Goal: Task Accomplishment & Management: Complete application form

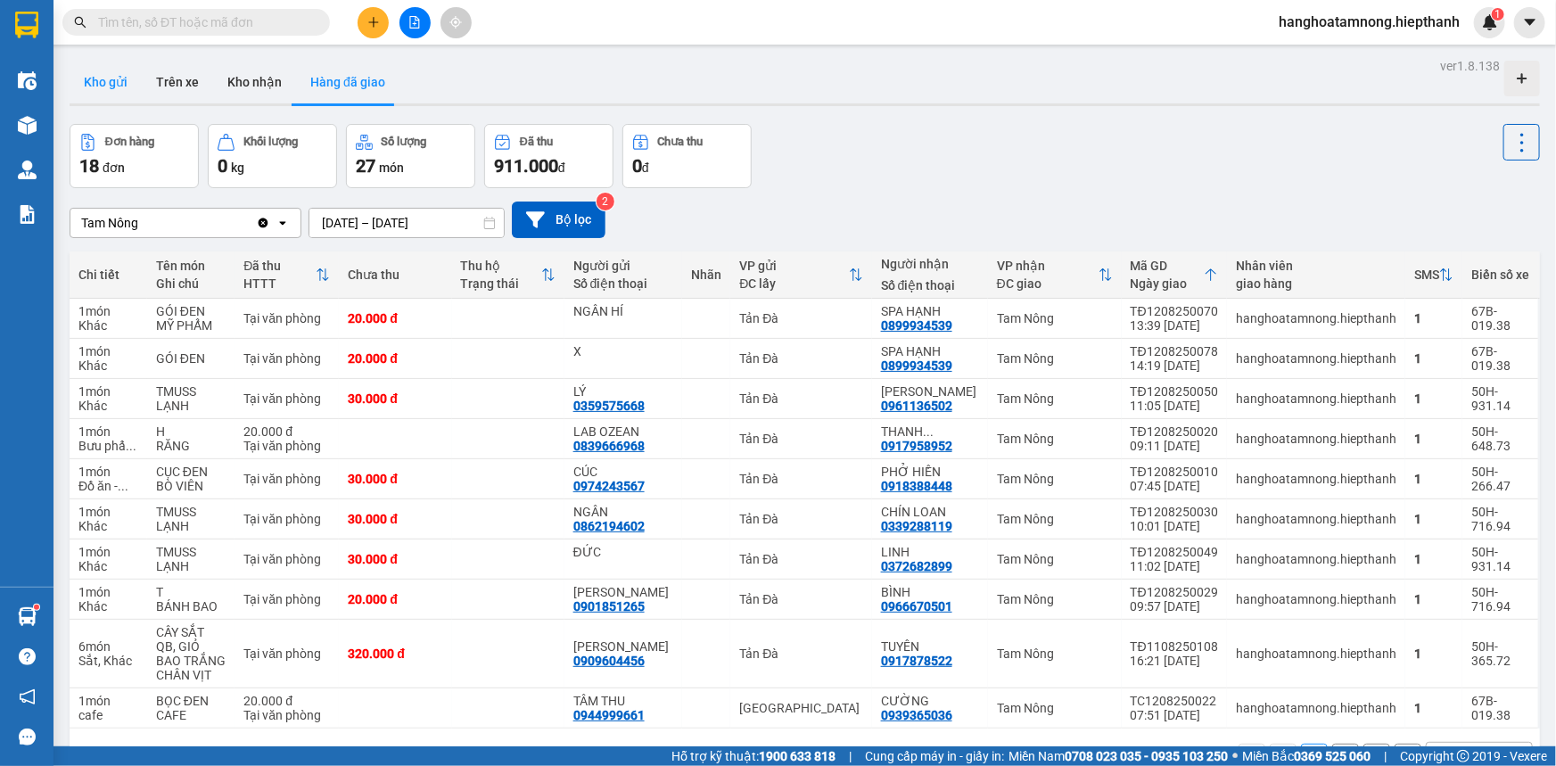
click at [123, 78] on button "Kho gửi" at bounding box center [106, 82] width 72 height 43
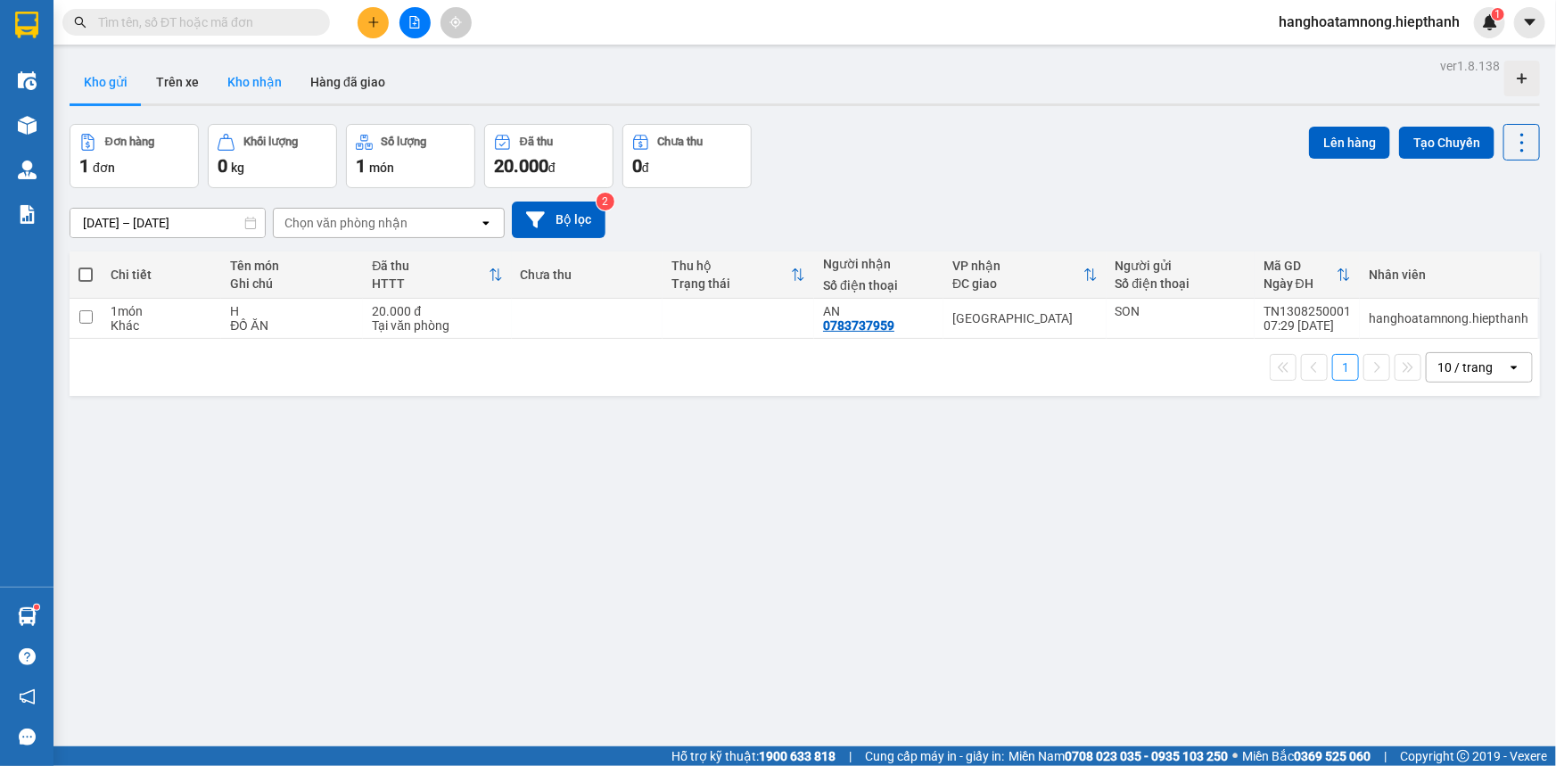
click at [258, 89] on button "Kho nhận" at bounding box center [254, 82] width 83 height 43
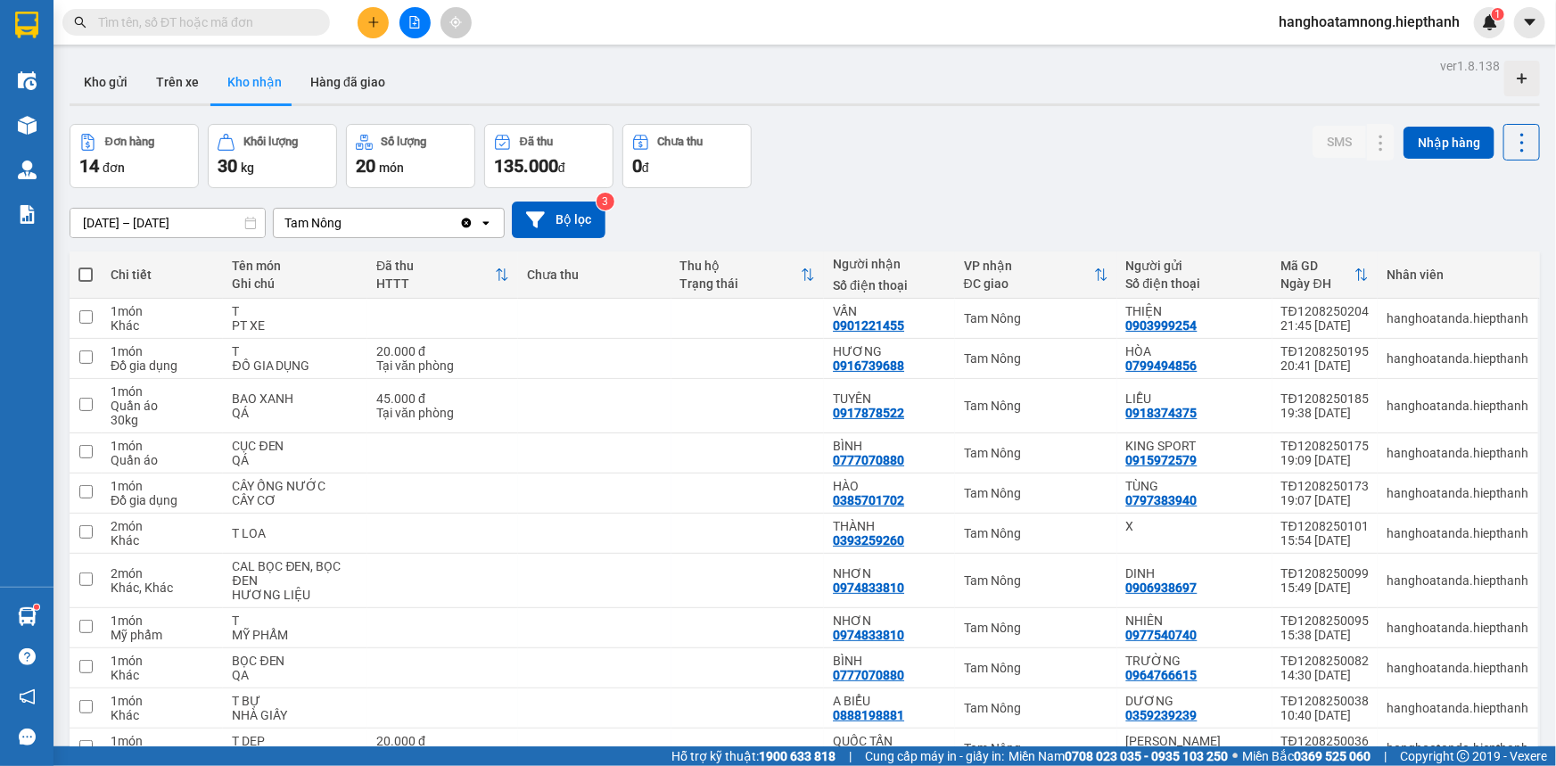
click at [189, 24] on input "text" at bounding box center [203, 22] width 210 height 20
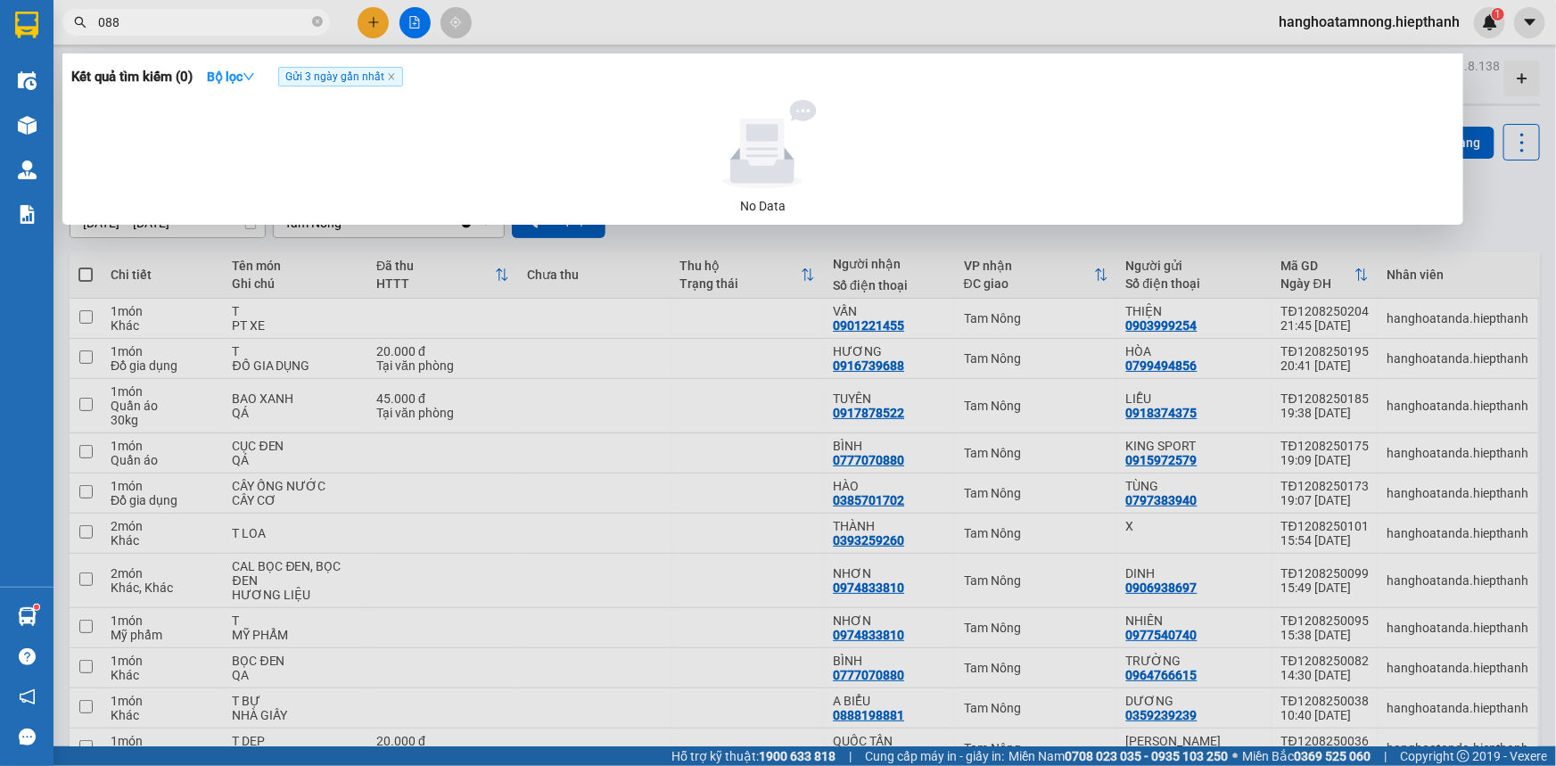
type input "0880"
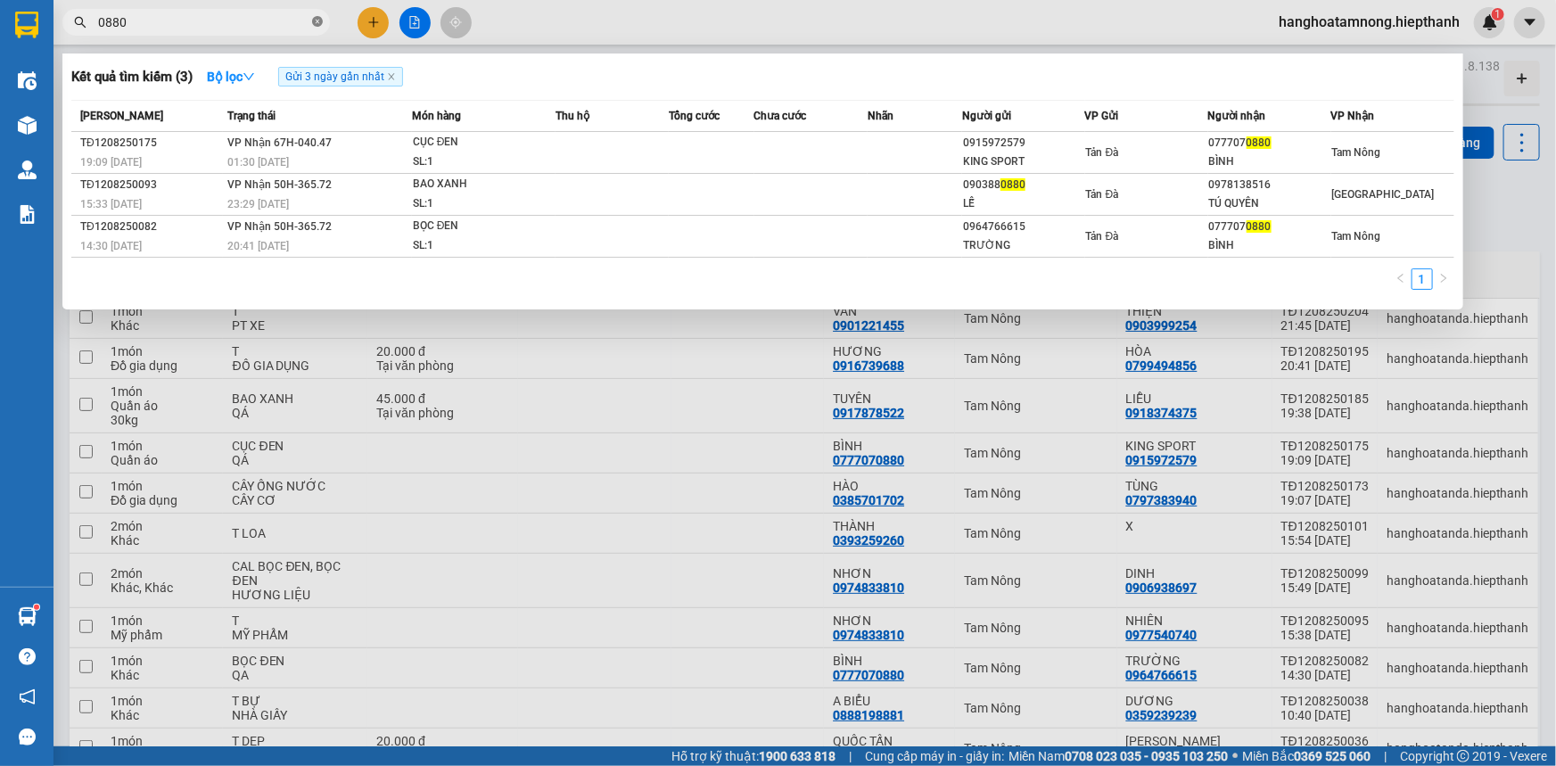
click at [315, 25] on icon "close-circle" at bounding box center [317, 21] width 11 height 11
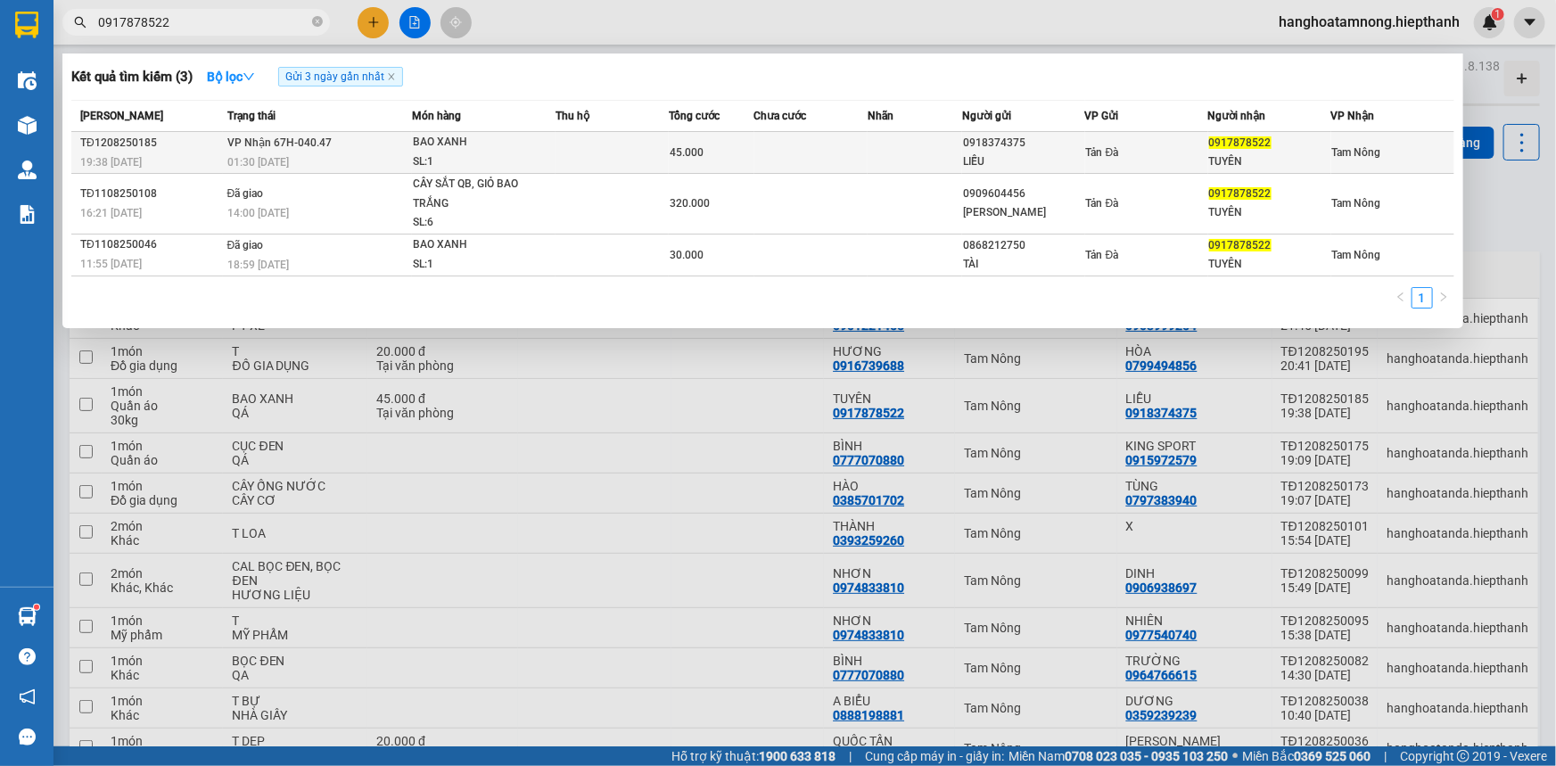
type input "0917878522"
click at [469, 146] on div "BAO XANH" at bounding box center [480, 143] width 134 height 20
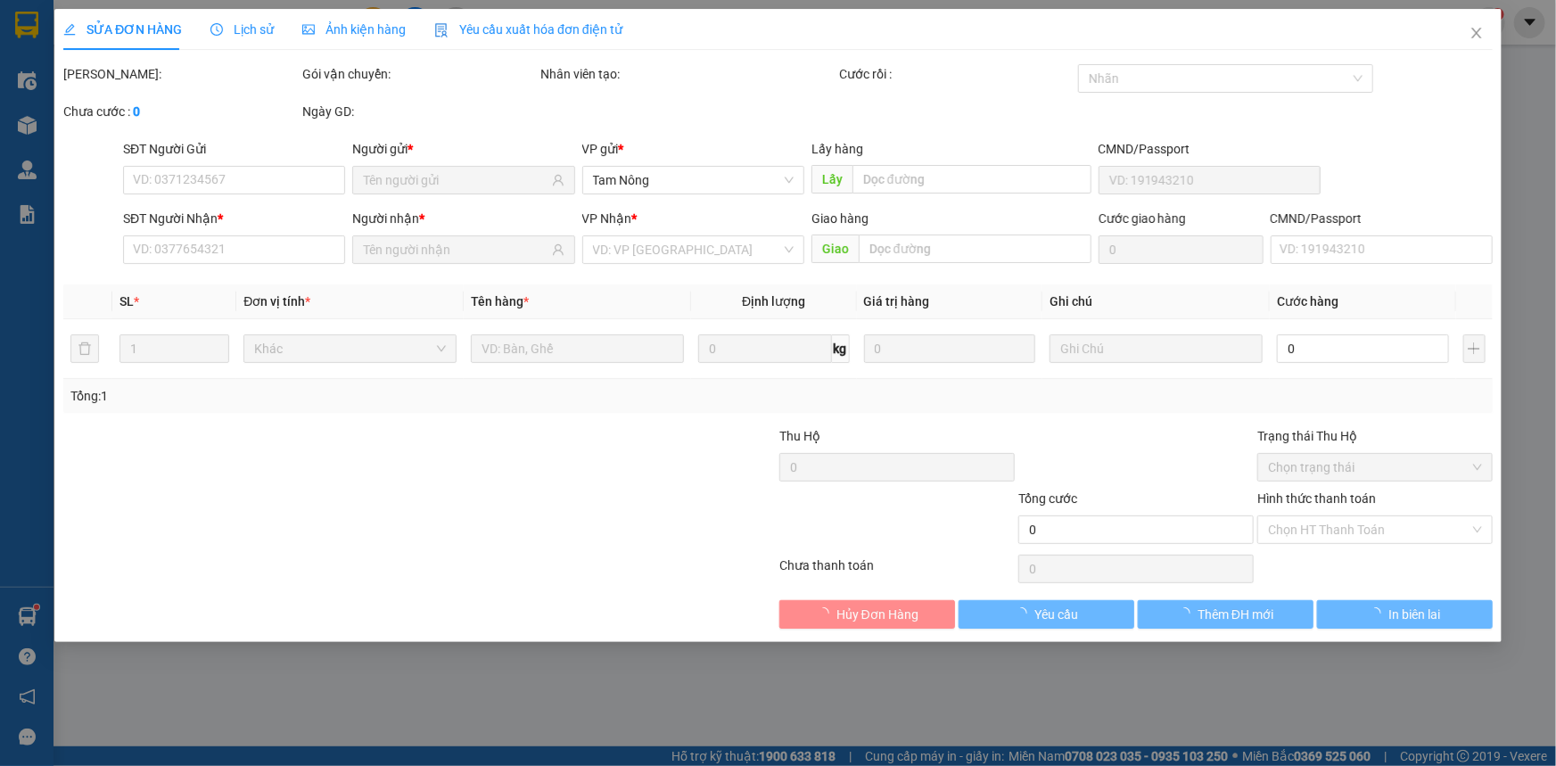
type input "0918374375"
type input "LIỄU"
type input "0917878522"
type input "TUYÊN"
type input "45.000"
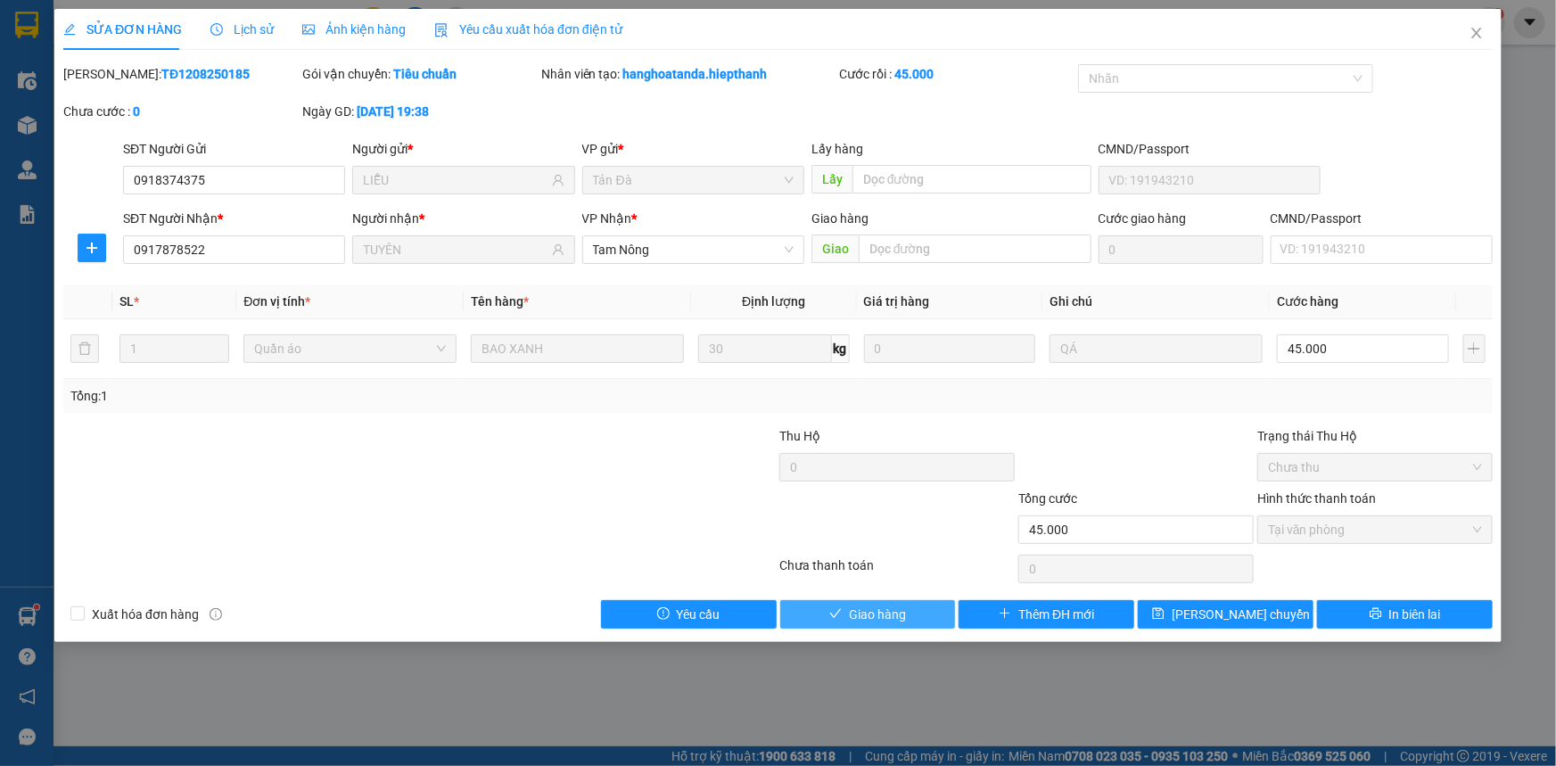
click at [910, 609] on button "Giao hàng" at bounding box center [868, 614] width 176 height 29
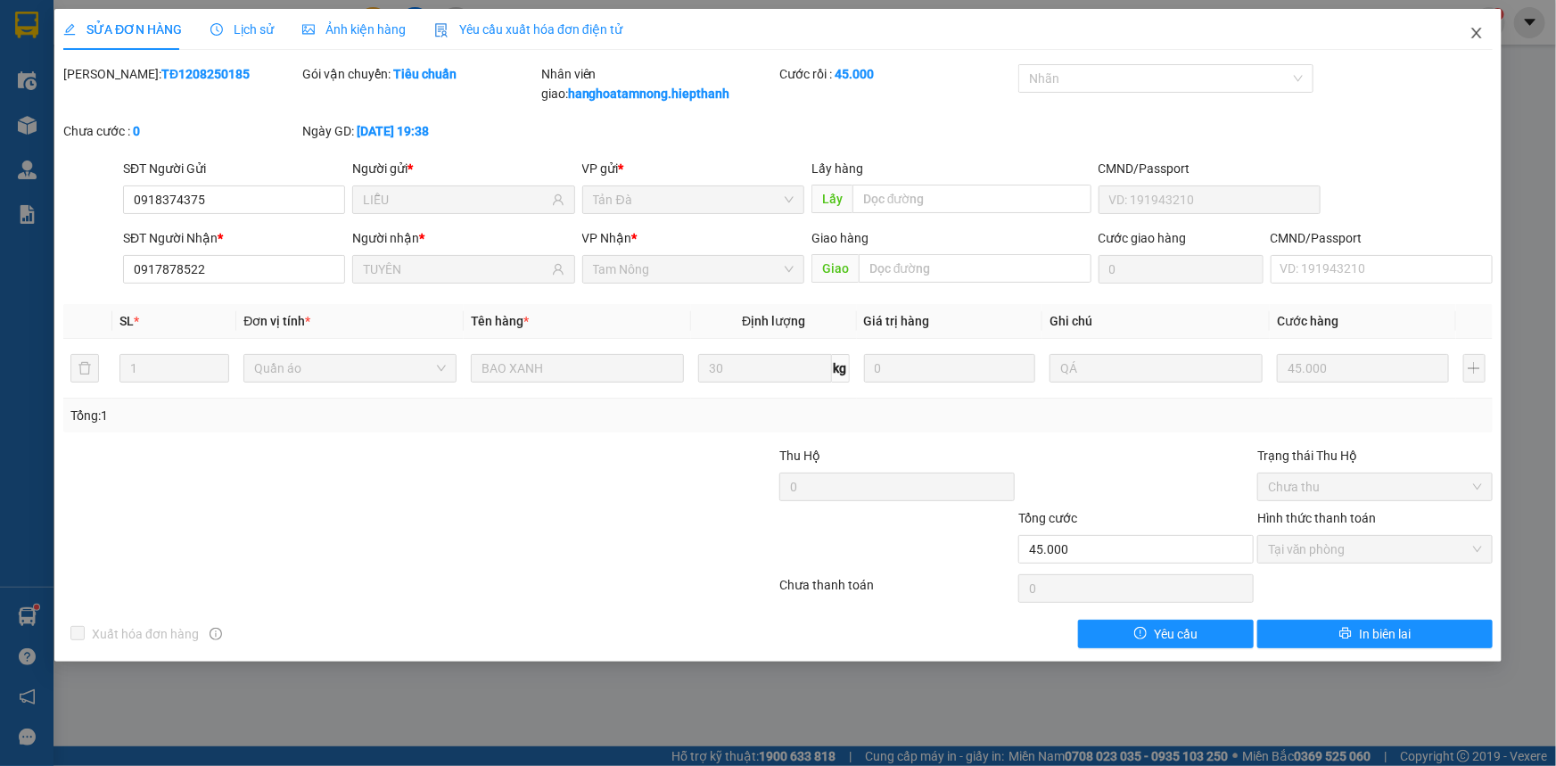
click at [1481, 33] on icon "close" at bounding box center [1477, 33] width 14 height 14
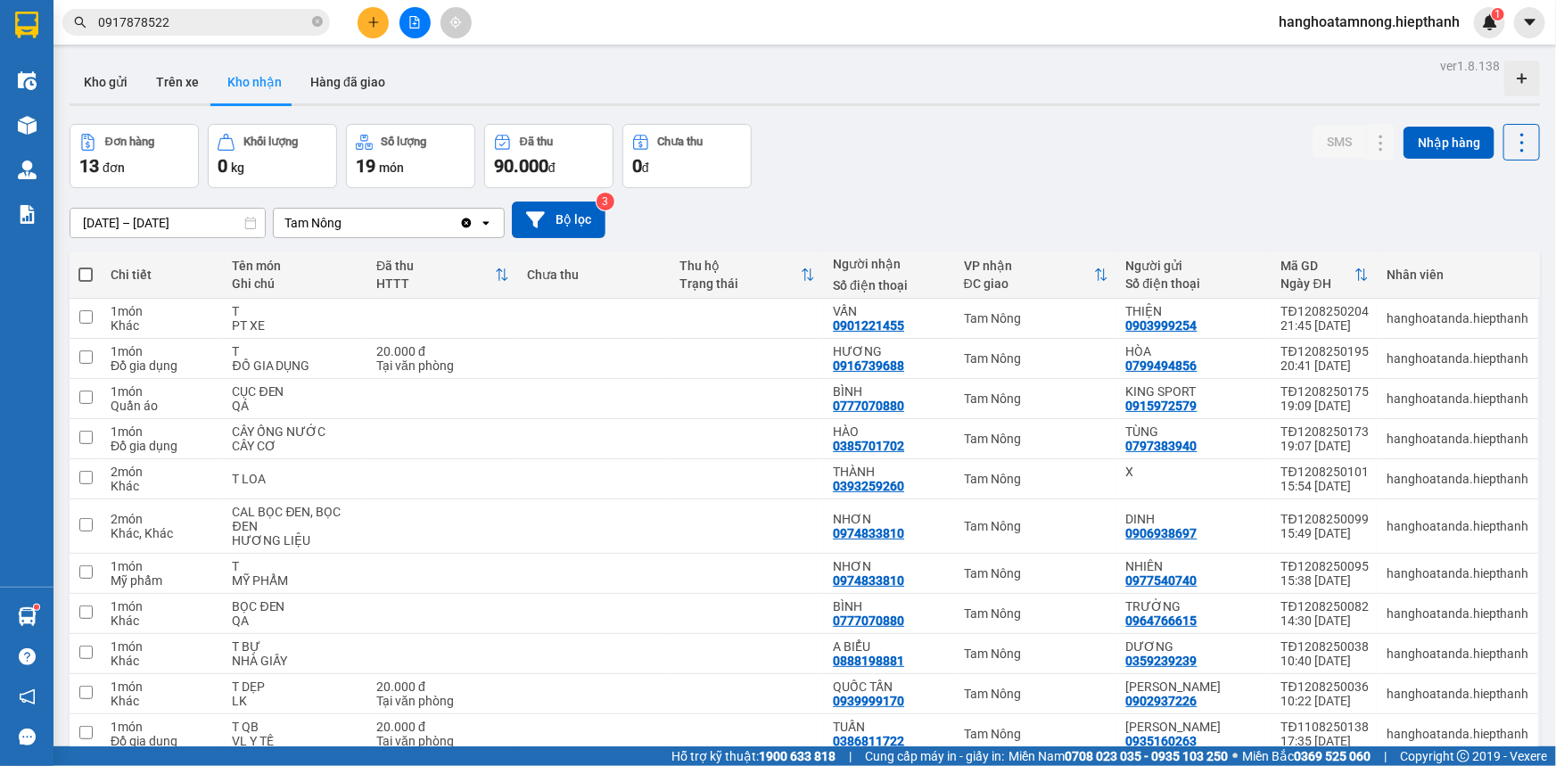
click at [177, 17] on input "0917878522" at bounding box center [203, 22] width 210 height 20
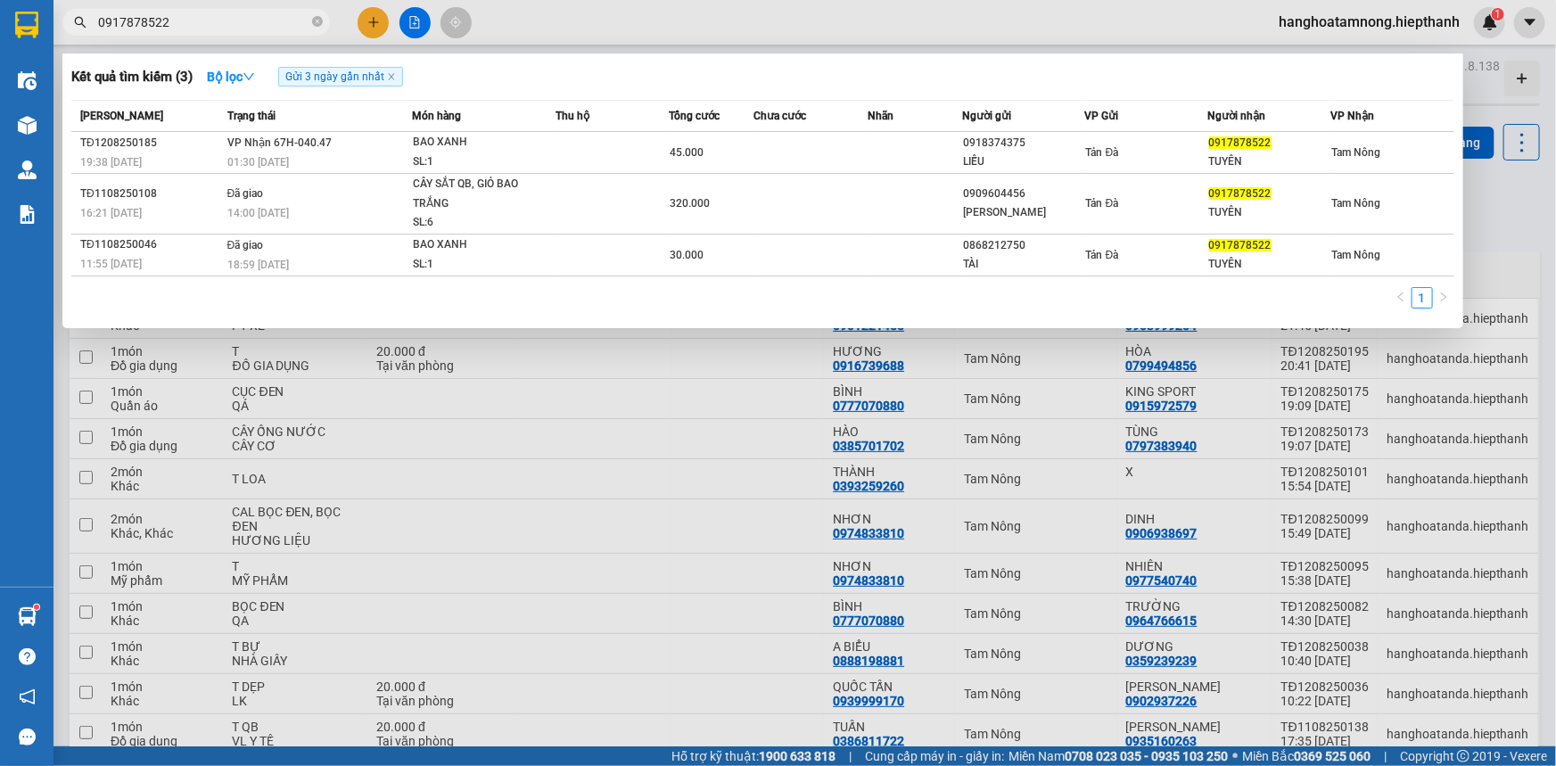
click at [177, 17] on input "0917878522" at bounding box center [203, 22] width 210 height 20
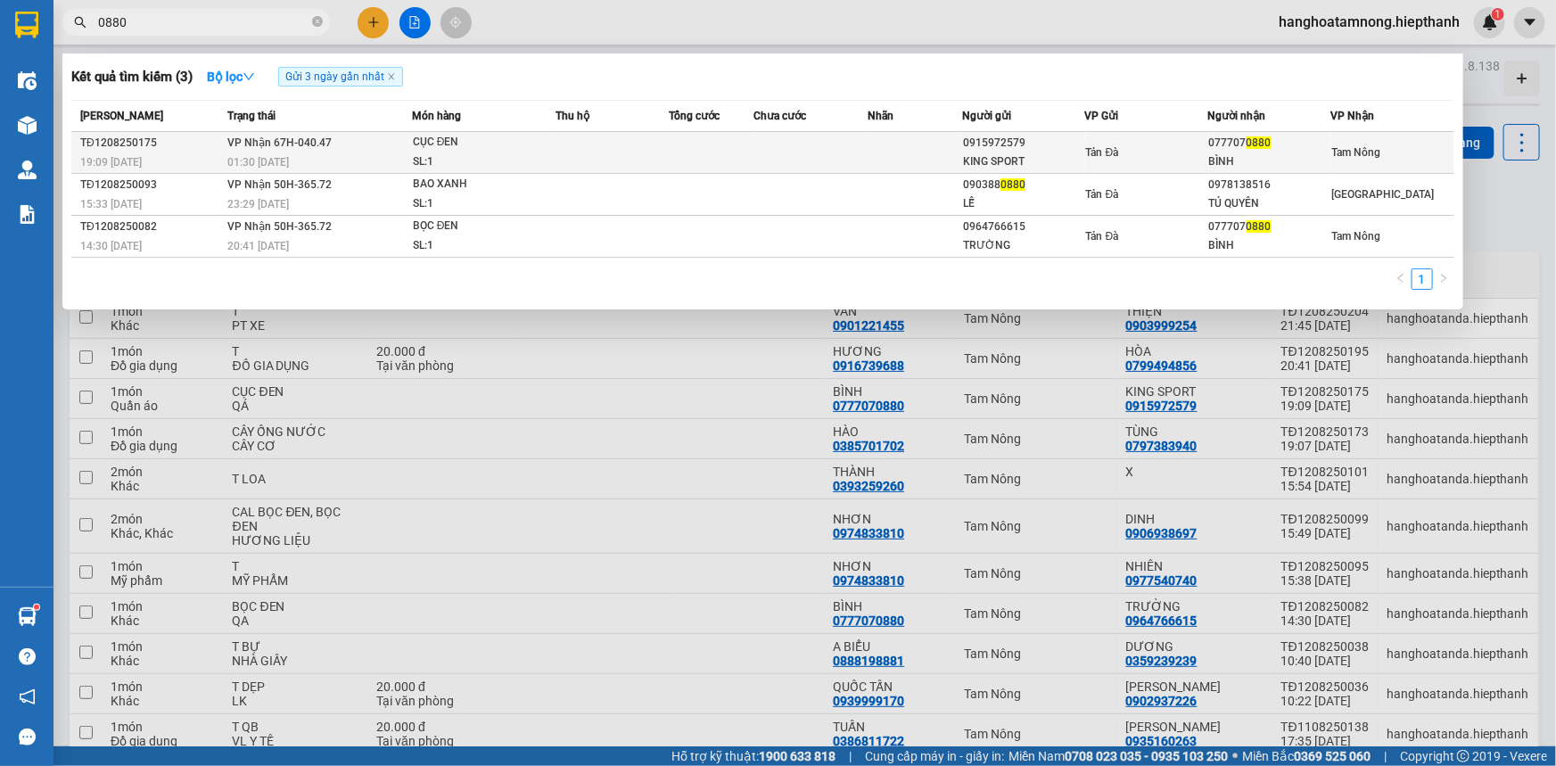
type input "0880"
click at [950, 161] on td at bounding box center [915, 153] width 95 height 42
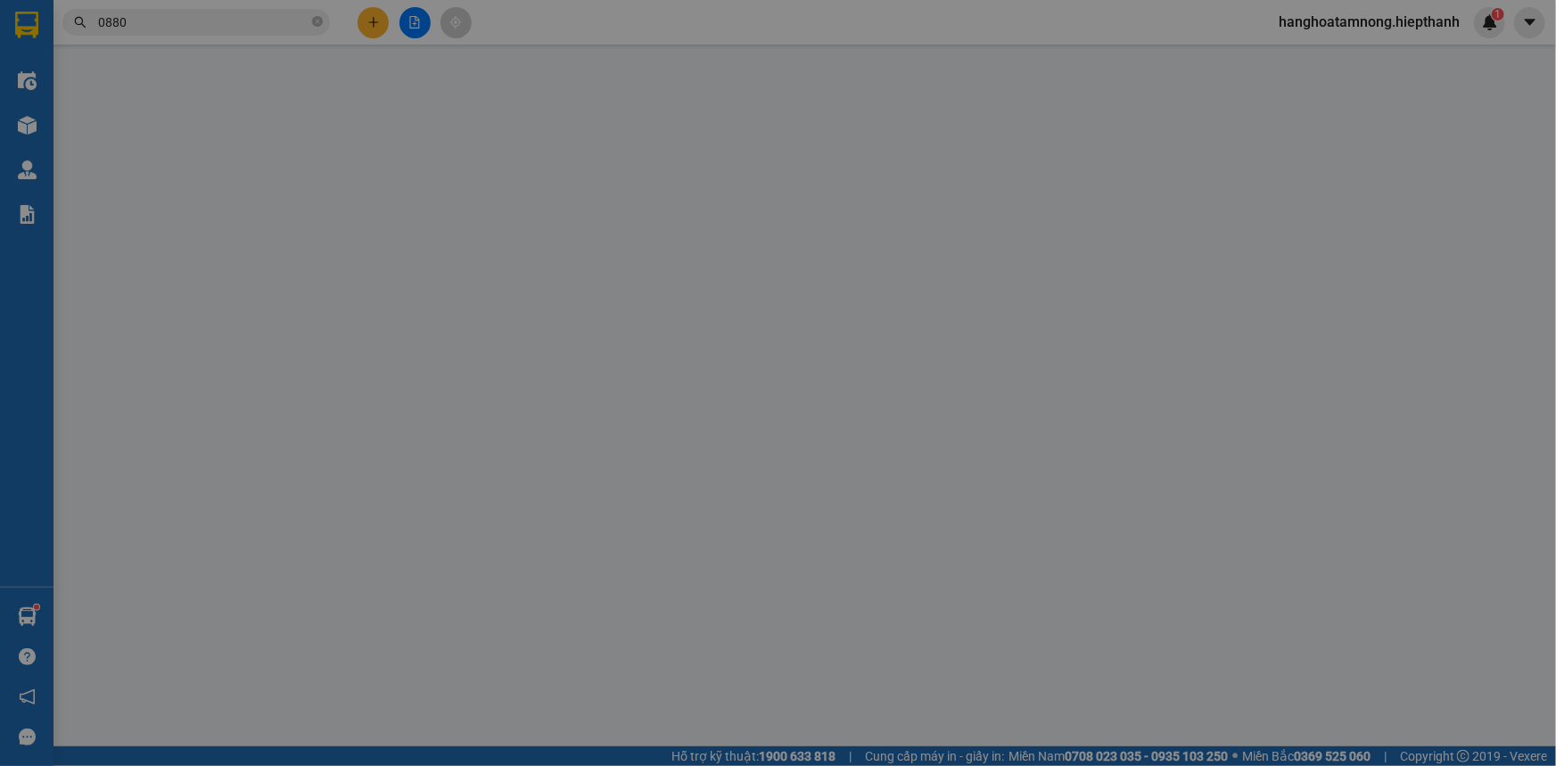
type input "0915972579"
type input "KING SPORT"
type input "0777070880"
type input "BÌNH"
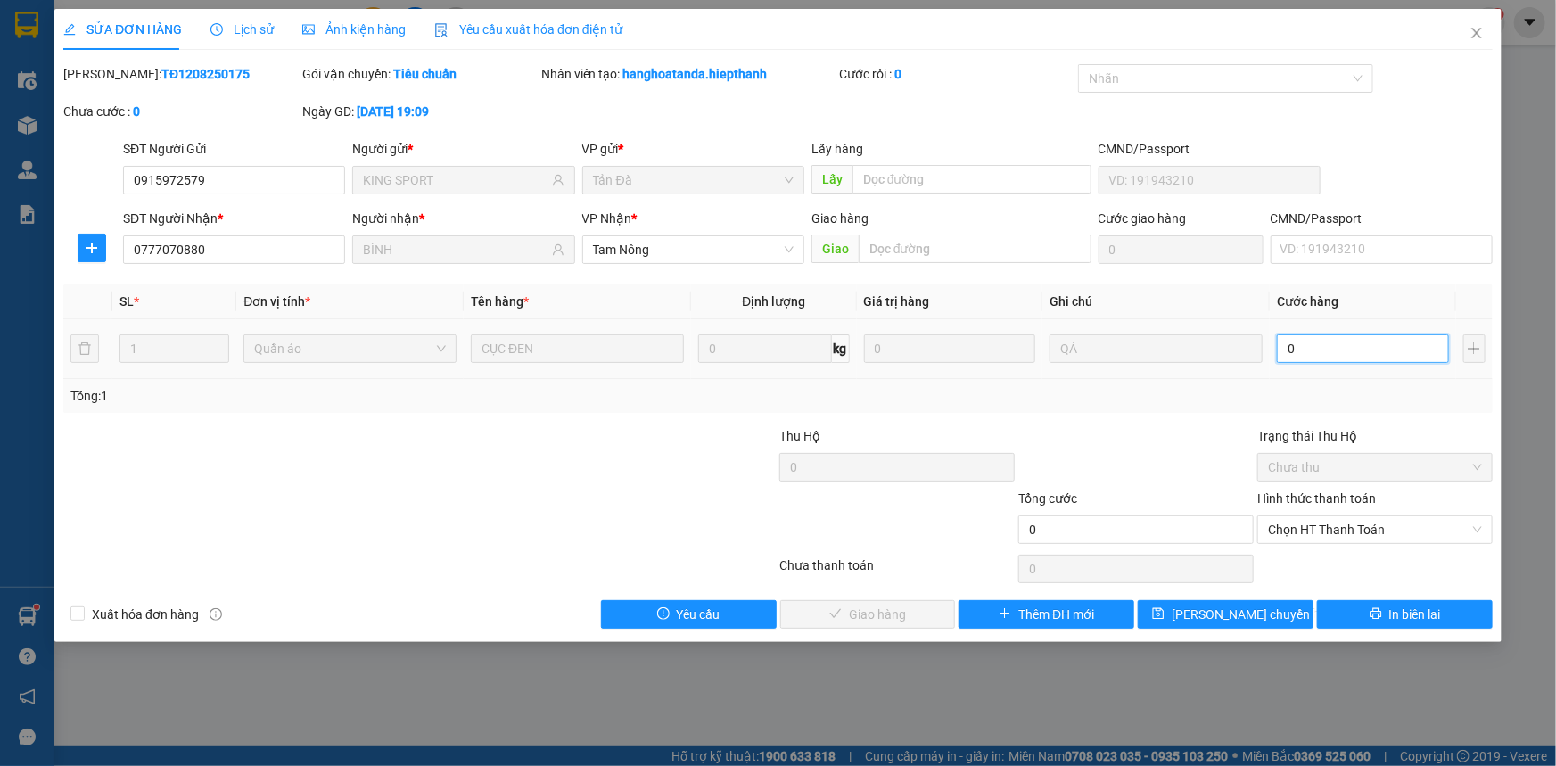
click at [1388, 335] on input "0" at bounding box center [1363, 348] width 172 height 29
type input "2"
type input "20"
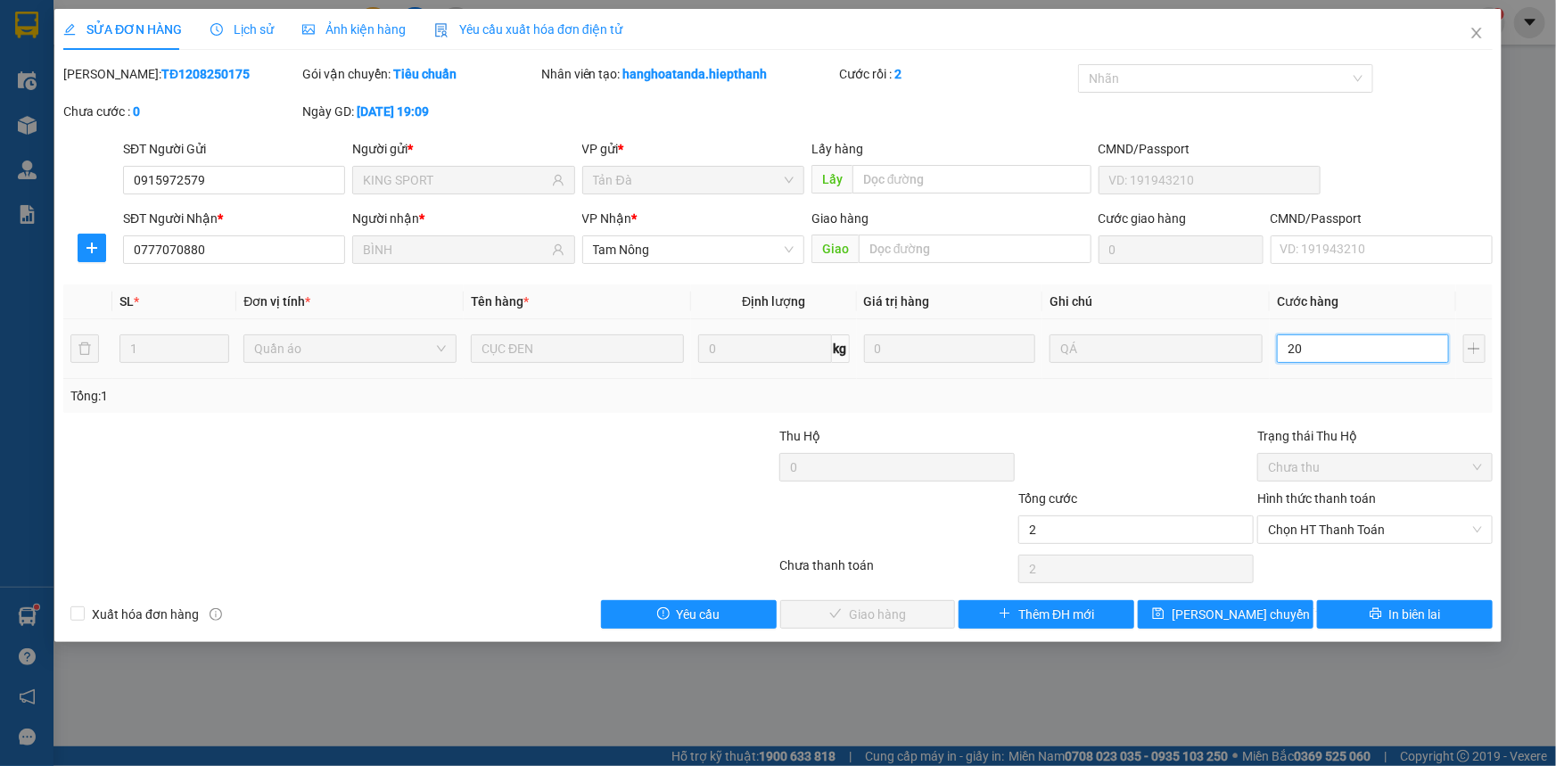
type input "20"
type input "20.000"
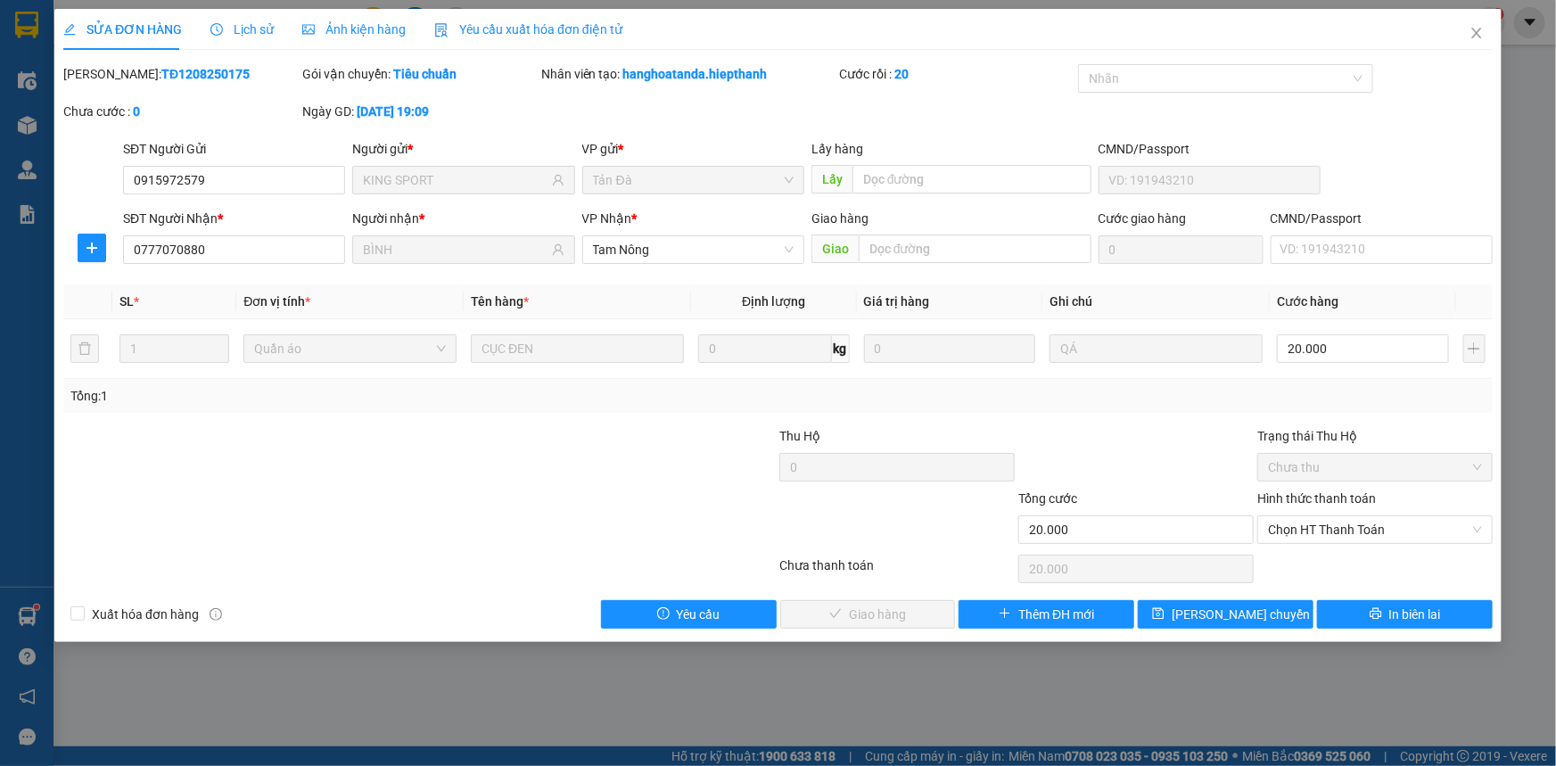
drag, startPoint x: 1374, startPoint y: 378, endPoint x: 1365, endPoint y: 431, distance: 53.4
click at [1374, 379] on div "Tổng: 1" at bounding box center [778, 396] width 1430 height 34
drag, startPoint x: 1351, startPoint y: 535, endPoint x: 1350, endPoint y: 544, distance: 9.0
click at [1351, 537] on span "Chọn HT Thanh Toán" at bounding box center [1375, 529] width 214 height 27
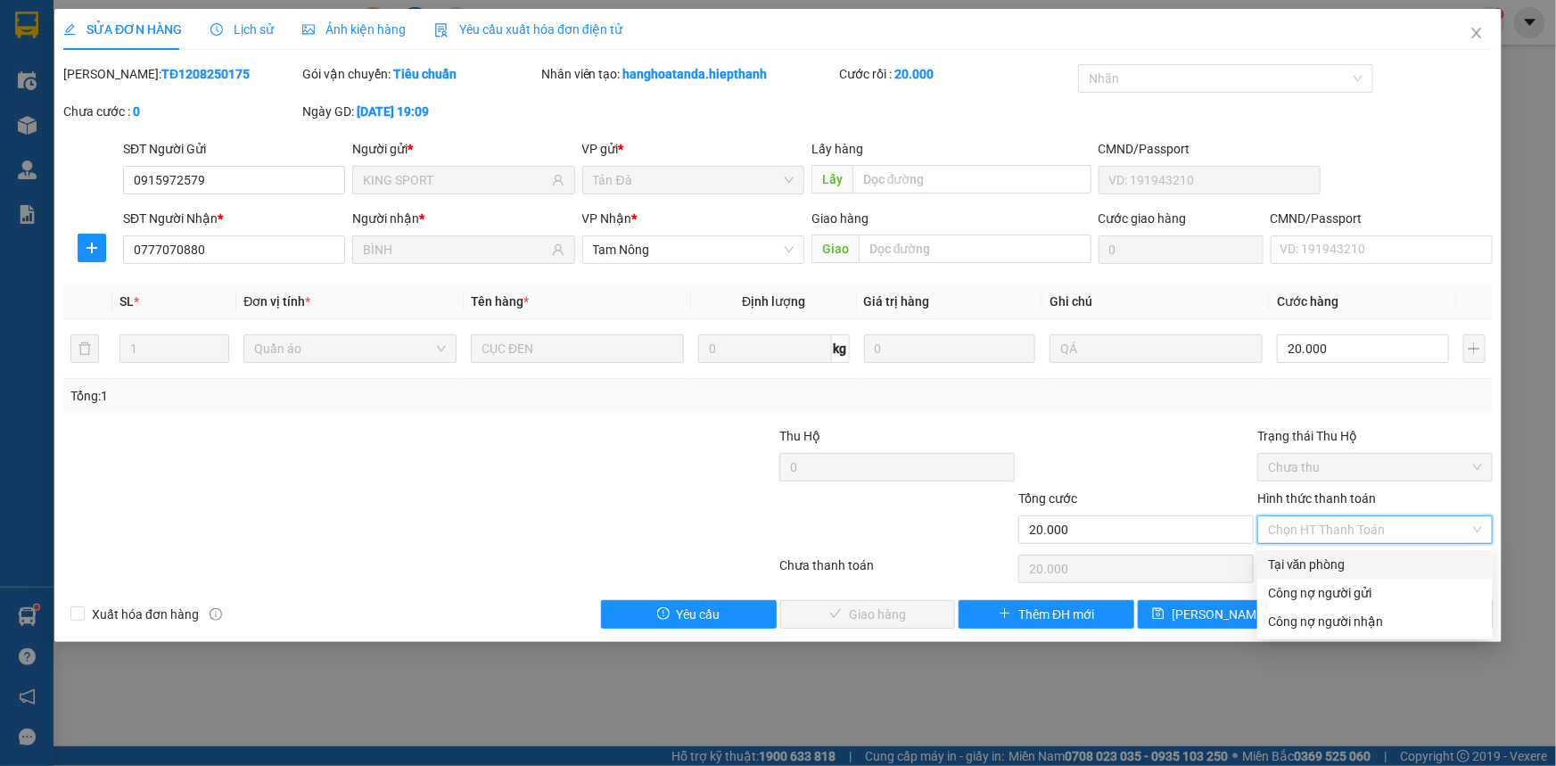
click at [1346, 553] on div "Tại văn phòng" at bounding box center [1375, 564] width 235 height 29
type input "0"
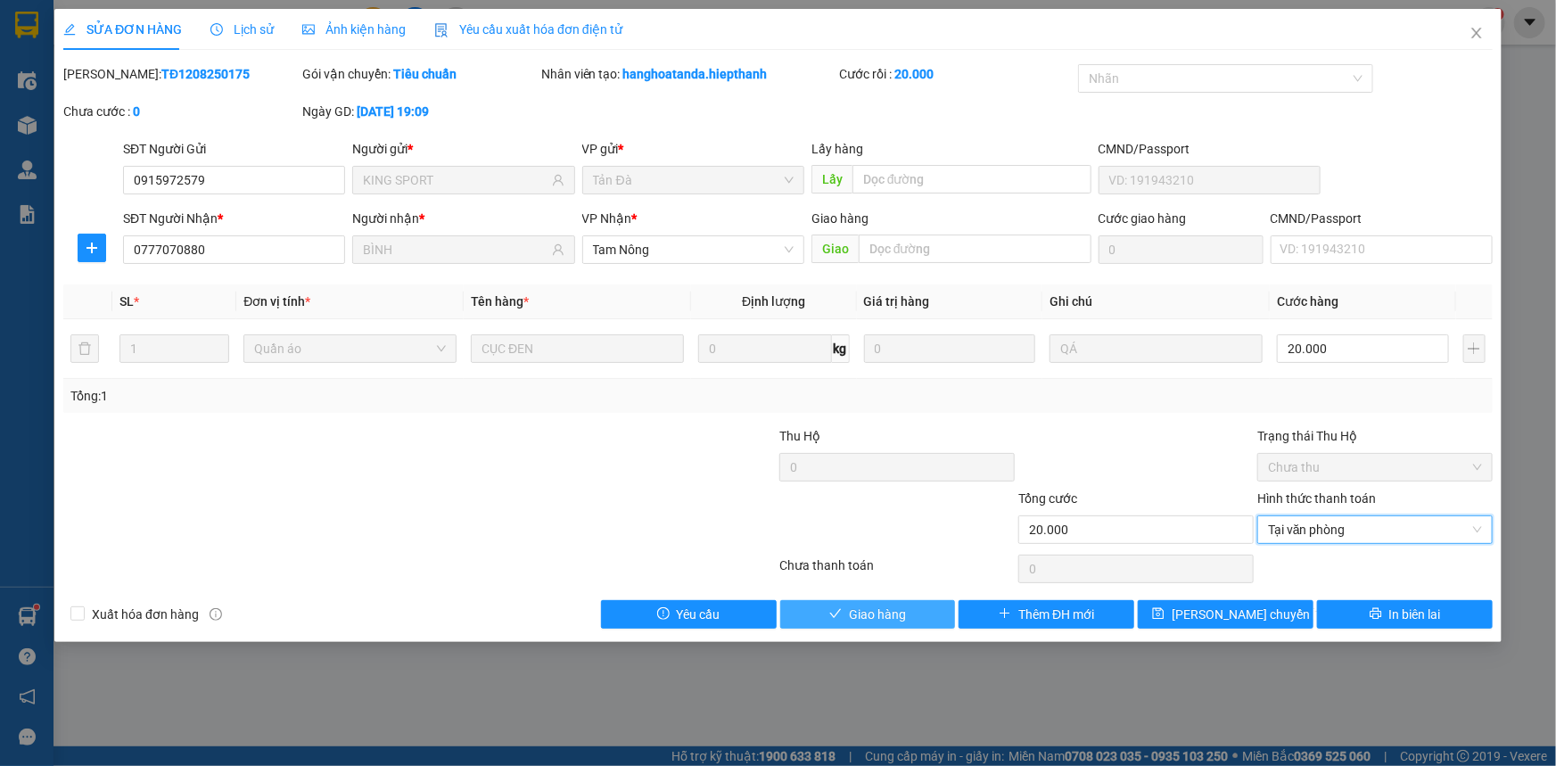
click at [919, 615] on button "Giao hàng" at bounding box center [868, 614] width 176 height 29
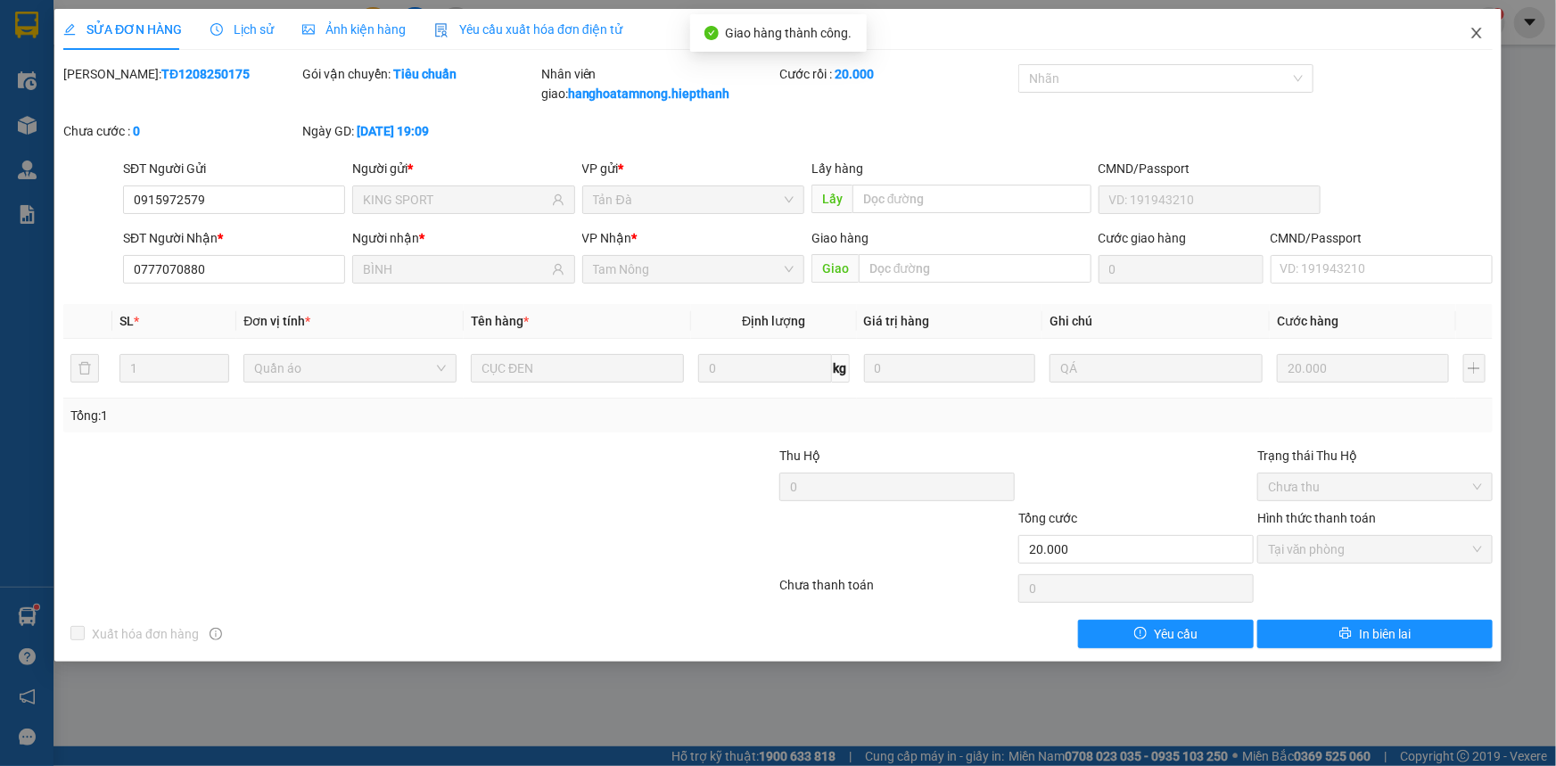
click at [1482, 40] on icon "close" at bounding box center [1477, 33] width 14 height 14
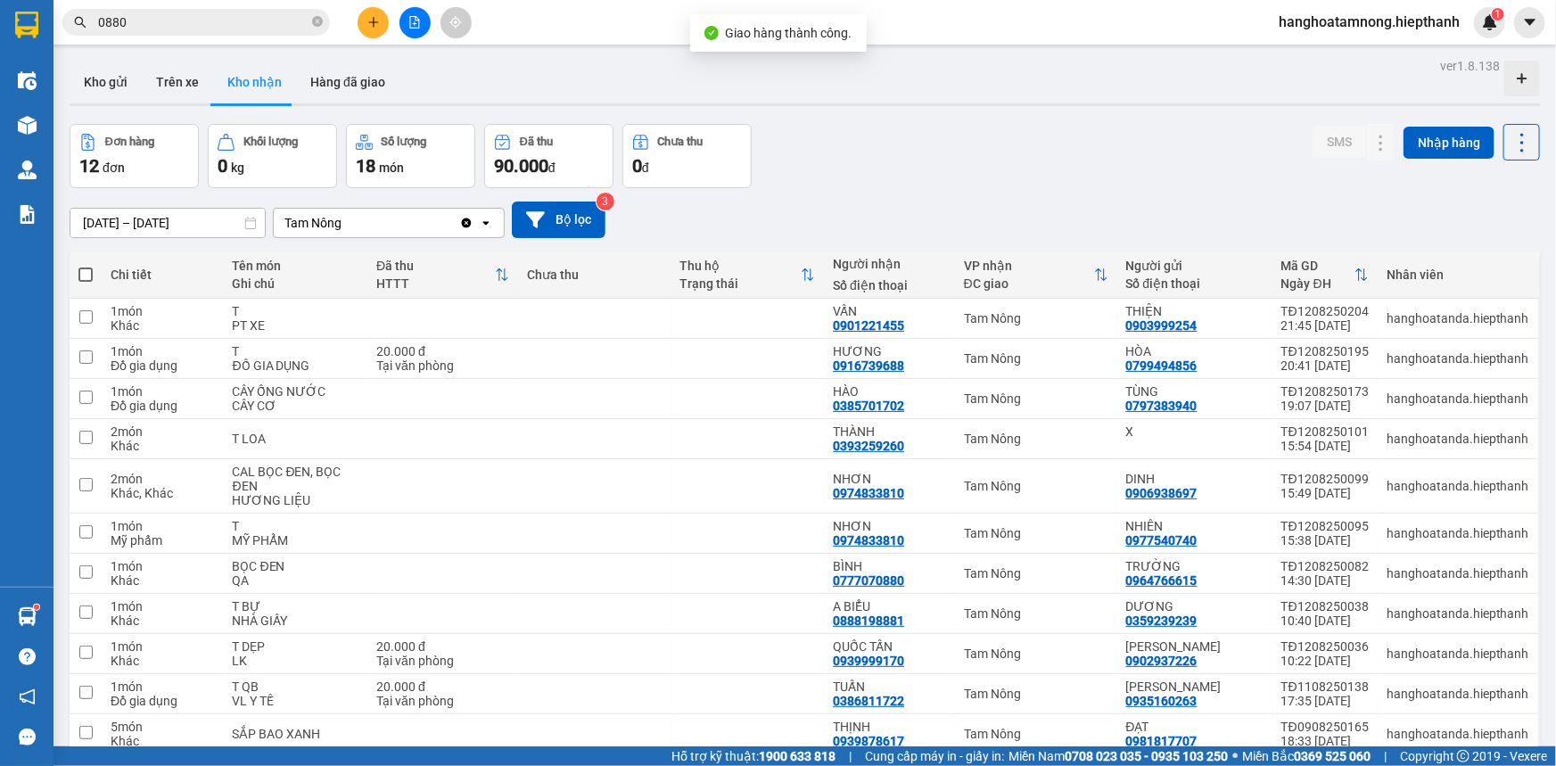
click at [262, 26] on input "0880" at bounding box center [203, 22] width 210 height 20
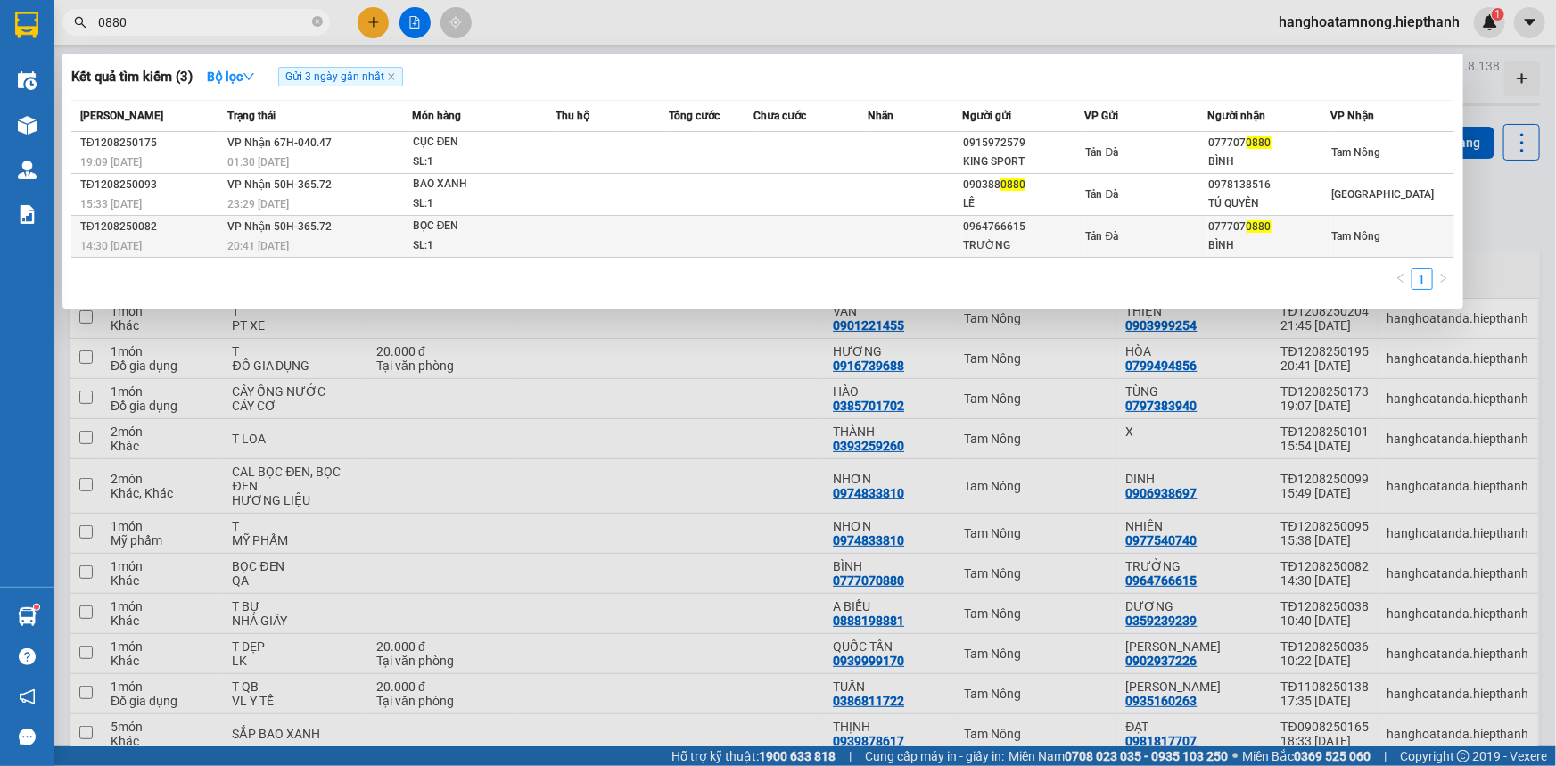
click at [413, 220] on div "BỌC ĐEN" at bounding box center [480, 227] width 134 height 20
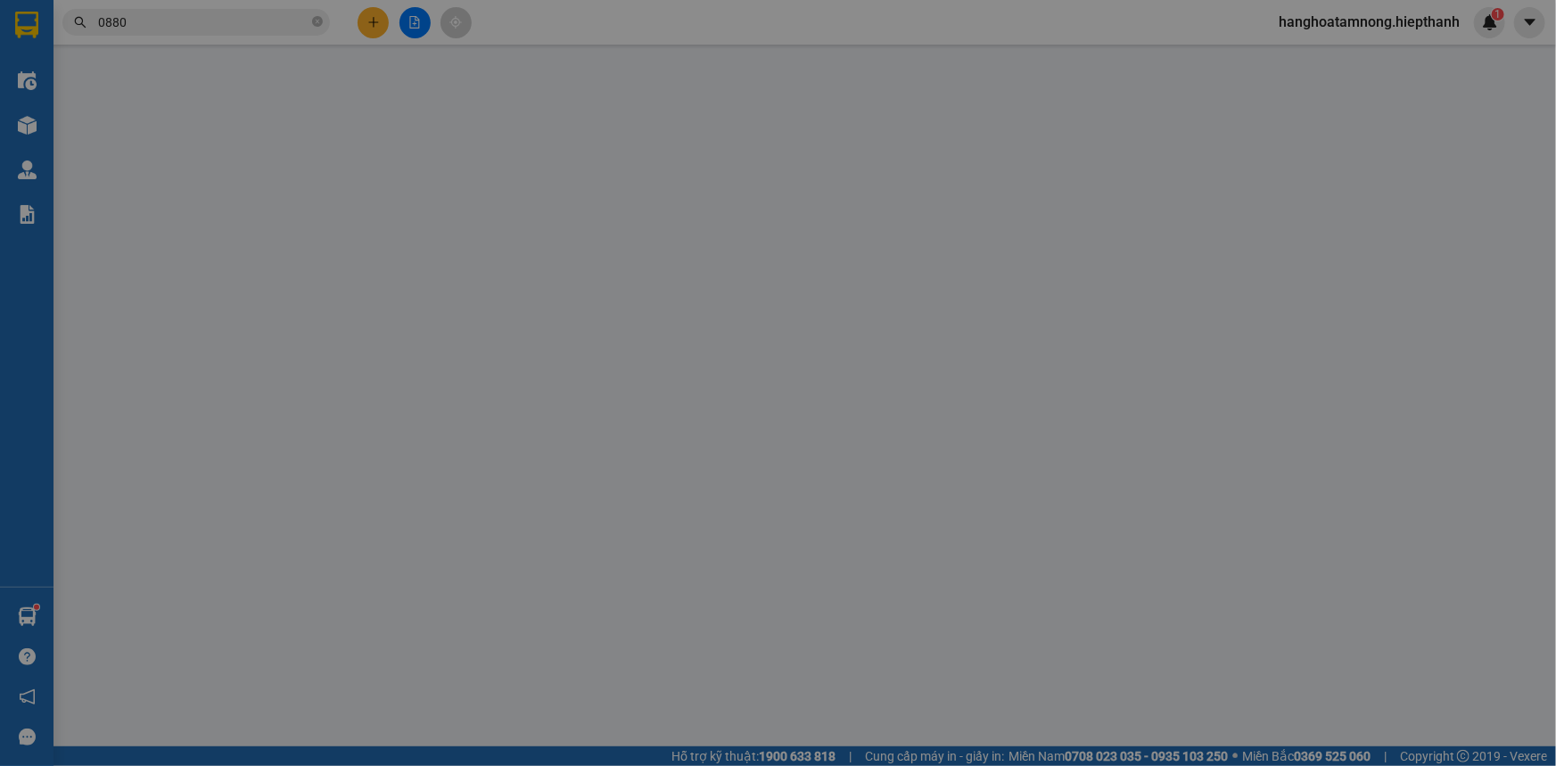
type input "0964766615"
type input "TRƯỜNG"
type input "0777070880"
type input "BÌNH"
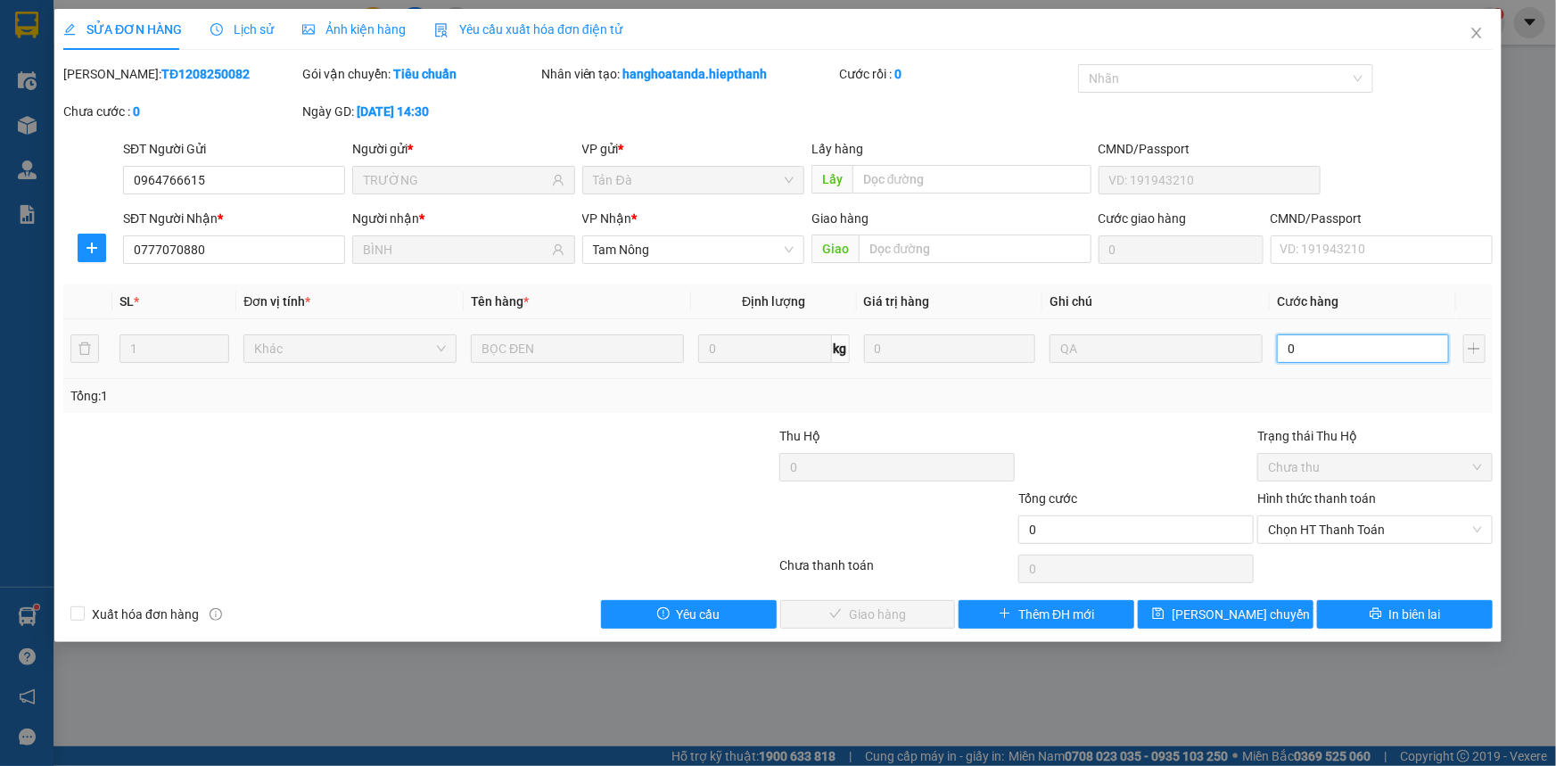
click at [1310, 350] on input "0" at bounding box center [1363, 348] width 172 height 29
type input "8"
type input "08"
type input "88"
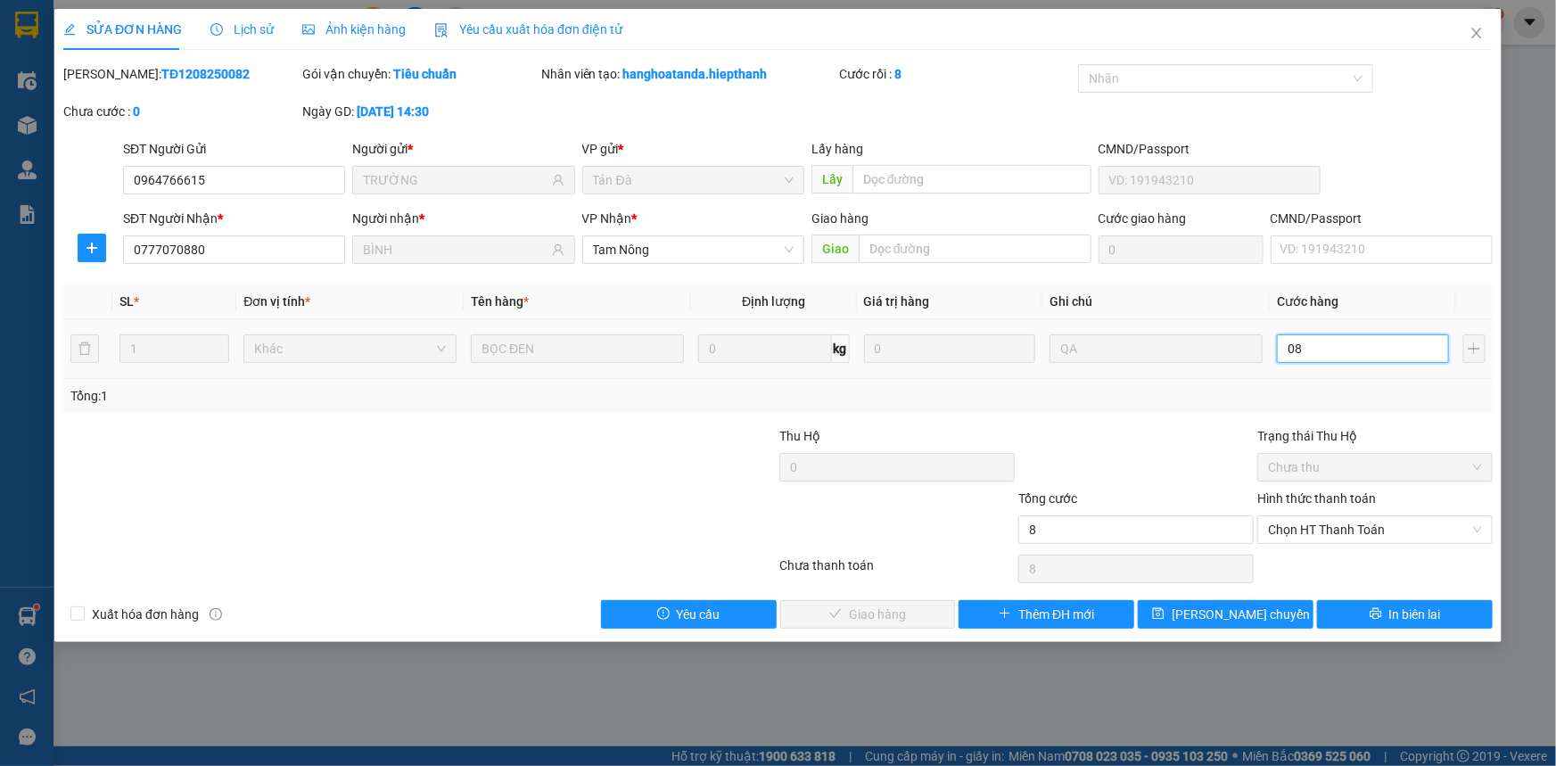
type input "88"
type input "088"
type input "880"
type input "0.880"
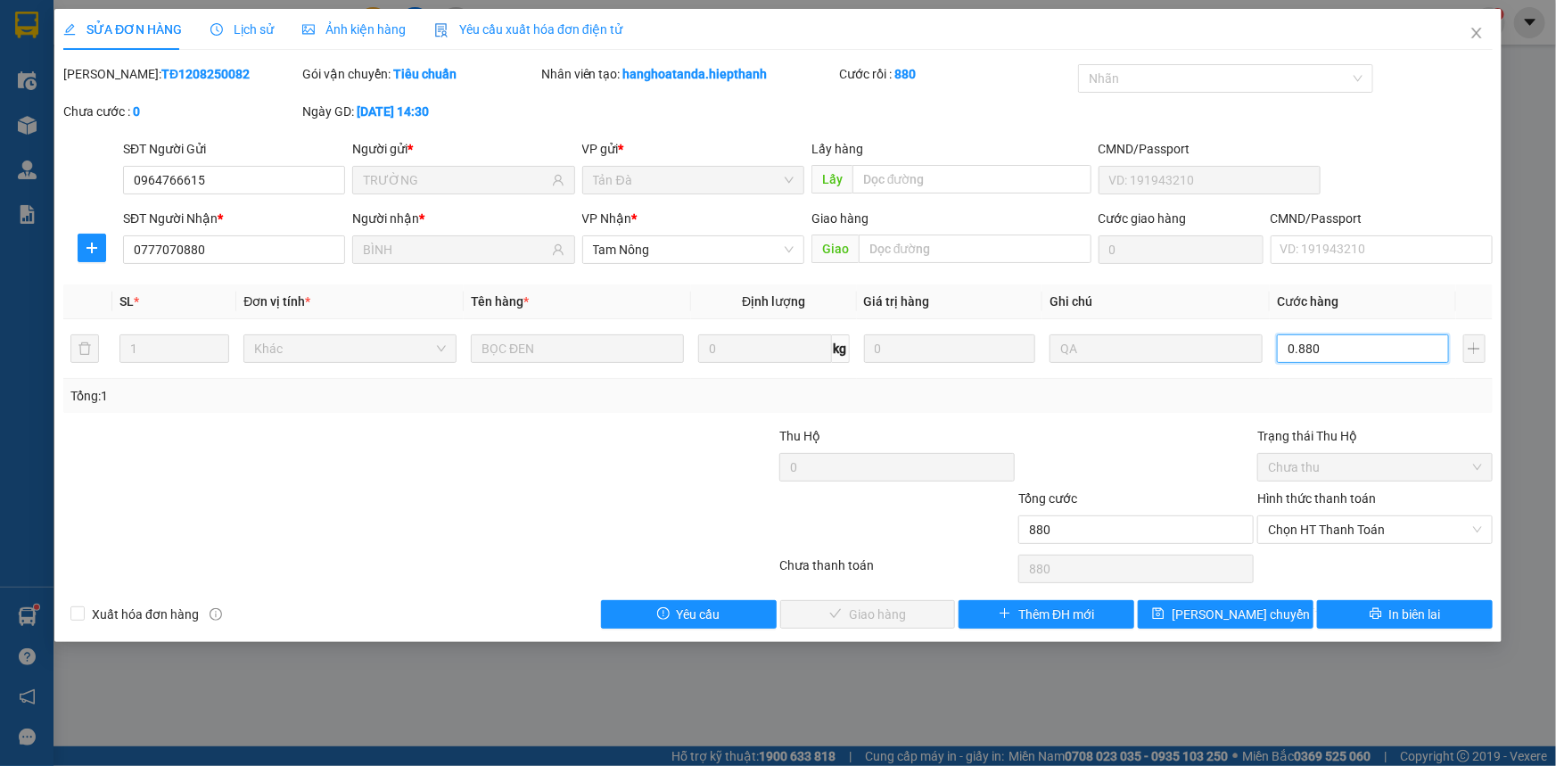
type input "88"
type input "088"
type input "8"
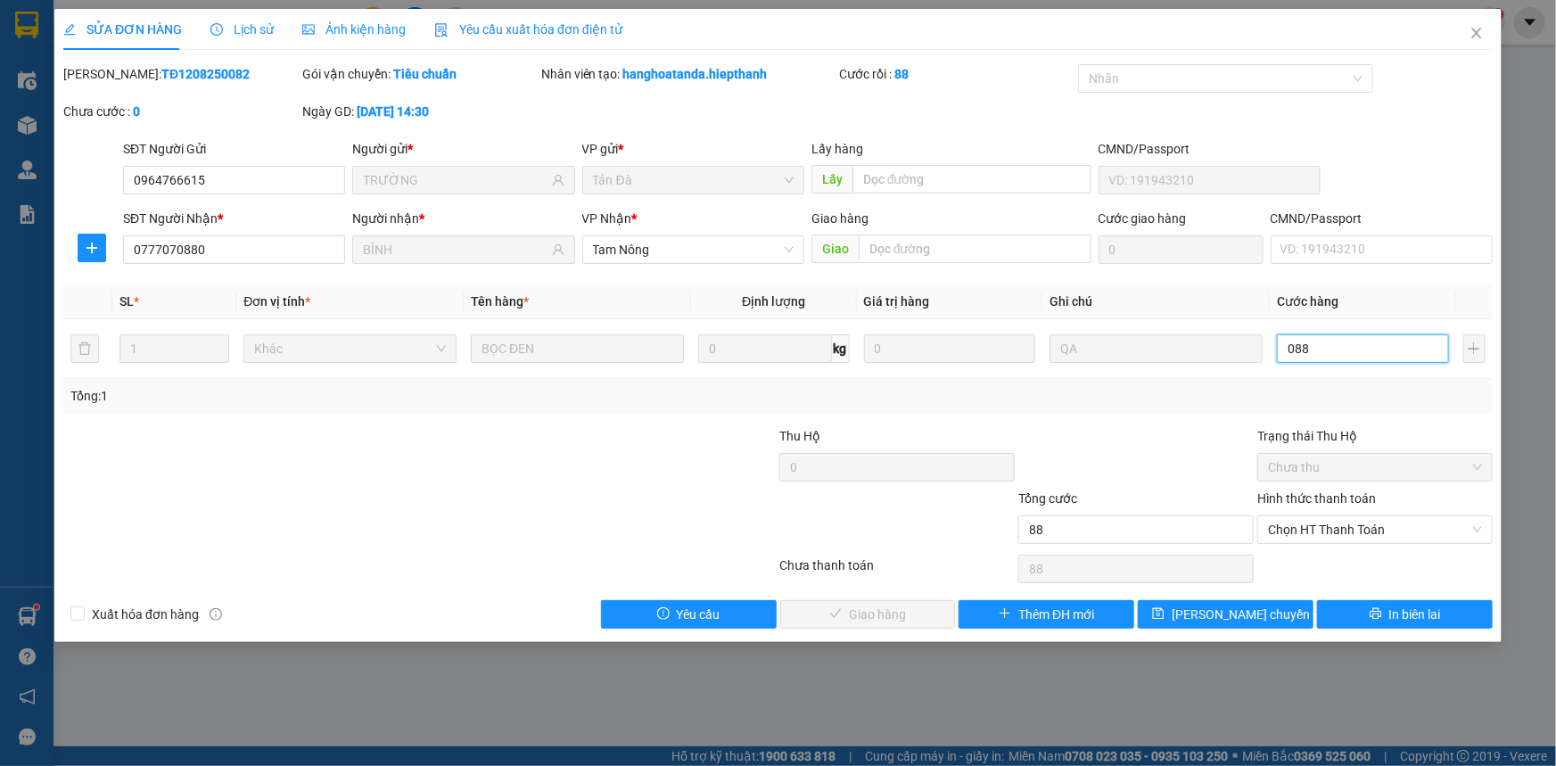
type input "08"
type input "0"
type input "8"
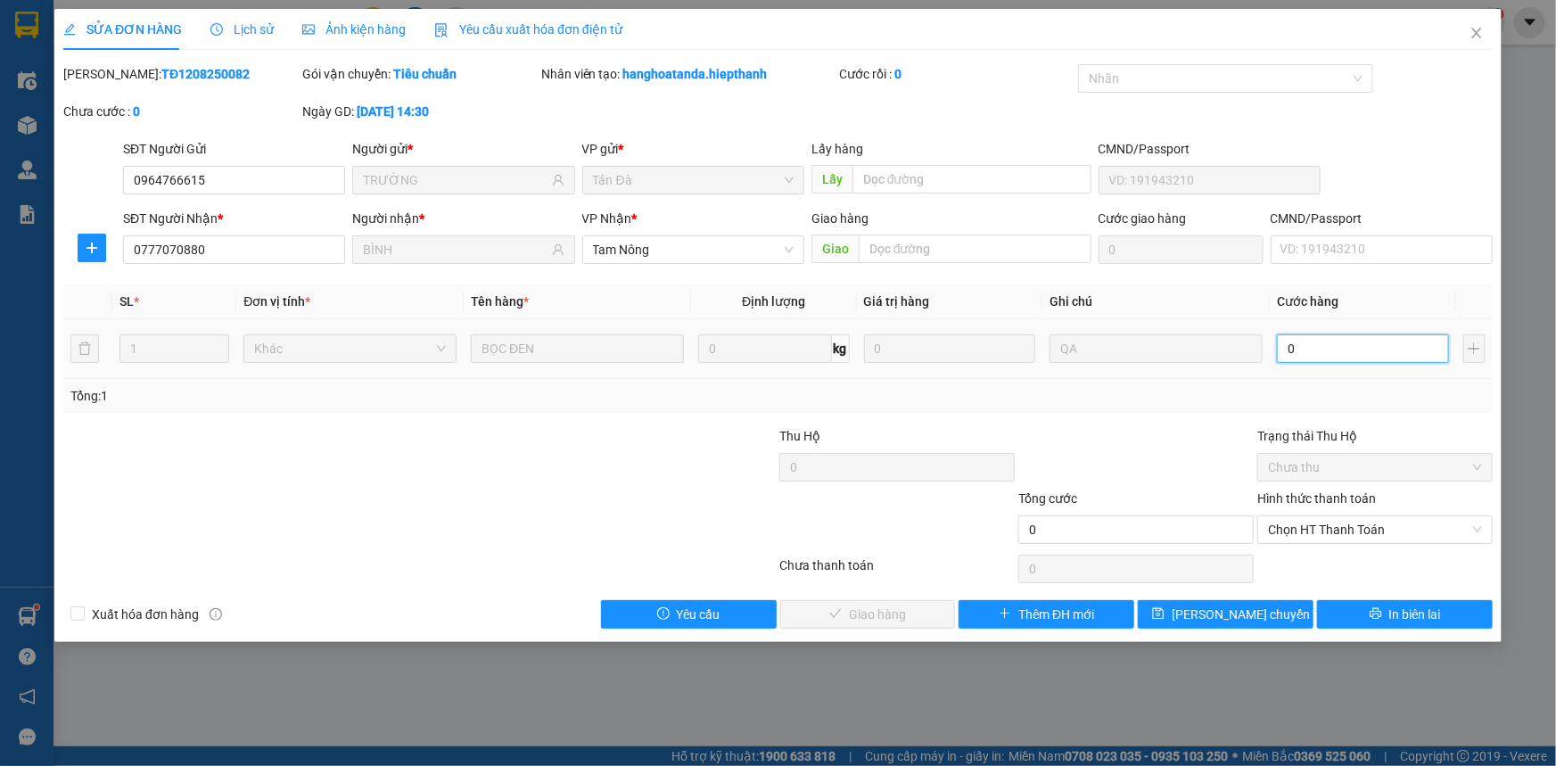
type input "8"
type input "08"
type input "88"
type input "088"
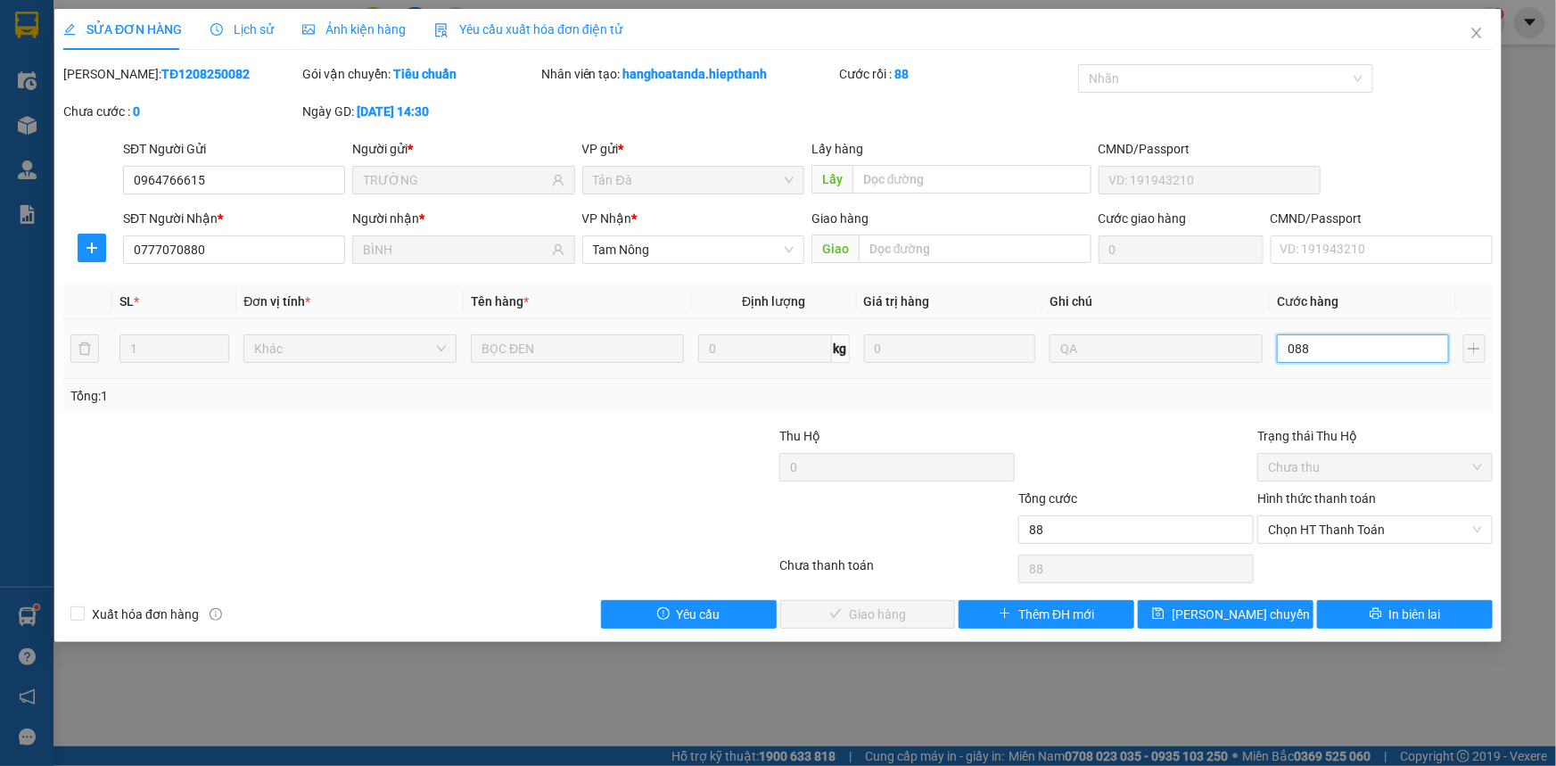
type input "880"
type input "0.880"
type input "88"
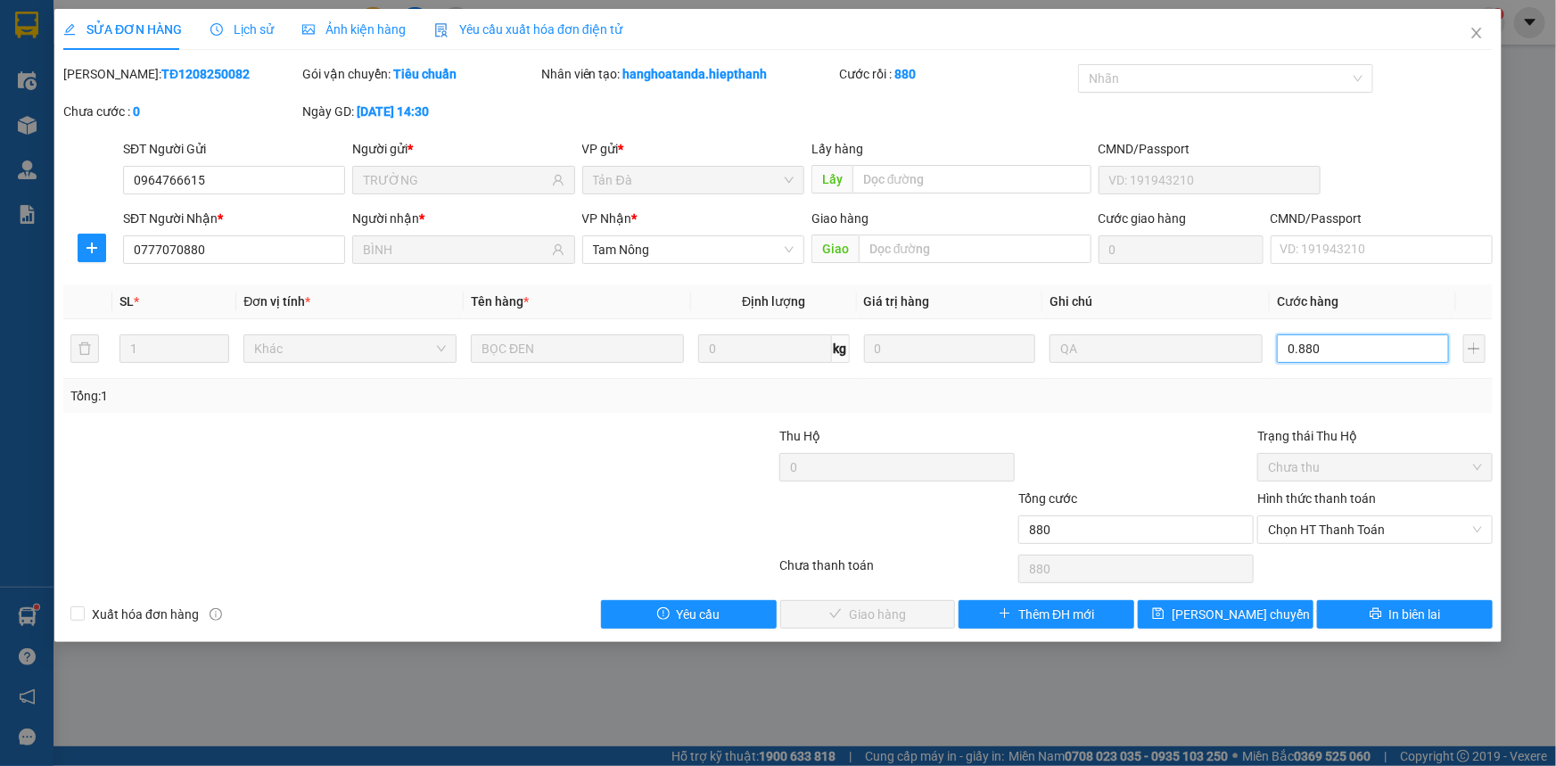
type input "088"
type input "8"
type input "08"
type input "0"
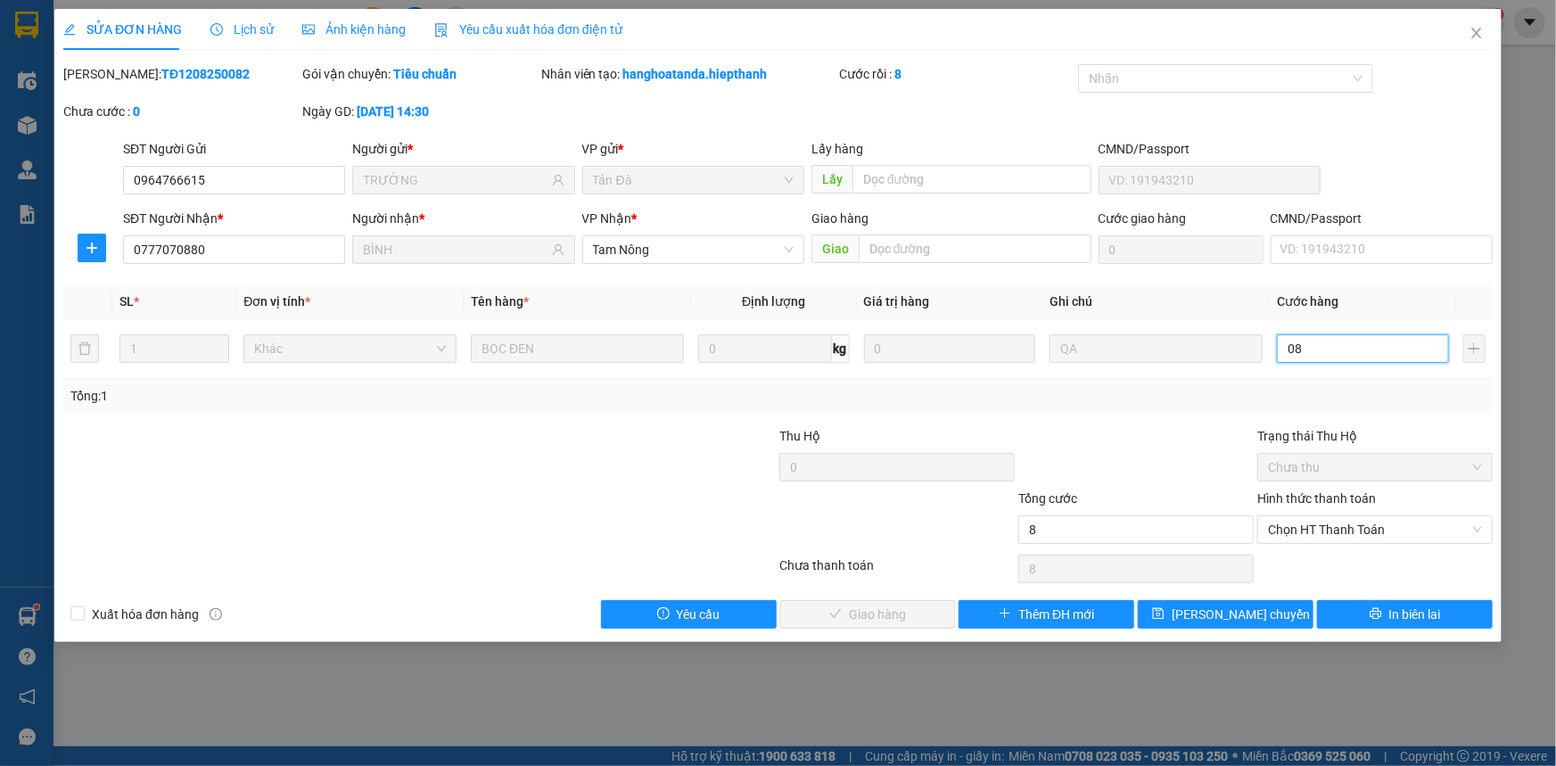
type input "0"
type input "2"
type input "02"
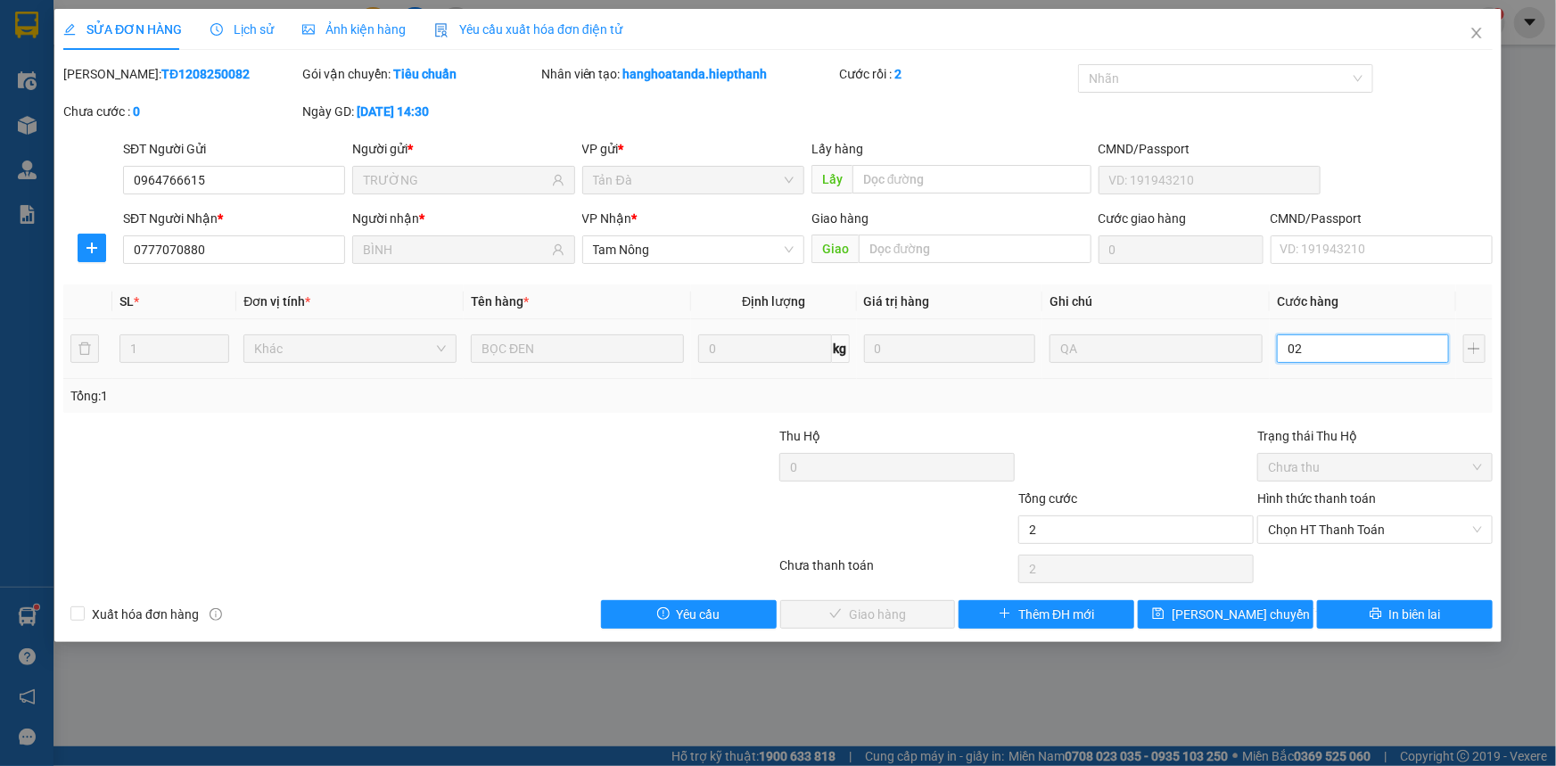
type input "20"
type input "020"
type input "20.000"
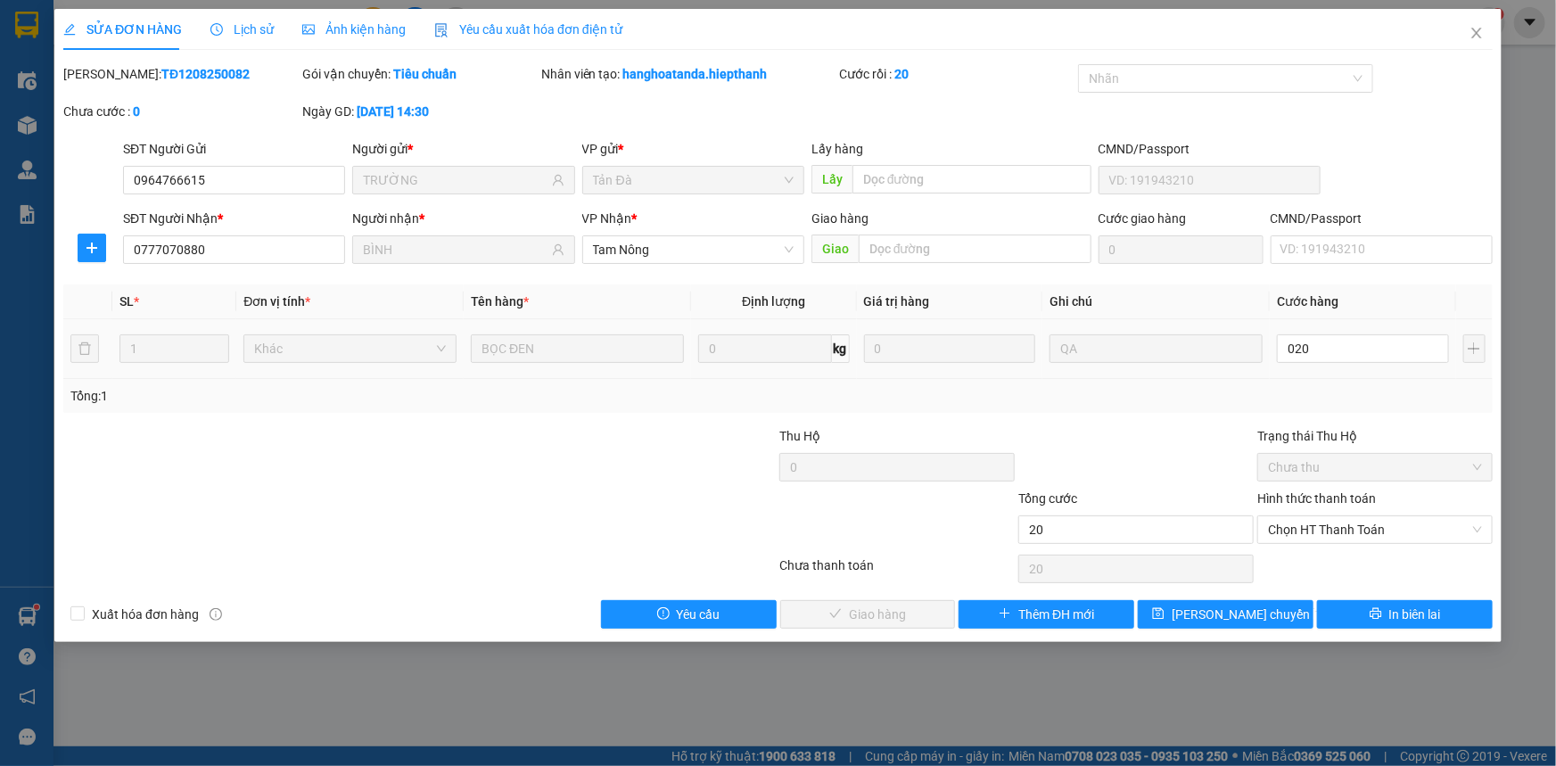
type input "20.000"
click at [1327, 375] on td "20.000" at bounding box center [1363, 349] width 186 height 60
click at [1377, 532] on span "Chọn HT Thanh Toán" at bounding box center [1375, 529] width 214 height 27
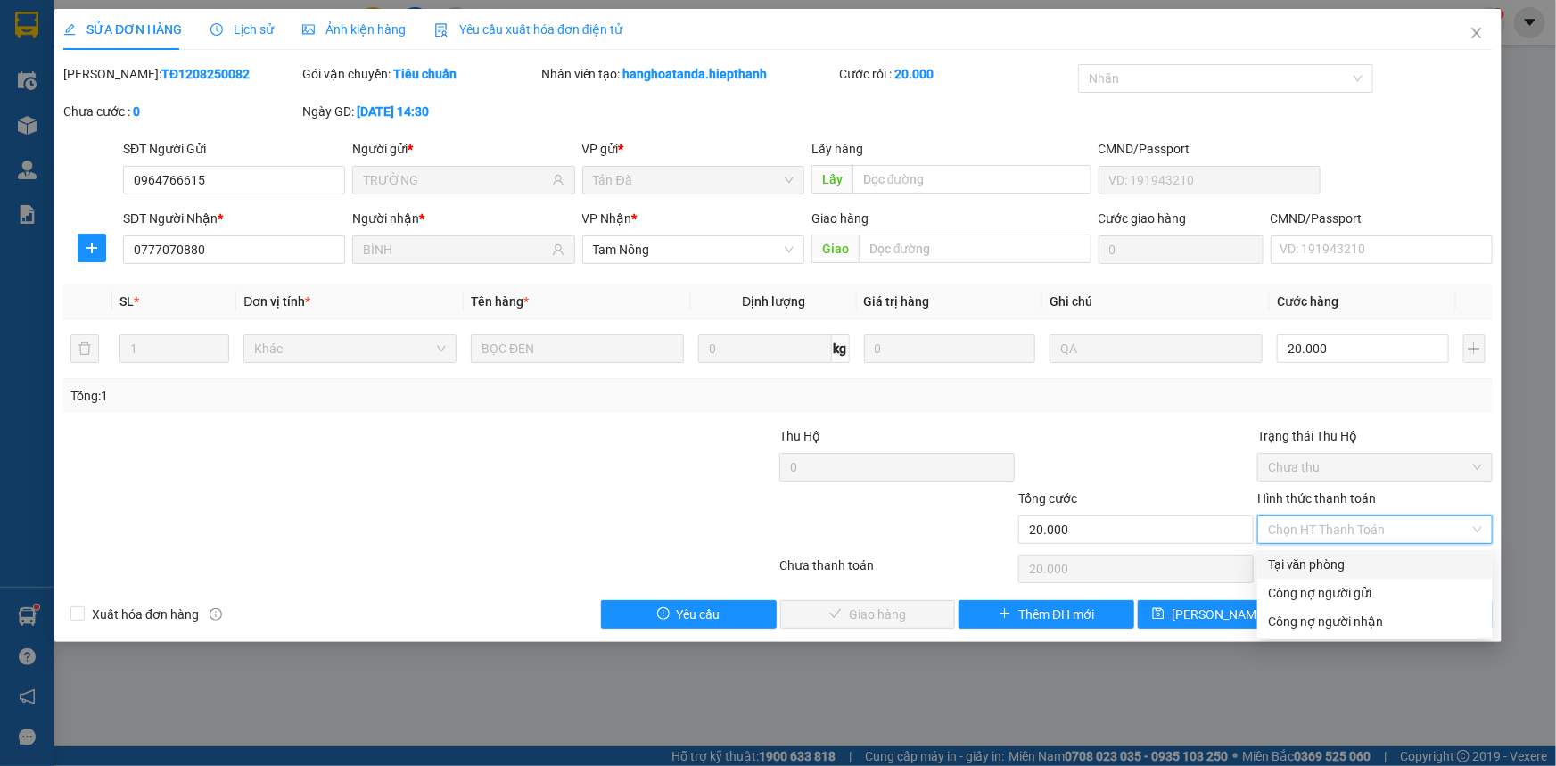
click at [1358, 562] on div "Tại văn phòng" at bounding box center [1375, 565] width 214 height 20
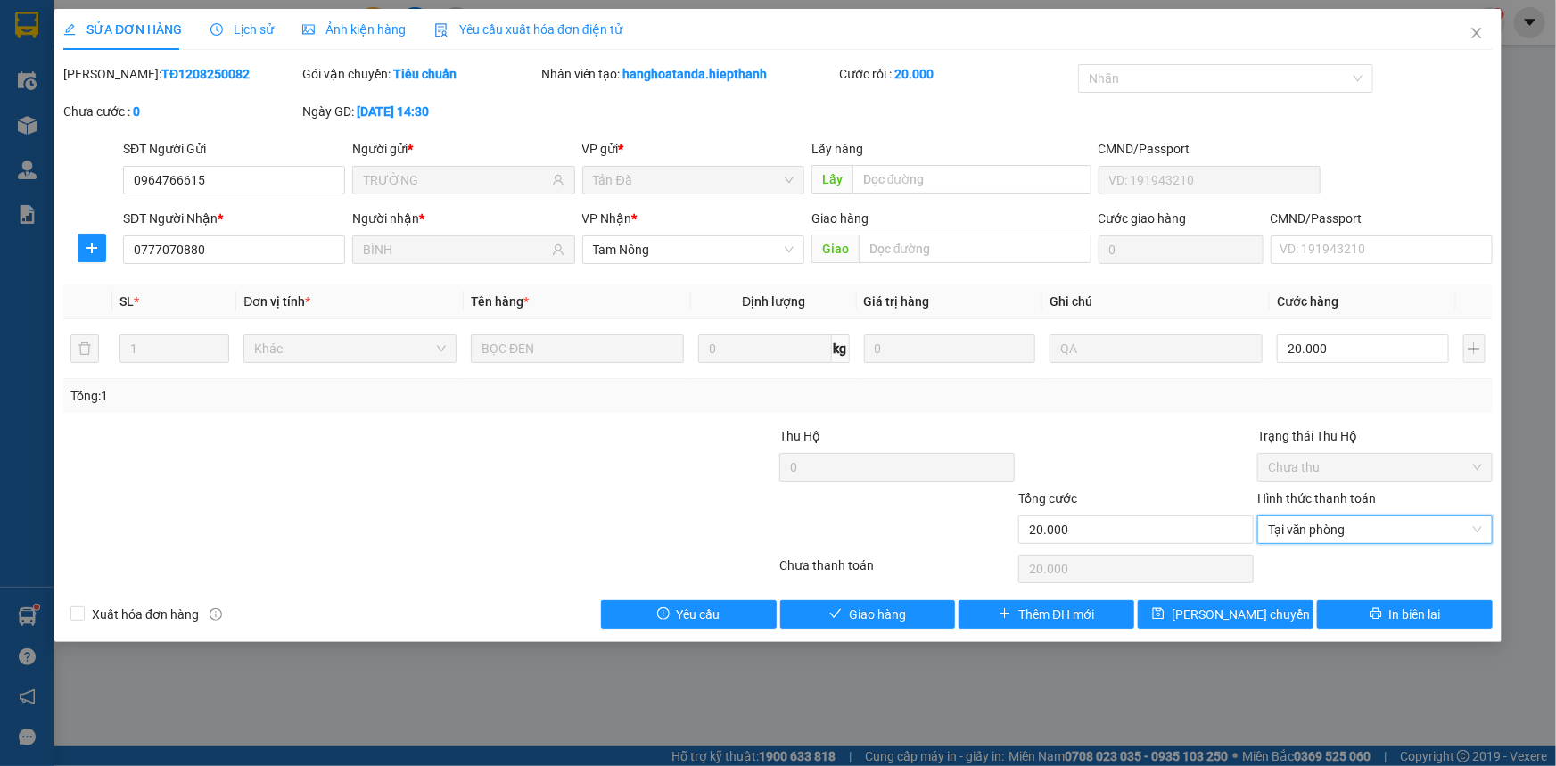
type input "0"
drag, startPoint x: 869, startPoint y: 601, endPoint x: 883, endPoint y: 609, distance: 16.4
click at [872, 605] on button "Giao hàng" at bounding box center [868, 614] width 176 height 29
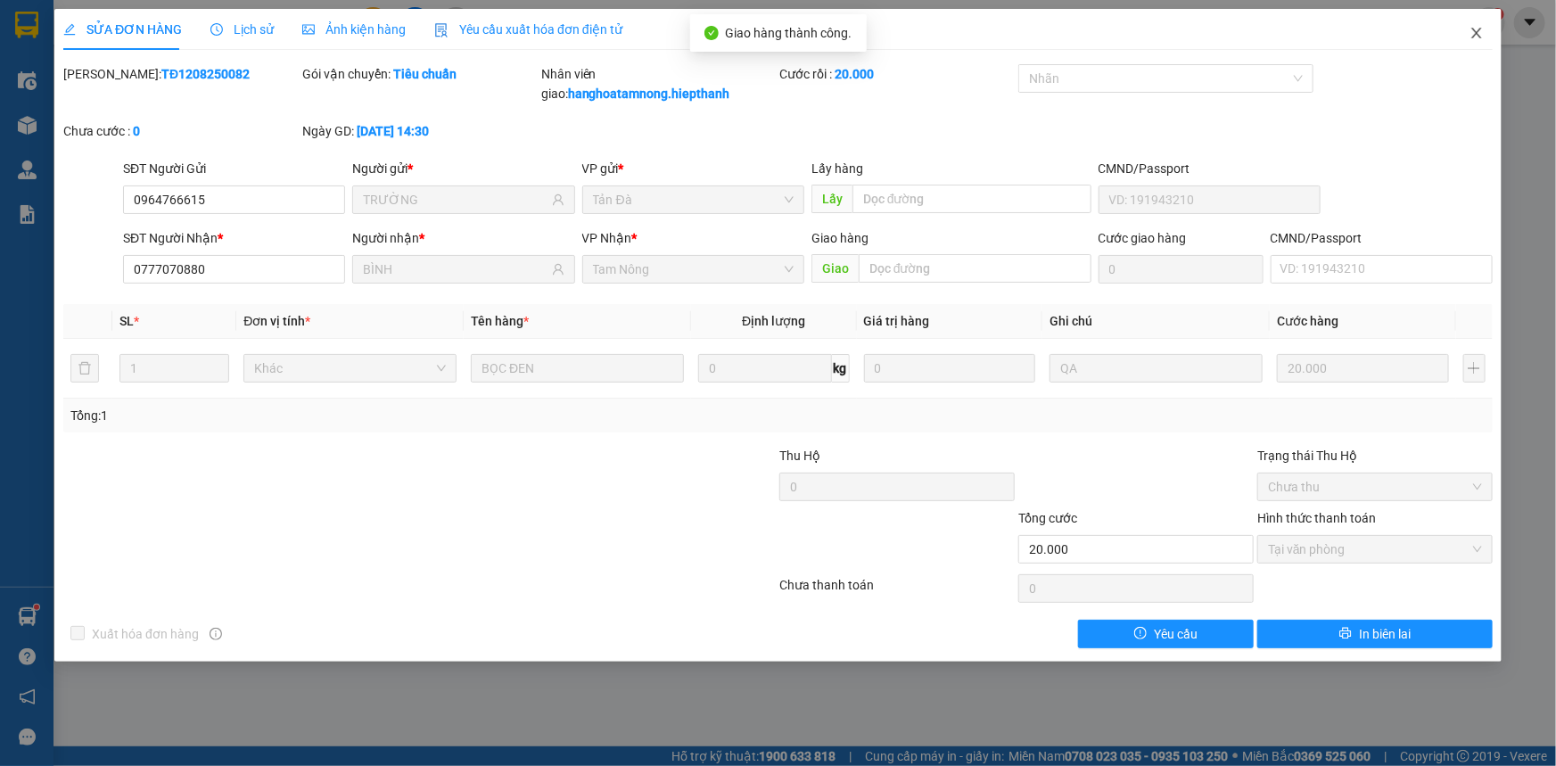
click at [1489, 37] on span "Close" at bounding box center [1477, 34] width 50 height 50
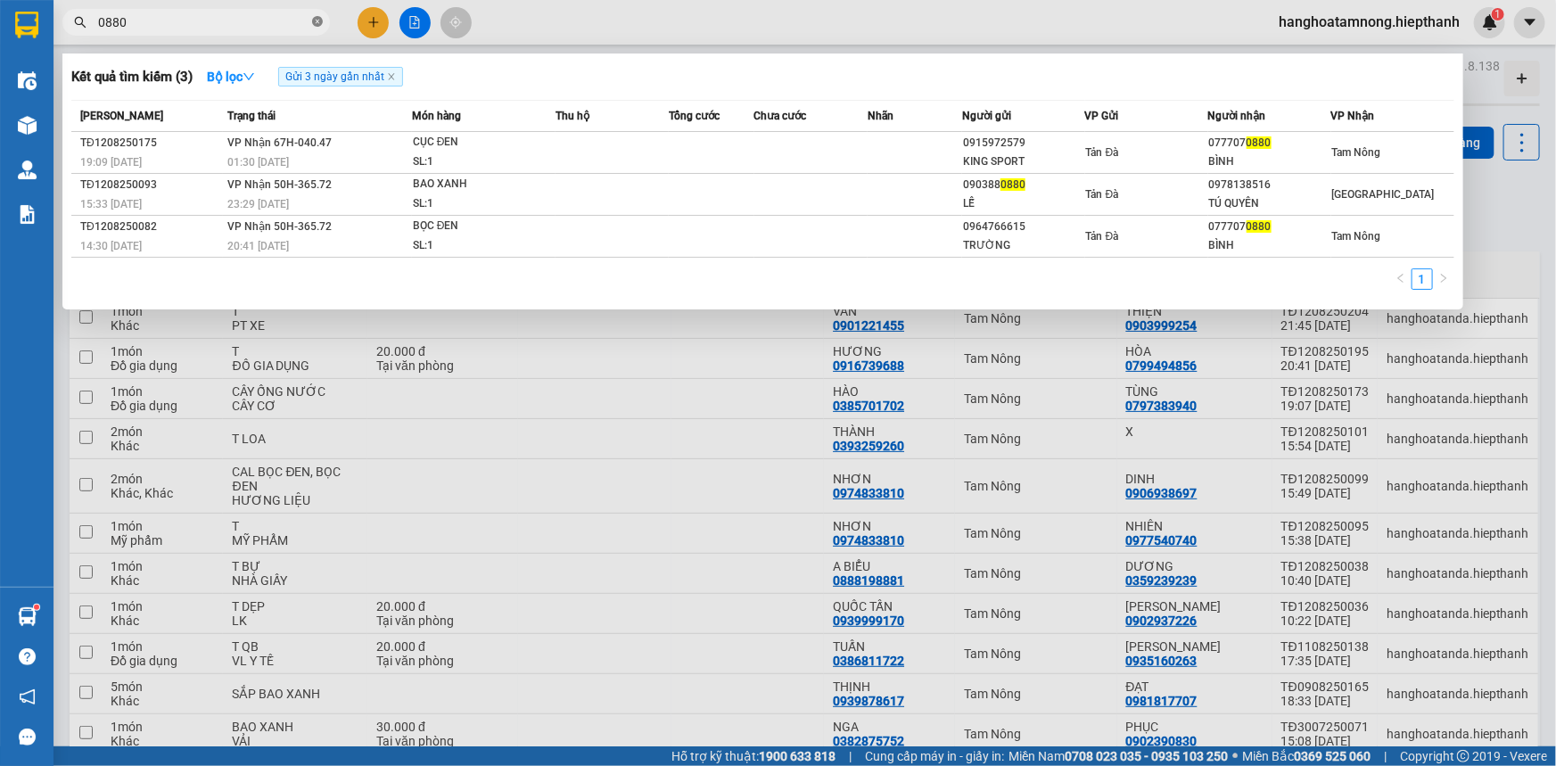
click at [315, 14] on span at bounding box center [317, 22] width 11 height 17
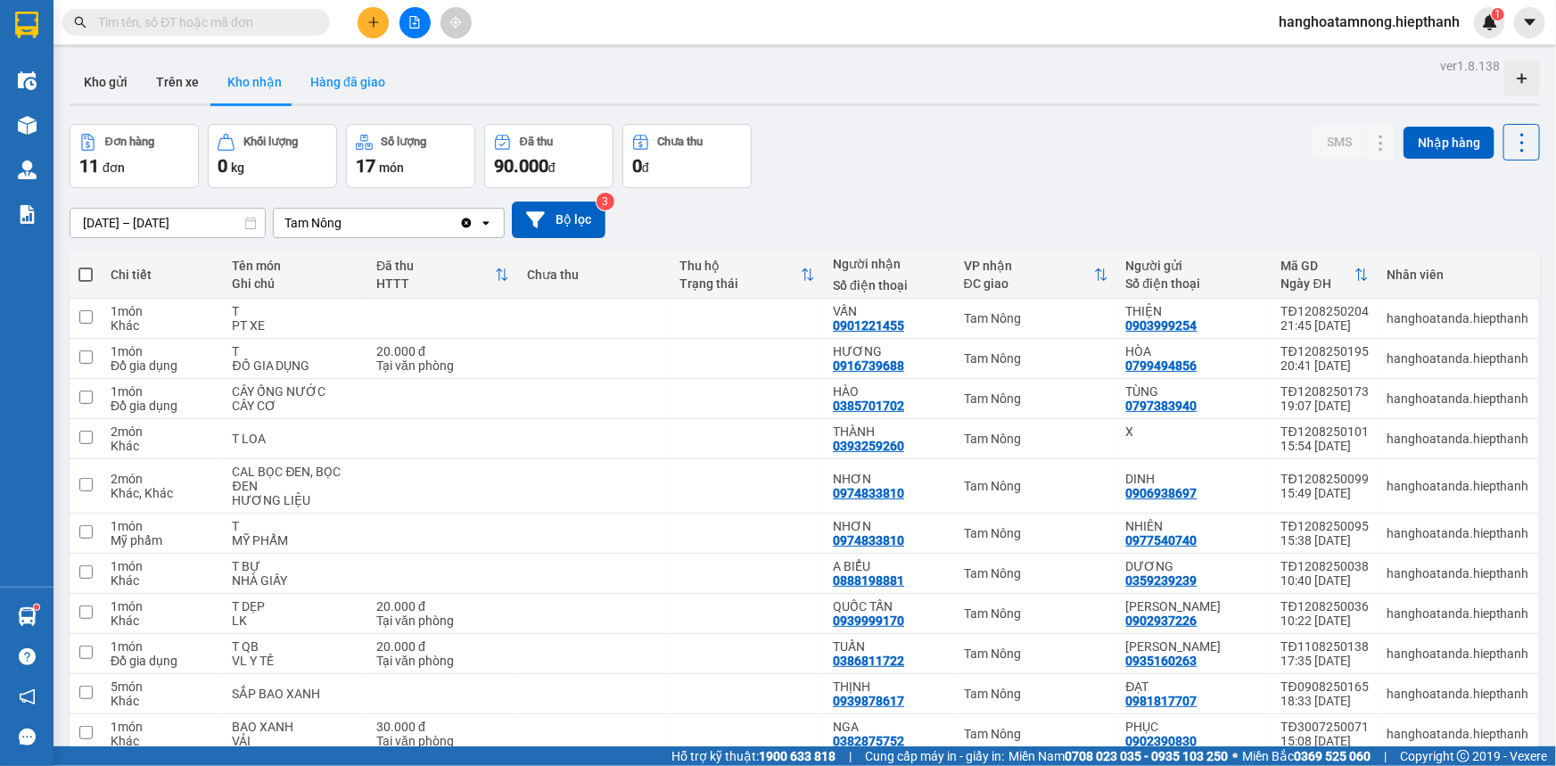
click at [310, 89] on button "Hàng đã giao" at bounding box center [347, 82] width 103 height 43
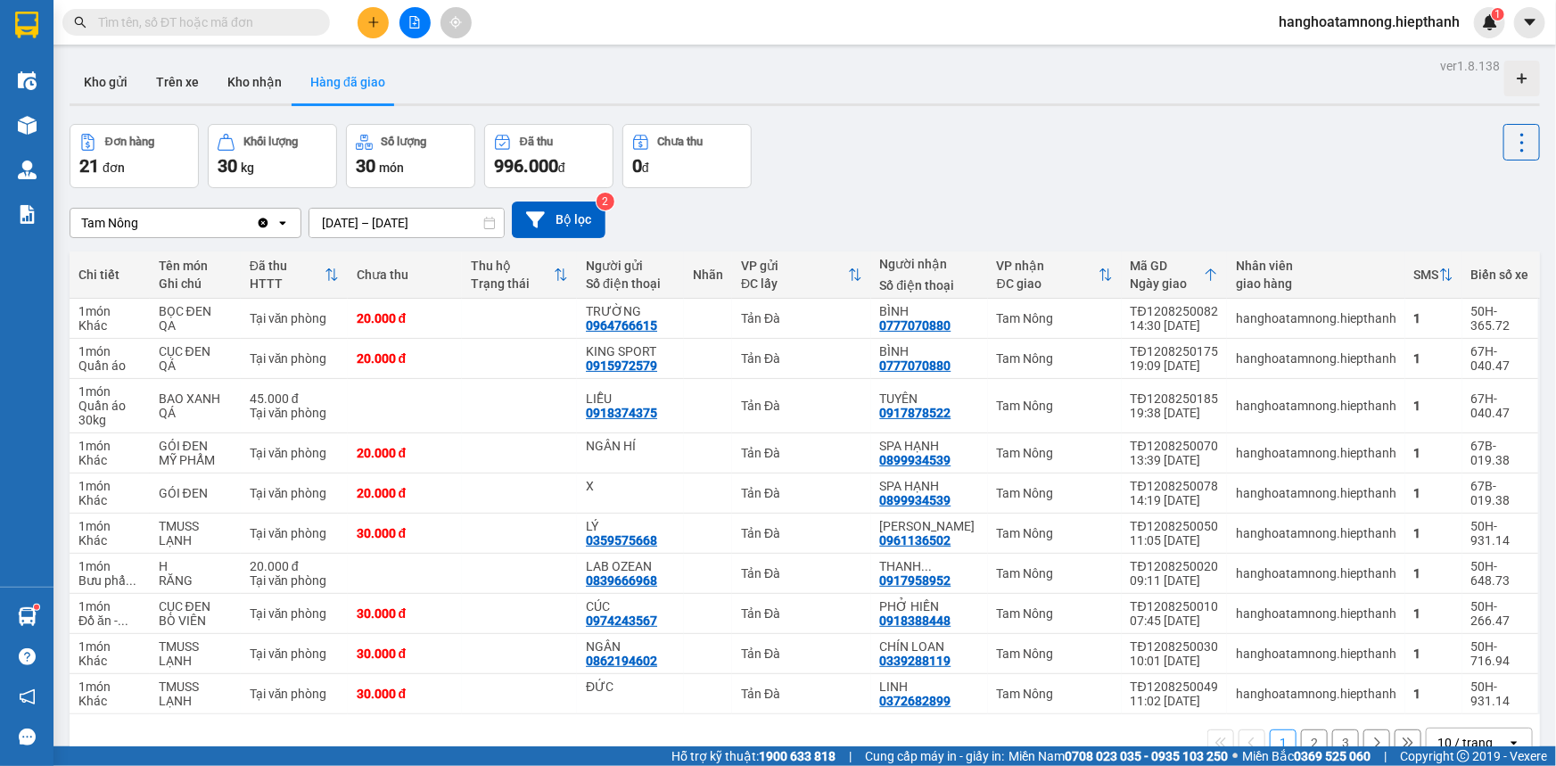
click at [269, 21] on input "text" at bounding box center [203, 22] width 210 height 20
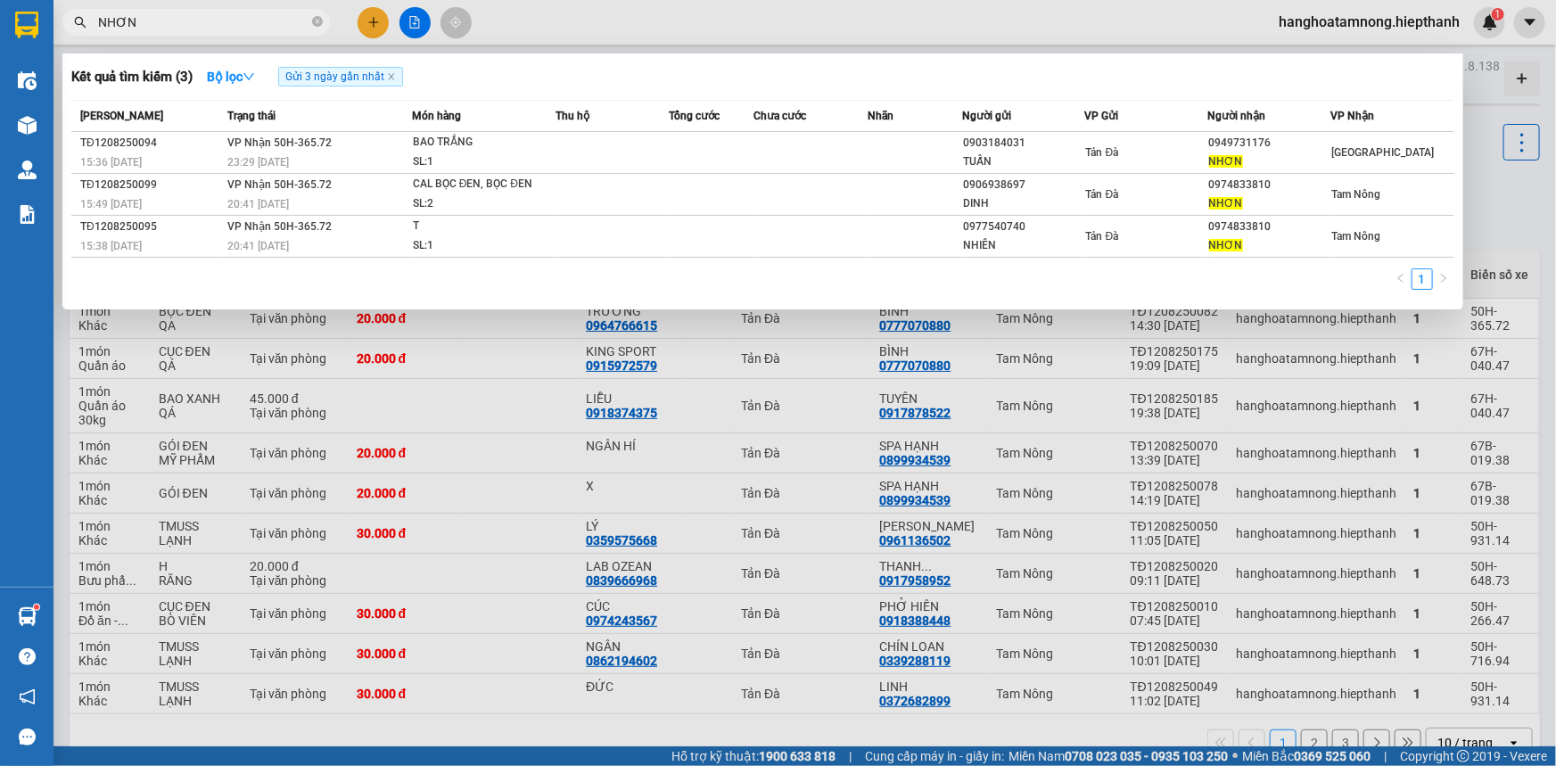
type input "NHƠN"
click at [367, 21] on div at bounding box center [778, 383] width 1556 height 766
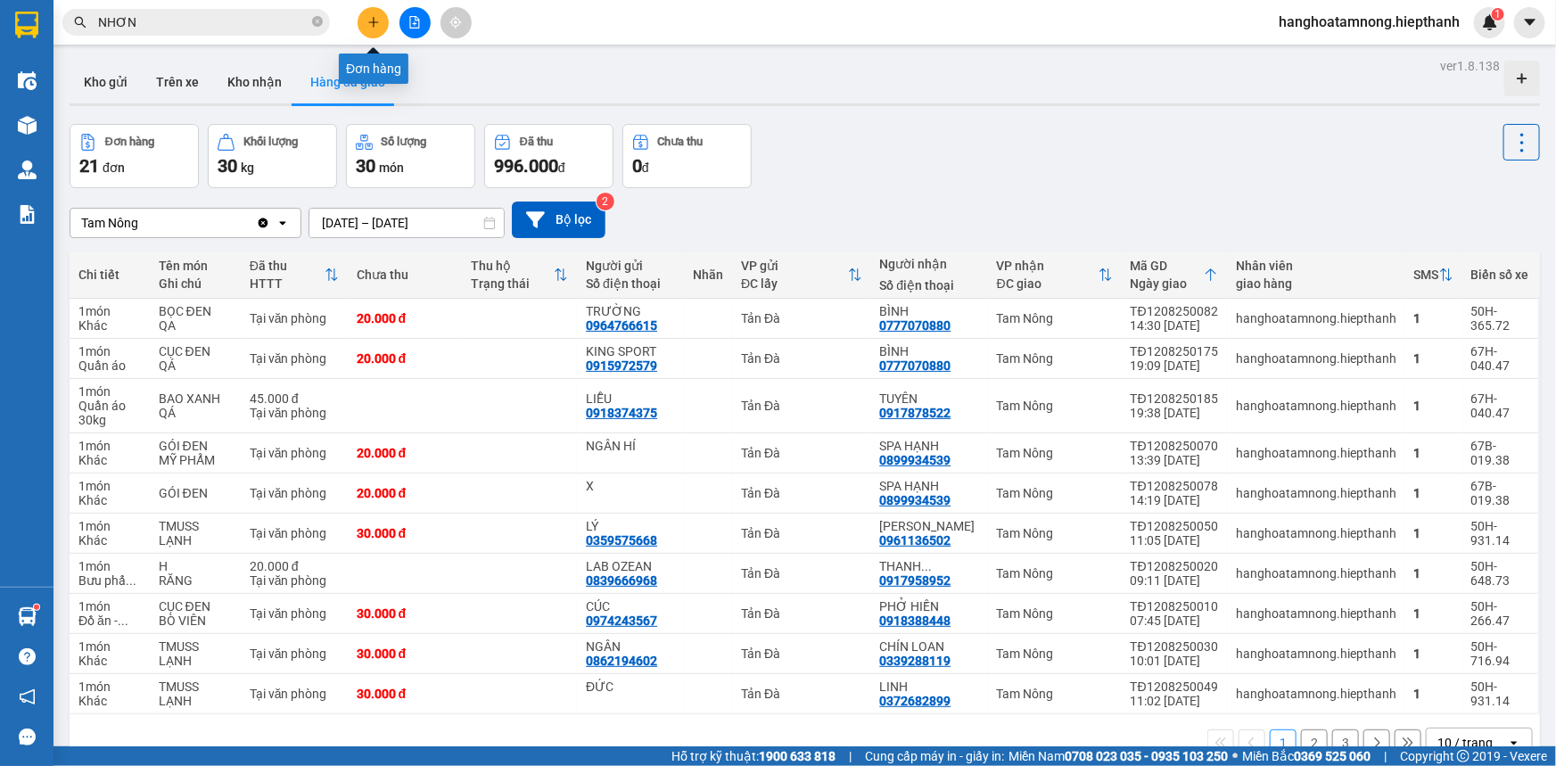
click at [367, 21] on icon "plus" at bounding box center [373, 22] width 12 height 12
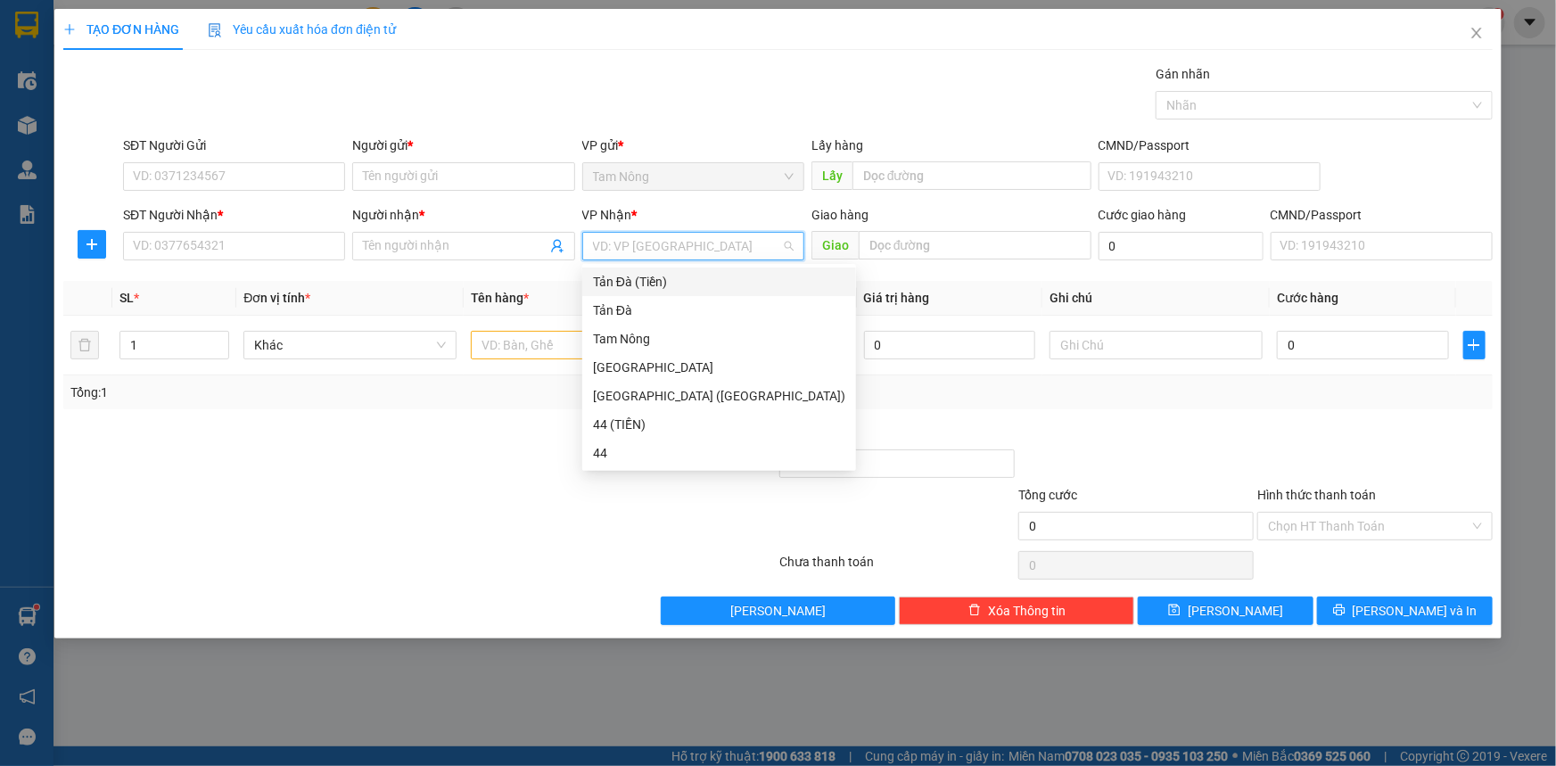
drag, startPoint x: 629, startPoint y: 252, endPoint x: 640, endPoint y: 298, distance: 46.9
click at [630, 252] on input "search" at bounding box center [687, 246] width 188 height 27
click at [639, 310] on div "Tản Đà" at bounding box center [719, 311] width 252 height 20
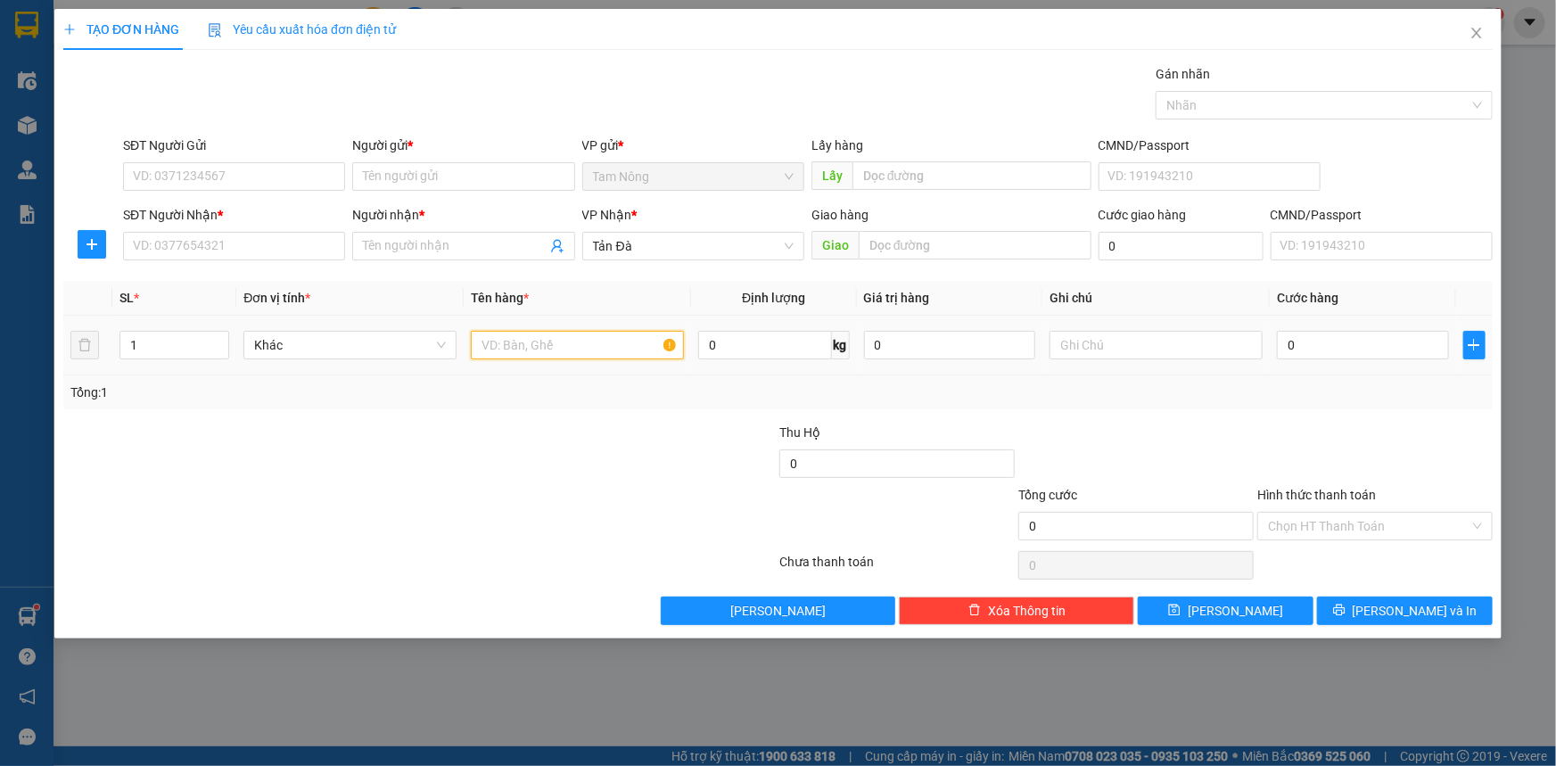
click at [564, 349] on input "text" at bounding box center [577, 345] width 213 height 29
type input "T ĐỎ"
click at [277, 249] on input "SĐT Người Nhận *" at bounding box center [234, 246] width 222 height 29
drag, startPoint x: 1118, startPoint y: 354, endPoint x: 1068, endPoint y: 321, distance: 59.9
click at [1117, 352] on input "text" at bounding box center [1156, 345] width 213 height 29
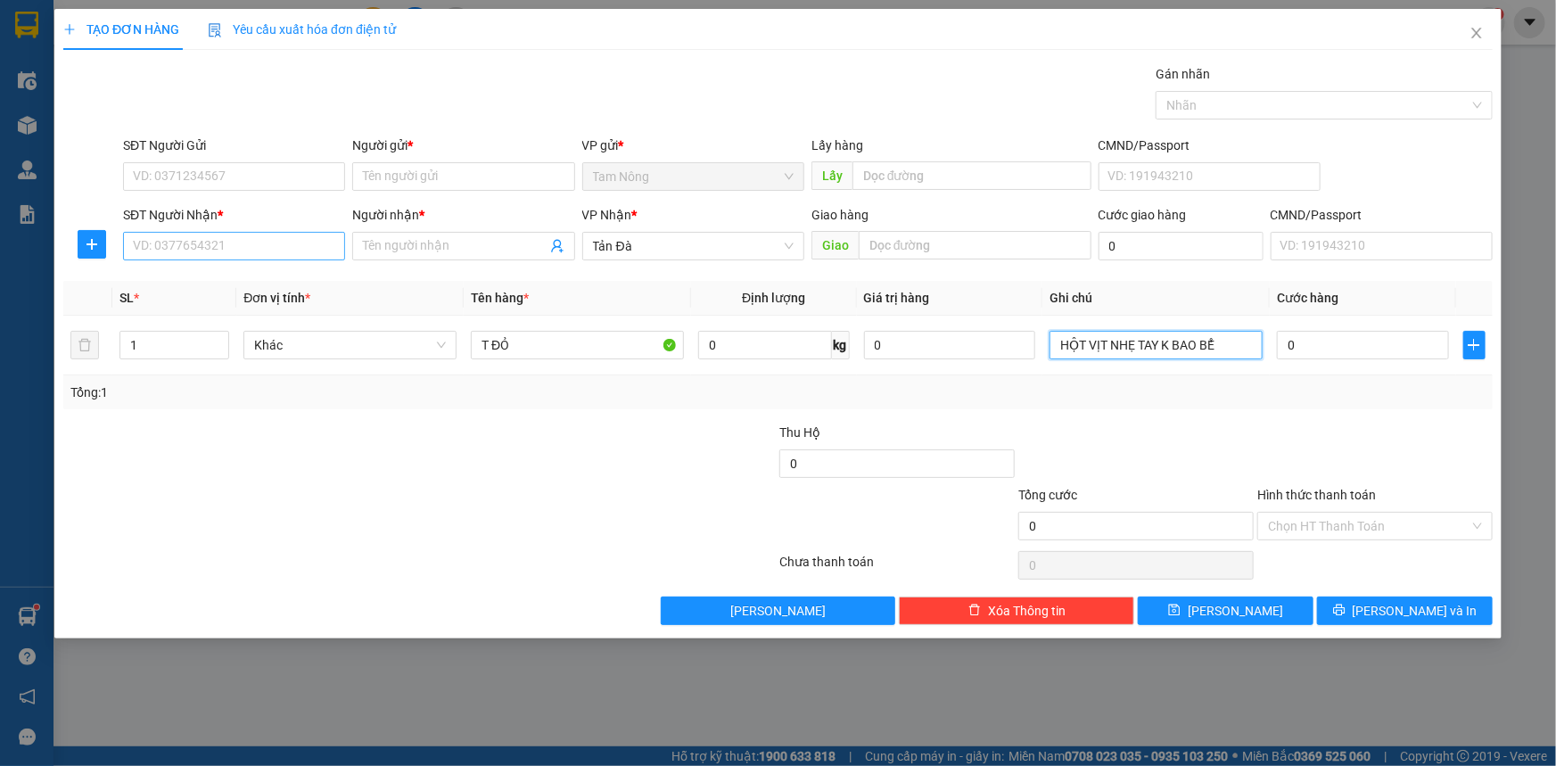
type input "HỘT VỊT NHẸ TAY K BAO BỂ"
click at [199, 252] on input "SĐT Người Nhận *" at bounding box center [234, 246] width 222 height 29
click at [260, 256] on input "SĐT Người Nhận *" at bounding box center [234, 246] width 222 height 29
type input "0962834864"
click at [260, 274] on div "0962834864 - [PERSON_NAME]" at bounding box center [234, 282] width 201 height 20
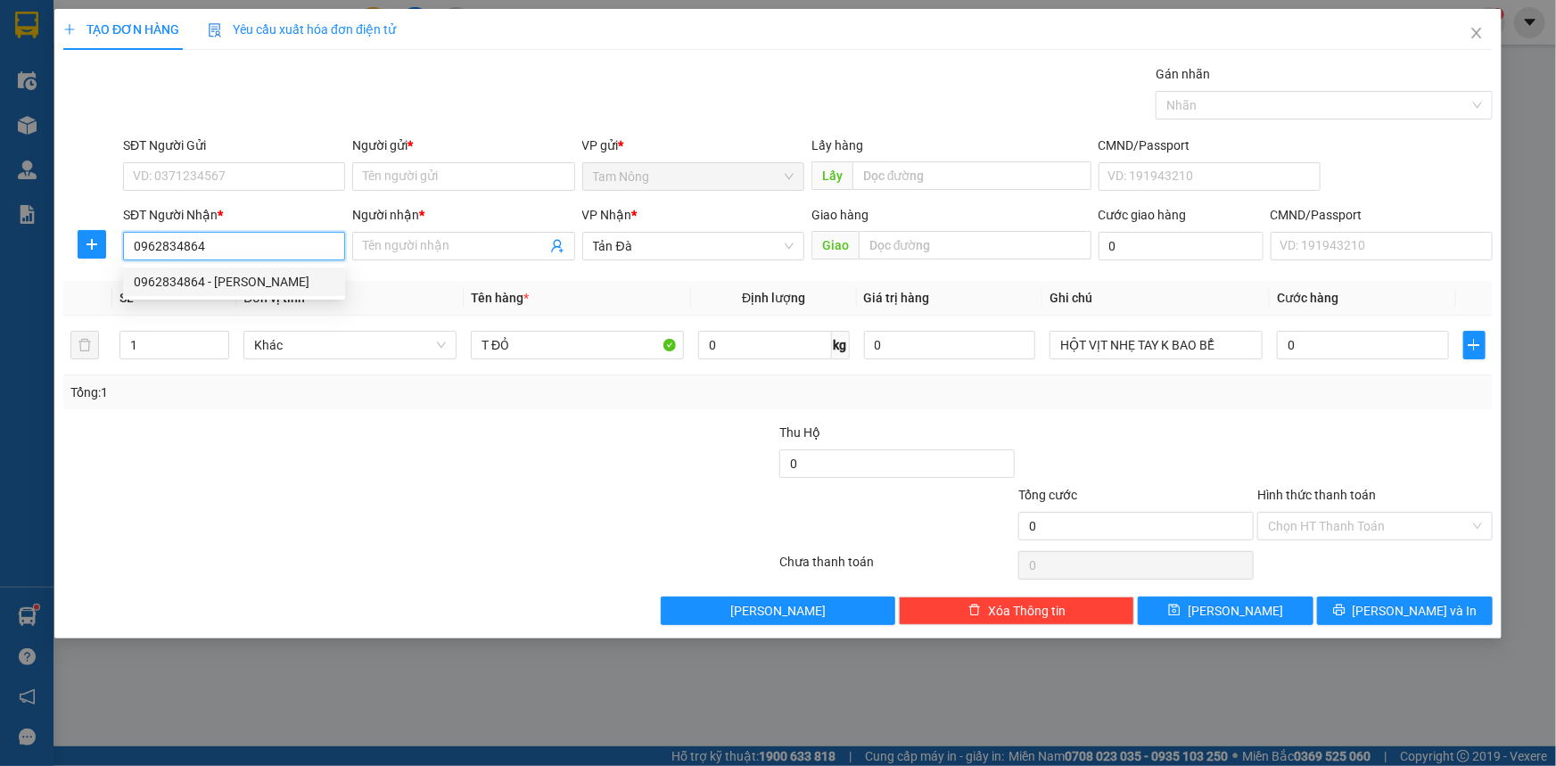
type input "CƯỜNG"
type input "0962834864"
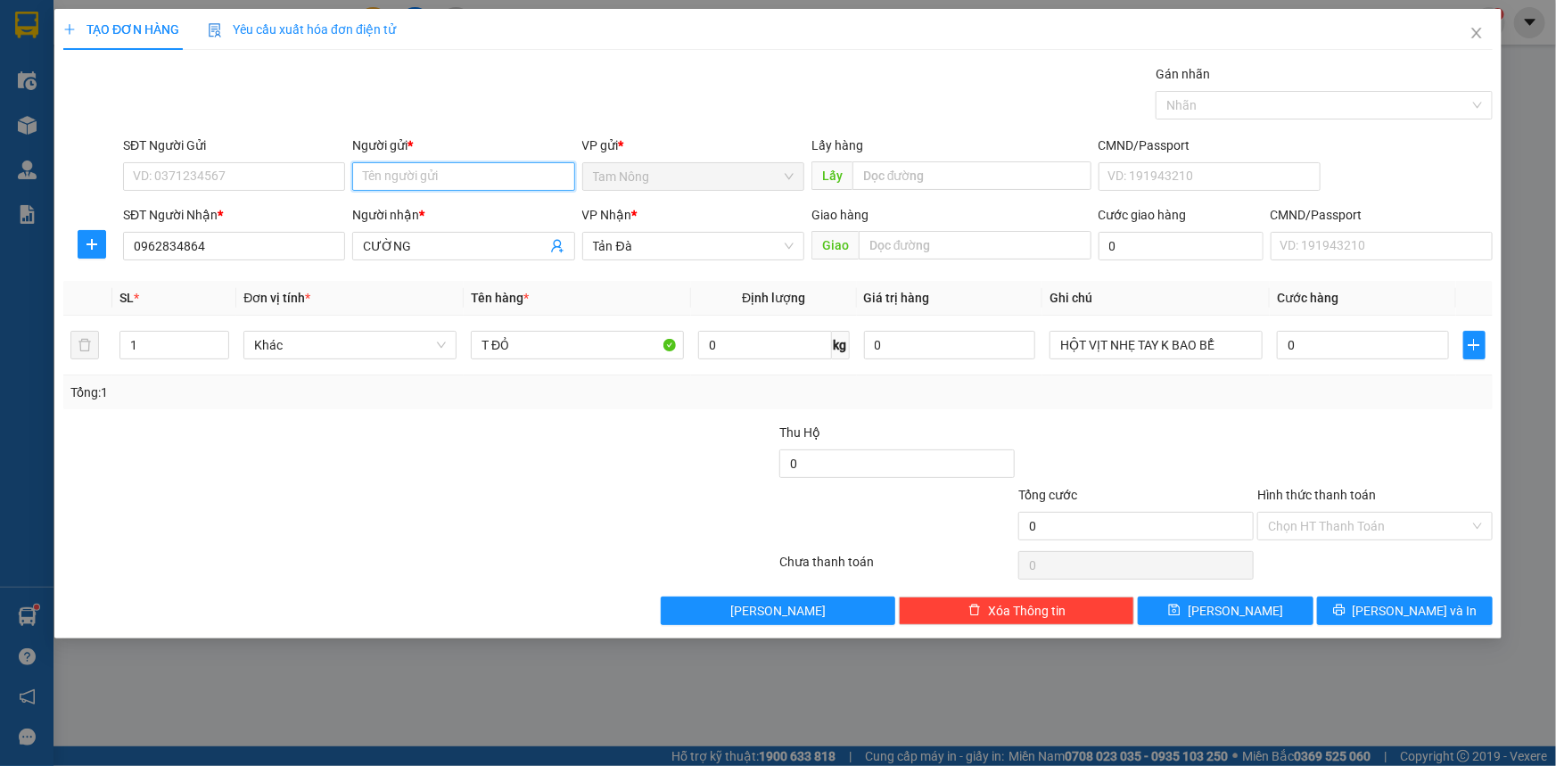
click at [472, 172] on input "Người gửi *" at bounding box center [463, 176] width 222 height 29
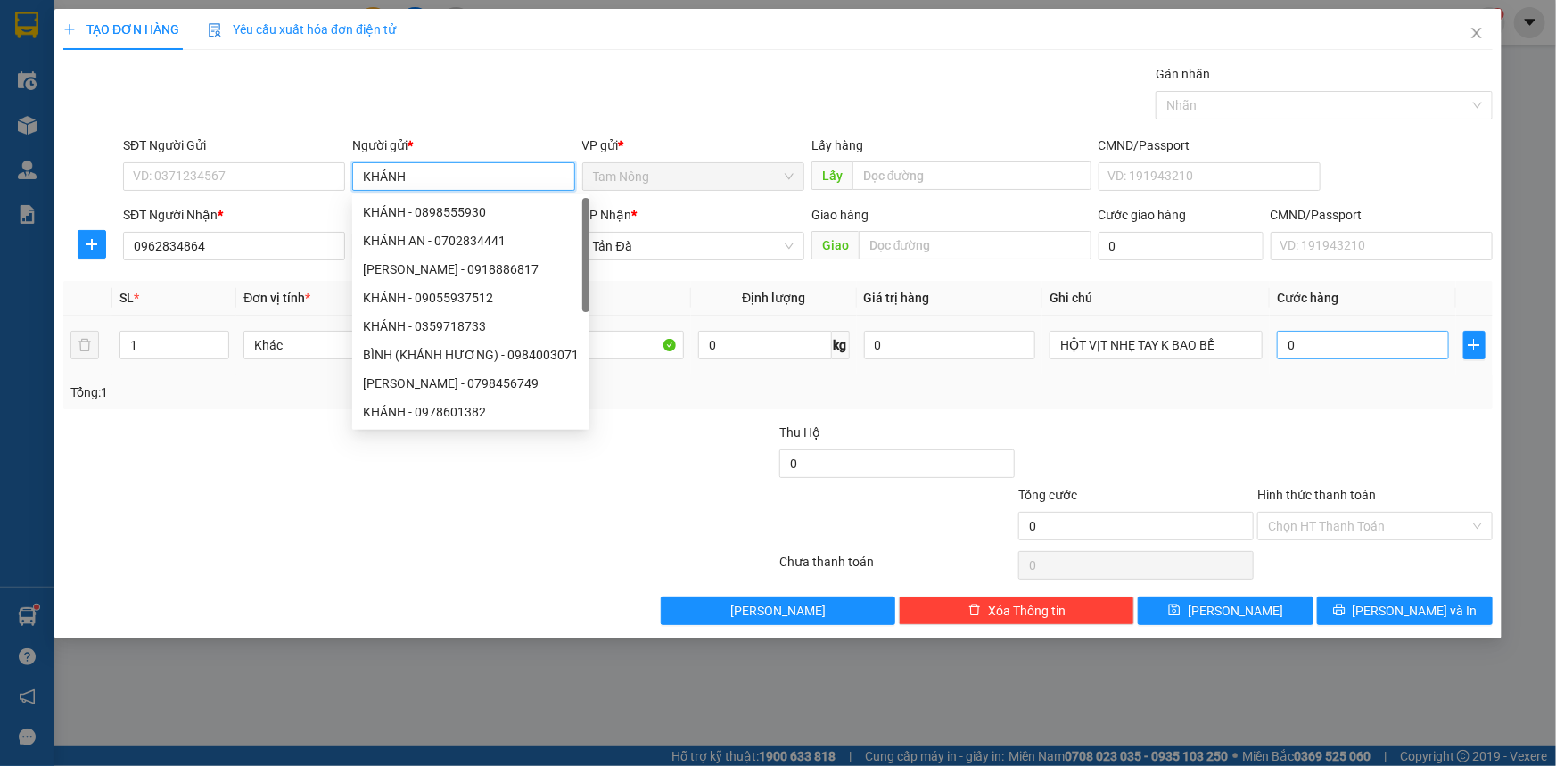
type input "KHÁNH"
click at [1369, 333] on input "0" at bounding box center [1363, 345] width 172 height 29
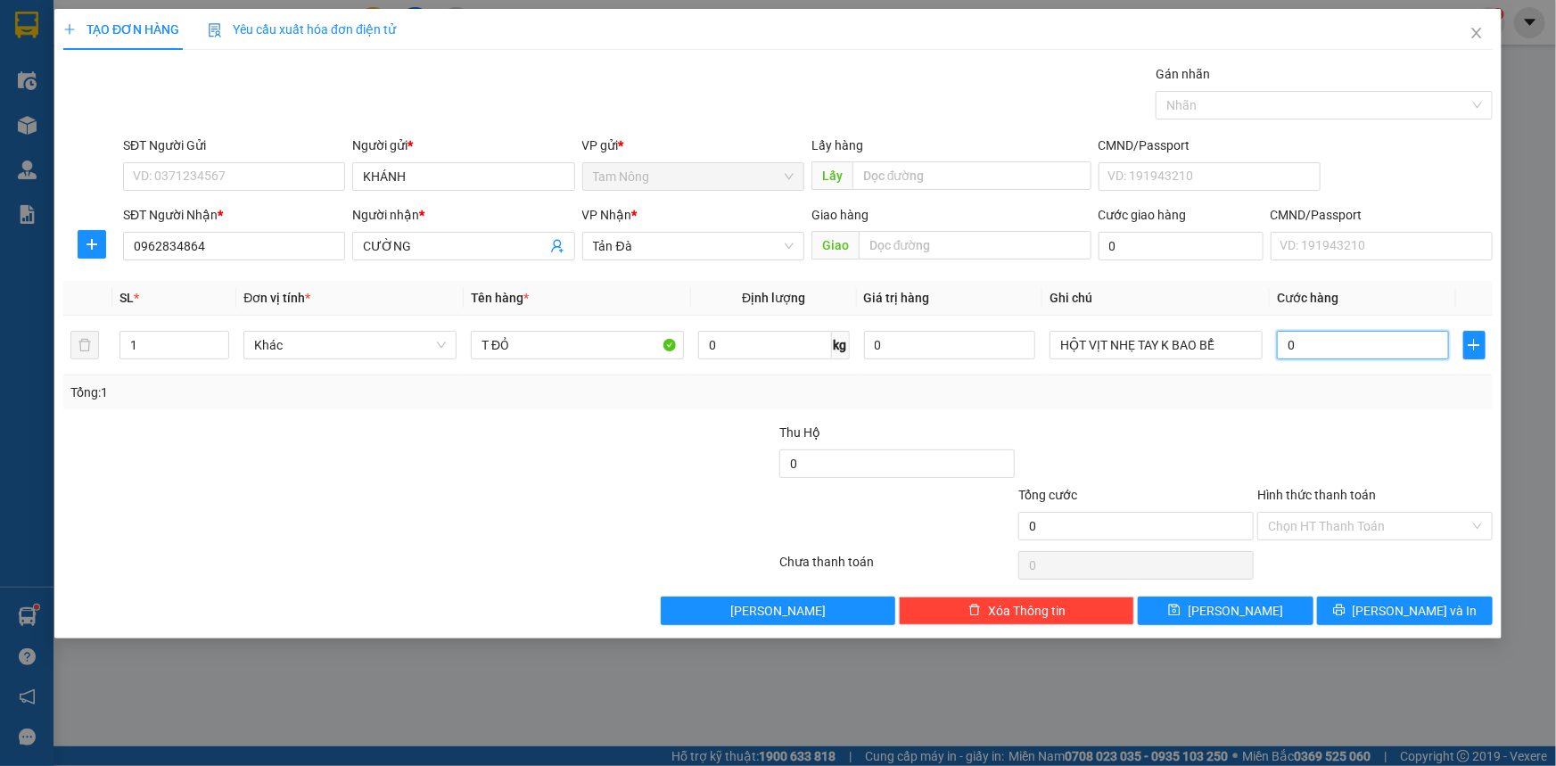
type input "2"
type input "20"
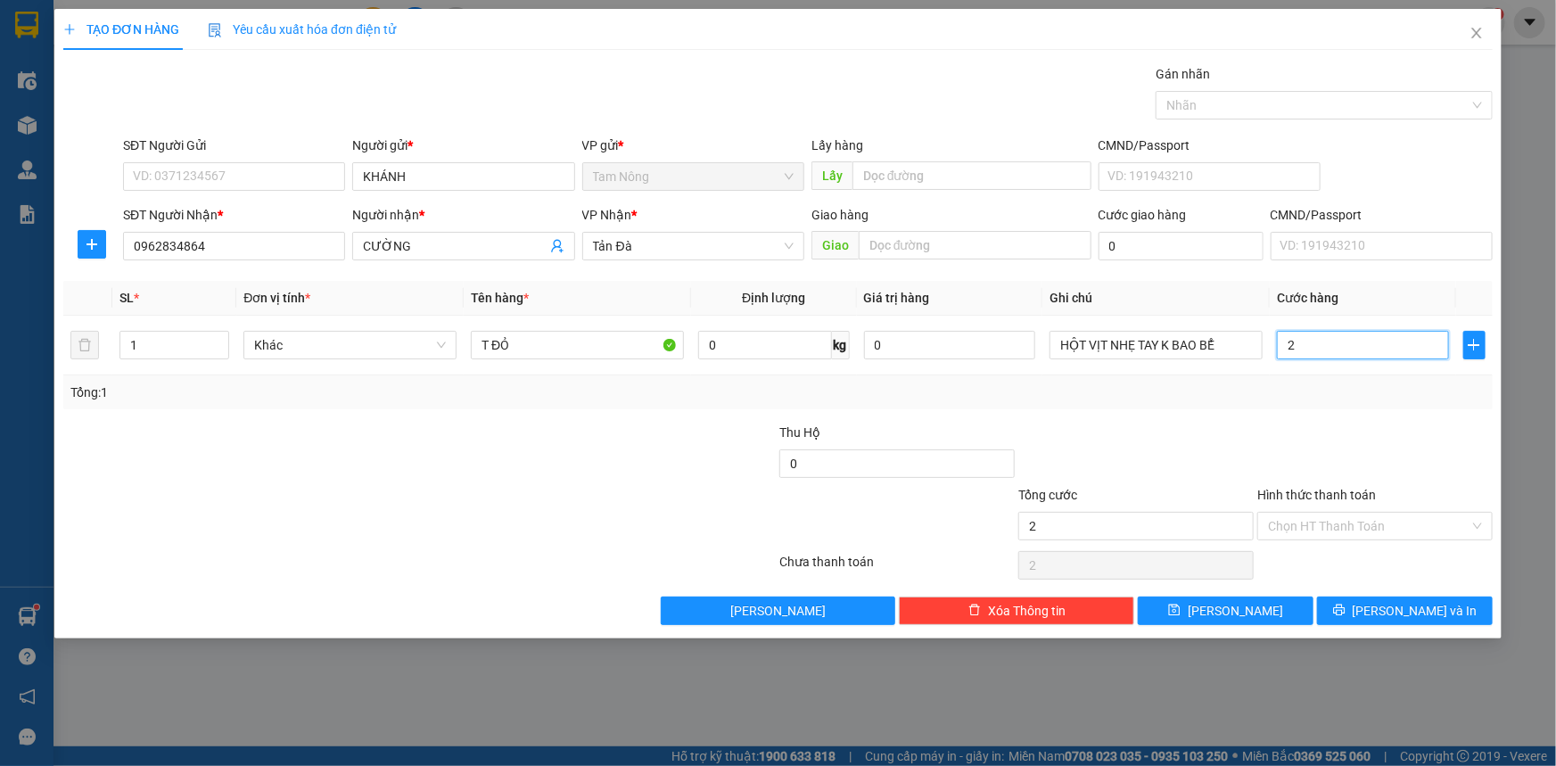
type input "20"
type input "20.000"
click at [1345, 522] on input "Hình thức thanh toán" at bounding box center [1369, 526] width 202 height 27
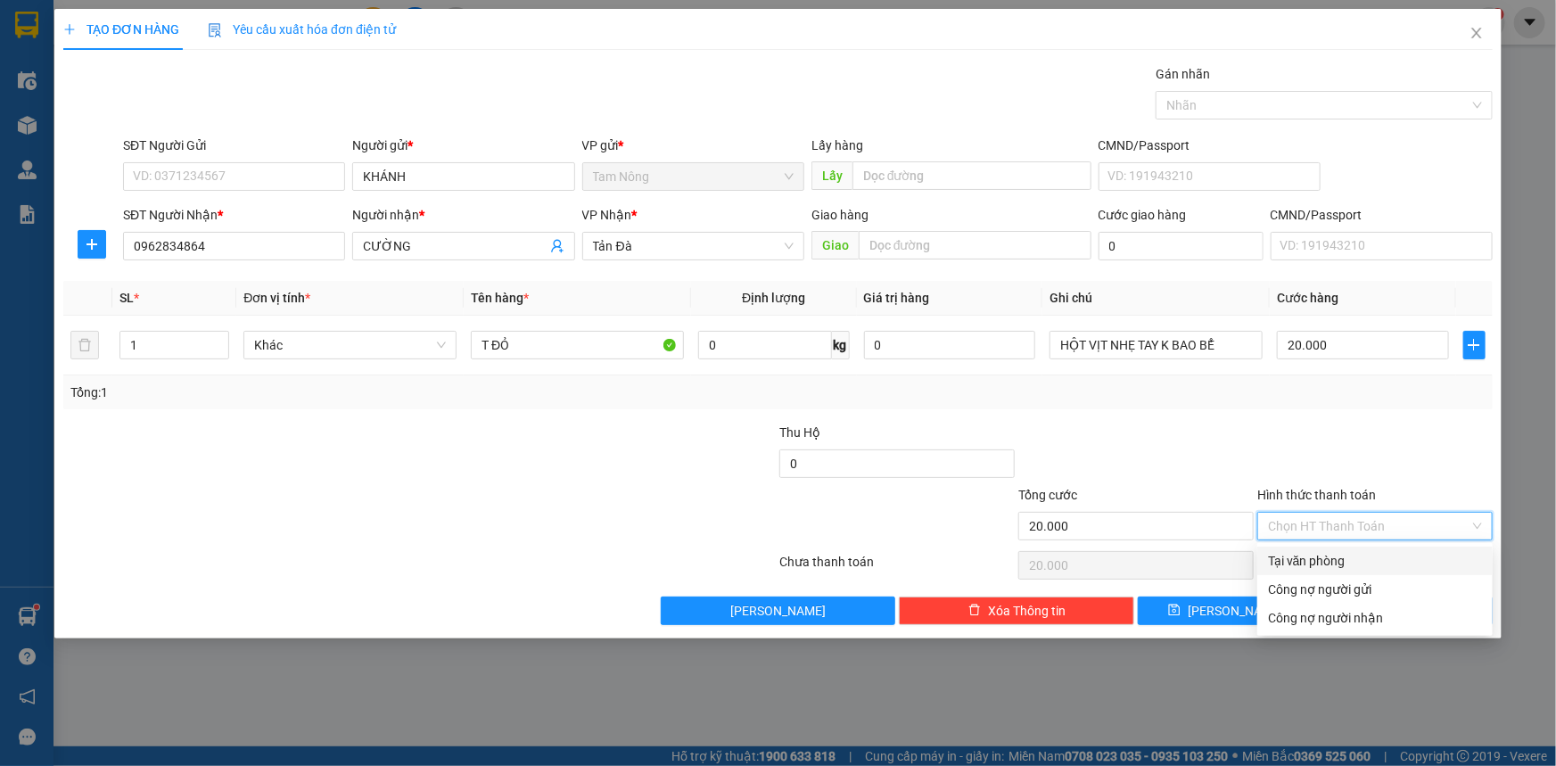
click at [1305, 557] on div "Tại văn phòng" at bounding box center [1375, 561] width 214 height 20
type input "0"
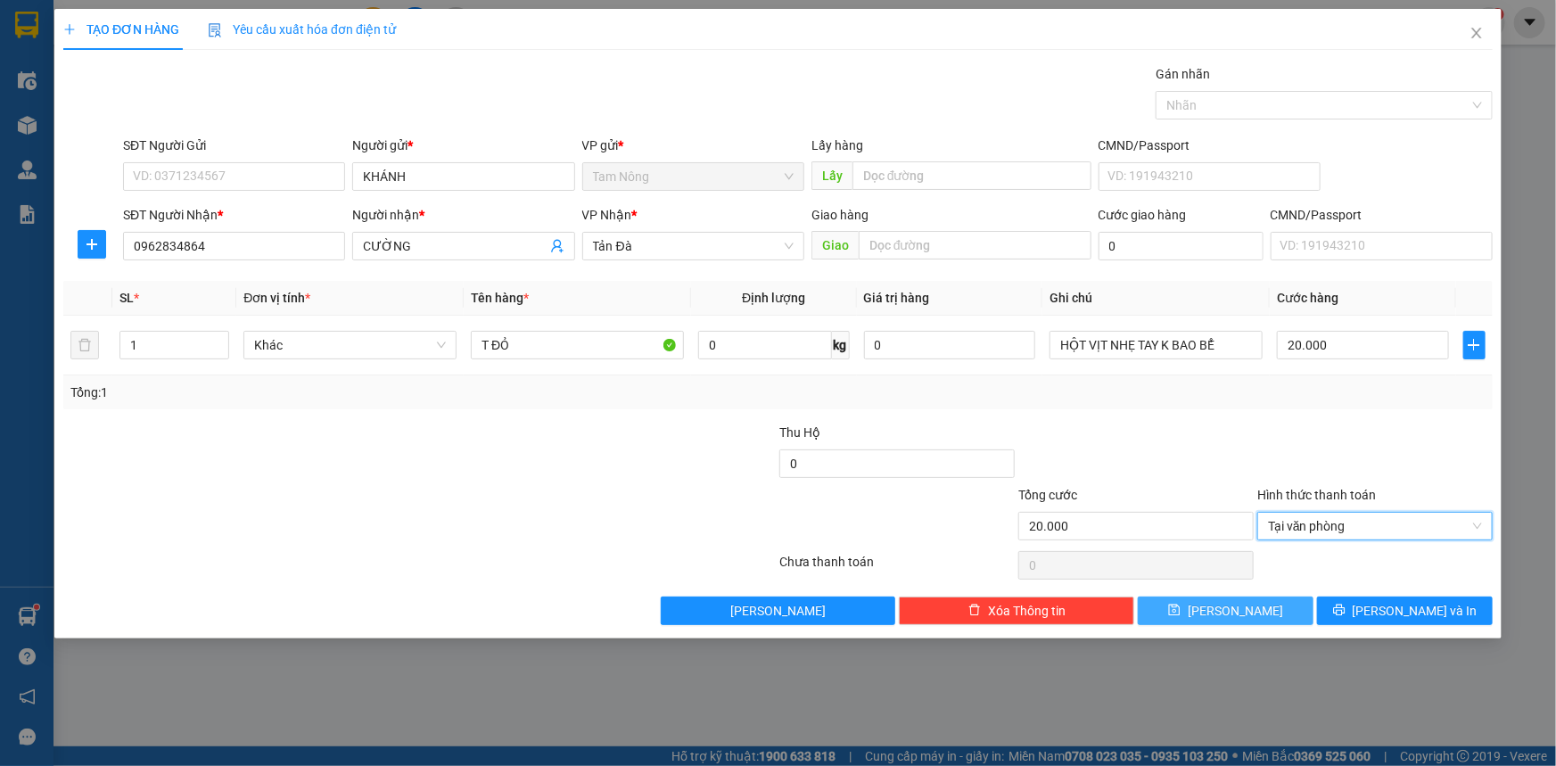
click at [1181, 613] on icon "save" at bounding box center [1174, 610] width 12 height 12
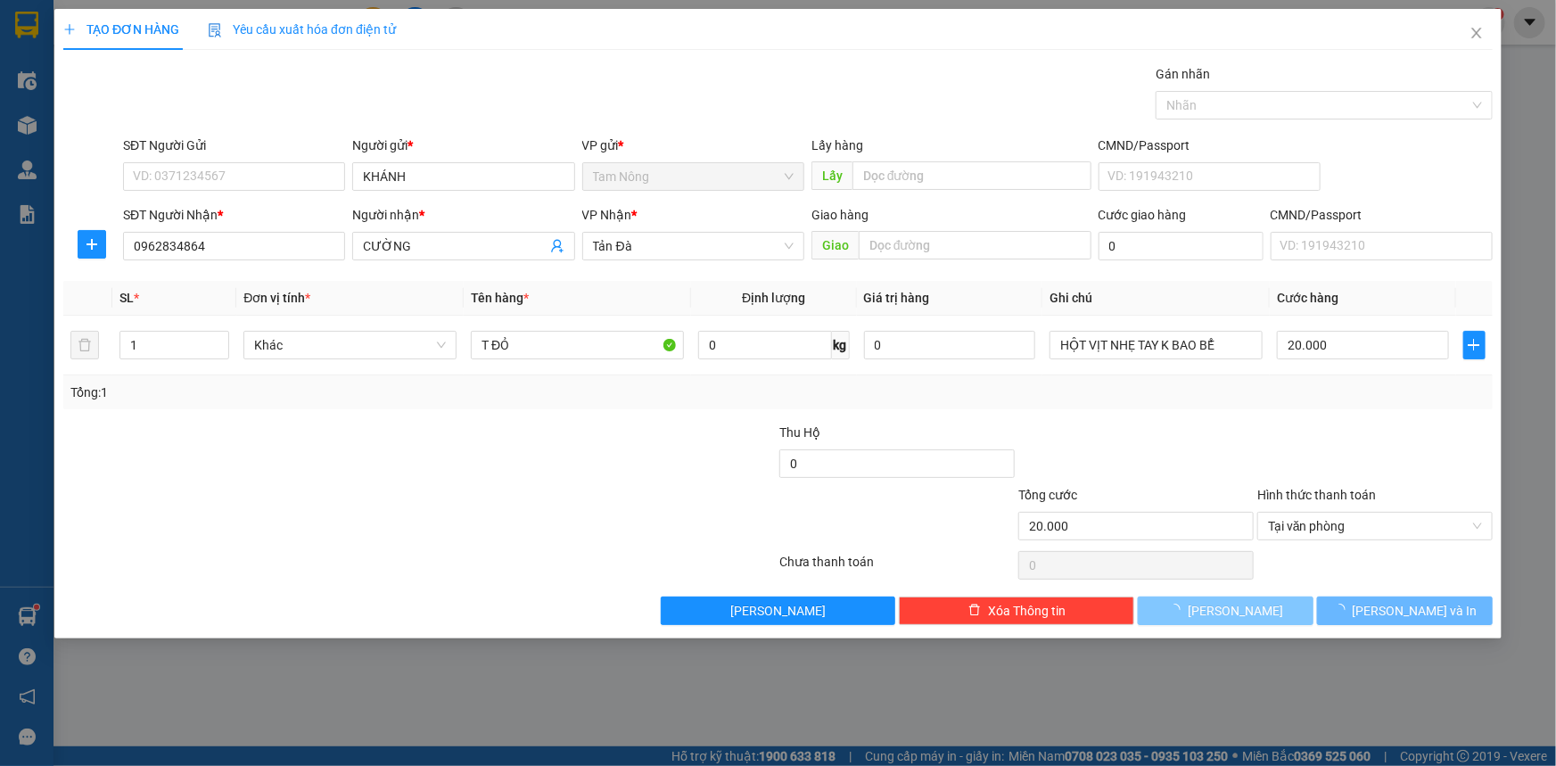
type input "0"
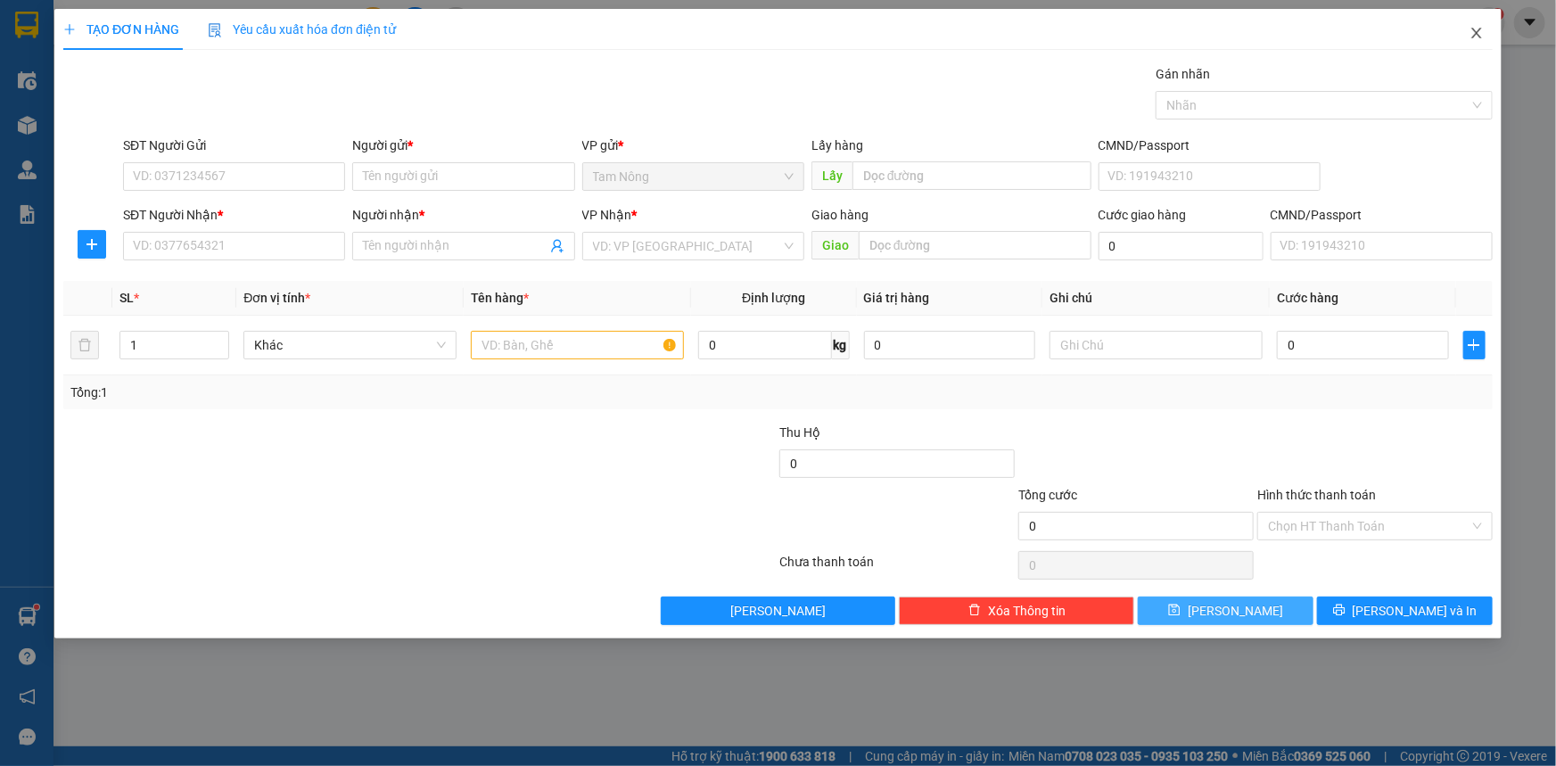
click at [1482, 34] on icon "close" at bounding box center [1477, 33] width 14 height 14
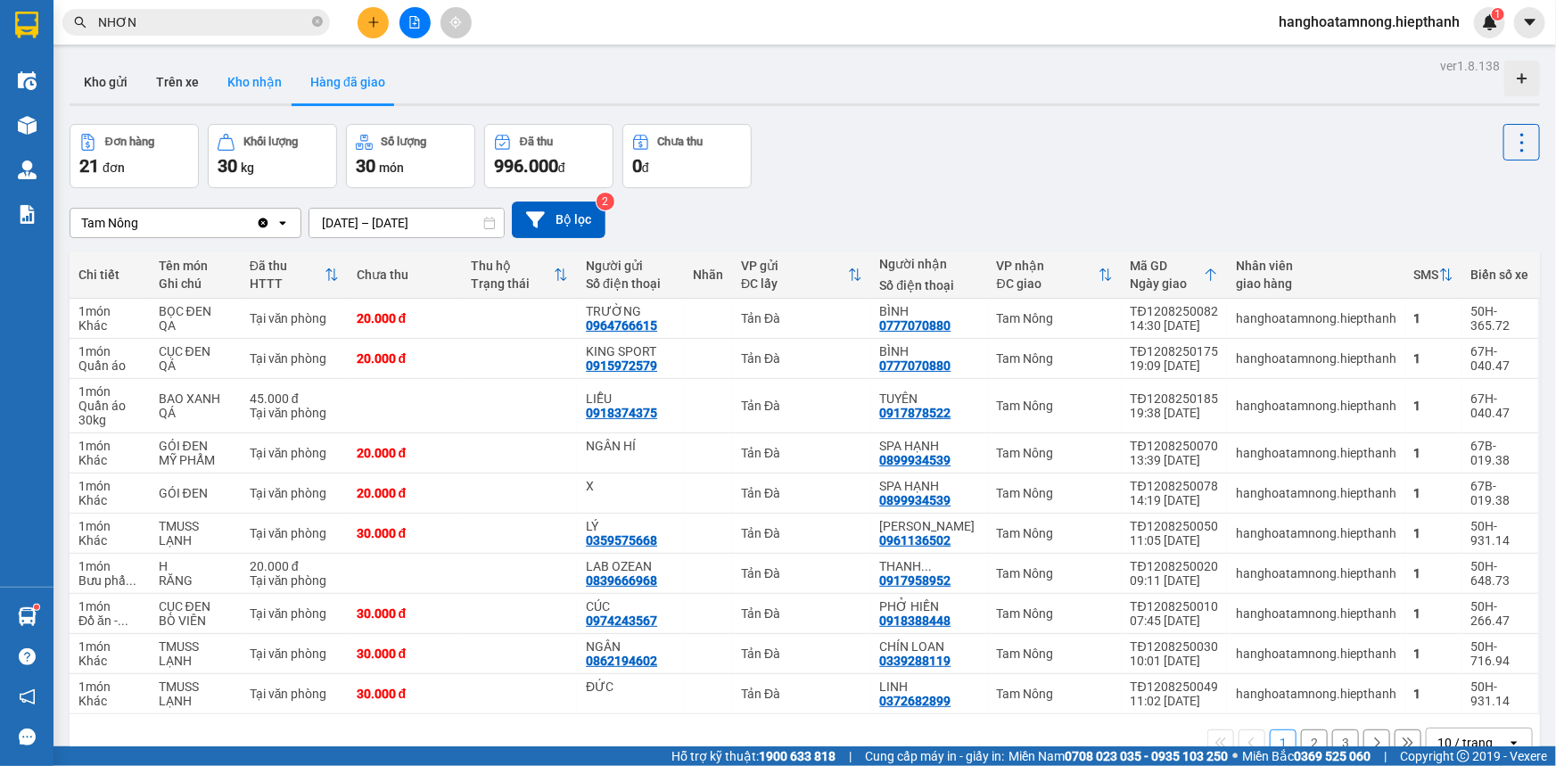
click at [235, 97] on button "Kho nhận" at bounding box center [254, 82] width 83 height 43
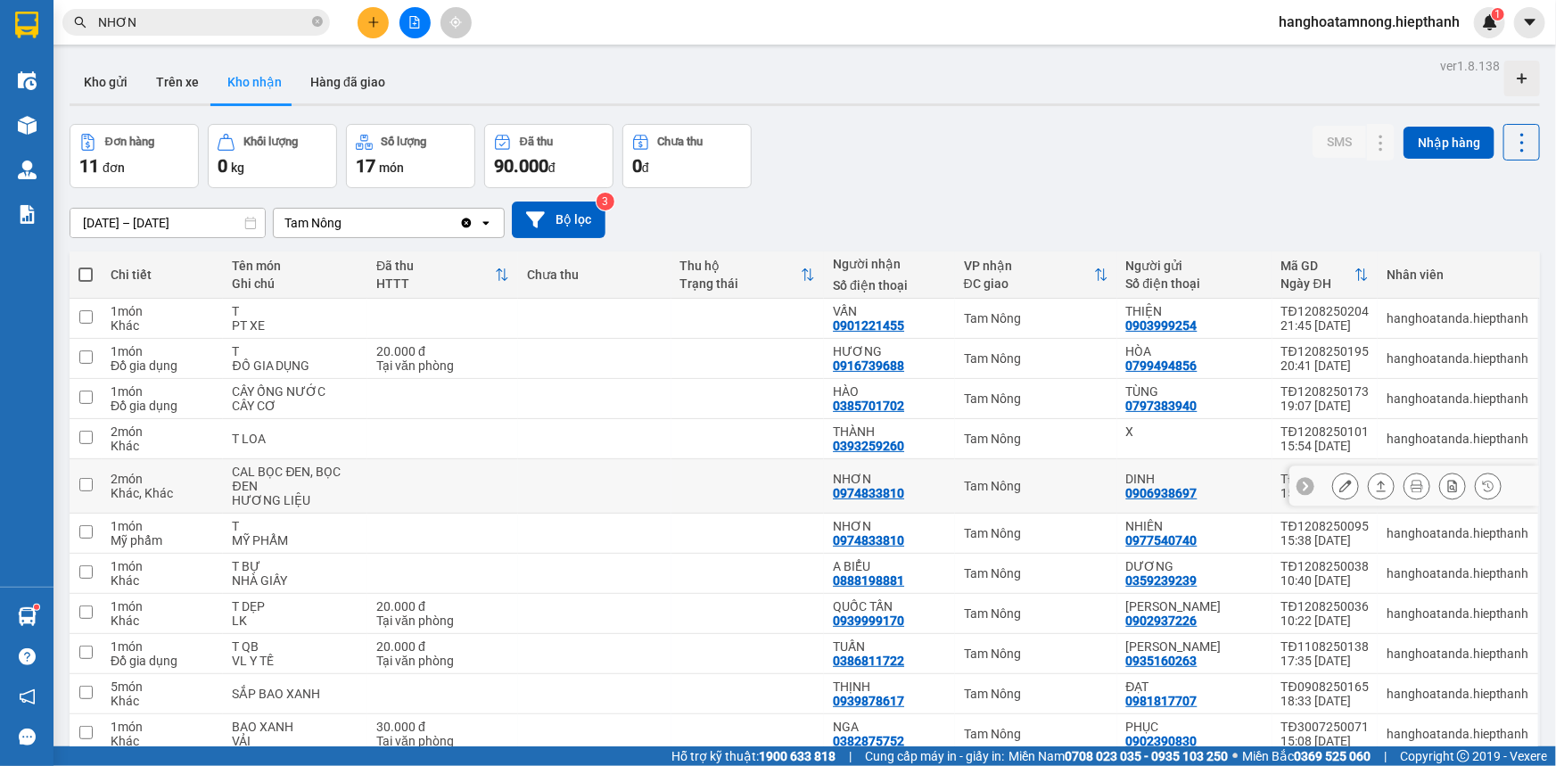
scroll to position [81, 0]
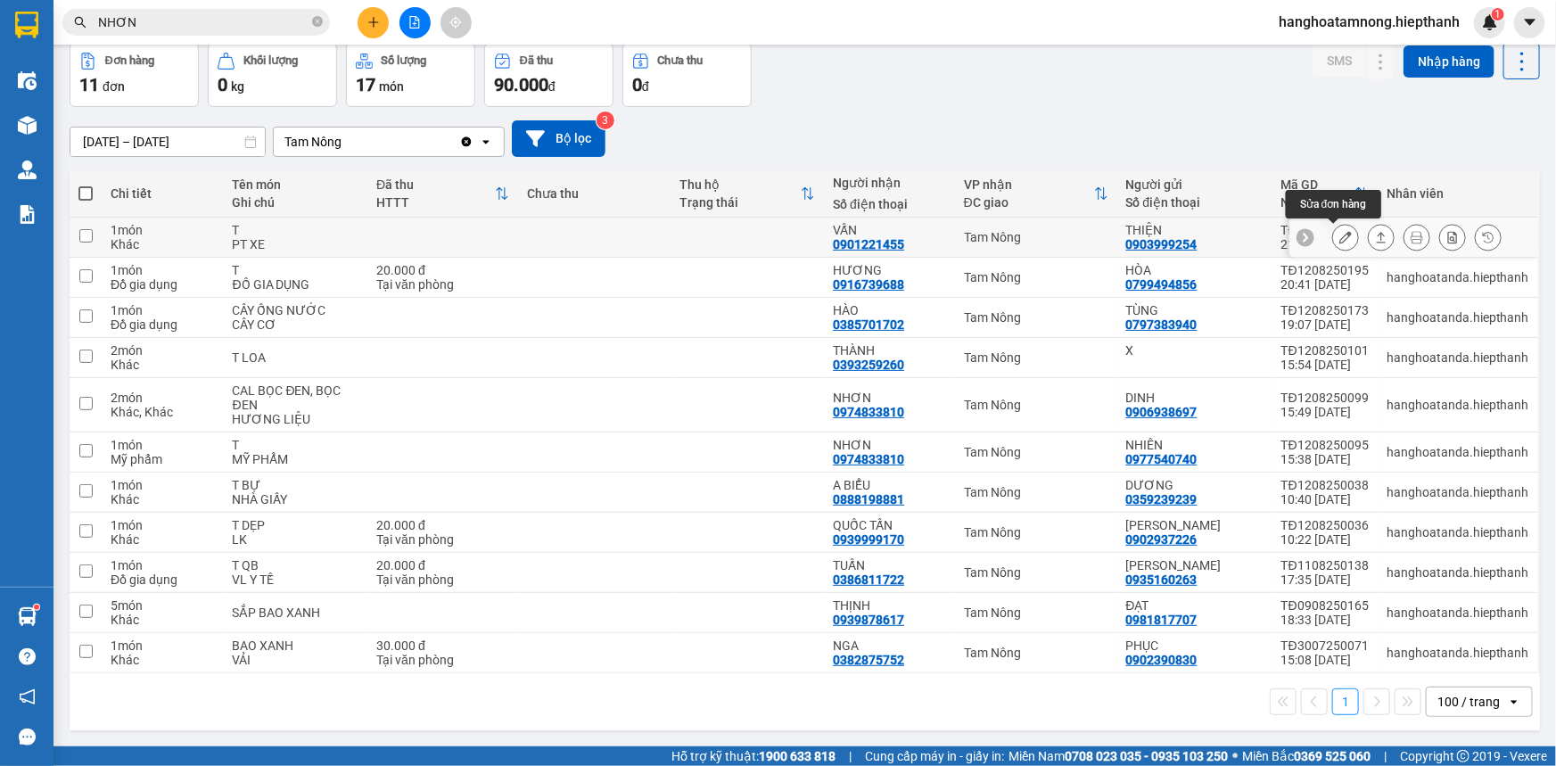
click at [1333, 236] on button at bounding box center [1345, 237] width 25 height 31
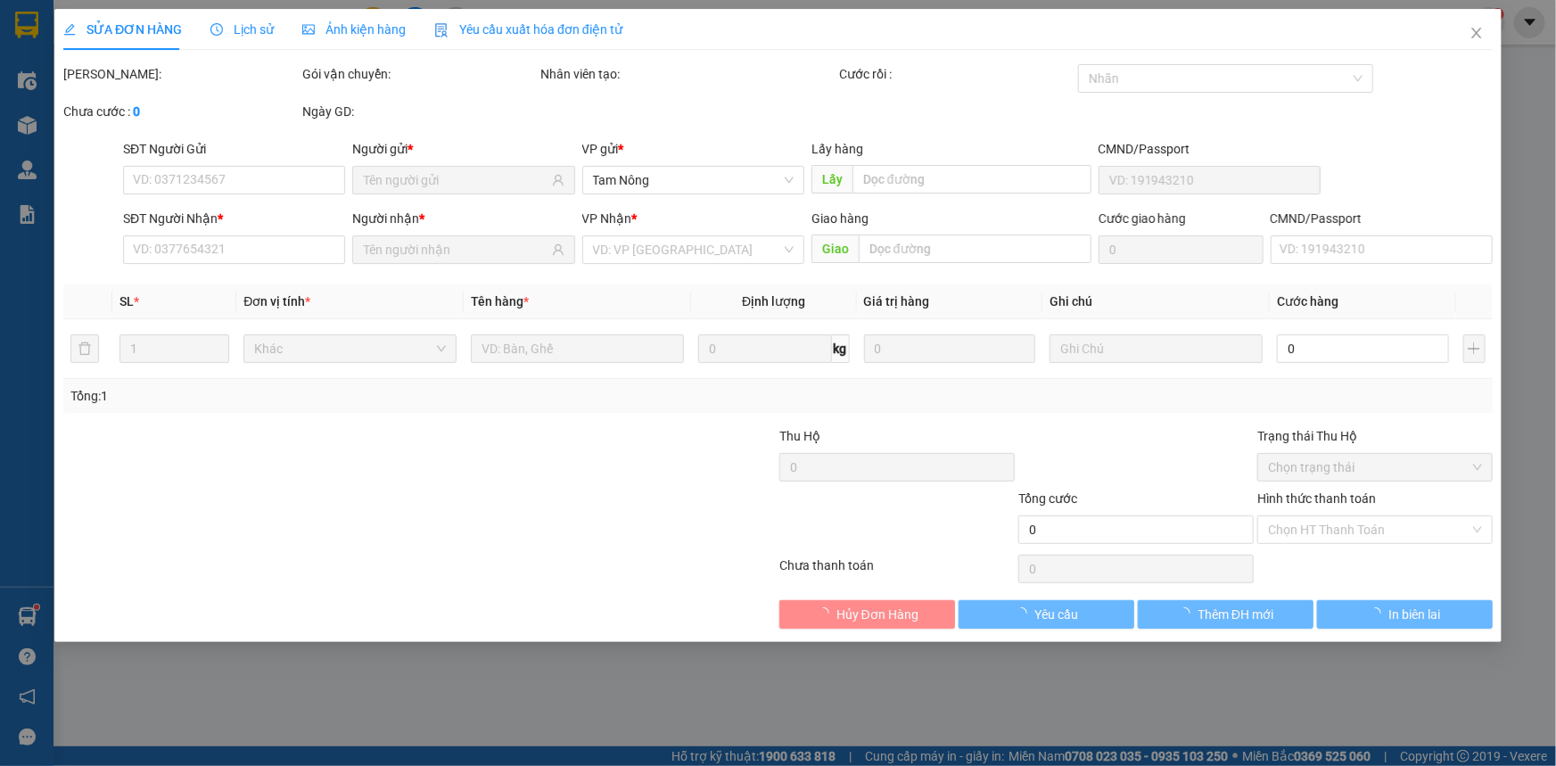
type input "0903999254"
type input "THIỆN"
type input "0901221455"
type input "VẤN"
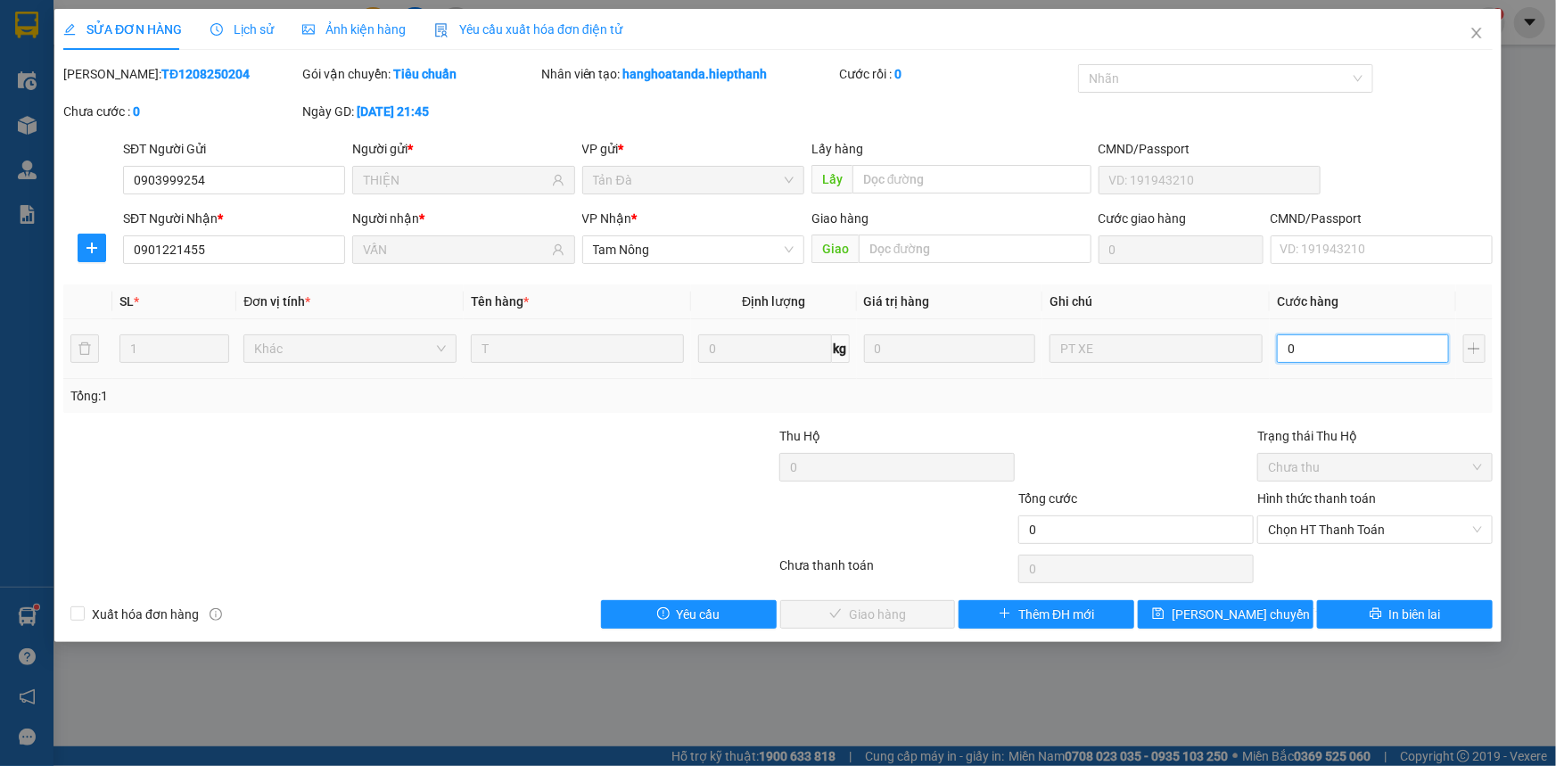
click at [1332, 351] on input "0" at bounding box center [1363, 348] width 172 height 29
type input "2"
type input "20"
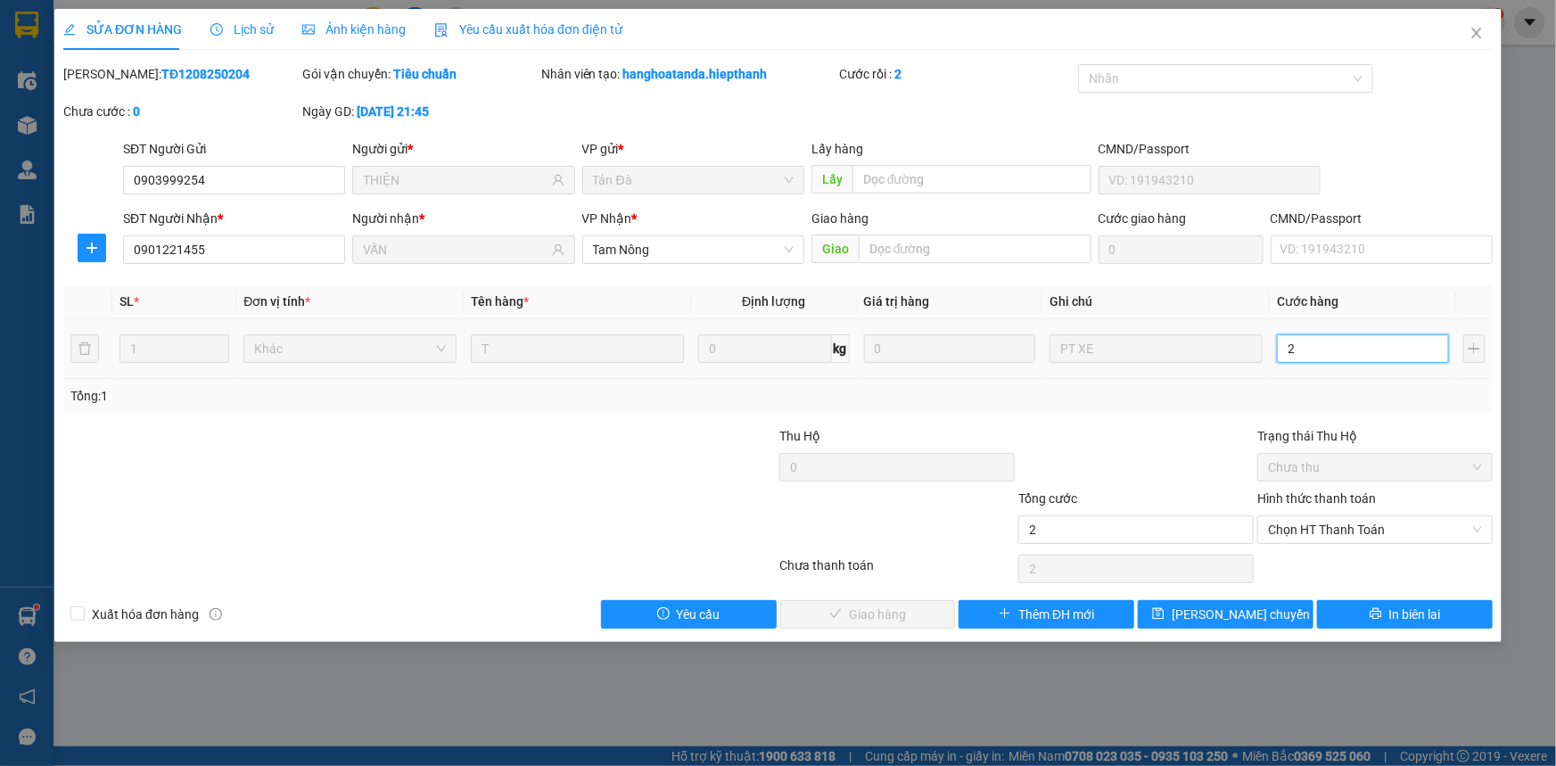
type input "20"
click at [1325, 530] on span "Chọn HT Thanh Toán" at bounding box center [1375, 529] width 214 height 27
type input "20"
type input "20.000"
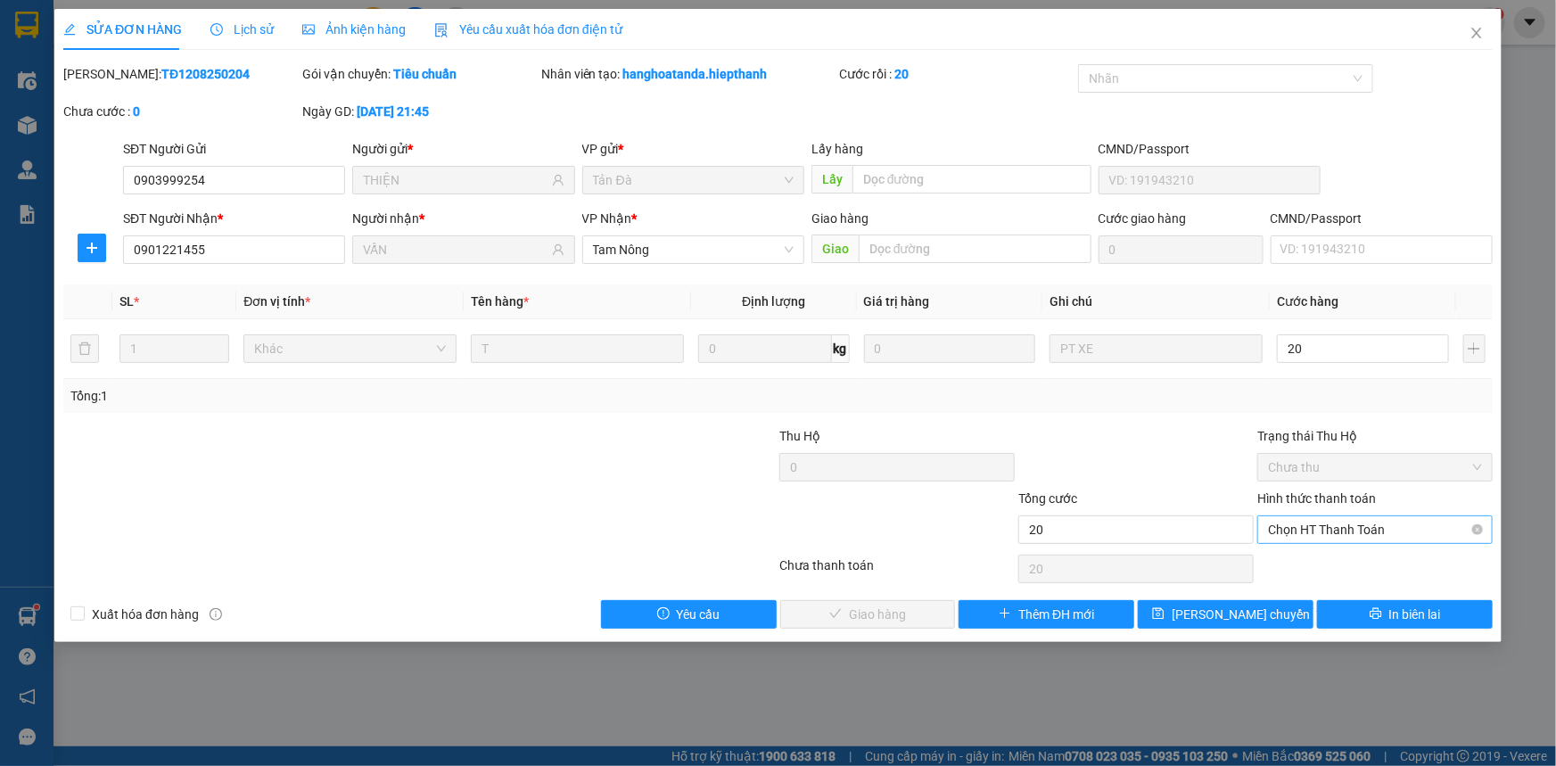
type input "20.000"
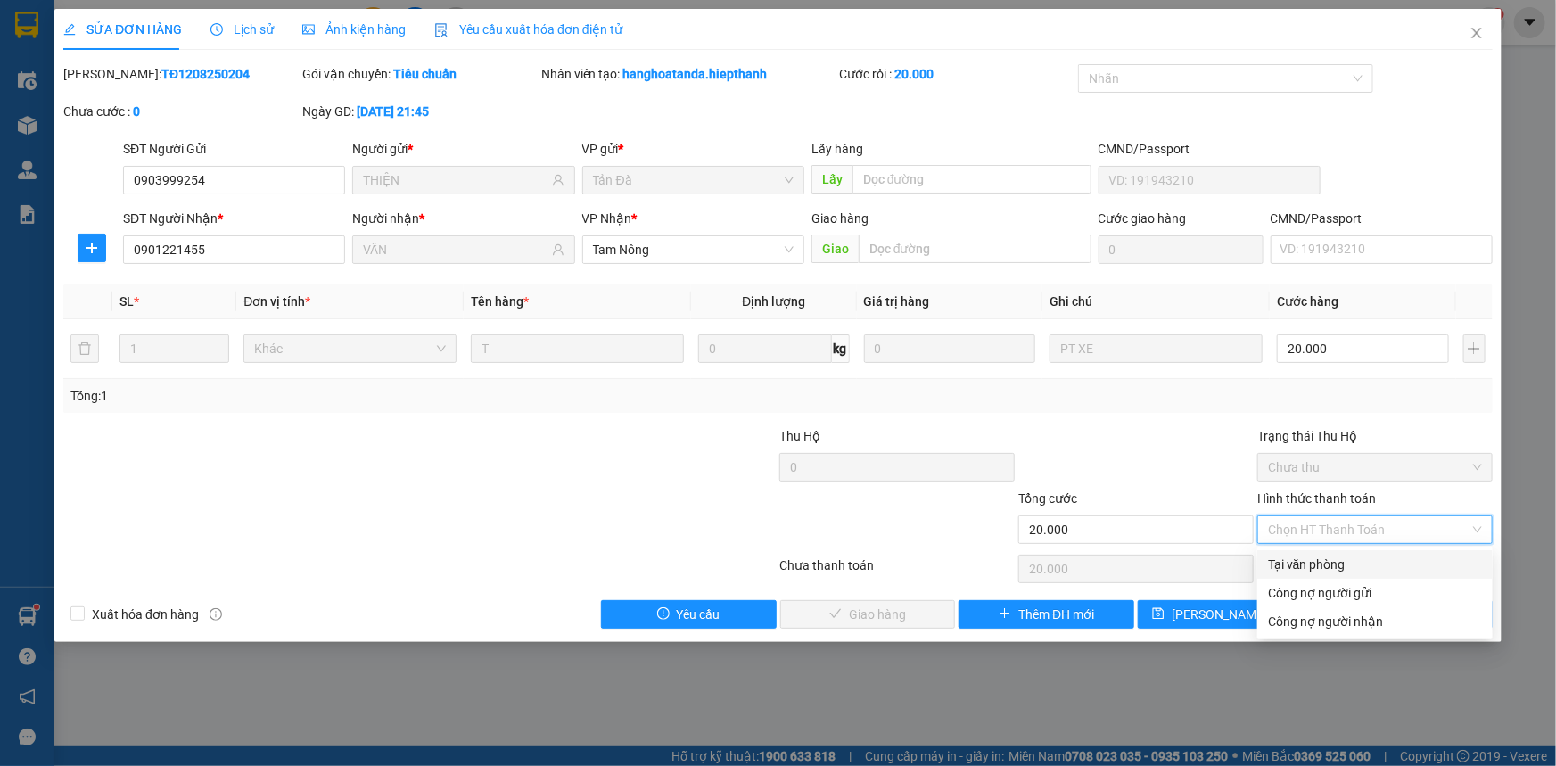
click at [1275, 553] on div "Tại văn phòng" at bounding box center [1375, 564] width 235 height 29
type input "0"
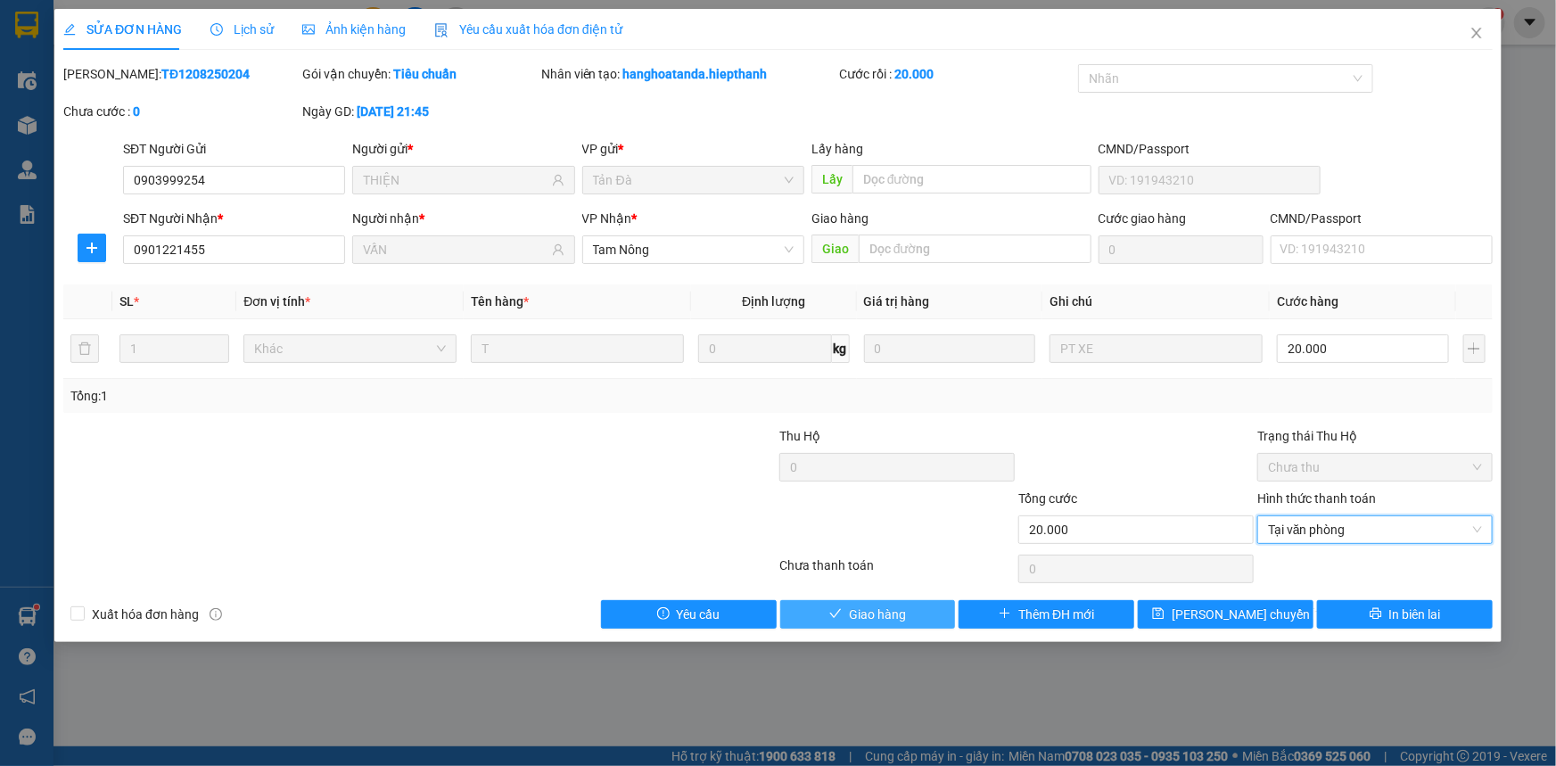
click at [887, 610] on span "Giao hàng" at bounding box center [877, 615] width 57 height 20
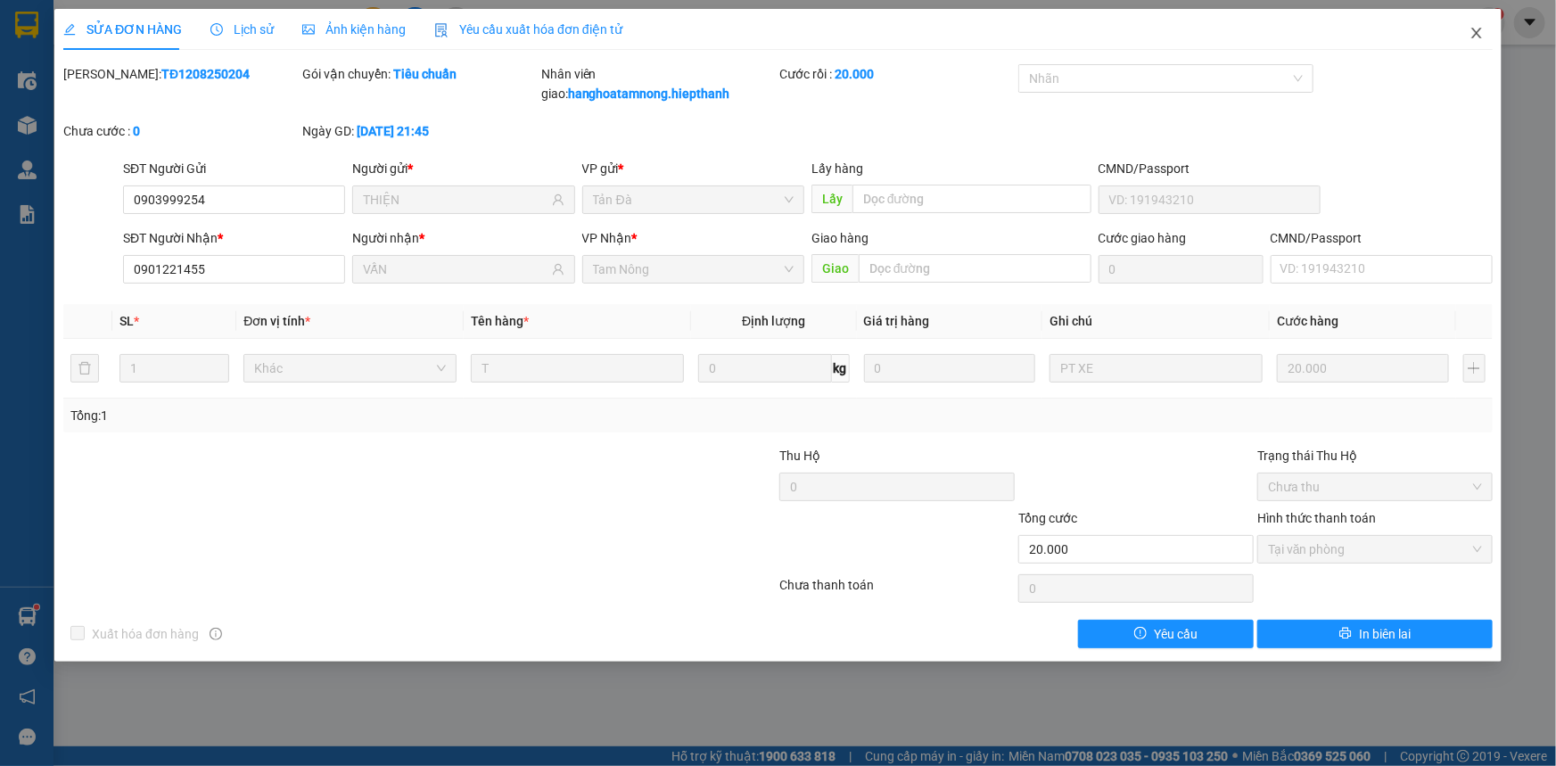
click at [1480, 28] on icon "close" at bounding box center [1477, 33] width 14 height 14
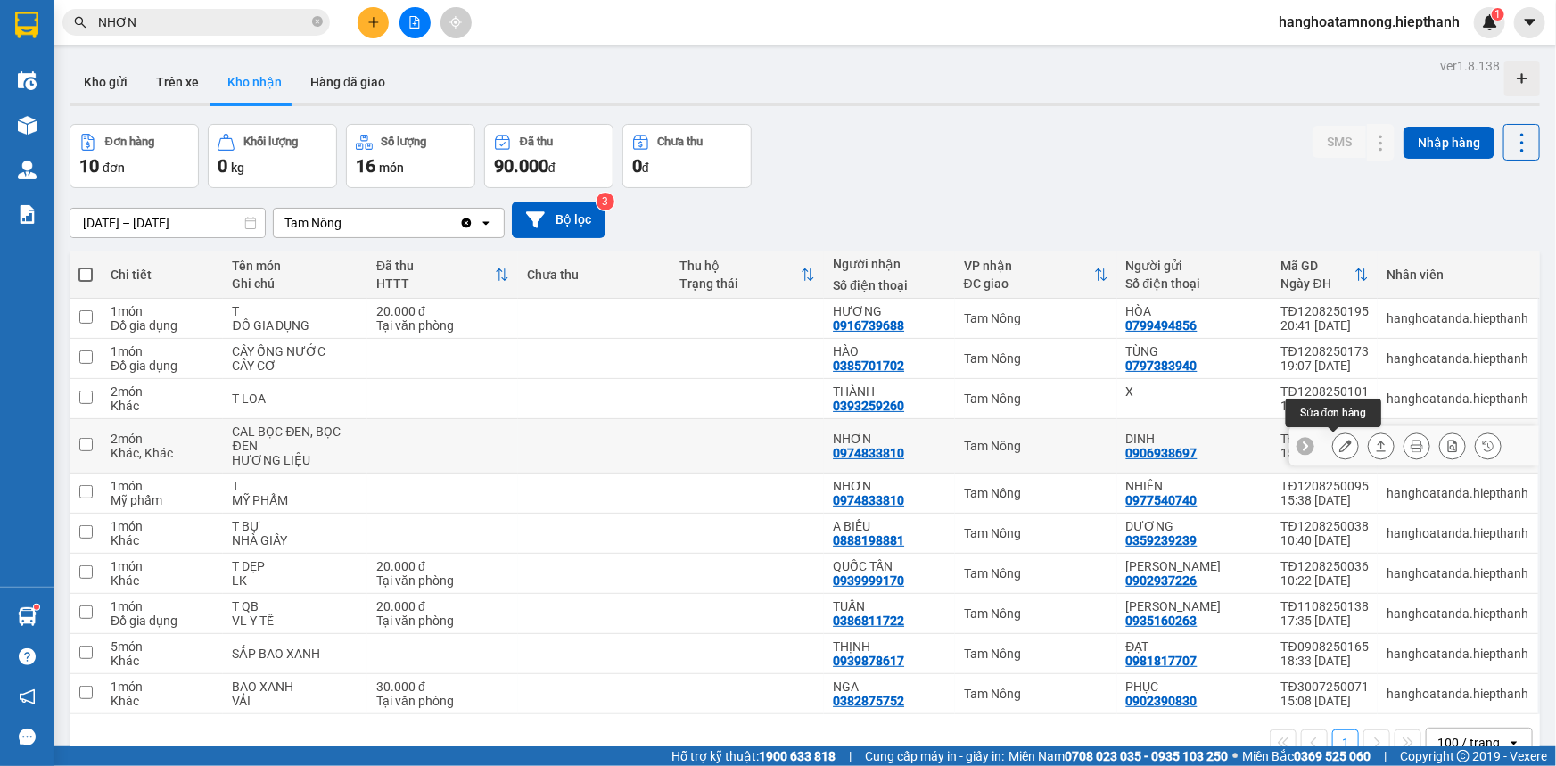
click at [1340, 441] on icon at bounding box center [1346, 446] width 12 height 12
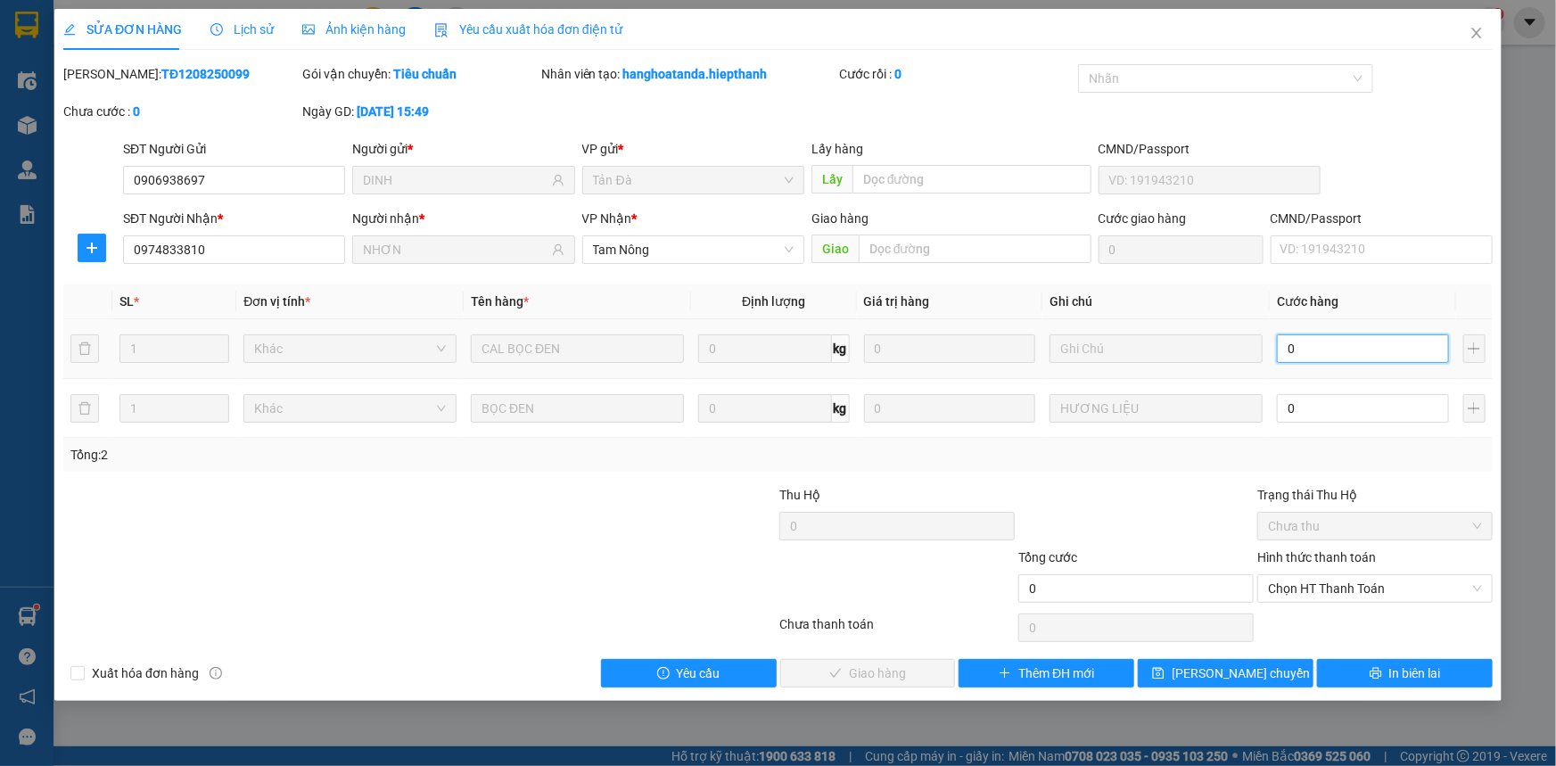
click at [1325, 342] on input "0" at bounding box center [1363, 348] width 172 height 29
type input "2"
type input "20"
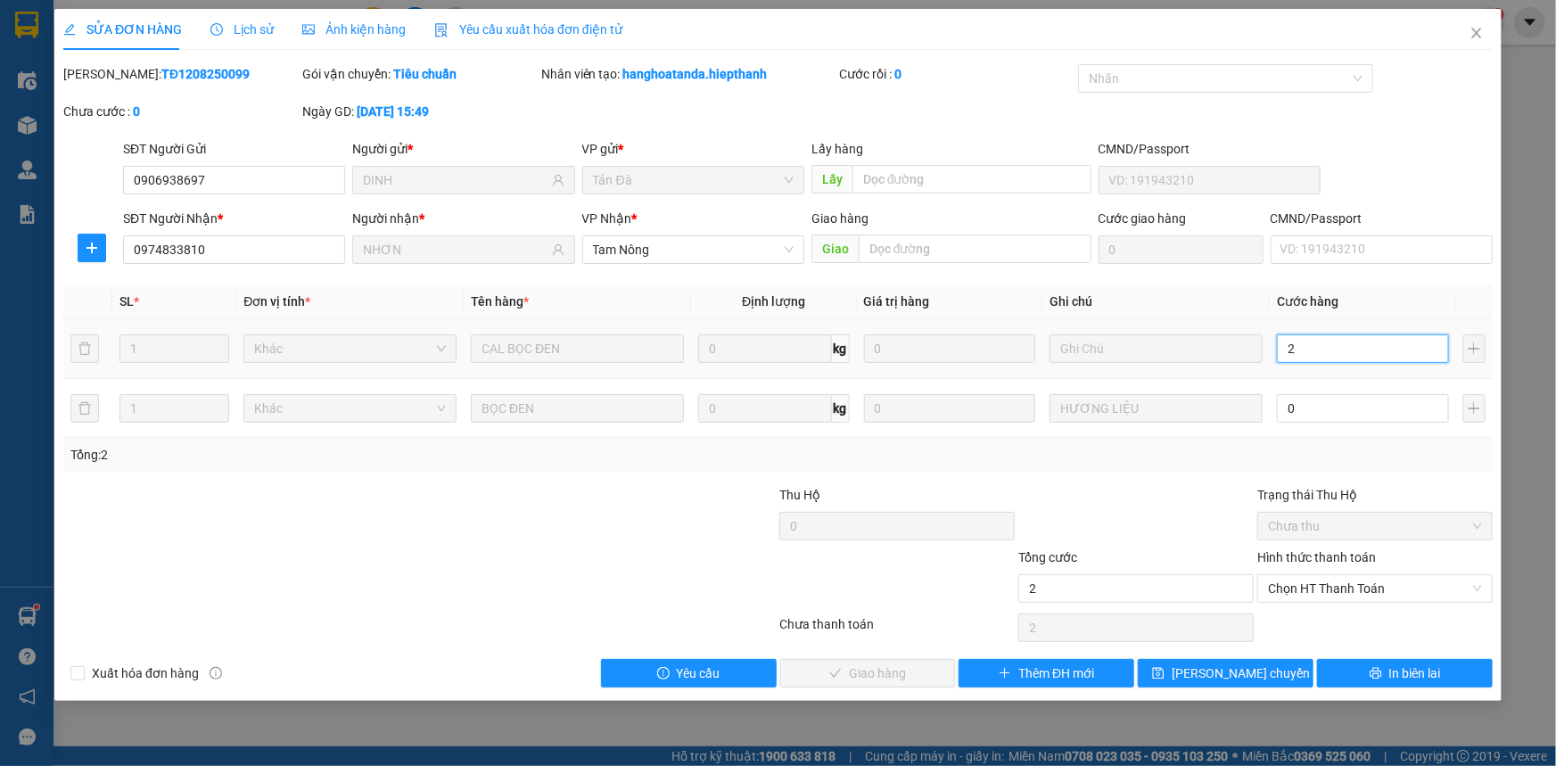
type input "20"
type input "20.000"
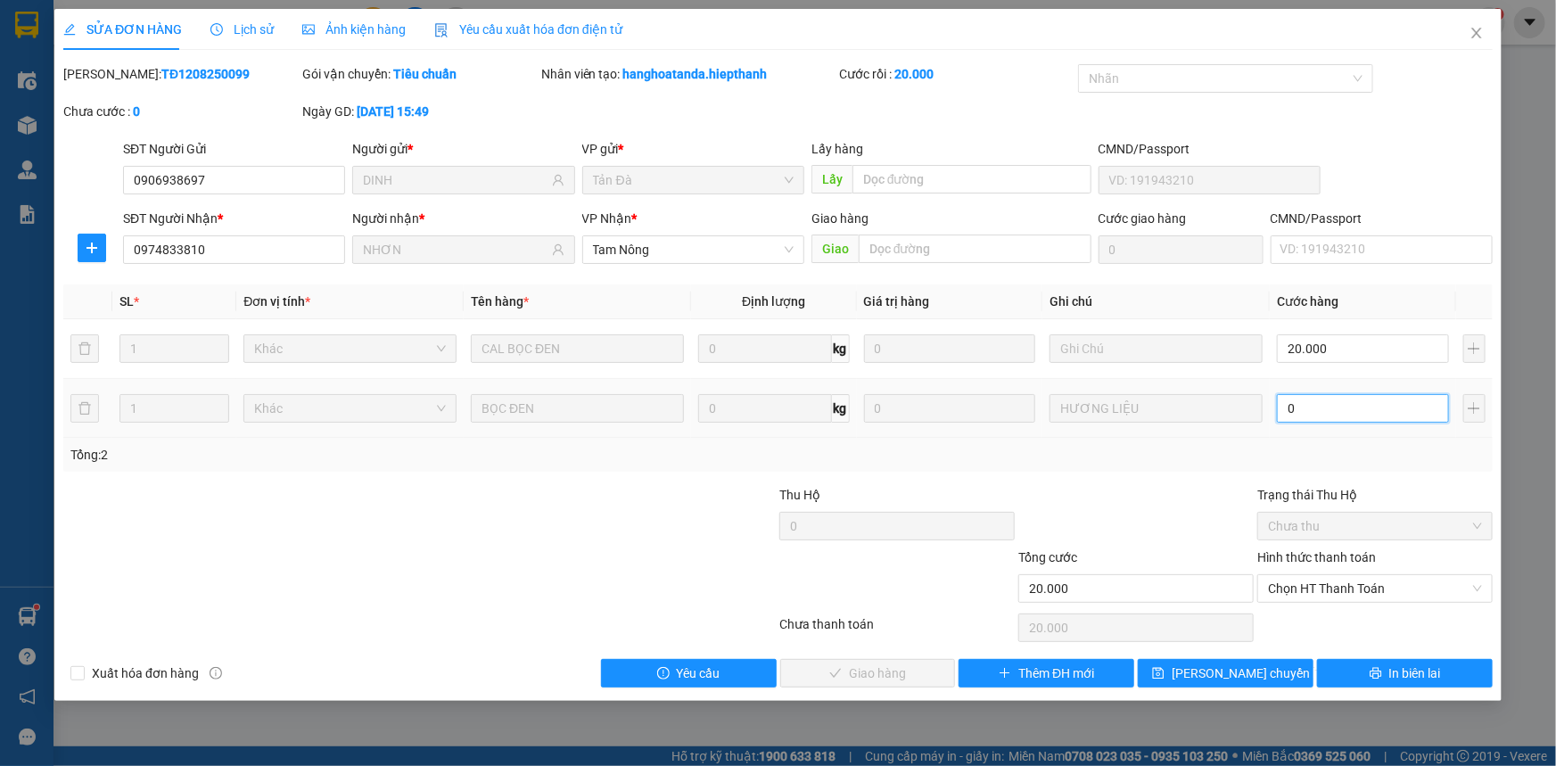
click at [1338, 411] on input "0" at bounding box center [1363, 408] width 172 height 29
type input "2"
type input "20.002"
type input "20"
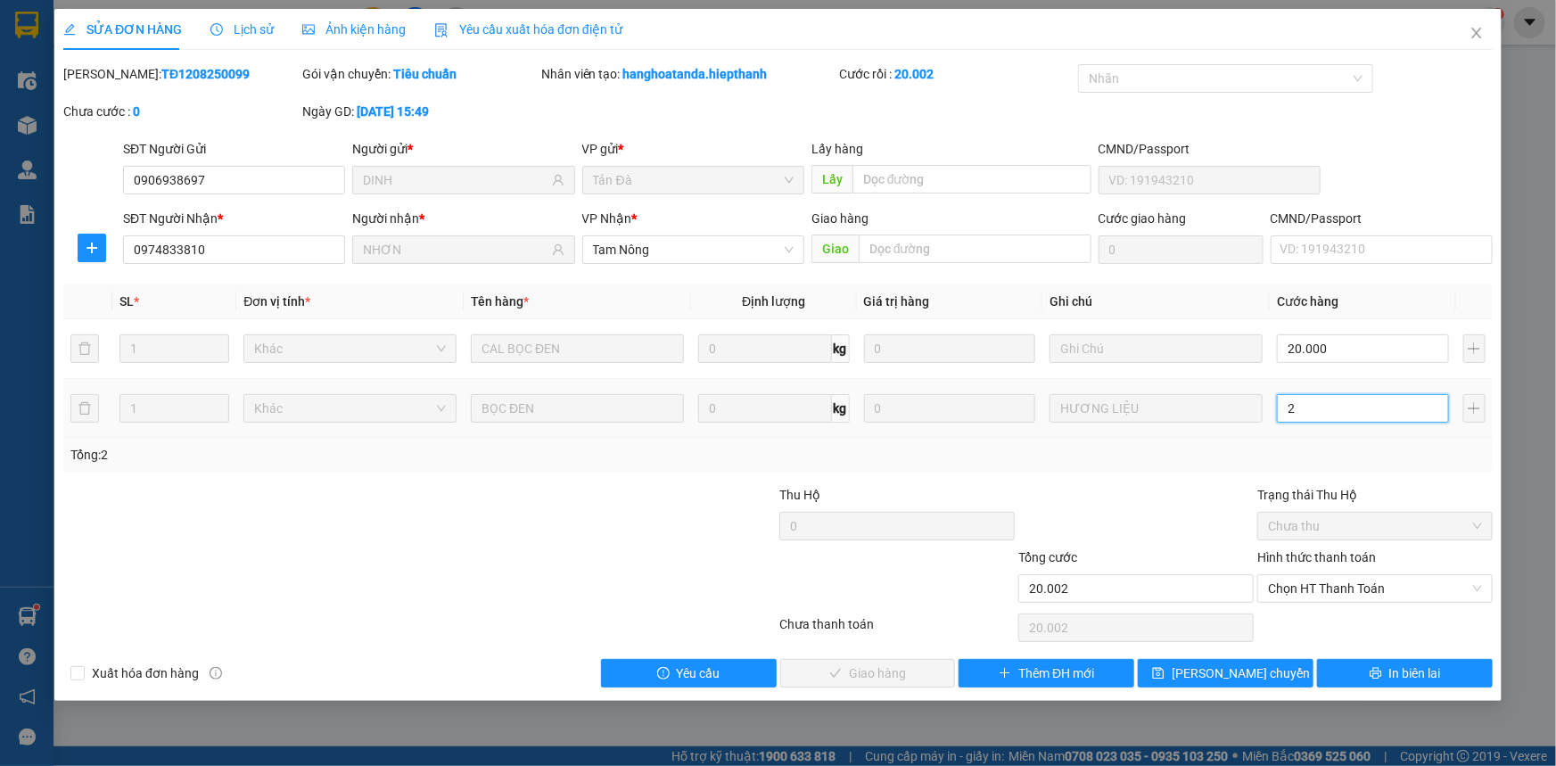
type input "20.020"
click at [1345, 584] on span "Chọn HT Thanh Toán" at bounding box center [1375, 588] width 214 height 27
type input "20.000"
type input "40.000"
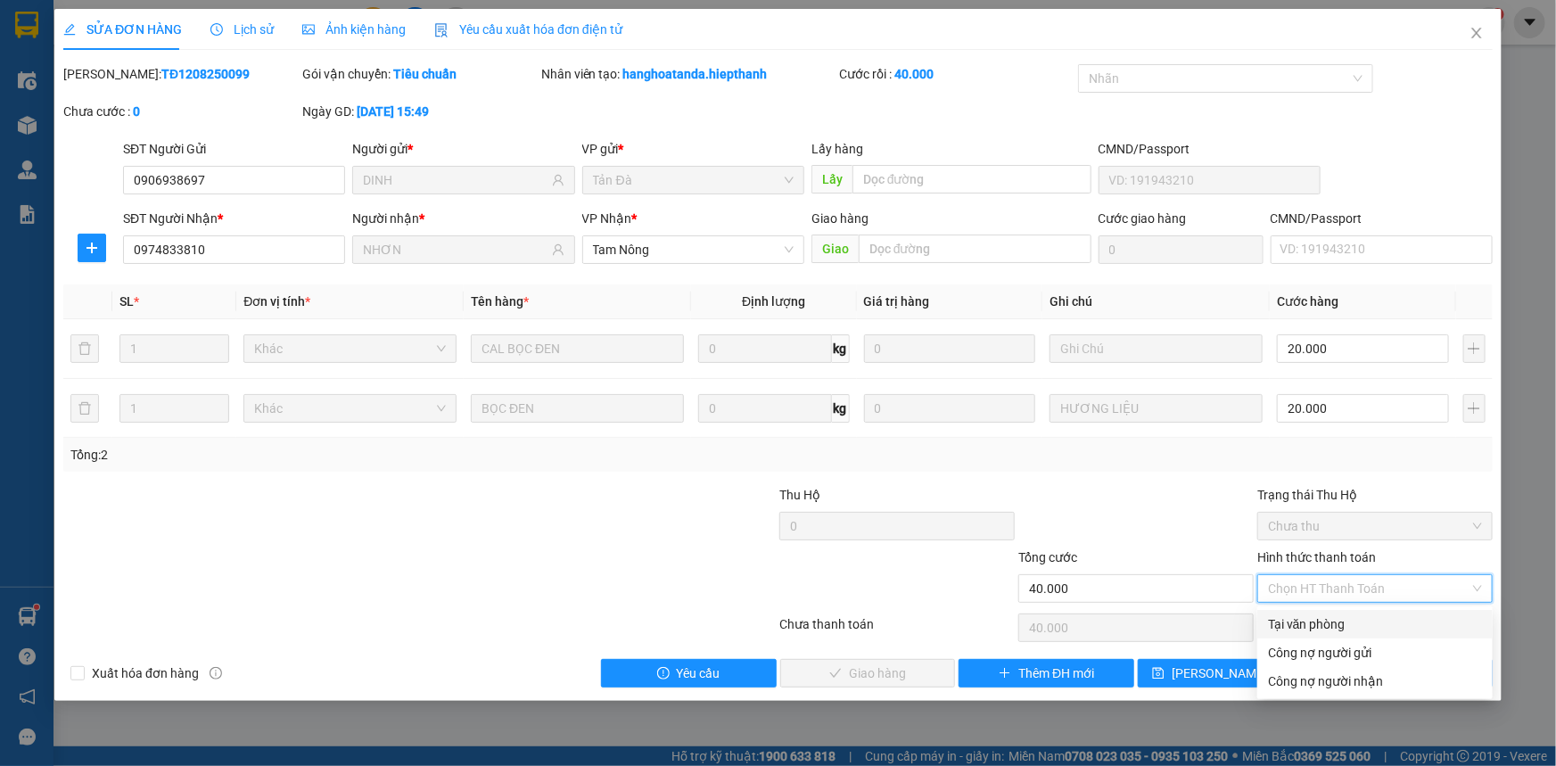
click at [1319, 624] on div "Tại văn phòng" at bounding box center [1375, 625] width 214 height 20
type input "0"
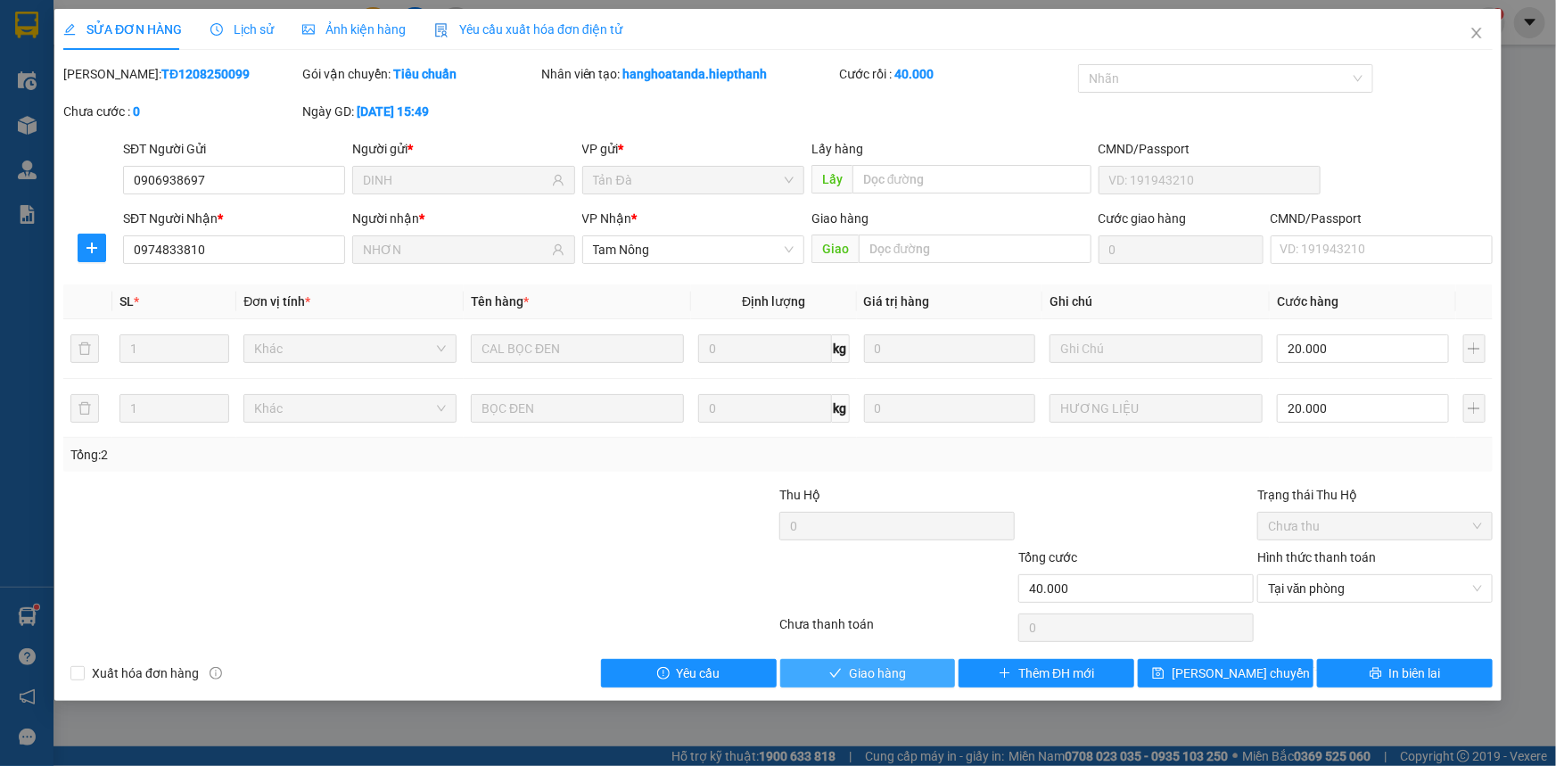
click at [853, 671] on span "Giao hàng" at bounding box center [877, 674] width 57 height 20
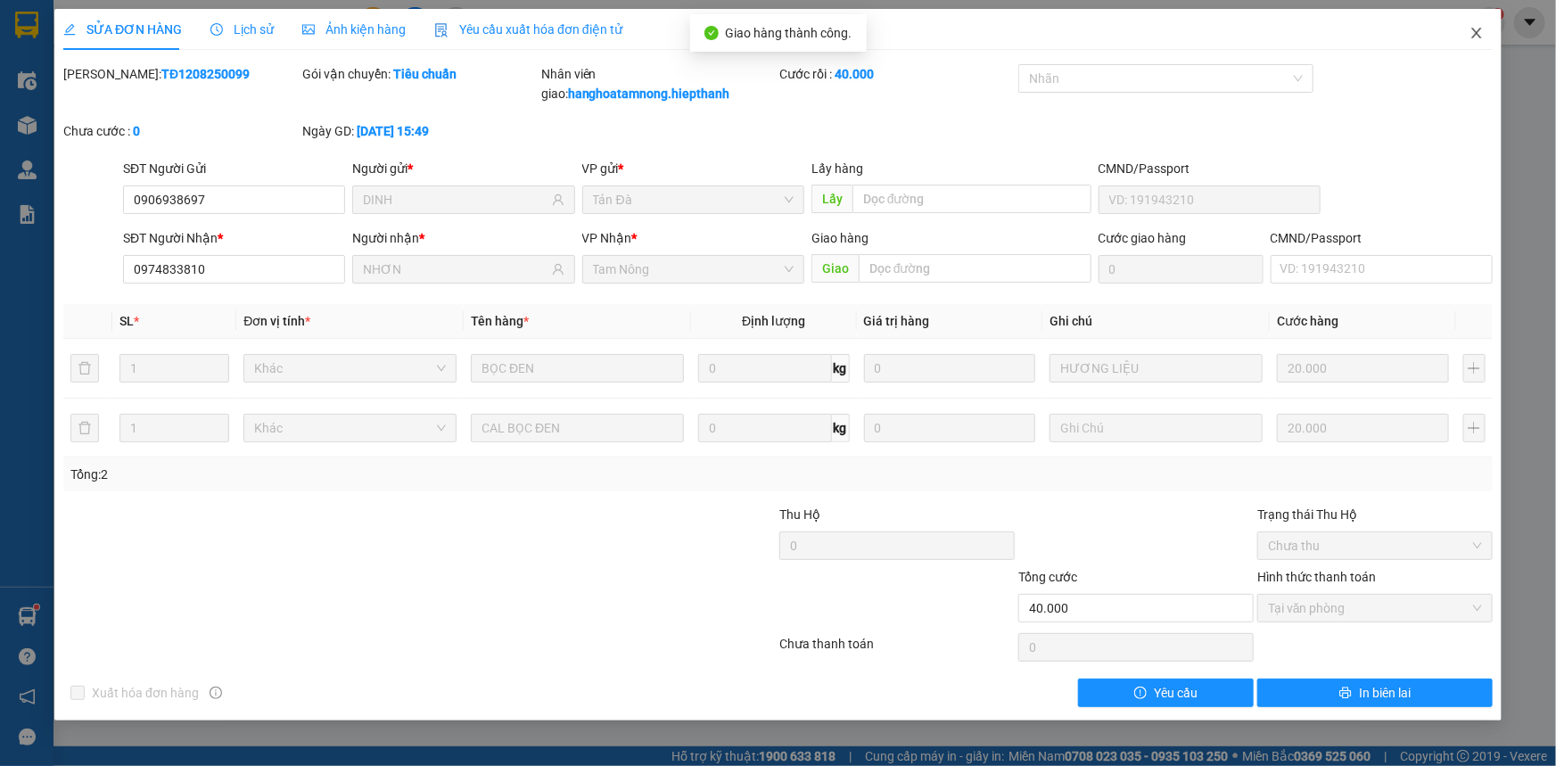
click at [1481, 28] on icon "close" at bounding box center [1477, 33] width 14 height 14
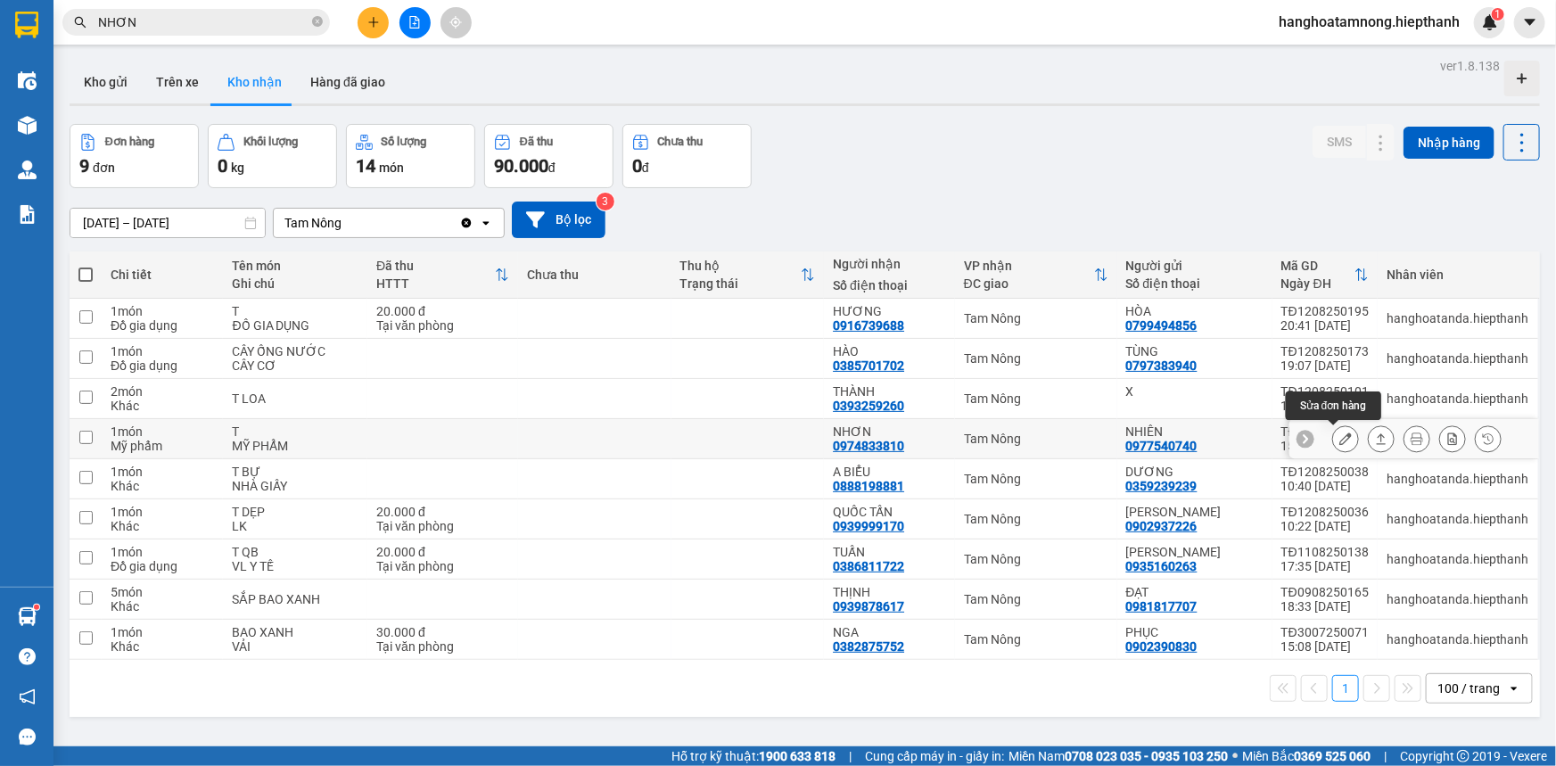
click at [1340, 438] on icon at bounding box center [1346, 439] width 12 height 12
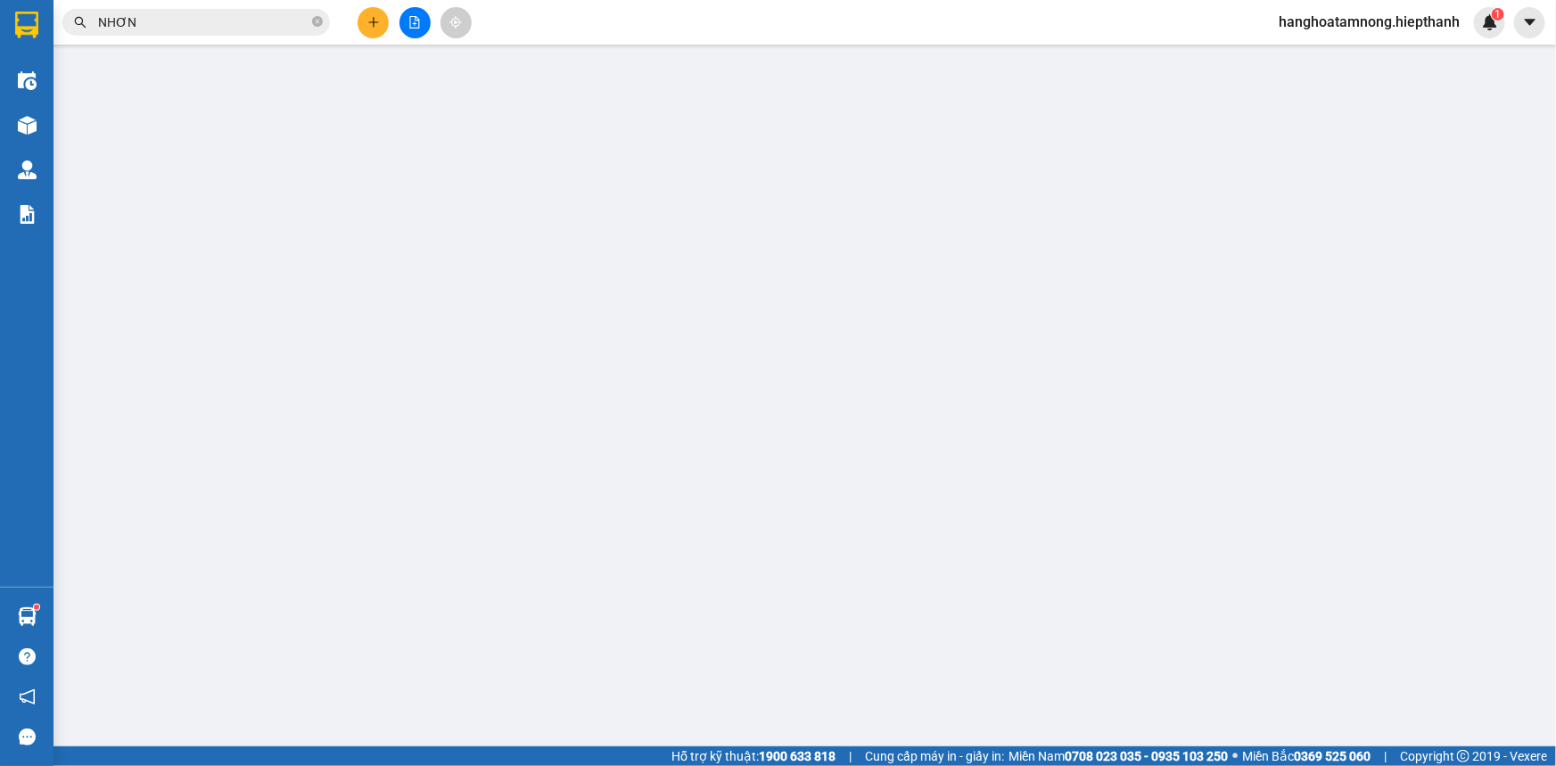
type input "0977540740"
type input "NHIÊN"
type input "0974833810"
type input "NHƠN"
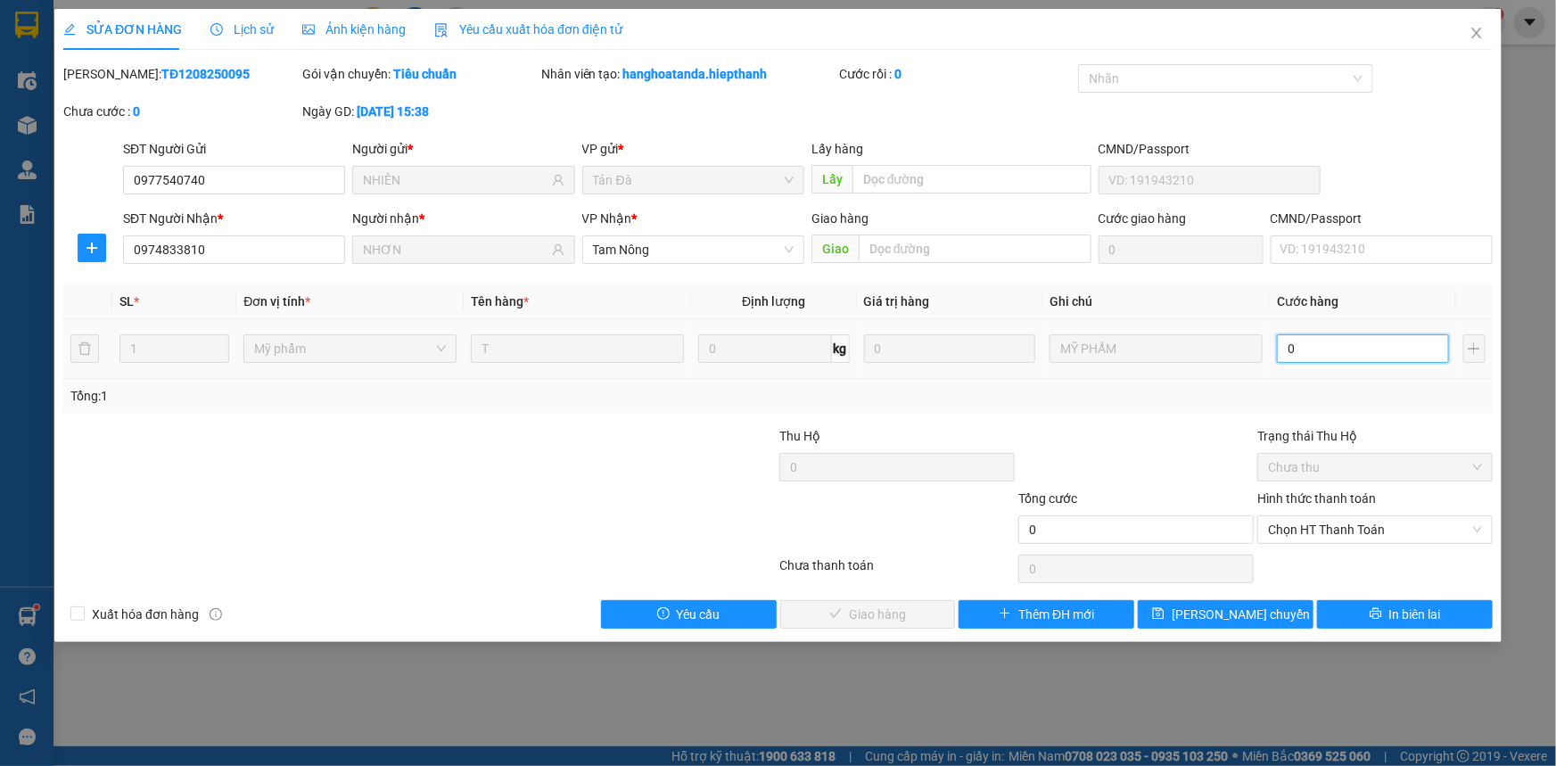
click at [1319, 346] on input "0" at bounding box center [1363, 348] width 172 height 29
type input "3"
type input "30"
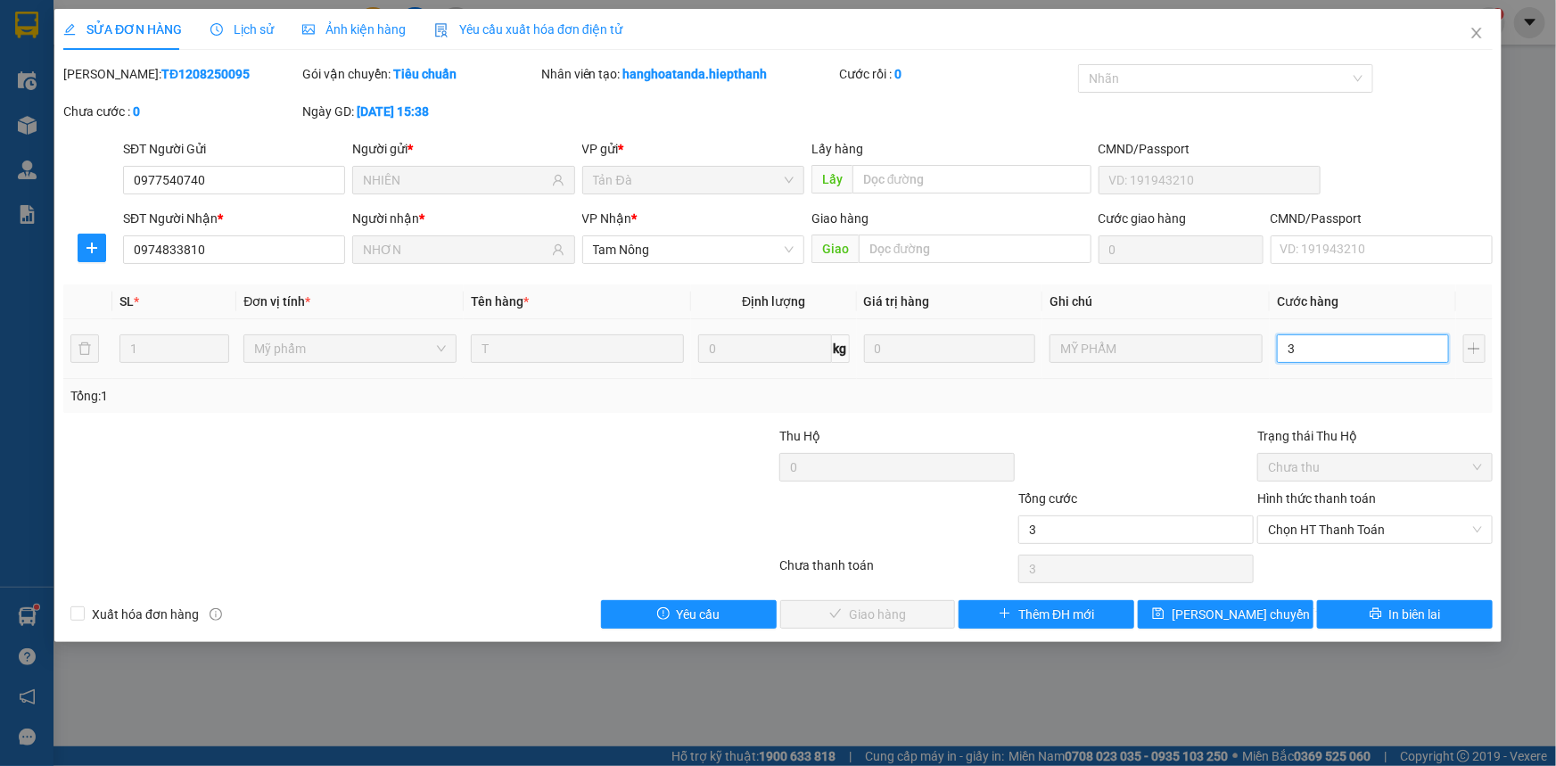
type input "30"
click at [1338, 517] on span "Chọn HT Thanh Toán" at bounding box center [1375, 529] width 214 height 27
type input "30"
type input "30.000"
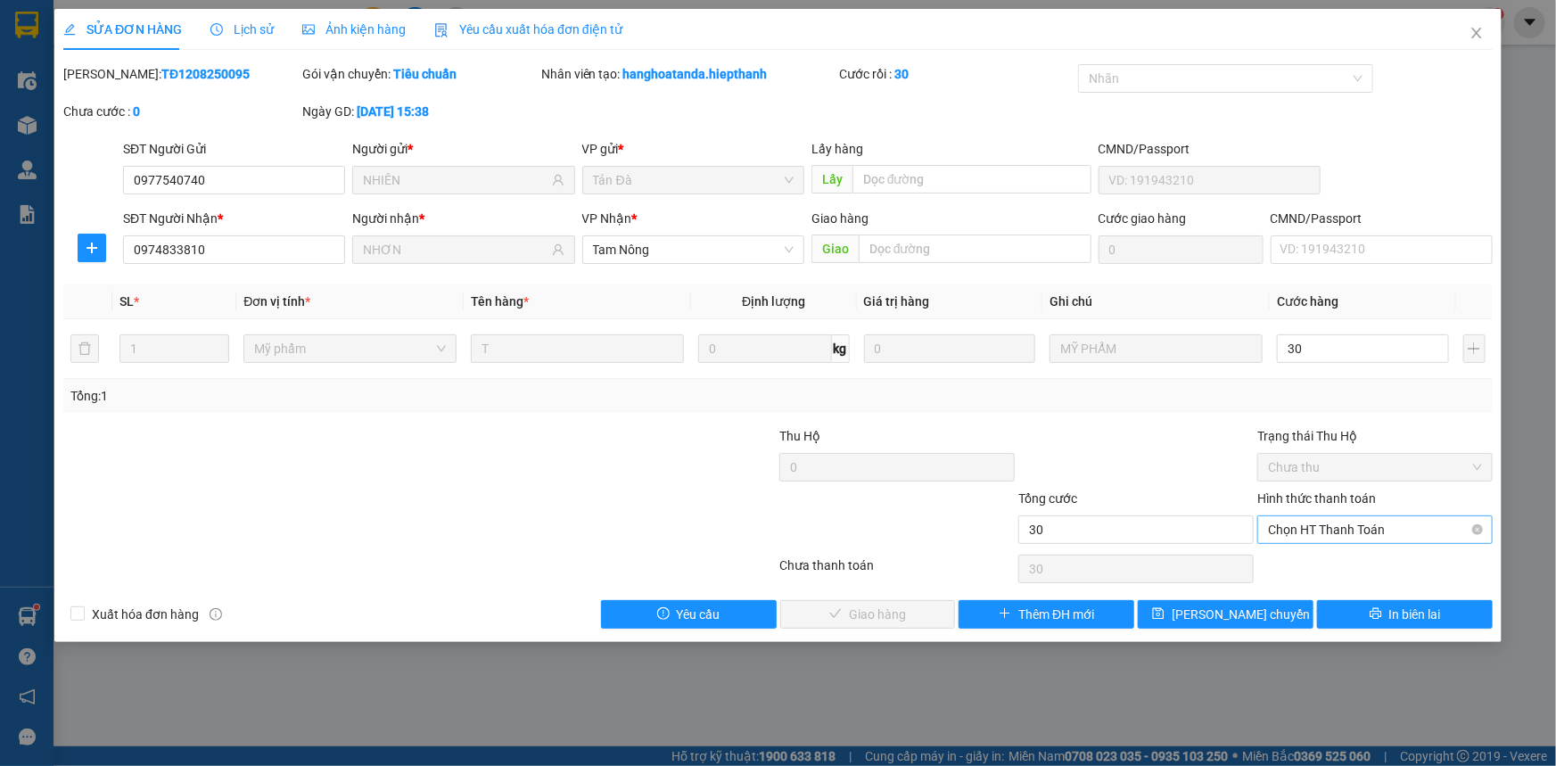
type input "30.000"
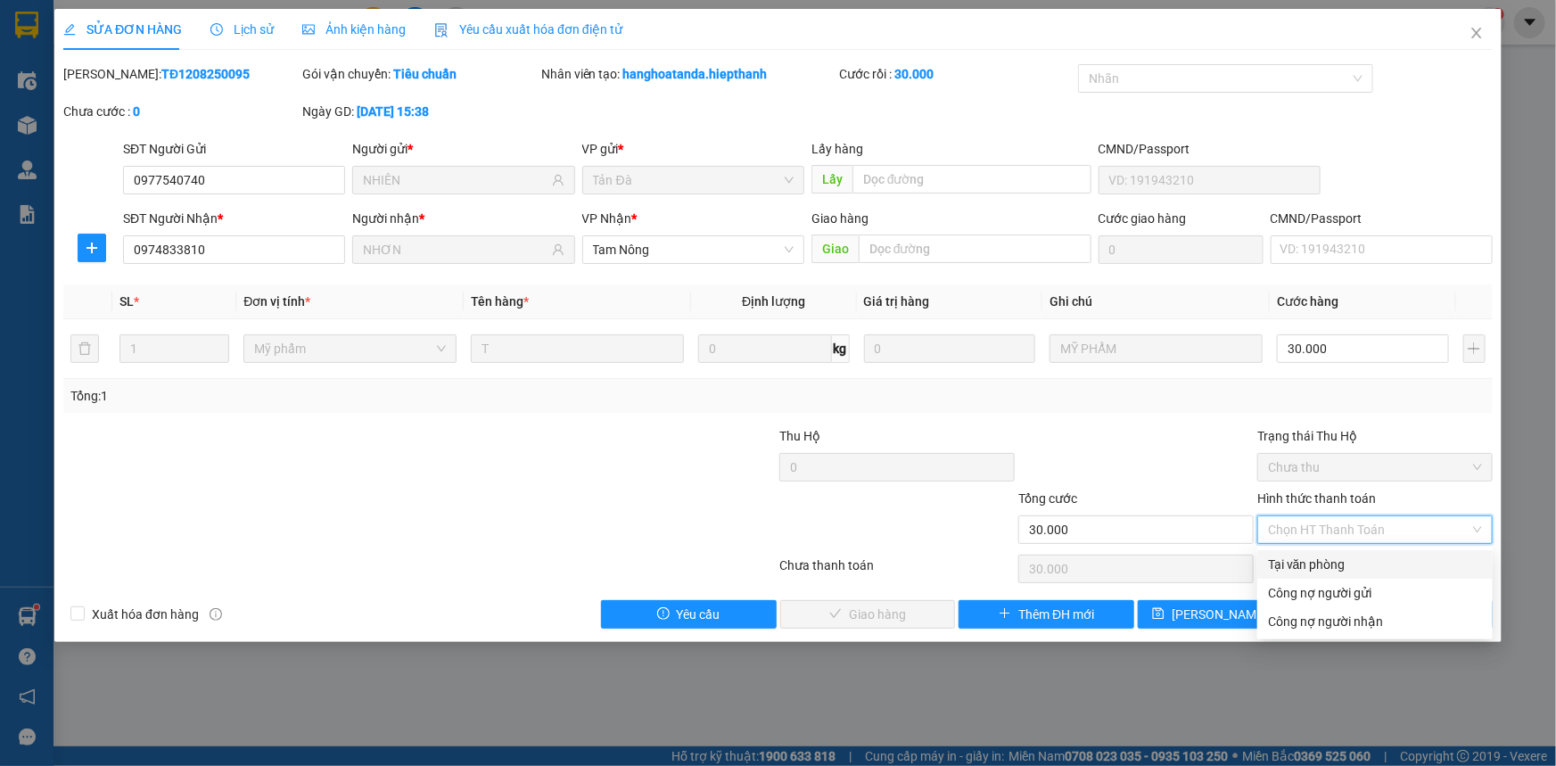
click at [1311, 564] on div "Tại văn phòng" at bounding box center [1375, 565] width 214 height 20
type input "0"
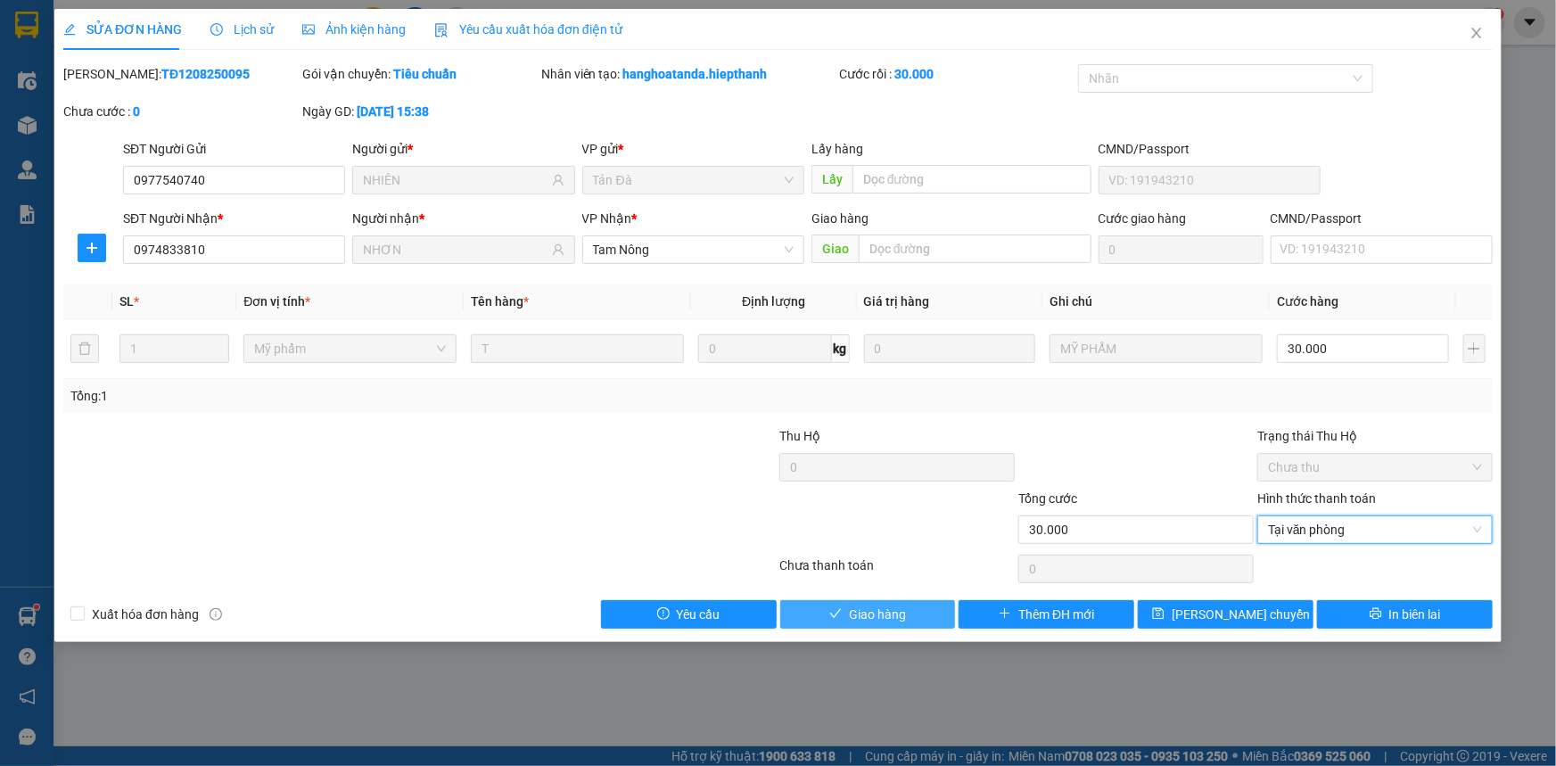
click at [868, 607] on span "Giao hàng" at bounding box center [877, 615] width 57 height 20
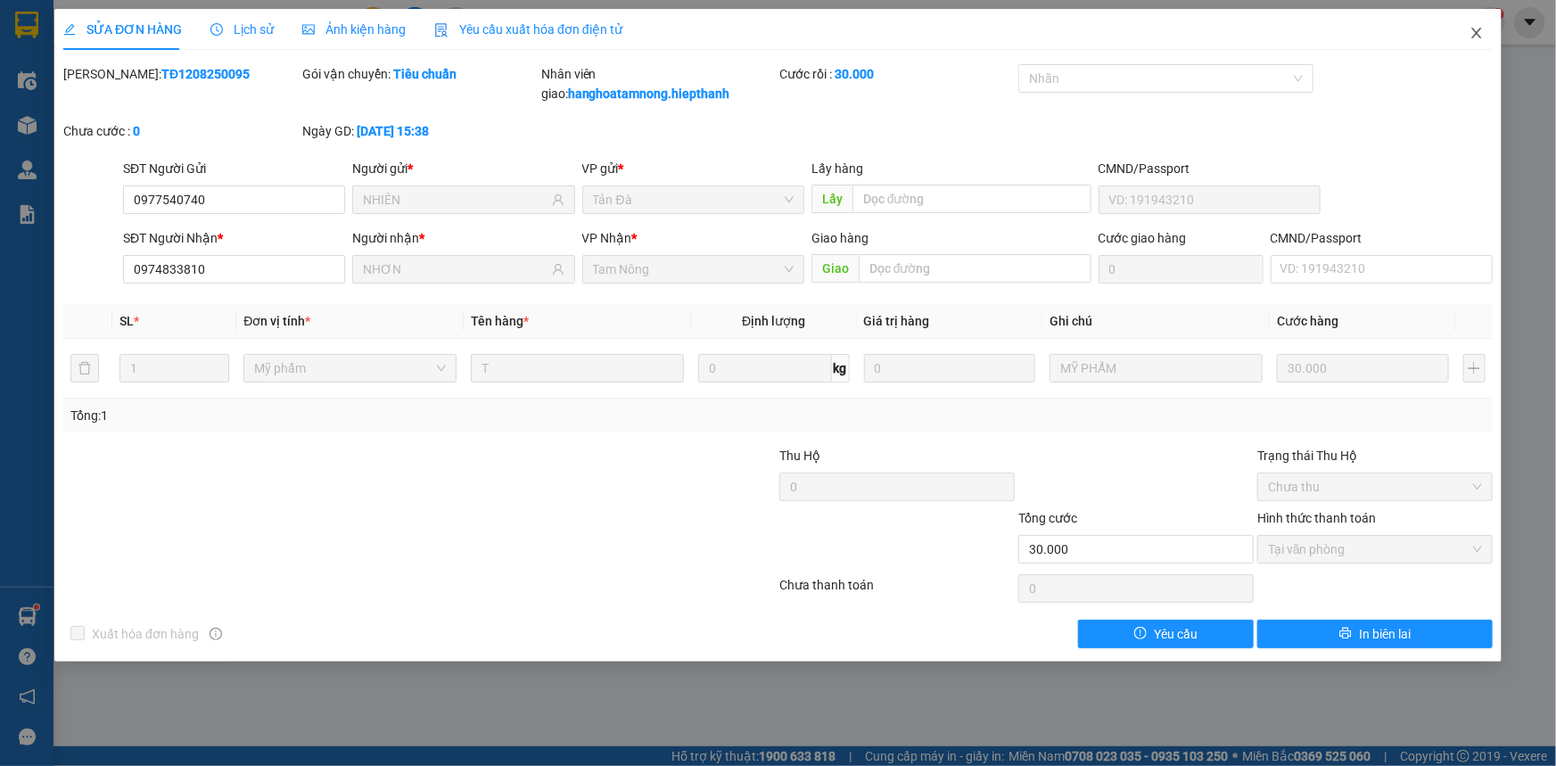
click at [1478, 36] on icon "close" at bounding box center [1477, 33] width 10 height 11
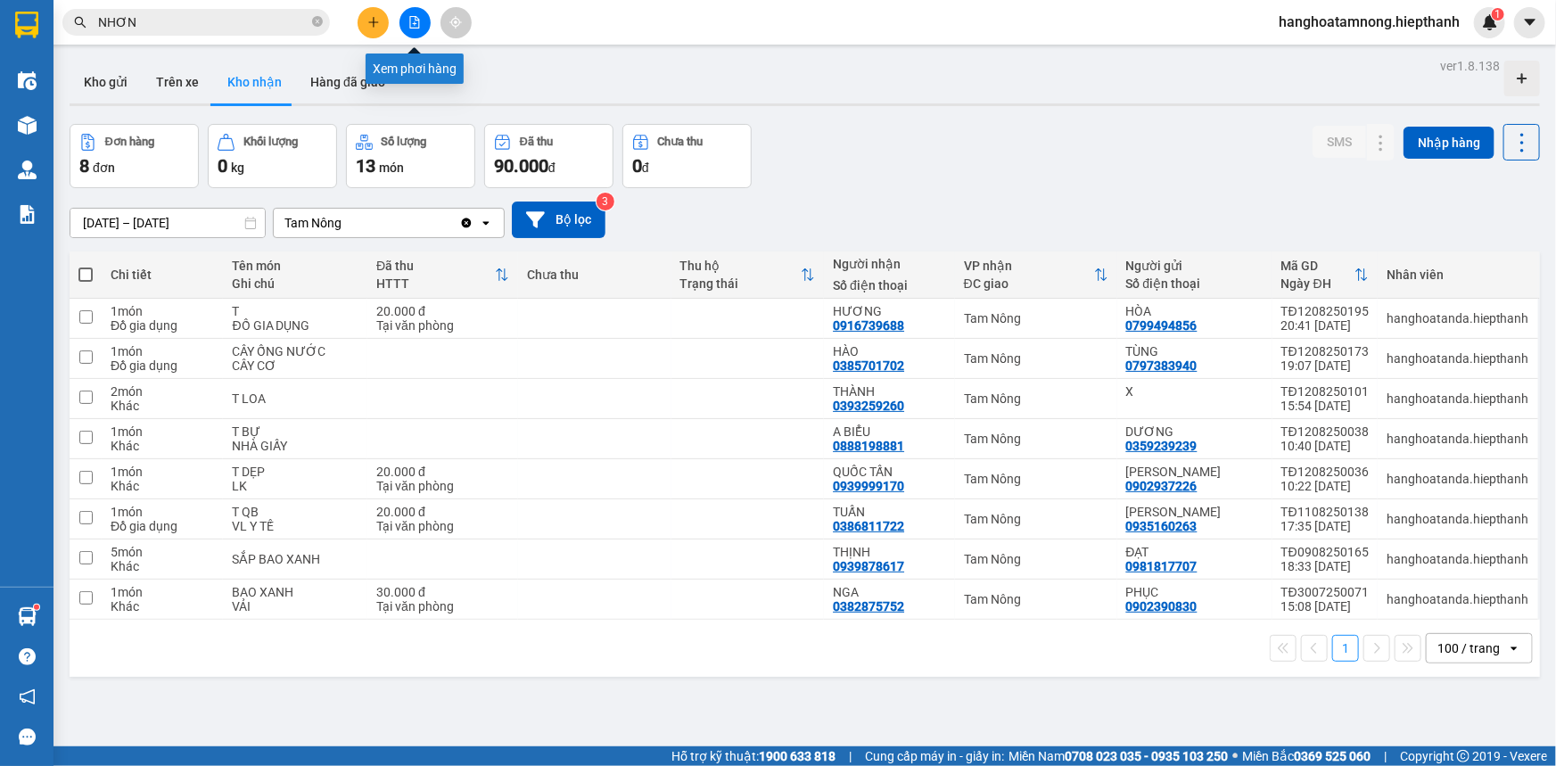
click at [418, 16] on icon "file-add" at bounding box center [415, 22] width 12 height 12
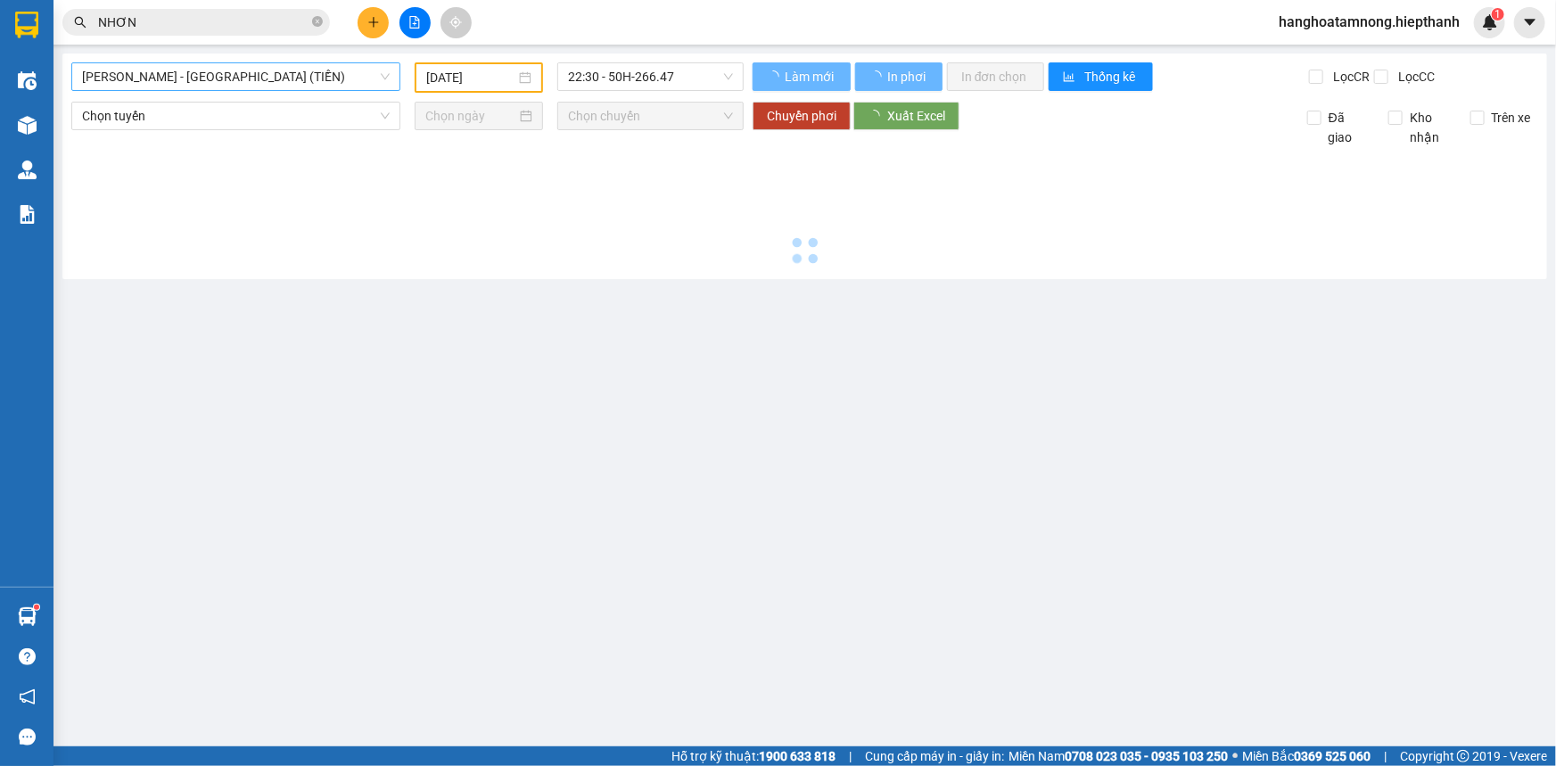
click at [200, 75] on span "[PERSON_NAME] - [GEOGRAPHIC_DATA] (TIỀN)" at bounding box center [236, 76] width 308 height 27
type input "[DATE]"
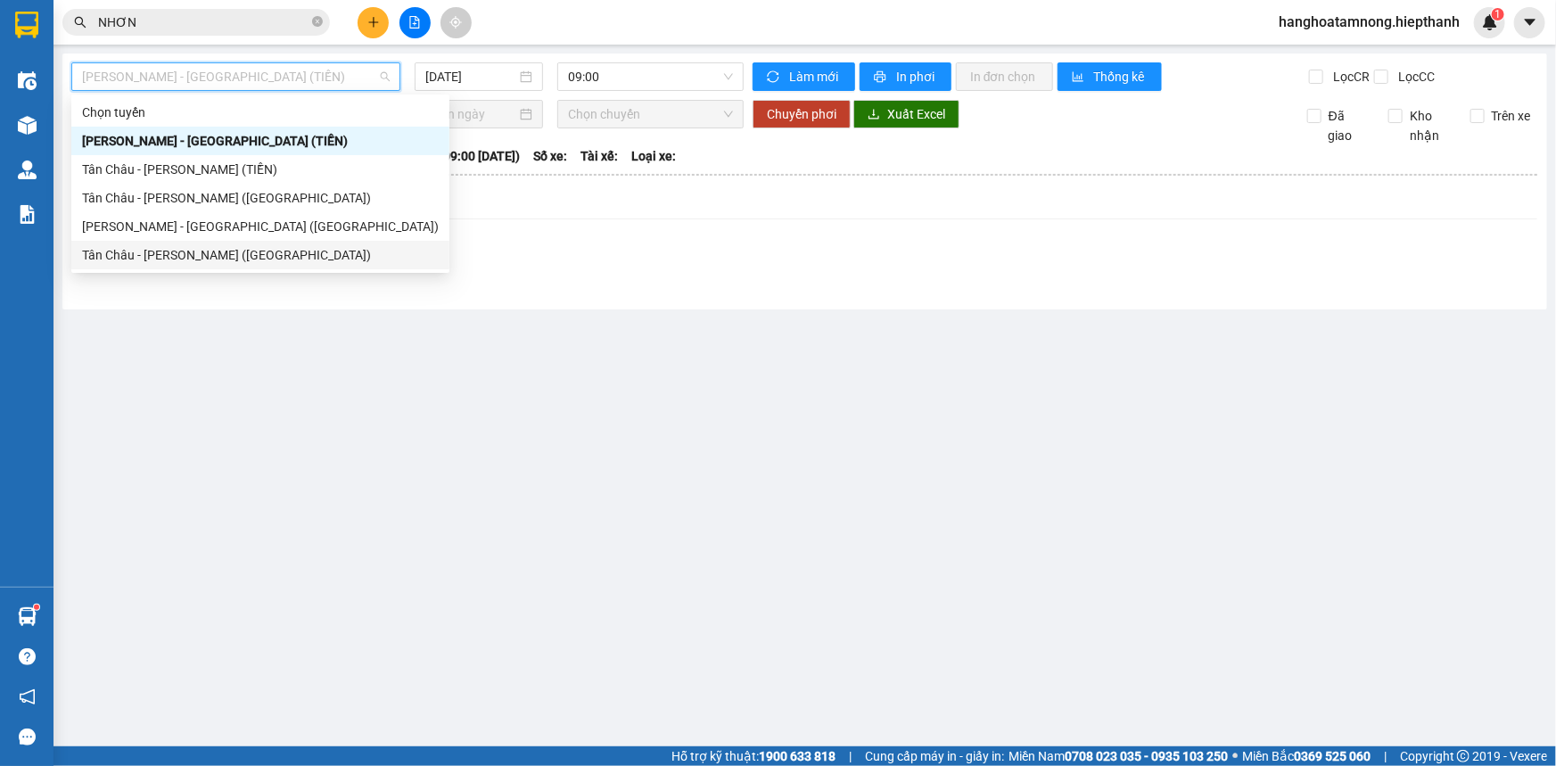
click at [133, 256] on div "Tân Châu - [PERSON_NAME] ([GEOGRAPHIC_DATA])" at bounding box center [260, 255] width 357 height 20
type input "[DATE]"
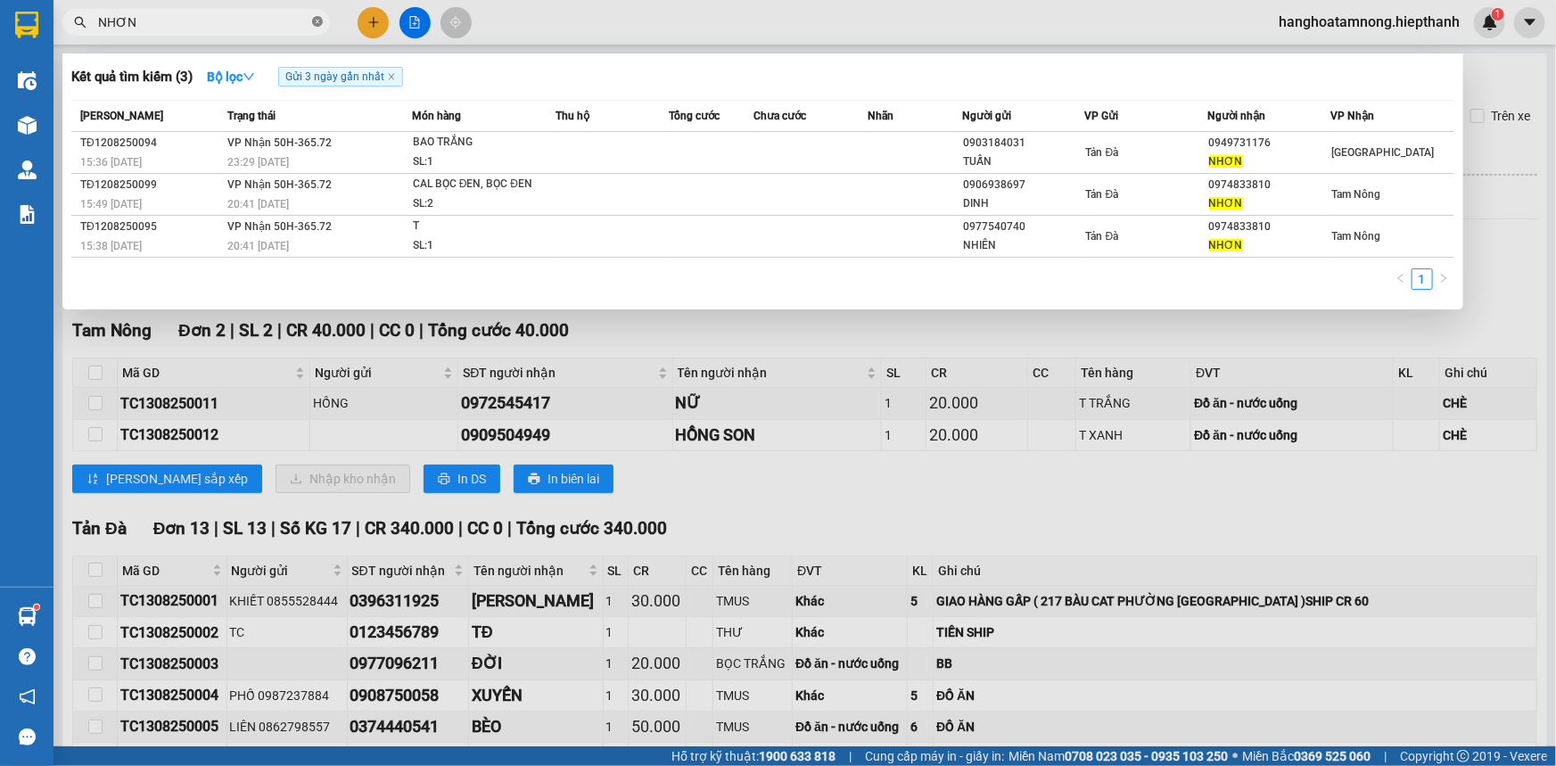
click at [319, 22] on icon "close-circle" at bounding box center [317, 21] width 11 height 11
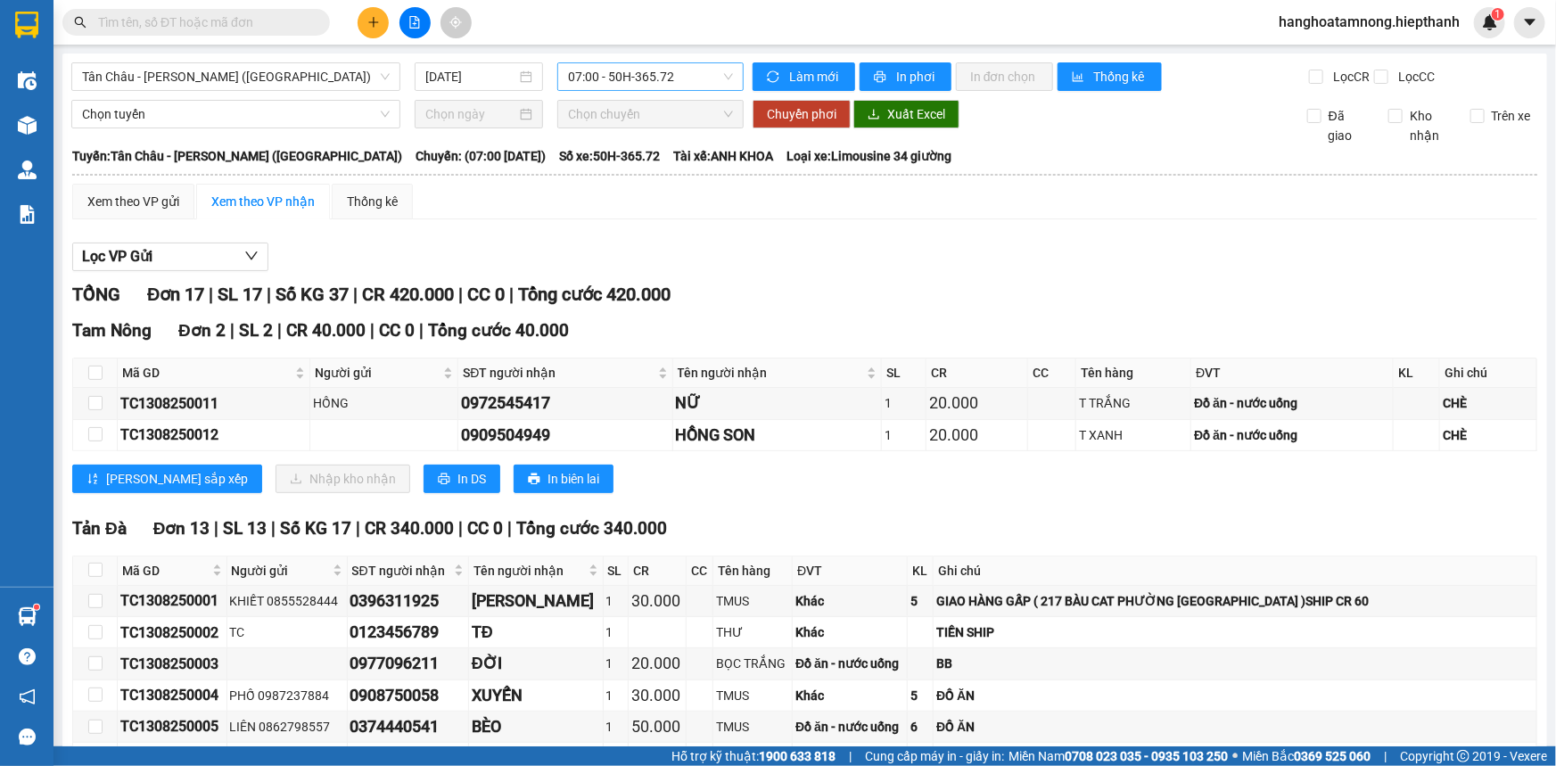
click at [604, 80] on span "07:00 - 50H-365.72" at bounding box center [650, 76] width 165 height 27
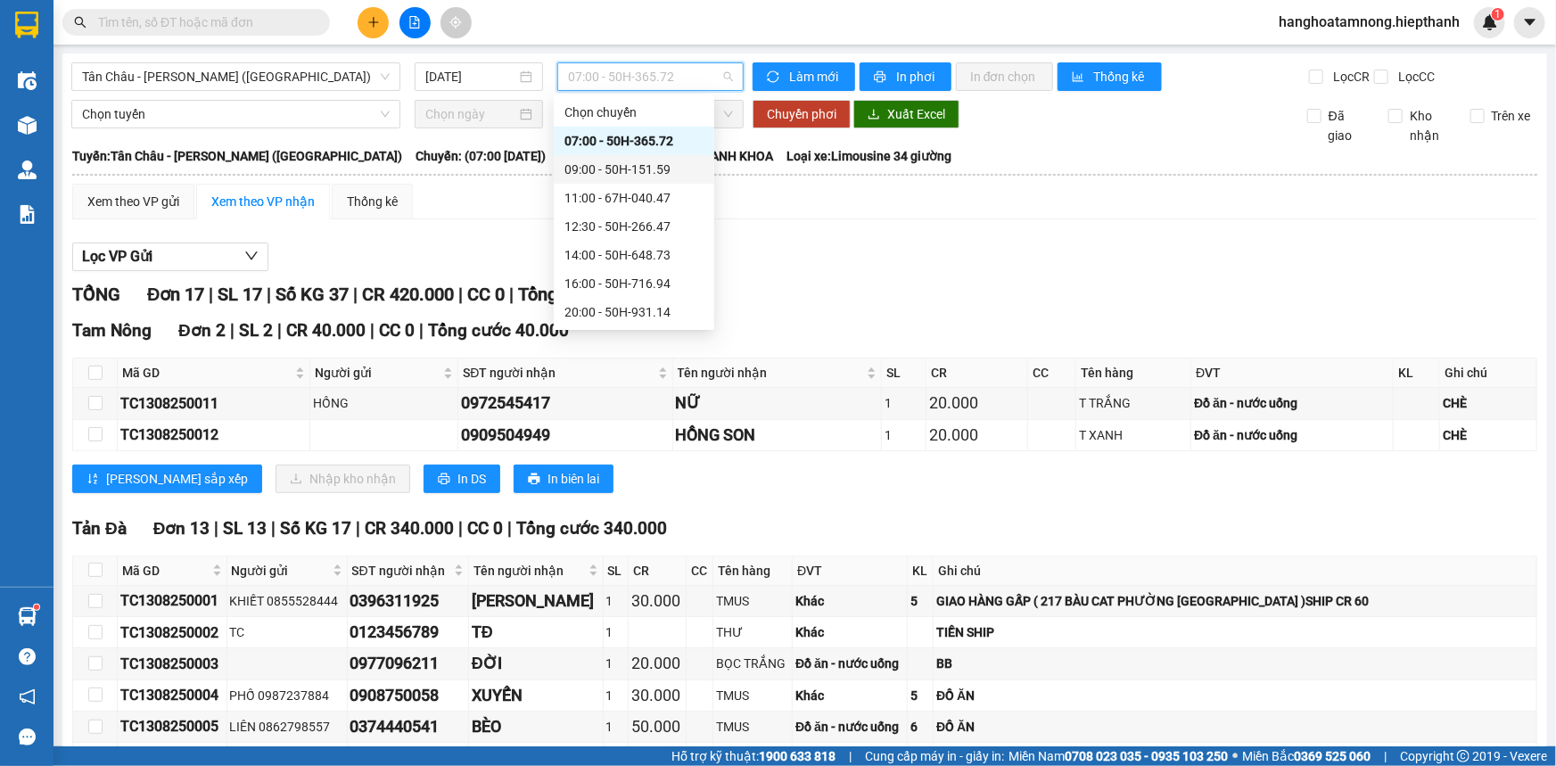
click at [578, 164] on div "09:00 - 50H-151.59" at bounding box center [634, 170] width 139 height 20
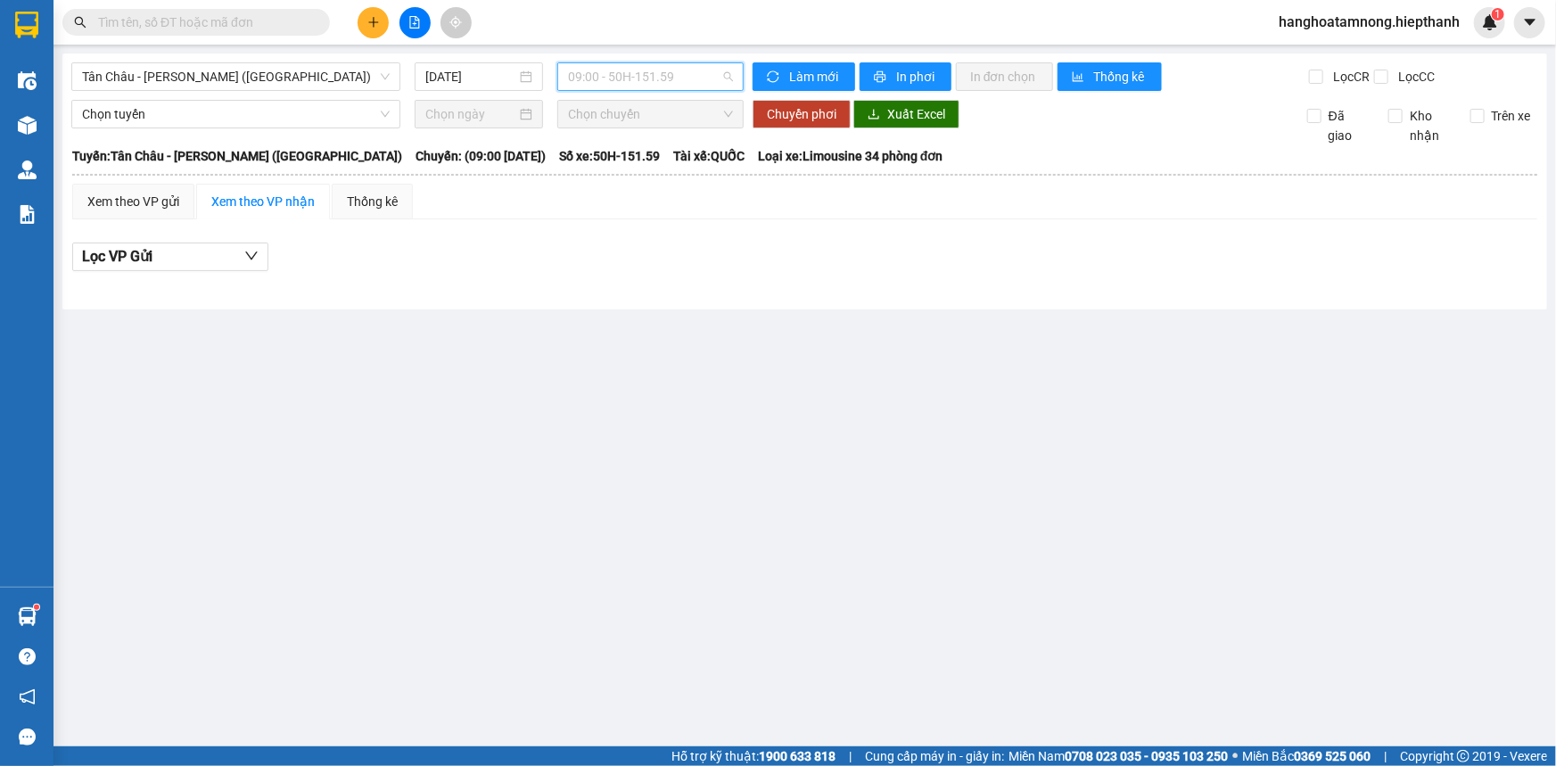
click at [608, 70] on span "09:00 - 50H-151.59" at bounding box center [650, 76] width 165 height 27
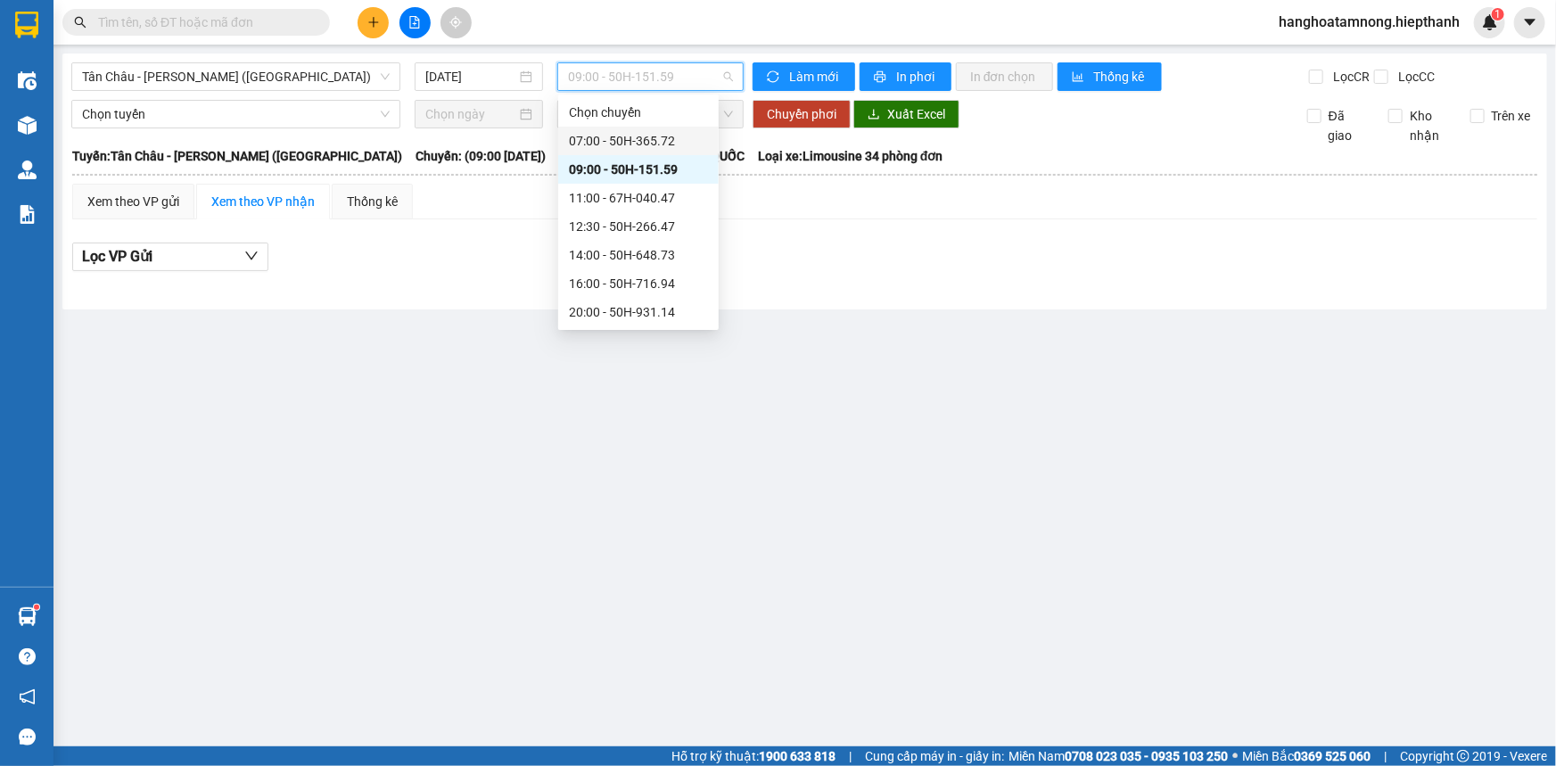
click at [582, 135] on div "07:00 - 50H-365.72" at bounding box center [638, 141] width 139 height 20
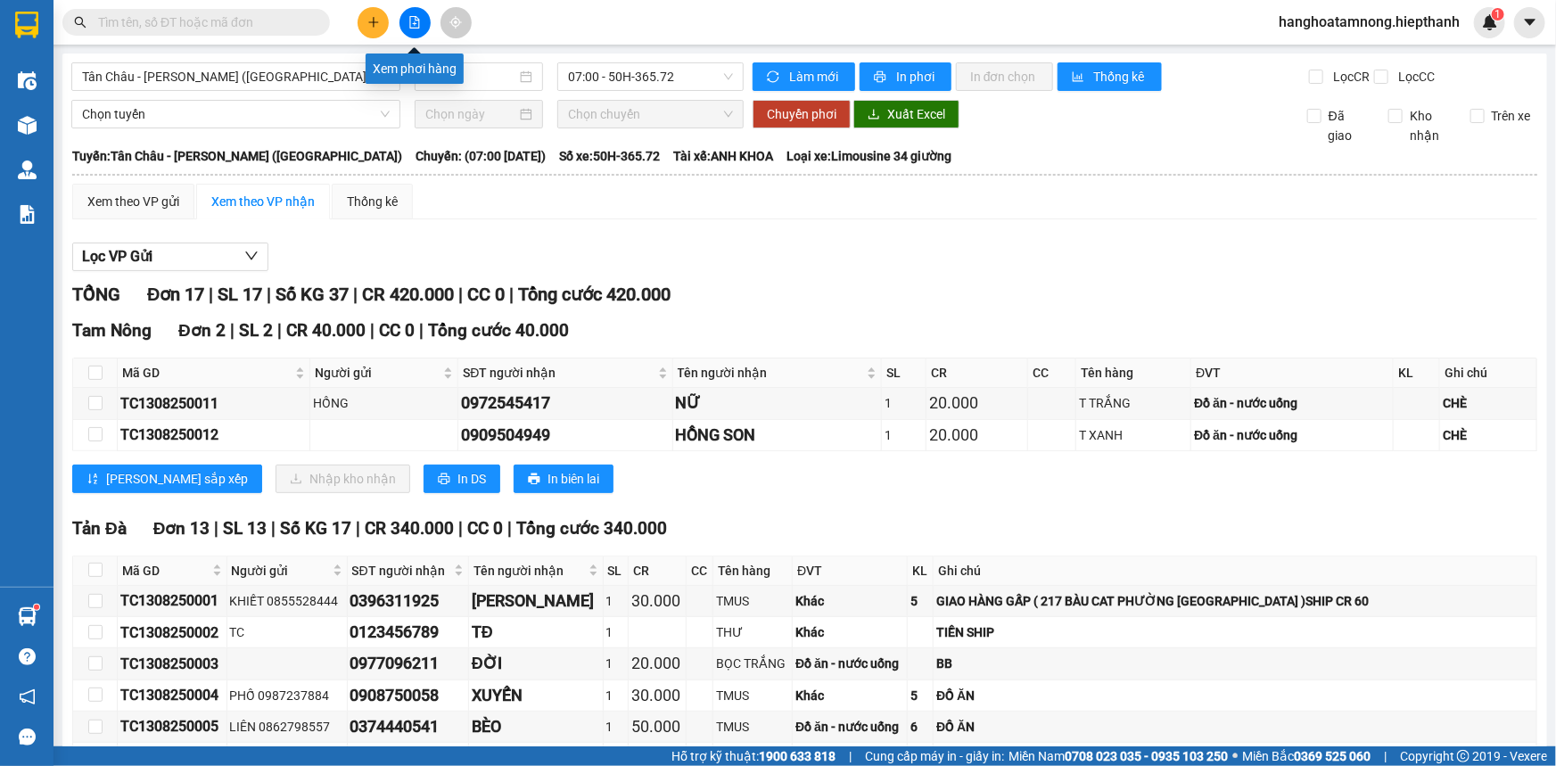
click at [420, 20] on icon "file-add" at bounding box center [415, 22] width 12 height 12
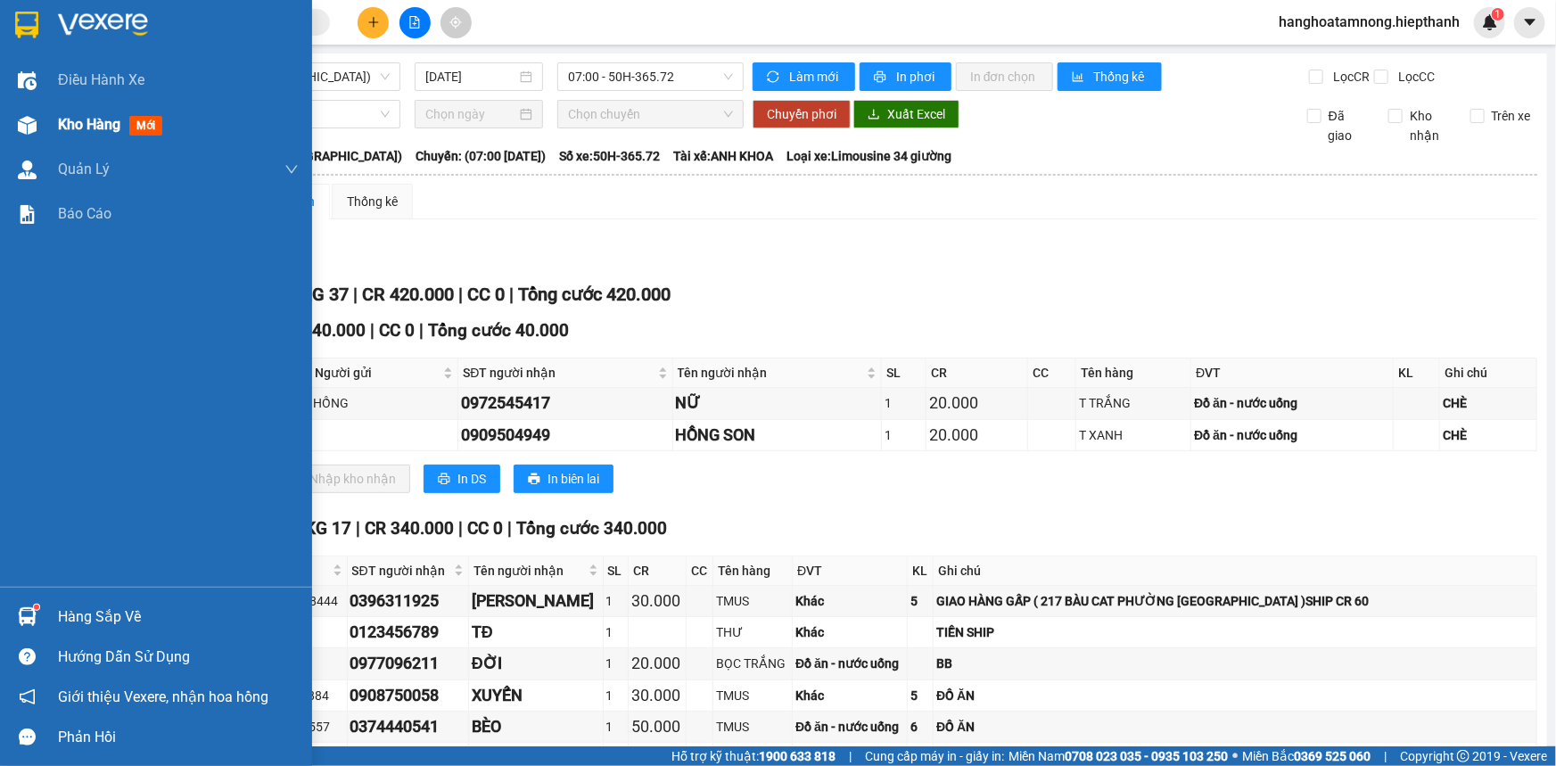
click at [61, 123] on span "Kho hàng" at bounding box center [89, 124] width 62 height 17
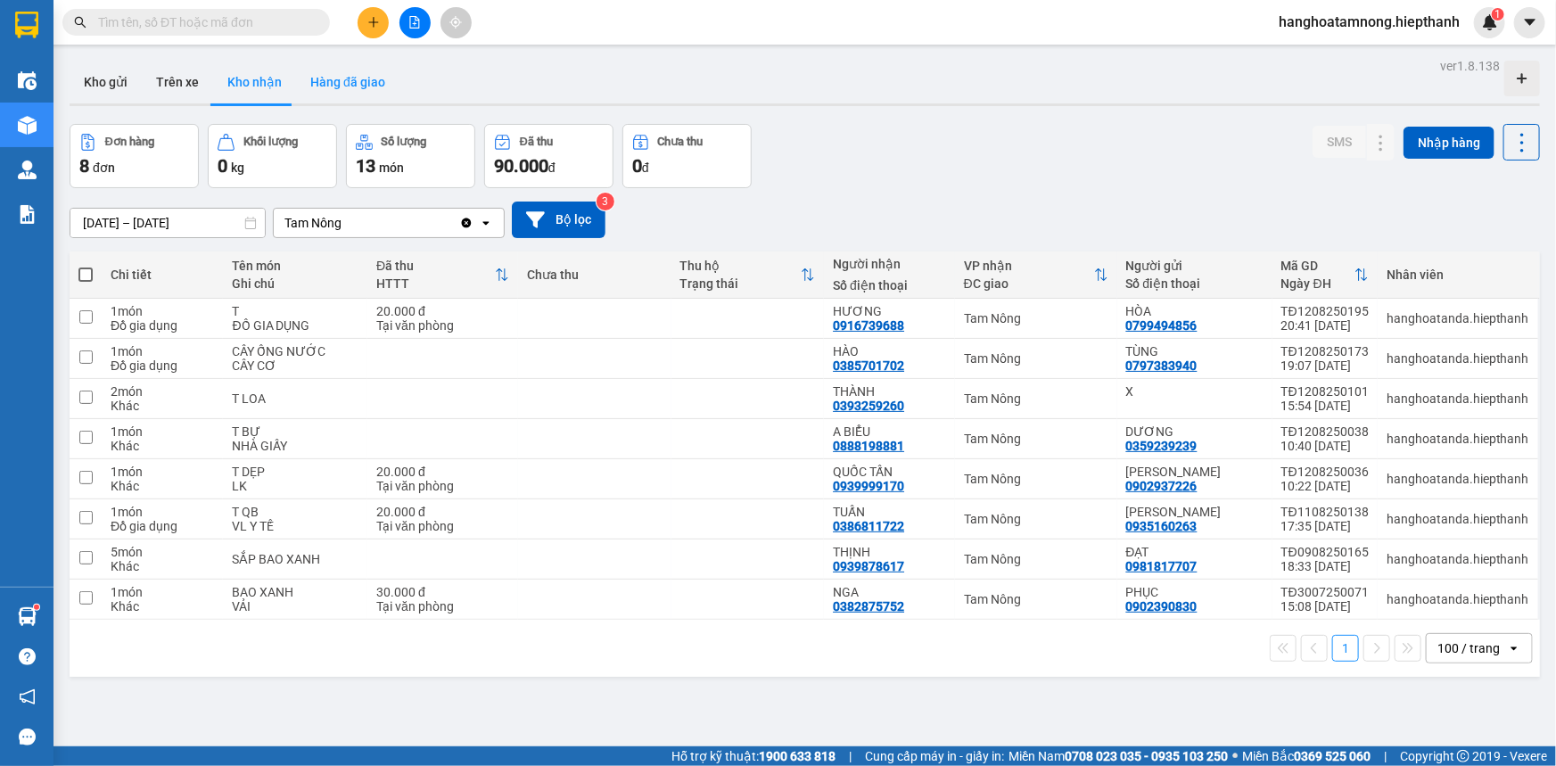
click at [373, 84] on button "Hàng đã giao" at bounding box center [347, 82] width 103 height 43
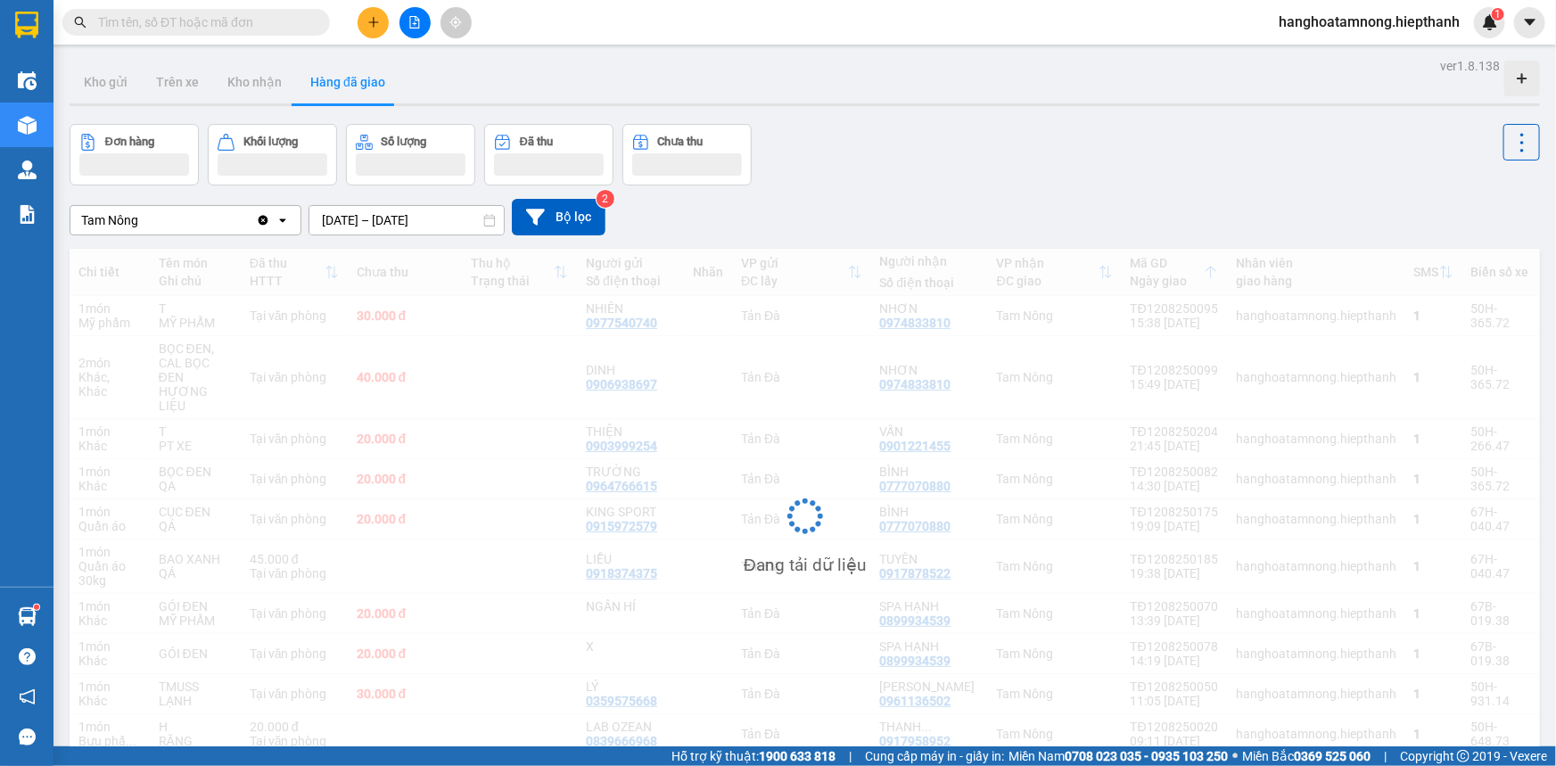
click at [352, 221] on input "[DATE] – [DATE]" at bounding box center [407, 220] width 194 height 29
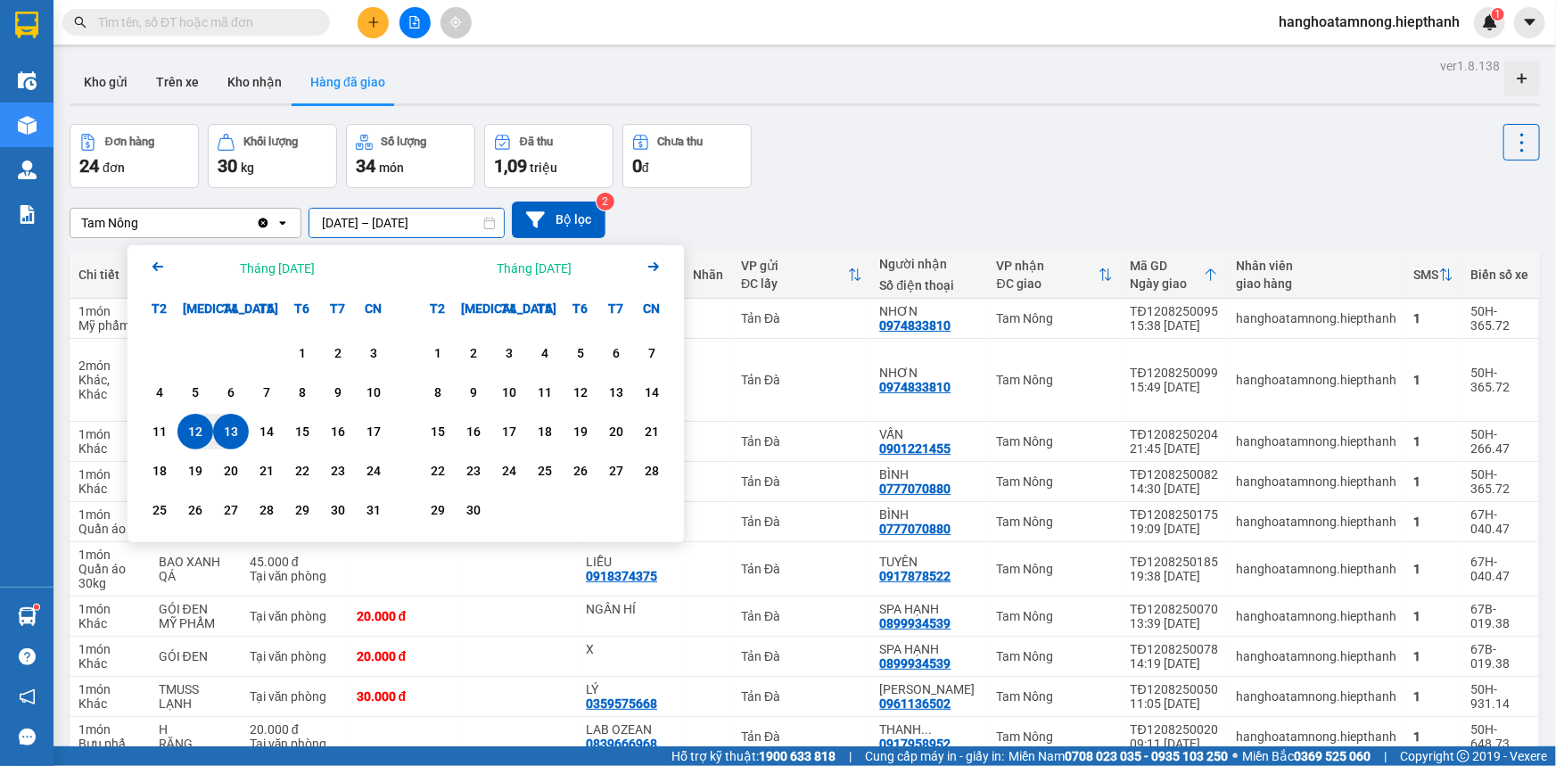
click at [193, 433] on div "12" at bounding box center [195, 431] width 25 height 21
type input "[DATE] – [DATE]"
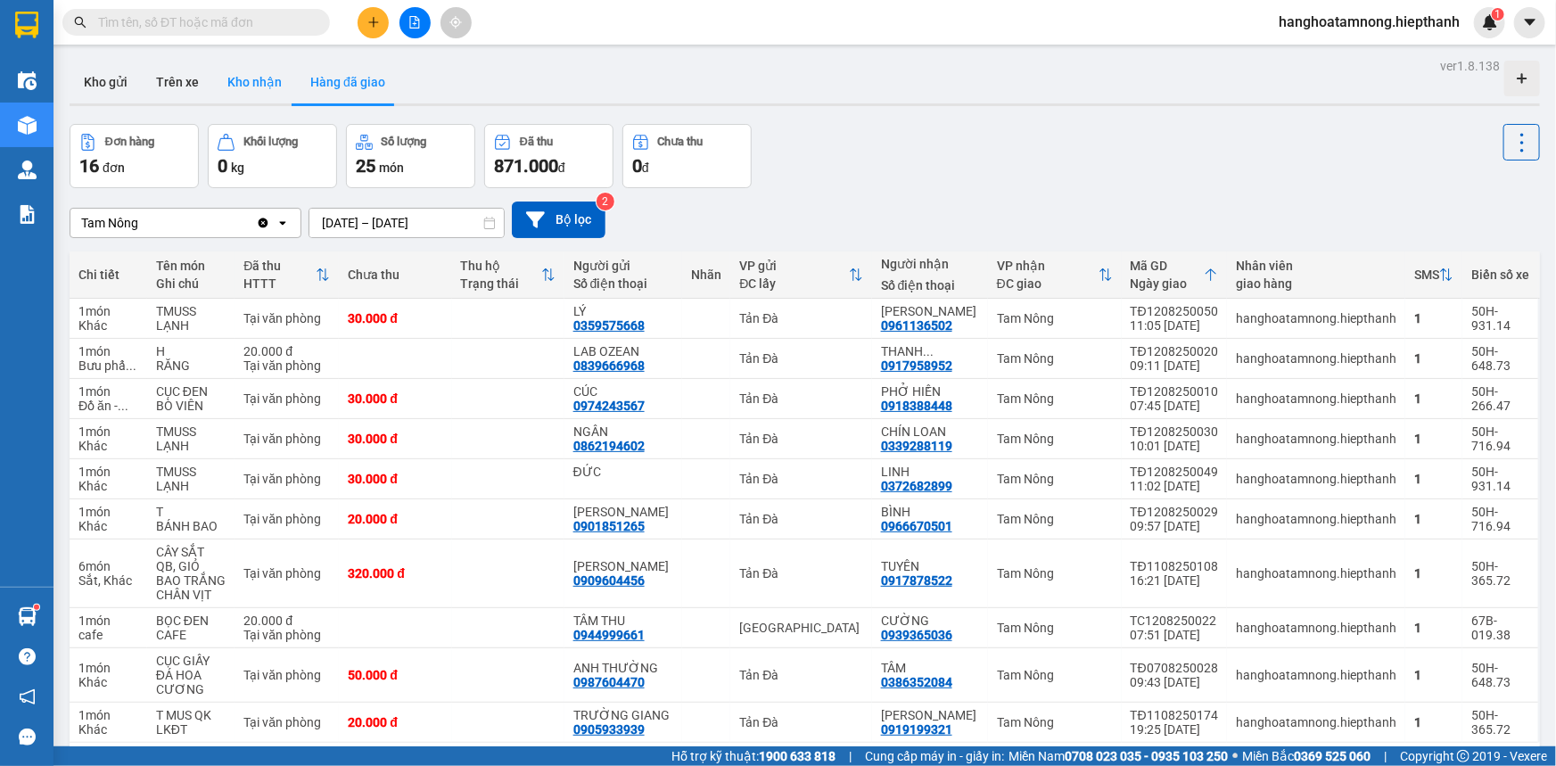
click at [262, 84] on button "Kho nhận" at bounding box center [254, 82] width 83 height 43
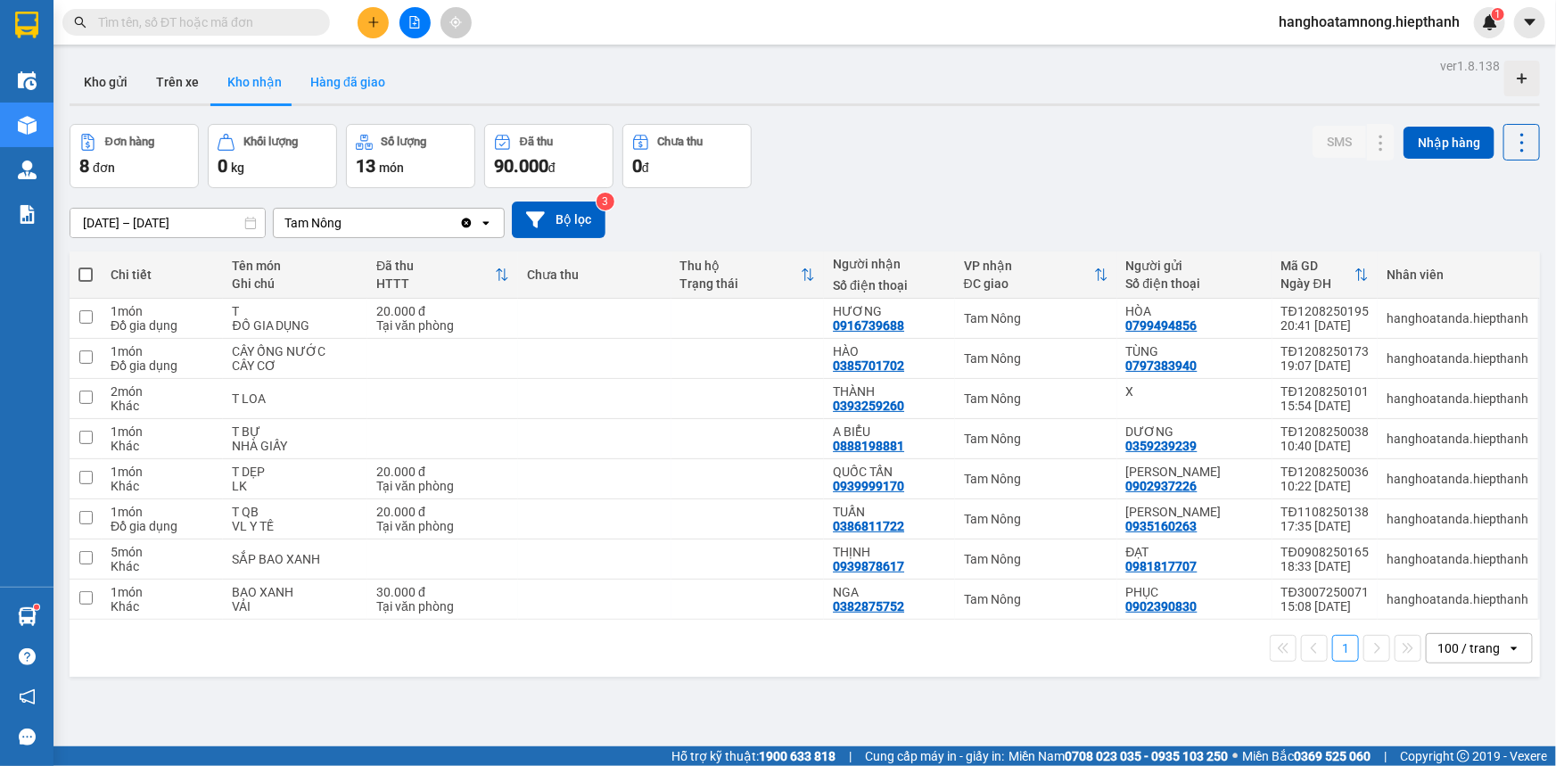
click at [332, 82] on button "Hàng đã giao" at bounding box center [347, 82] width 103 height 43
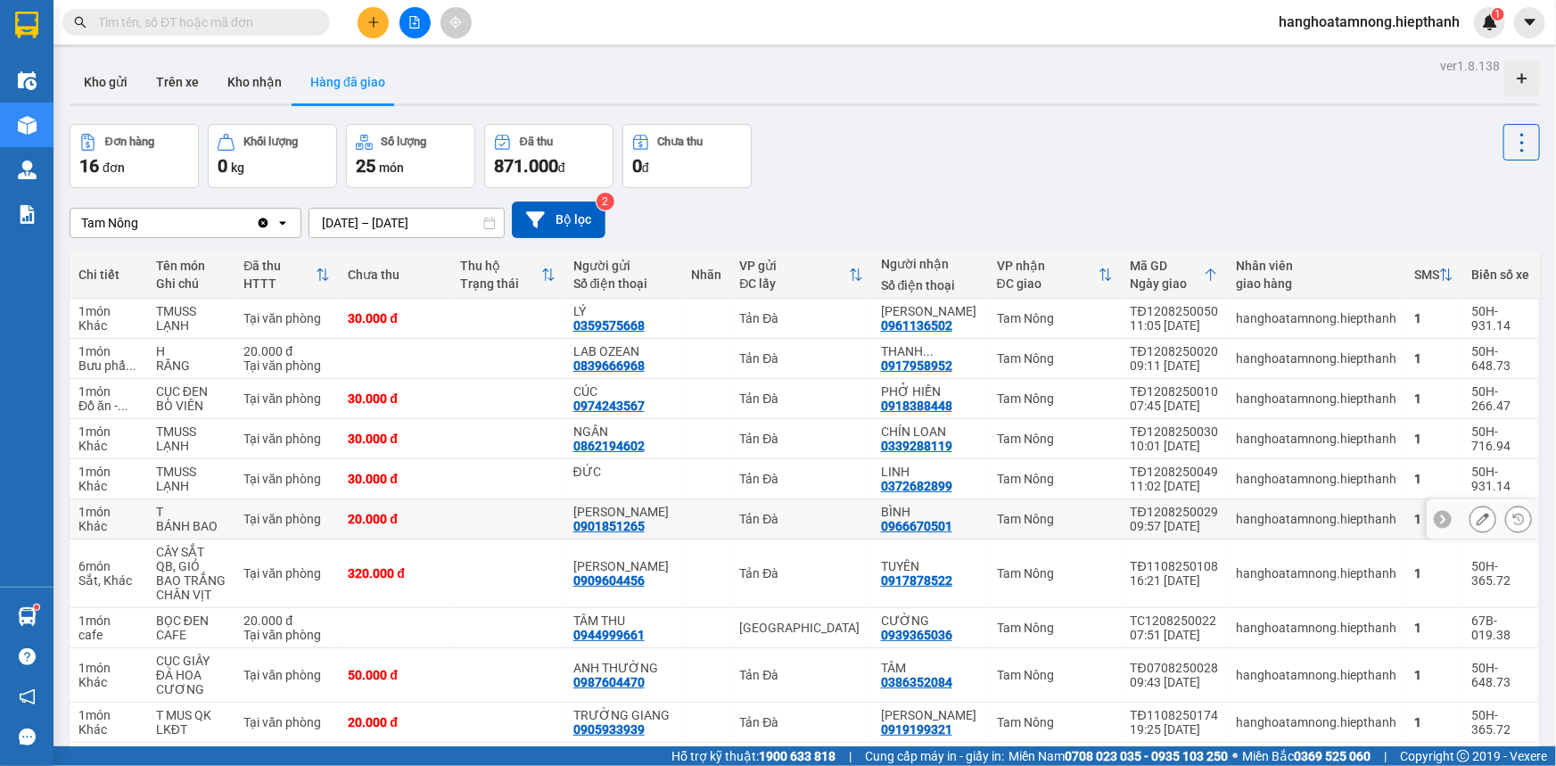
scroll to position [82, 0]
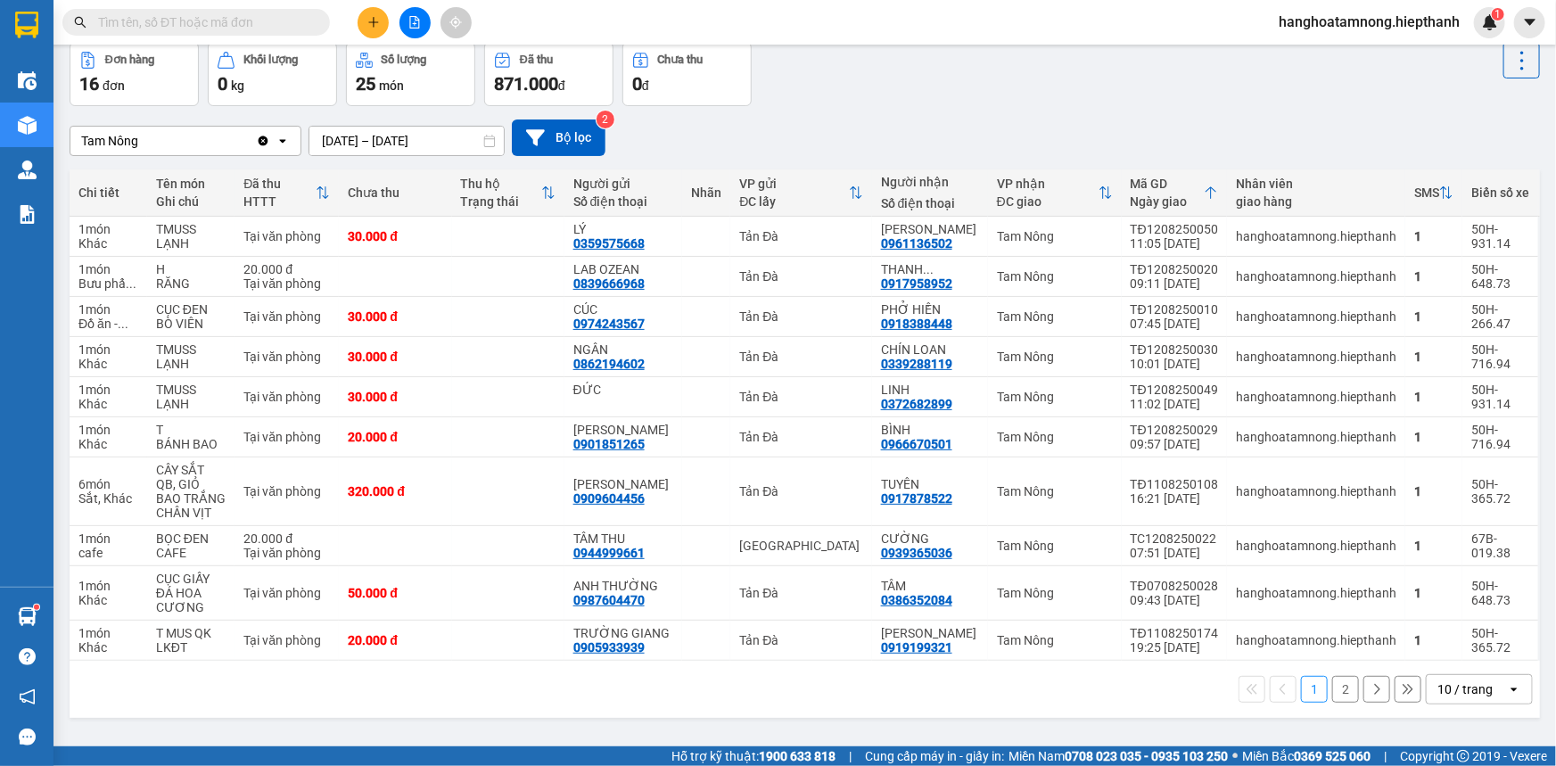
click at [1333, 698] on button "2" at bounding box center [1346, 689] width 27 height 27
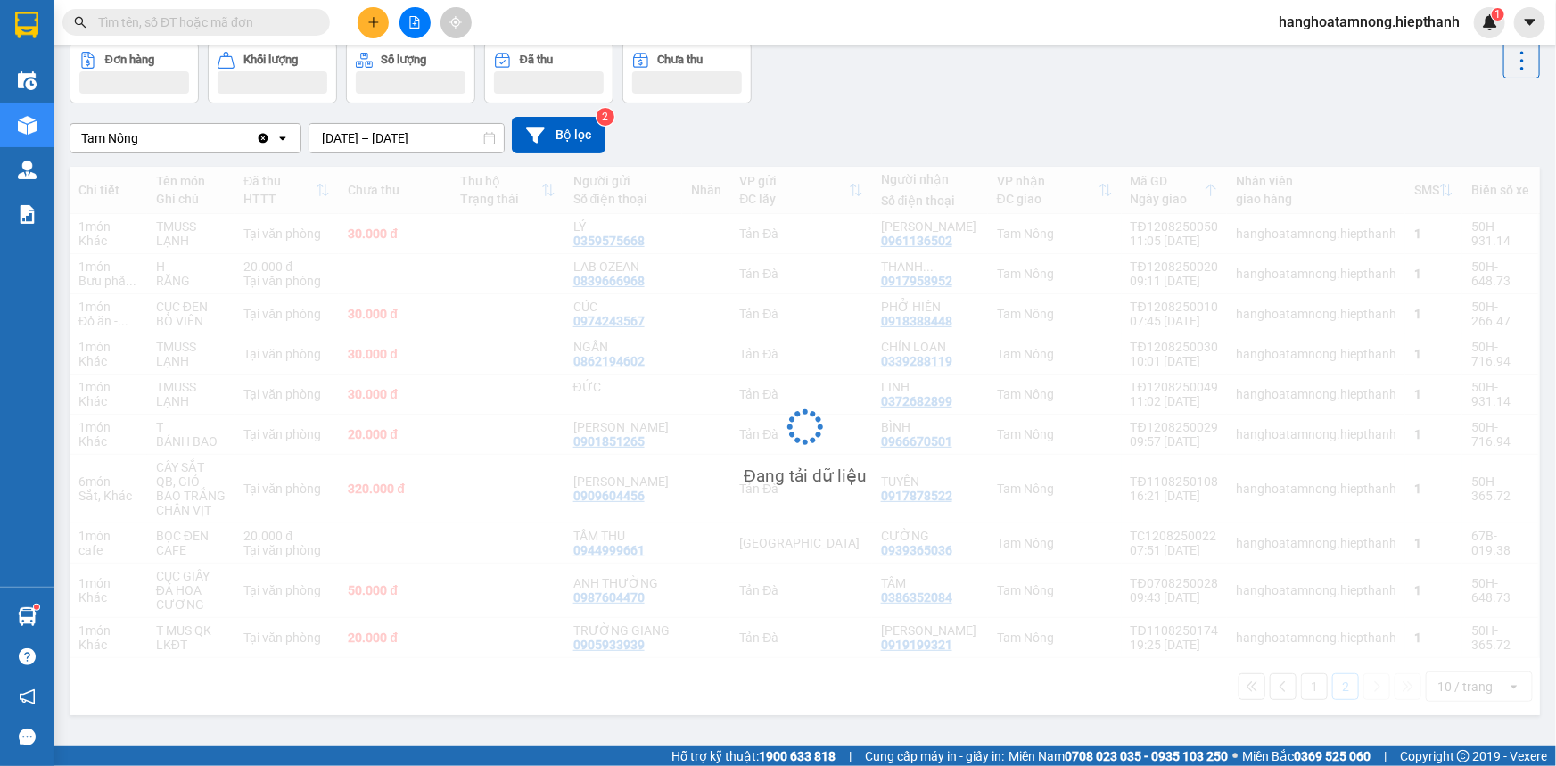
scroll to position [81, 0]
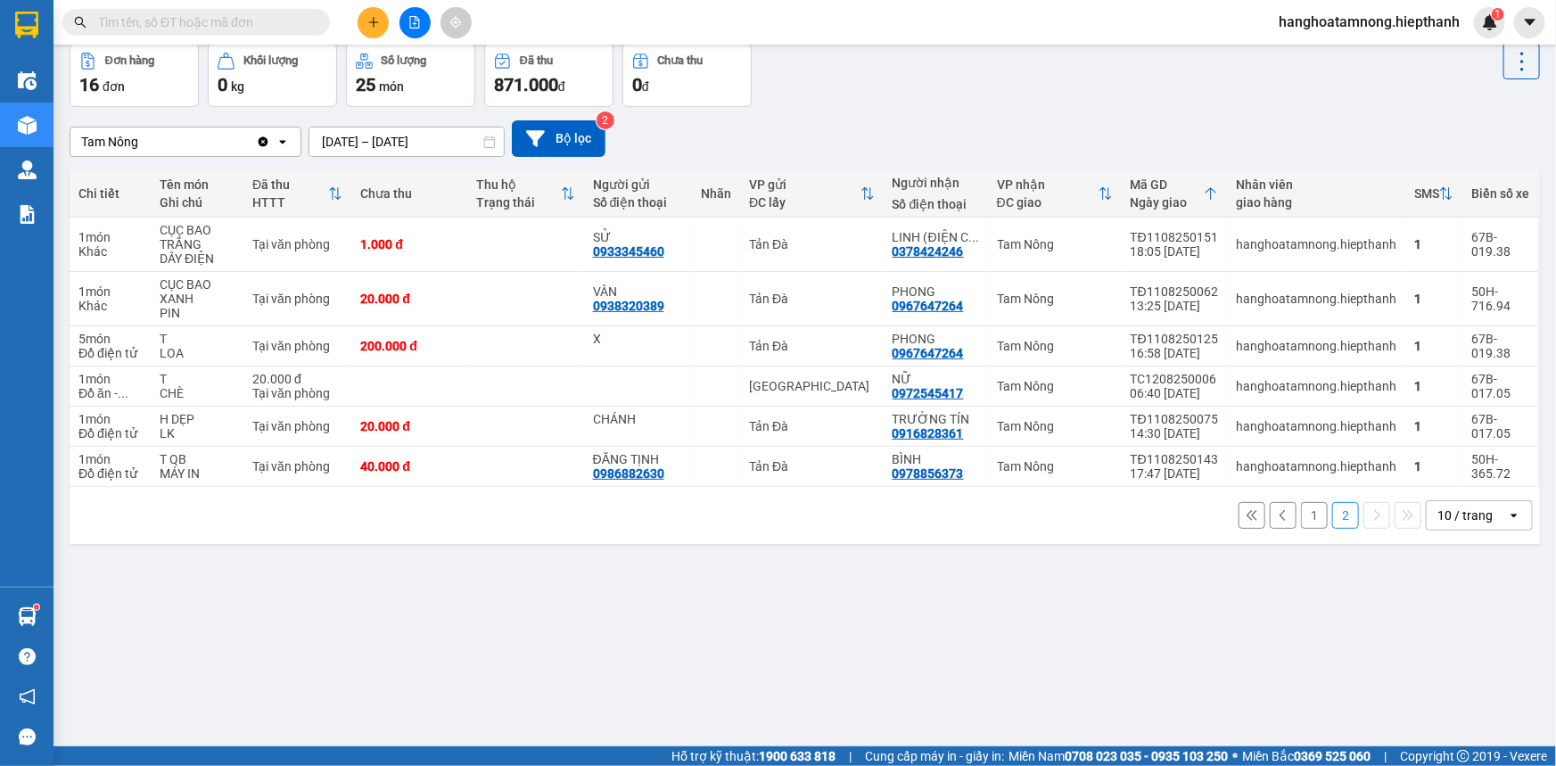
click at [1301, 514] on button "1" at bounding box center [1314, 515] width 27 height 27
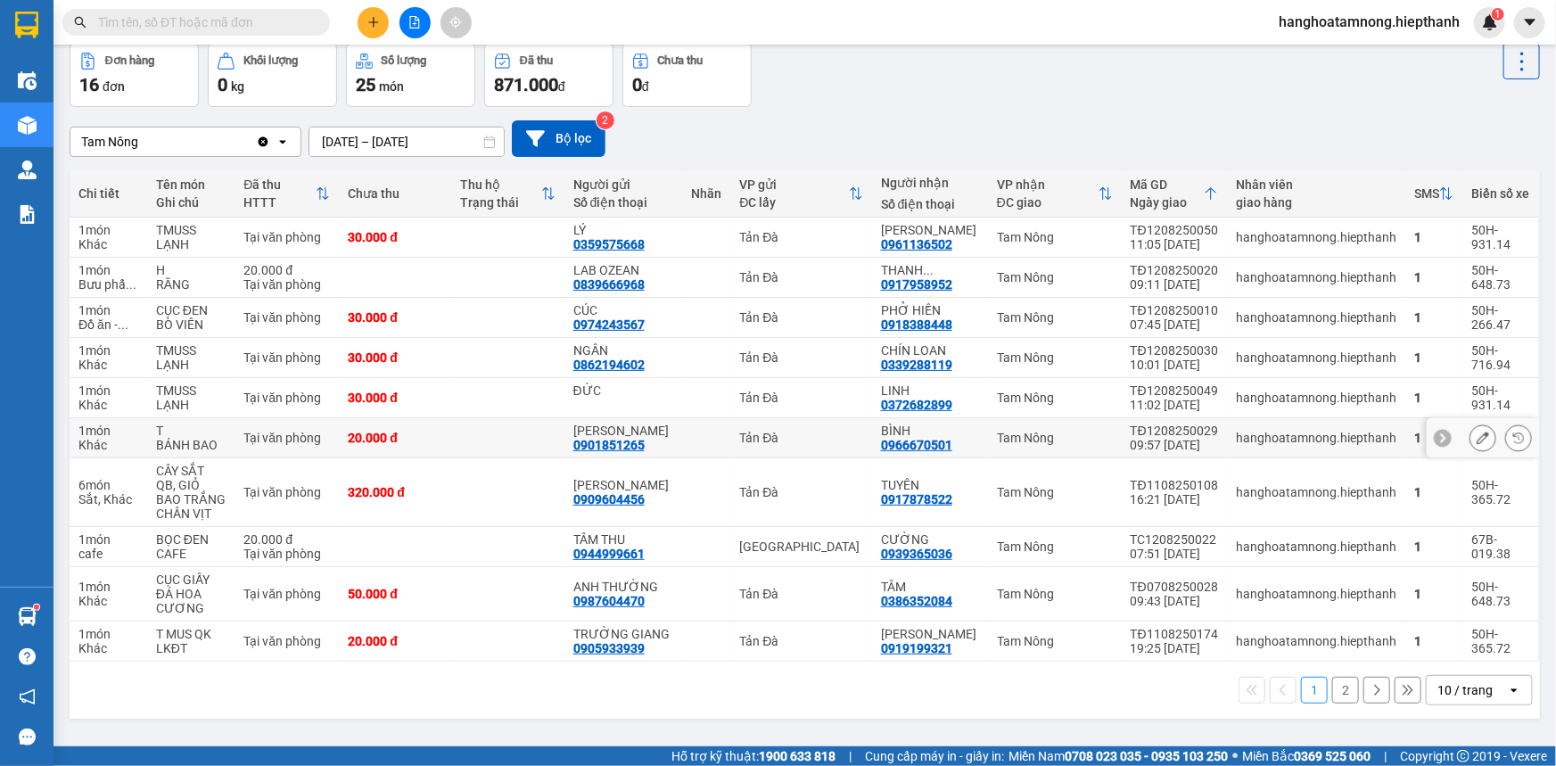
scroll to position [0, 0]
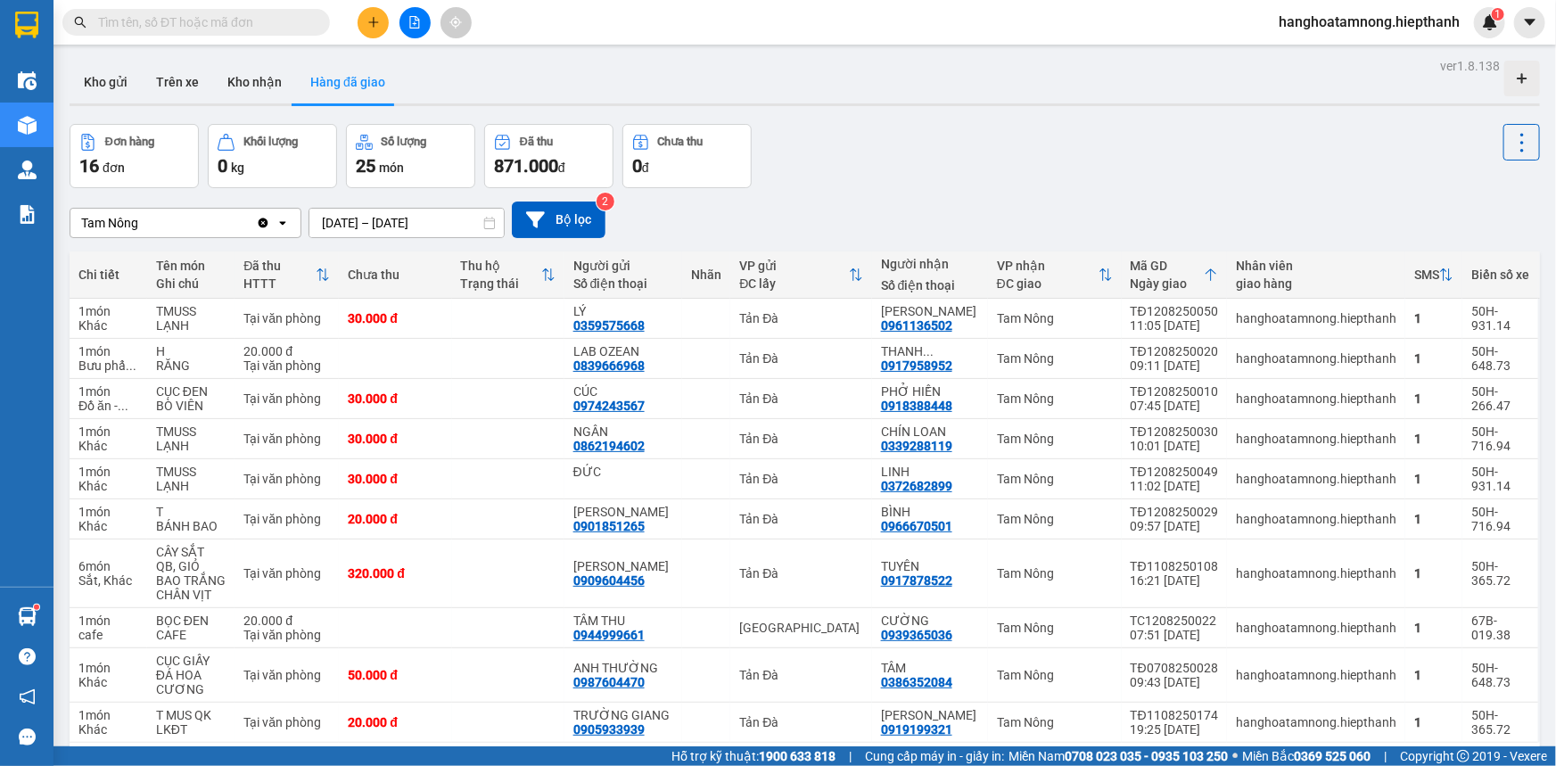
click at [405, 217] on input "[DATE] – [DATE]" at bounding box center [407, 223] width 194 height 29
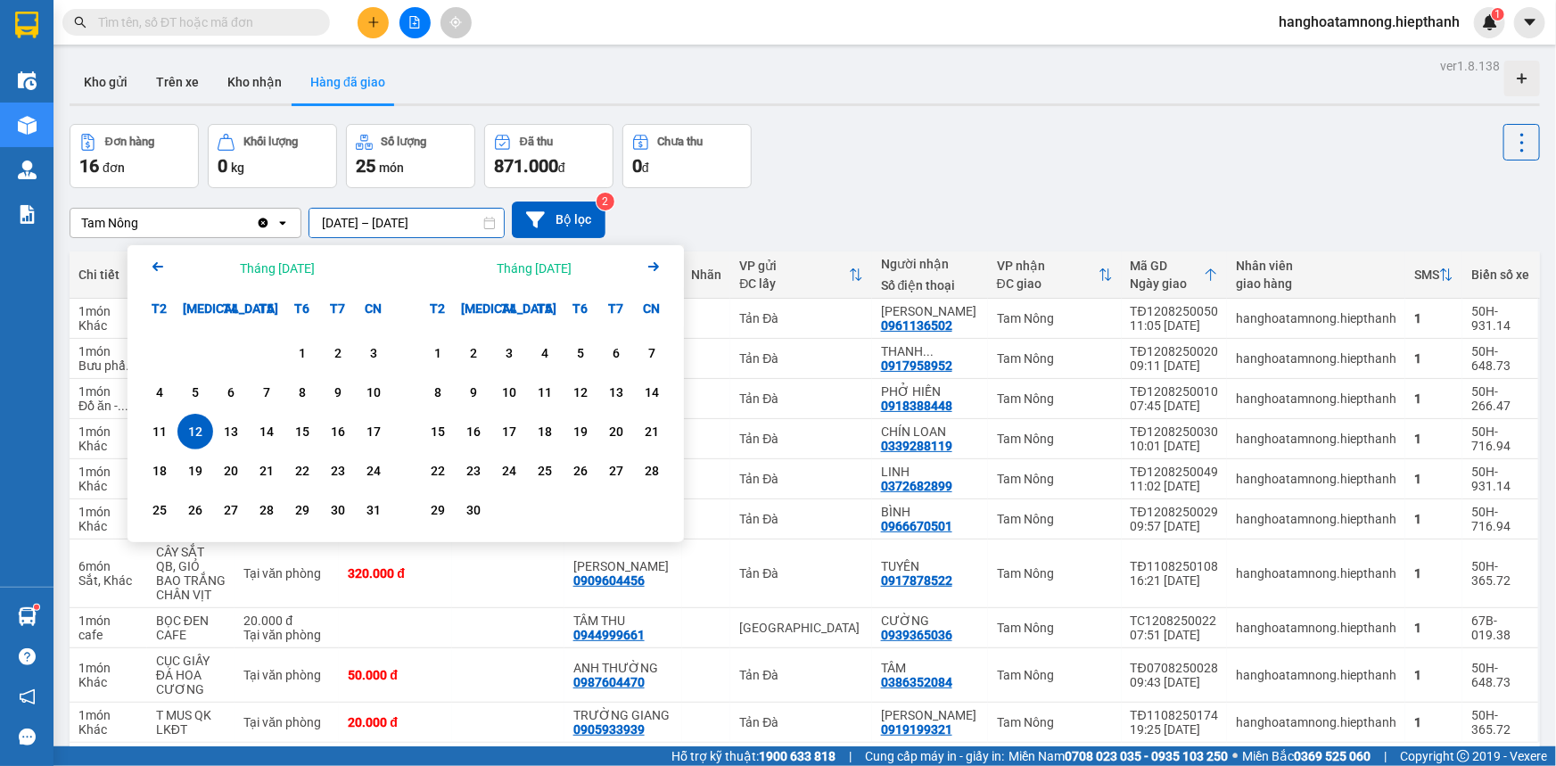
click at [971, 153] on div "Đơn hàng 16 đơn Khối lượng 0 kg Số lượng 25 món Đã thu 871.000 đ Chưa thu 0 đ" at bounding box center [805, 156] width 1471 height 64
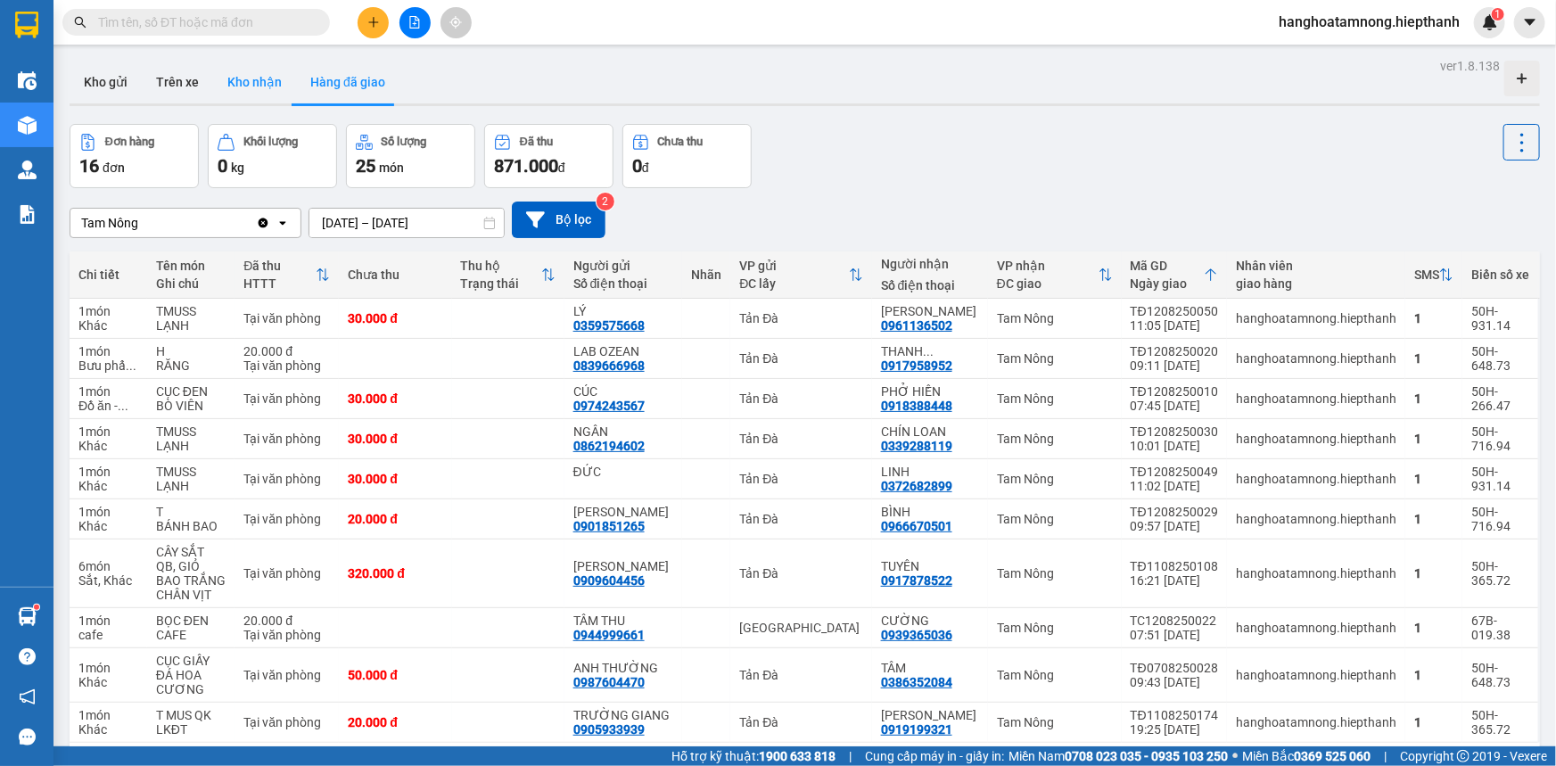
click at [248, 86] on button "Kho nhận" at bounding box center [254, 82] width 83 height 43
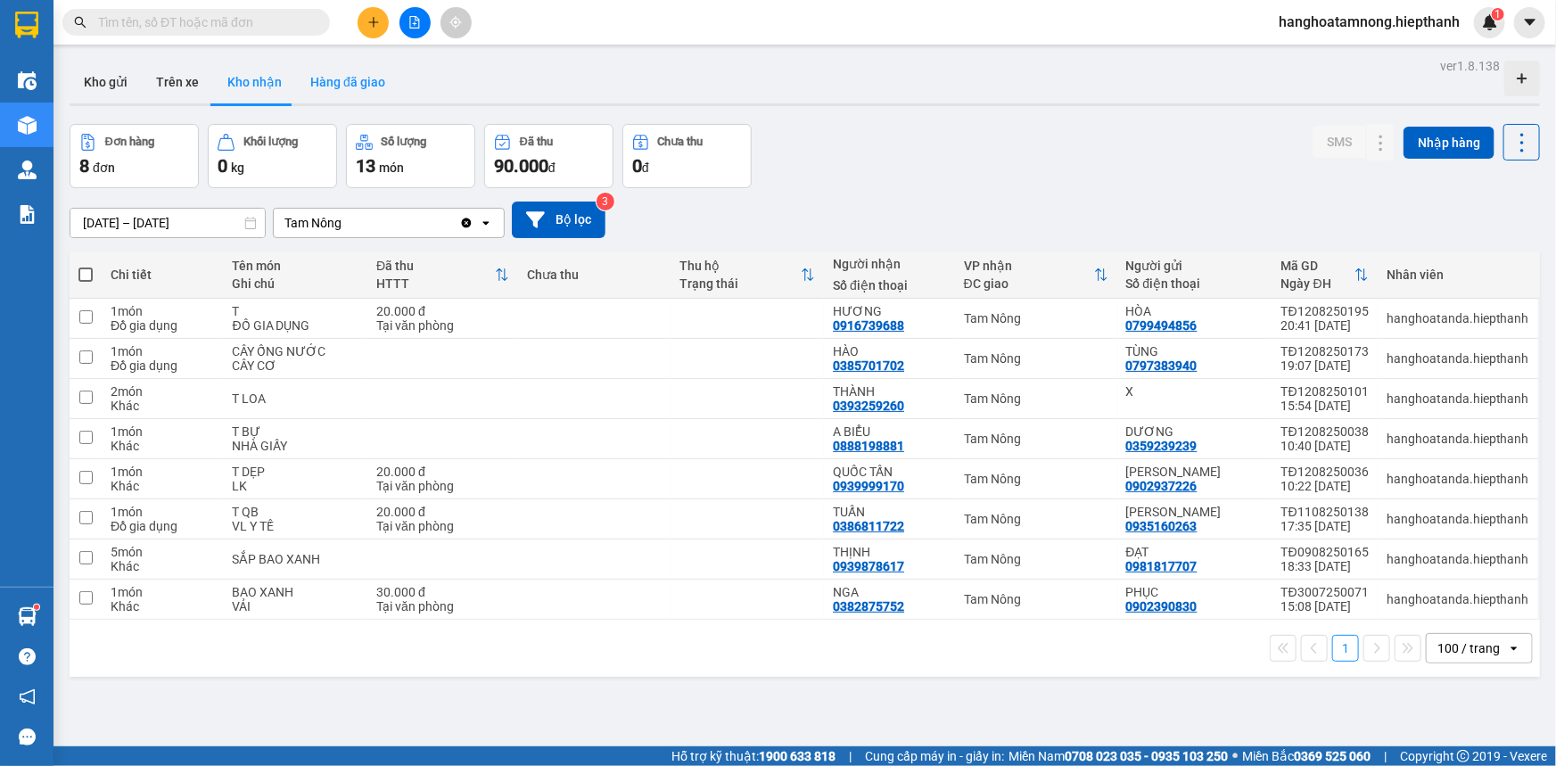
click at [324, 84] on button "Hàng đã giao" at bounding box center [347, 82] width 103 height 43
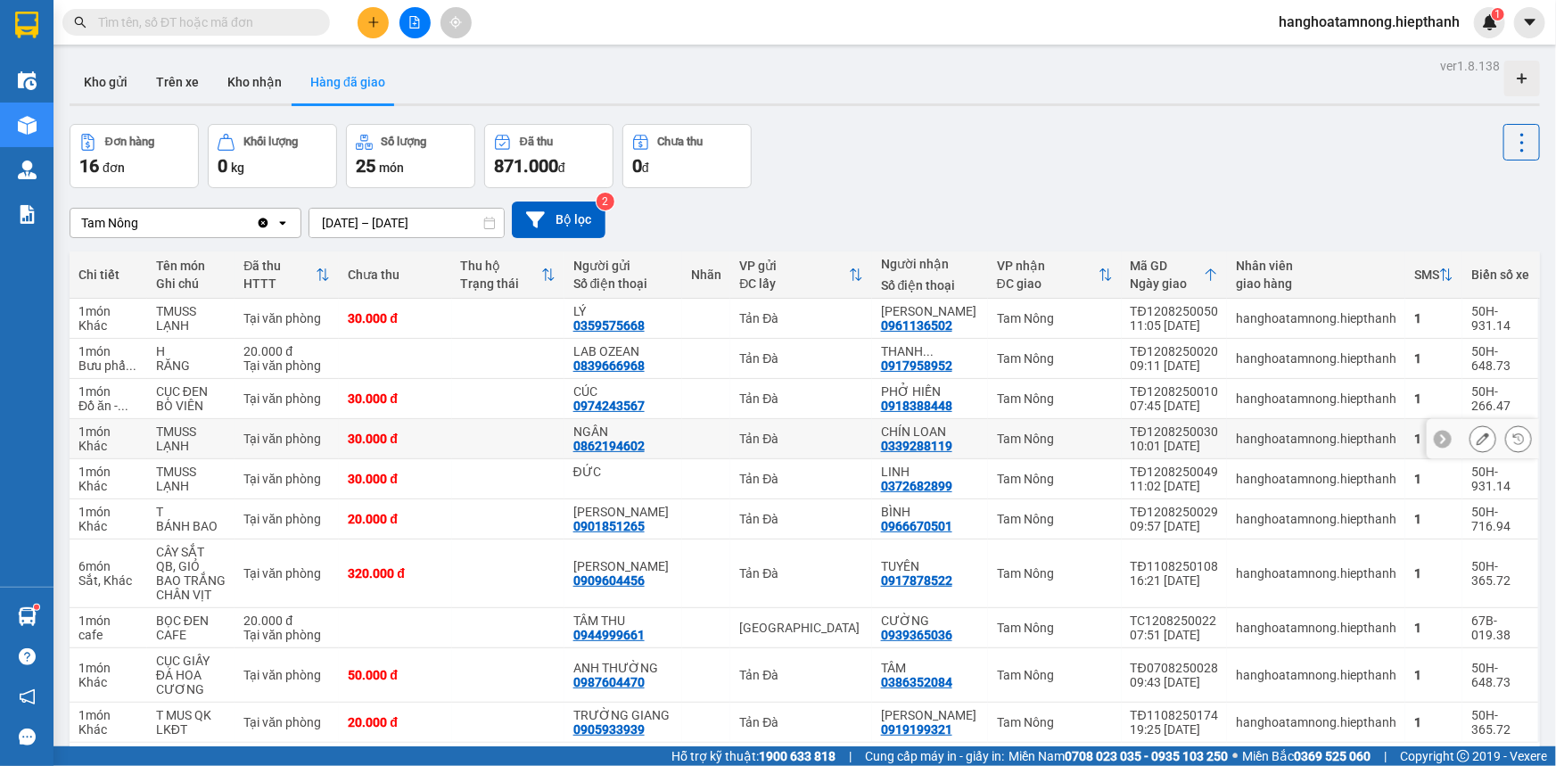
scroll to position [82, 0]
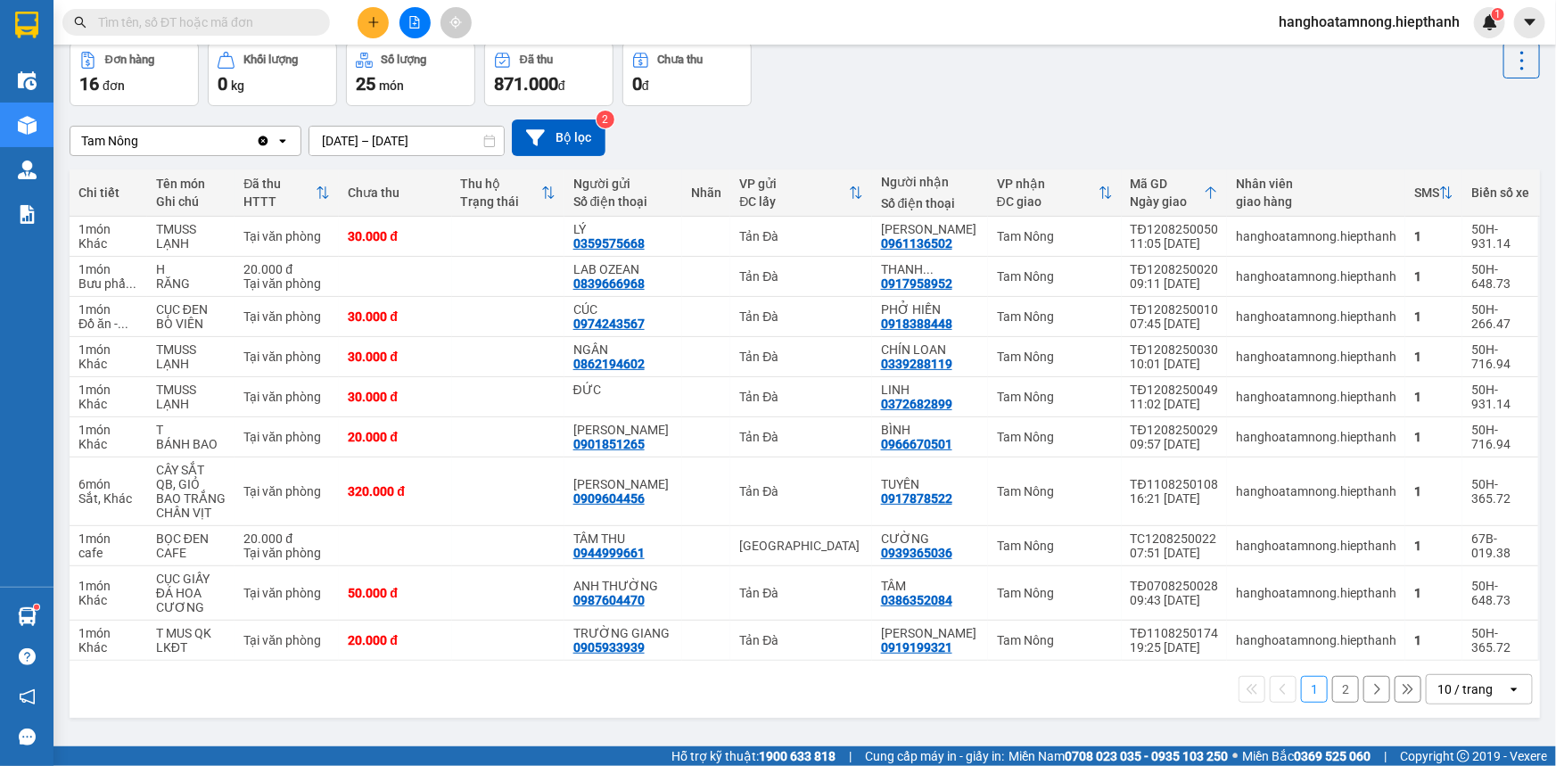
click at [1316, 703] on button "1" at bounding box center [1314, 689] width 27 height 27
click at [1333, 702] on button "2" at bounding box center [1346, 689] width 27 height 27
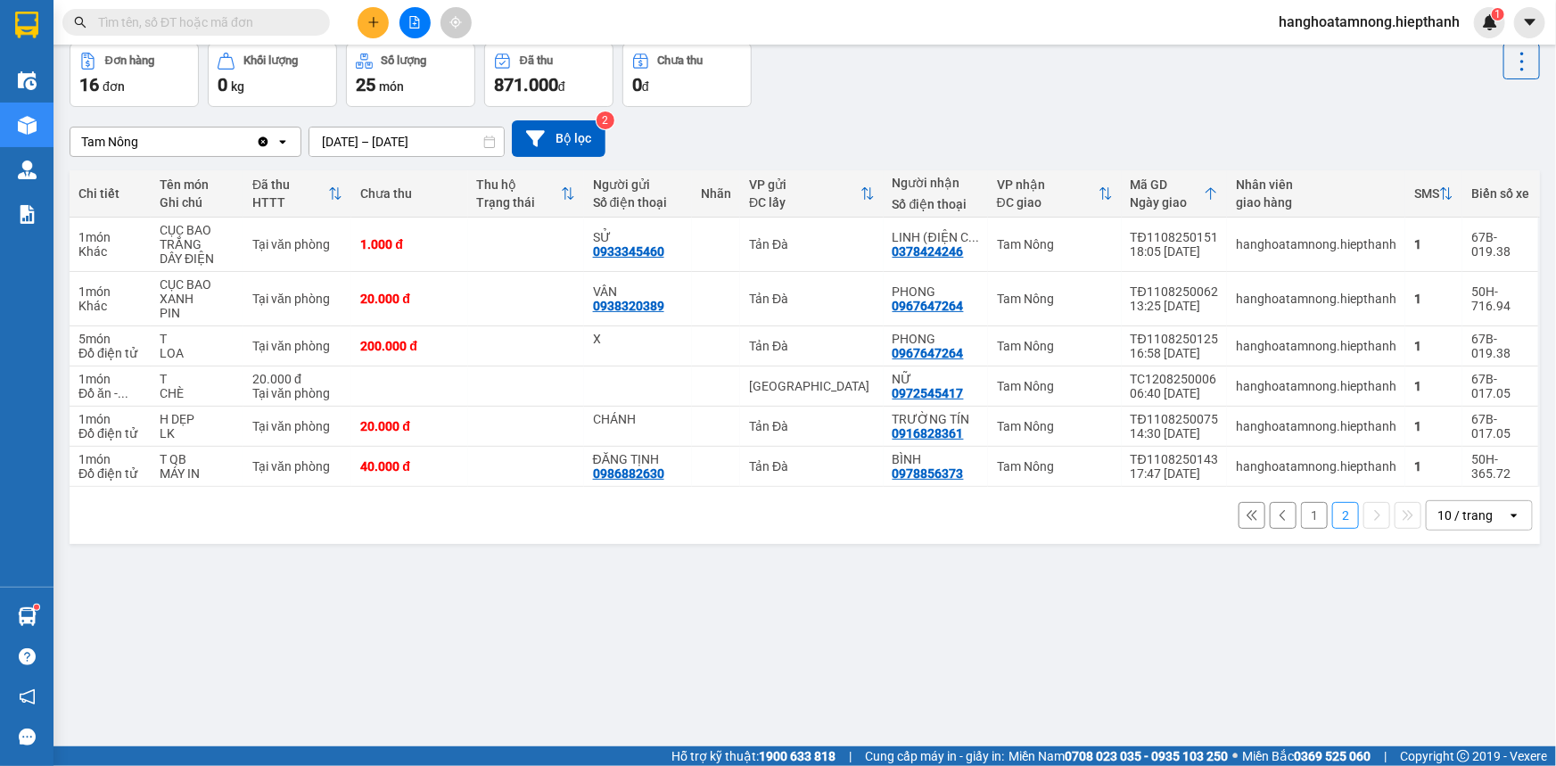
scroll to position [0, 0]
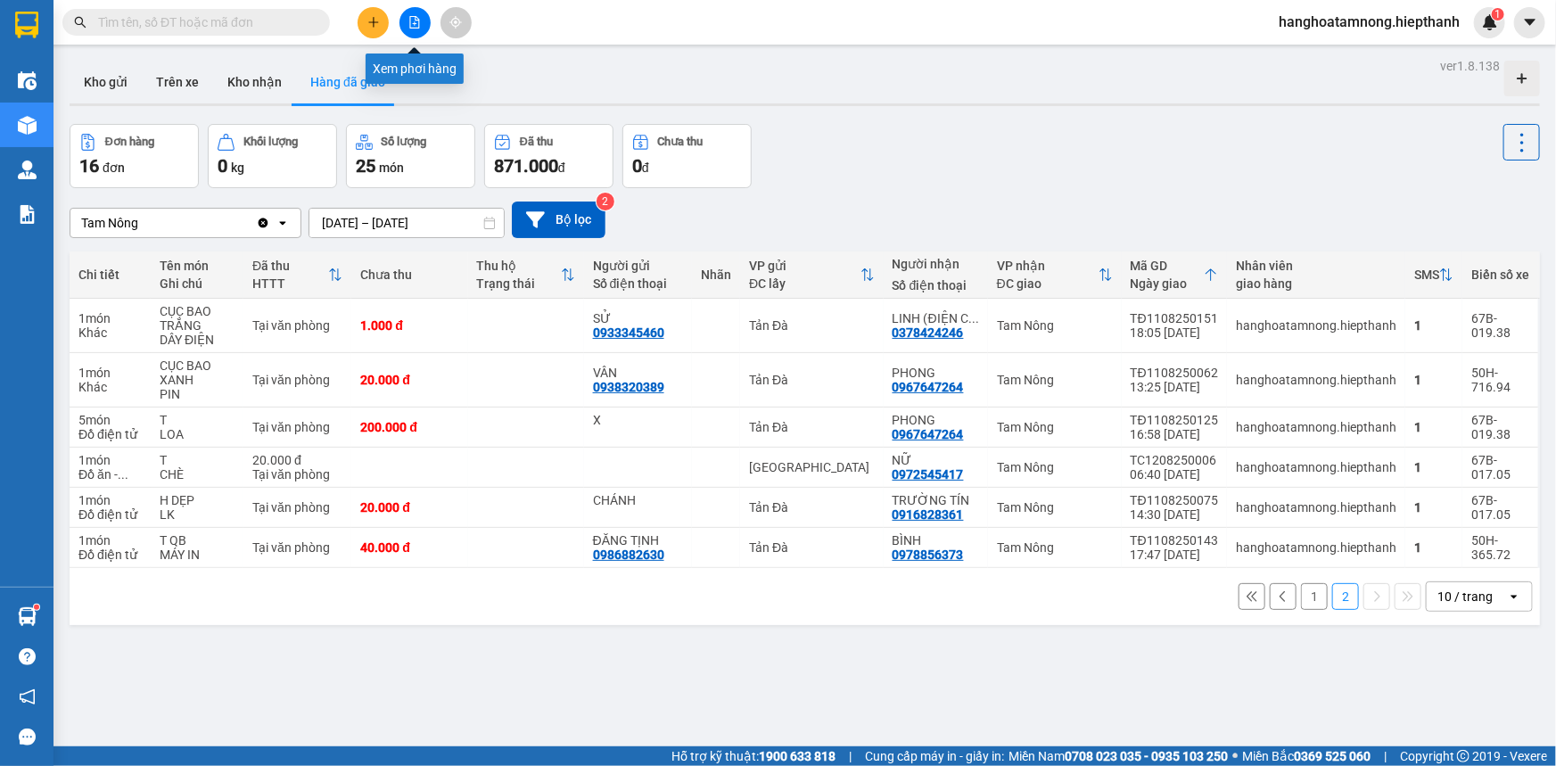
click at [410, 20] on icon "file-add" at bounding box center [415, 22] width 12 height 12
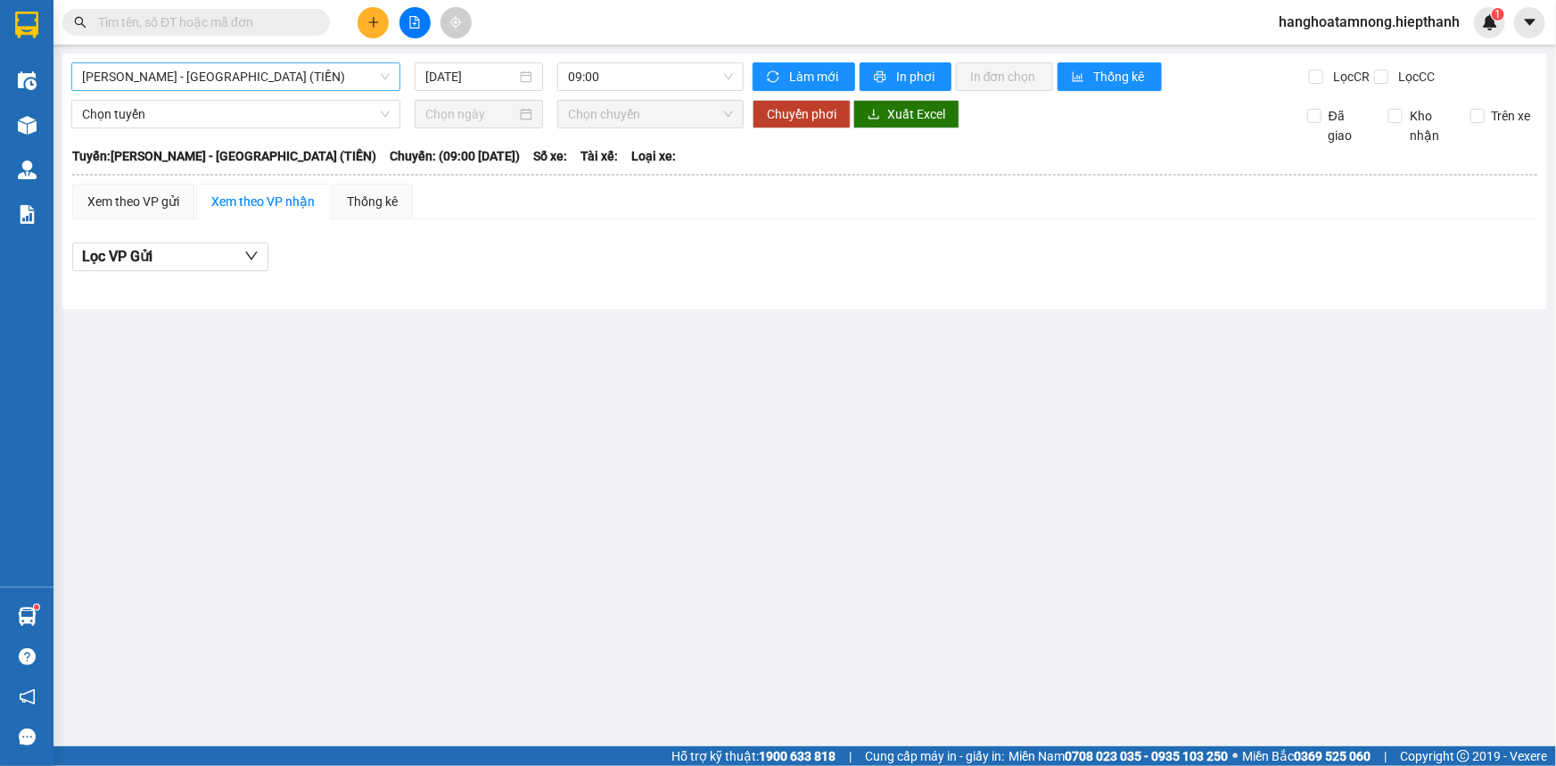
click at [209, 77] on span "[PERSON_NAME] - [GEOGRAPHIC_DATA] (TIỀN)" at bounding box center [236, 76] width 308 height 27
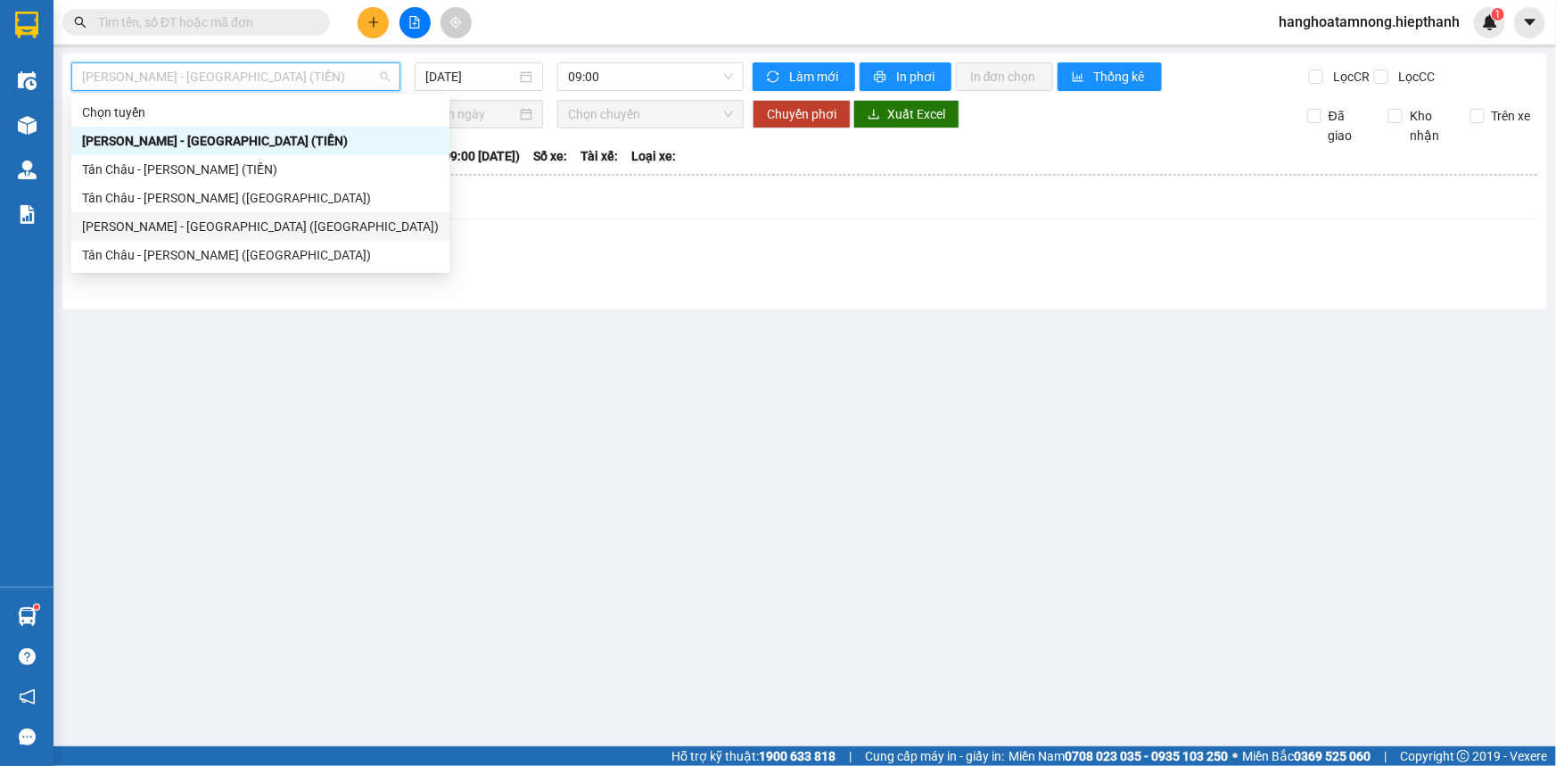
click at [161, 227] on div "[PERSON_NAME] - [GEOGRAPHIC_DATA] ([GEOGRAPHIC_DATA])" at bounding box center [260, 227] width 357 height 20
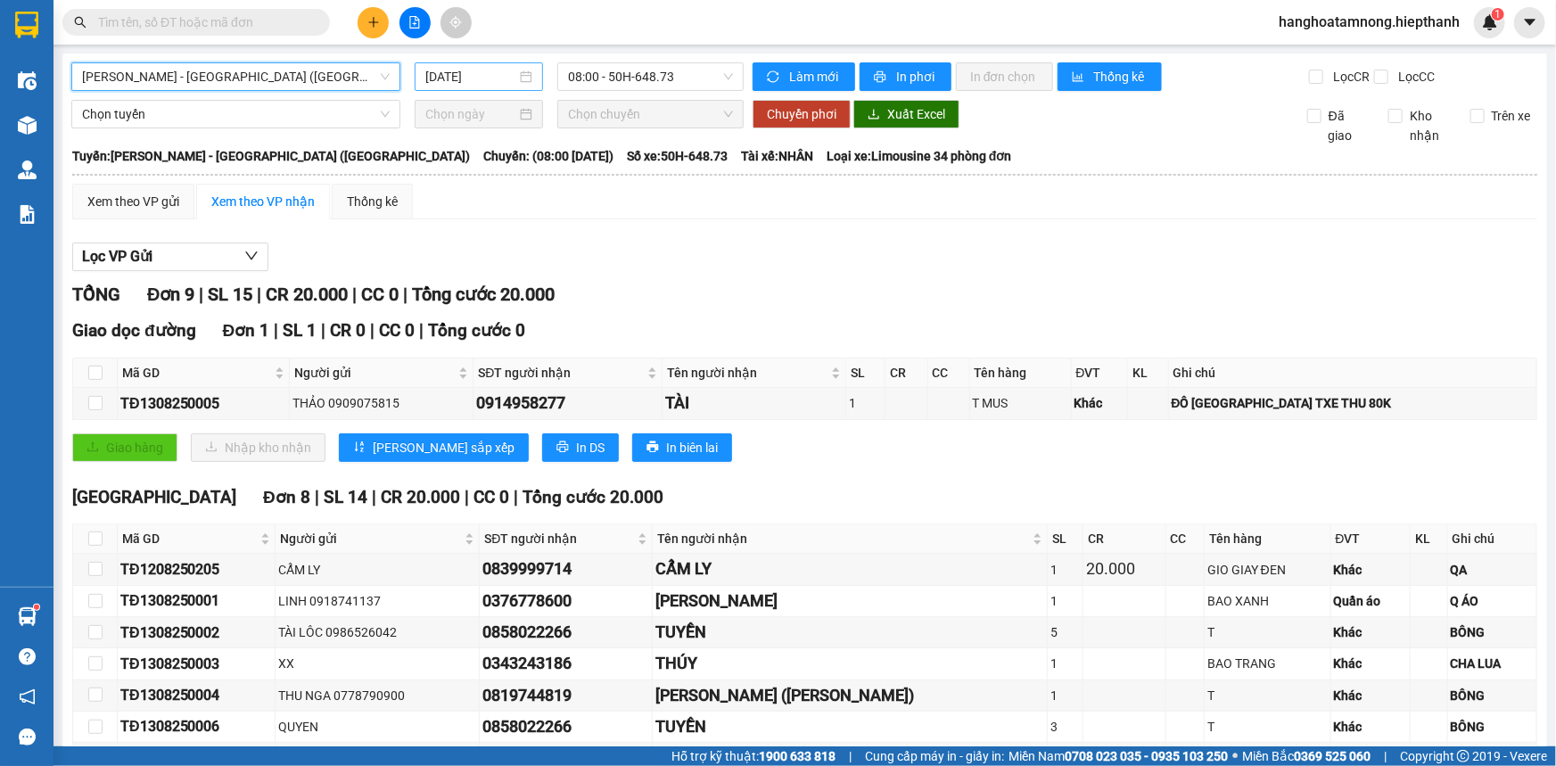
click at [464, 70] on input "[DATE]" at bounding box center [470, 77] width 91 height 20
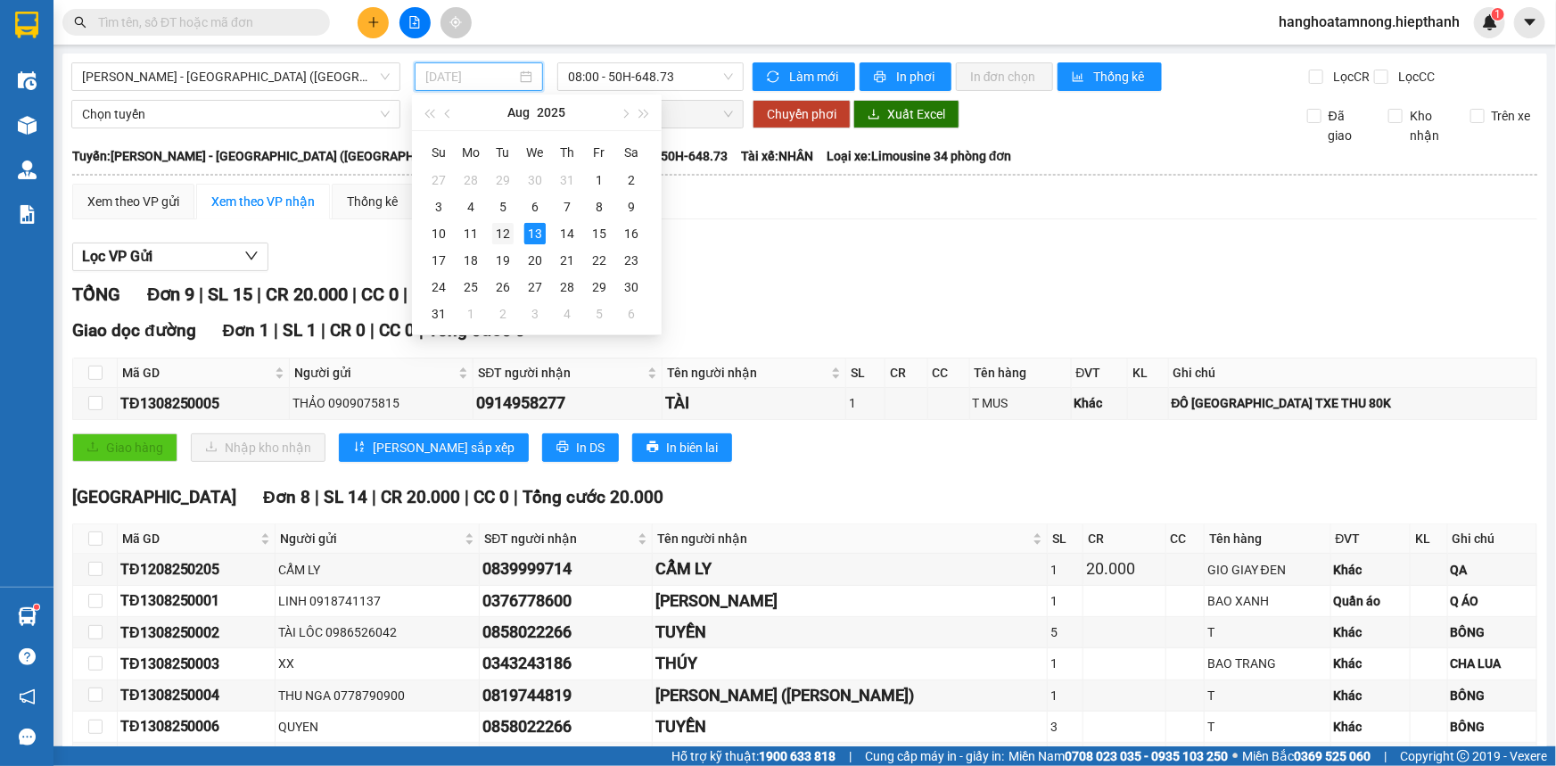
click at [499, 225] on div "12" at bounding box center [502, 233] width 21 height 21
type input "[DATE]"
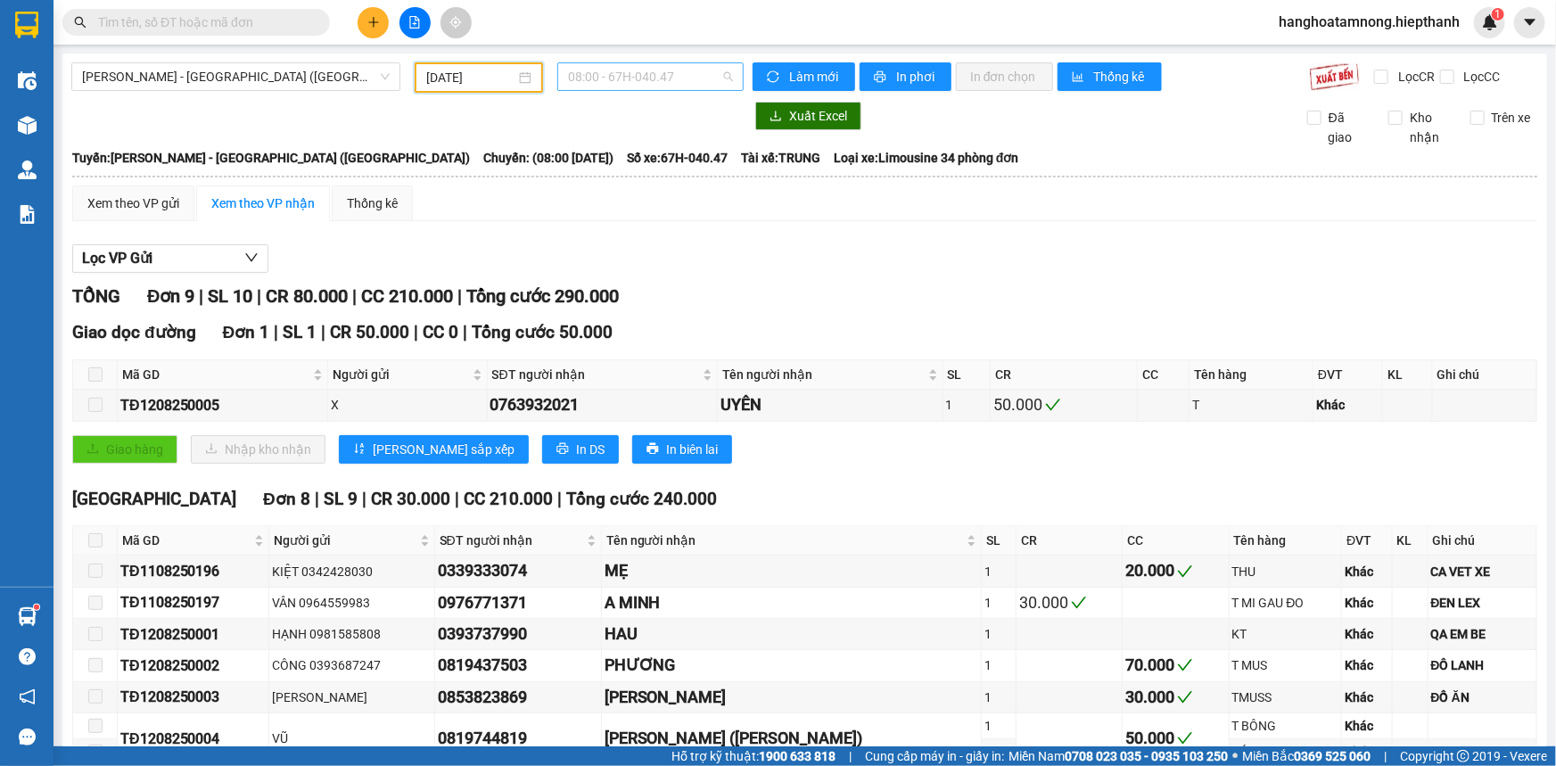
click at [632, 71] on span "08:00 - 67H-040.47" at bounding box center [650, 76] width 165 height 27
click at [627, 78] on span "08:00 - 67H-040.47" at bounding box center [650, 76] width 165 height 27
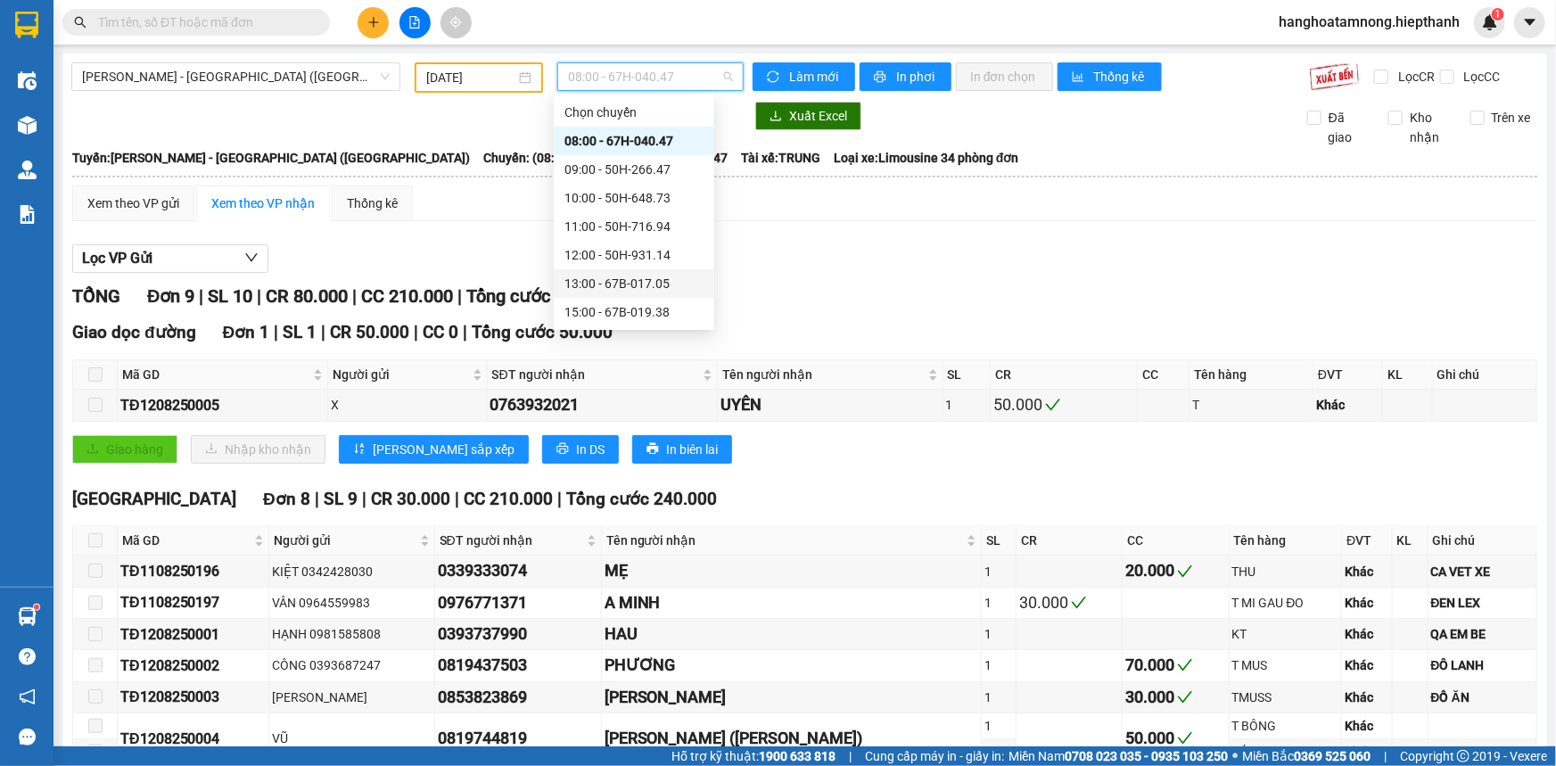
click at [618, 283] on div "13:00 - 67B-017.05" at bounding box center [634, 284] width 139 height 20
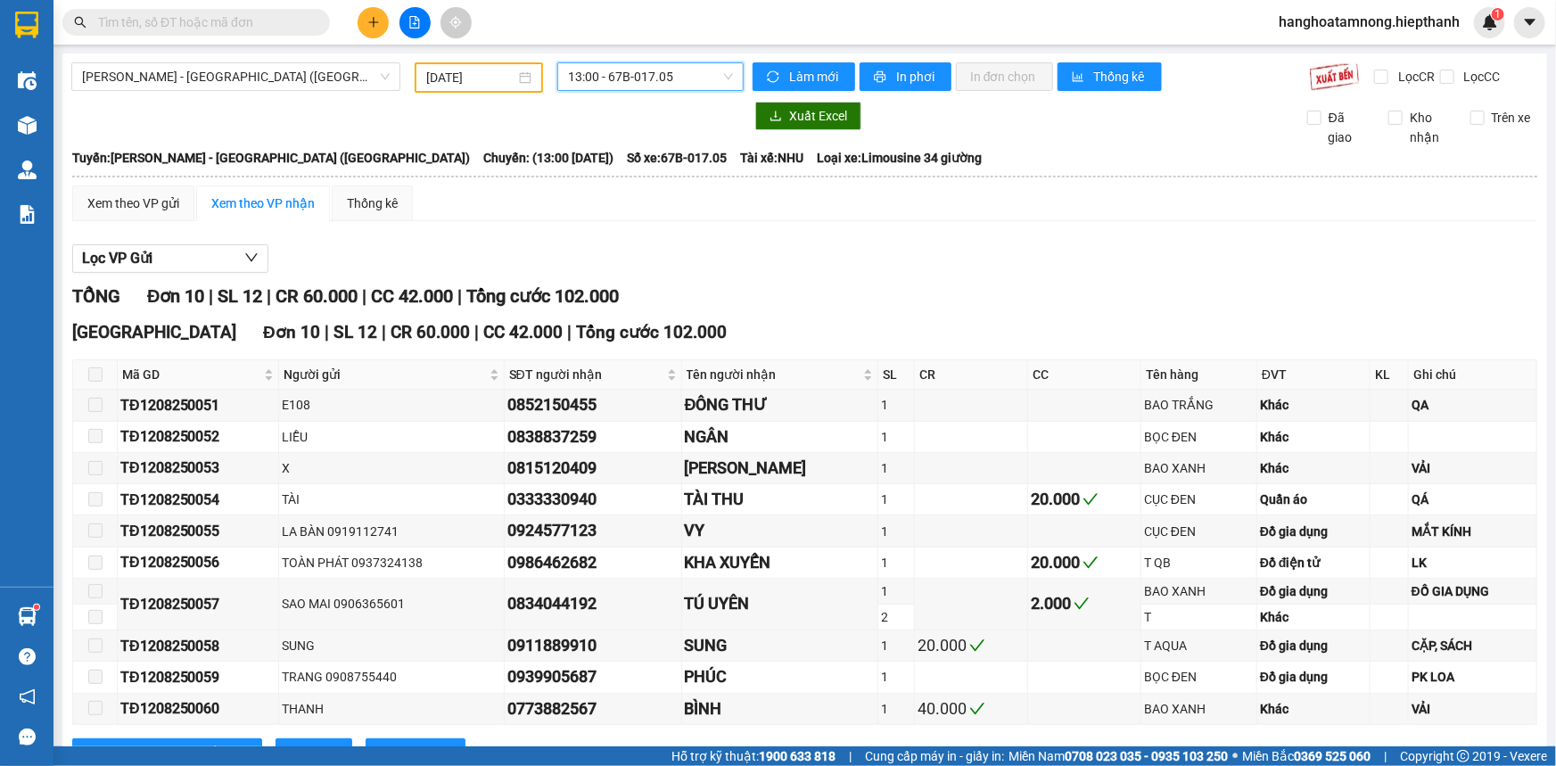
drag, startPoint x: 647, startPoint y: 70, endPoint x: 626, endPoint y: 127, distance: 60.7
click at [645, 73] on span "13:00 - 67B-017.05" at bounding box center [650, 76] width 165 height 27
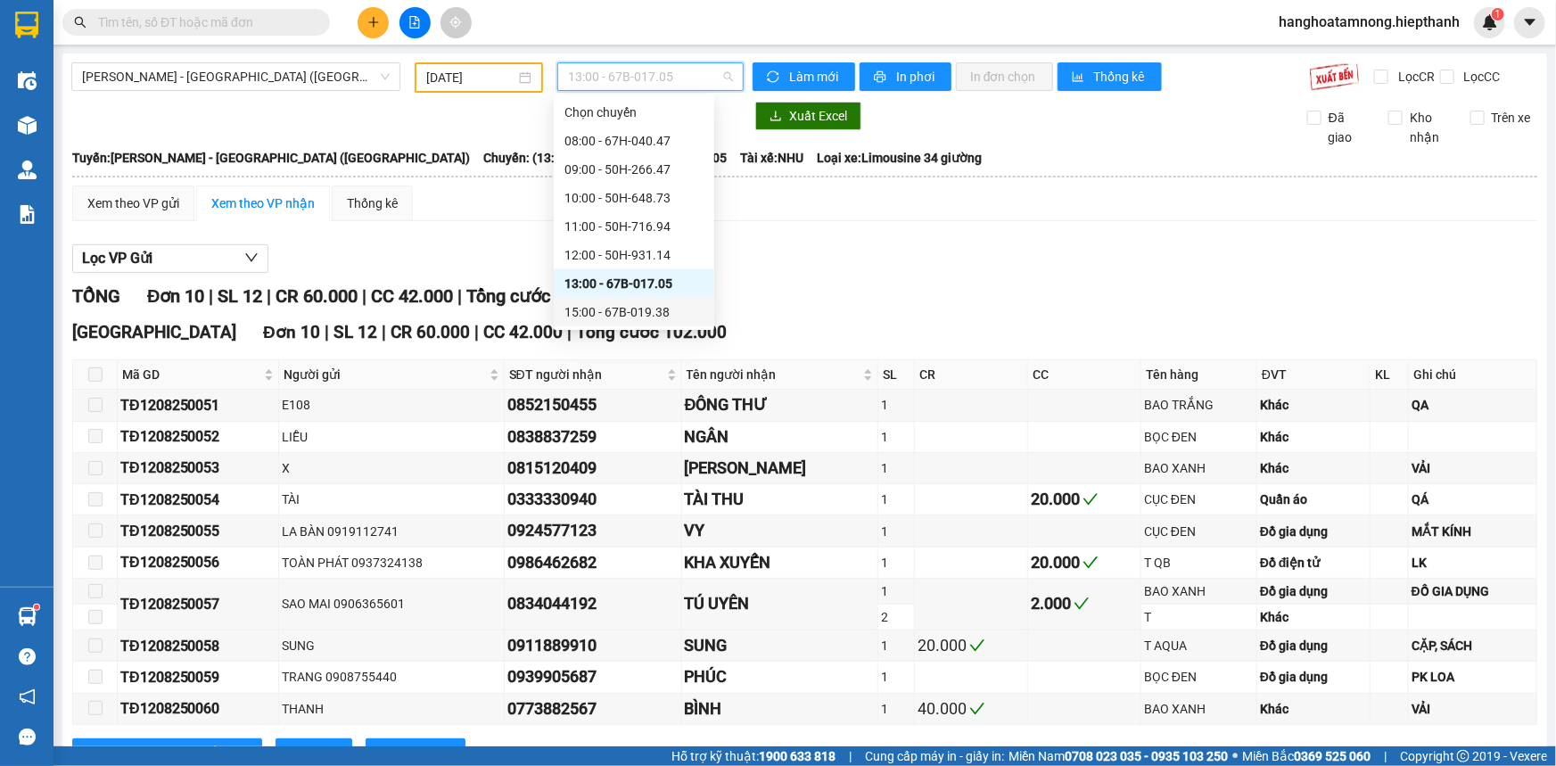
click at [595, 317] on div "15:00 - 67B-019.38" at bounding box center [634, 312] width 139 height 20
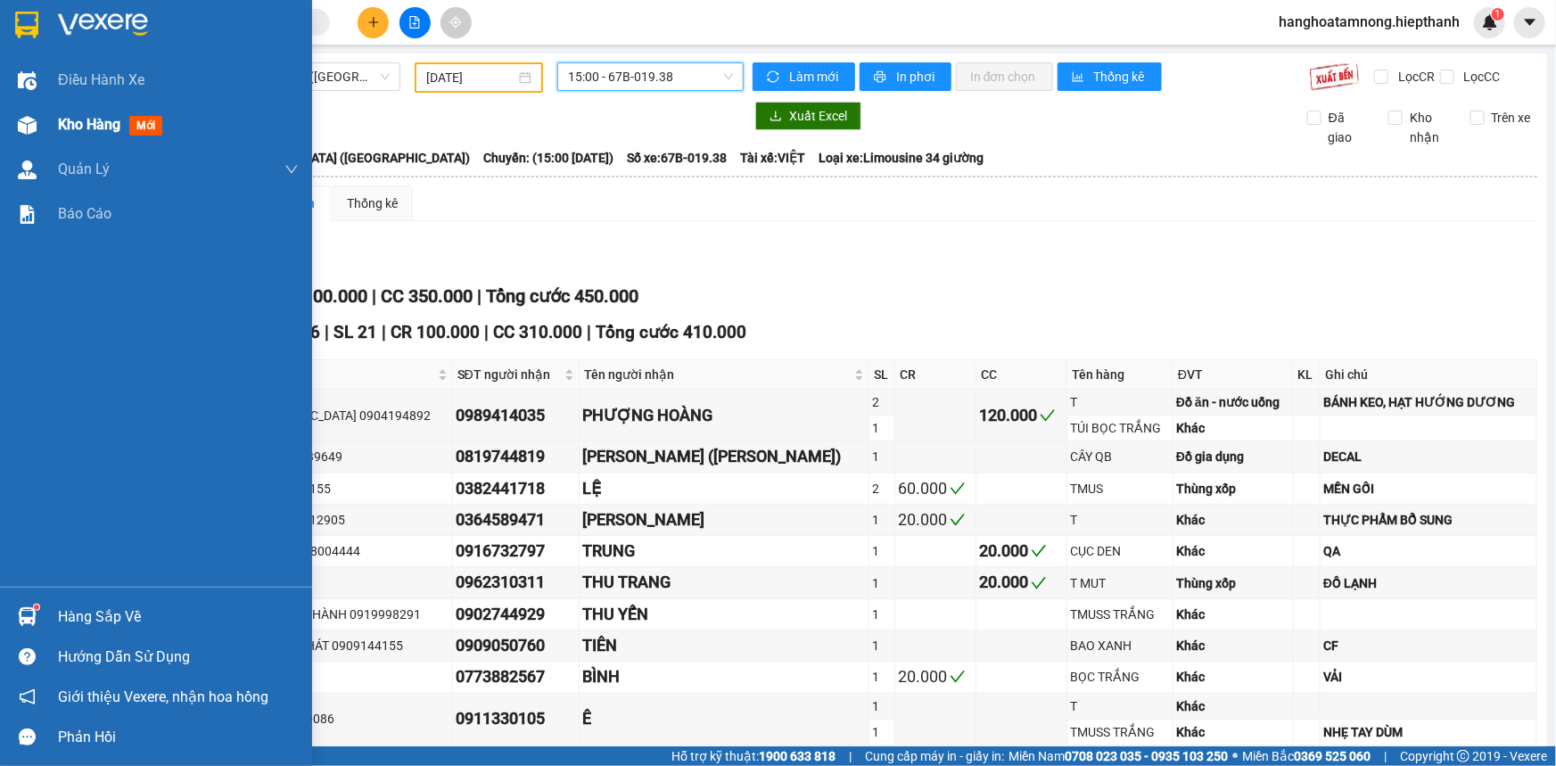
click at [66, 122] on span "Kho hàng" at bounding box center [89, 124] width 62 height 17
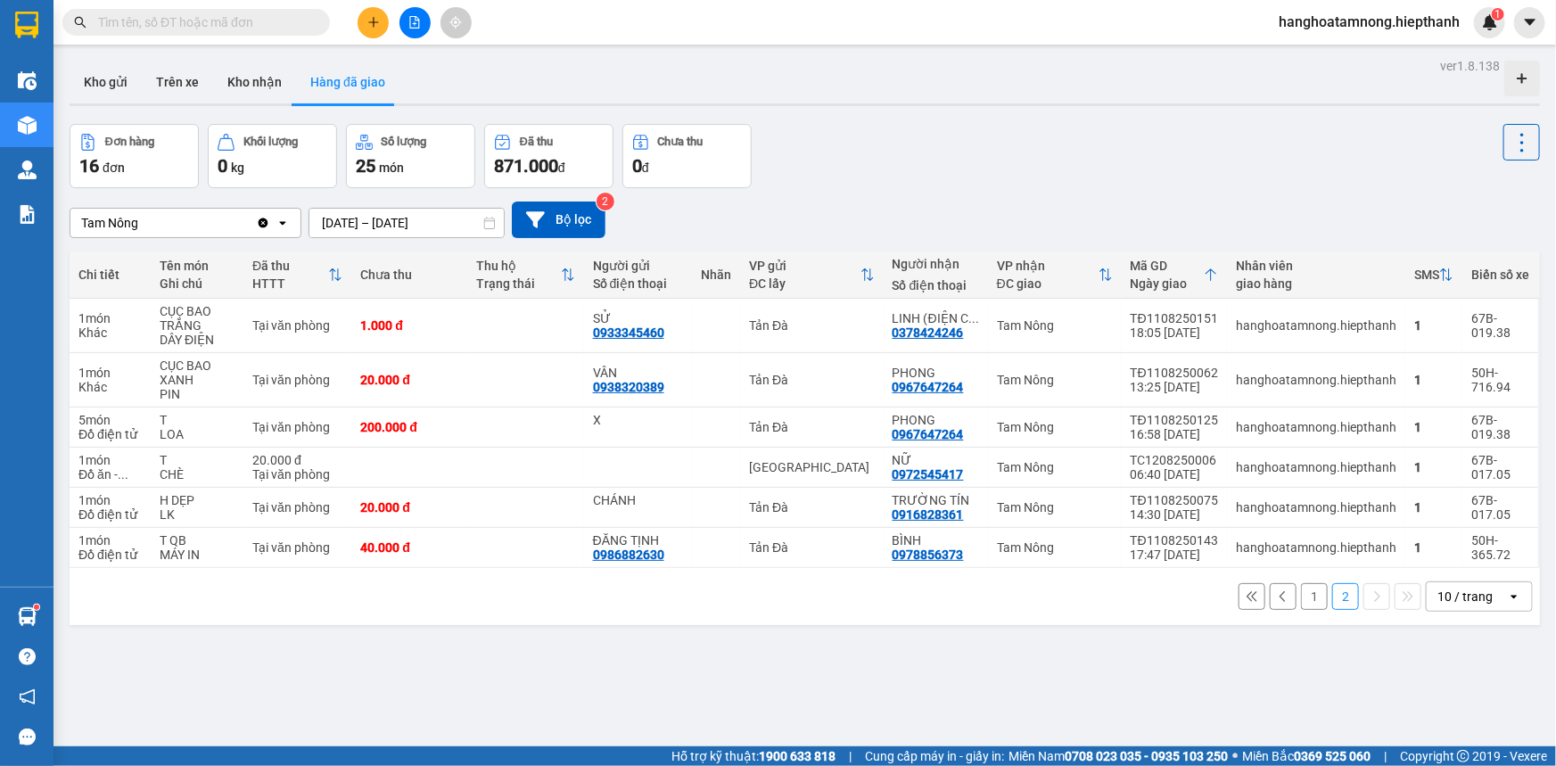
click at [395, 217] on input "[DATE] – [DATE]" at bounding box center [407, 223] width 194 height 29
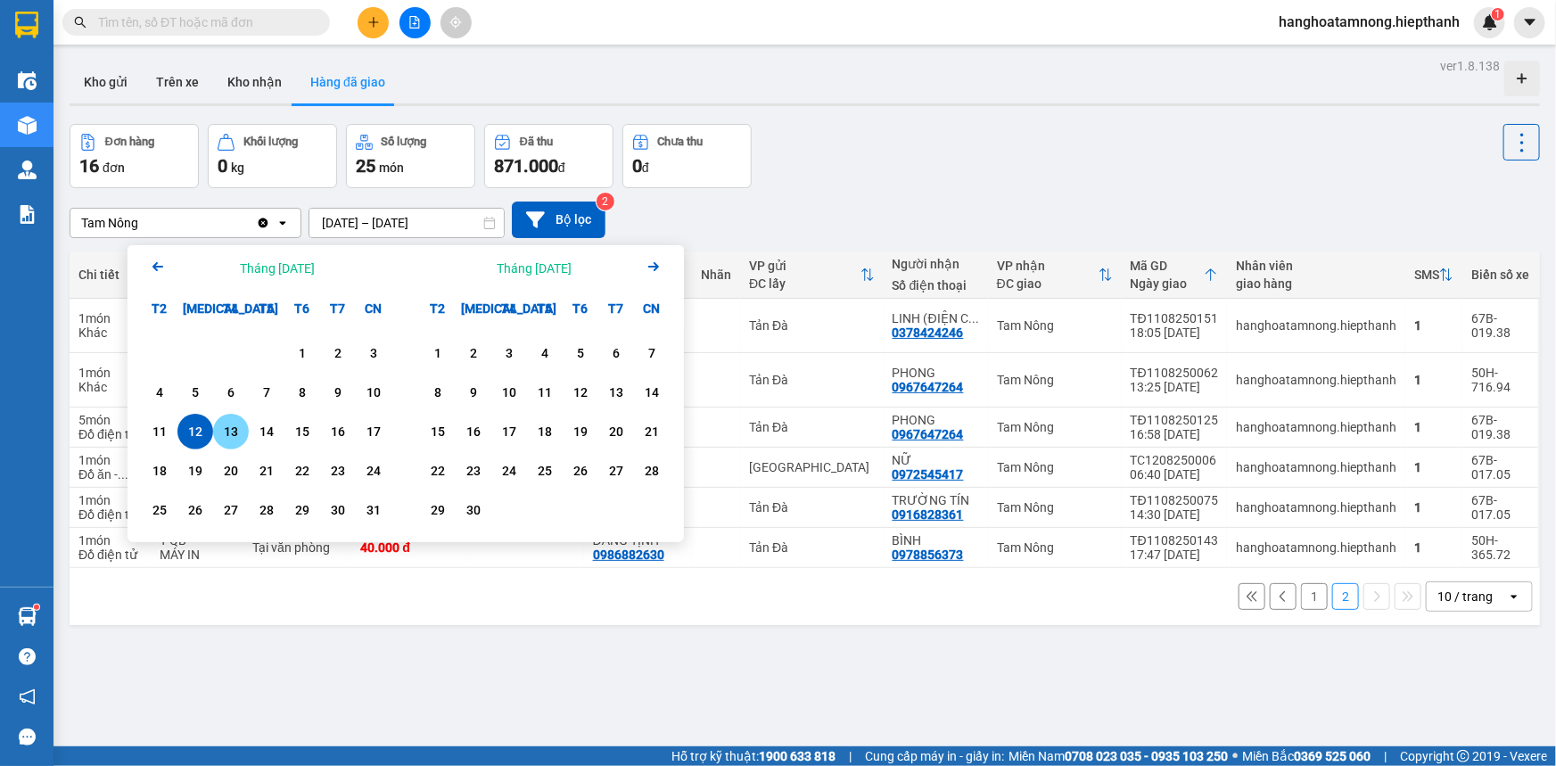
click at [227, 429] on div "13" at bounding box center [231, 431] width 25 height 21
click at [236, 424] on div "13" at bounding box center [231, 431] width 25 height 21
type input "[DATE] – [DATE]"
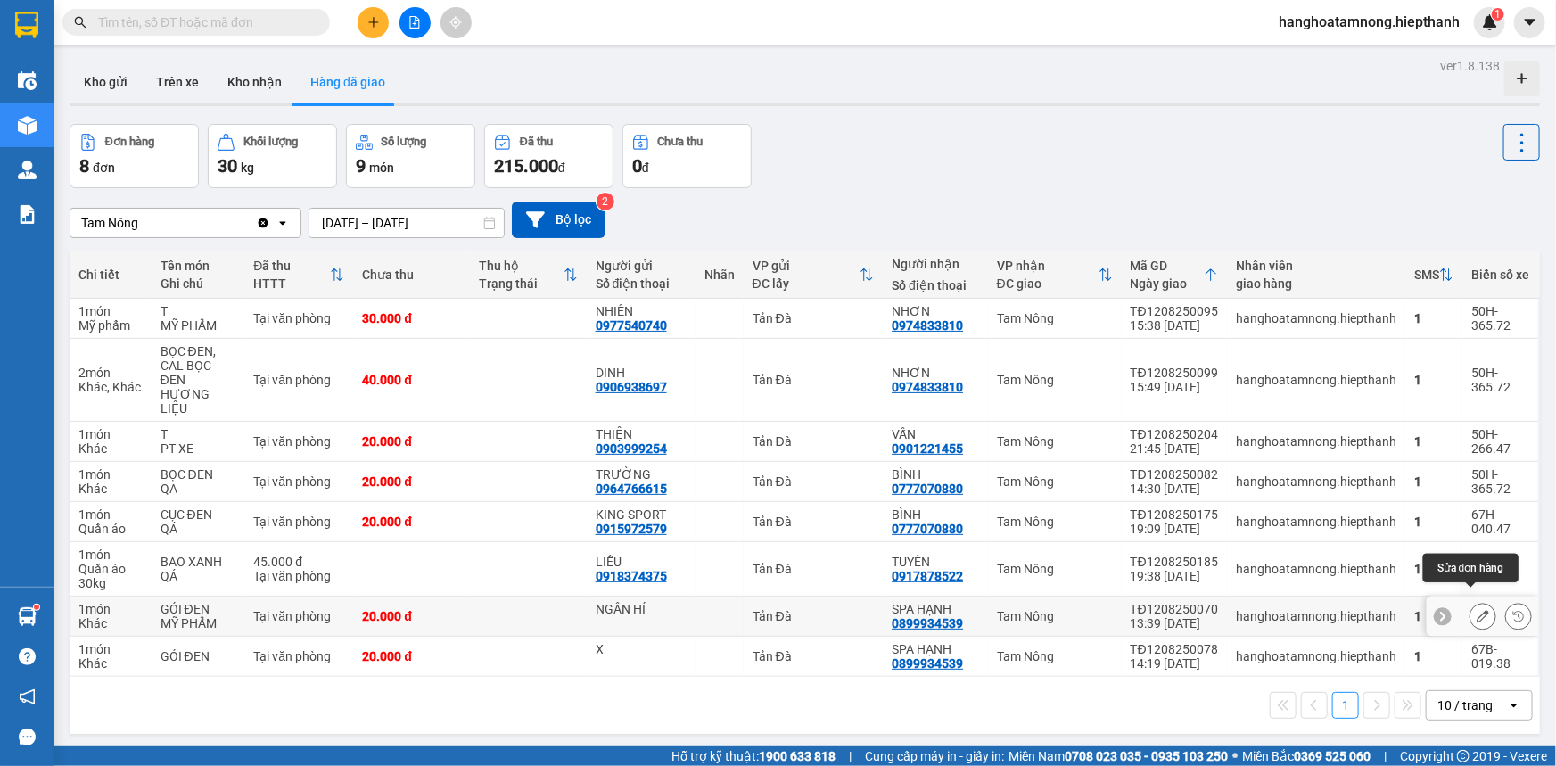
click at [1477, 610] on icon at bounding box center [1483, 616] width 12 height 12
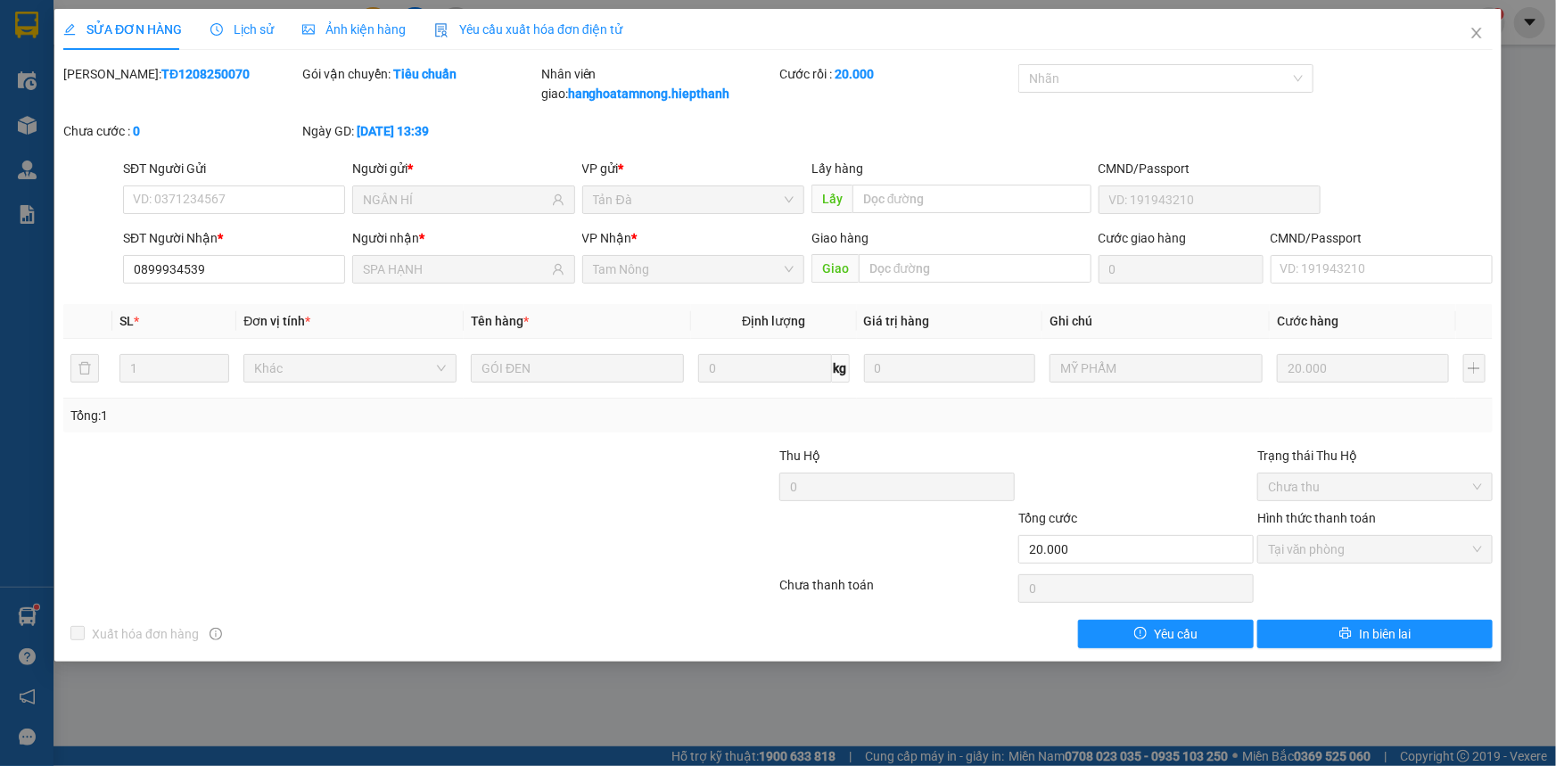
click at [254, 33] on span "Lịch sử" at bounding box center [241, 29] width 63 height 14
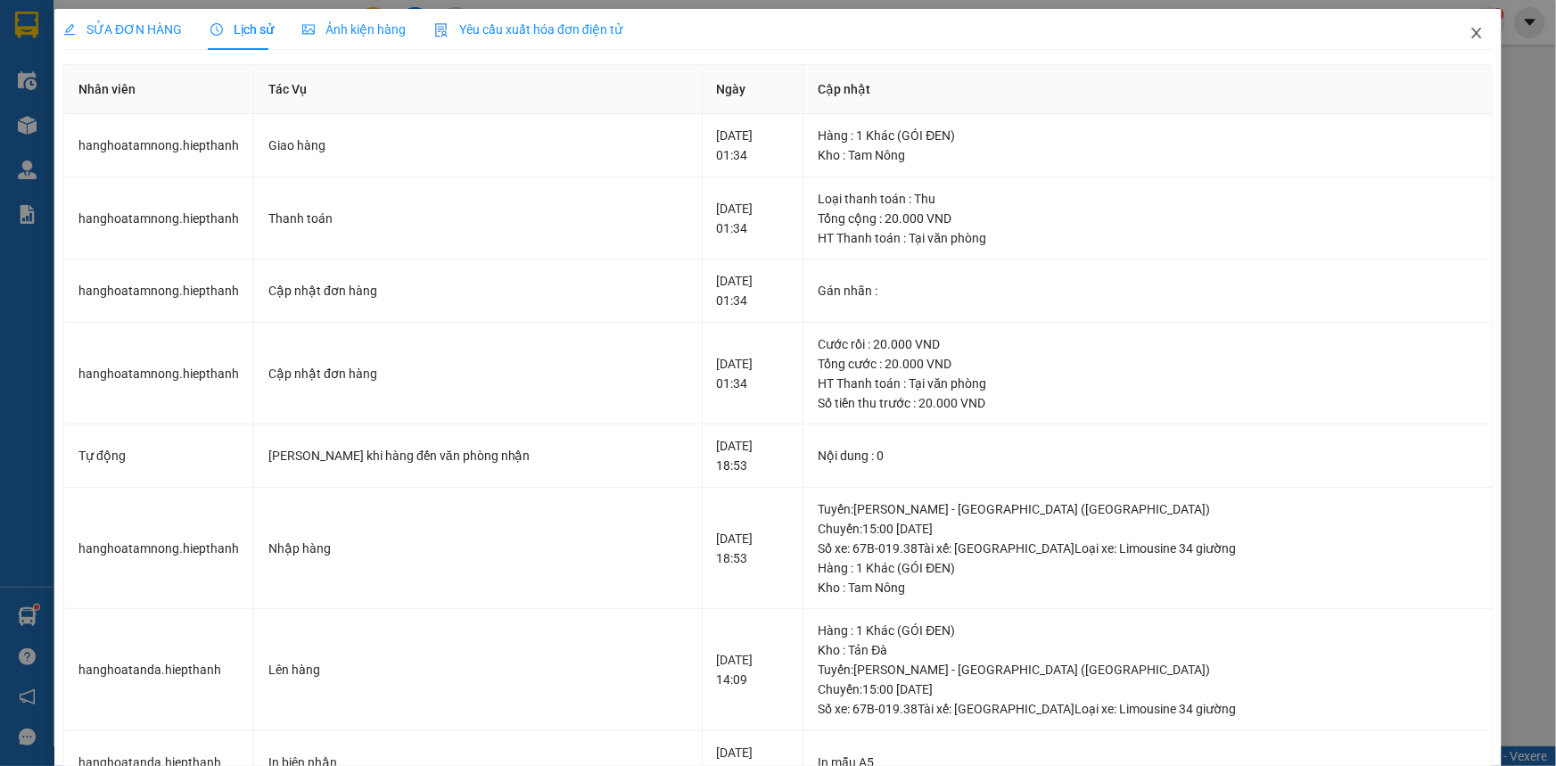
click at [1470, 28] on icon "close" at bounding box center [1477, 33] width 14 height 14
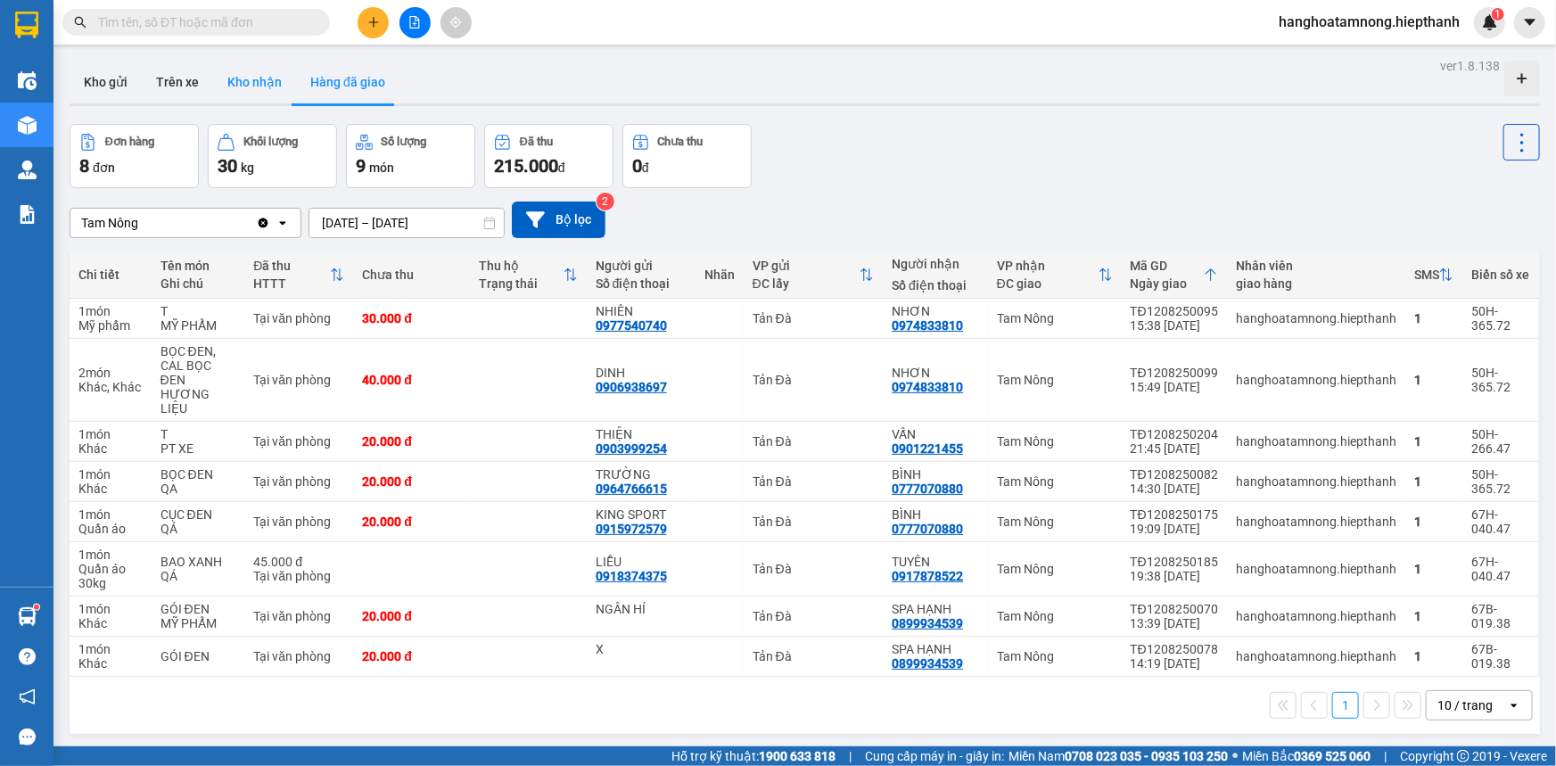
click at [246, 78] on button "Kho nhận" at bounding box center [254, 82] width 83 height 43
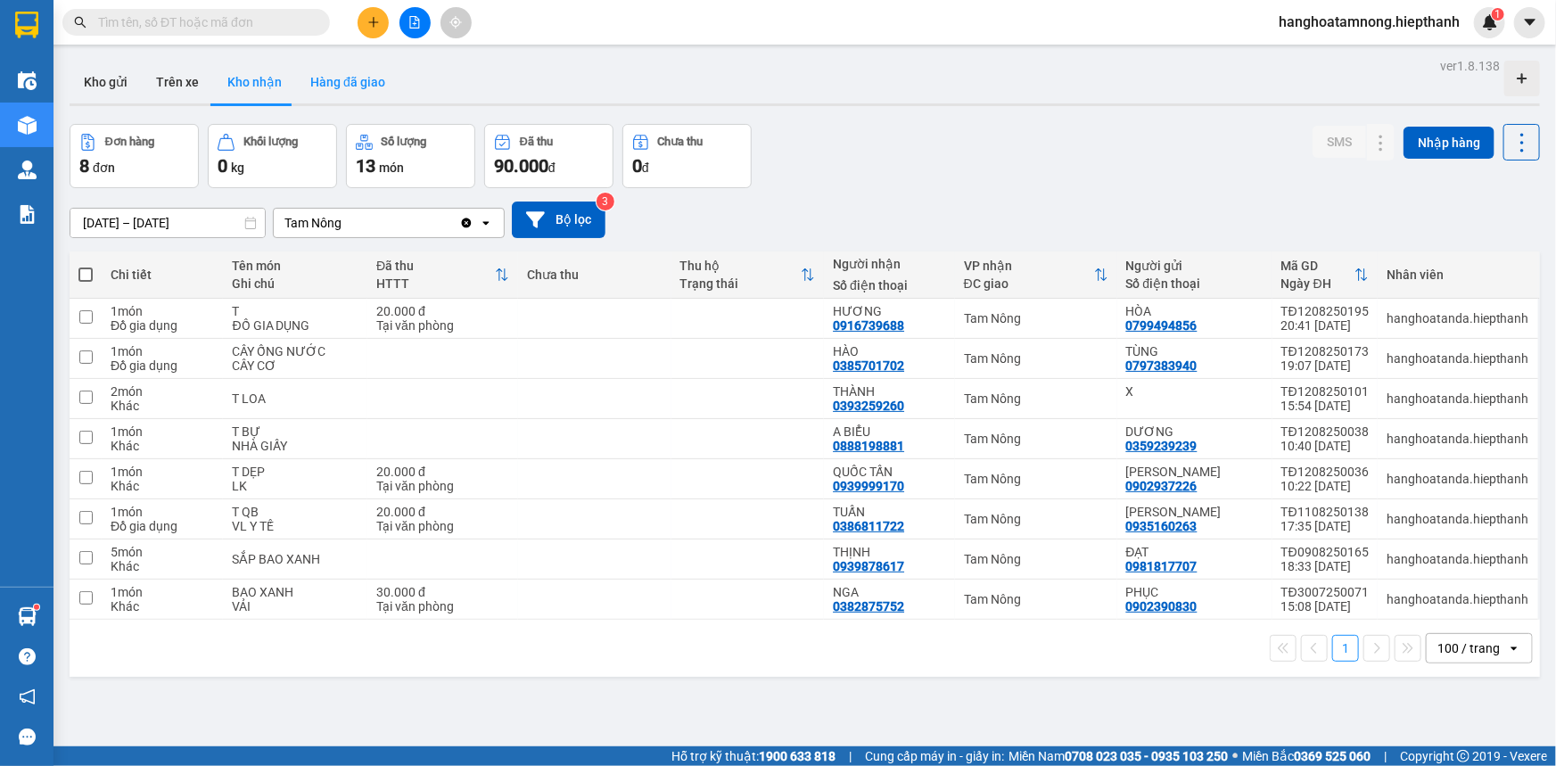
click at [325, 69] on button "Hàng đã giao" at bounding box center [347, 82] width 103 height 43
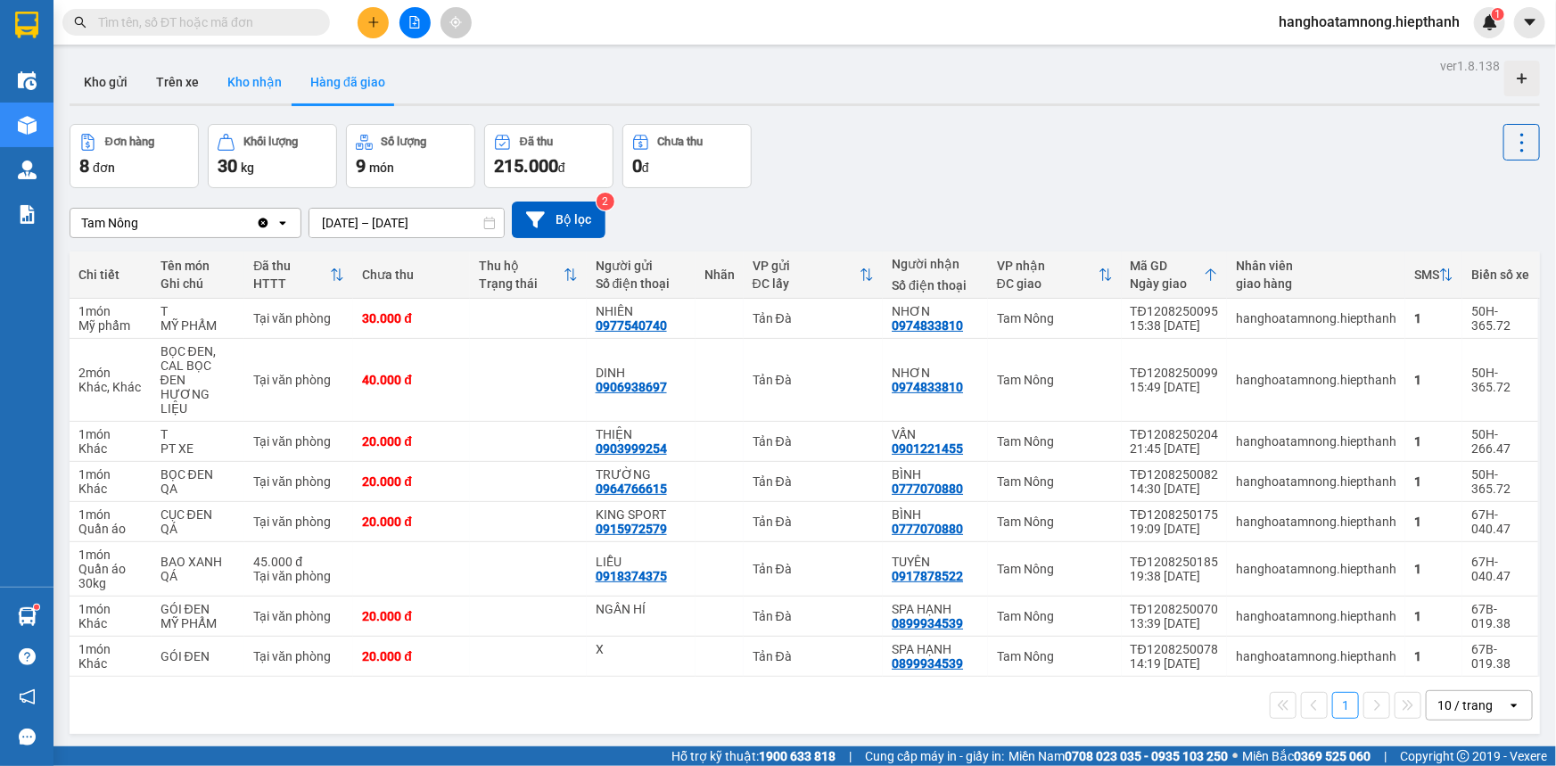
click at [268, 70] on button "Kho nhận" at bounding box center [254, 82] width 83 height 43
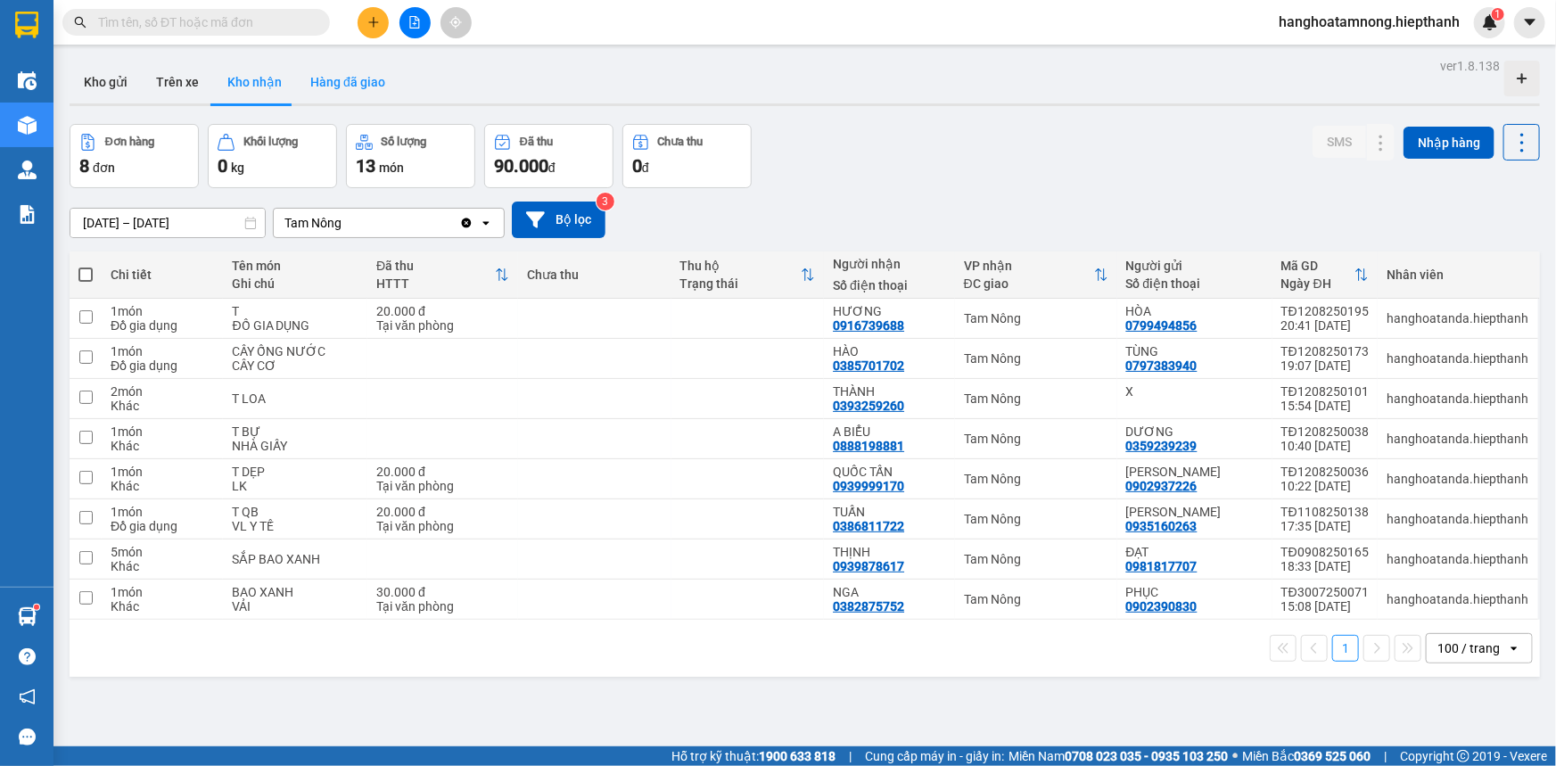
click at [349, 72] on button "Hàng đã giao" at bounding box center [347, 82] width 103 height 43
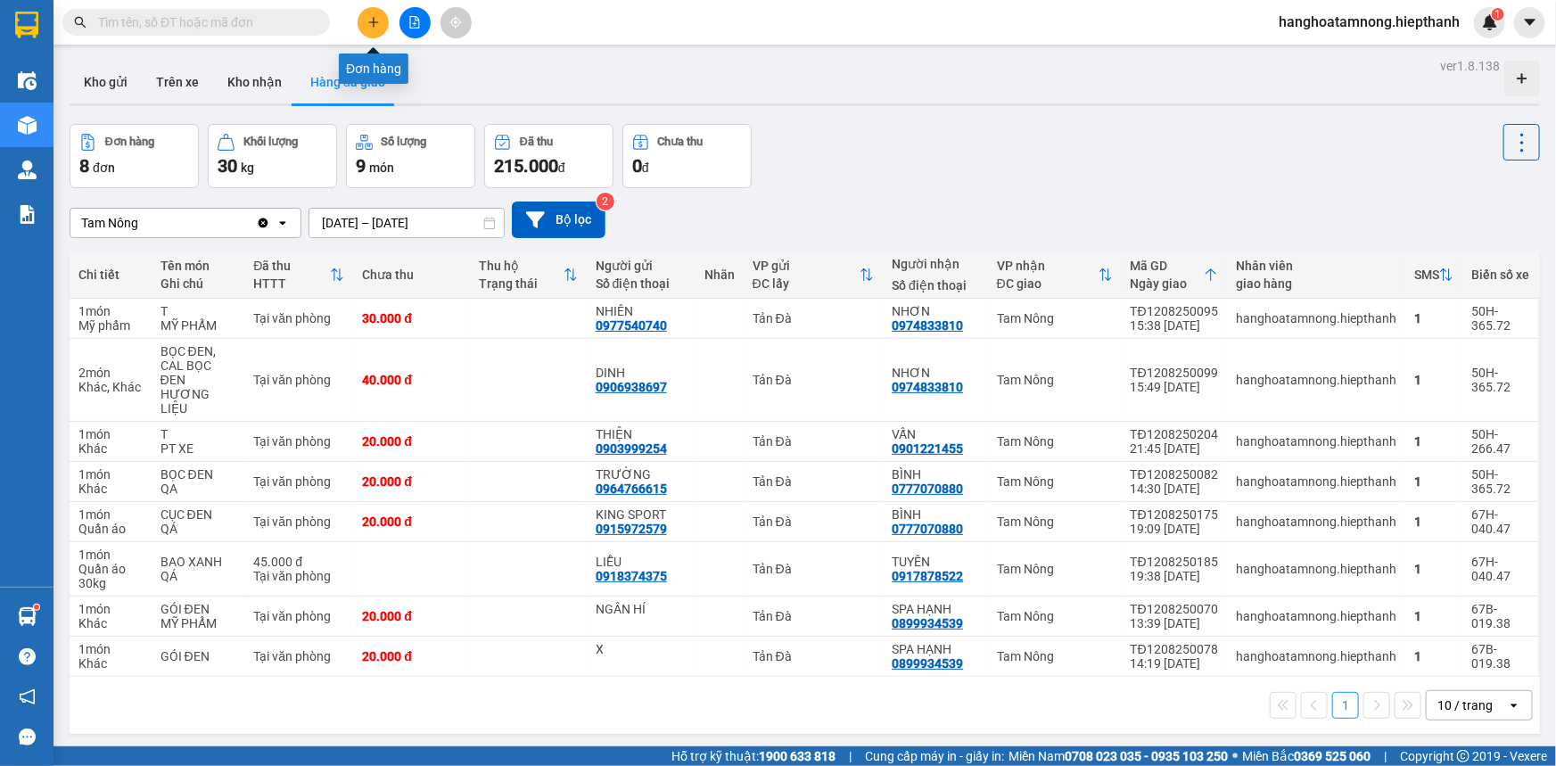
click at [375, 26] on icon "plus" at bounding box center [373, 22] width 12 height 12
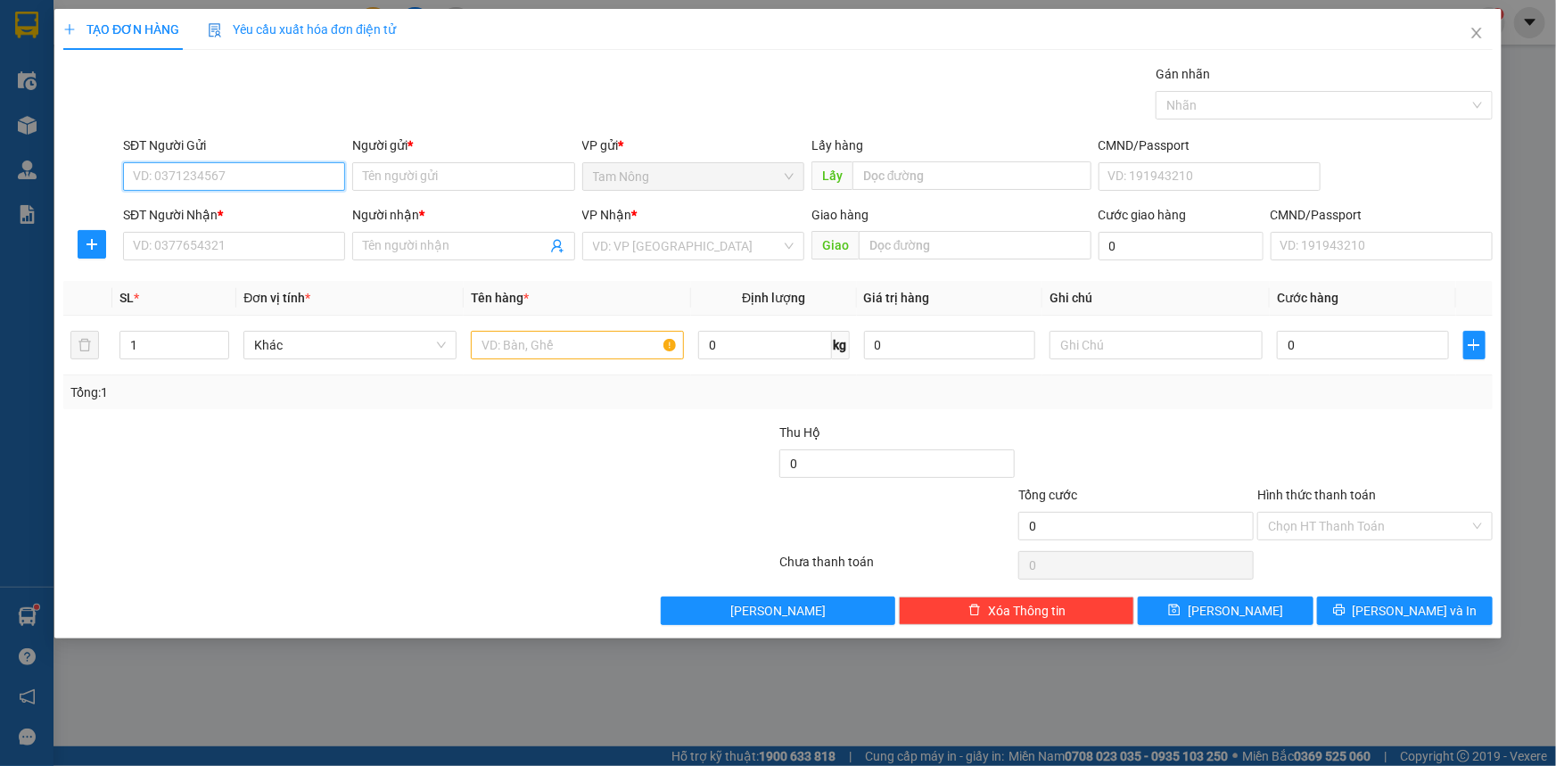
click at [233, 169] on input "SĐT Người Gửi" at bounding box center [234, 176] width 222 height 29
drag, startPoint x: 357, startPoint y: 161, endPoint x: 385, endPoint y: 181, distance: 35.1
click at [366, 168] on div "Người gửi * Tên người gửi" at bounding box center [463, 167] width 222 height 62
click at [385, 181] on input "Người gửi *" at bounding box center [463, 176] width 222 height 29
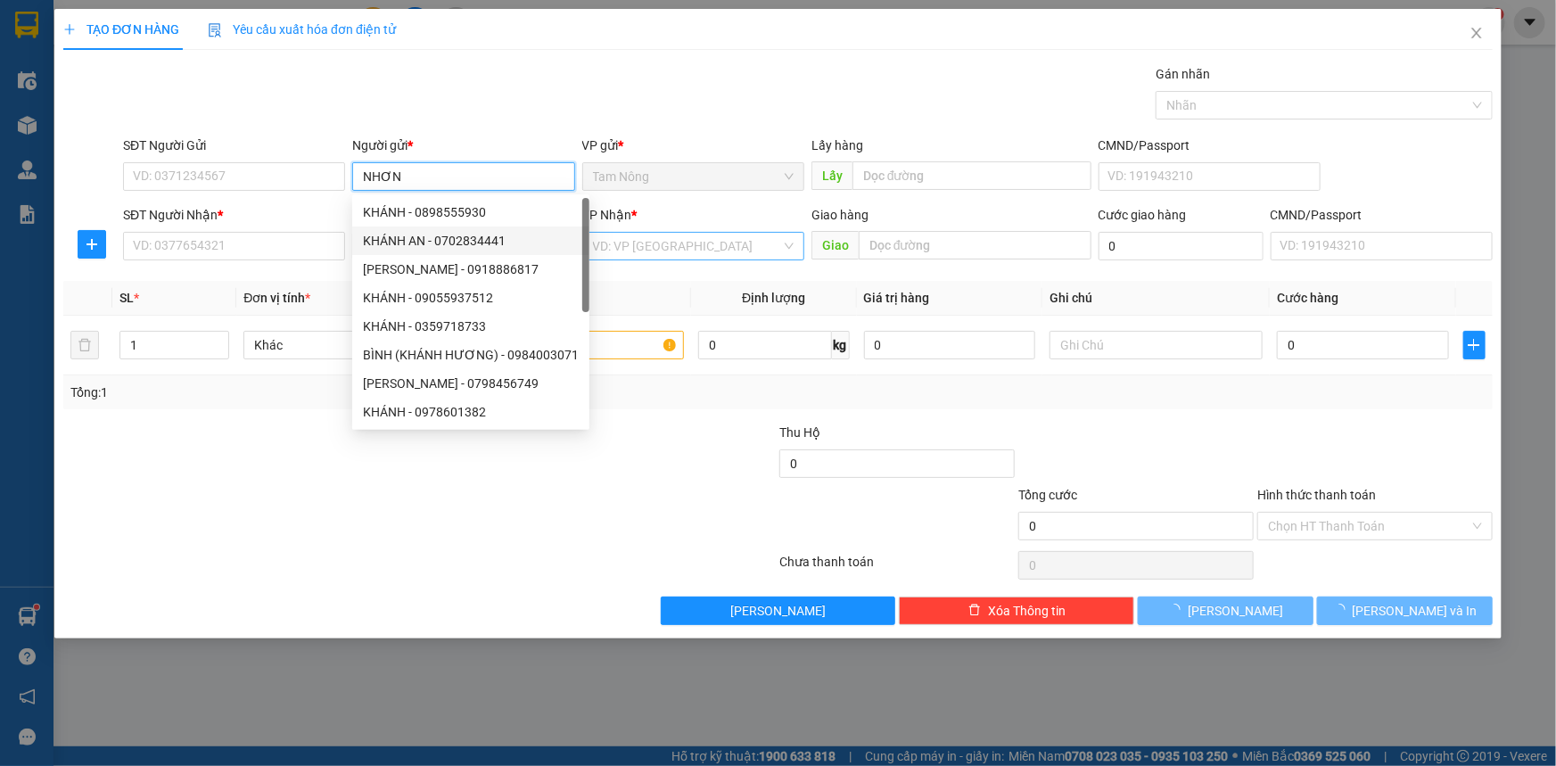
type input "NHƠN"
click at [672, 258] on input "search" at bounding box center [687, 246] width 188 height 27
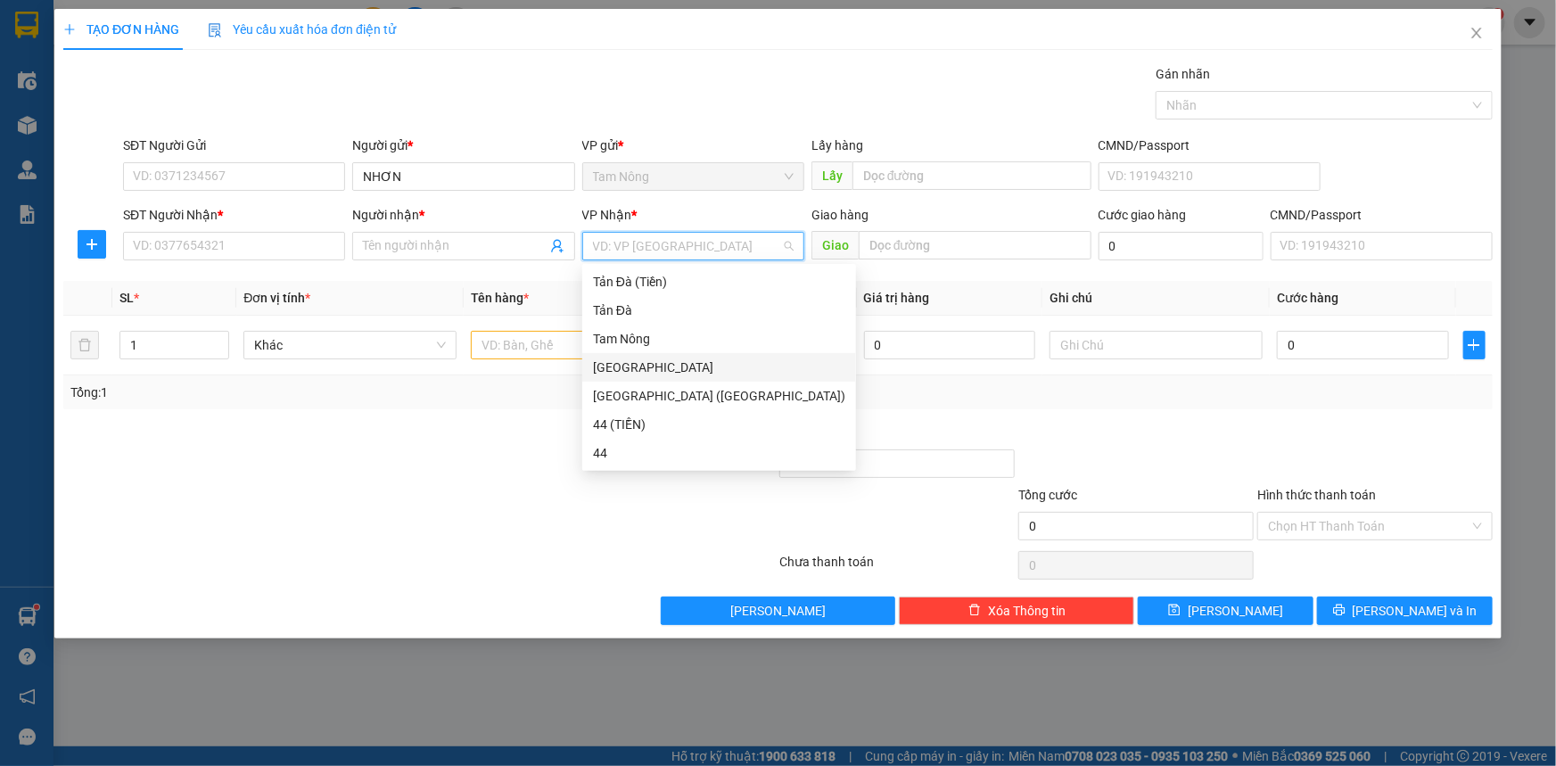
click at [624, 374] on div "[GEOGRAPHIC_DATA]" at bounding box center [719, 368] width 252 height 20
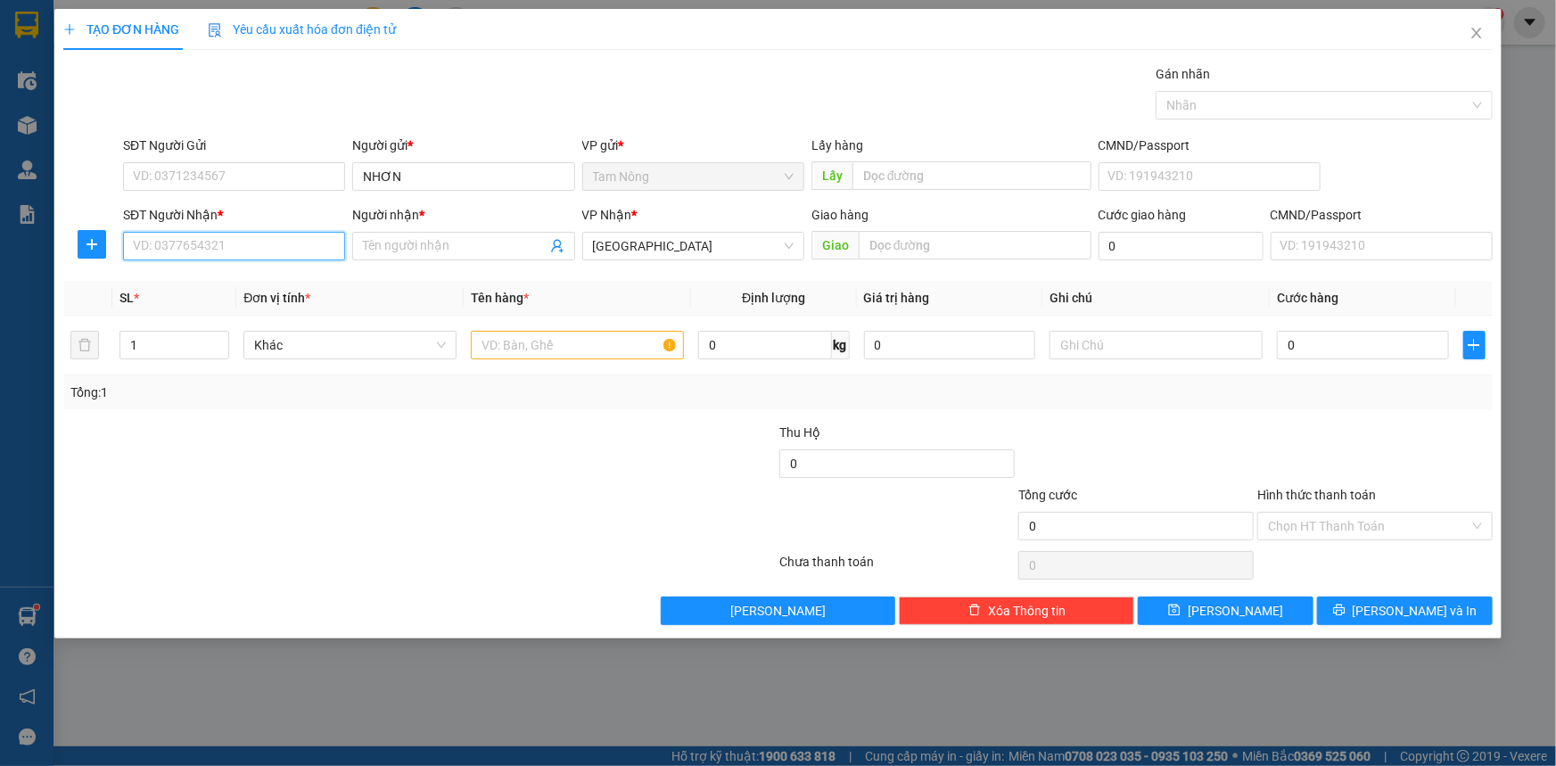
click at [275, 250] on input "SĐT Người Nhận *" at bounding box center [234, 246] width 222 height 29
click at [256, 241] on input "SĐT Người Nhận *" at bounding box center [234, 246] width 222 height 29
click at [404, 242] on input "Người nhận *" at bounding box center [454, 246] width 183 height 20
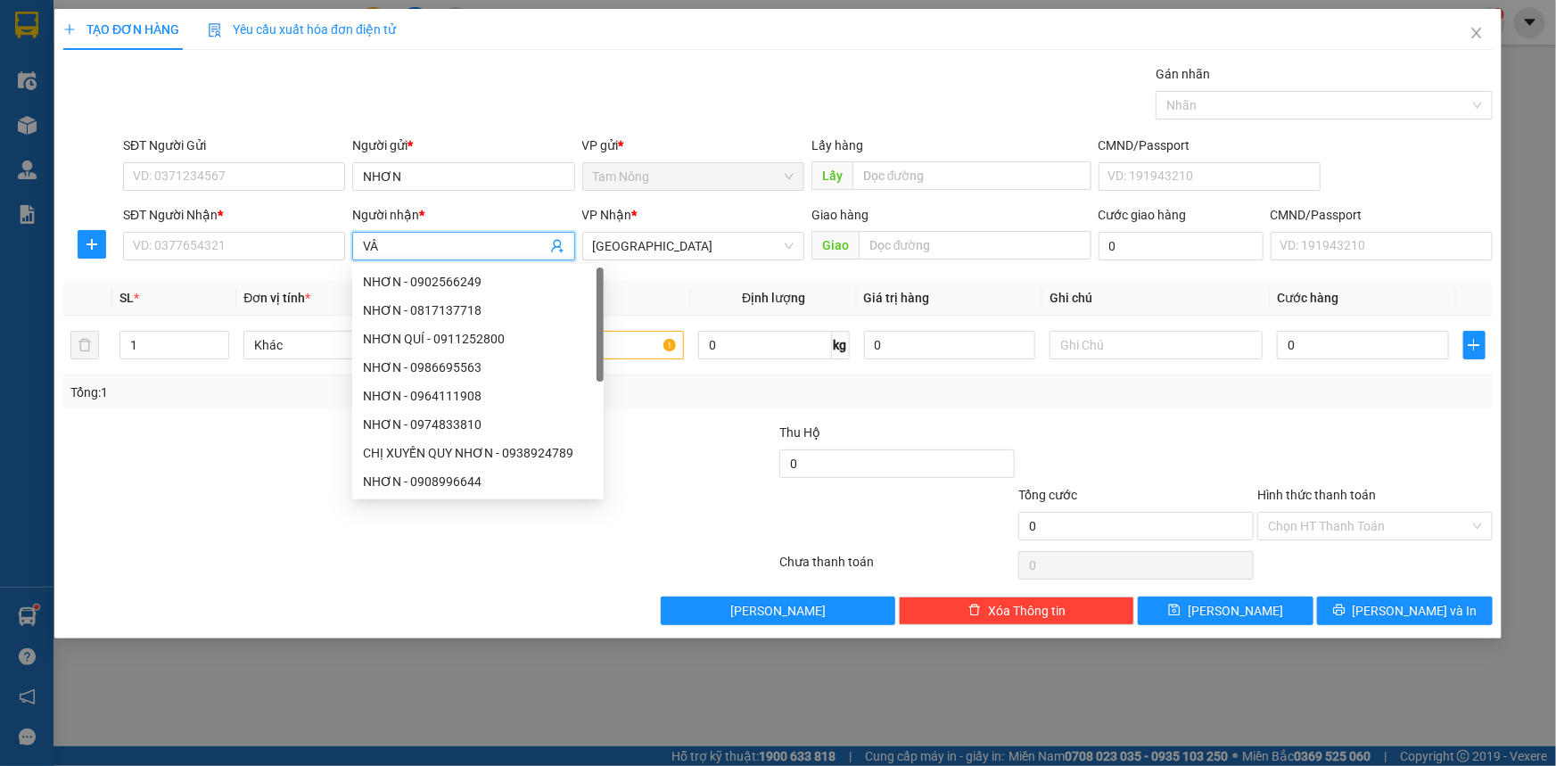
type input "VÂN"
click at [411, 245] on input "VÂN" at bounding box center [454, 246] width 183 height 20
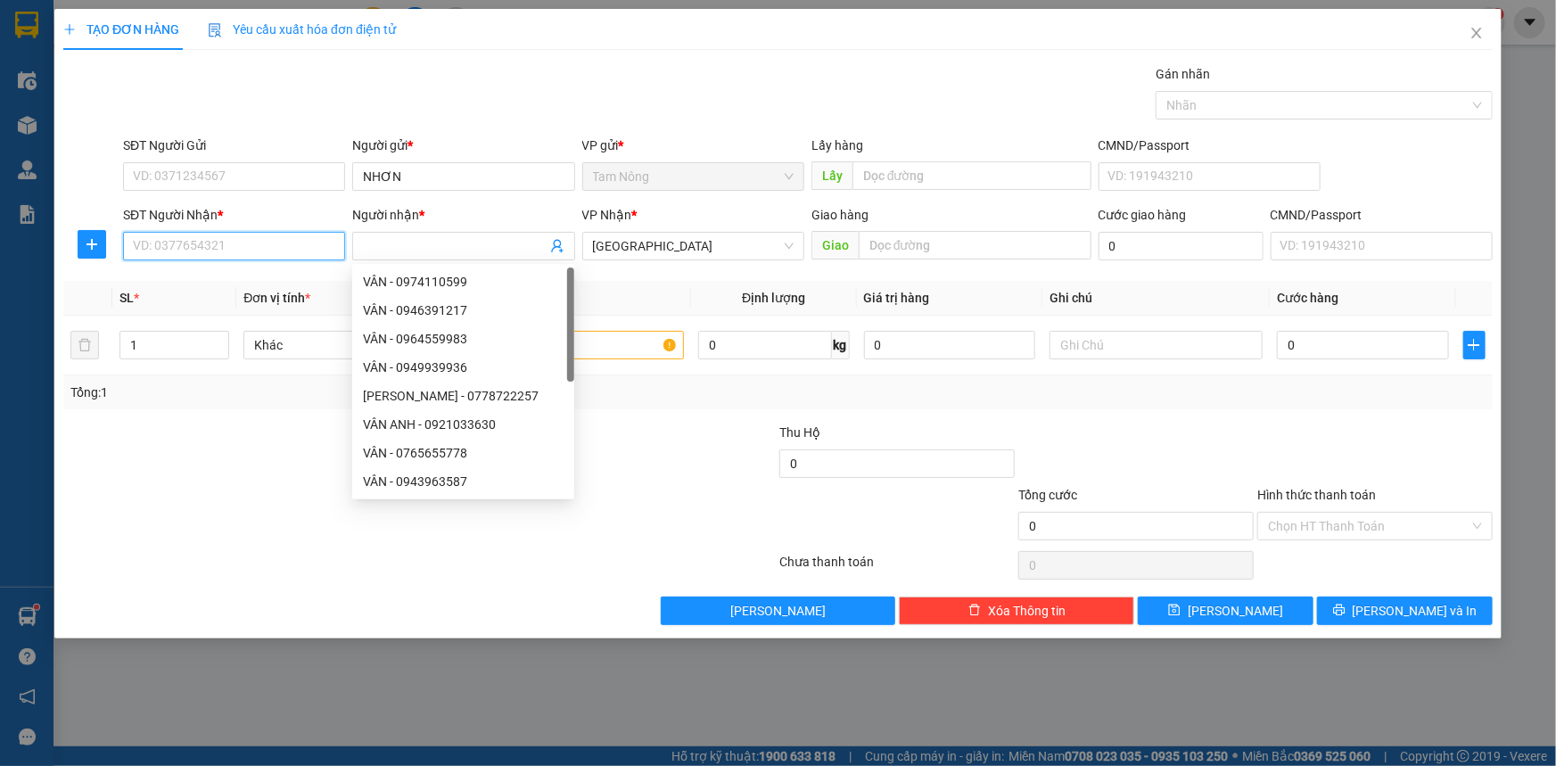
click at [253, 249] on input "SĐT Người Nhận *" at bounding box center [234, 246] width 222 height 29
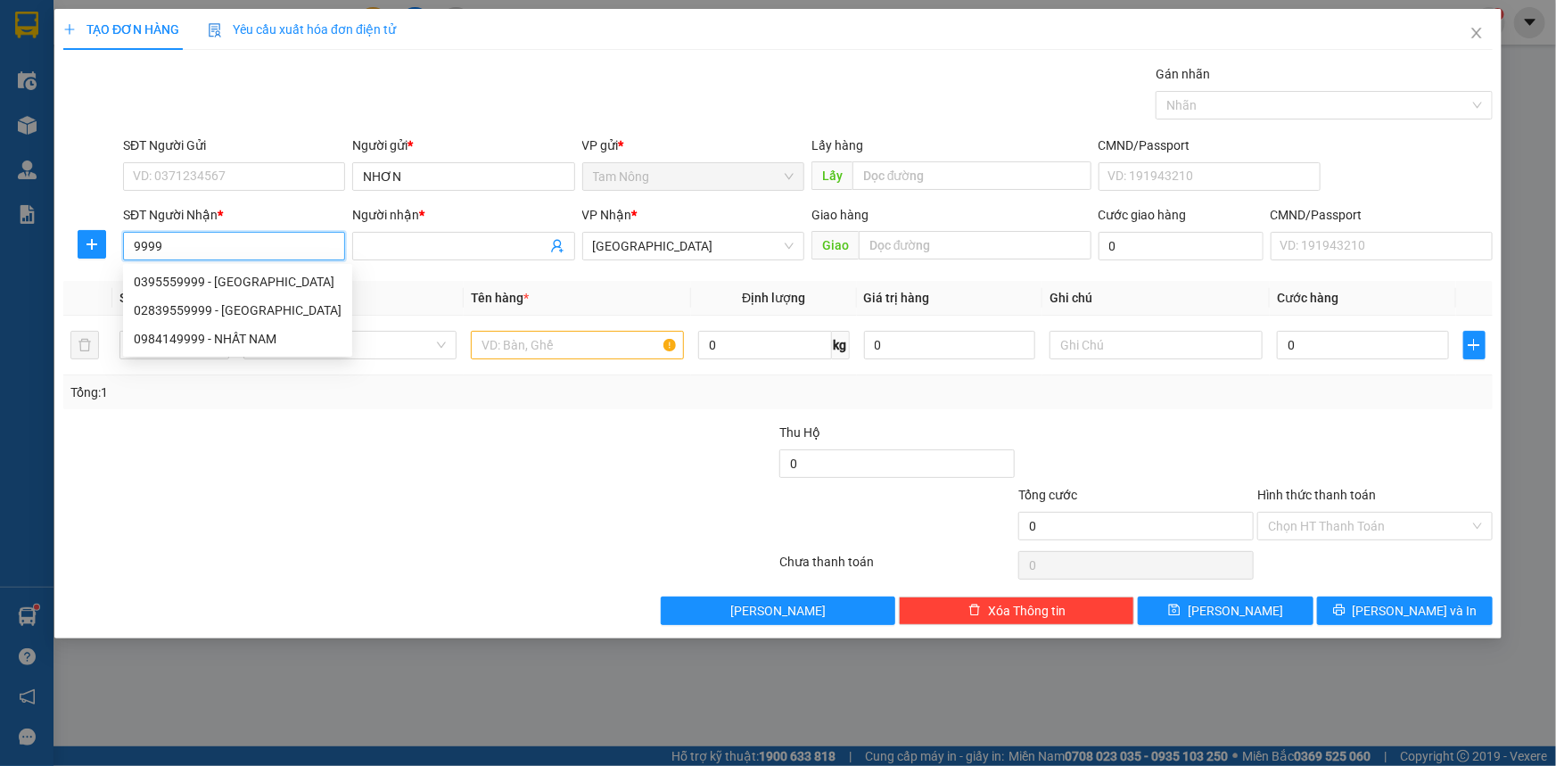
type input "999"
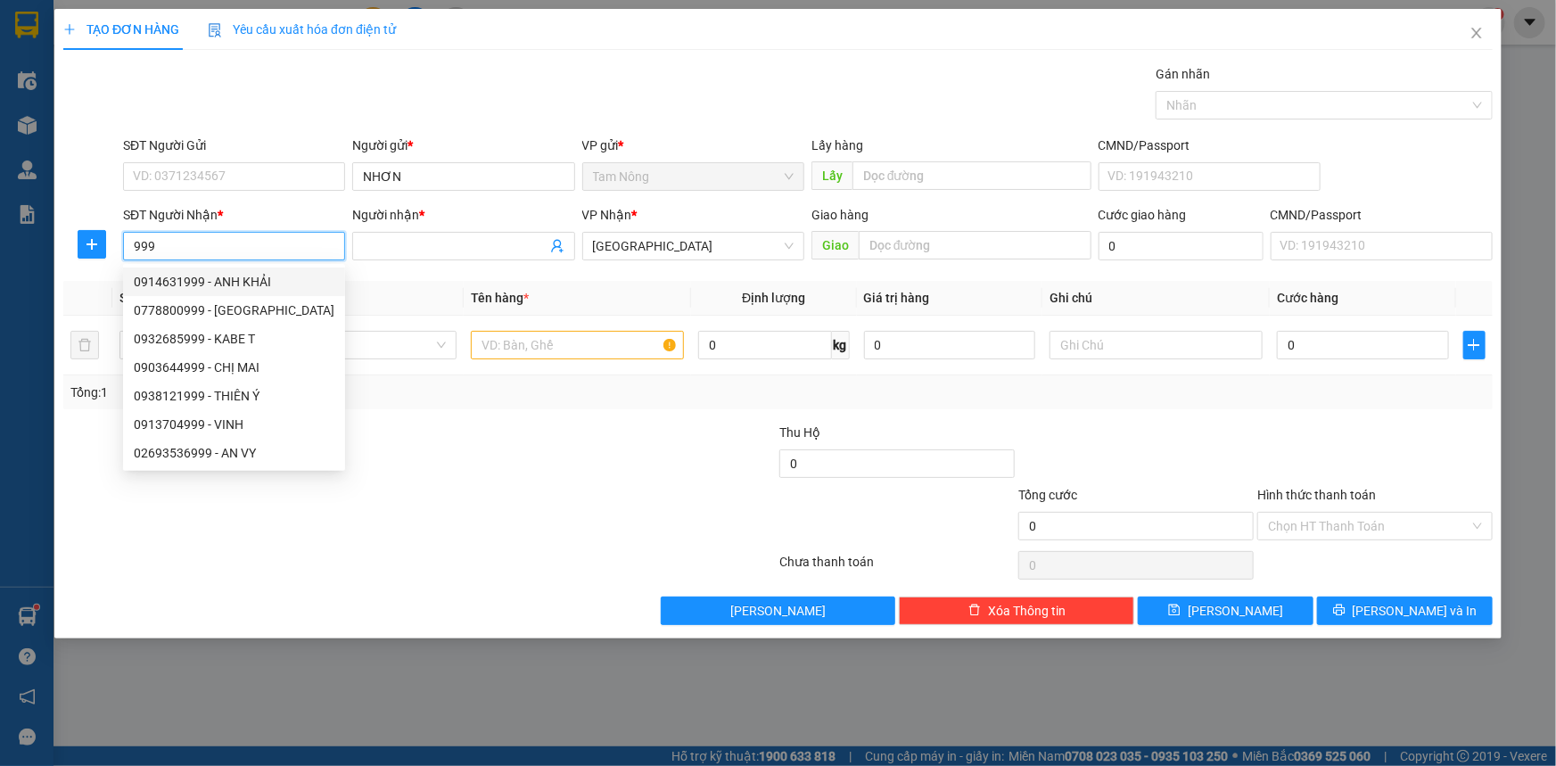
click at [234, 246] on input "999" at bounding box center [234, 246] width 222 height 29
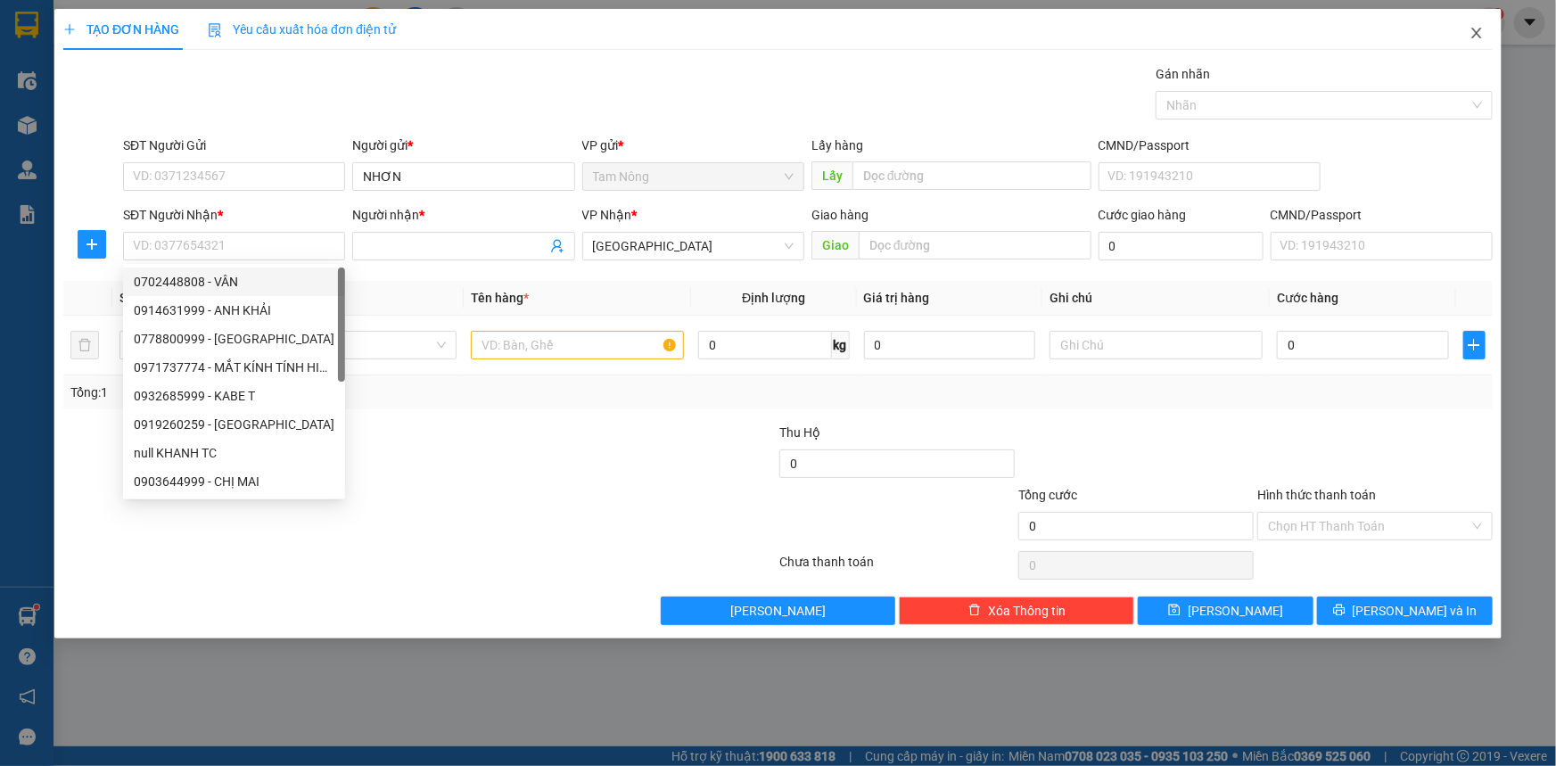
click at [1481, 32] on icon "close" at bounding box center [1477, 33] width 14 height 14
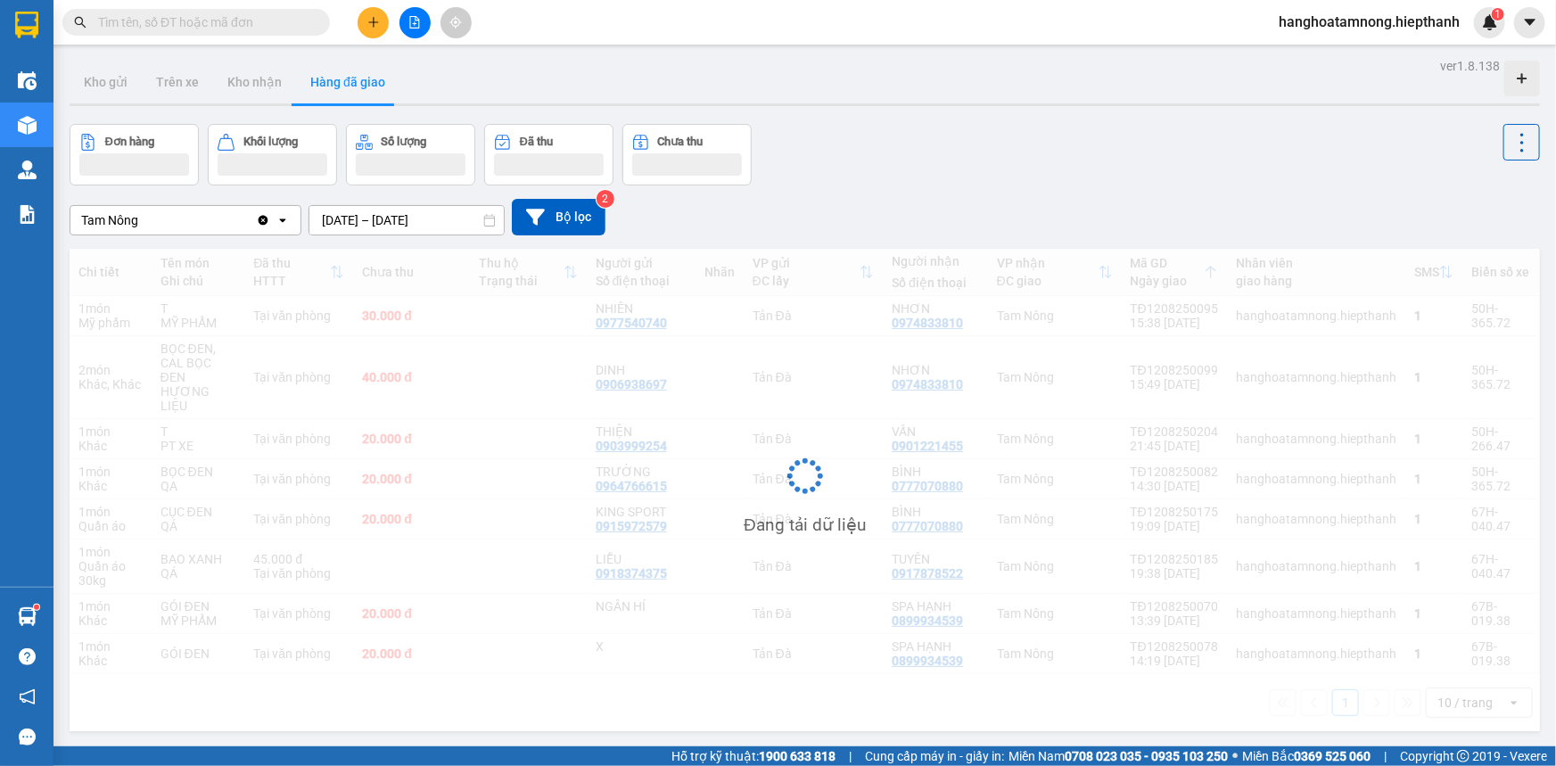
click at [161, 20] on input "text" at bounding box center [203, 22] width 210 height 20
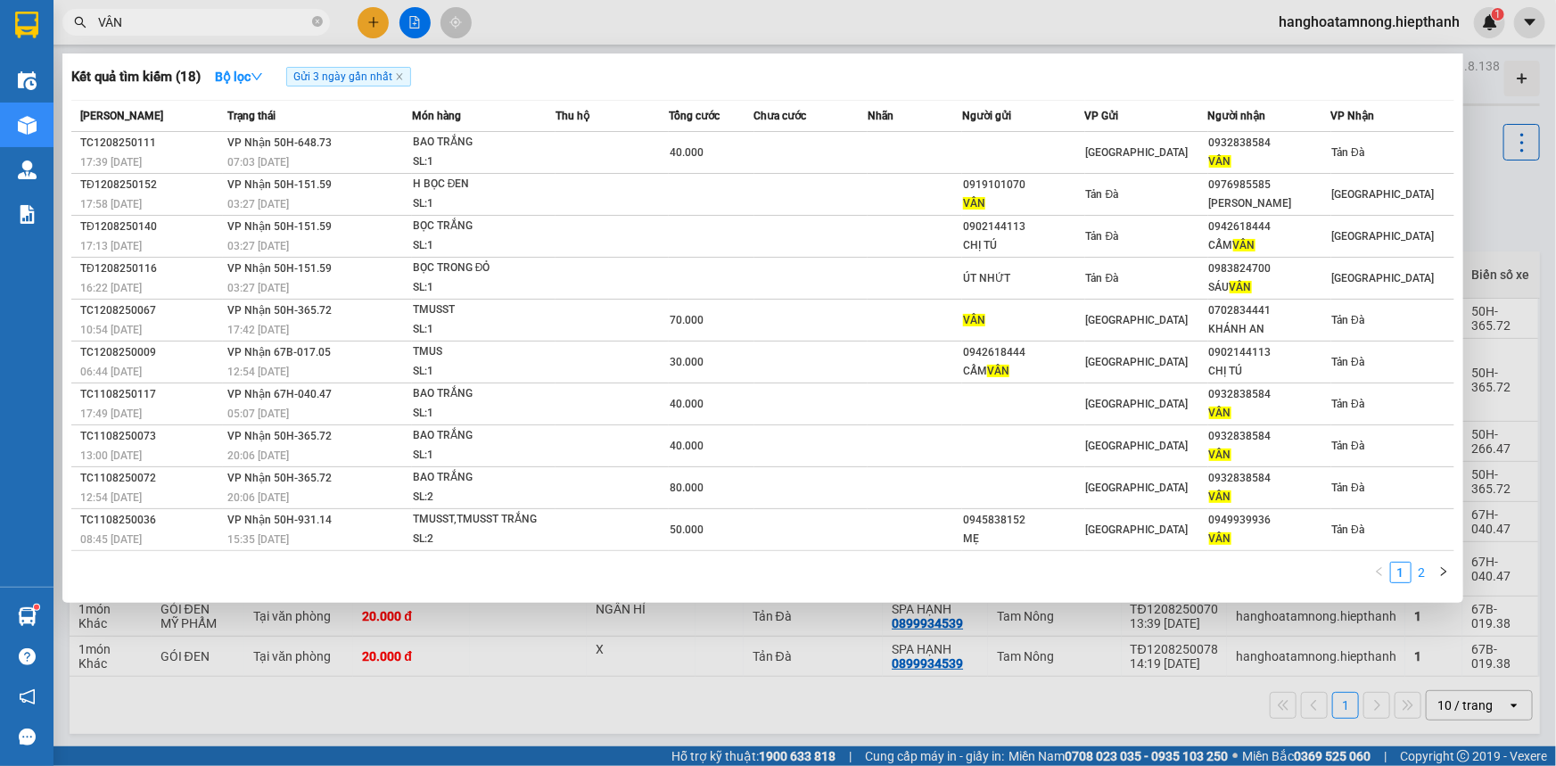
click at [1426, 574] on link "2" at bounding box center [1423, 573] width 20 height 20
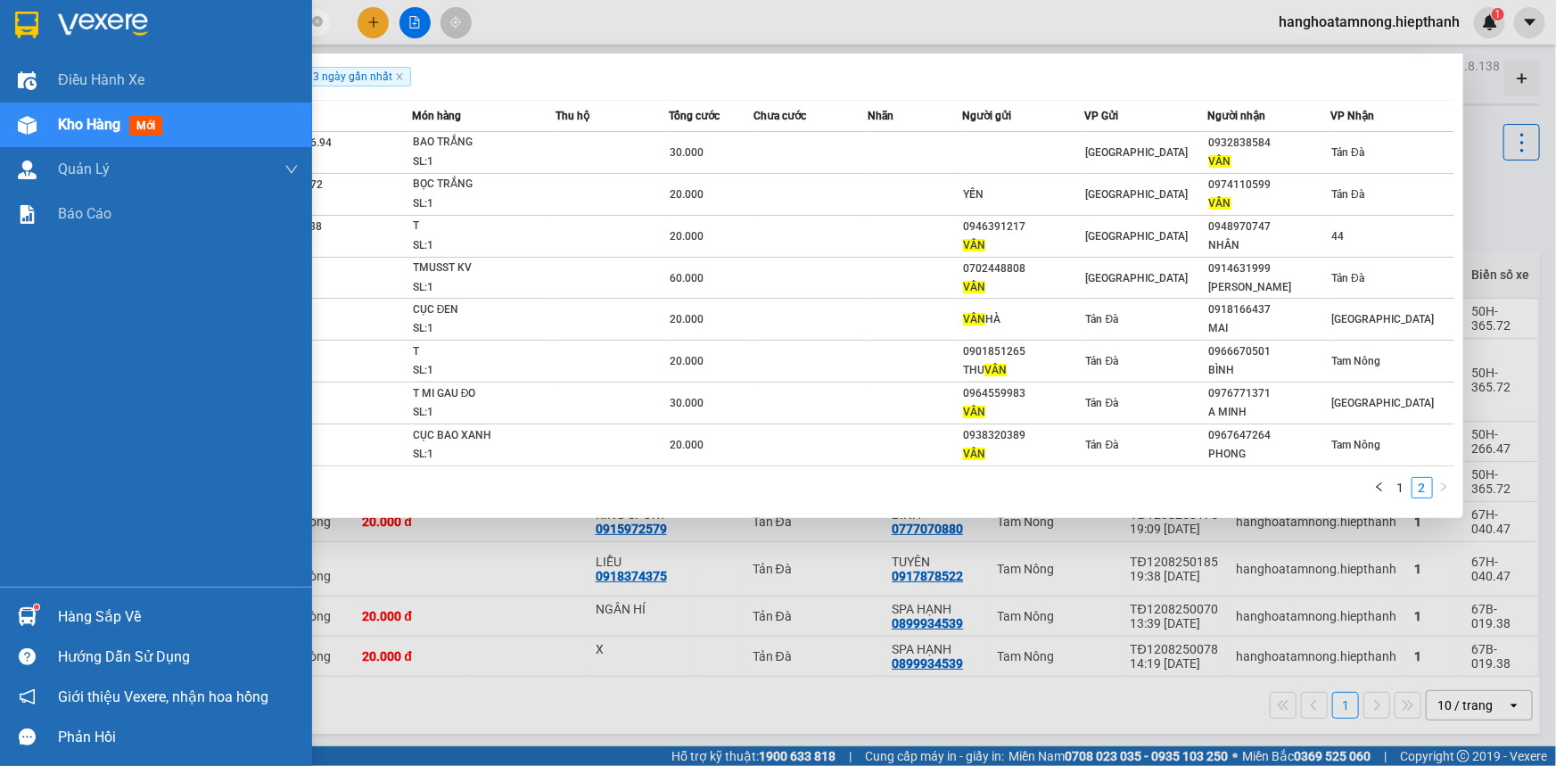
click at [180, 17] on div at bounding box center [178, 25] width 241 height 27
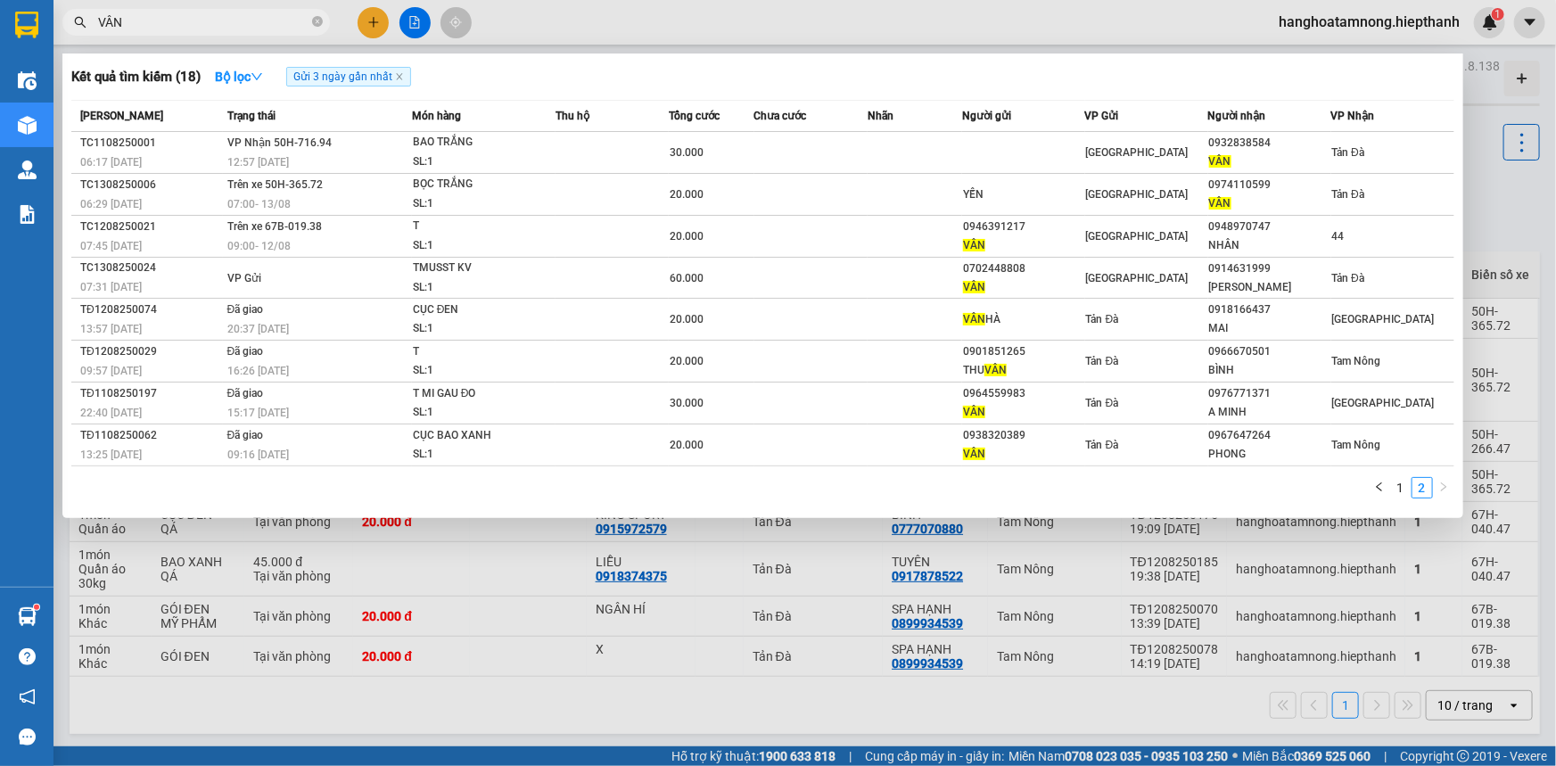
click at [251, 24] on input "VÂN" at bounding box center [203, 22] width 210 height 20
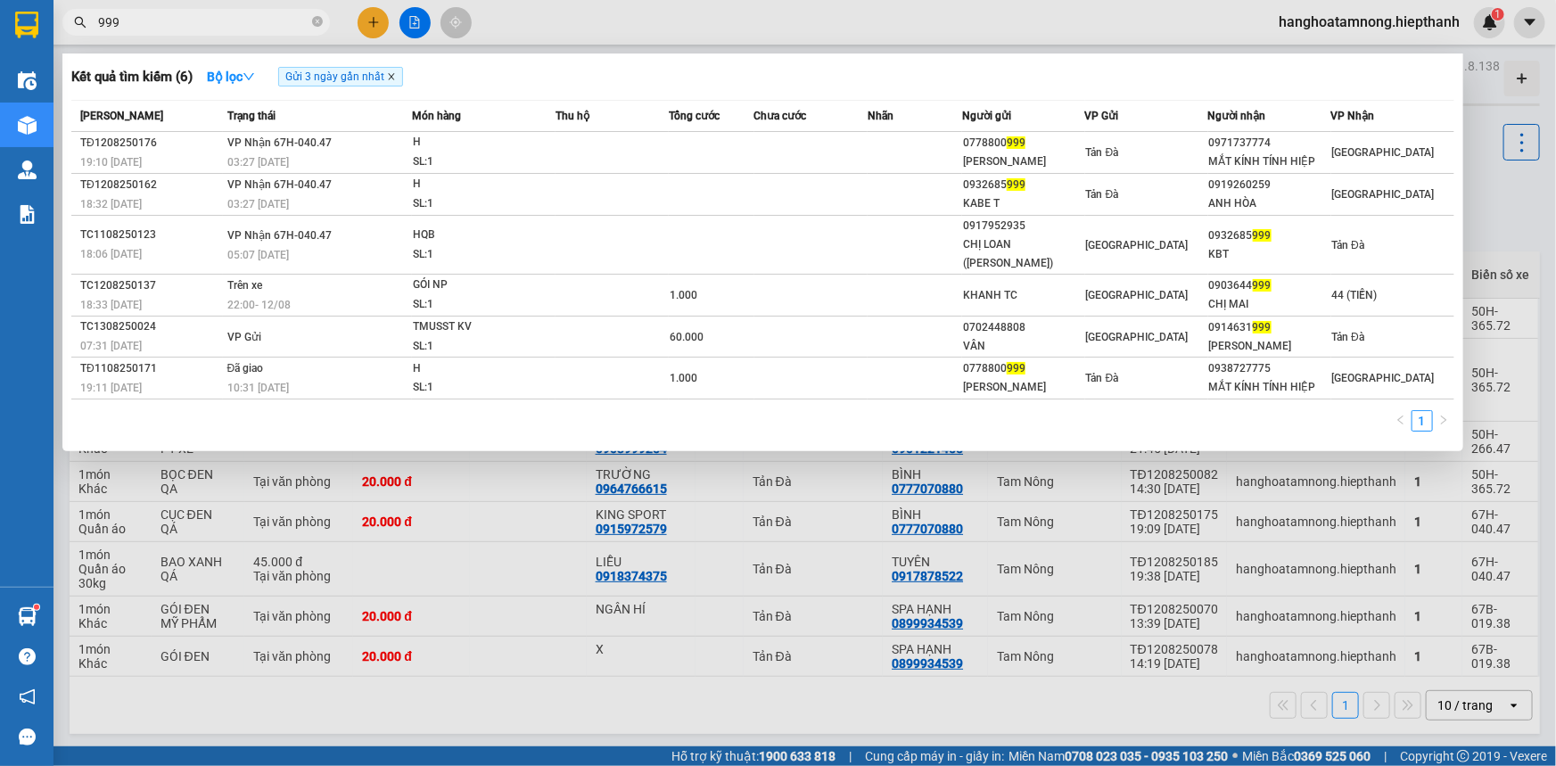
type input "999"
click at [392, 74] on icon "close" at bounding box center [391, 76] width 9 height 9
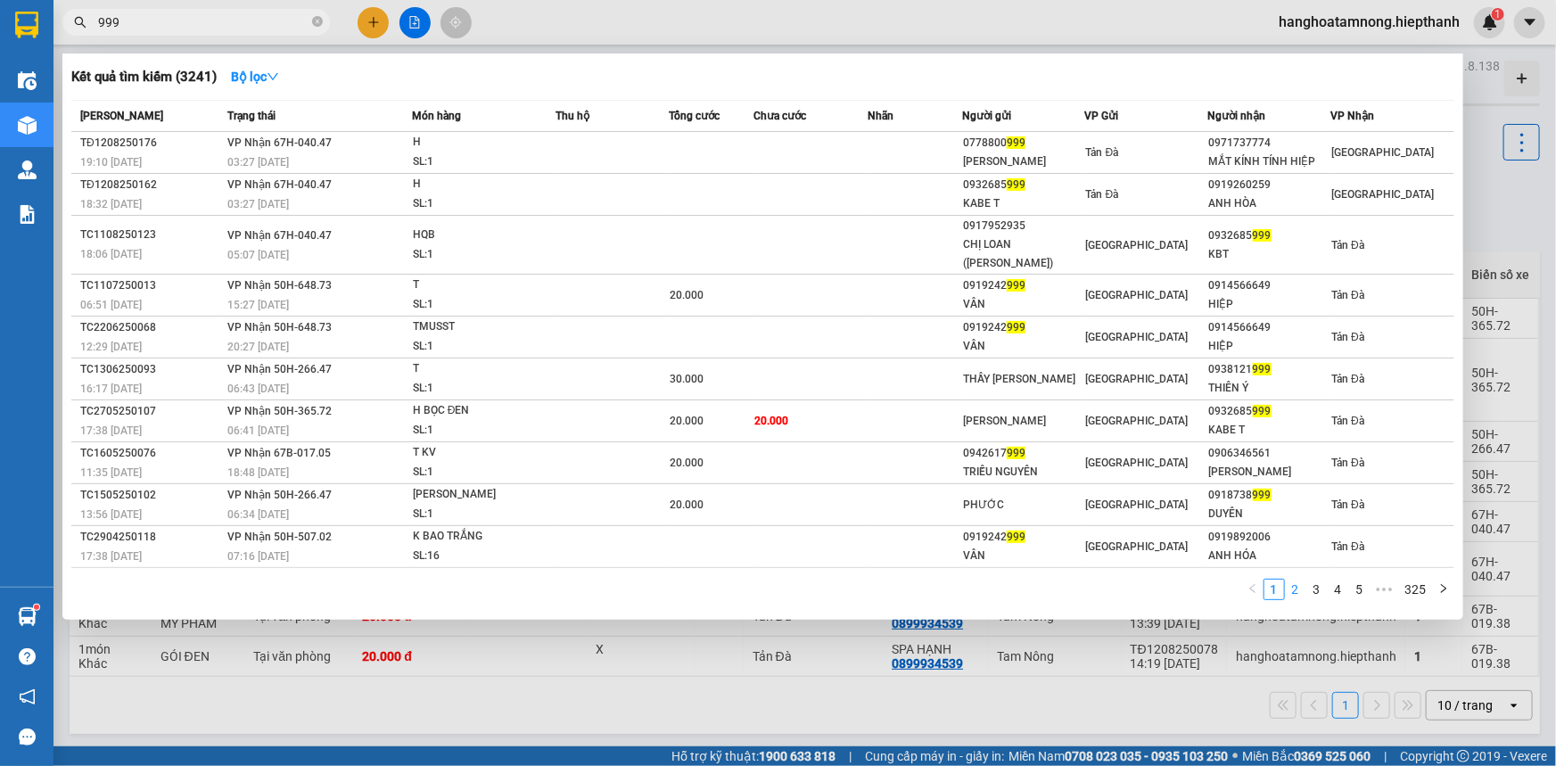
click at [1304, 582] on link "2" at bounding box center [1296, 590] width 20 height 20
click at [1324, 585] on link "3" at bounding box center [1318, 590] width 20 height 20
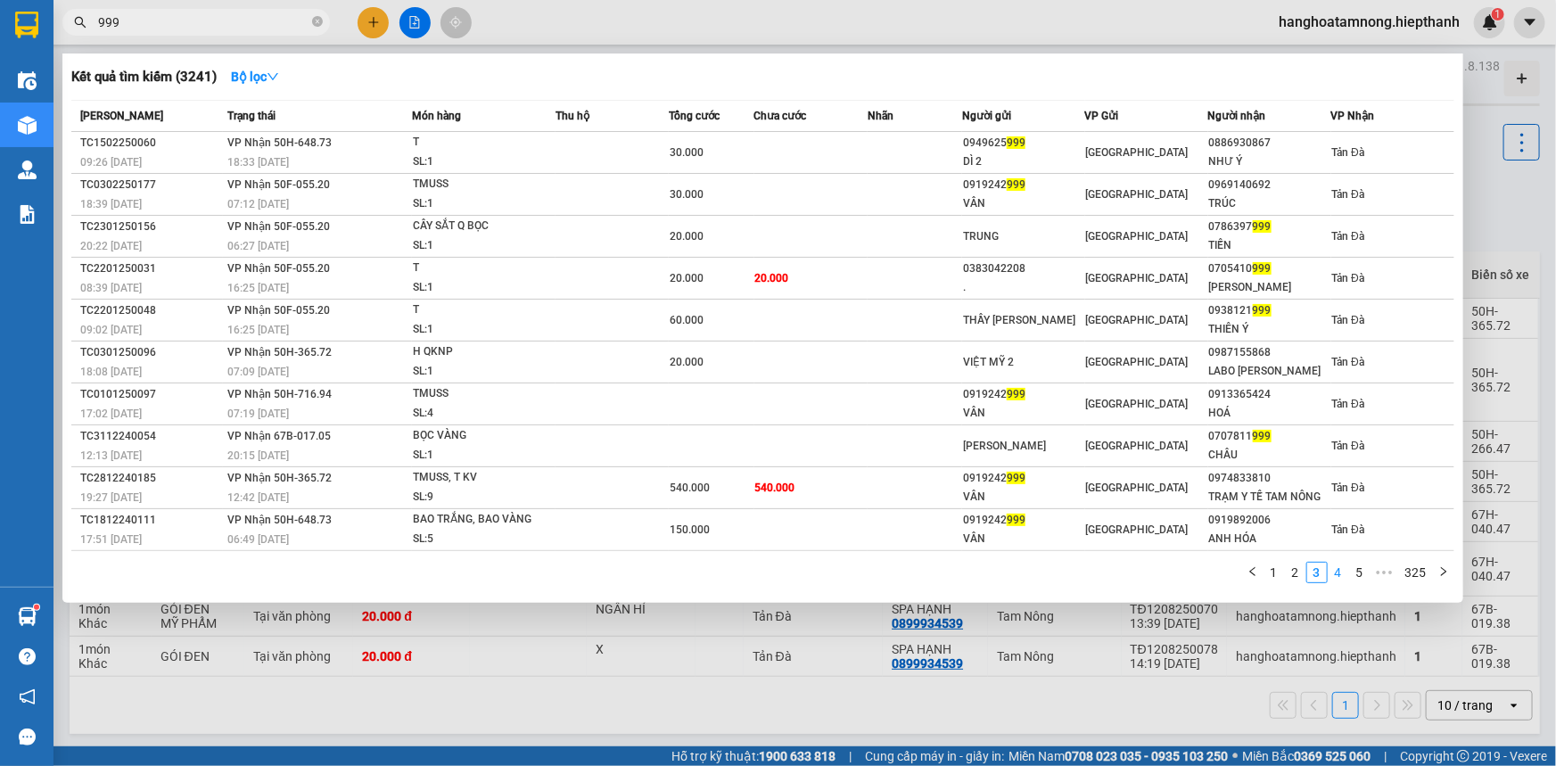
click at [1344, 571] on link "4" at bounding box center [1339, 573] width 20 height 20
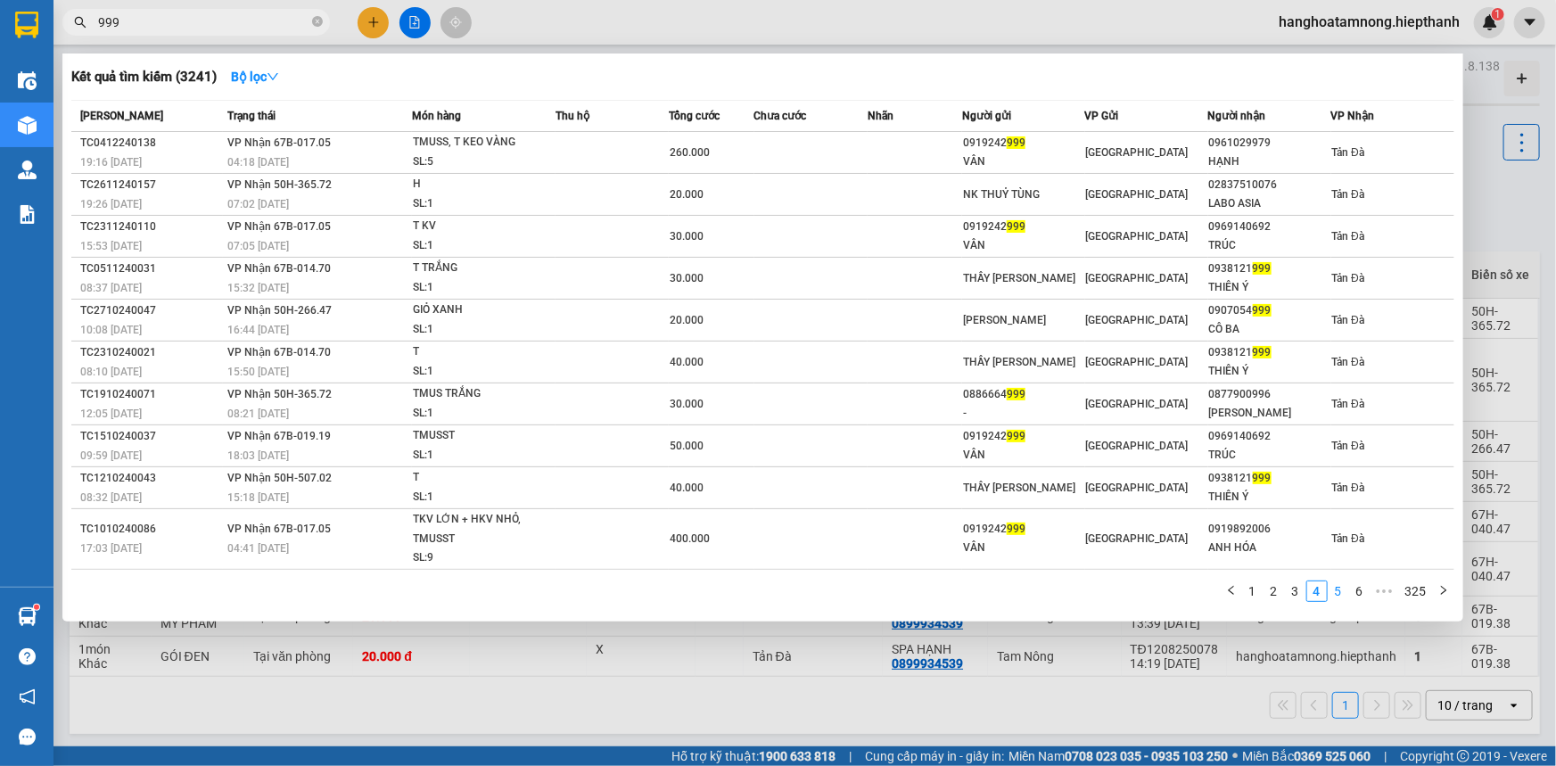
click at [1345, 590] on link "5" at bounding box center [1339, 592] width 20 height 20
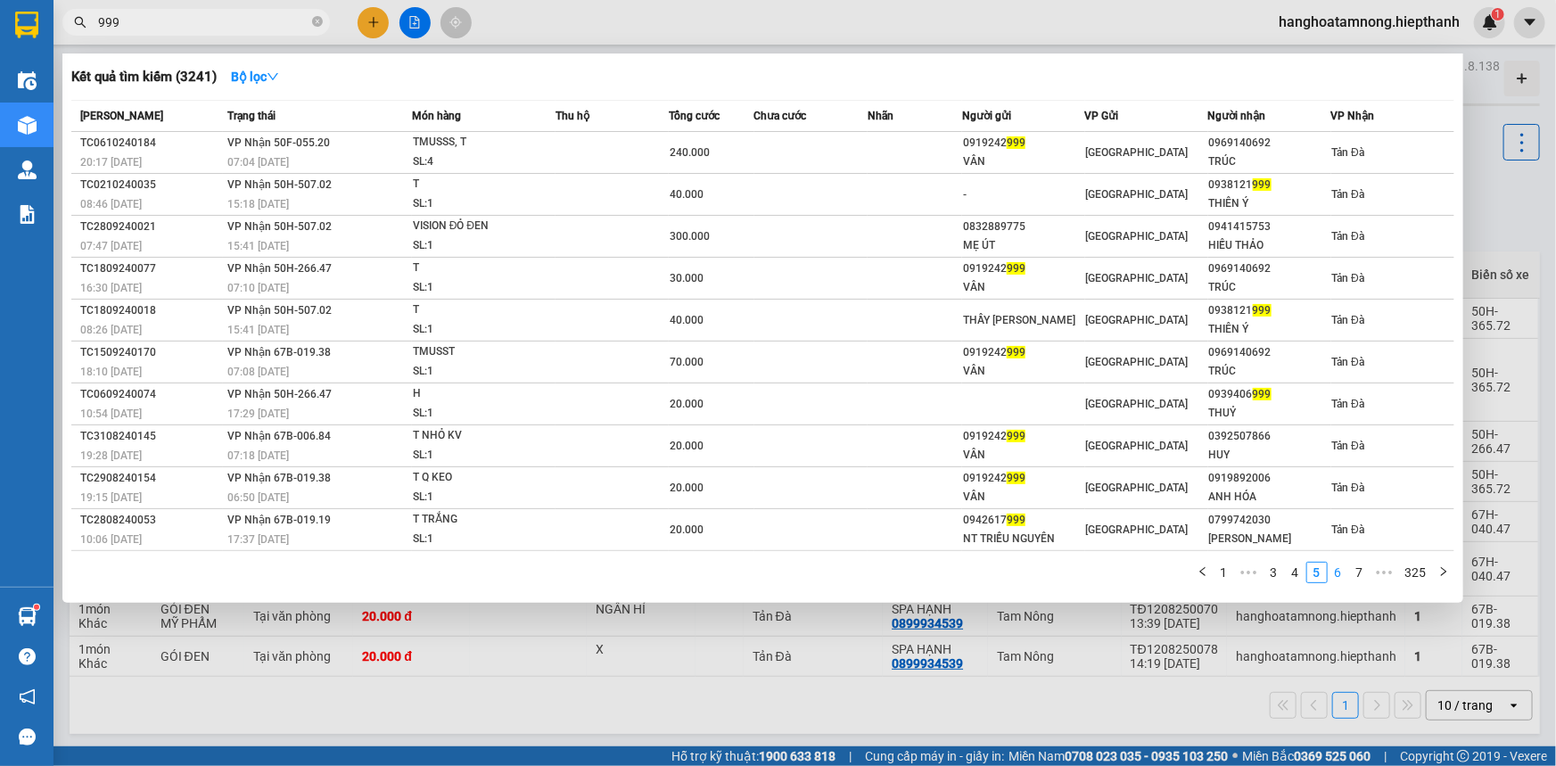
click at [1339, 574] on link "6" at bounding box center [1339, 573] width 20 height 20
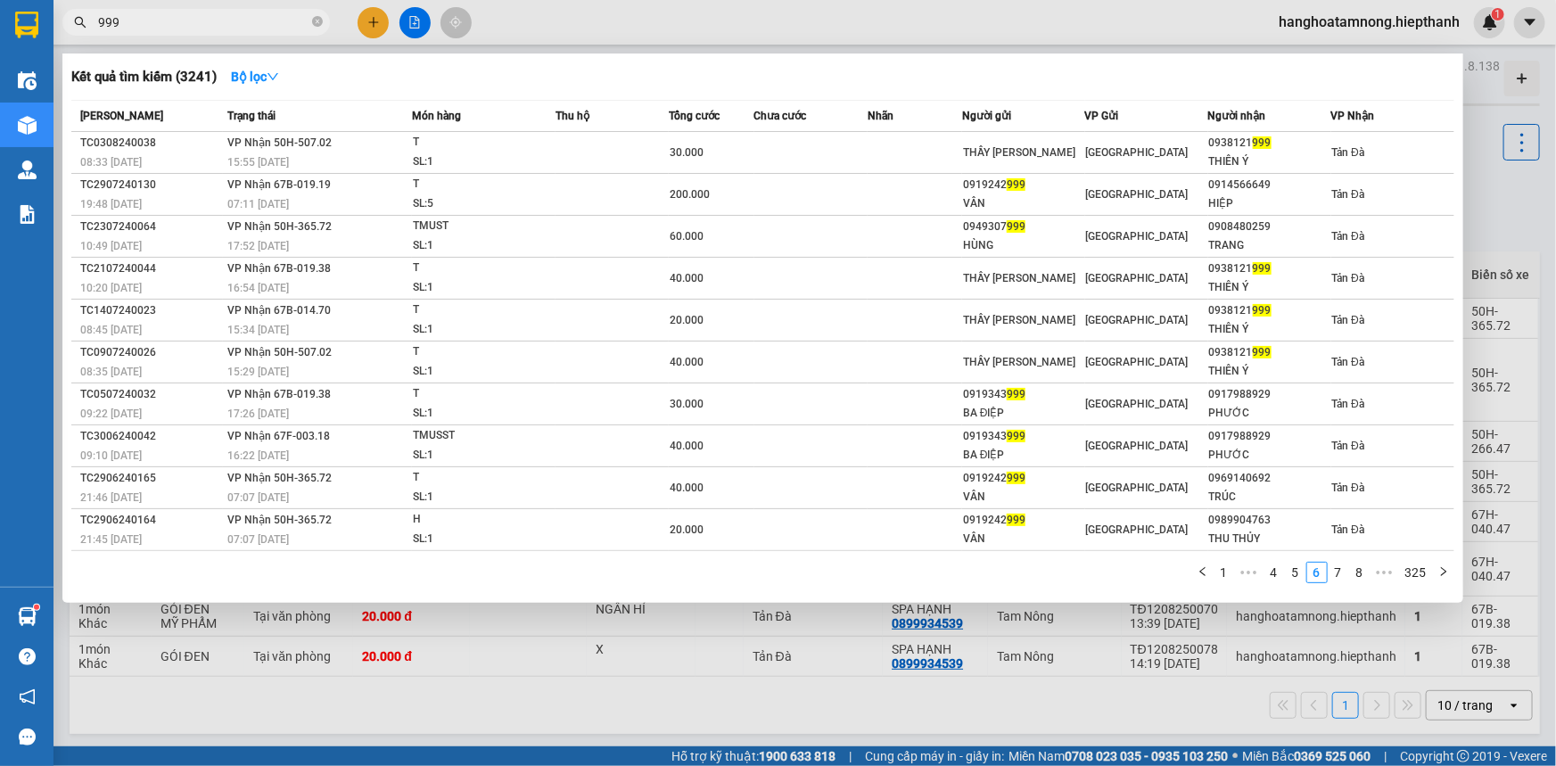
click at [1492, 201] on div at bounding box center [778, 383] width 1556 height 766
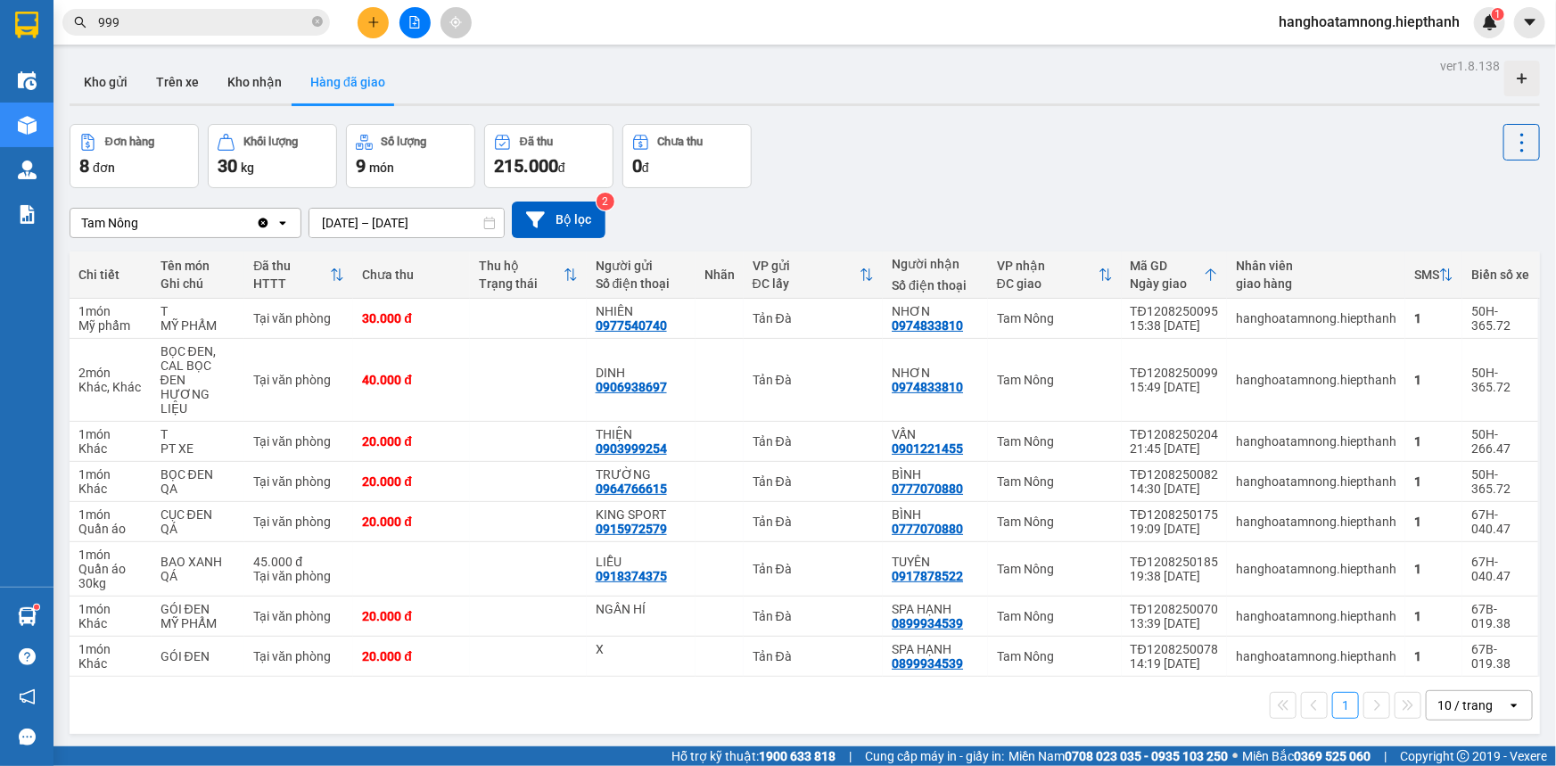
click at [420, 25] on icon "file-add" at bounding box center [415, 22] width 12 height 12
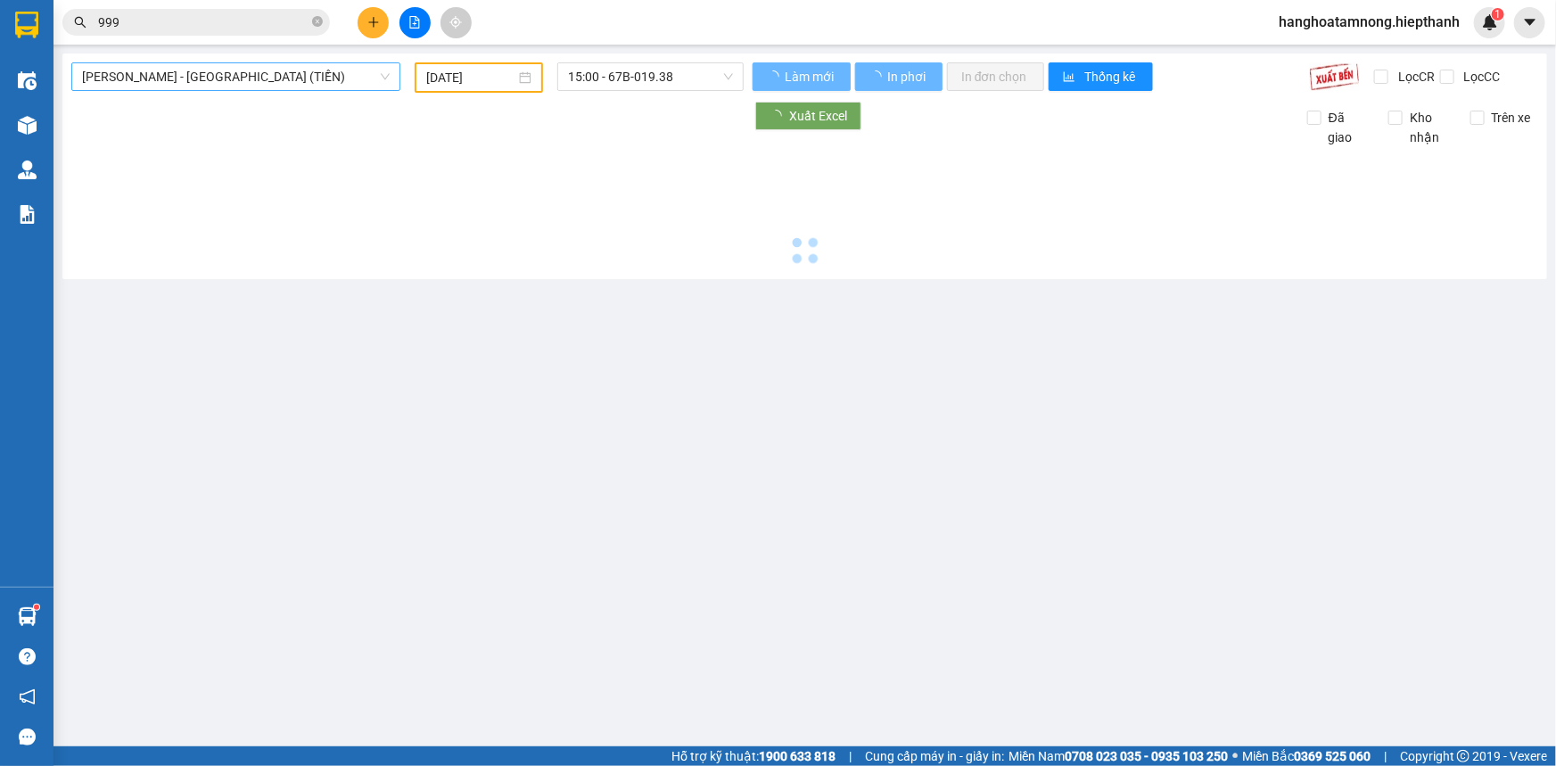
type input "[DATE]"
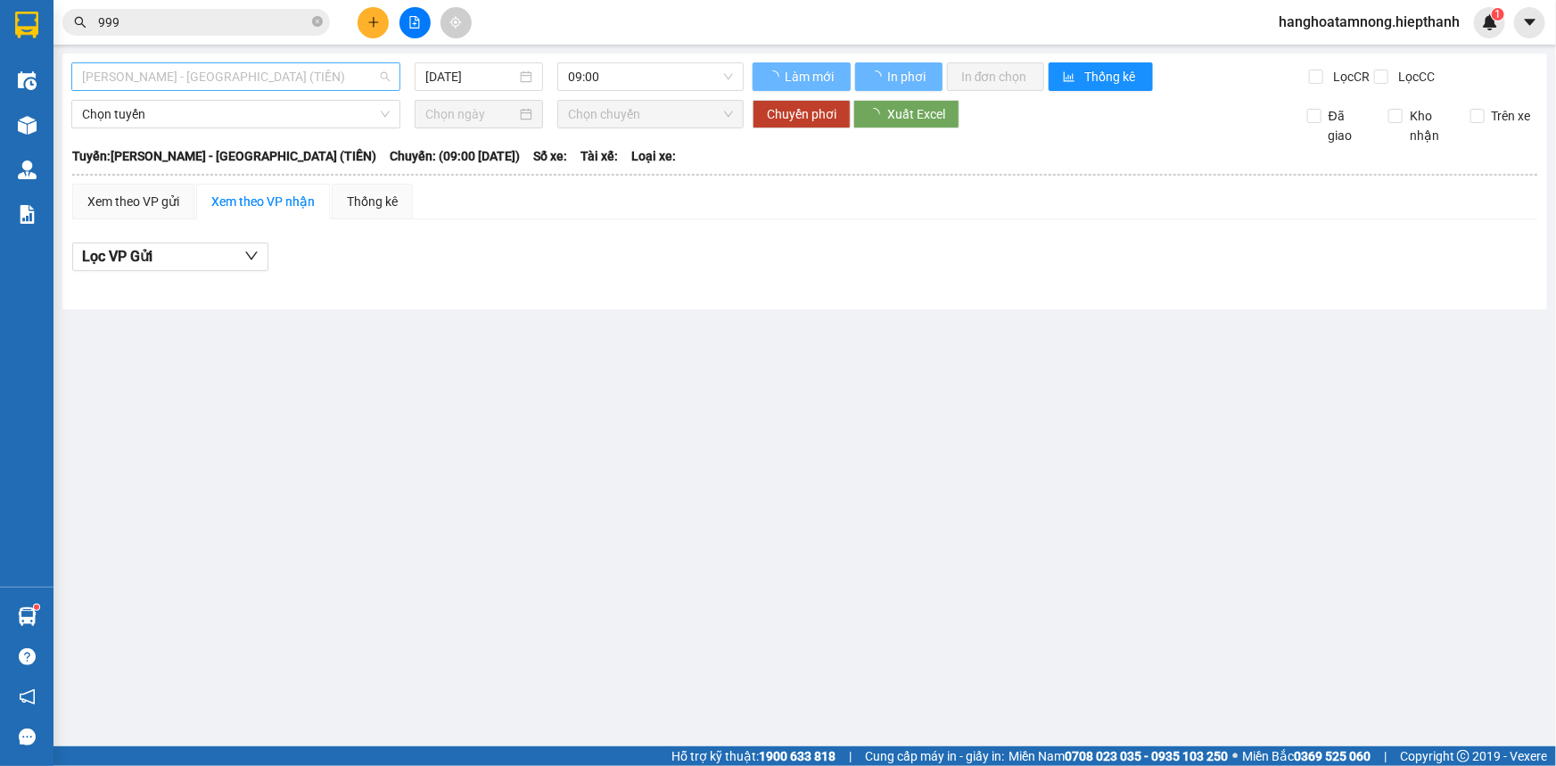
click at [204, 69] on span "[PERSON_NAME] - [GEOGRAPHIC_DATA] (TIỀN)" at bounding box center [236, 76] width 308 height 27
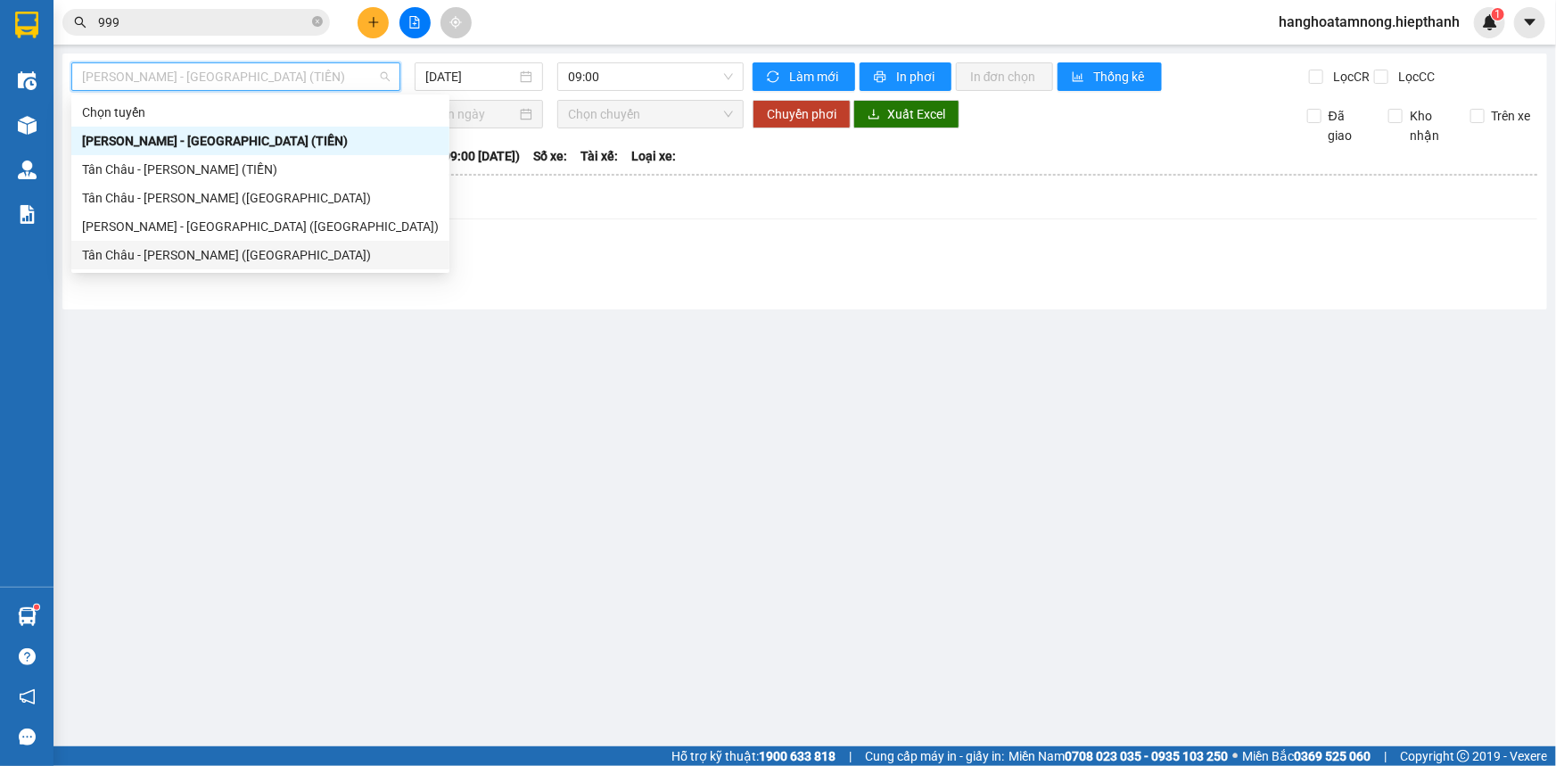
click at [118, 255] on div "Tân Châu - [PERSON_NAME] ([GEOGRAPHIC_DATA])" at bounding box center [260, 255] width 357 height 20
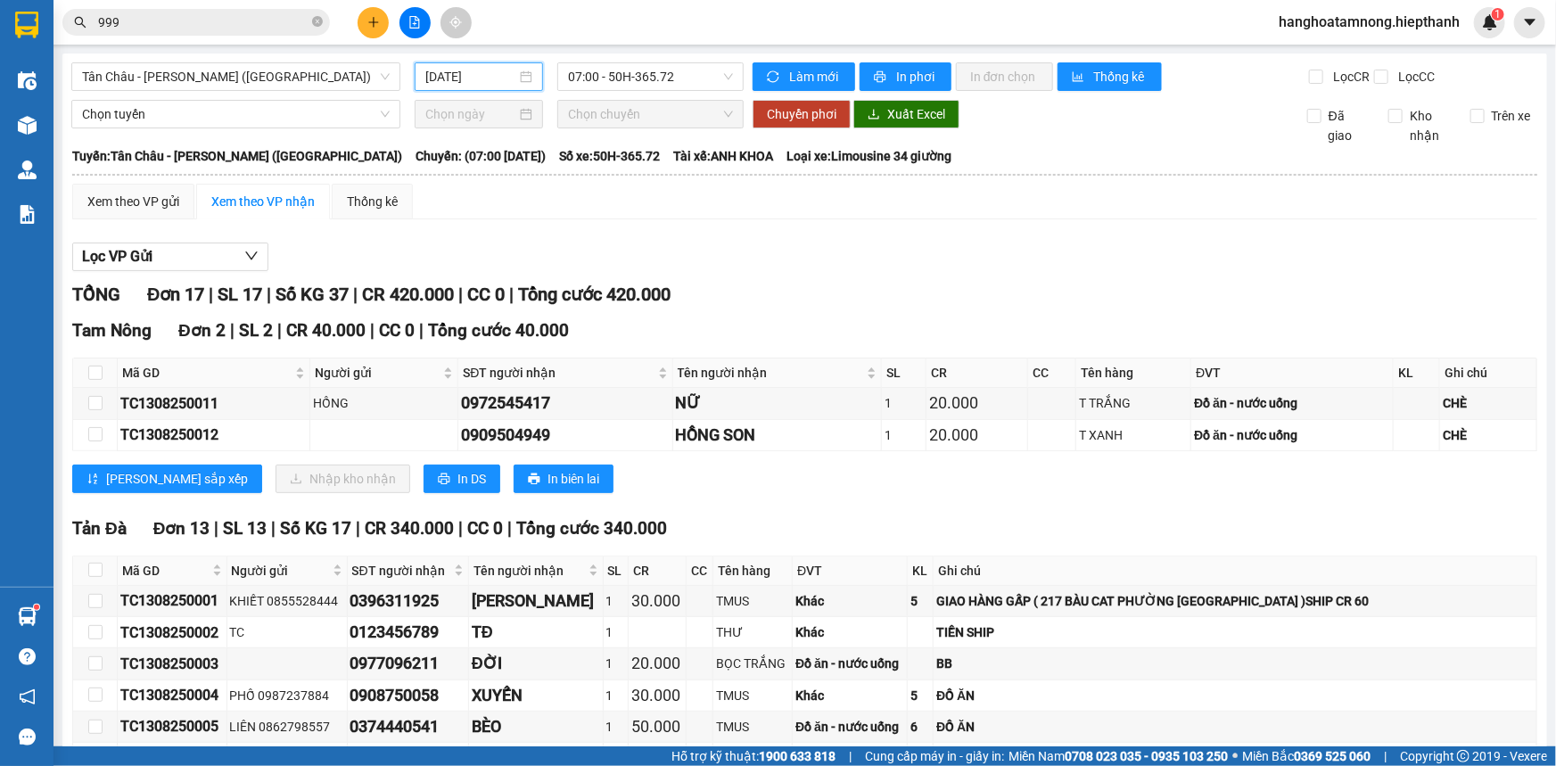
click at [490, 78] on input "[DATE]" at bounding box center [470, 77] width 91 height 20
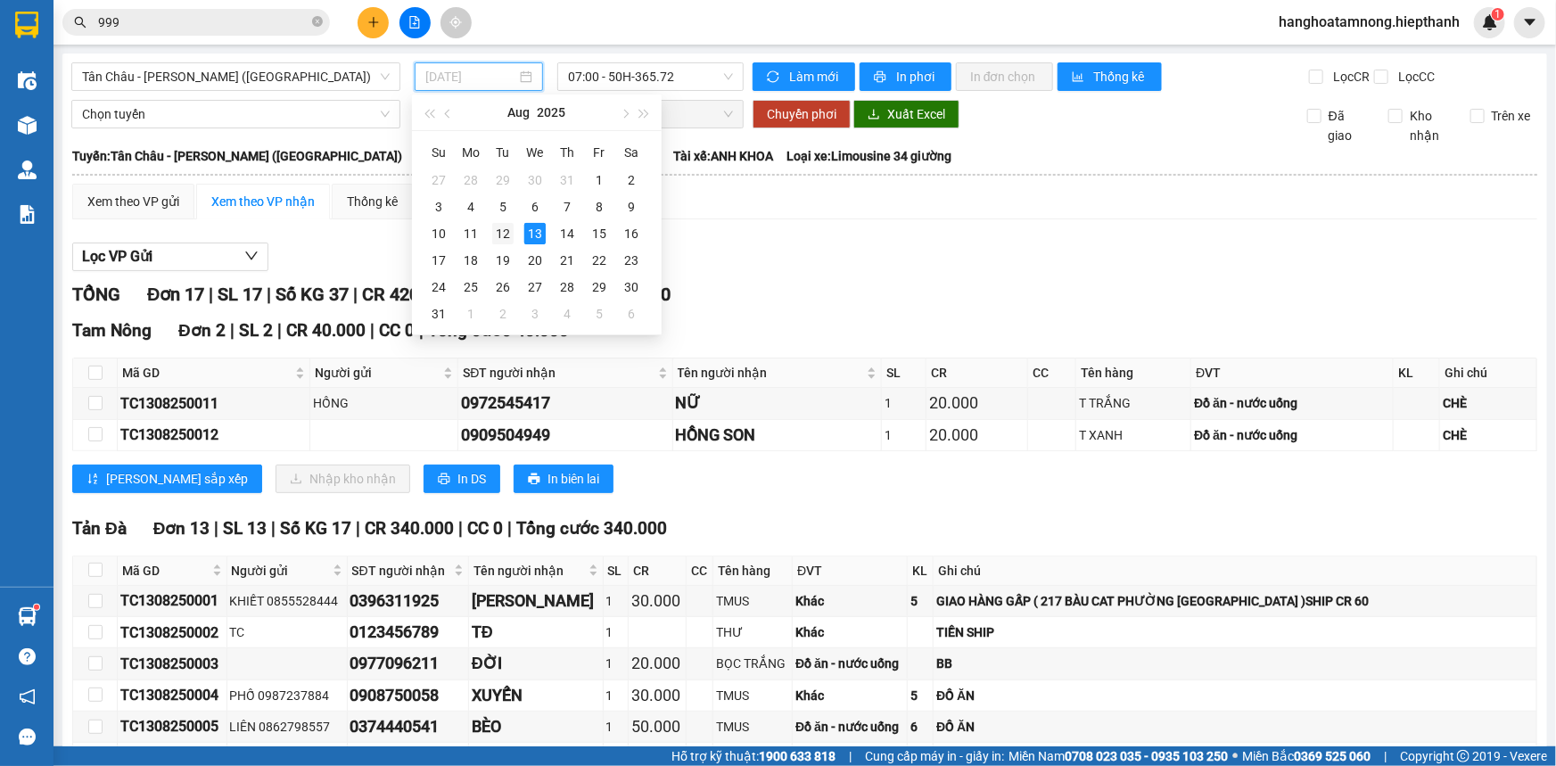
click at [498, 236] on div "12" at bounding box center [502, 233] width 21 height 21
type input "[DATE]"
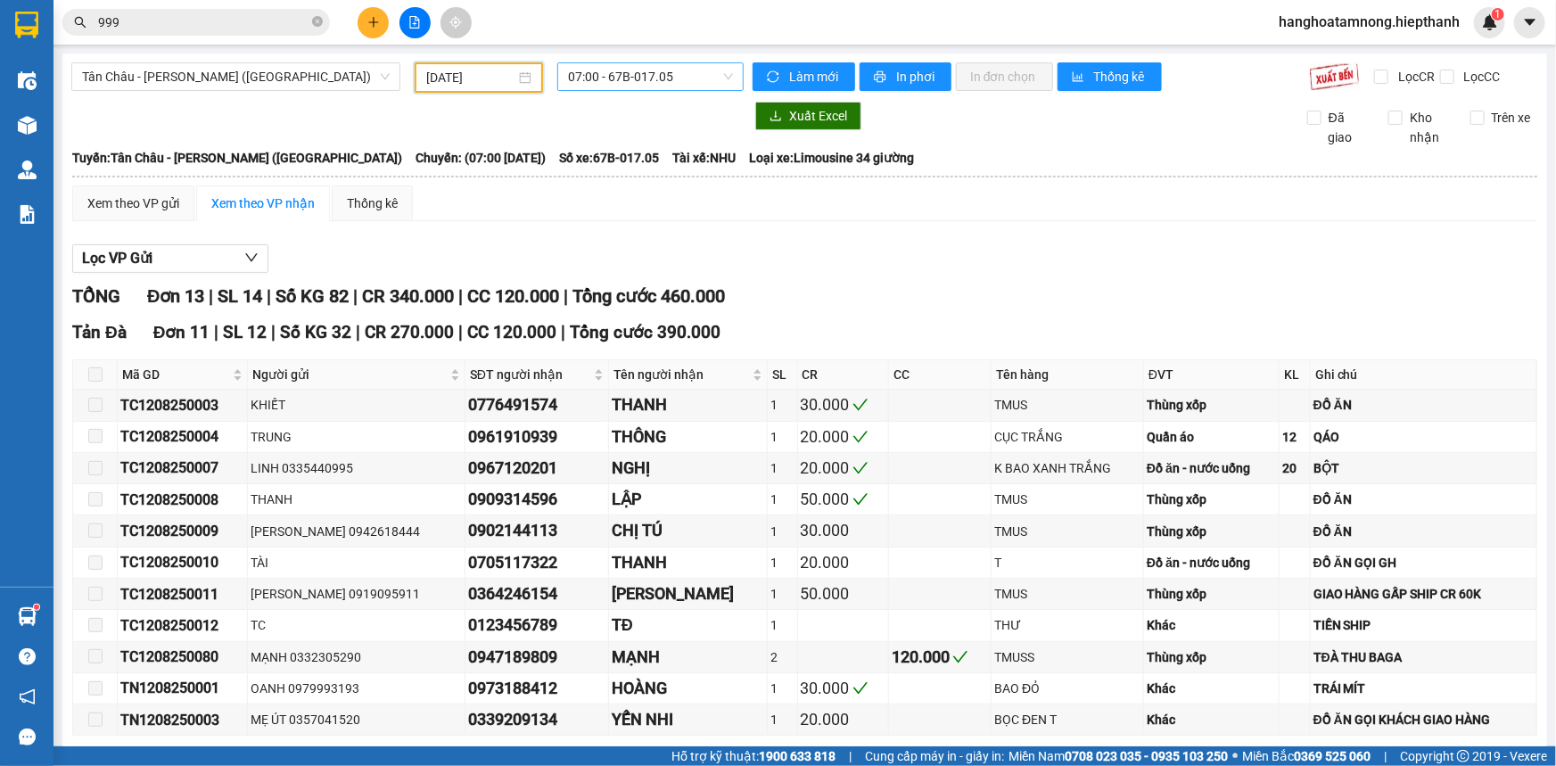
click at [660, 83] on span "07:00 - 67B-017.05" at bounding box center [650, 76] width 165 height 27
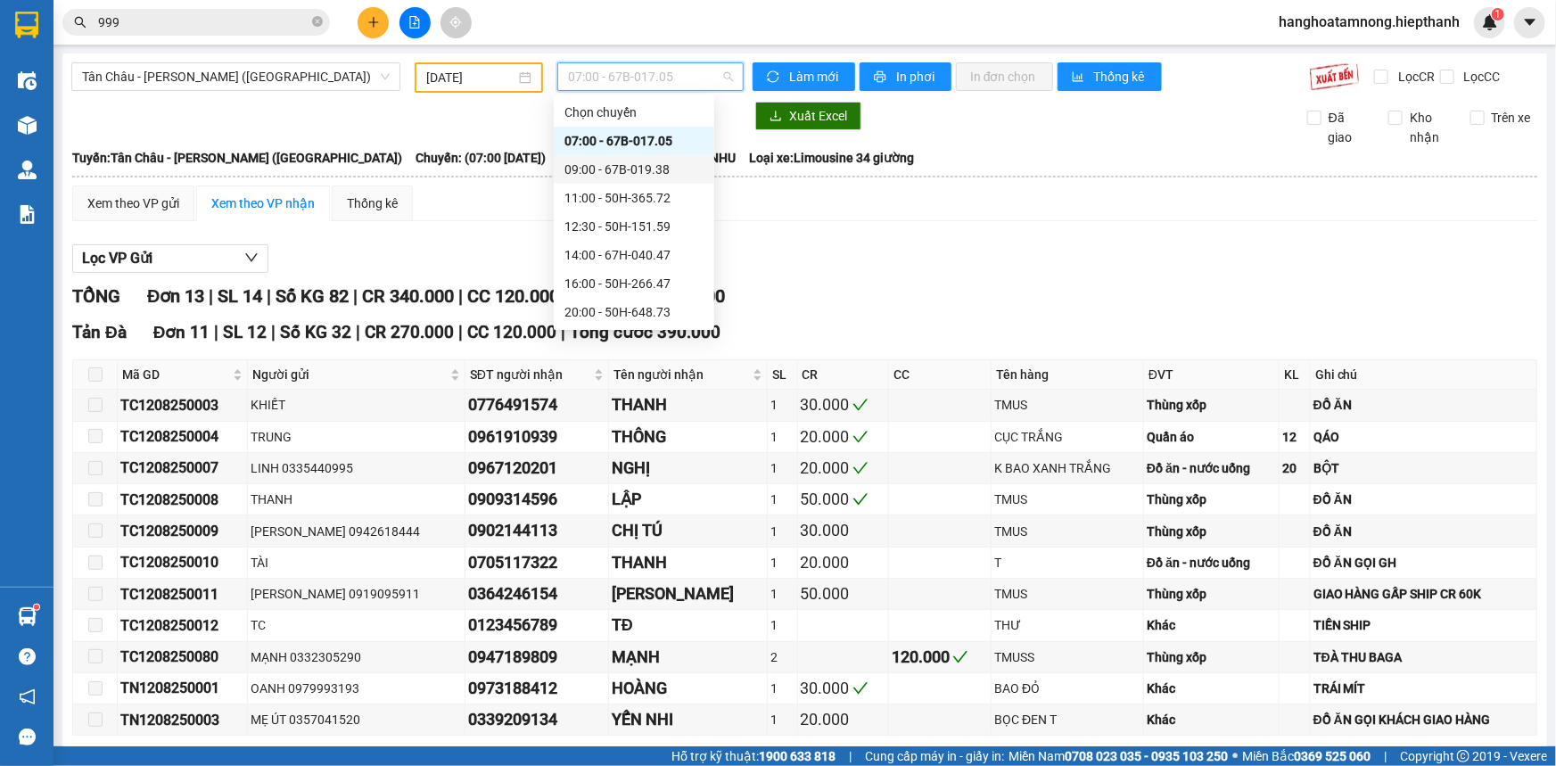
click at [597, 164] on div "09:00 - 67B-019.38" at bounding box center [634, 170] width 139 height 20
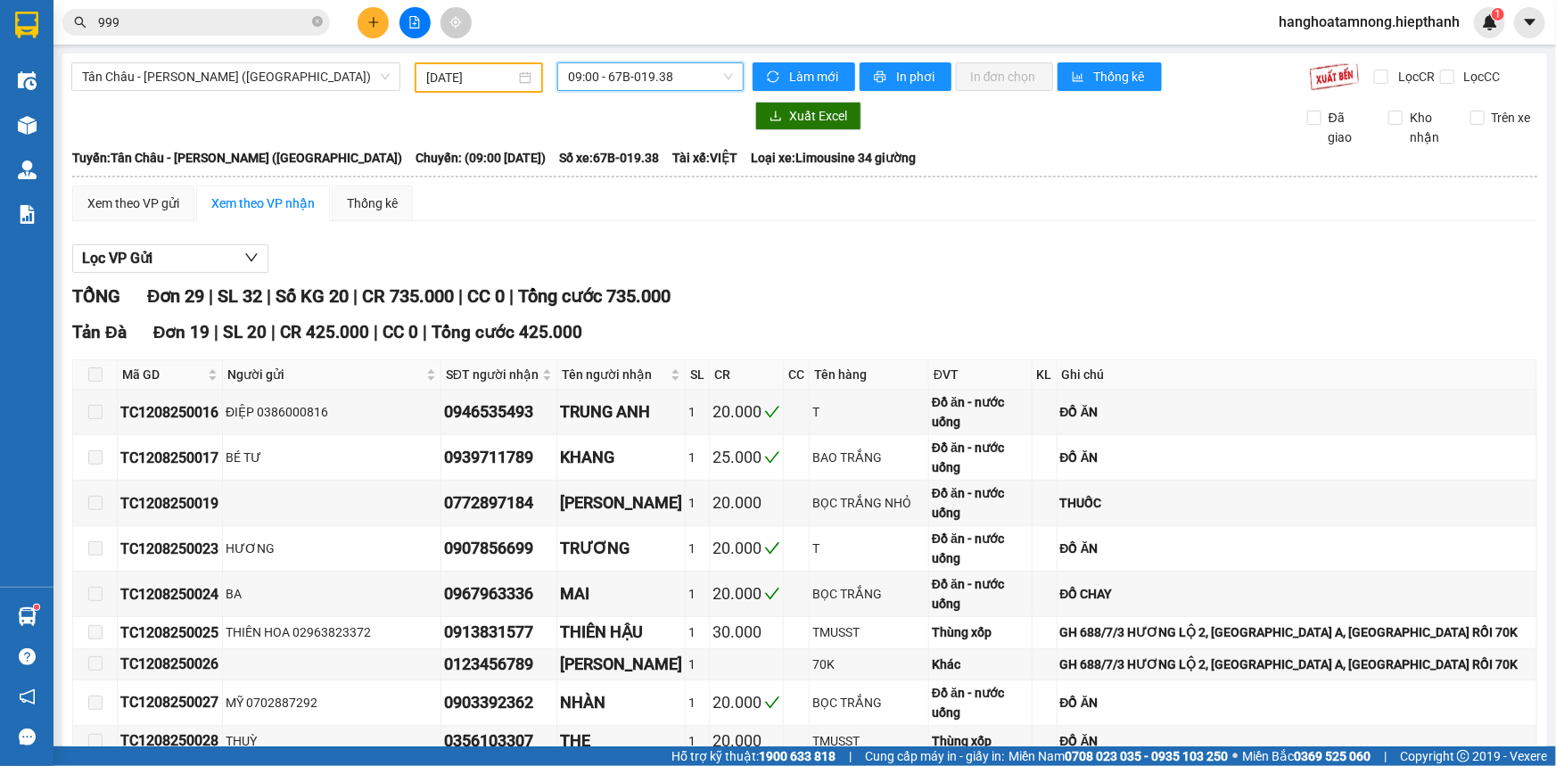
click at [664, 70] on span "09:00 - 67B-019.38" at bounding box center [650, 76] width 165 height 27
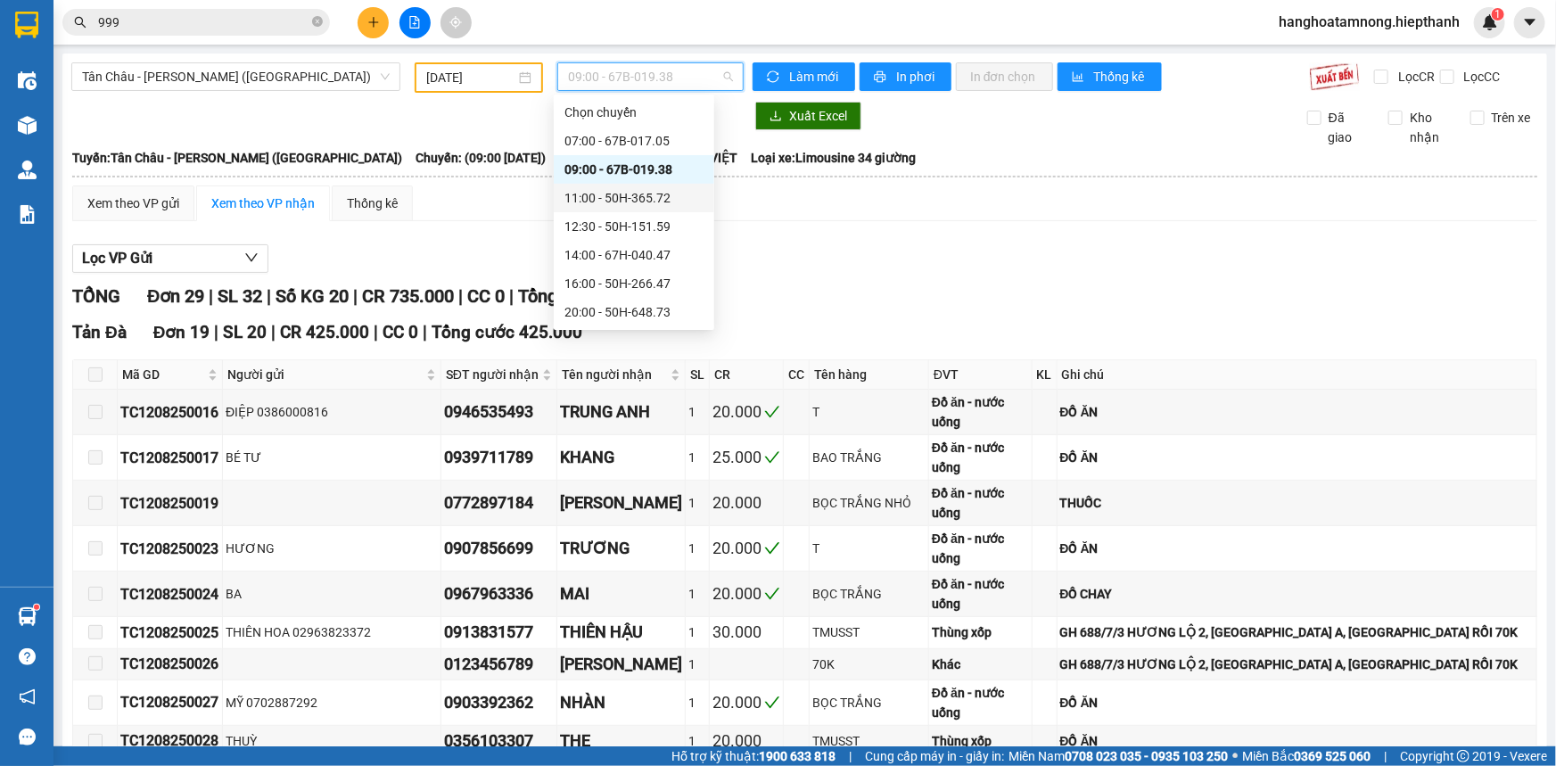
click at [596, 207] on div "11:00 - 50H-365.72" at bounding box center [634, 198] width 139 height 20
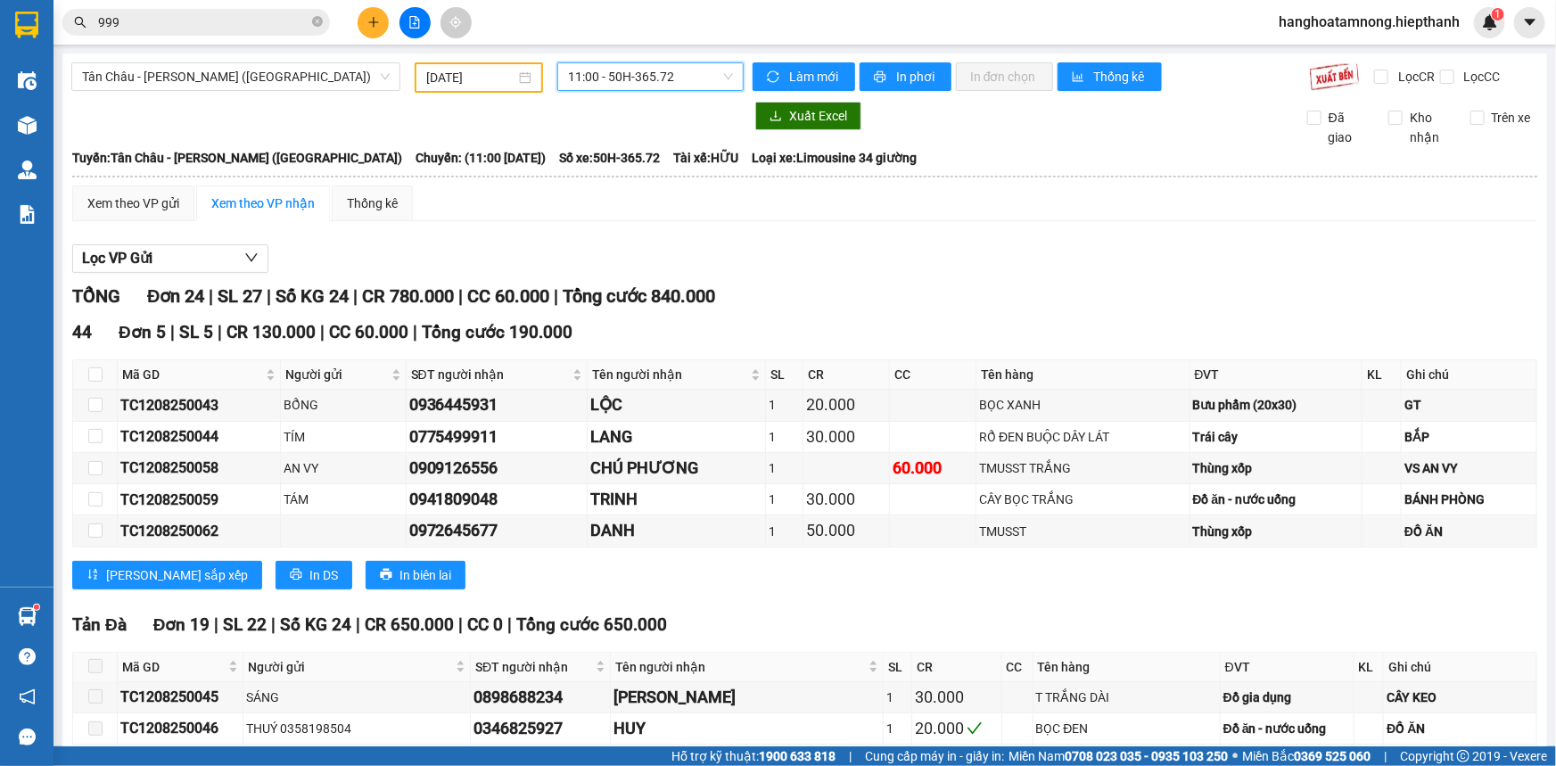
click at [619, 76] on span "11:00 - 50H-365.72" at bounding box center [650, 76] width 165 height 27
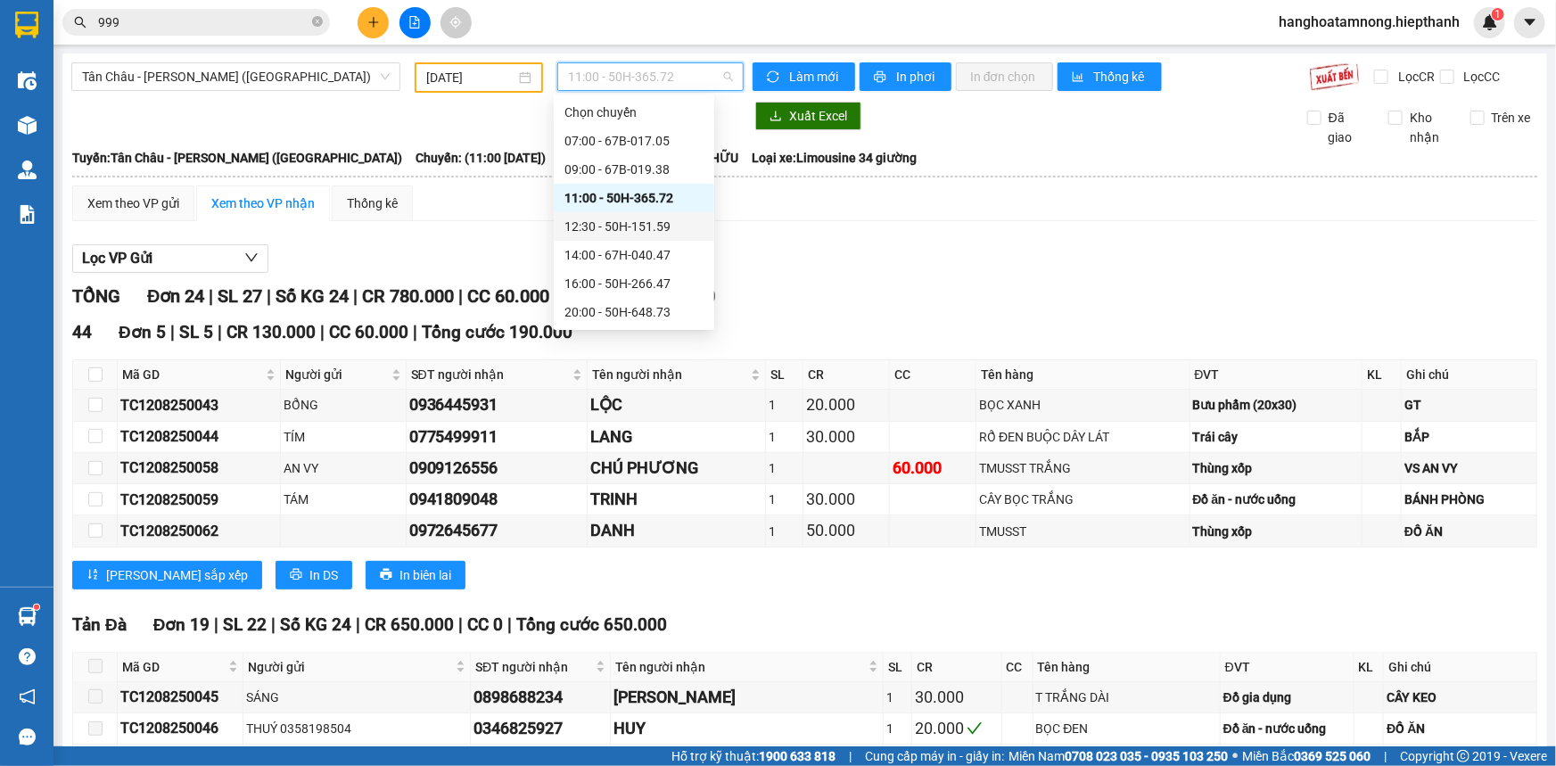
click at [601, 221] on div "12:30 - 50H-151.59" at bounding box center [634, 227] width 139 height 20
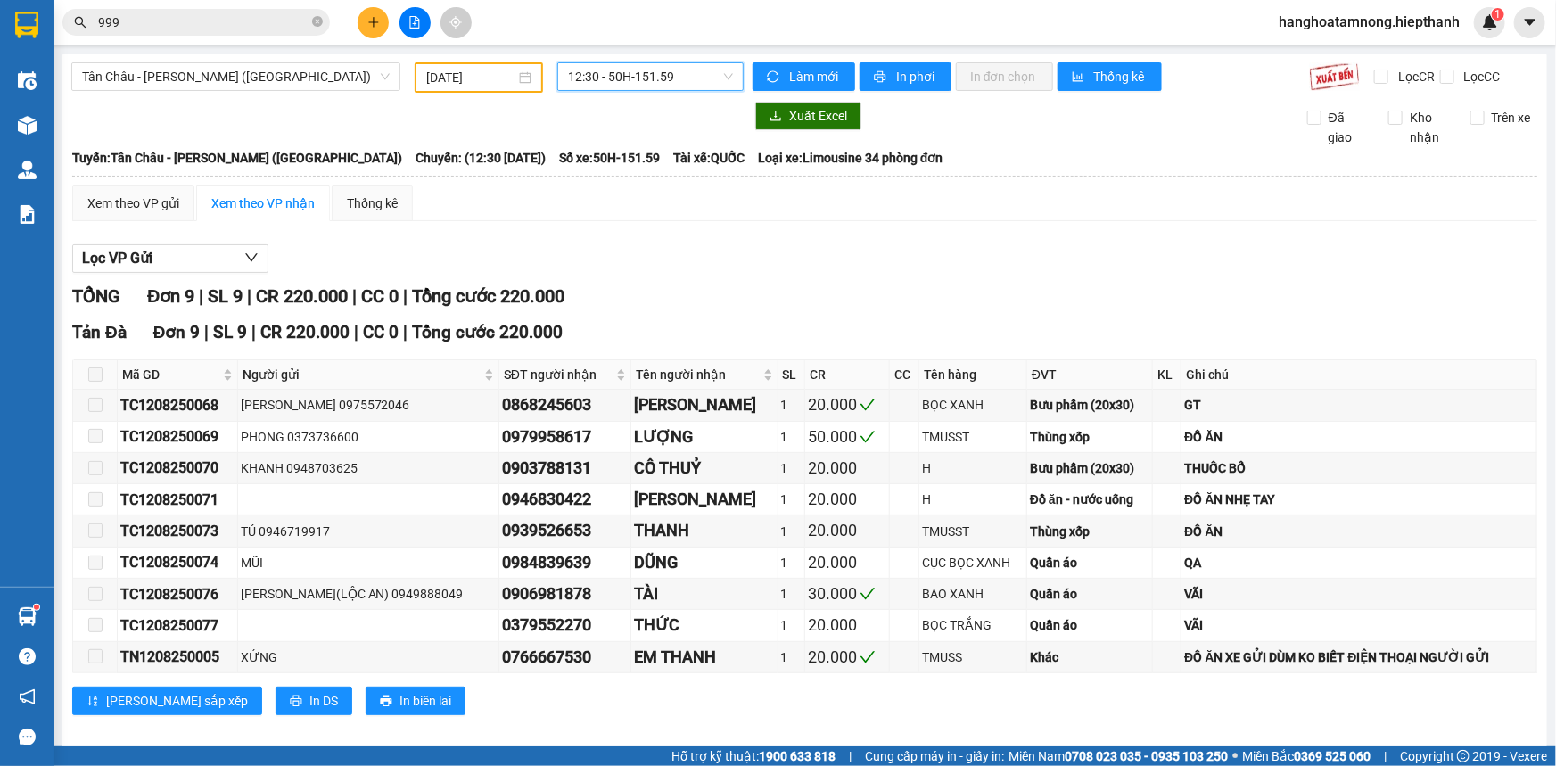
click at [615, 65] on span "12:30 - 50H-151.59" at bounding box center [650, 76] width 165 height 27
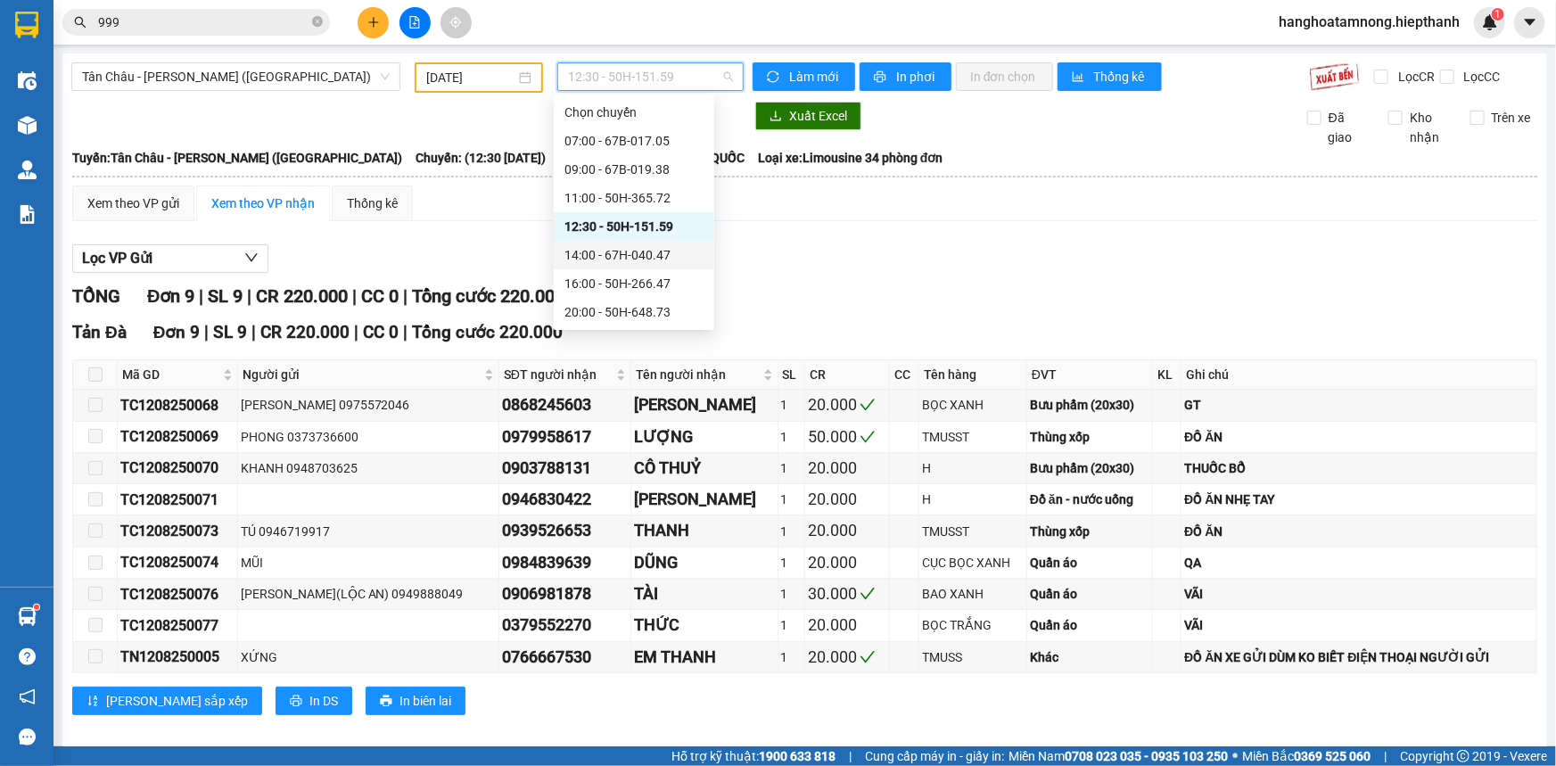
click at [584, 254] on div "14:00 - 67H-040.47" at bounding box center [634, 255] width 139 height 20
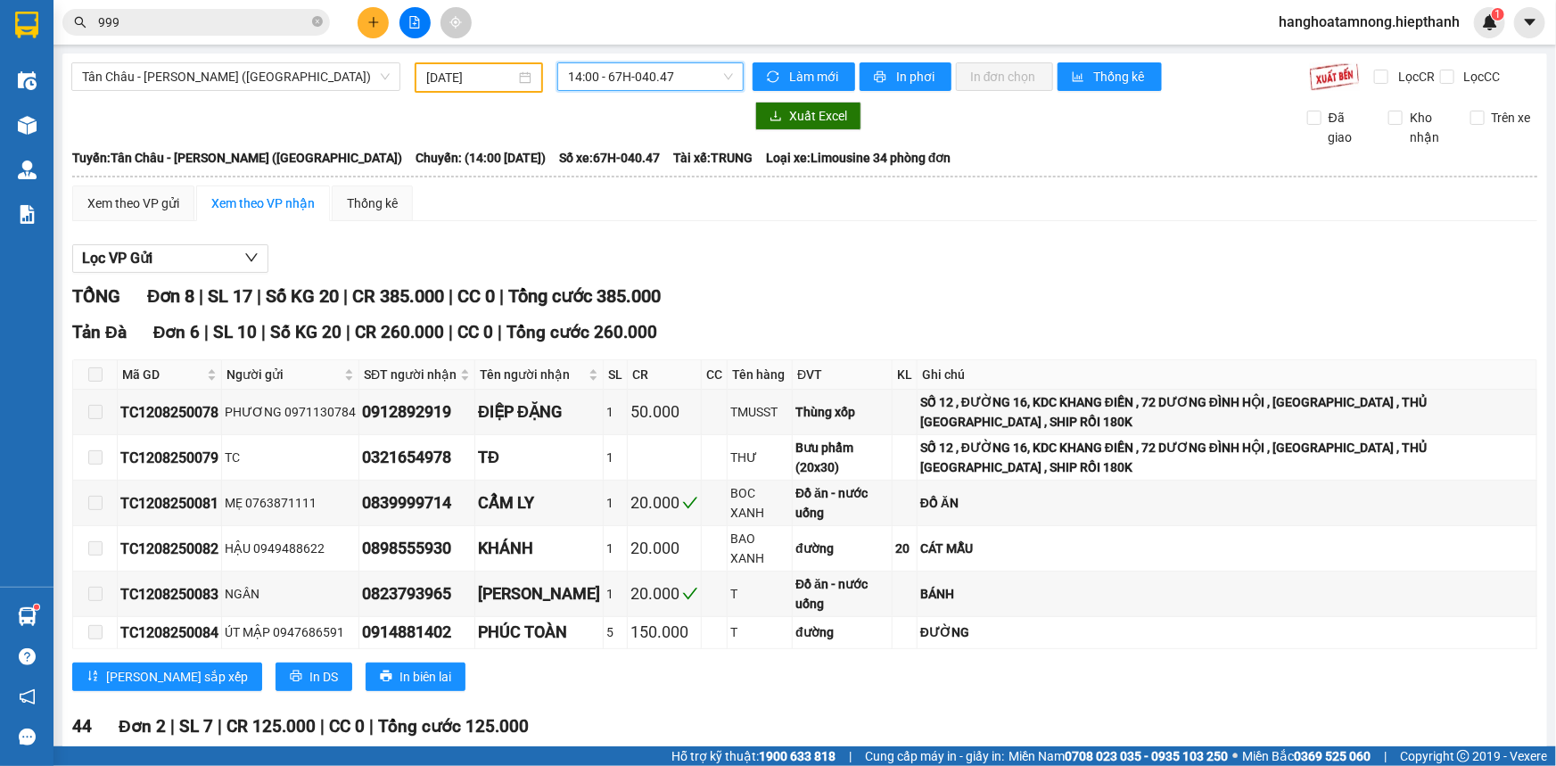
drag, startPoint x: 607, startPoint y: 69, endPoint x: 608, endPoint y: 80, distance: 11.7
click at [607, 69] on span "14:00 - 67H-040.47" at bounding box center [650, 76] width 165 height 27
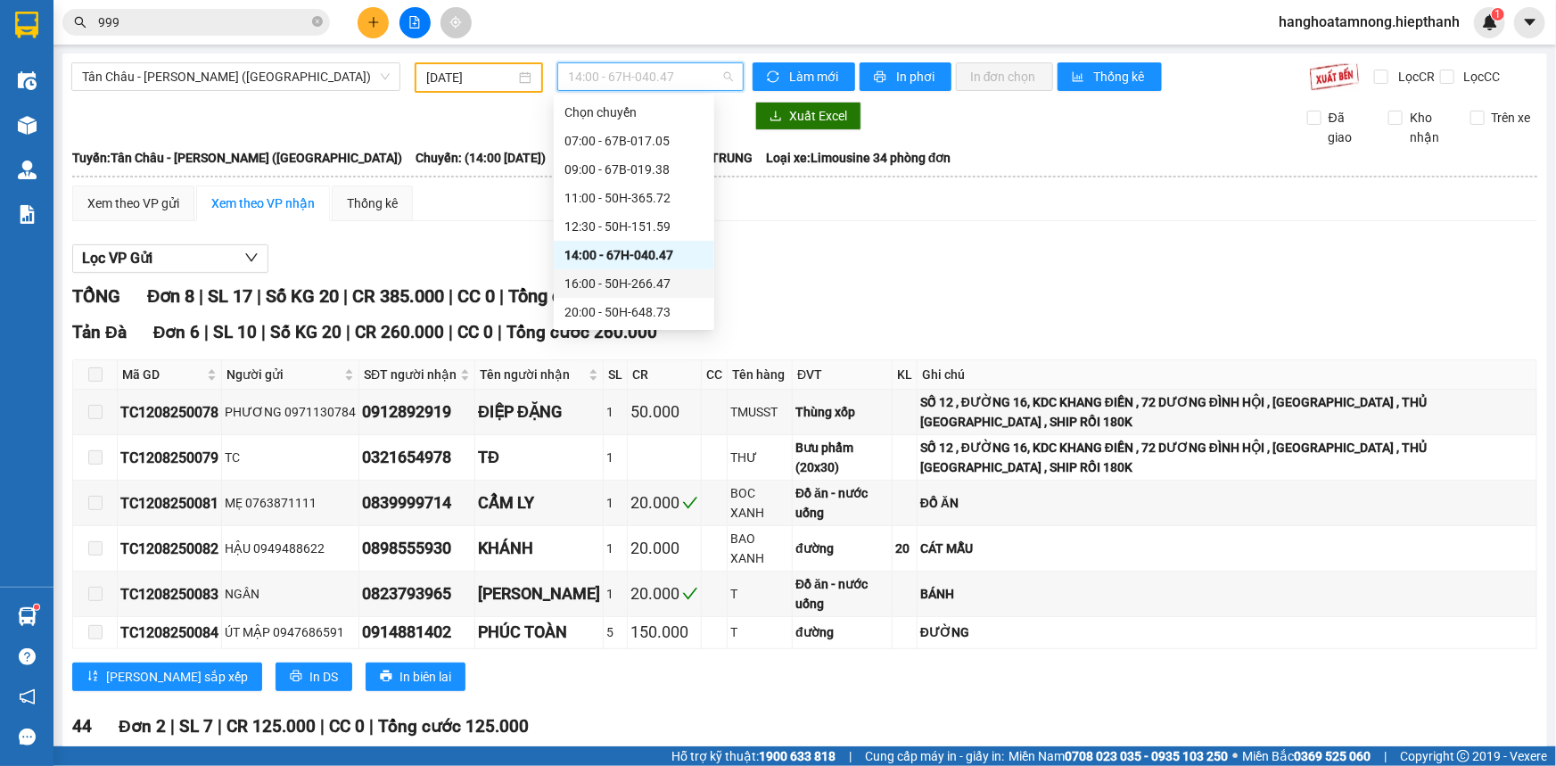
click at [588, 292] on div "16:00 - 50H-266.47" at bounding box center [634, 284] width 139 height 20
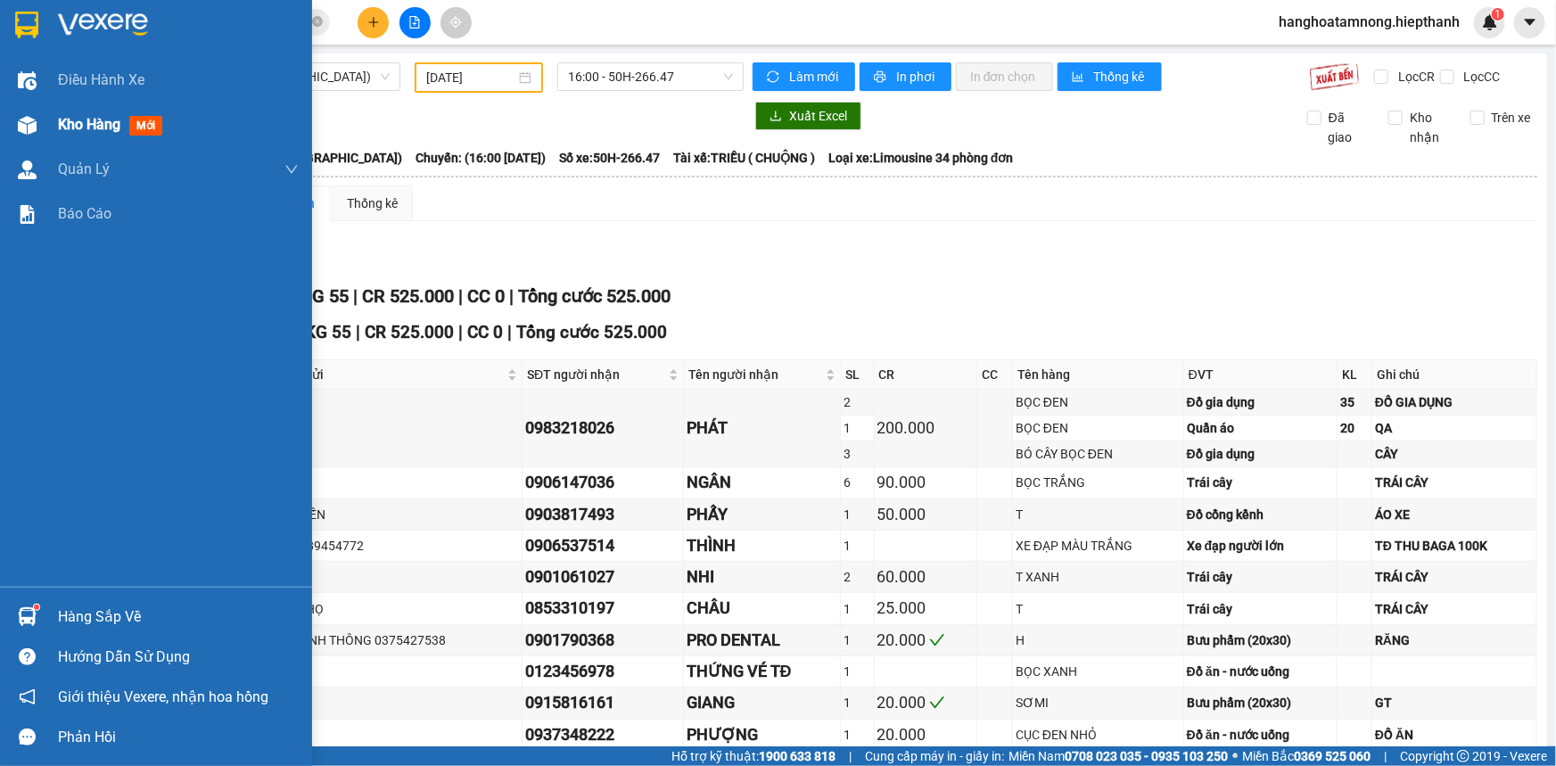
click at [49, 120] on div "Kho hàng mới" at bounding box center [156, 125] width 312 height 45
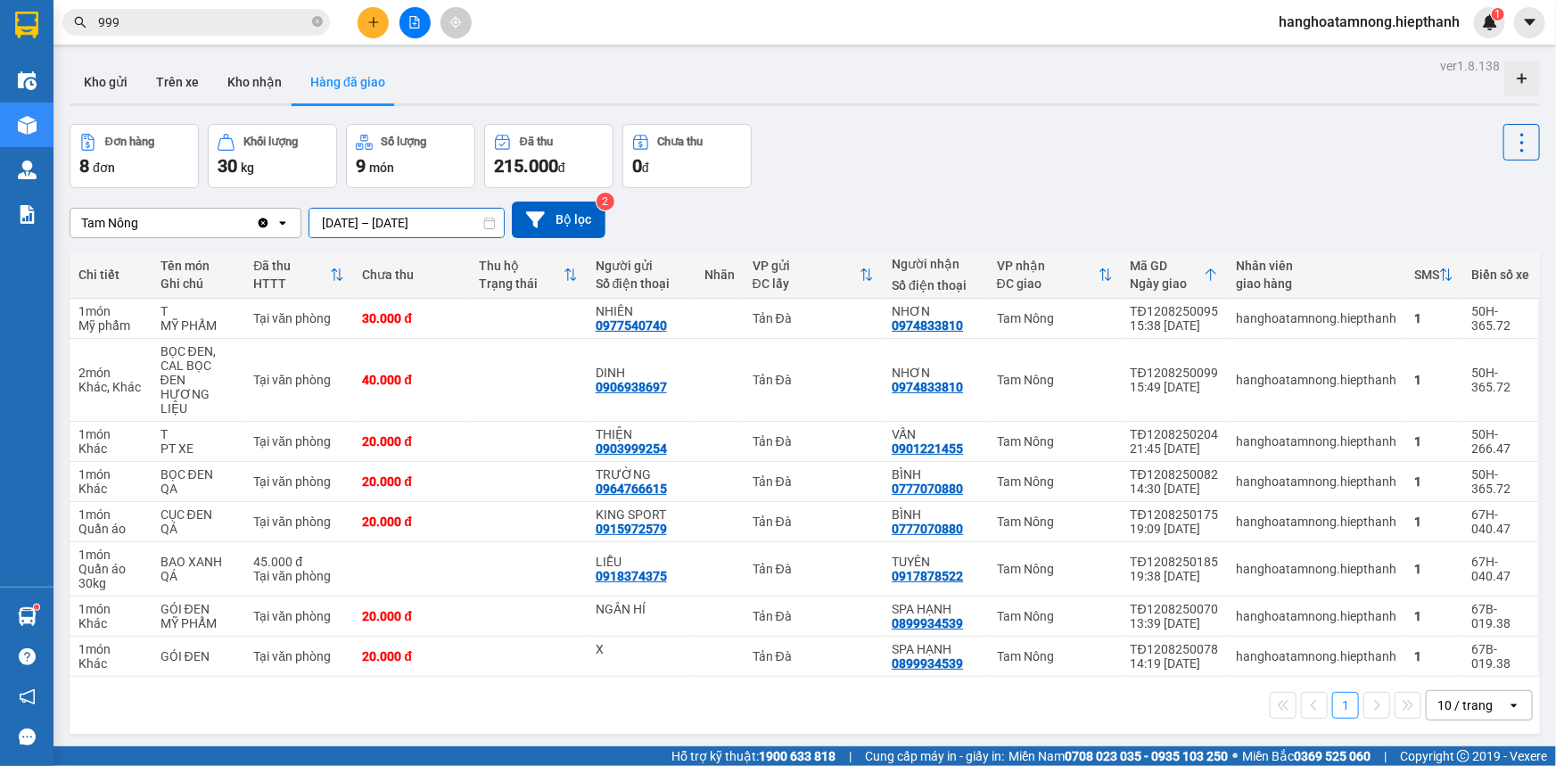
click at [394, 220] on input "[DATE] – [DATE]" at bounding box center [407, 223] width 194 height 29
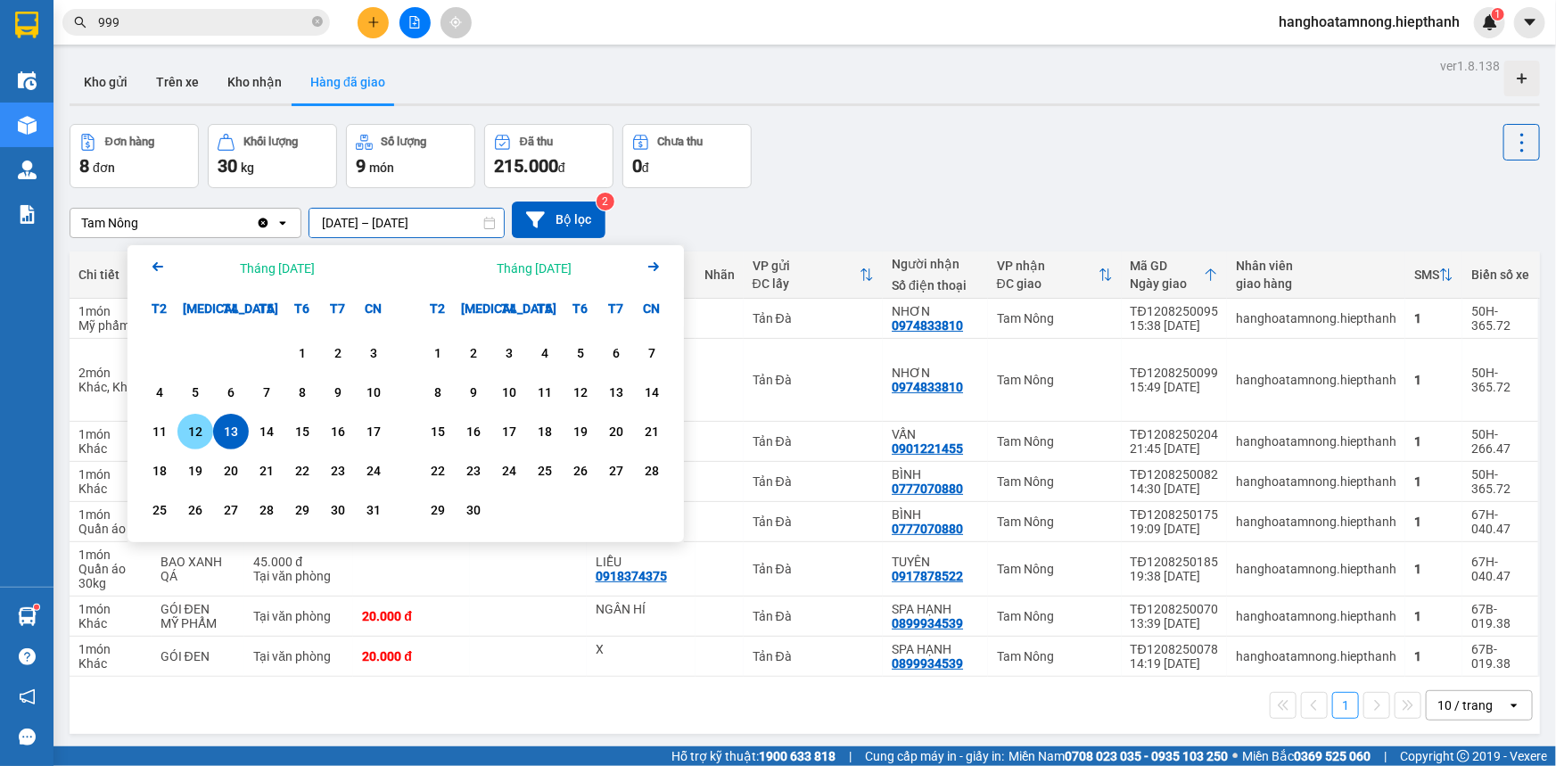
click at [204, 418] on div "12" at bounding box center [195, 432] width 36 height 36
type input "[DATE] – [DATE]"
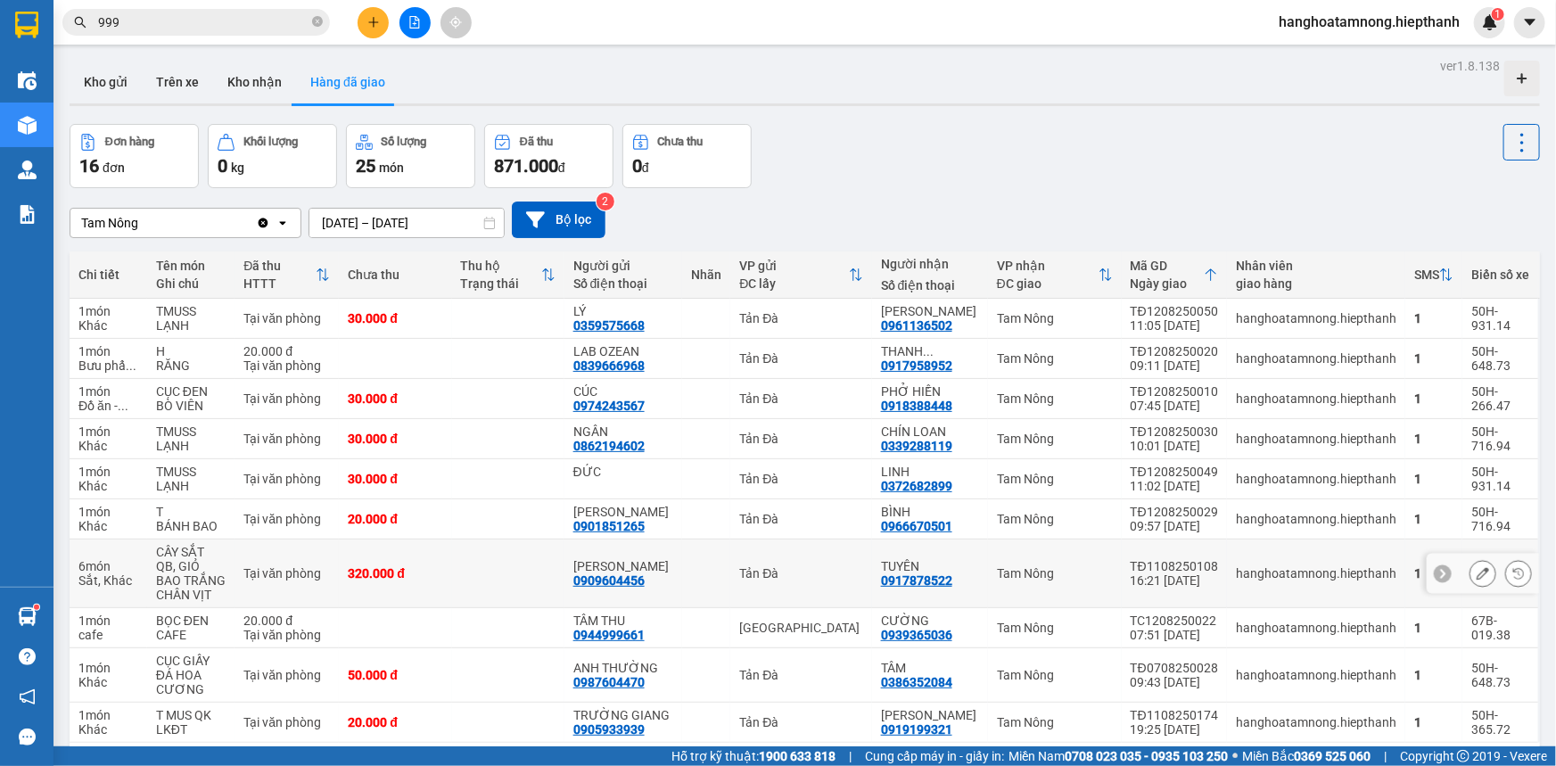
scroll to position [82, 0]
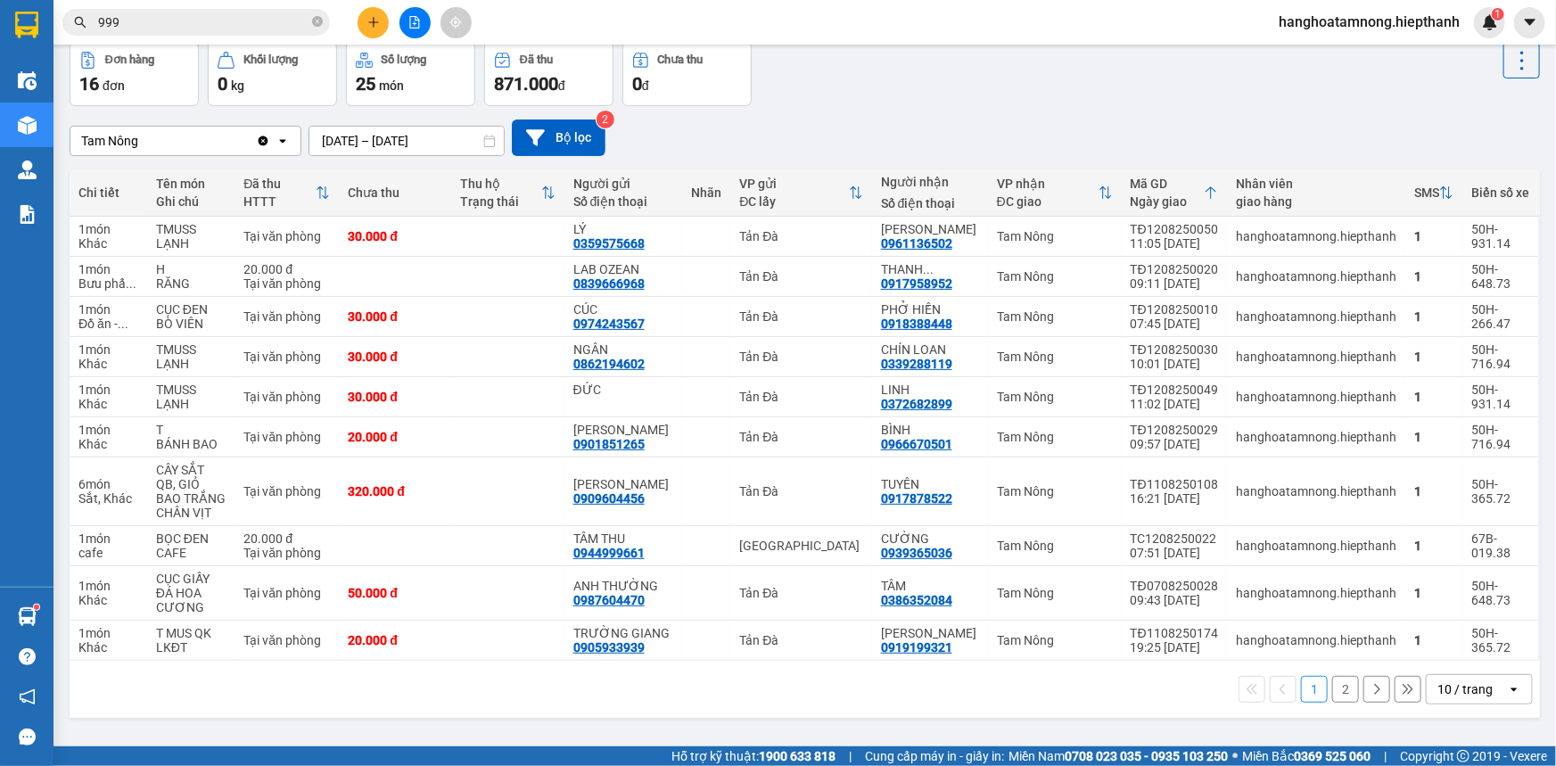
click at [1335, 693] on button "2" at bounding box center [1346, 689] width 27 height 27
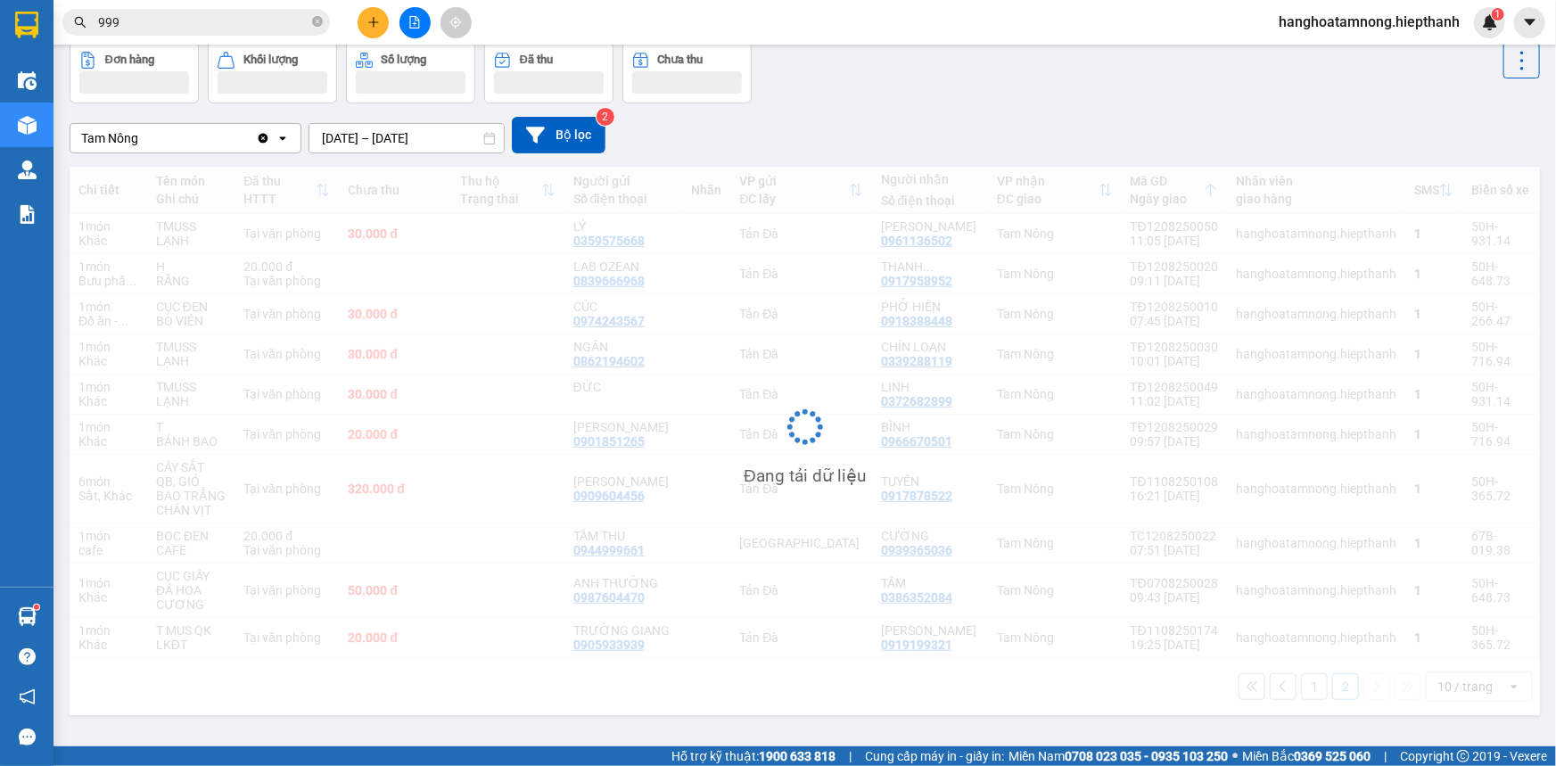
scroll to position [81, 0]
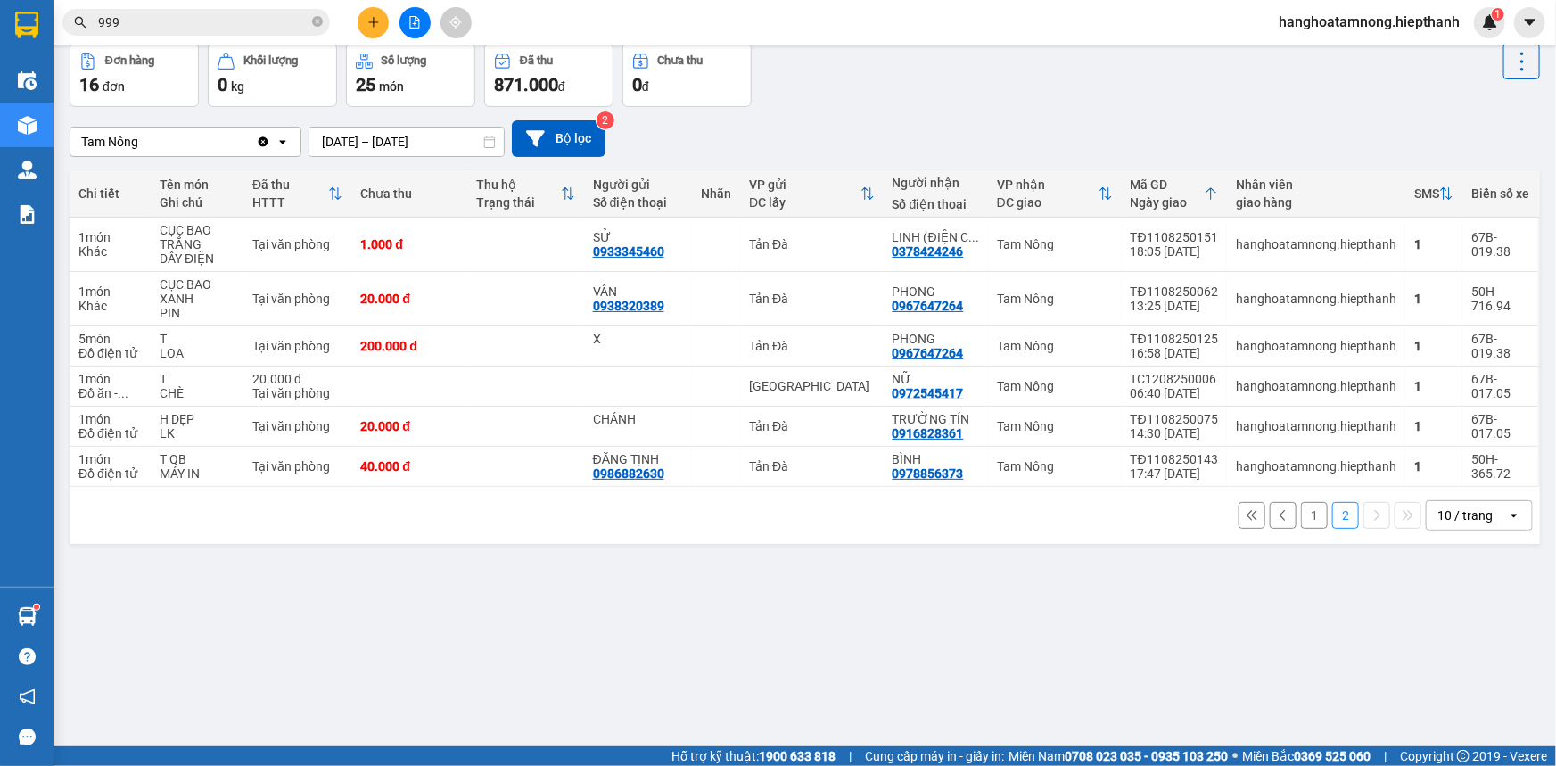
click at [1301, 515] on button "1" at bounding box center [1314, 515] width 27 height 27
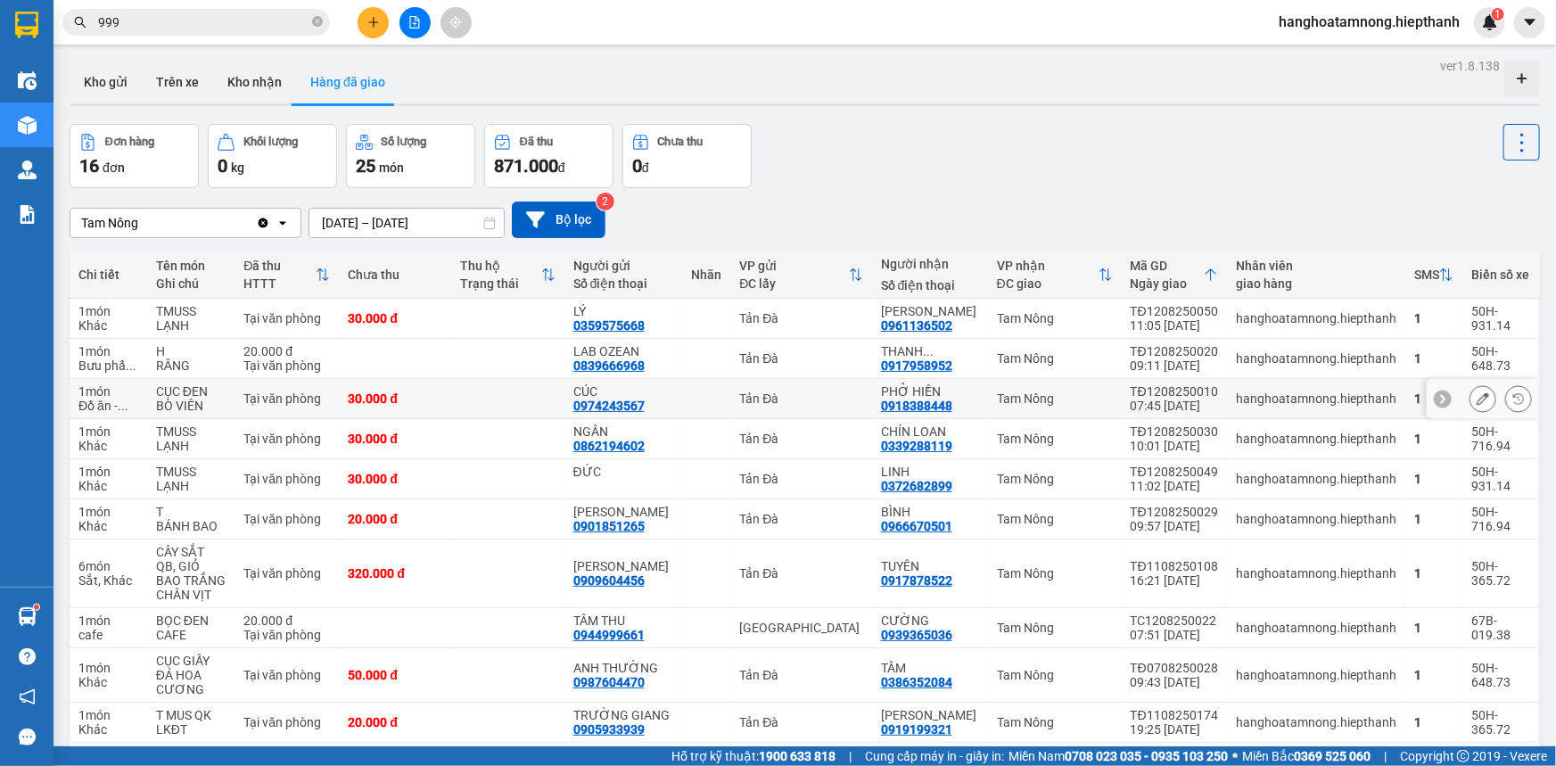
scroll to position [82, 0]
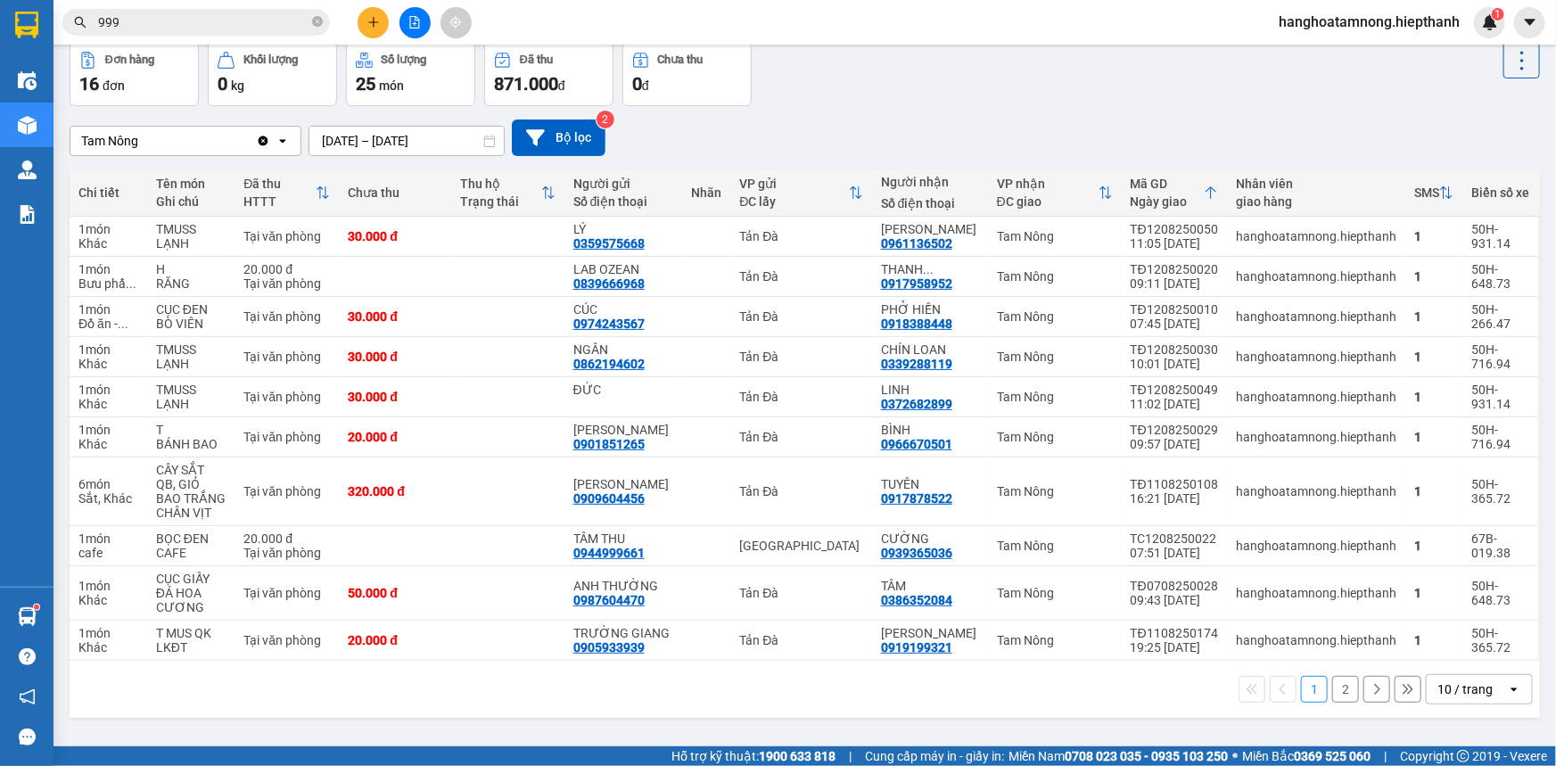
click at [475, 696] on div "1 2 10 / trang open" at bounding box center [805, 689] width 1457 height 30
click at [1333, 702] on button "2" at bounding box center [1346, 689] width 27 height 27
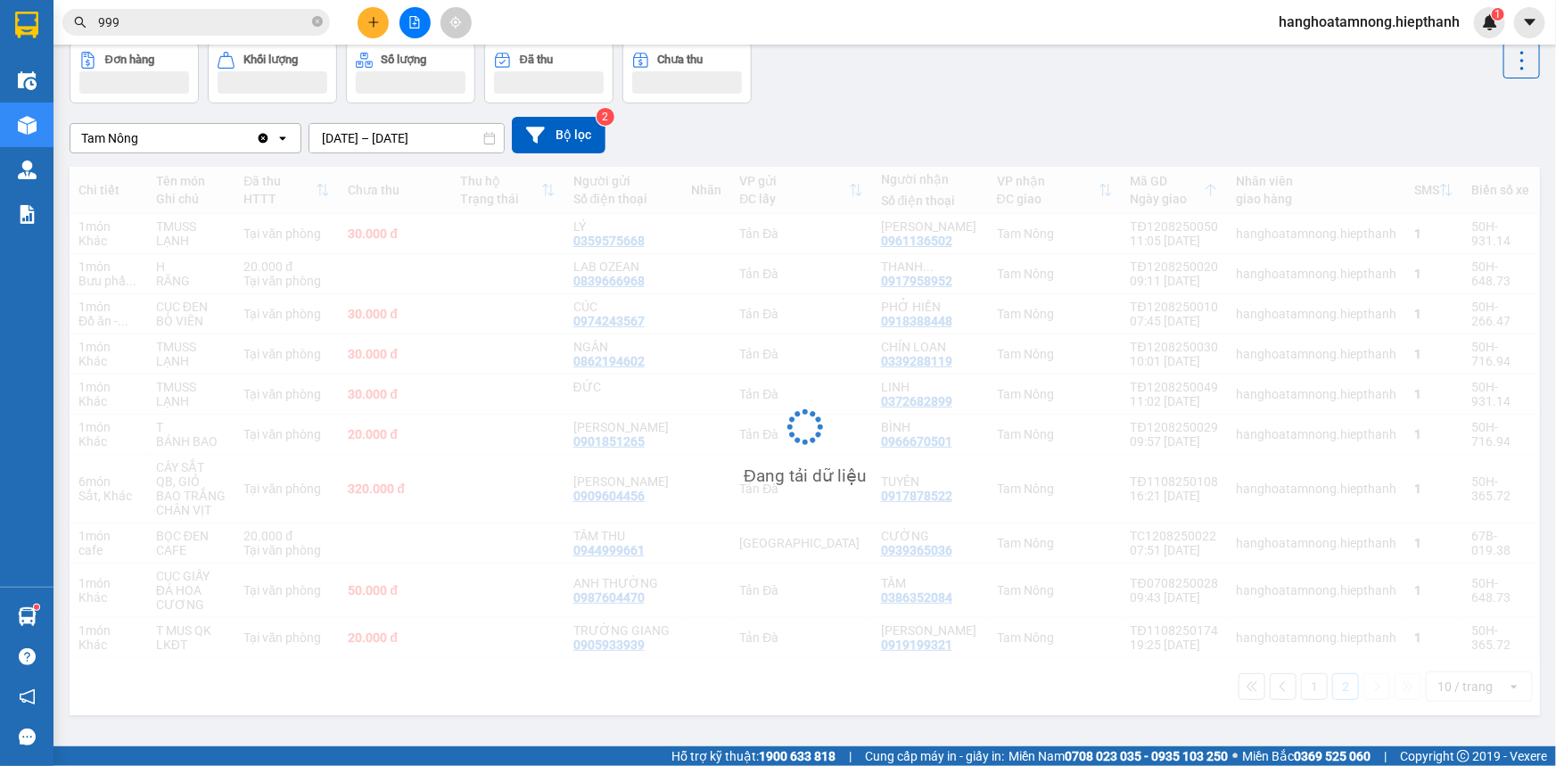
scroll to position [81, 0]
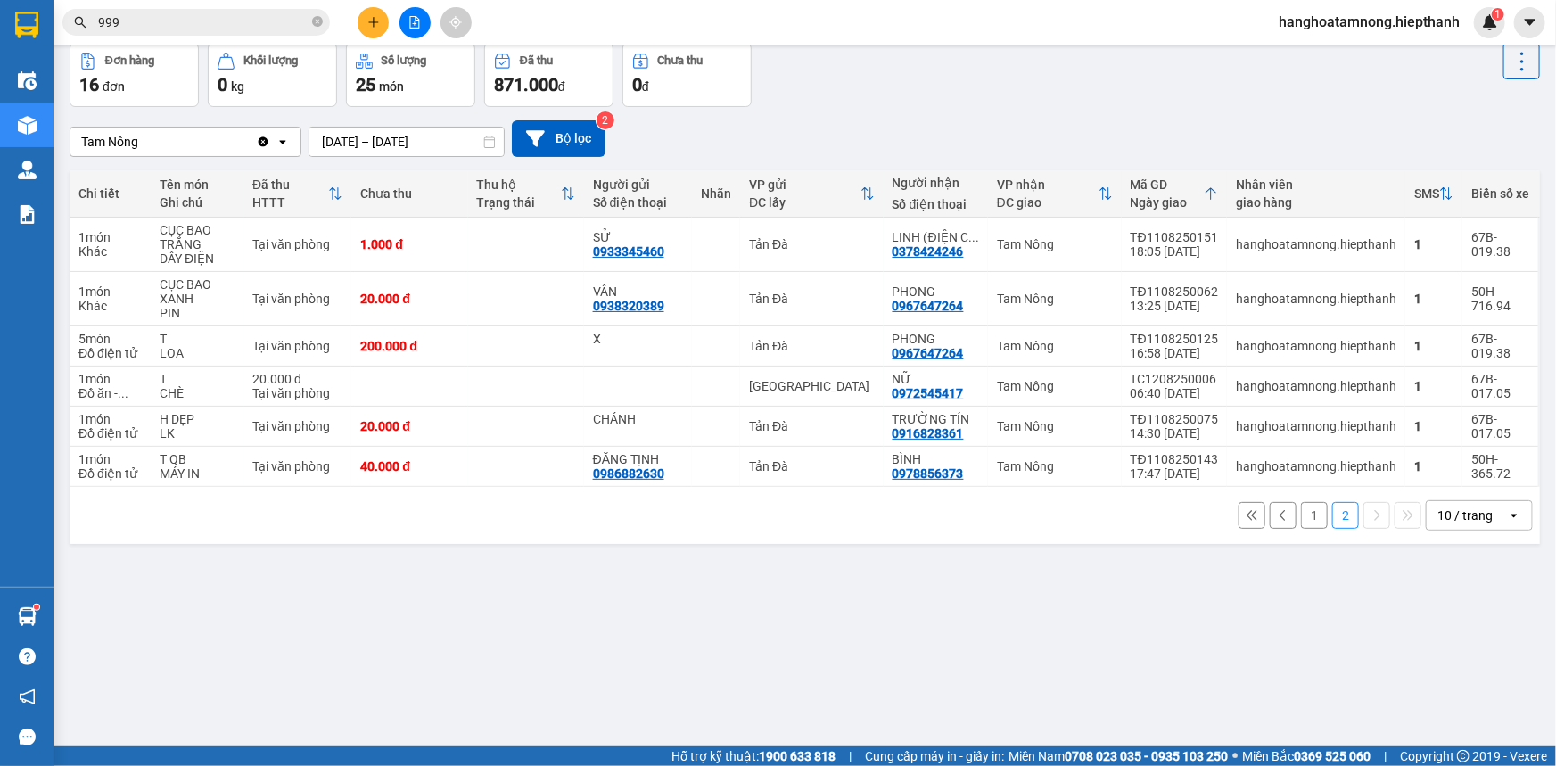
click at [1310, 514] on button "1" at bounding box center [1314, 515] width 27 height 27
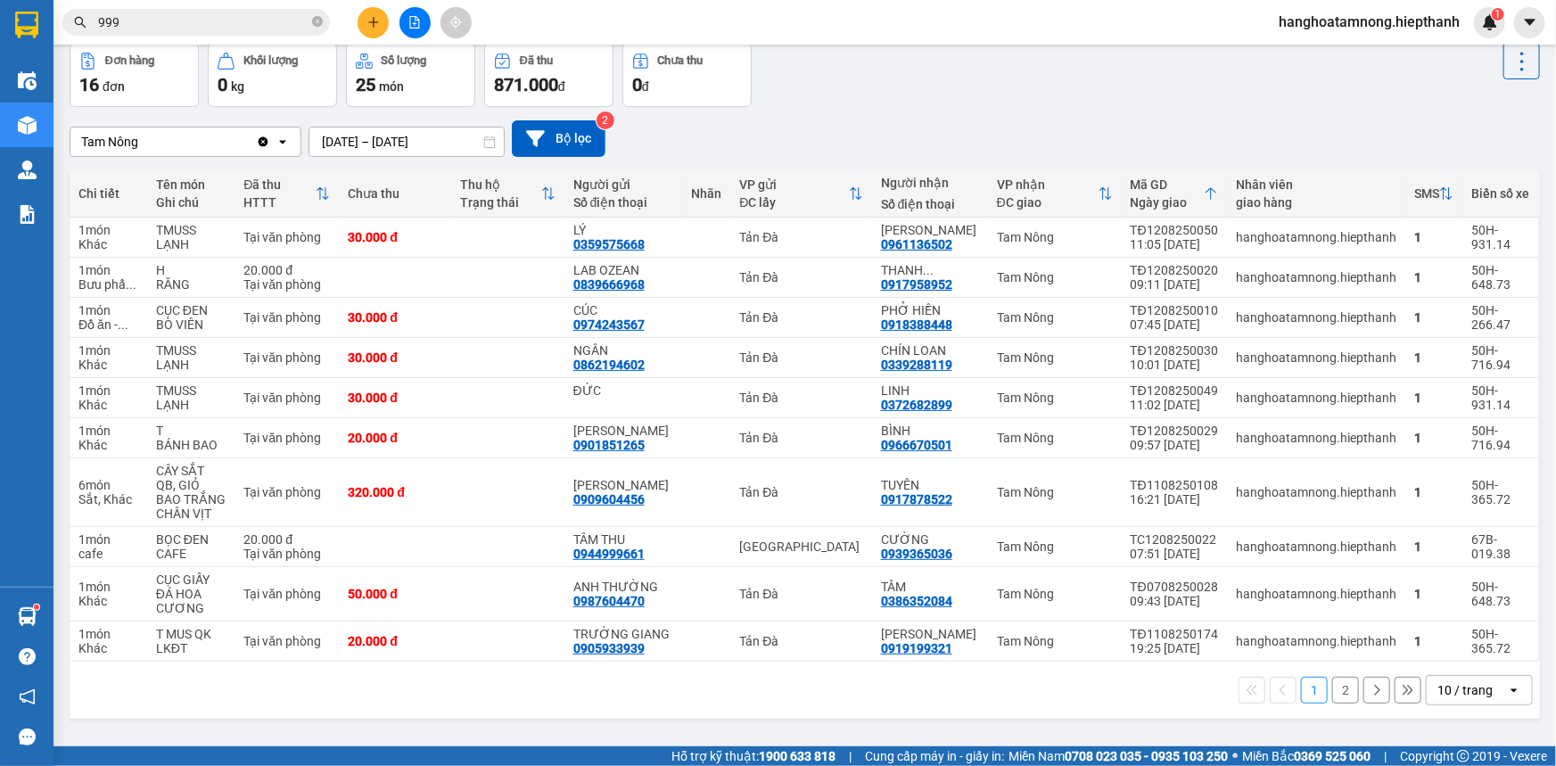
drag, startPoint x: 824, startPoint y: 105, endPoint x: 806, endPoint y: 110, distance: 18.4
click at [824, 105] on div "Đơn hàng 16 đơn Khối lượng 0 kg Số lượng 25 món Đã thu 871.000 đ Chưa thu 0 đ" at bounding box center [805, 75] width 1471 height 64
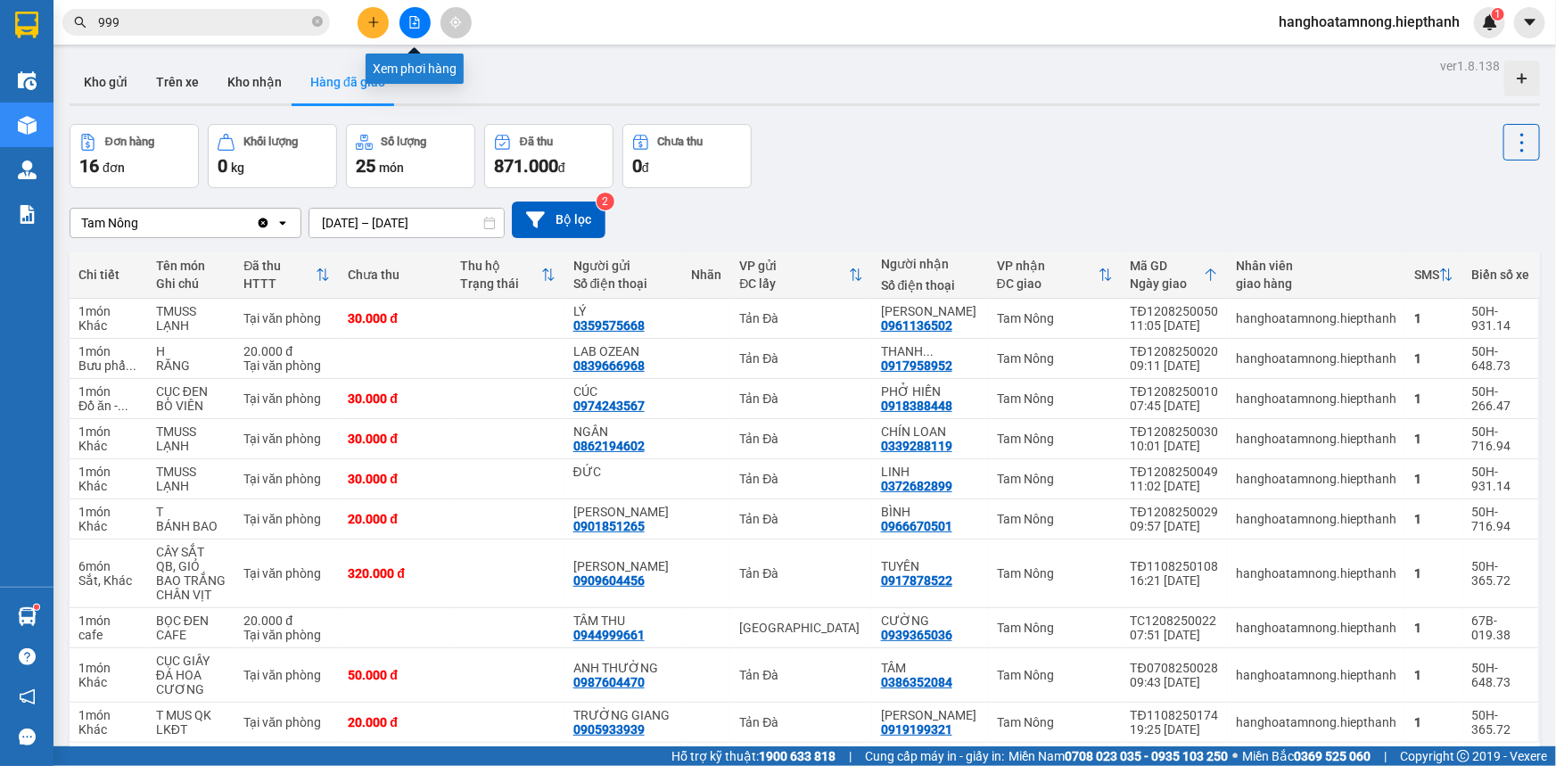
click at [412, 30] on button at bounding box center [415, 22] width 31 height 31
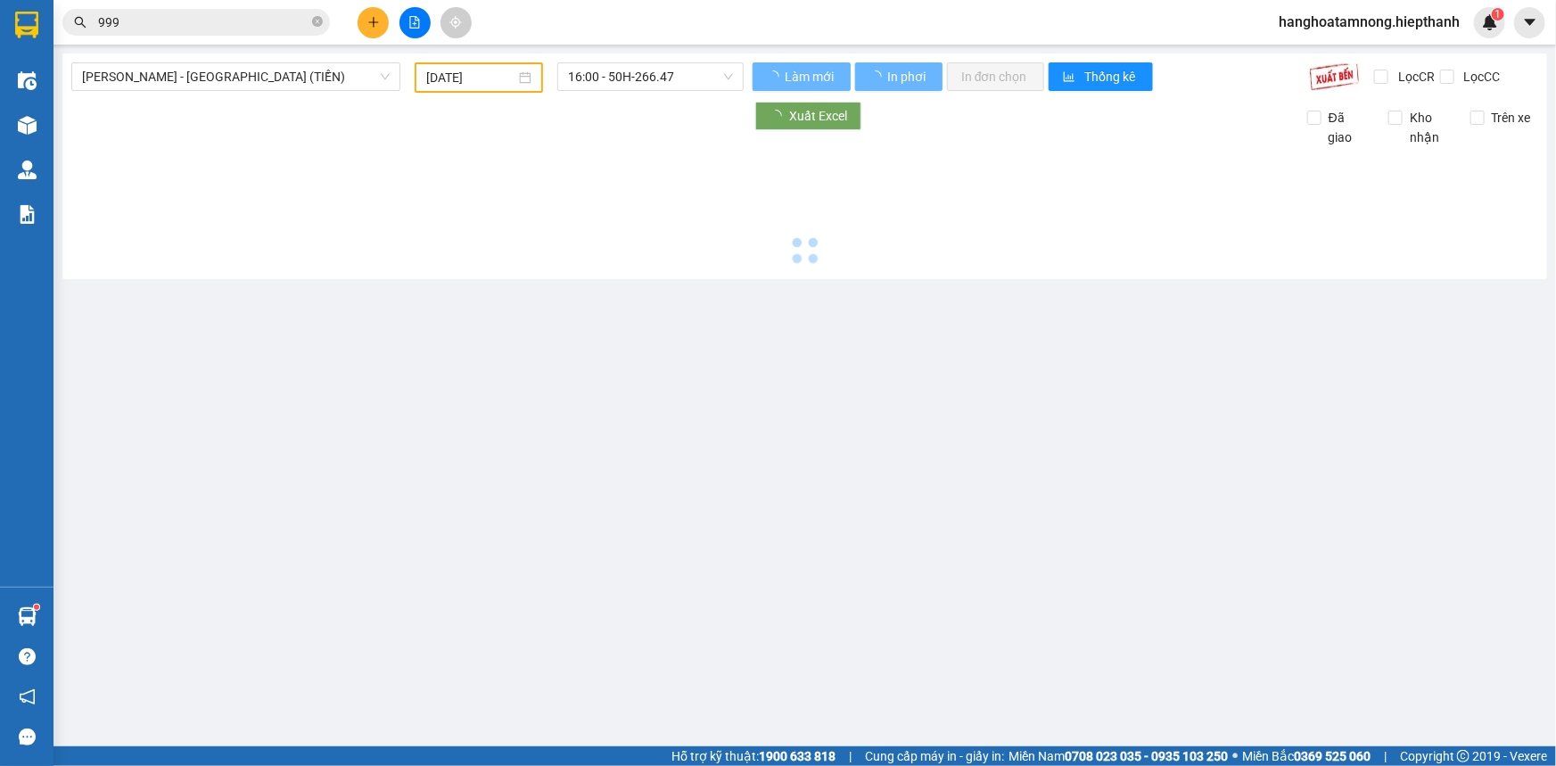
type input "[DATE]"
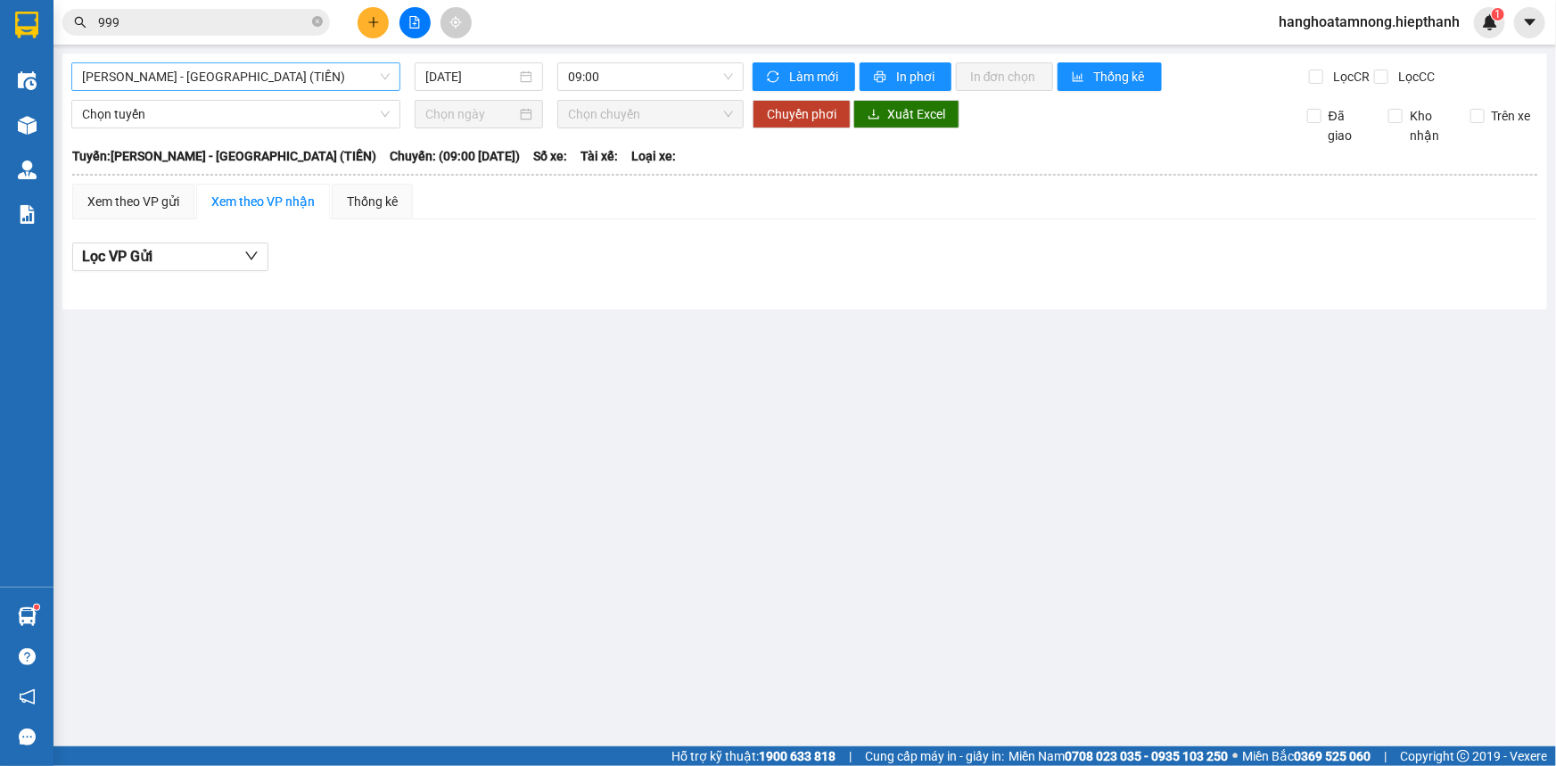
click at [209, 78] on span "[PERSON_NAME] - [GEOGRAPHIC_DATA] (TIỀN)" at bounding box center [236, 76] width 308 height 27
click at [373, 16] on icon "plus" at bounding box center [373, 22] width 12 height 12
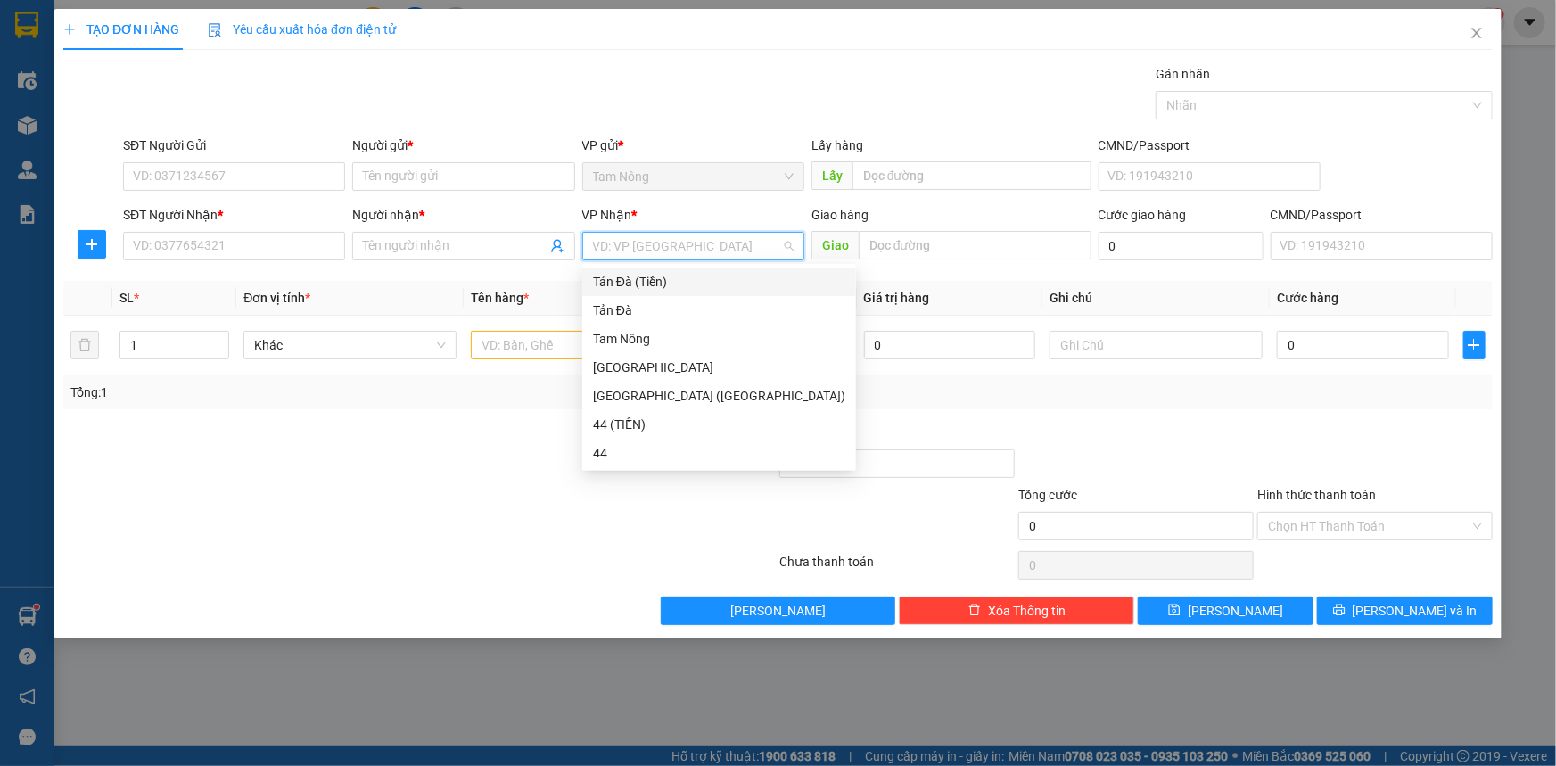
click at [665, 244] on input "search" at bounding box center [687, 246] width 188 height 27
drag, startPoint x: 627, startPoint y: 392, endPoint x: 614, endPoint y: 384, distance: 15.6
click at [626, 392] on div "[GEOGRAPHIC_DATA] ([GEOGRAPHIC_DATA])" at bounding box center [719, 396] width 252 height 20
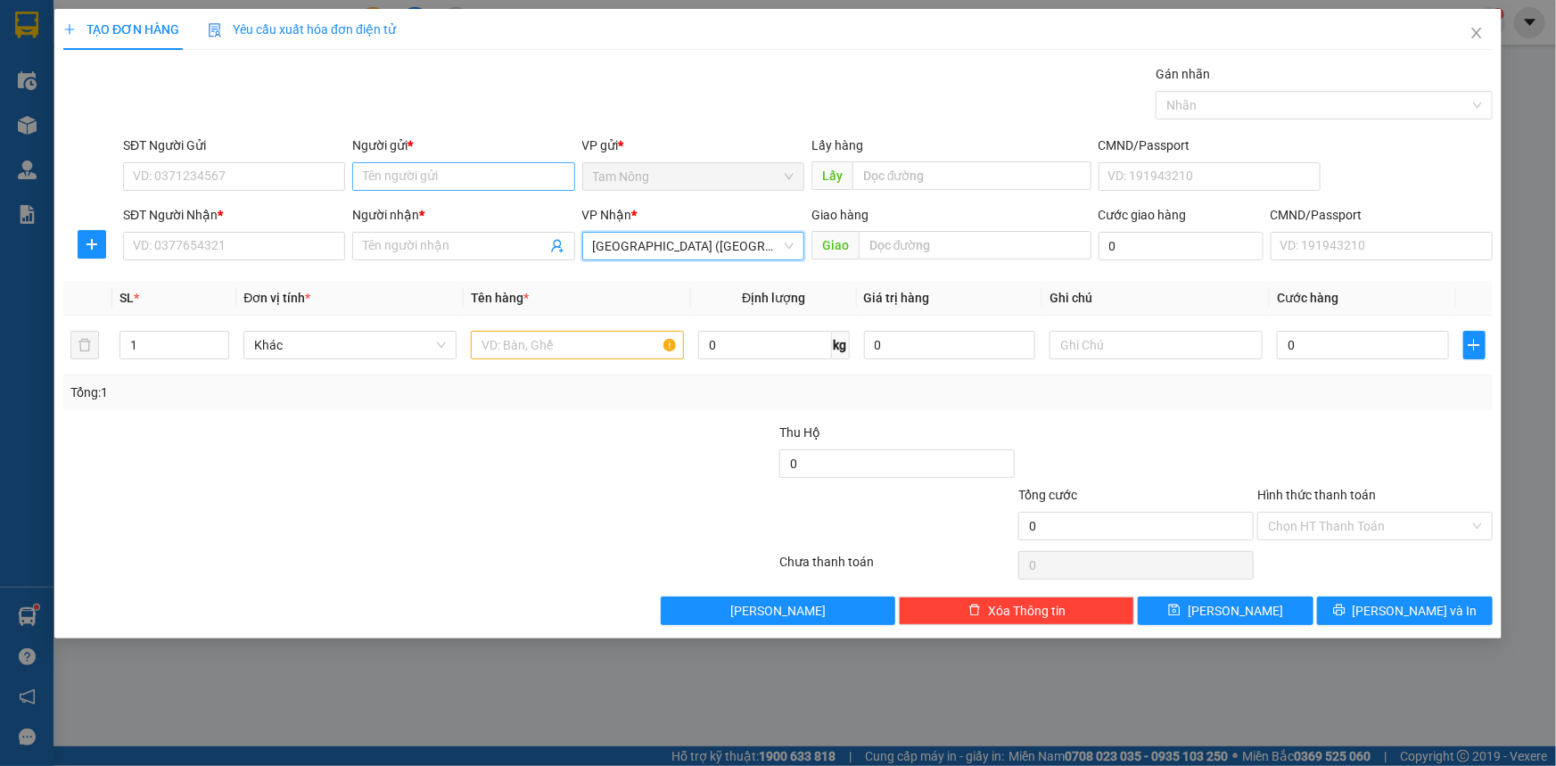
drag, startPoint x: 428, startPoint y: 153, endPoint x: 420, endPoint y: 170, distance: 18.8
click at [428, 156] on div "Người gửi *" at bounding box center [463, 149] width 222 height 27
click at [420, 172] on input "Người gửi *" at bounding box center [463, 176] width 222 height 29
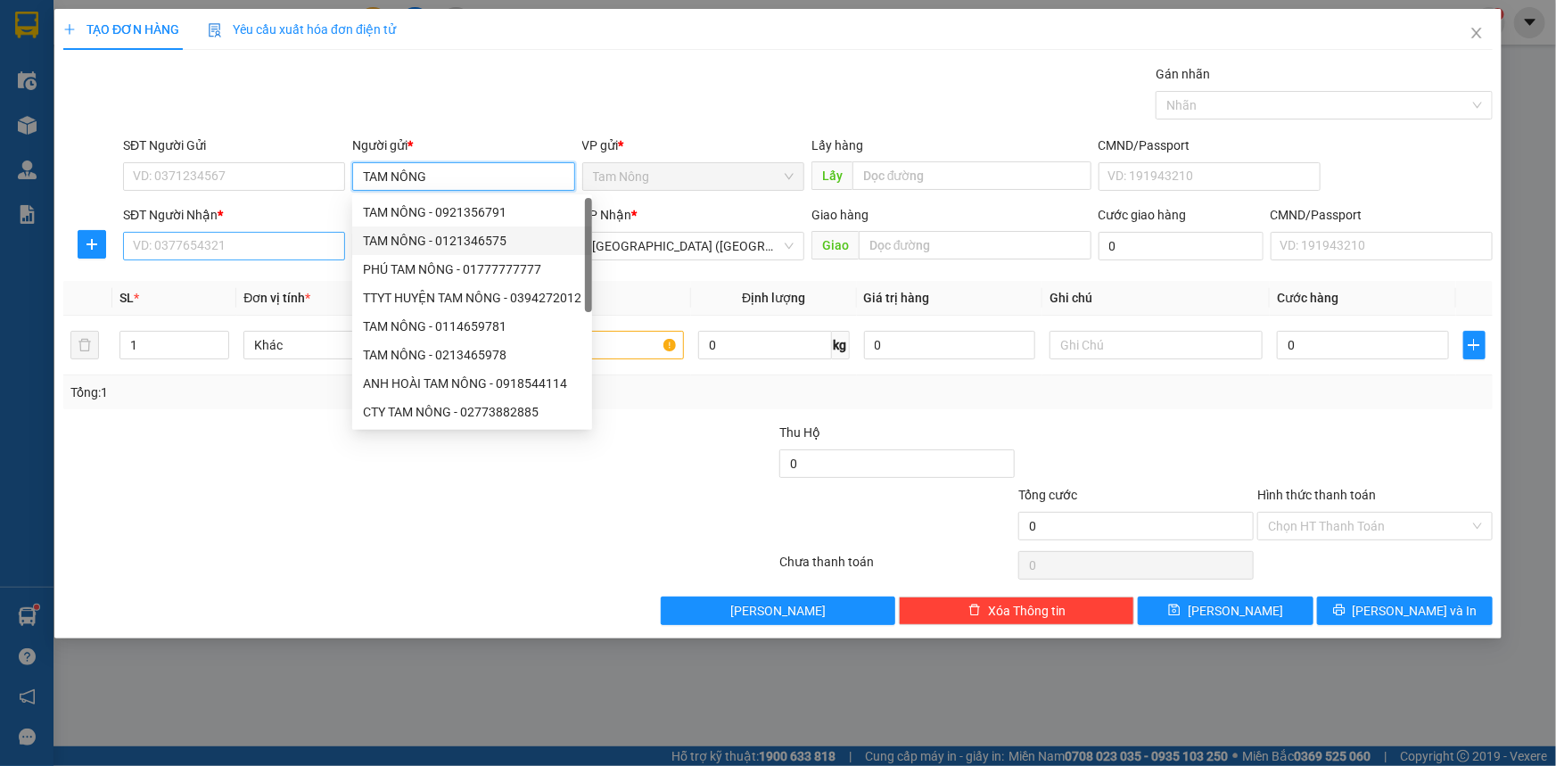
type input "TAM NÔNG"
click at [303, 243] on input "SĐT Người Nhận *" at bounding box center [234, 246] width 222 height 29
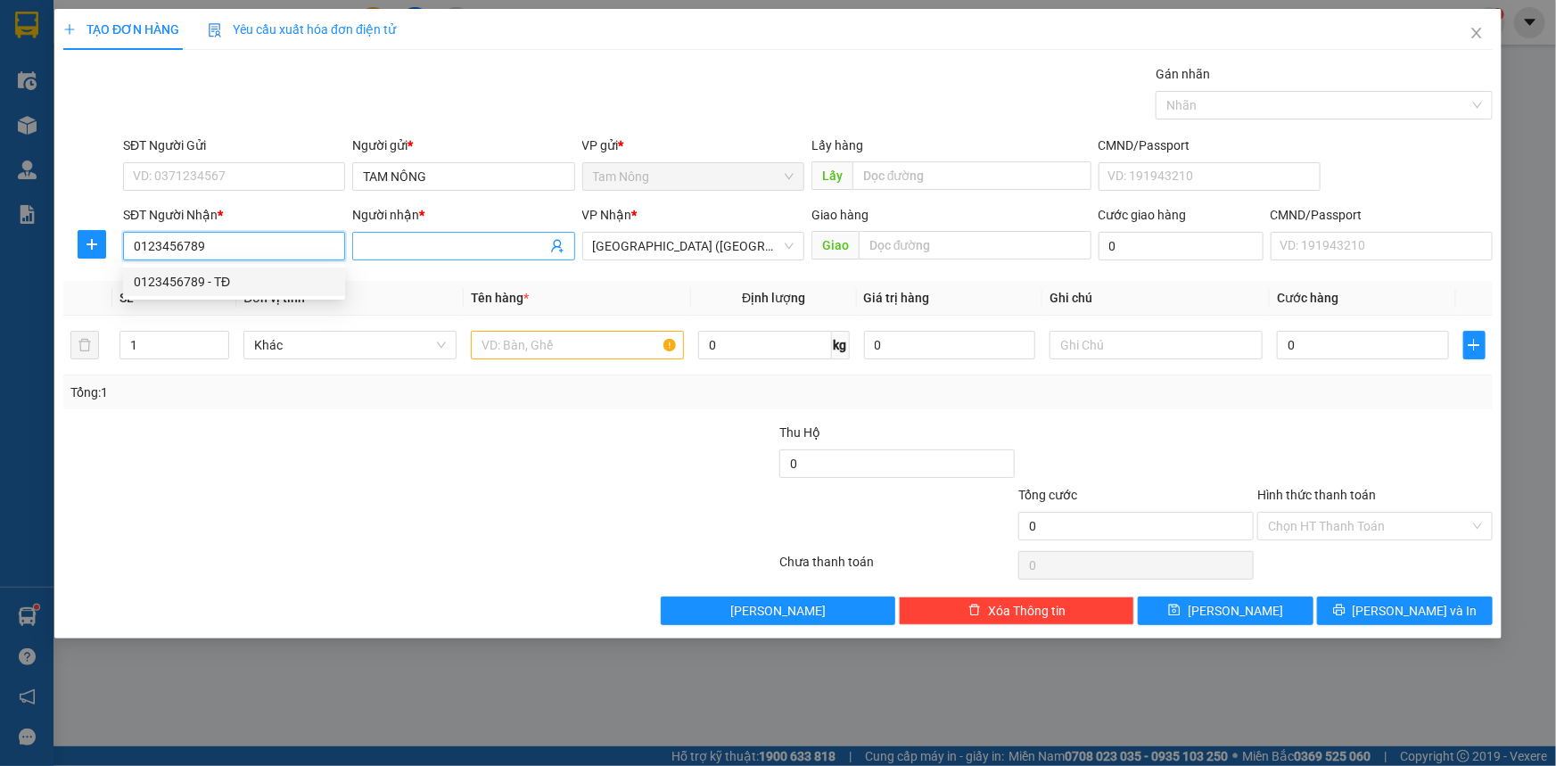
type input "0123456789"
click at [485, 250] on input "Người nhận *" at bounding box center [454, 246] width 183 height 20
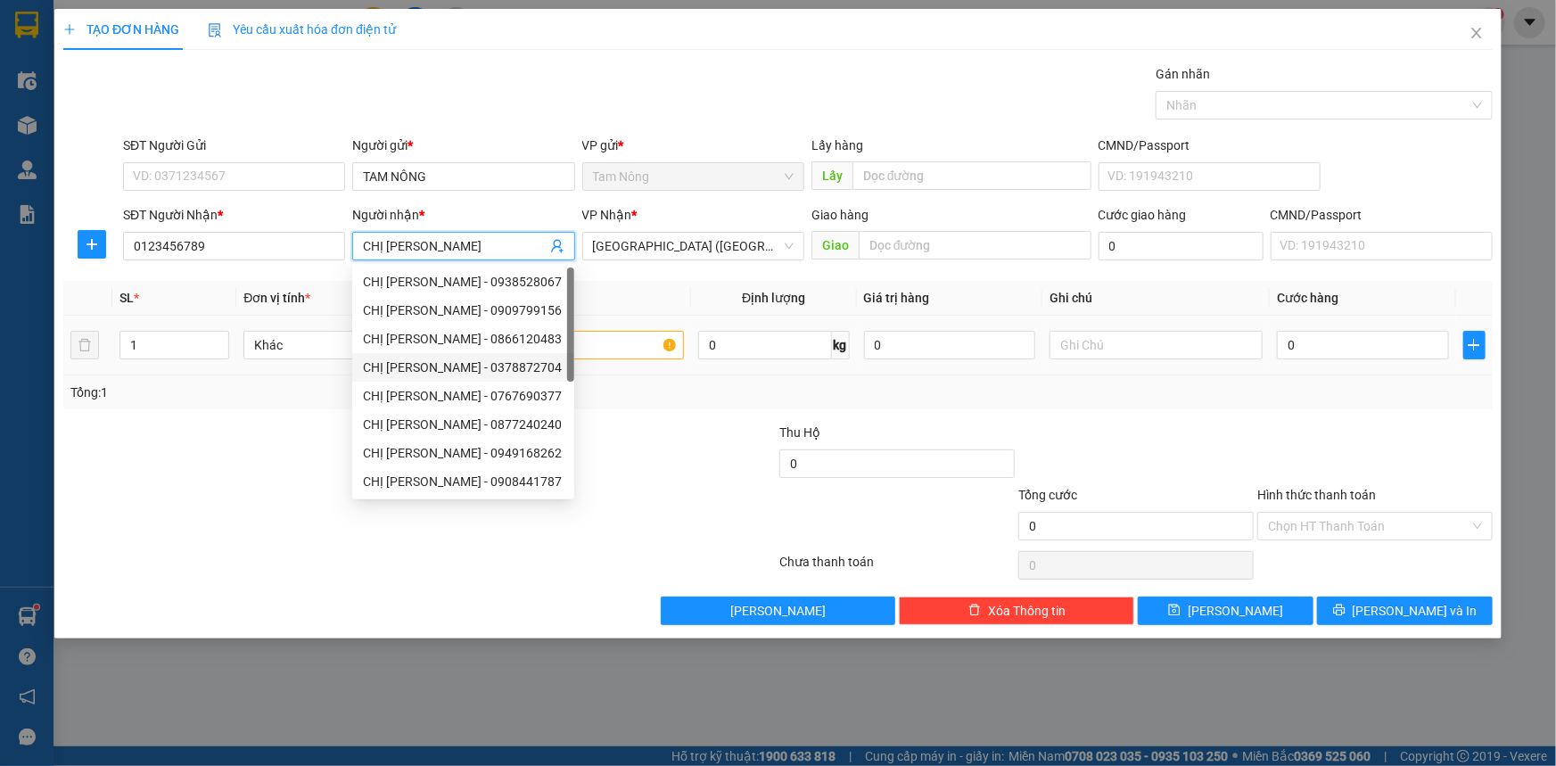
type input "CHỊ [PERSON_NAME]"
click at [631, 339] on input "text" at bounding box center [577, 345] width 213 height 29
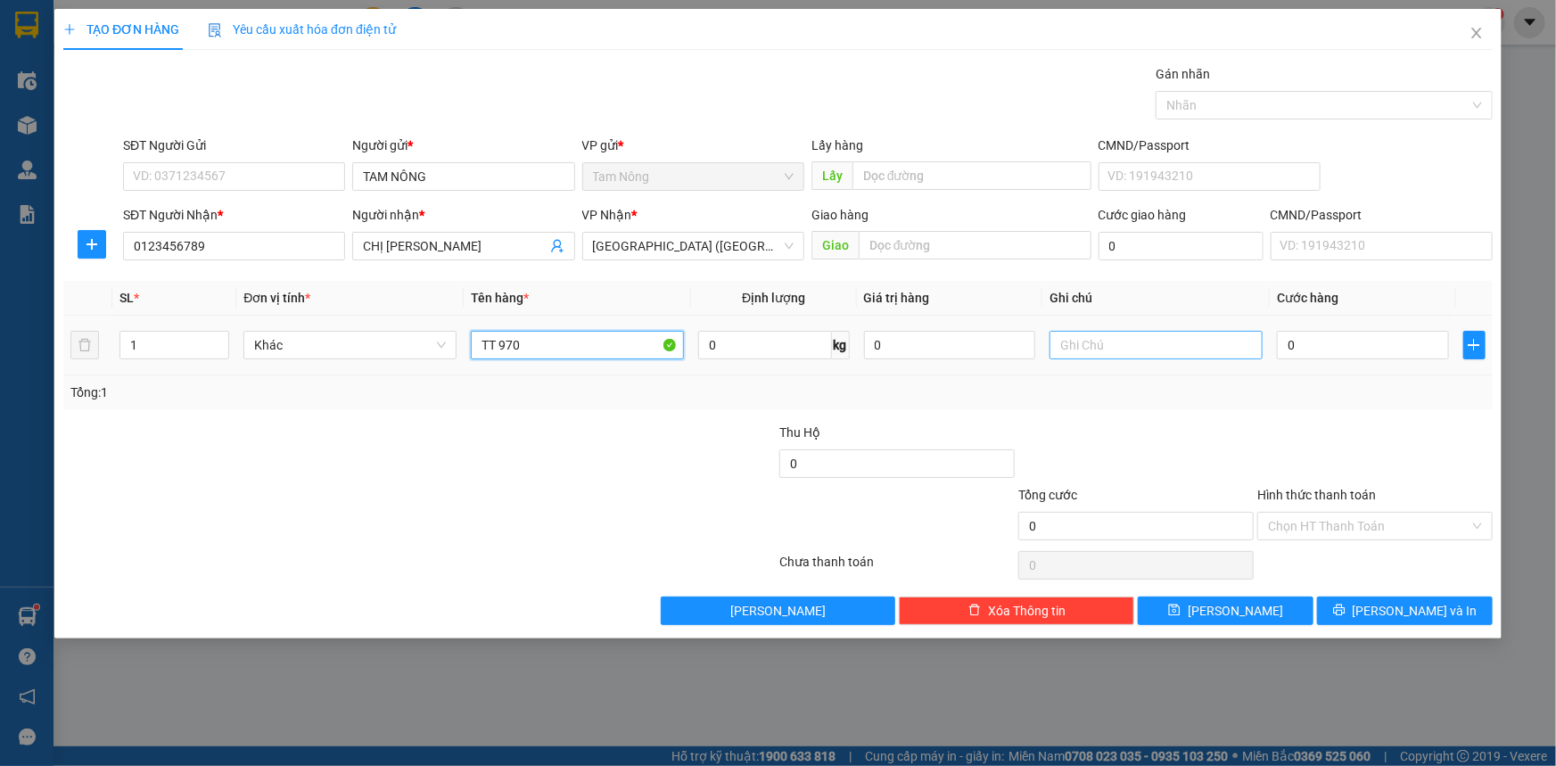
type input "TT 970"
click at [1136, 341] on input "text" at bounding box center [1156, 345] width 213 height 29
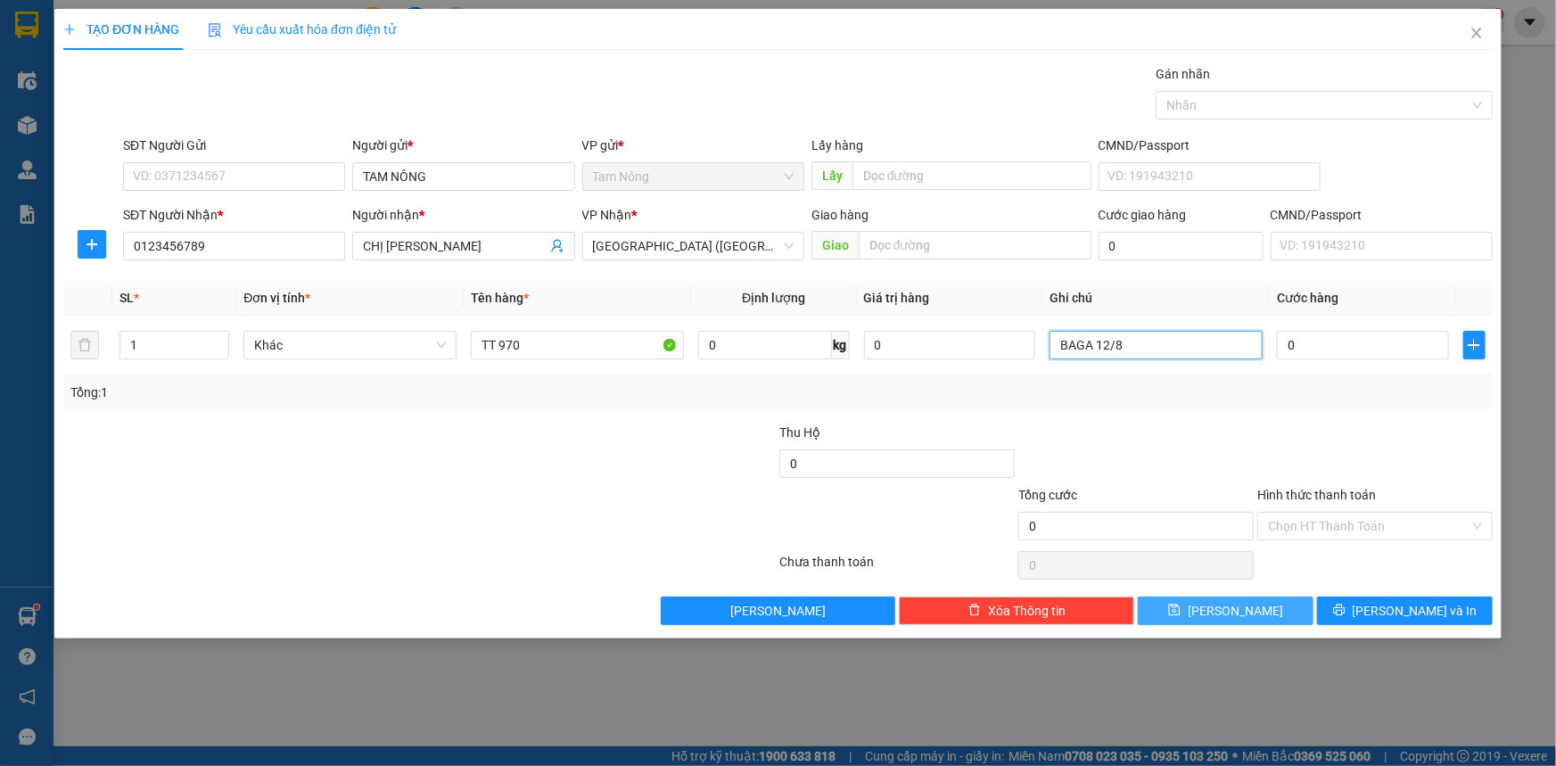
type input "BAGA 12/8"
click at [1241, 605] on span "[PERSON_NAME]" at bounding box center [1235, 611] width 95 height 20
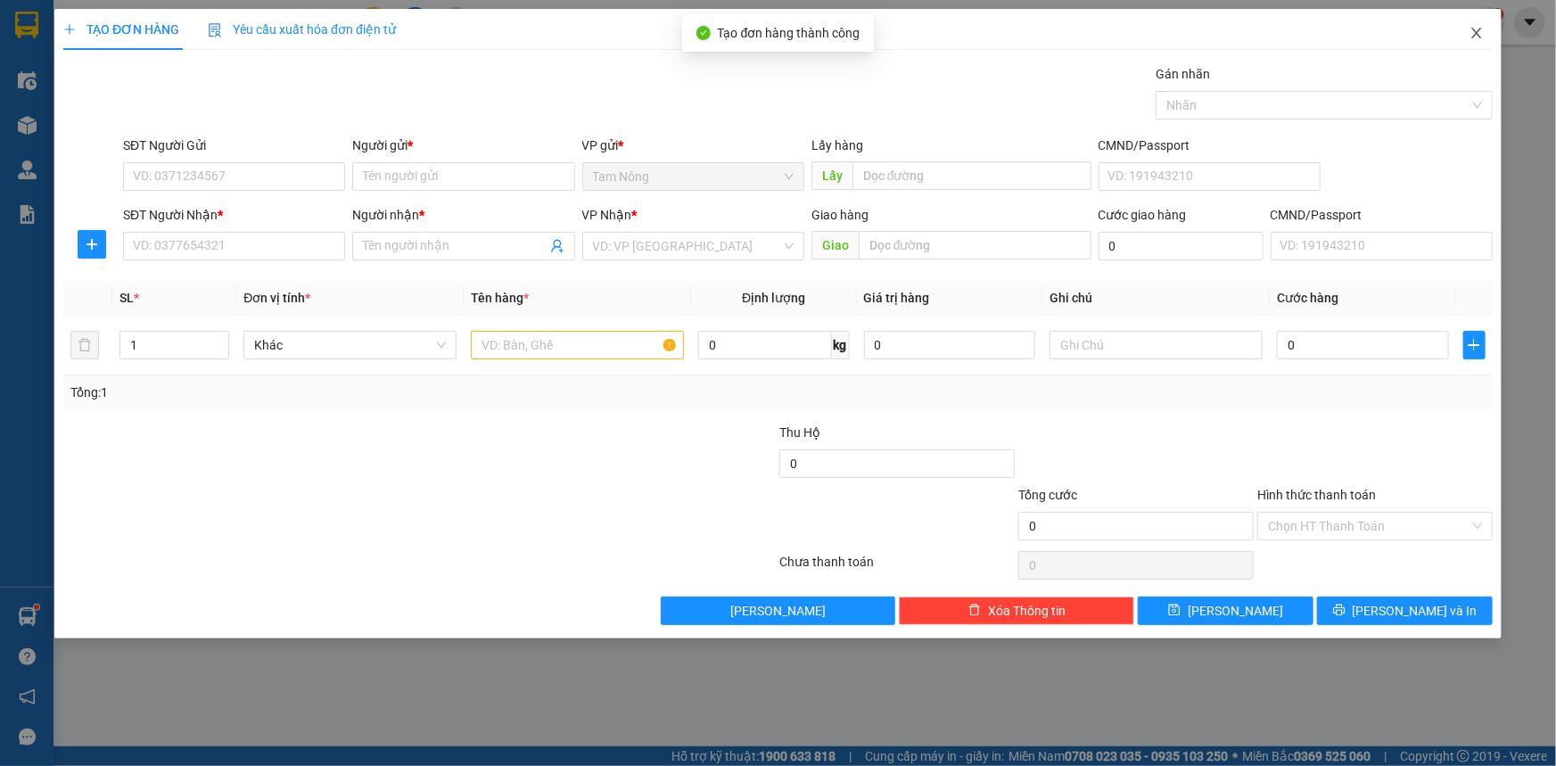
click at [1482, 27] on icon "close" at bounding box center [1477, 33] width 14 height 14
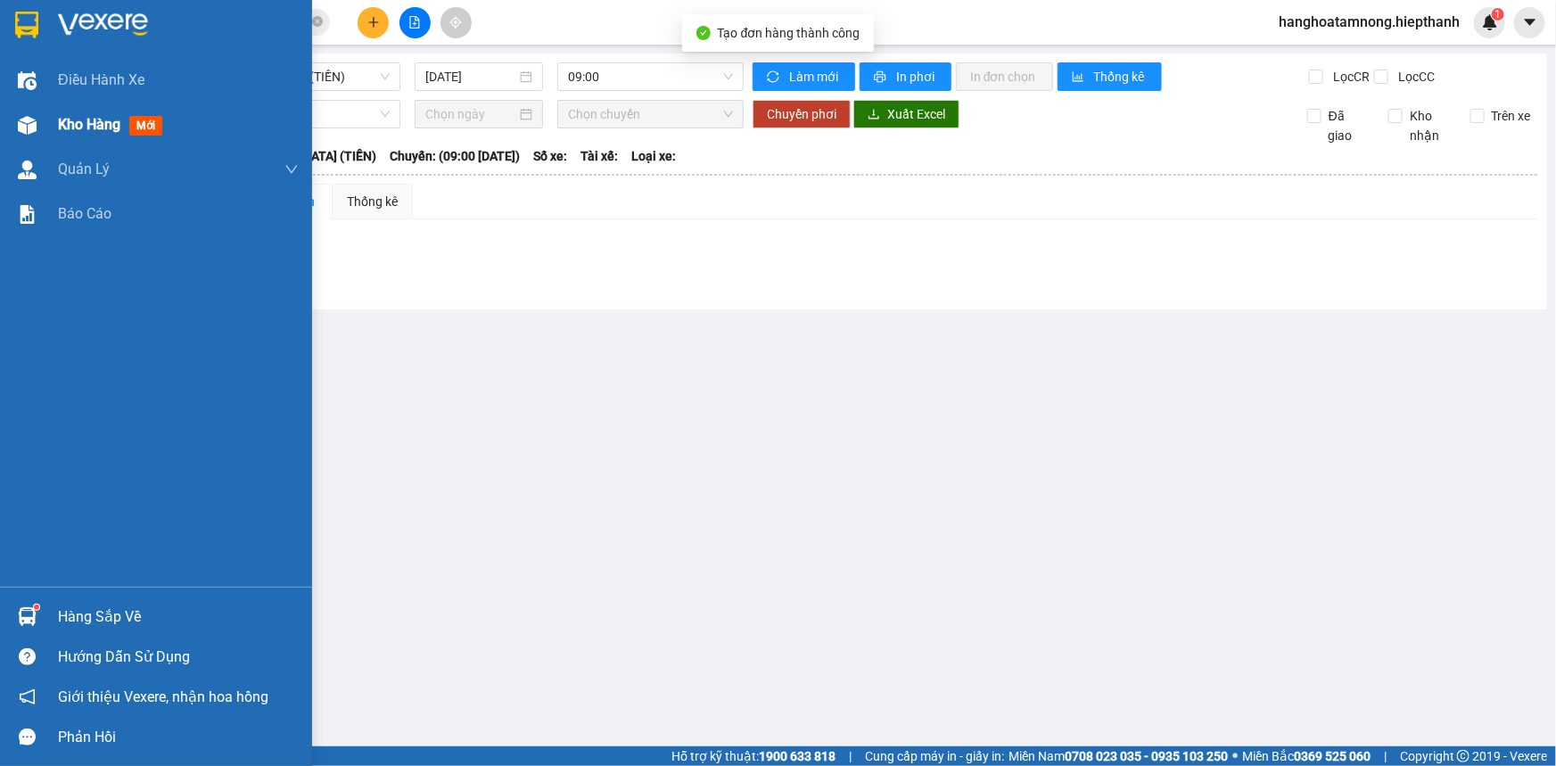
click at [63, 116] on span "Kho hàng" at bounding box center [89, 124] width 62 height 17
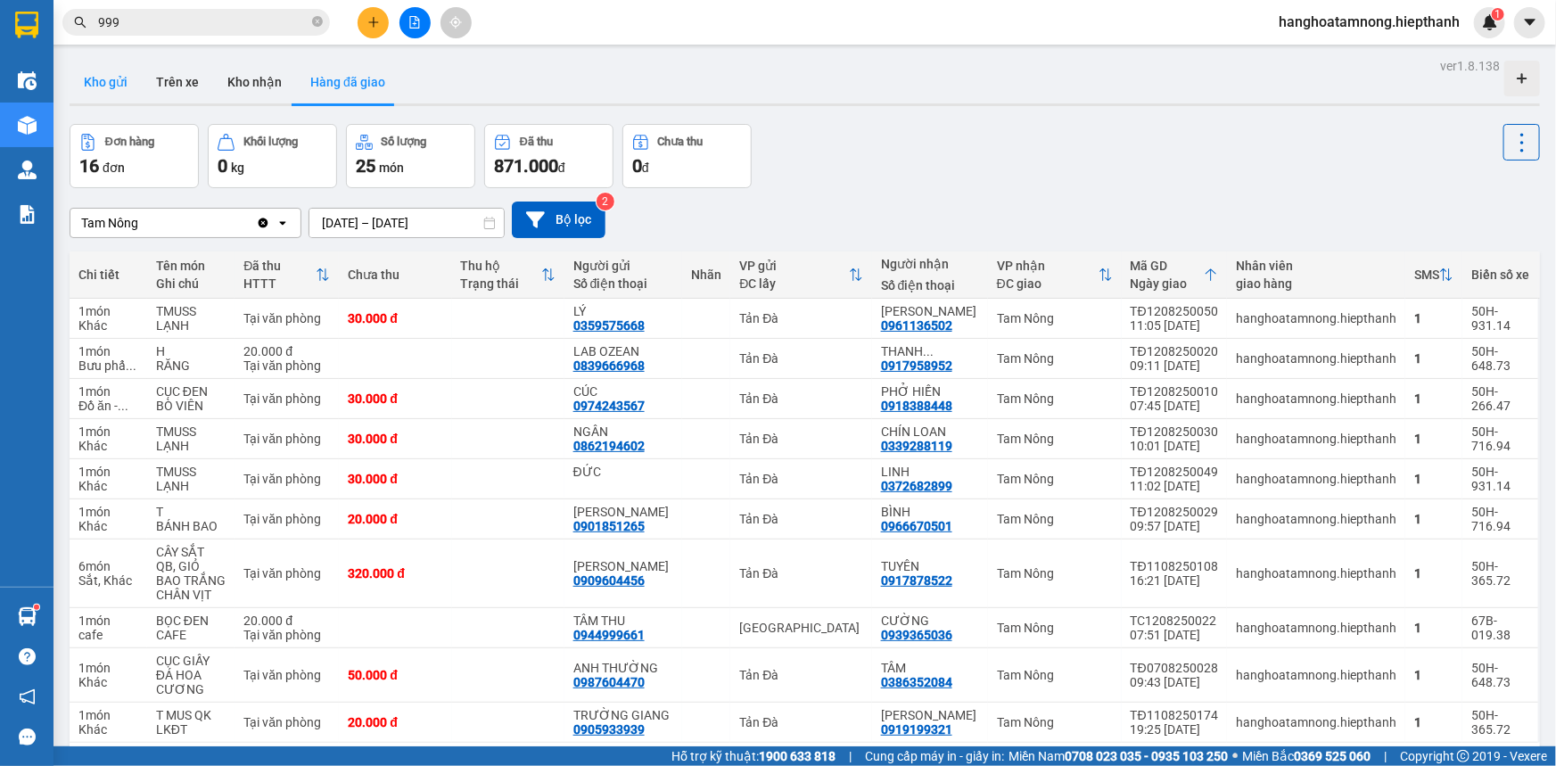
click at [115, 70] on button "Kho gửi" at bounding box center [106, 82] width 72 height 43
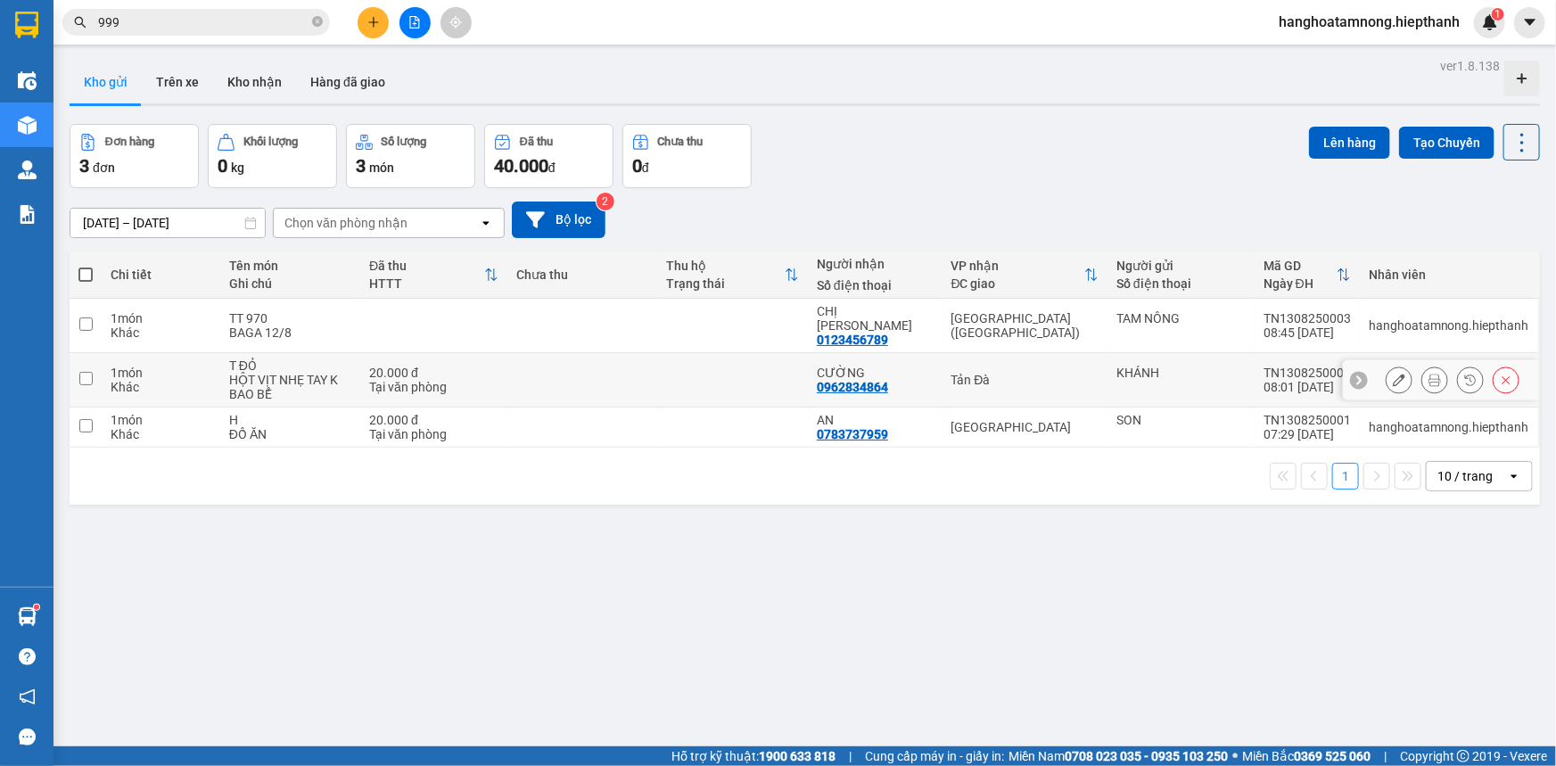
click at [89, 356] on td at bounding box center [86, 380] width 32 height 54
checkbox input "true"
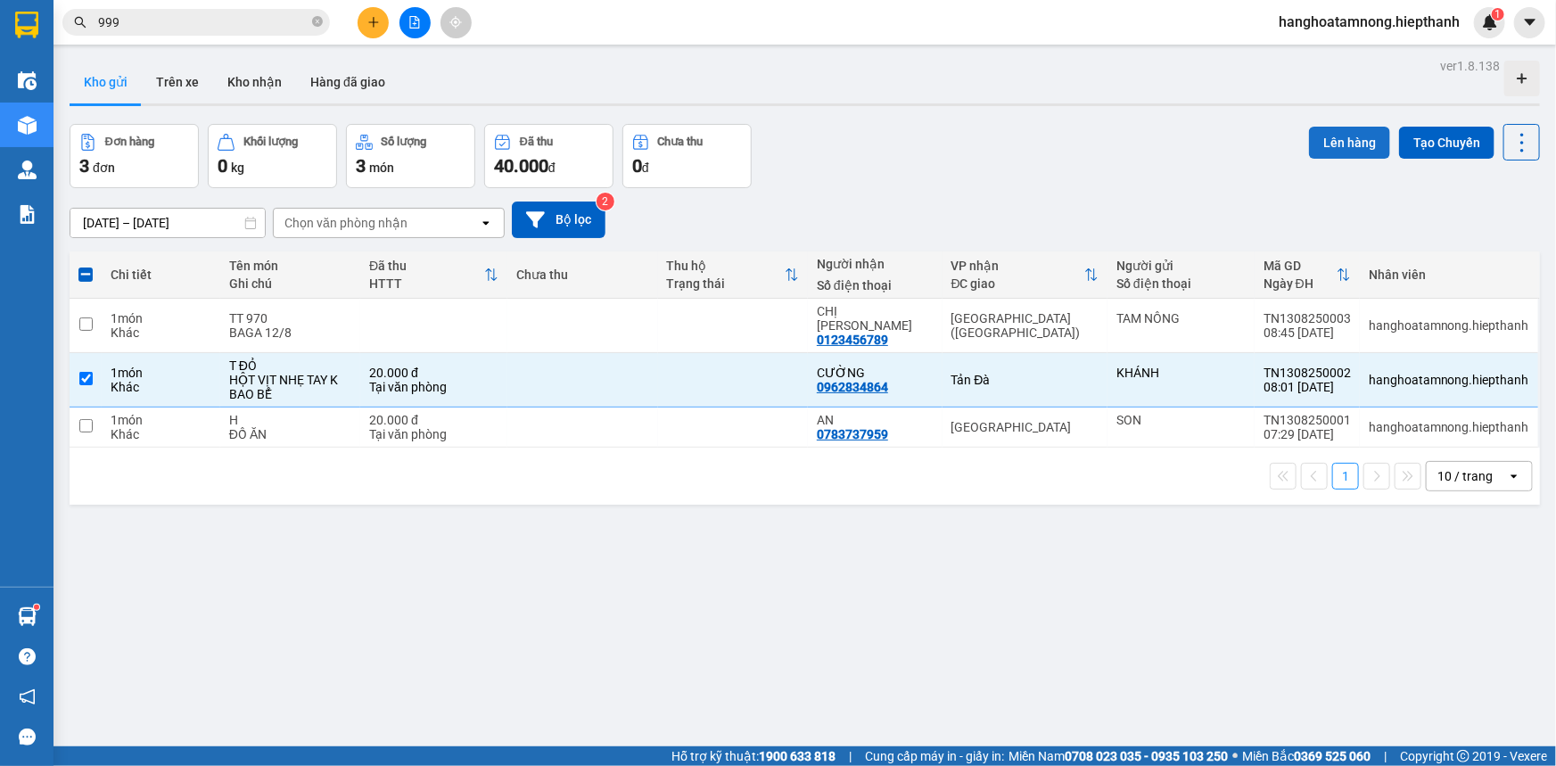
click at [1329, 127] on button "Lên hàng" at bounding box center [1349, 143] width 81 height 32
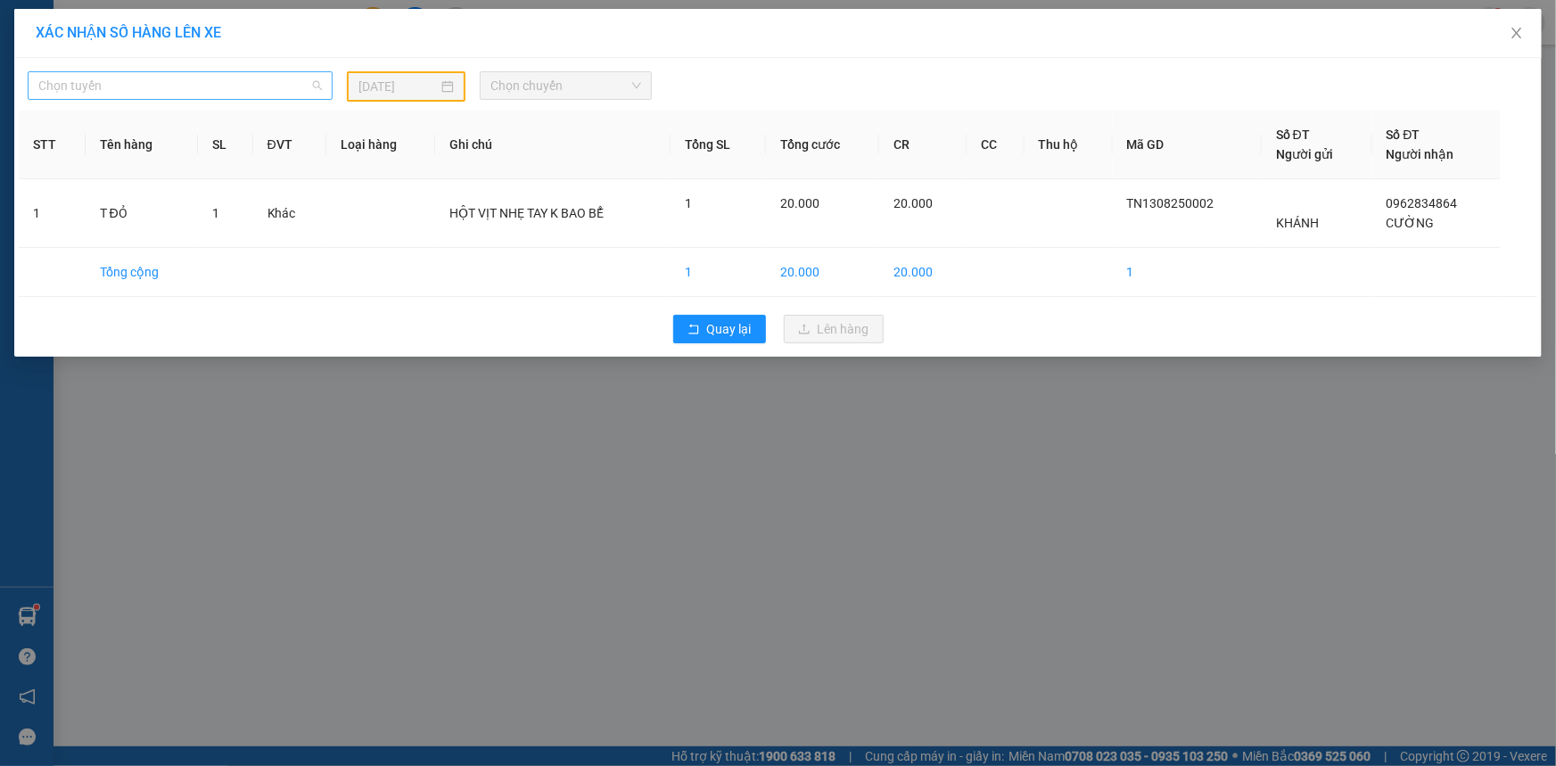
click at [282, 76] on span "Chọn tuyến" at bounding box center [180, 85] width 284 height 27
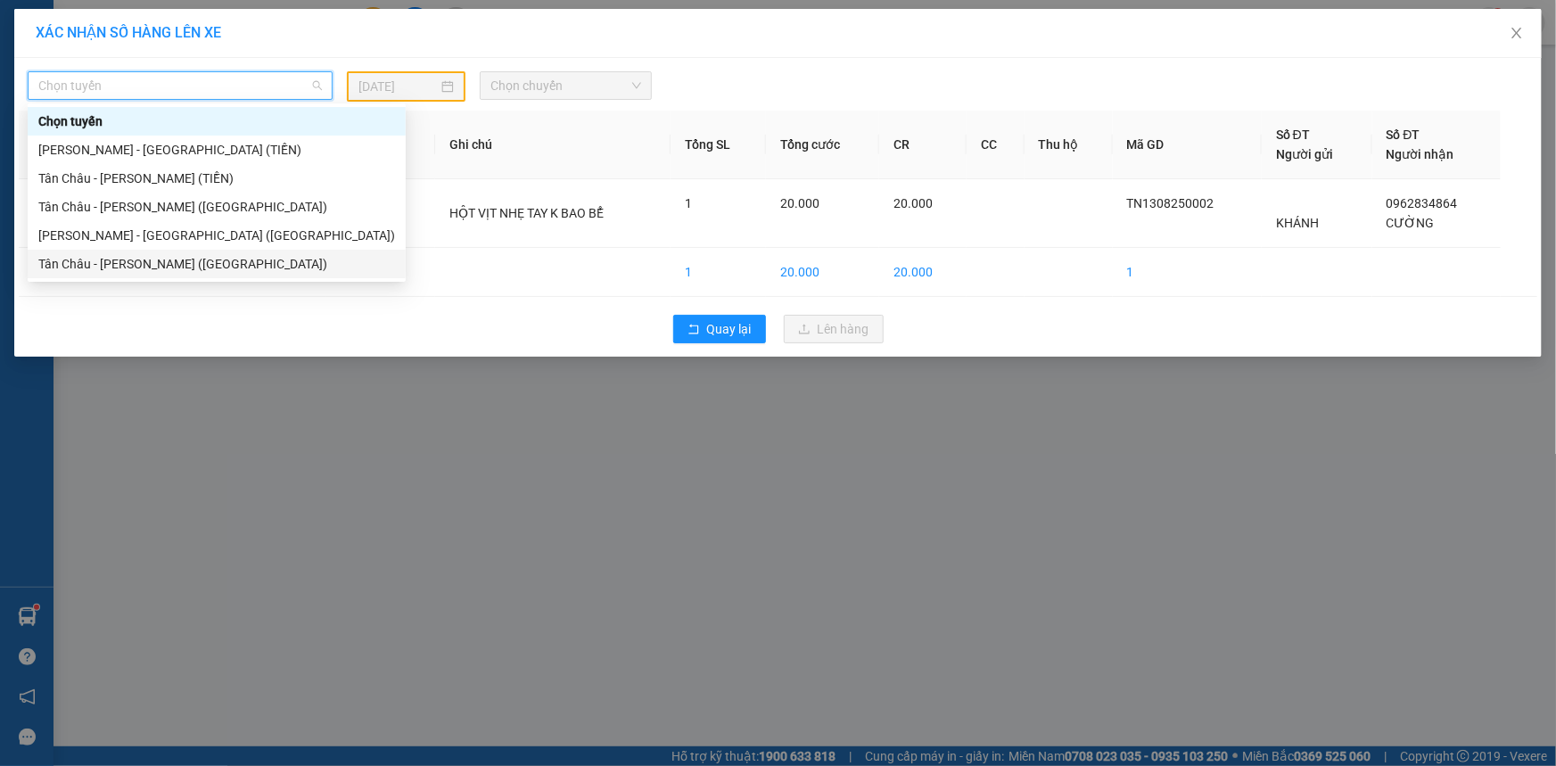
click at [167, 260] on div "Tân Châu - [PERSON_NAME] ([GEOGRAPHIC_DATA])" at bounding box center [216, 264] width 357 height 20
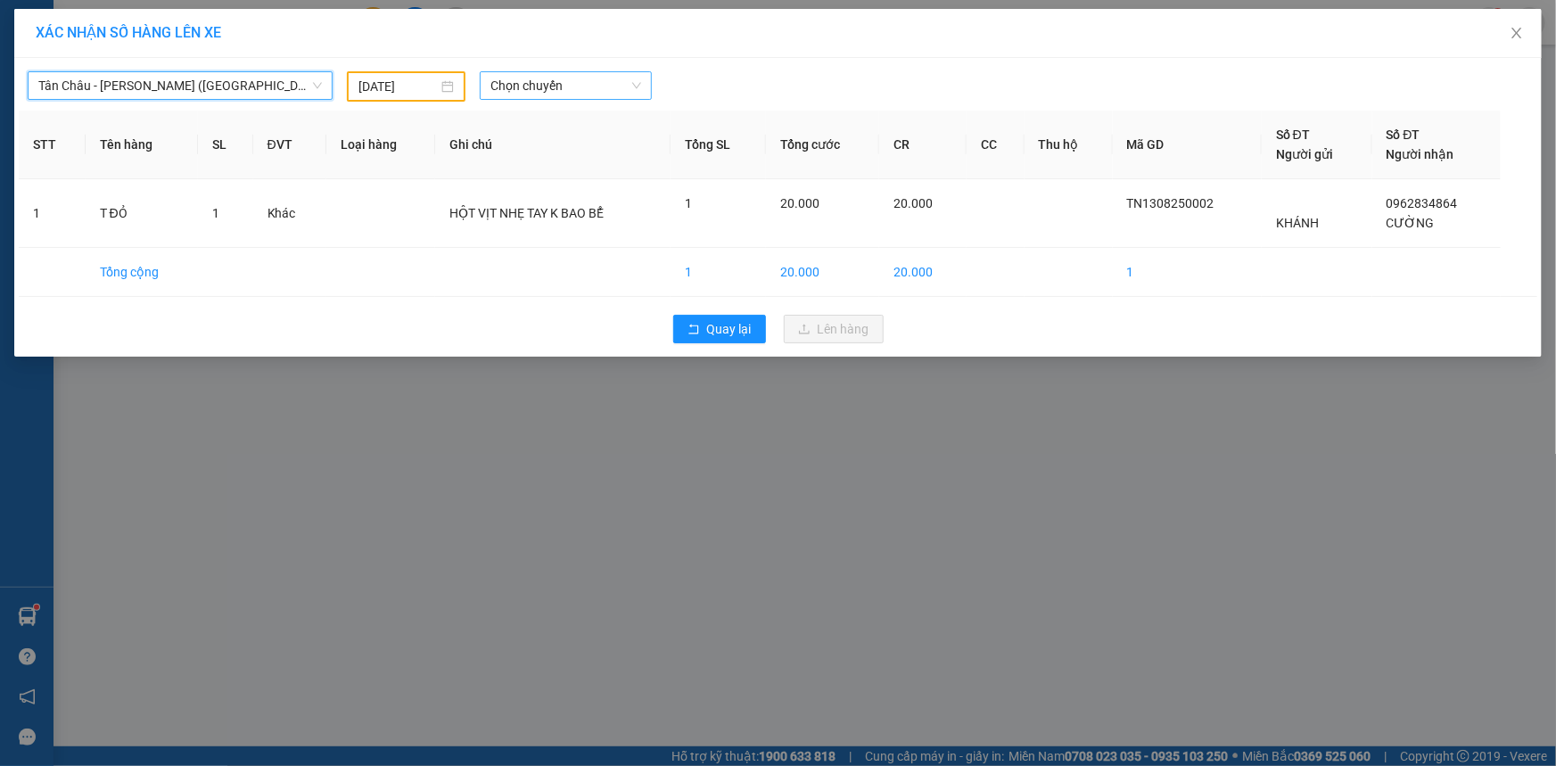
click at [594, 82] on span "Chọn chuyến" at bounding box center [566, 85] width 151 height 27
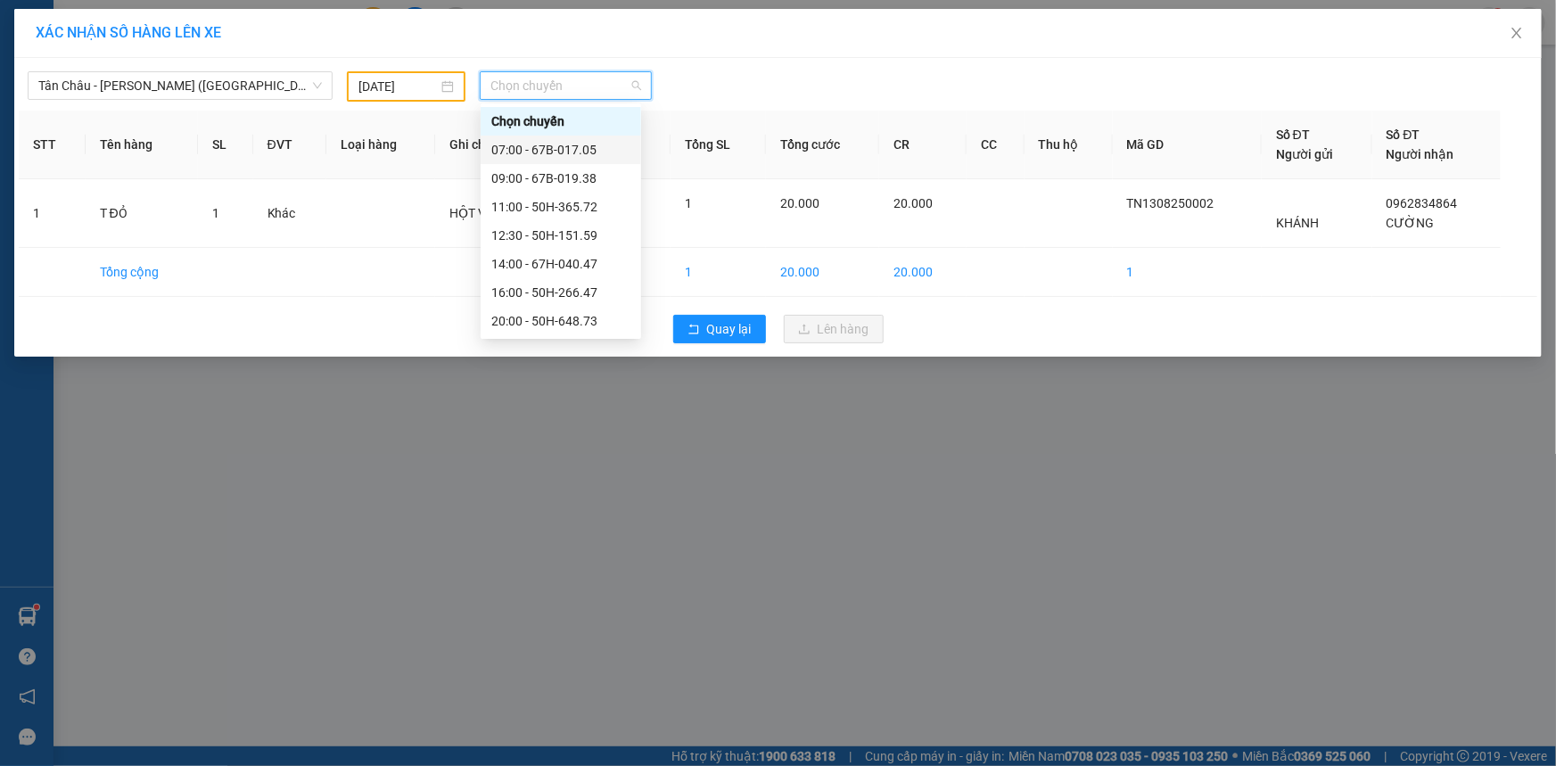
click at [530, 137] on div "07:00 - 67B-017.05" at bounding box center [561, 150] width 161 height 29
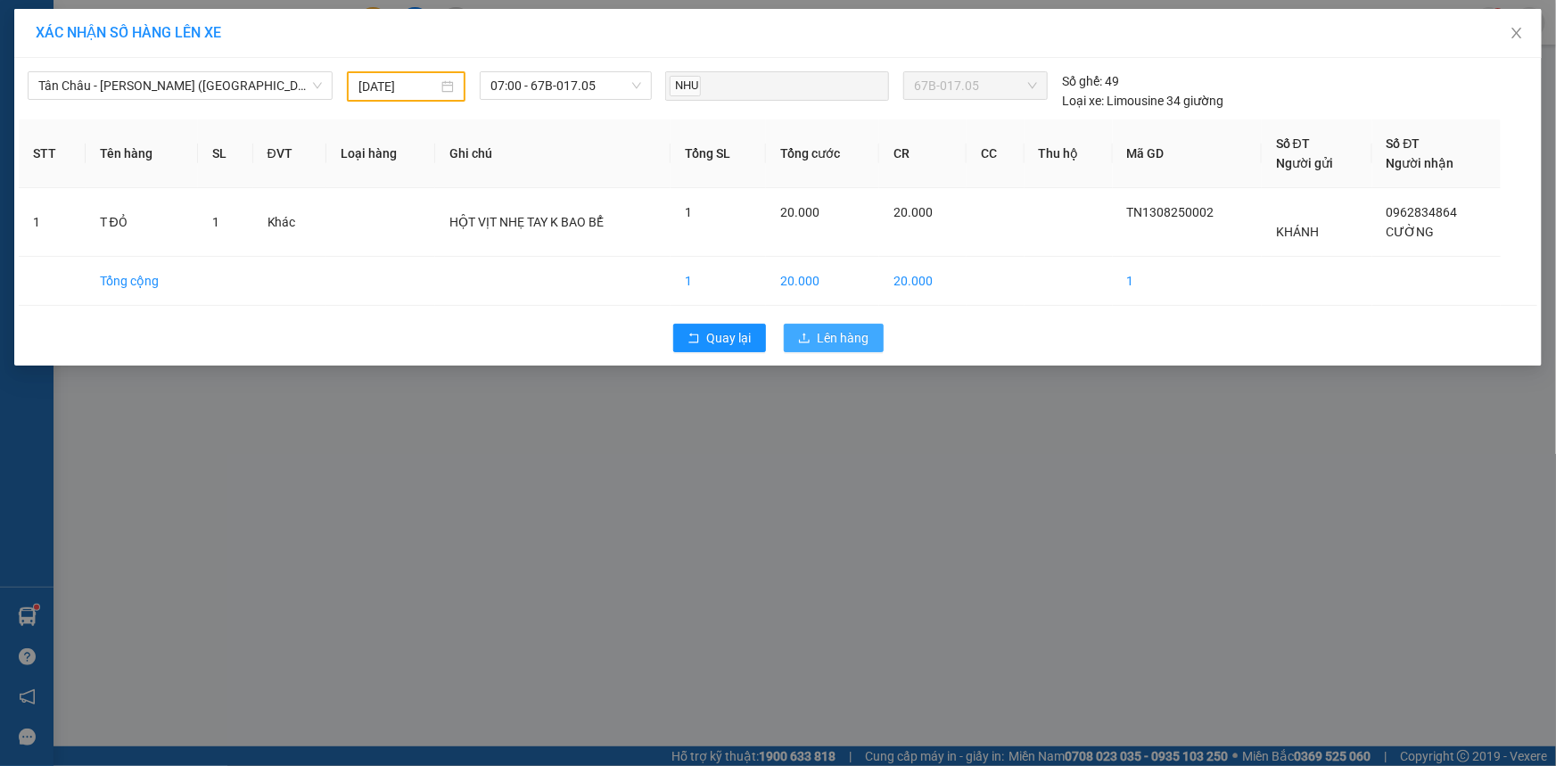
click at [828, 333] on span "Lên hàng" at bounding box center [844, 338] width 52 height 20
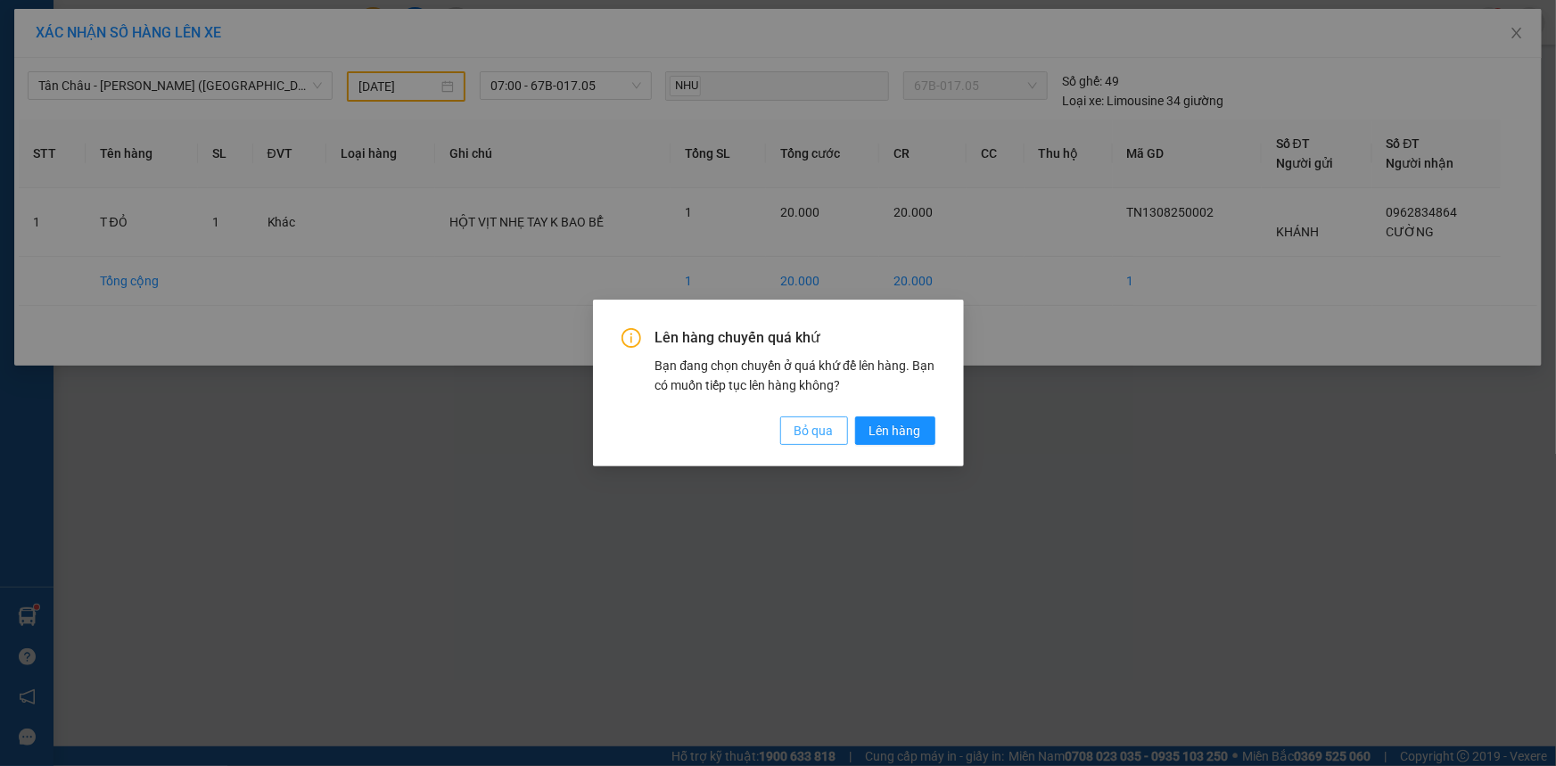
click at [813, 440] on span "Bỏ qua" at bounding box center [814, 431] width 39 height 20
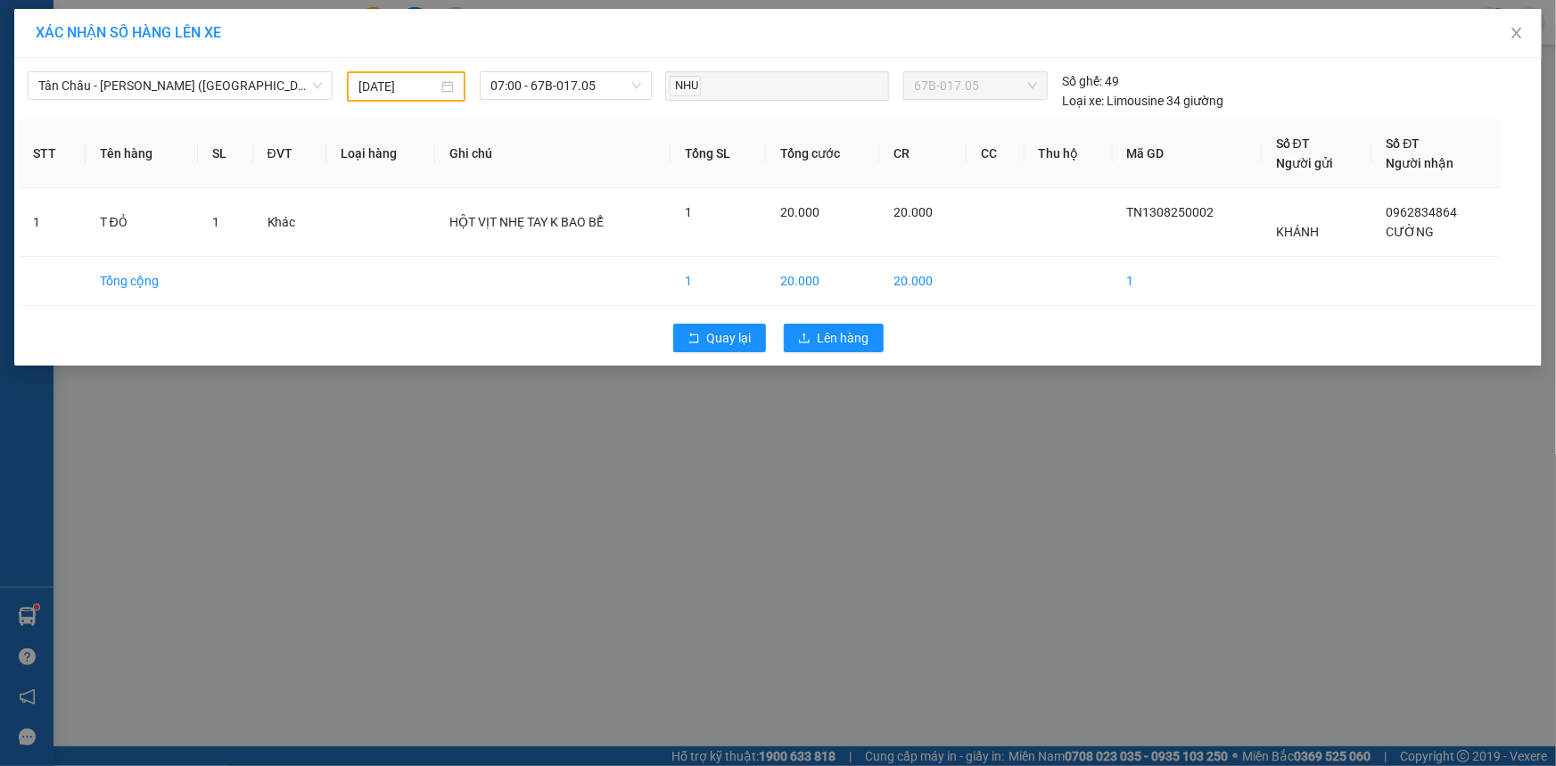
click at [376, 83] on input "[DATE]" at bounding box center [398, 87] width 79 height 20
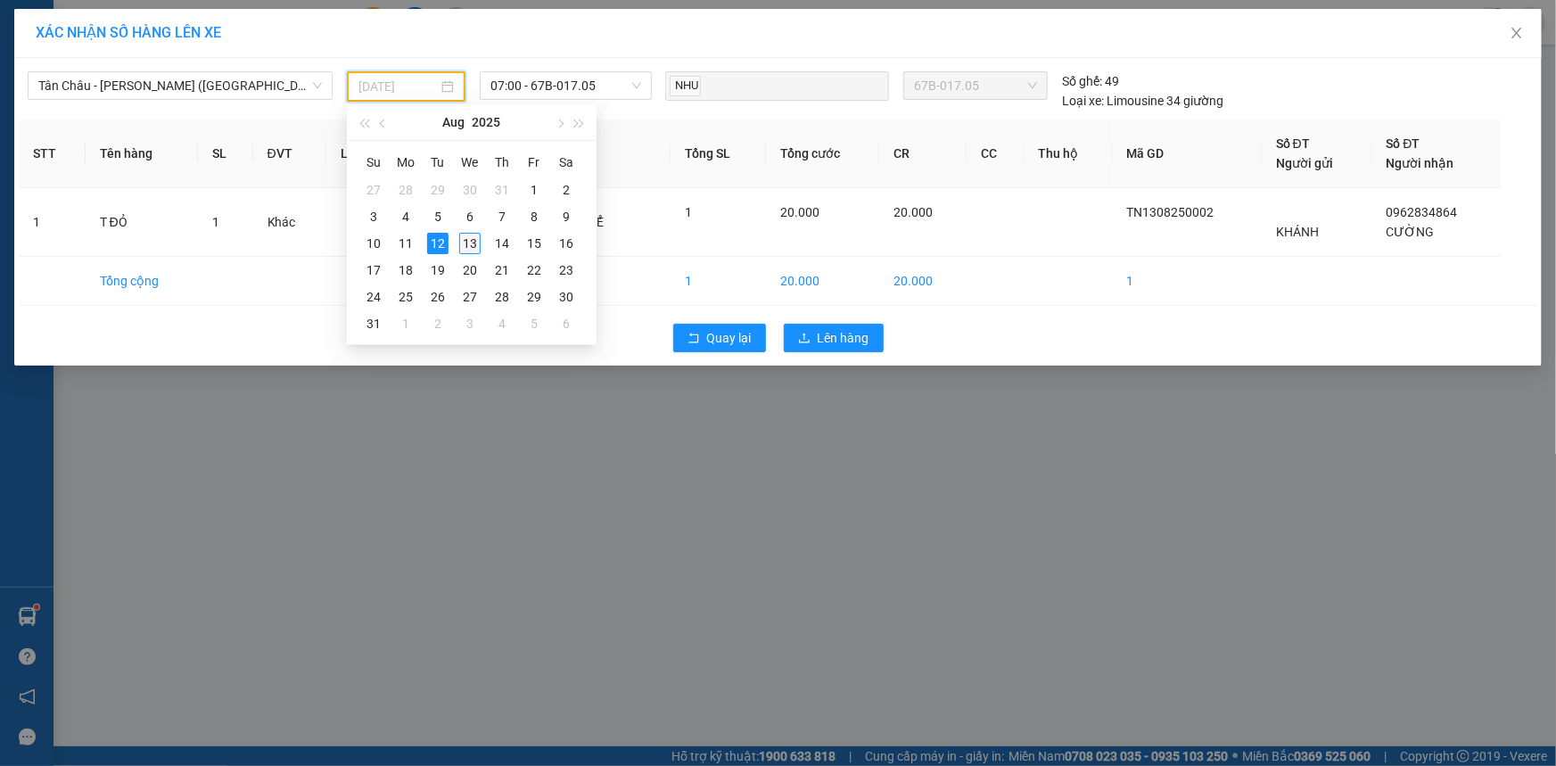
click at [467, 235] on div "13" at bounding box center [469, 243] width 21 height 21
type input "[DATE]"
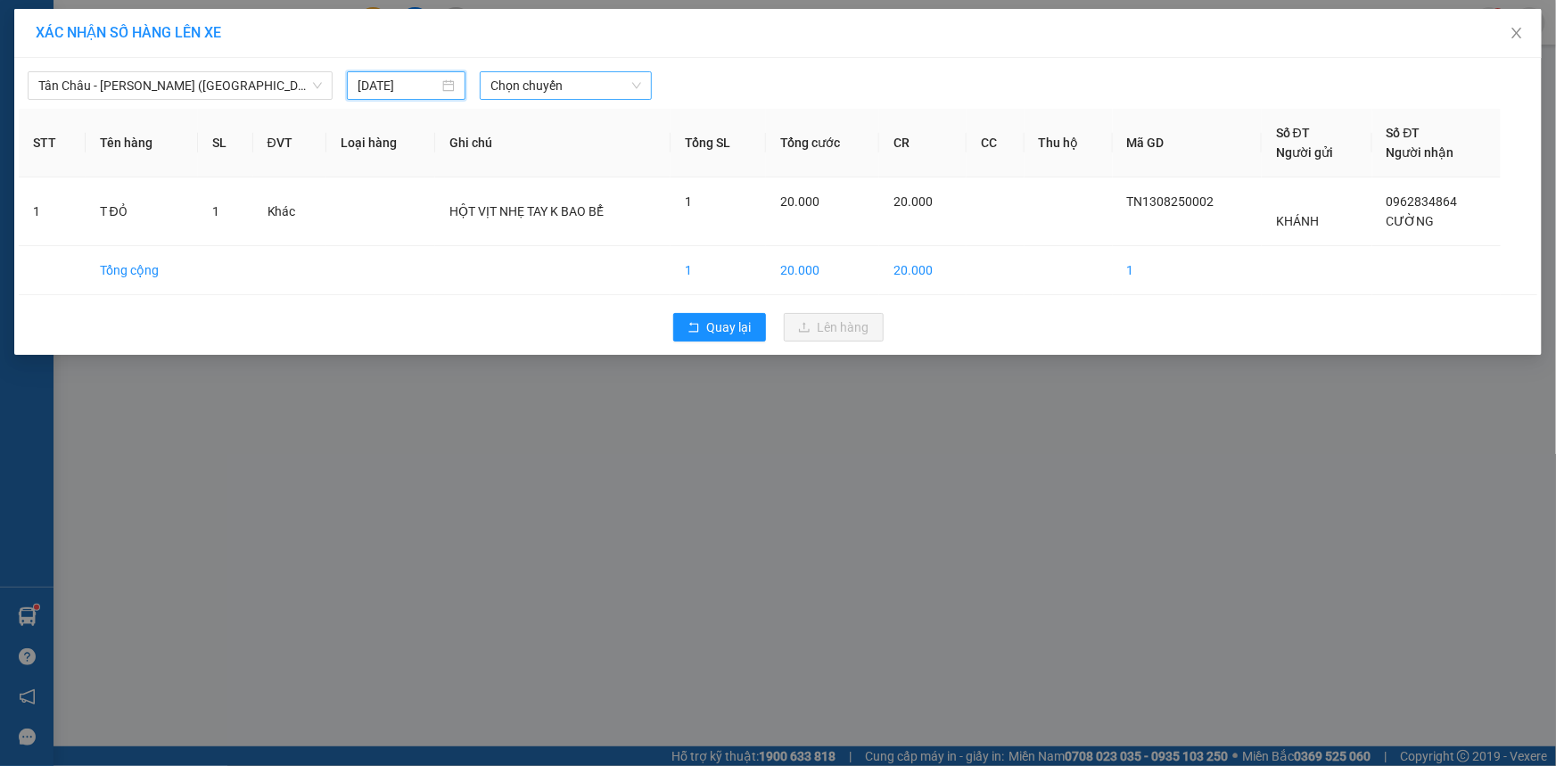
click at [560, 78] on span "Chọn chuyến" at bounding box center [566, 85] width 151 height 27
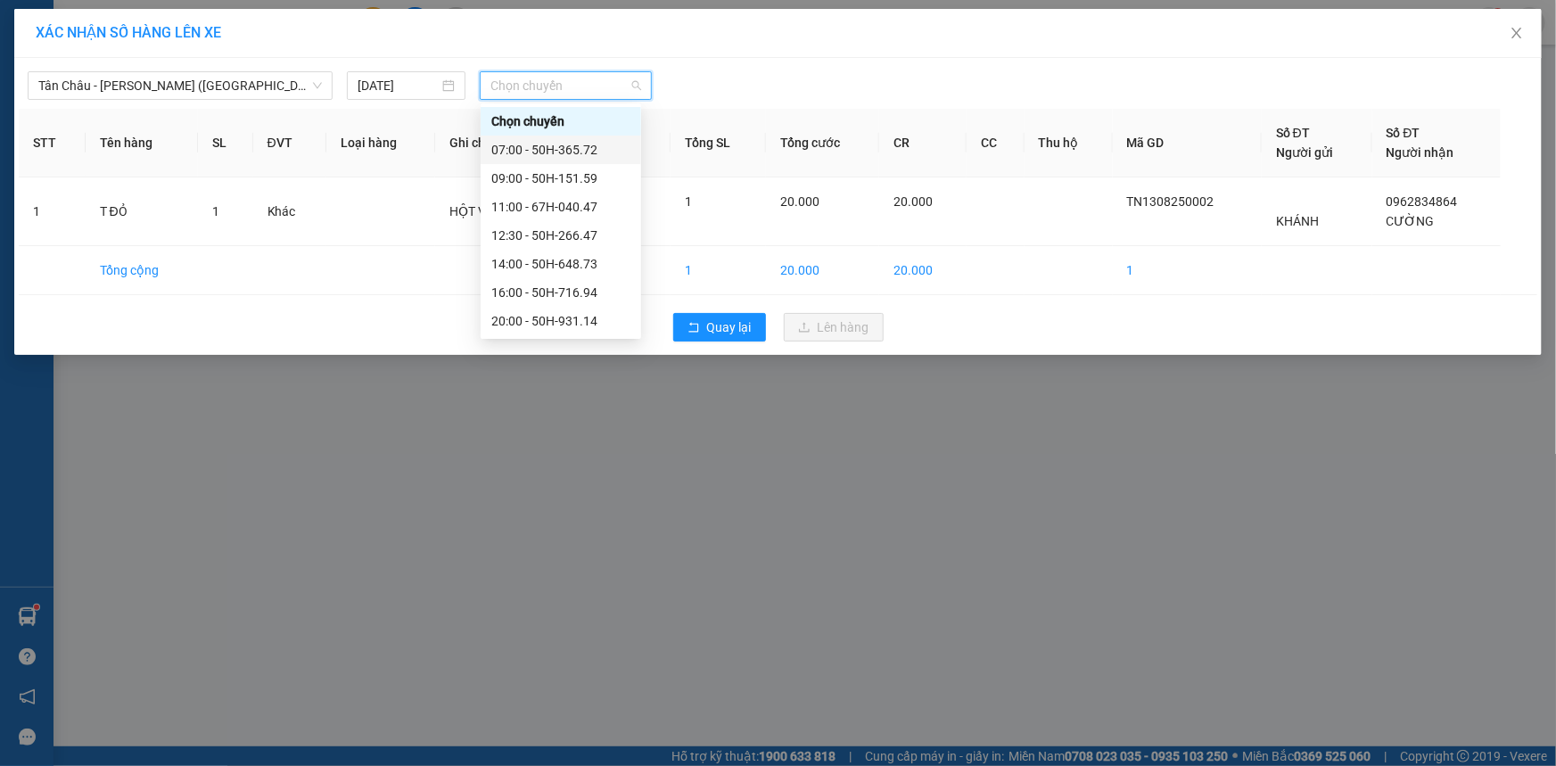
click at [541, 152] on div "07:00 - 50H-365.72" at bounding box center [560, 150] width 139 height 20
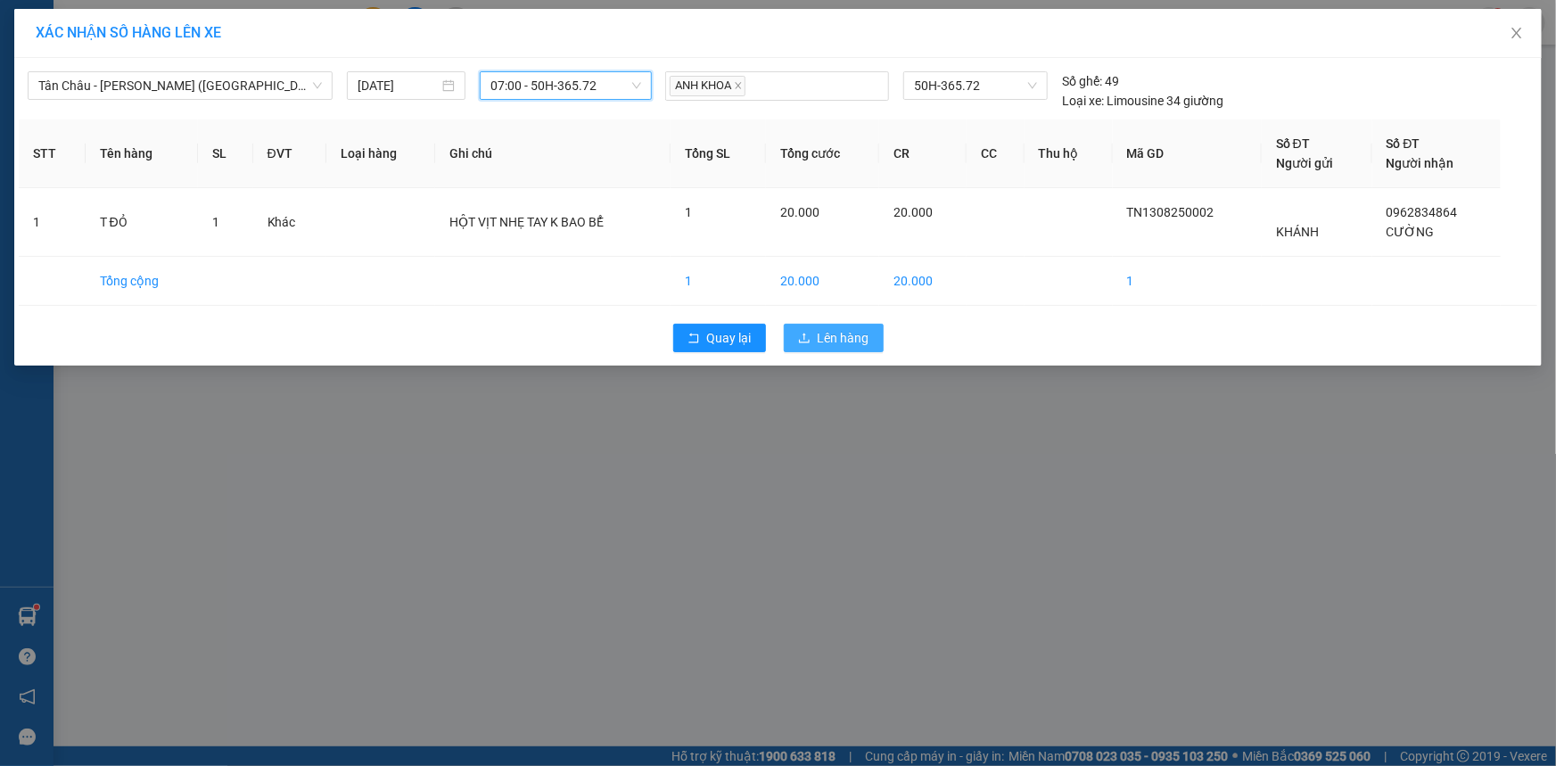
click at [846, 339] on span "Lên hàng" at bounding box center [844, 338] width 52 height 20
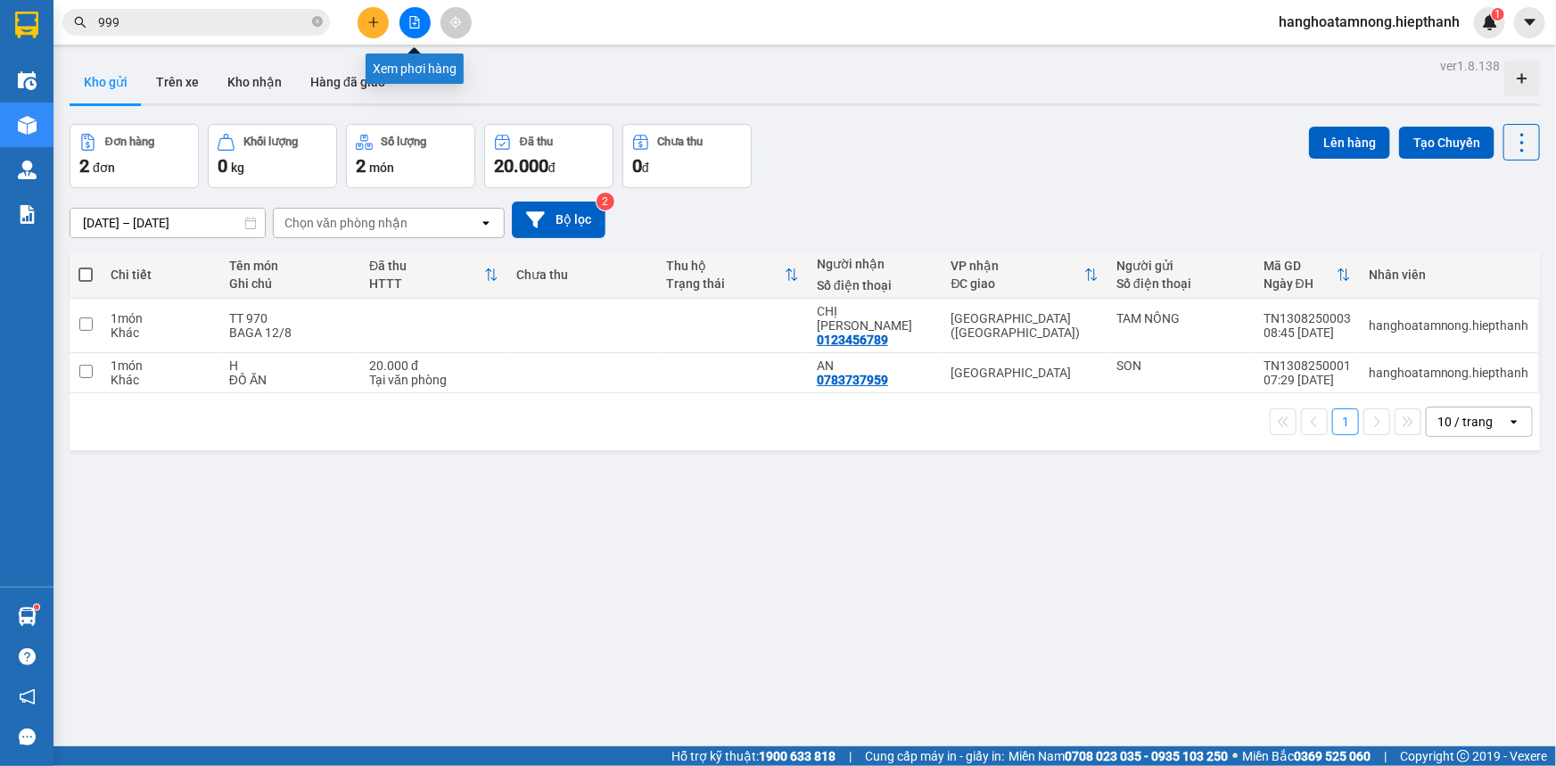
click at [416, 28] on icon "file-add" at bounding box center [415, 22] width 10 height 12
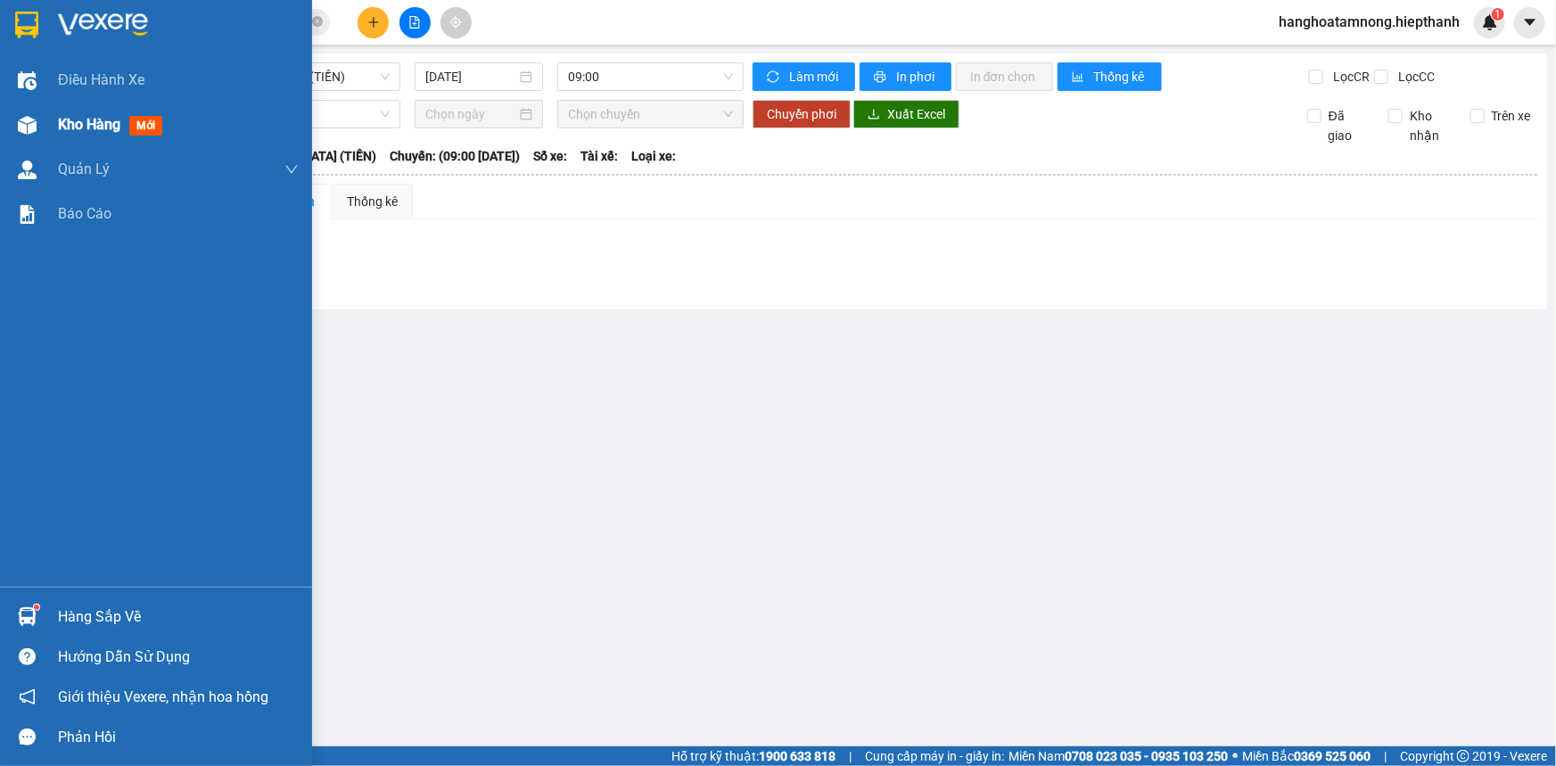
click at [47, 120] on div "Kho hàng mới" at bounding box center [156, 125] width 312 height 45
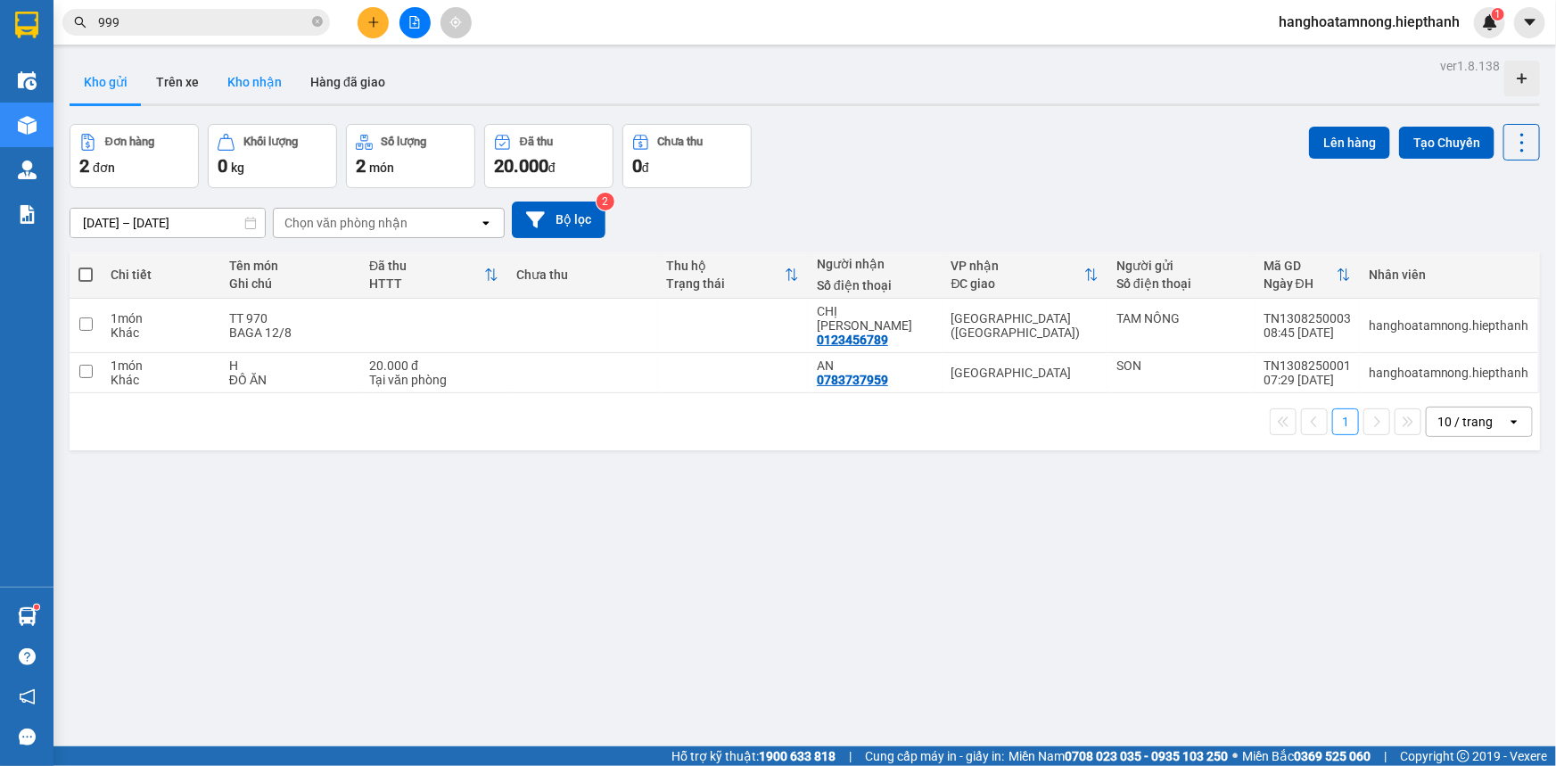
click at [238, 81] on button "Kho nhận" at bounding box center [254, 82] width 83 height 43
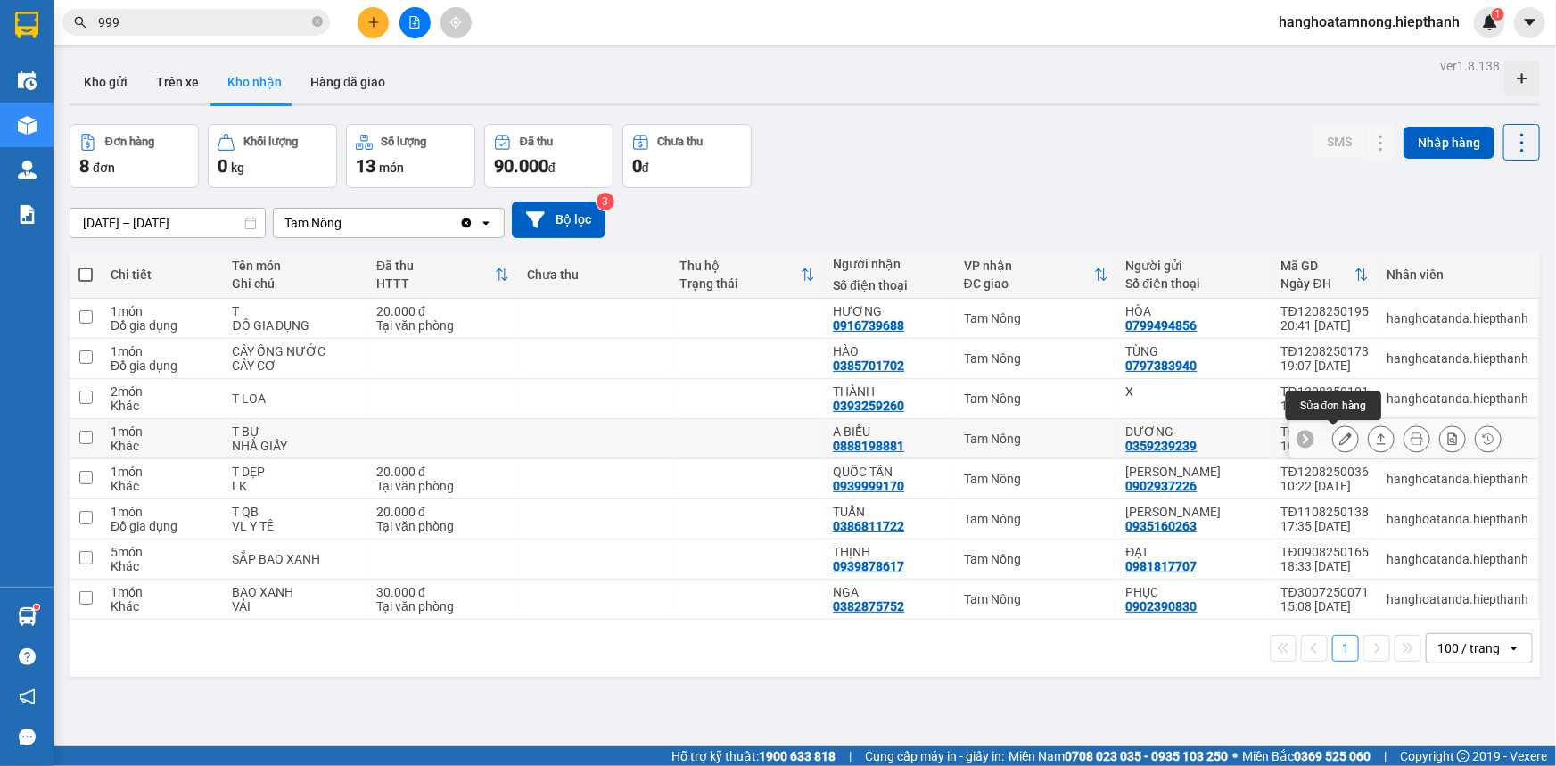
click at [1340, 436] on icon at bounding box center [1346, 439] width 12 height 12
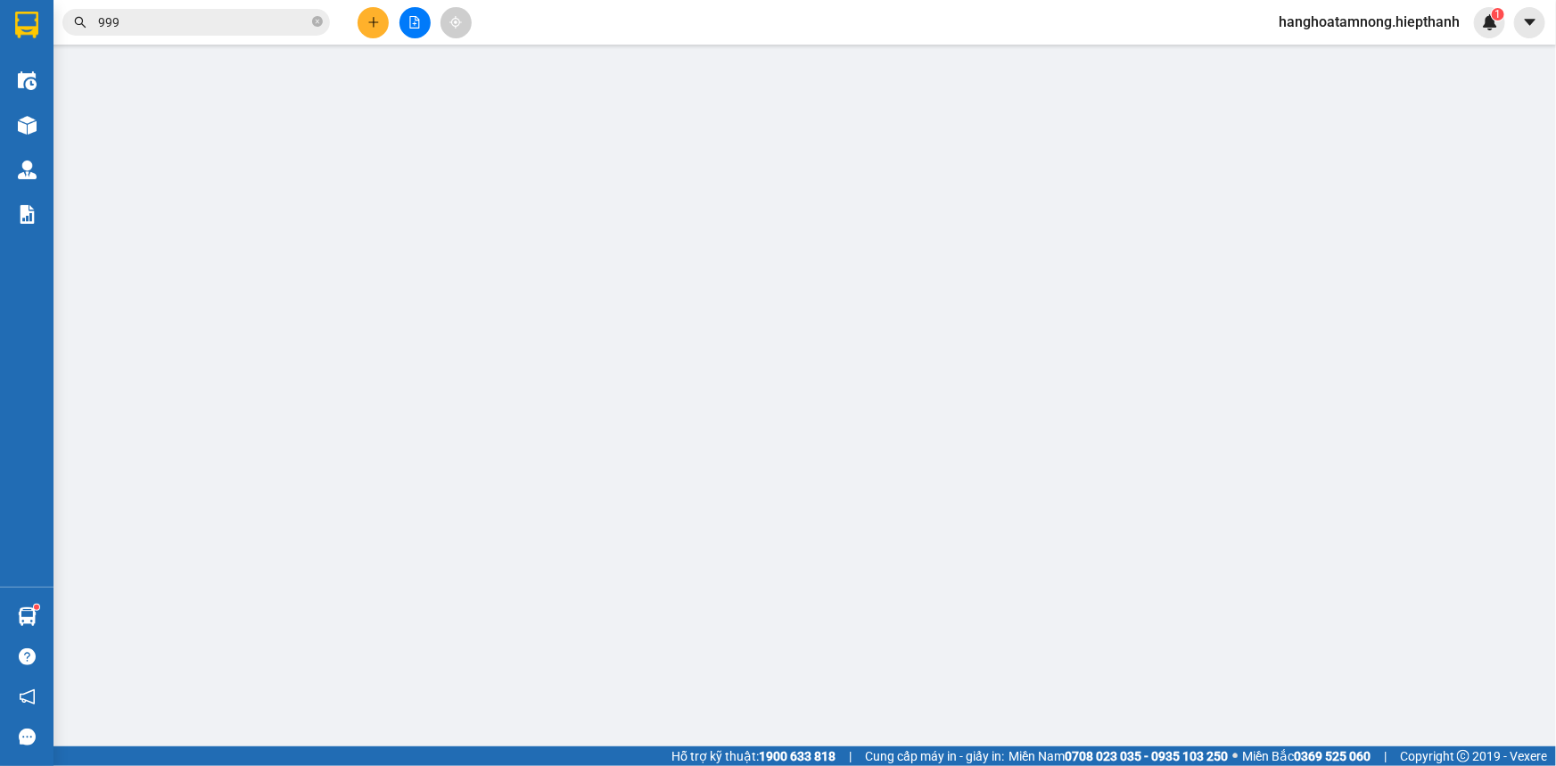
type input "0359239239"
type input "DƯƠNG"
type input "0888198881"
type input "A BIỂU"
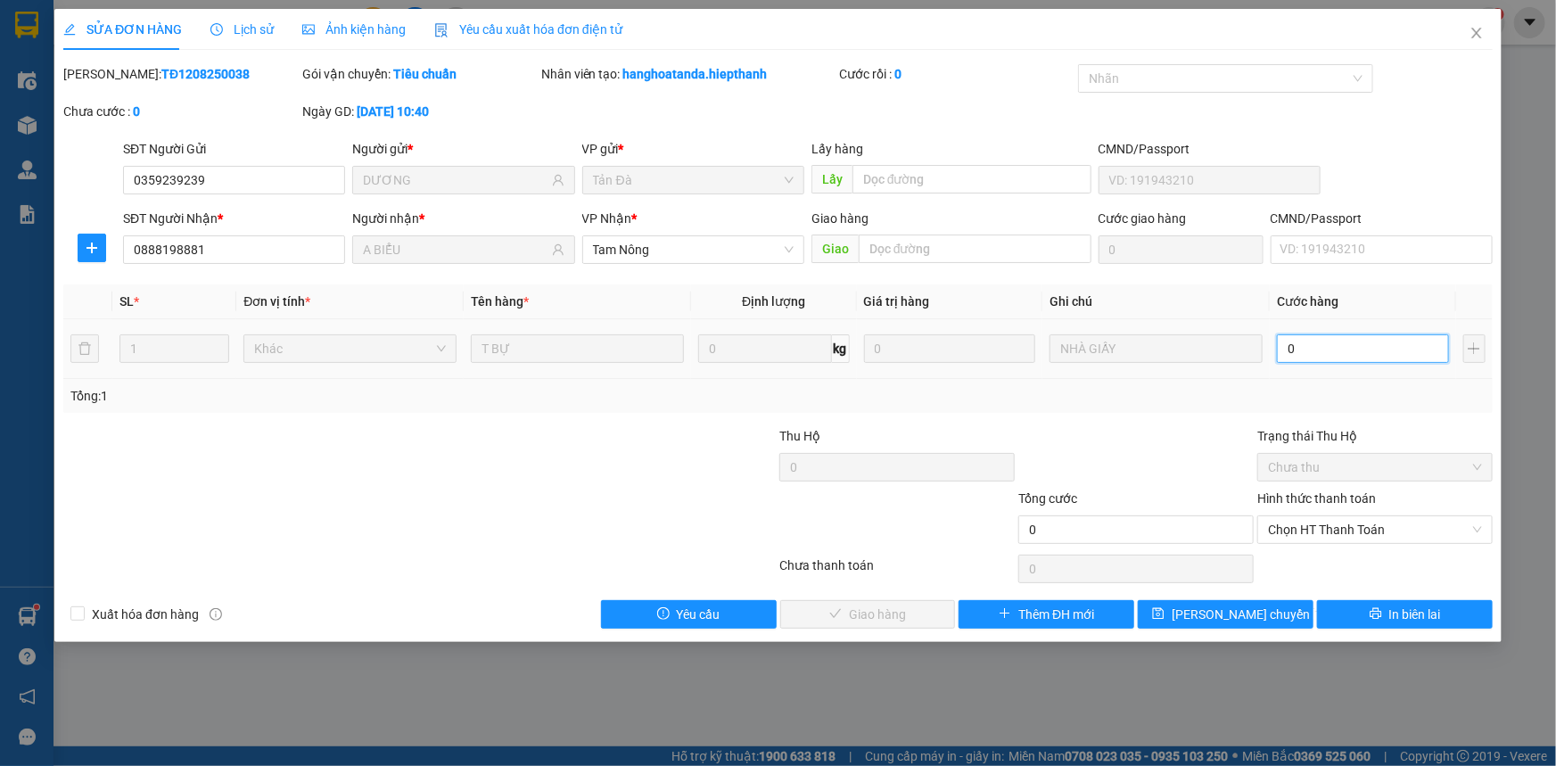
click at [1325, 339] on input "0" at bounding box center [1363, 348] width 172 height 29
type input "4"
type input "40"
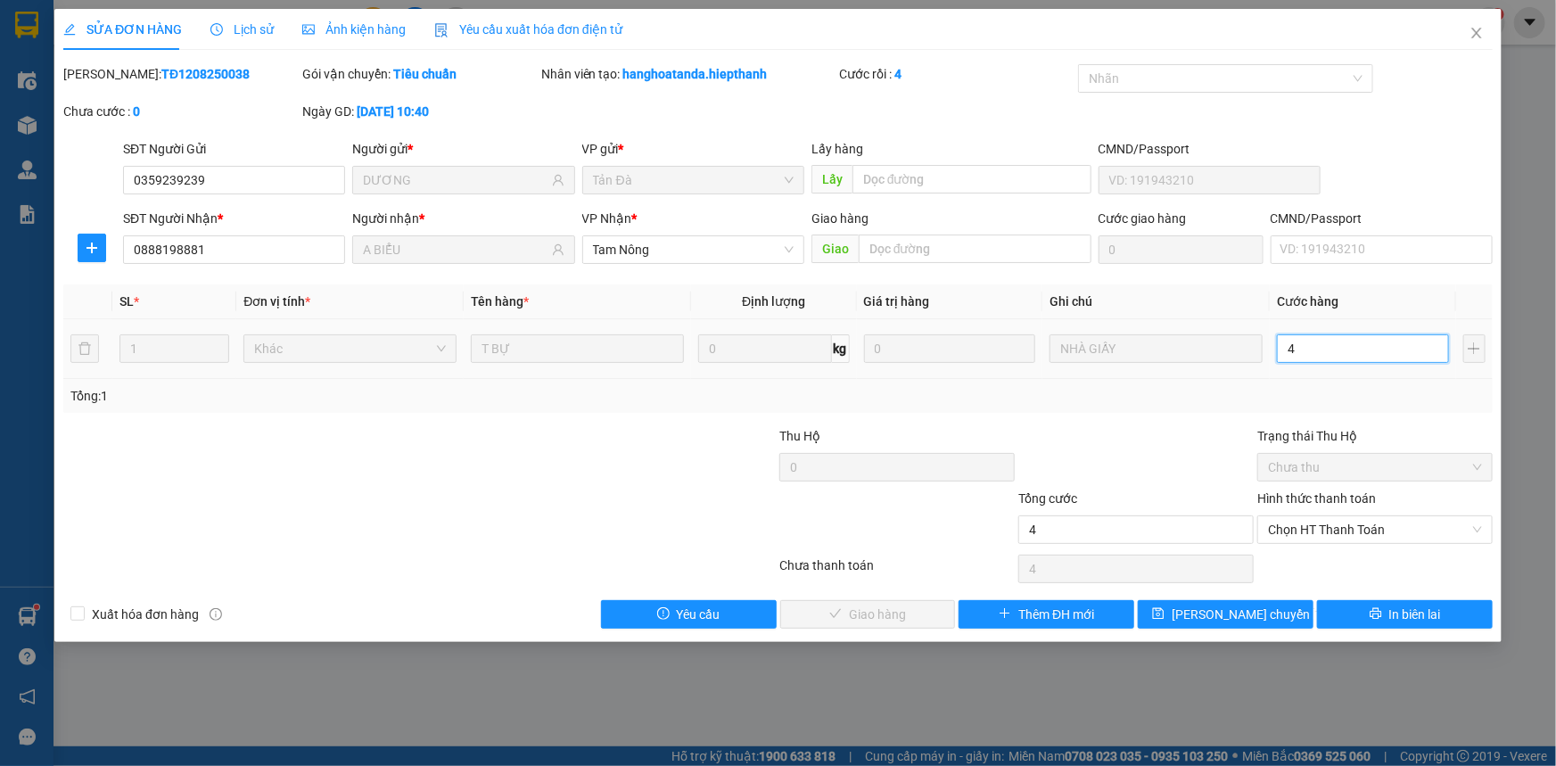
type input "40"
click at [1381, 522] on span "Chọn HT Thanh Toán" at bounding box center [1375, 529] width 214 height 27
type input "40"
type input "40.000"
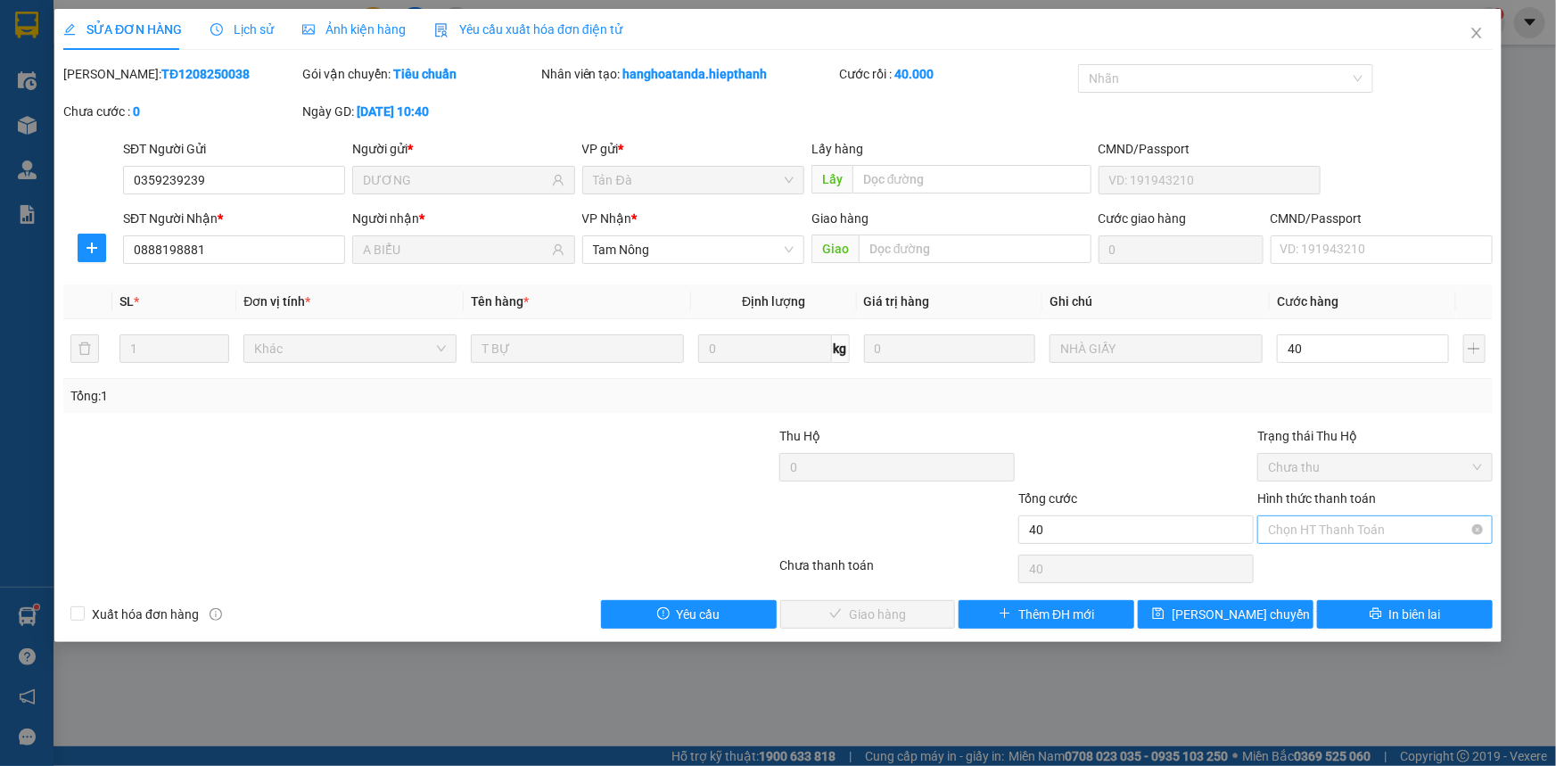
type input "40.000"
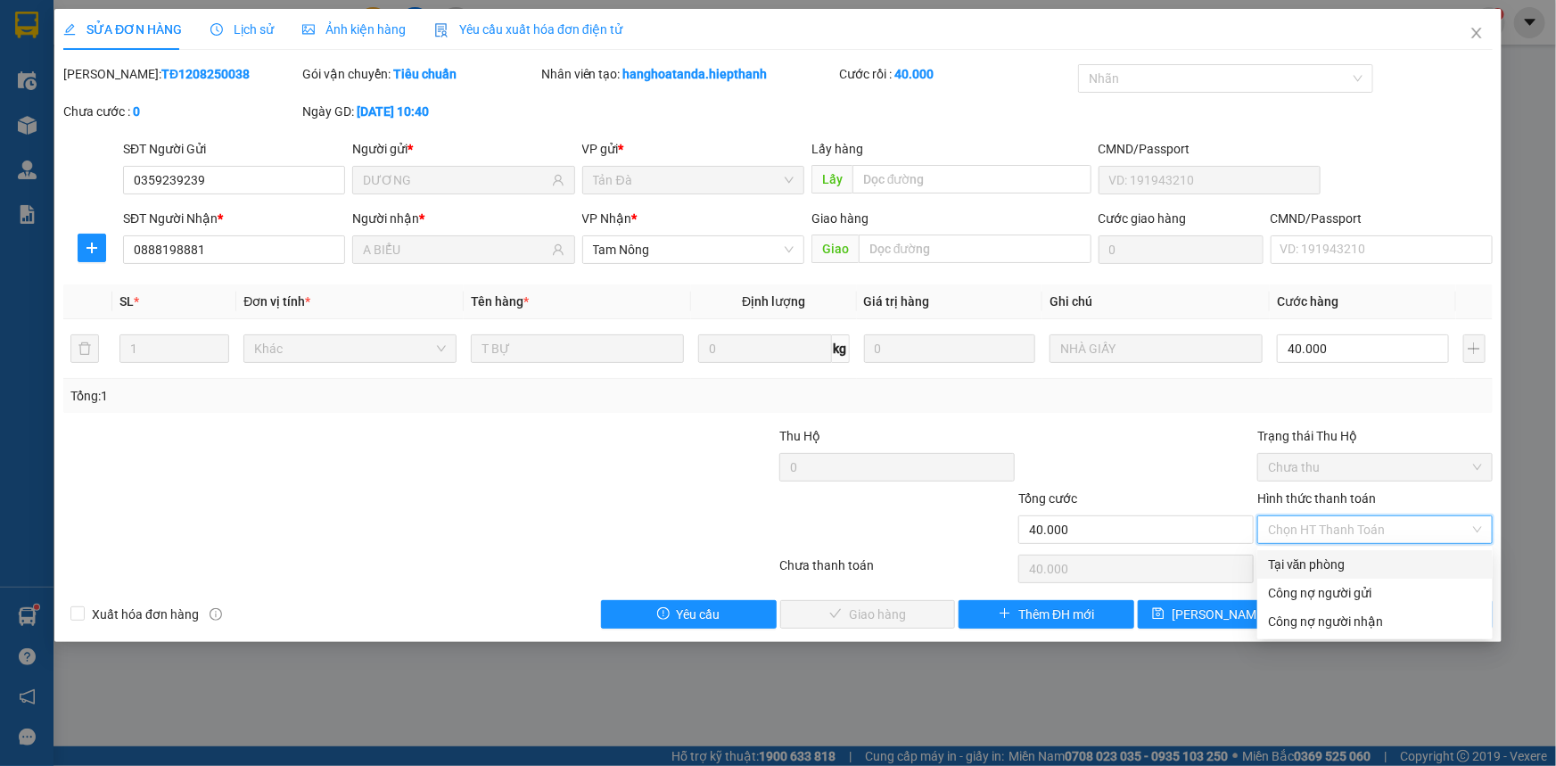
click at [1315, 559] on div "Tại văn phòng" at bounding box center [1375, 565] width 214 height 20
type input "0"
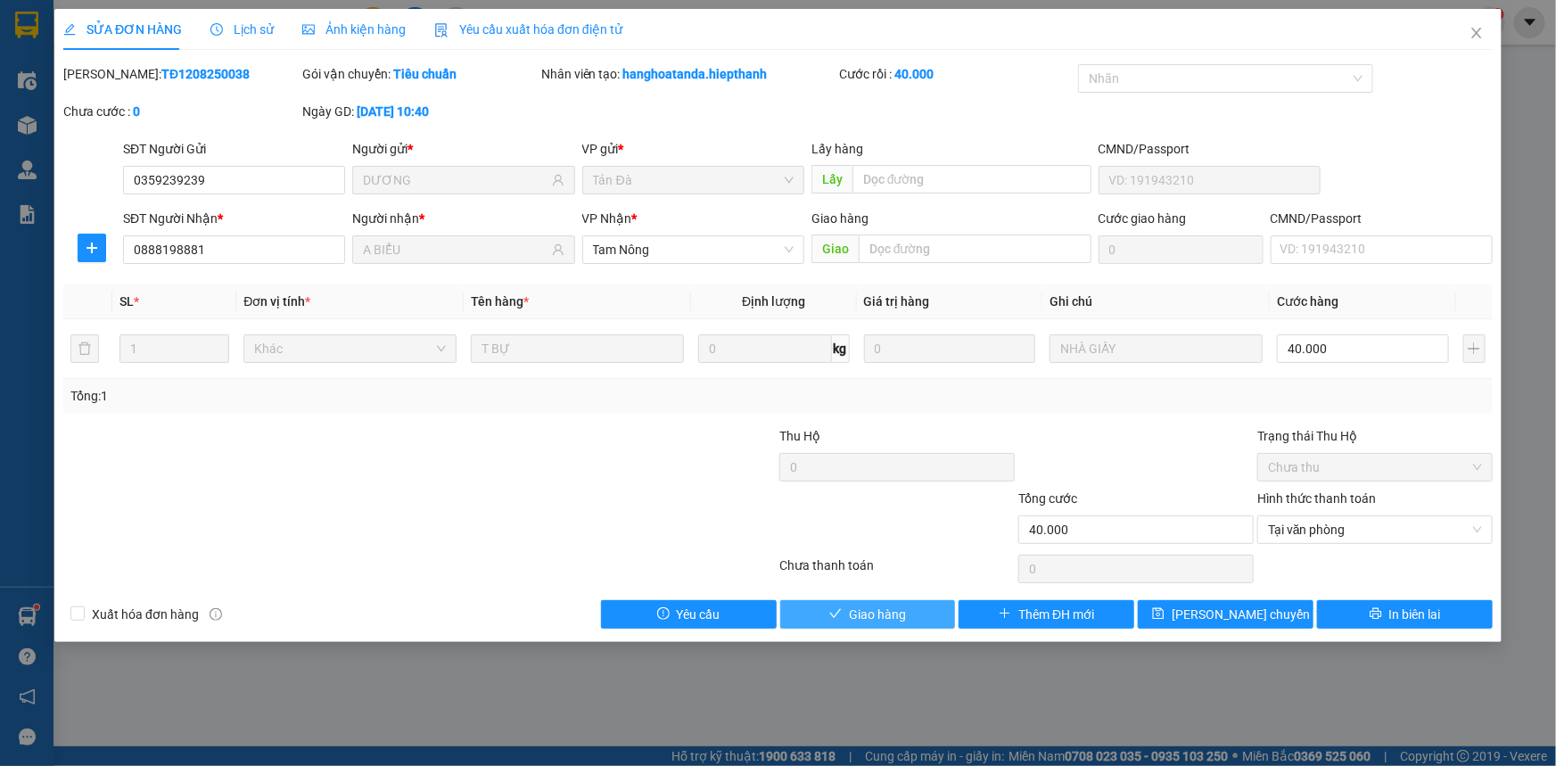
click at [847, 613] on button "Giao hàng" at bounding box center [868, 614] width 176 height 29
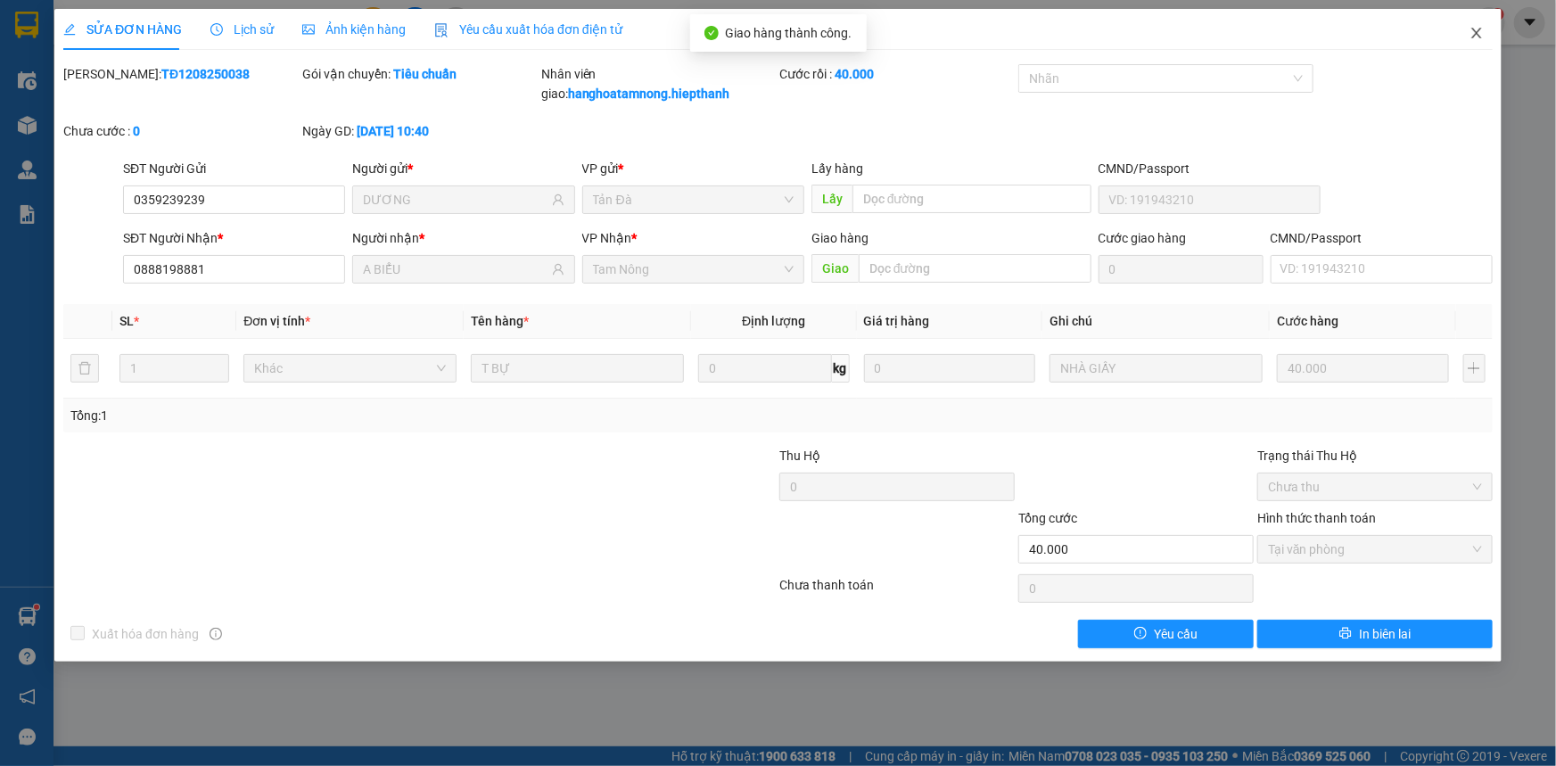
click at [1475, 29] on icon "close" at bounding box center [1477, 33] width 14 height 14
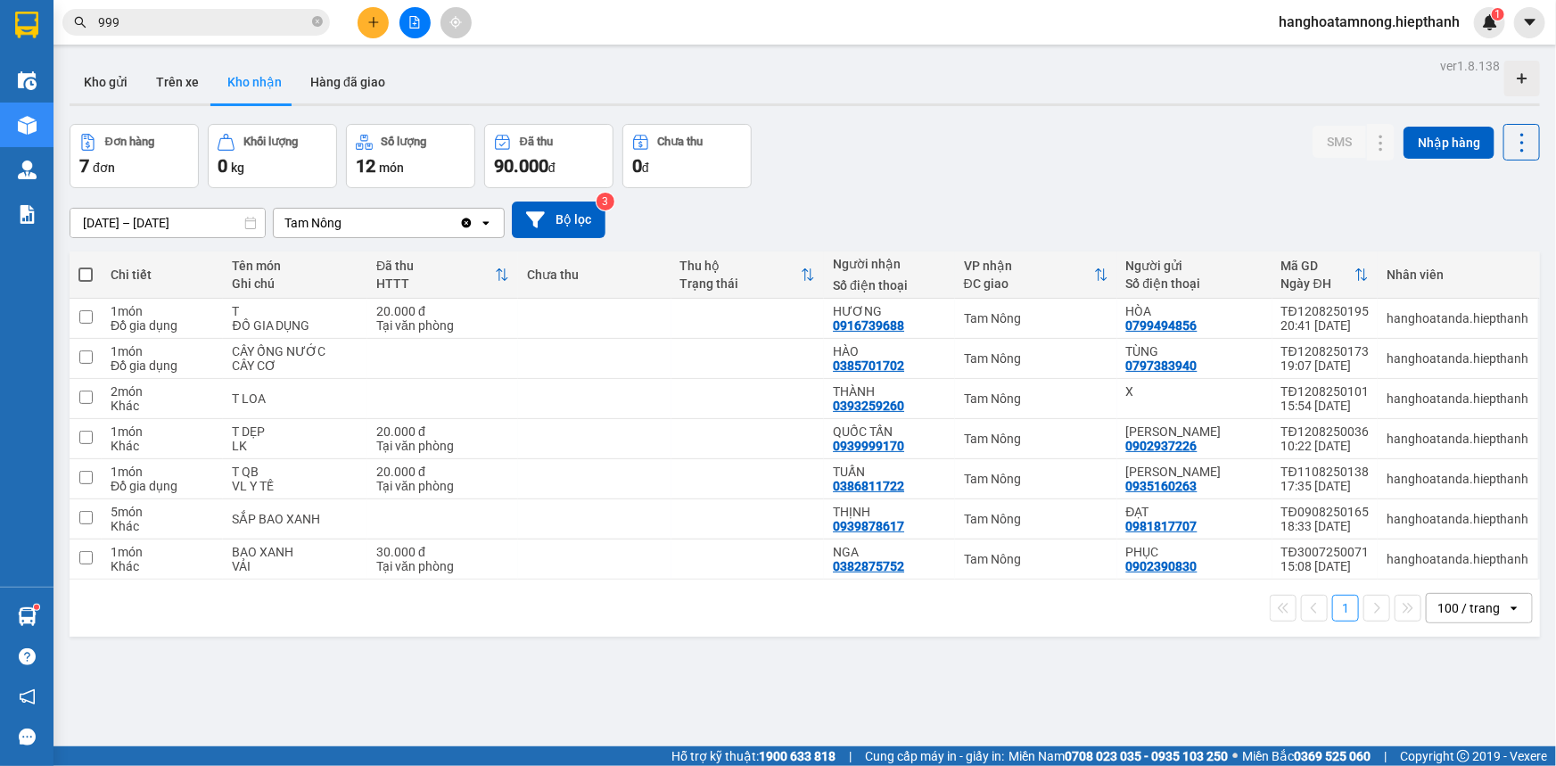
click at [409, 23] on icon "file-add" at bounding box center [415, 22] width 12 height 12
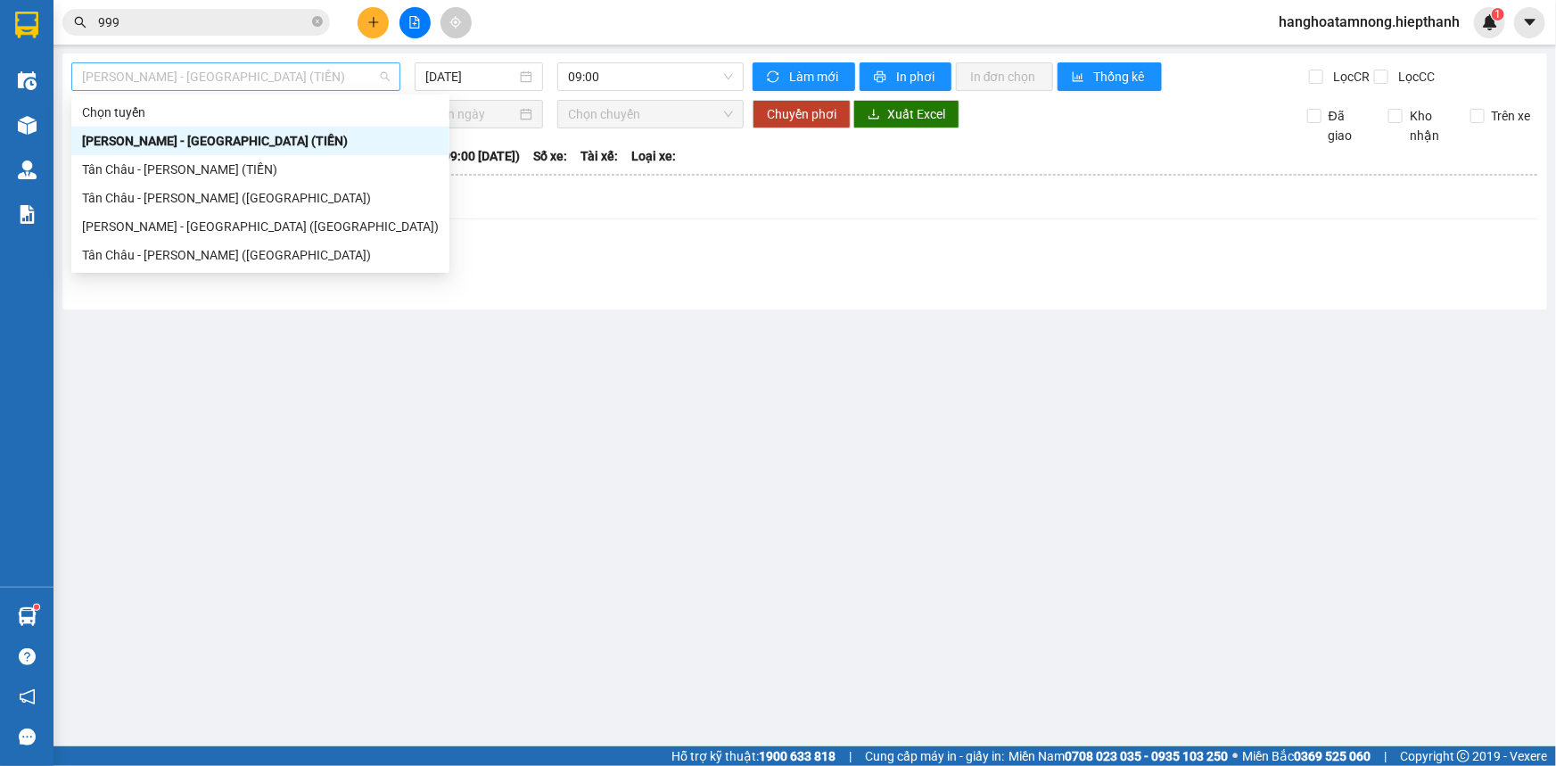
click at [259, 67] on span "[PERSON_NAME] - [GEOGRAPHIC_DATA] (TIỀN)" at bounding box center [236, 76] width 308 height 27
click at [163, 250] on div "Tân Châu - [PERSON_NAME] ([GEOGRAPHIC_DATA])" at bounding box center [260, 255] width 357 height 20
type input "[DATE]"
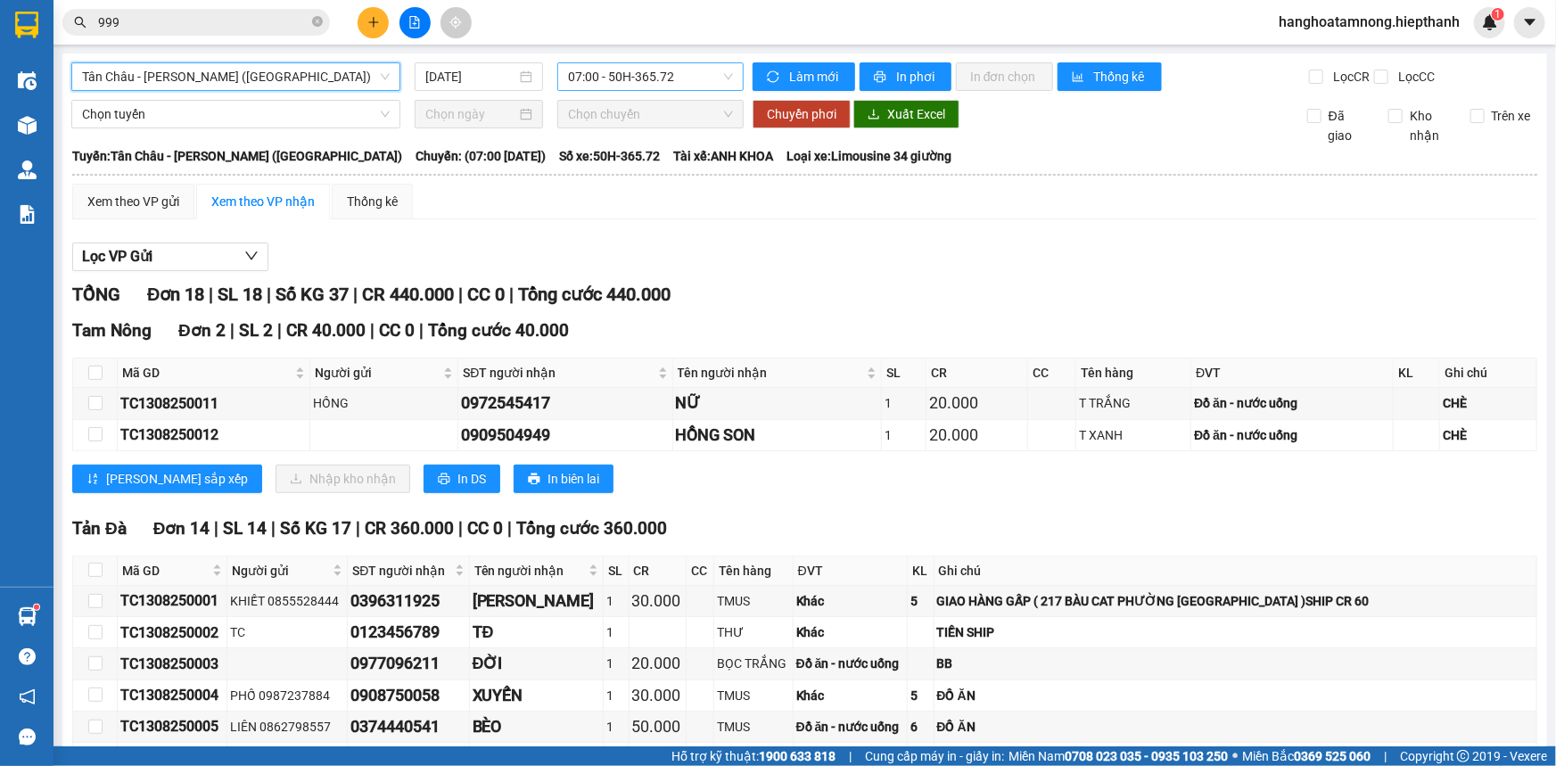
click at [609, 76] on span "07:00 - 50H-365.72" at bounding box center [650, 76] width 165 height 27
drag, startPoint x: 782, startPoint y: 225, endPoint x: 788, endPoint y: 309, distance: 84.1
click at [784, 235] on div "Xem theo VP gửi Xem theo VP nhận Thống kê Lọc VP Gửi TỔNG Đơn 18 | SL 18 | Số …" at bounding box center [804, 736] width 1465 height 1104
click at [93, 372] on input "checkbox" at bounding box center [95, 373] width 14 height 14
checkbox input "true"
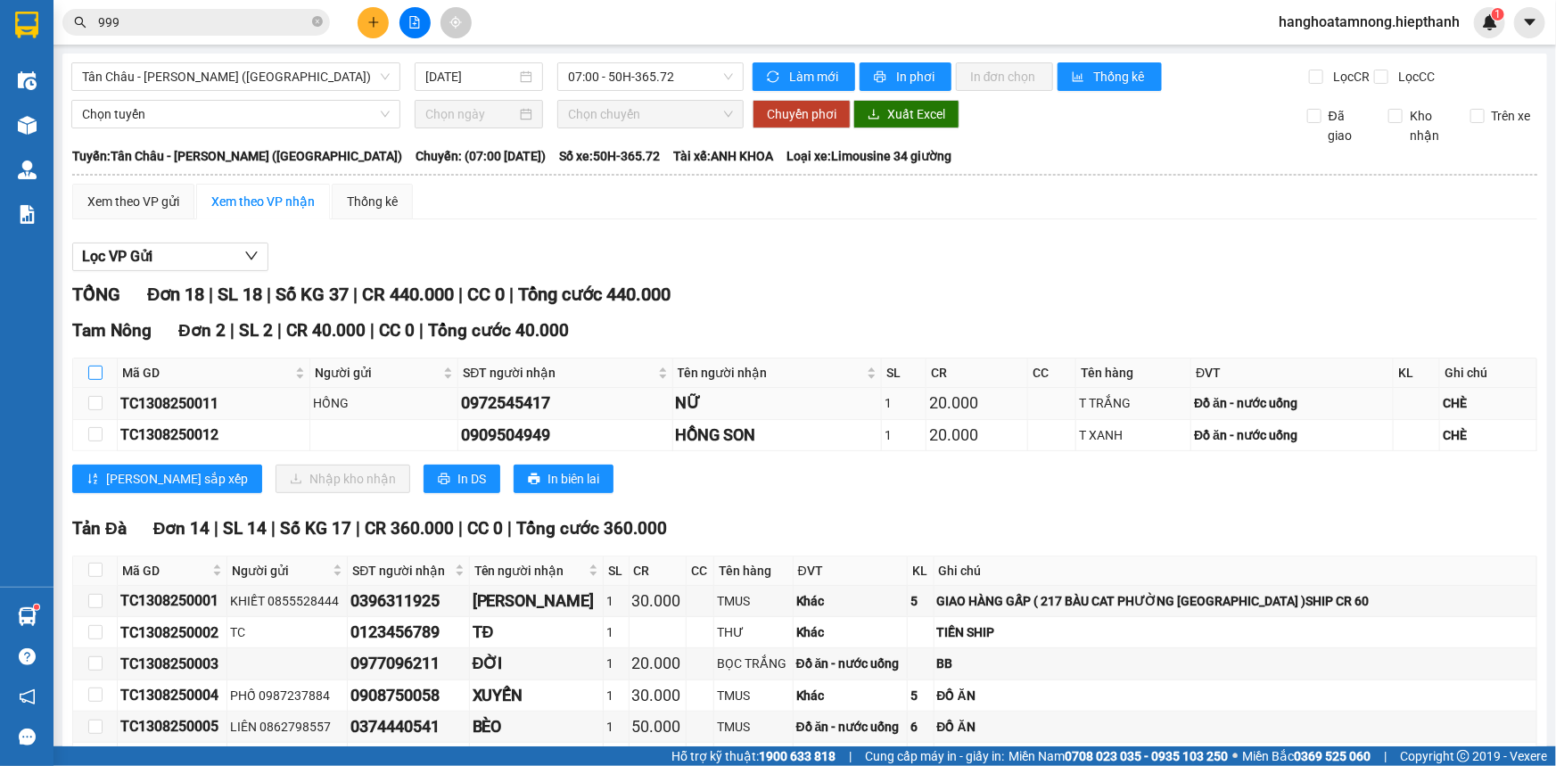
checkbox input "true"
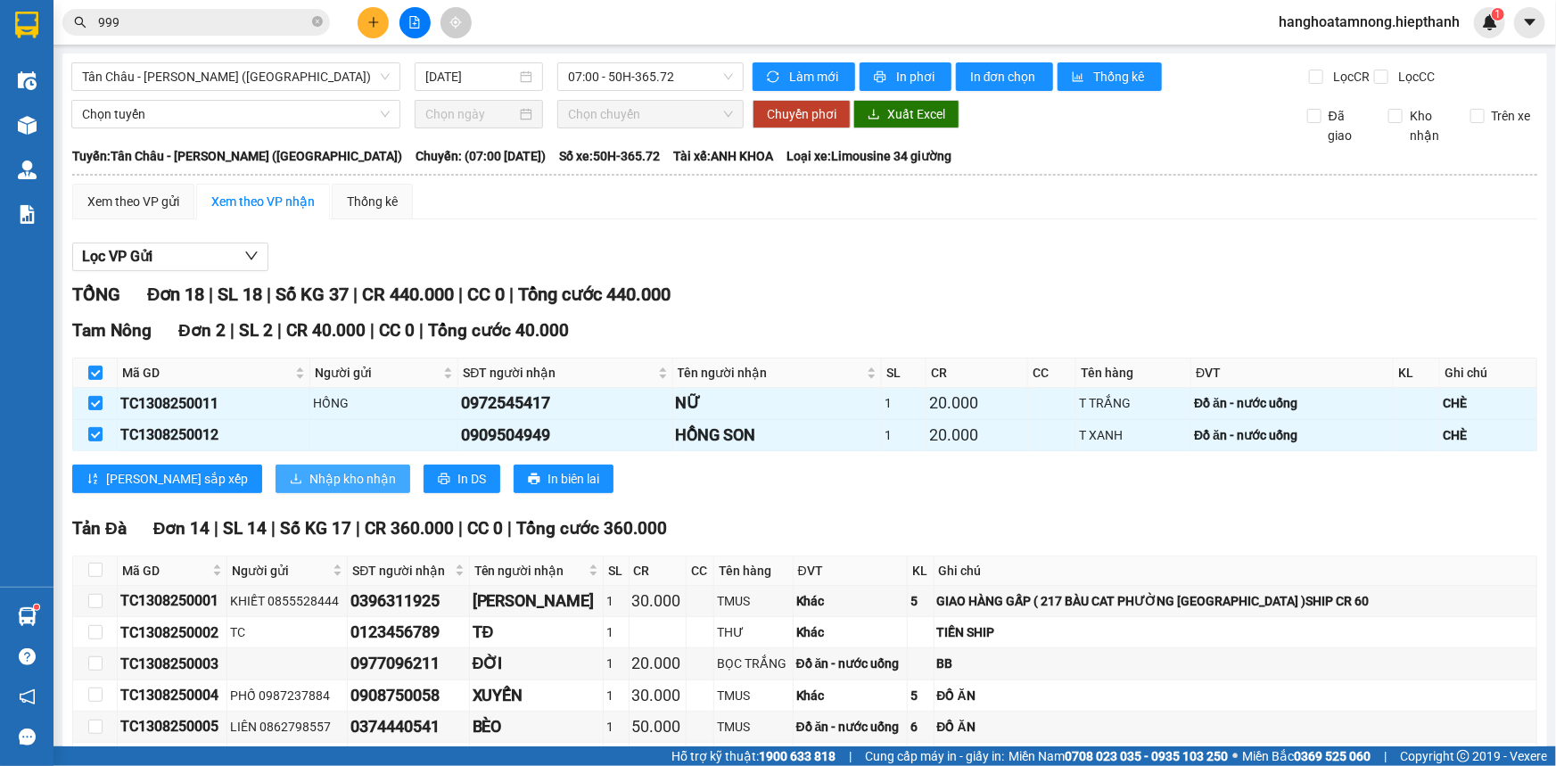
click at [311, 479] on span "Nhập kho nhận" at bounding box center [353, 479] width 87 height 20
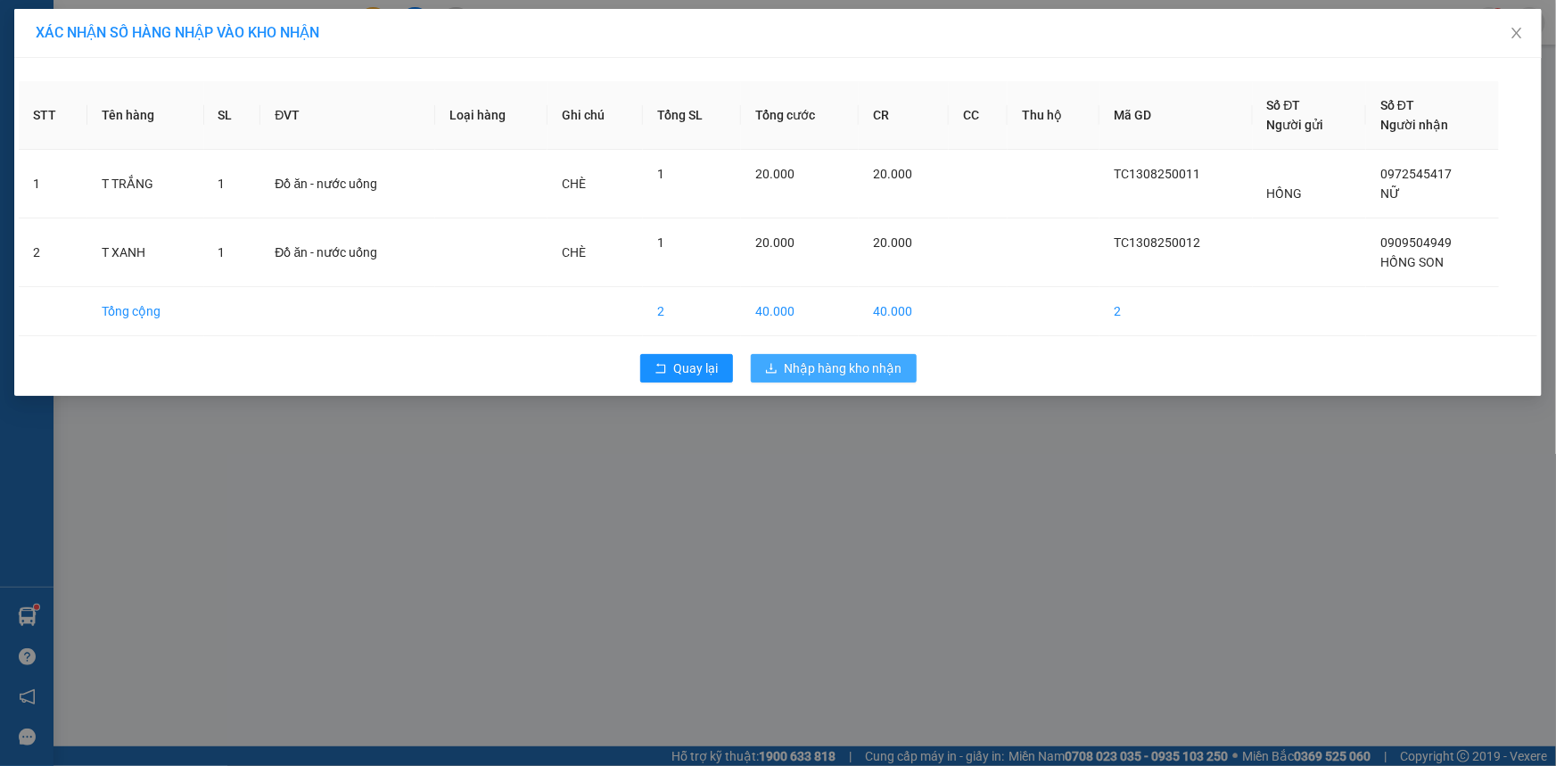
click at [858, 367] on span "Nhập hàng kho nhận" at bounding box center [844, 369] width 118 height 20
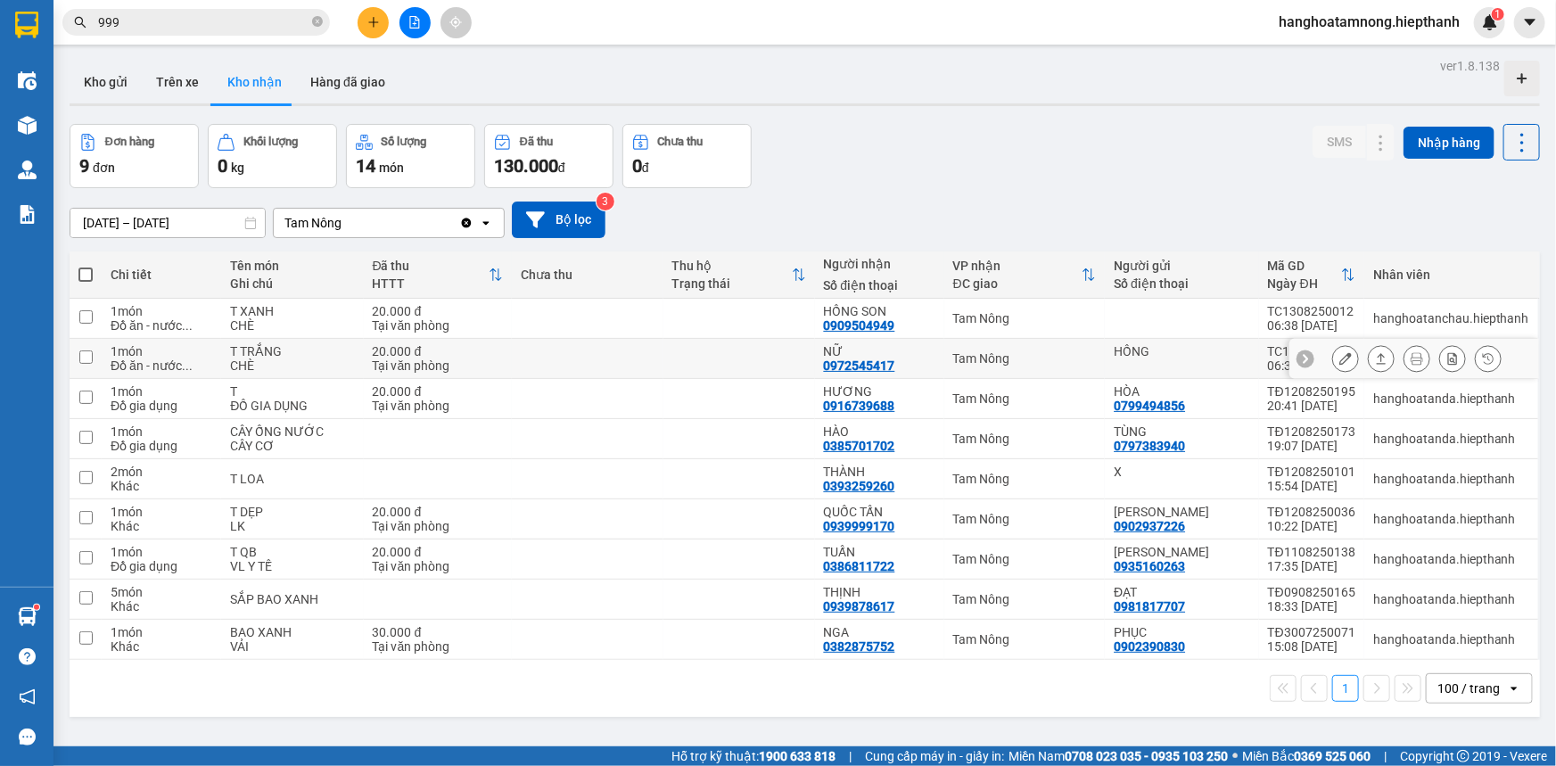
click at [1340, 355] on icon at bounding box center [1346, 358] width 12 height 12
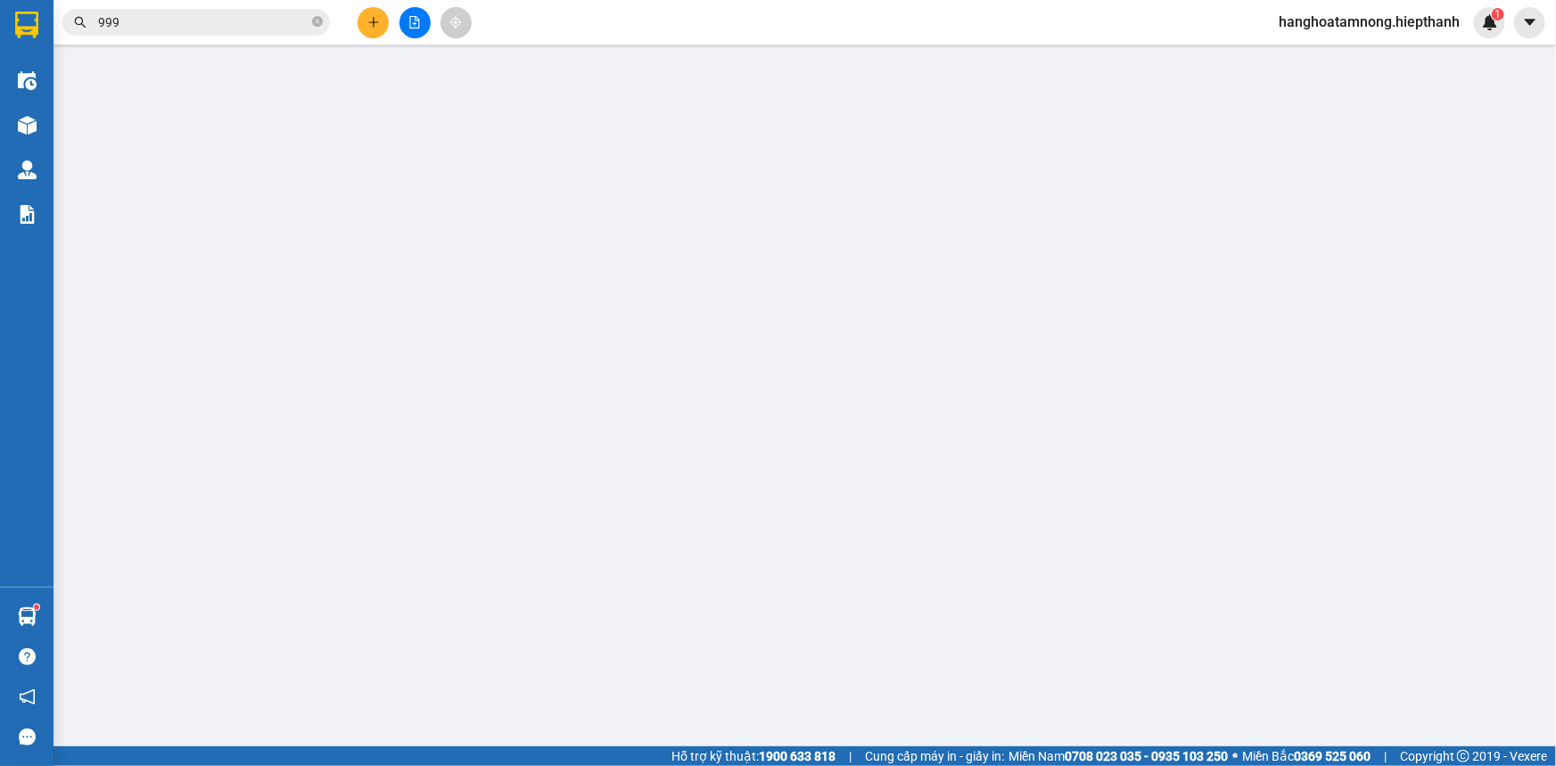
type input "HỒNG"
type input "0972545417"
type input "NỮ"
type input "20.000"
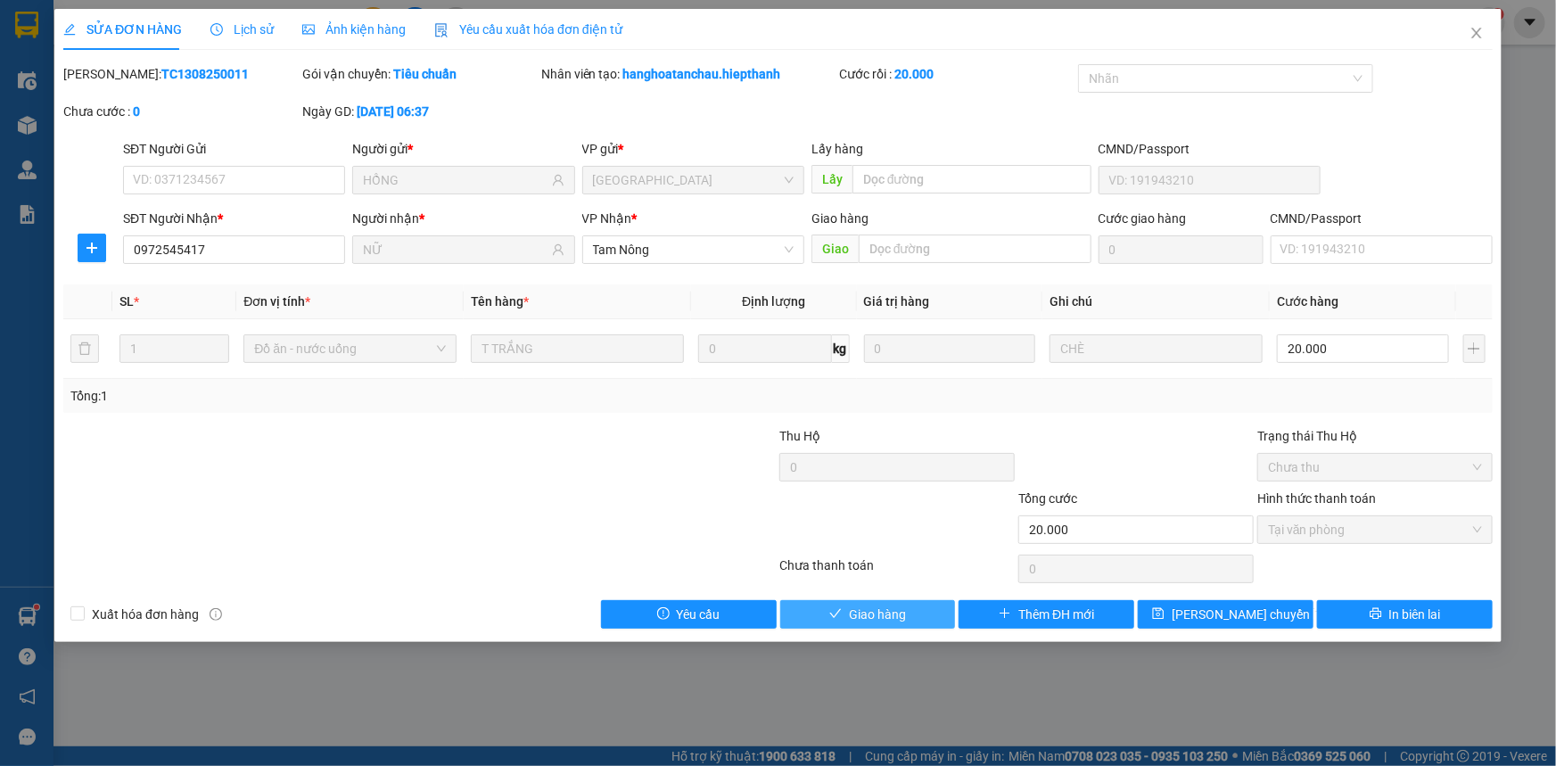
click at [896, 611] on span "Giao hàng" at bounding box center [877, 615] width 57 height 20
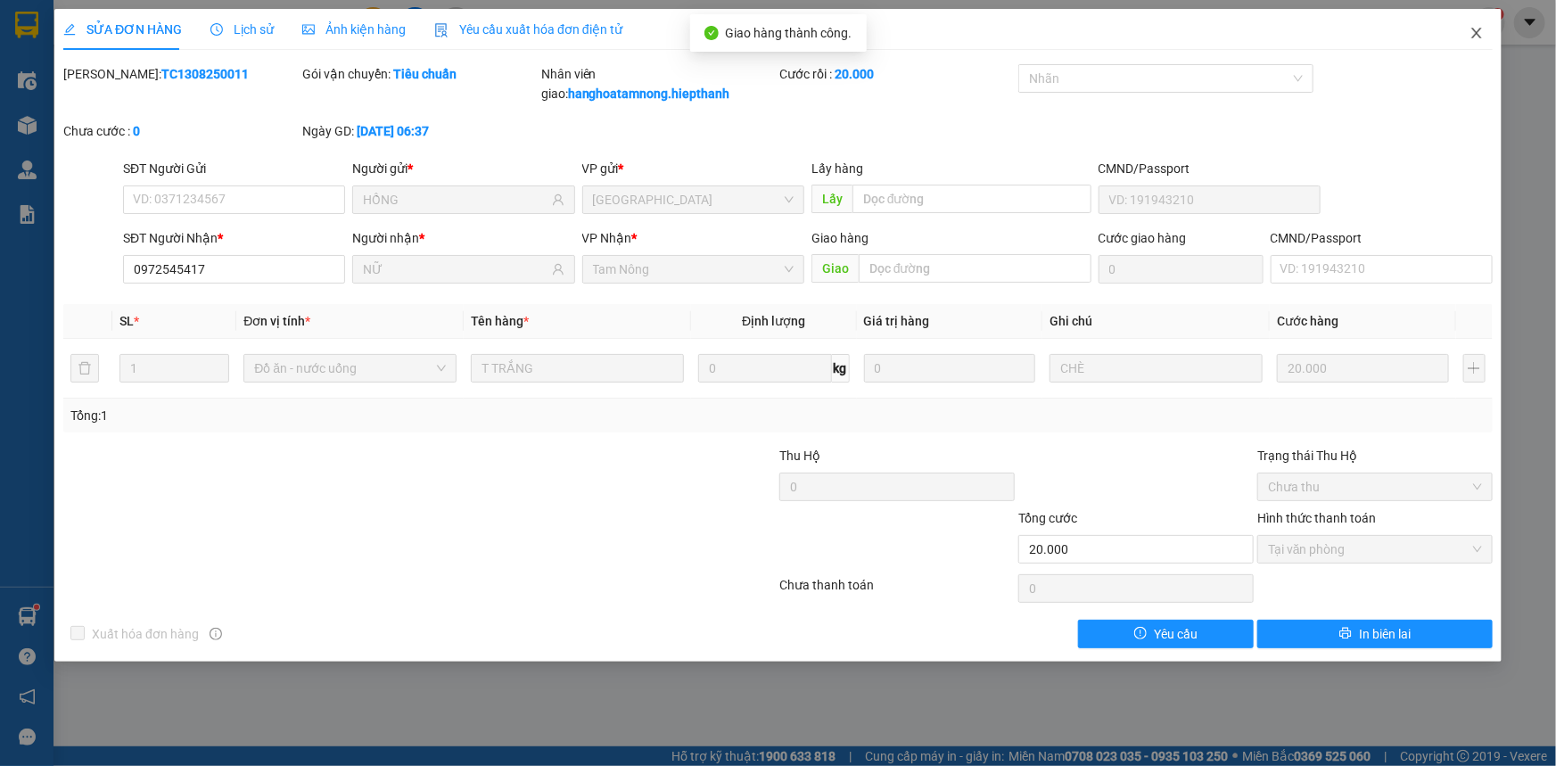
click at [1474, 27] on icon "close" at bounding box center [1477, 33] width 14 height 14
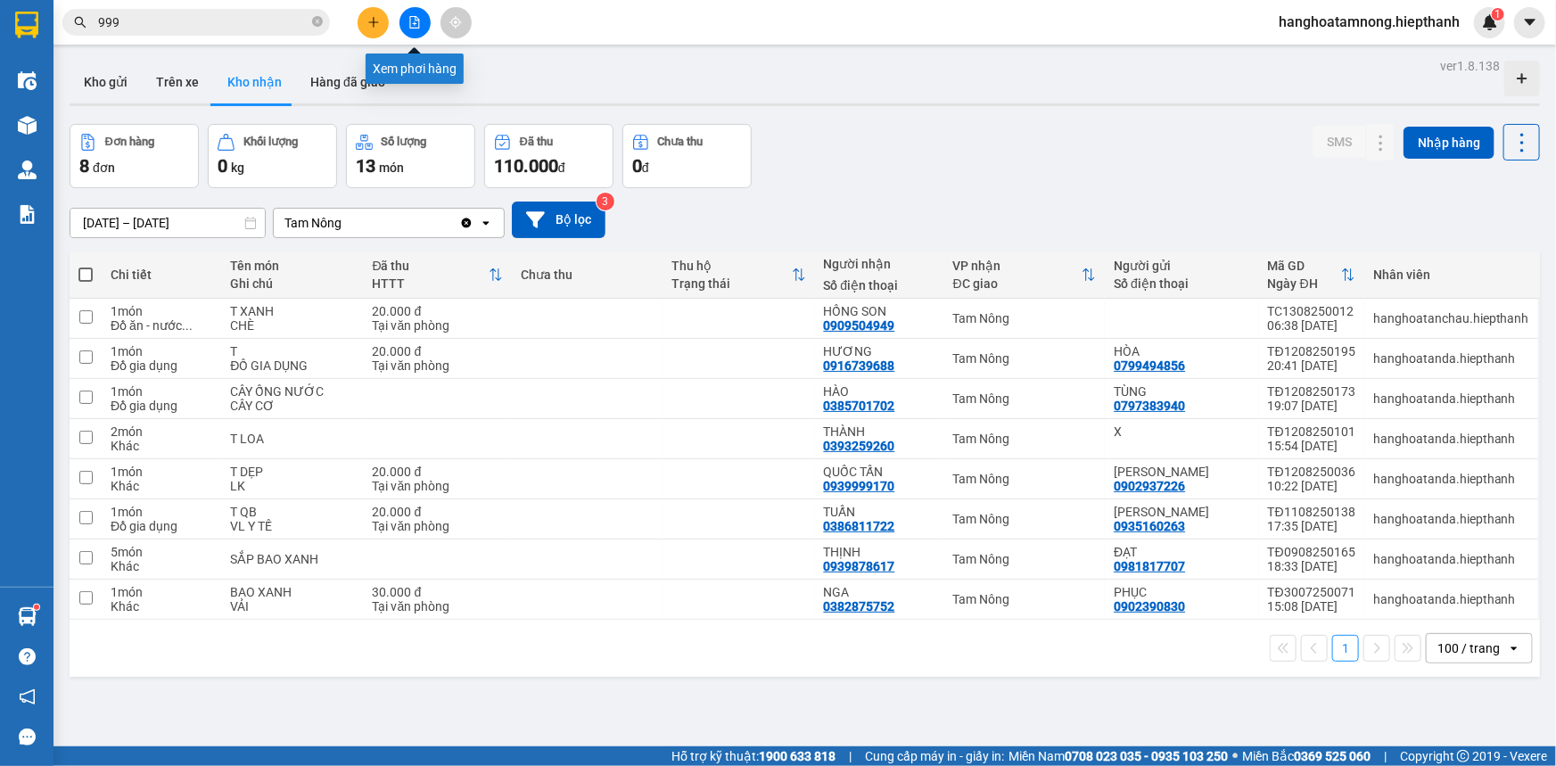
click at [417, 26] on icon "file-add" at bounding box center [415, 22] width 12 height 12
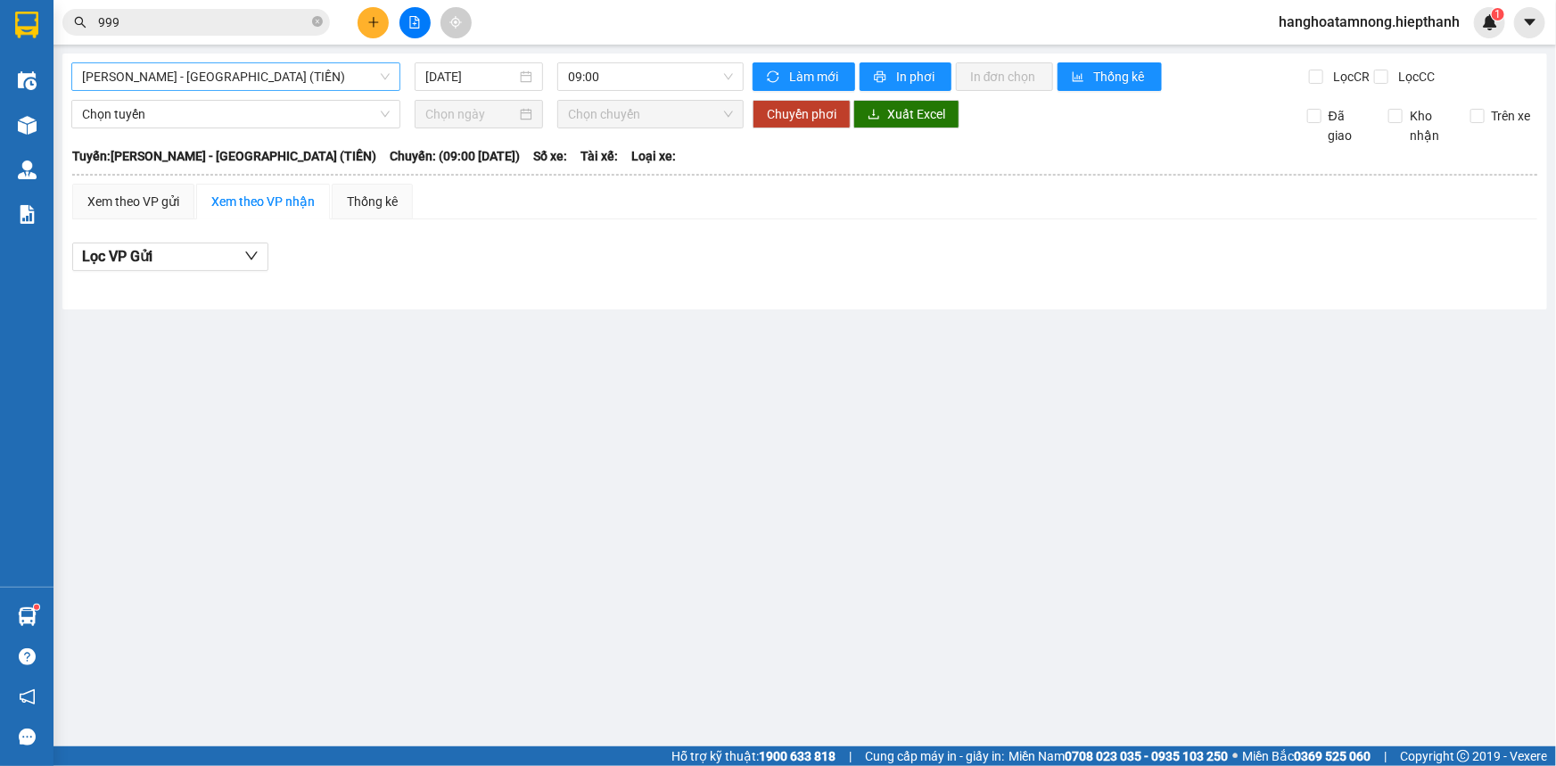
click at [276, 78] on span "[PERSON_NAME] - [GEOGRAPHIC_DATA] (TIỀN)" at bounding box center [236, 76] width 308 height 27
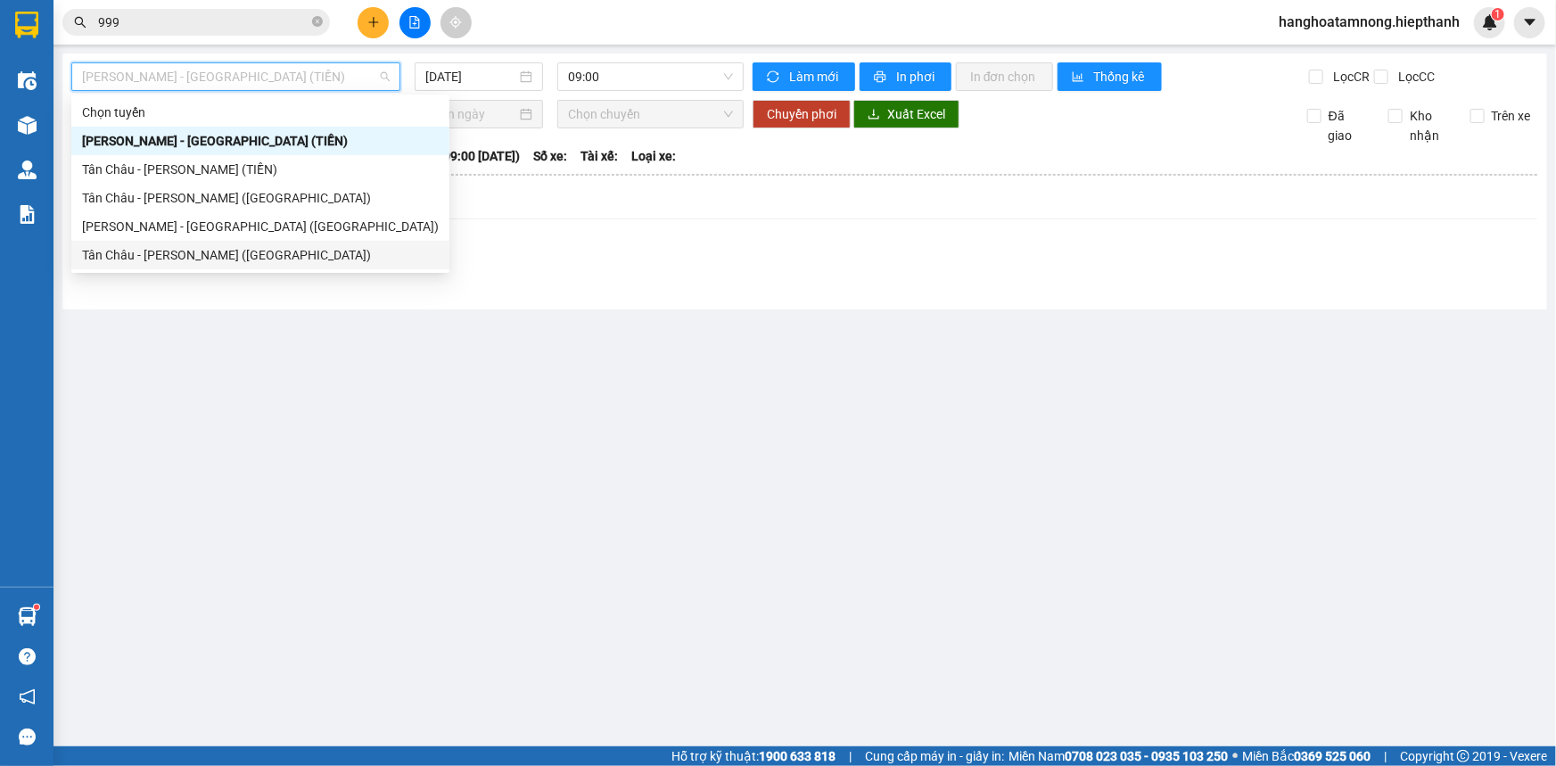
click at [210, 258] on div "Tân Châu - [PERSON_NAME] ([GEOGRAPHIC_DATA])" at bounding box center [260, 255] width 357 height 20
type input "[DATE]"
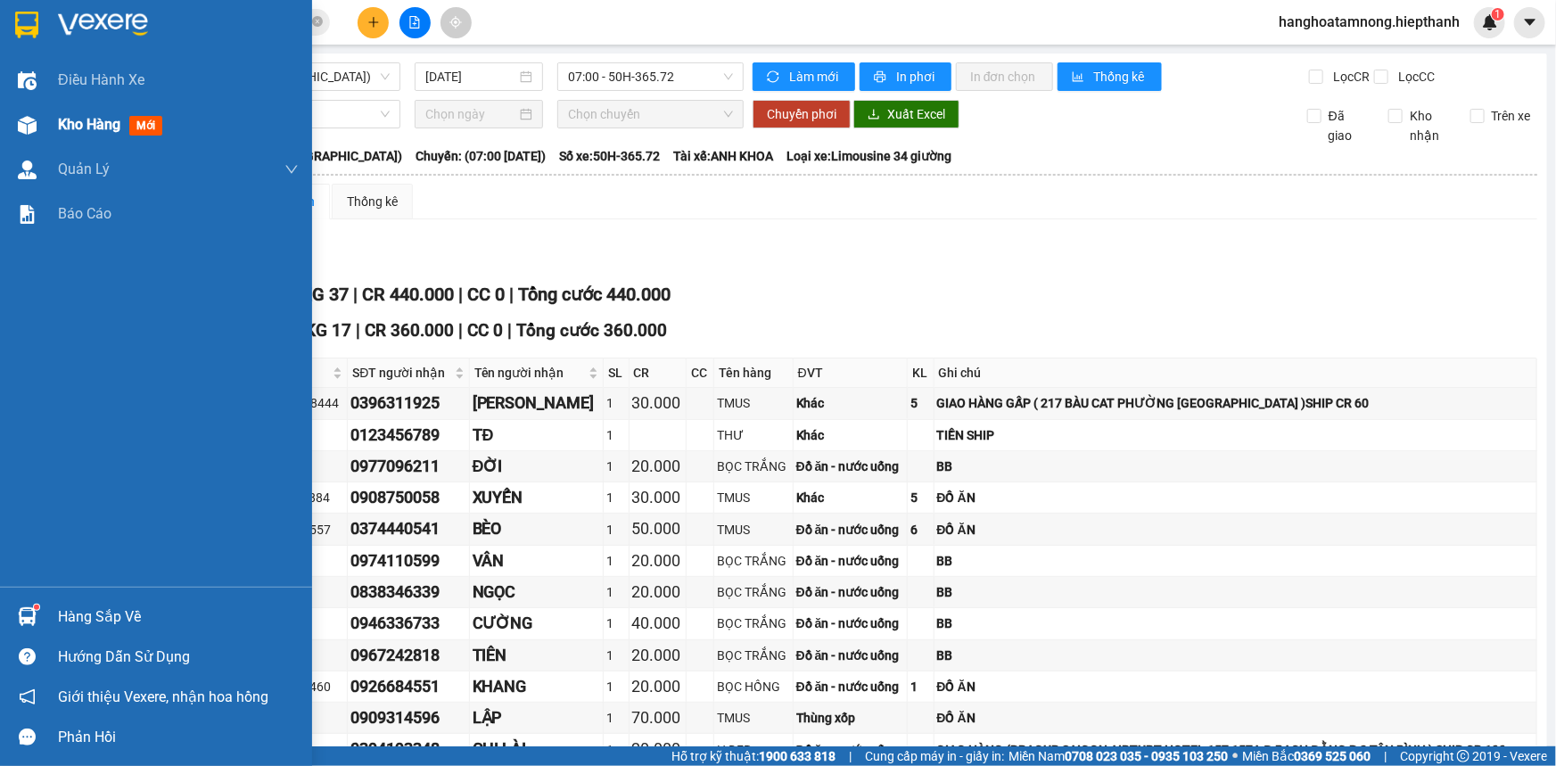
click at [26, 133] on img at bounding box center [27, 125] width 19 height 19
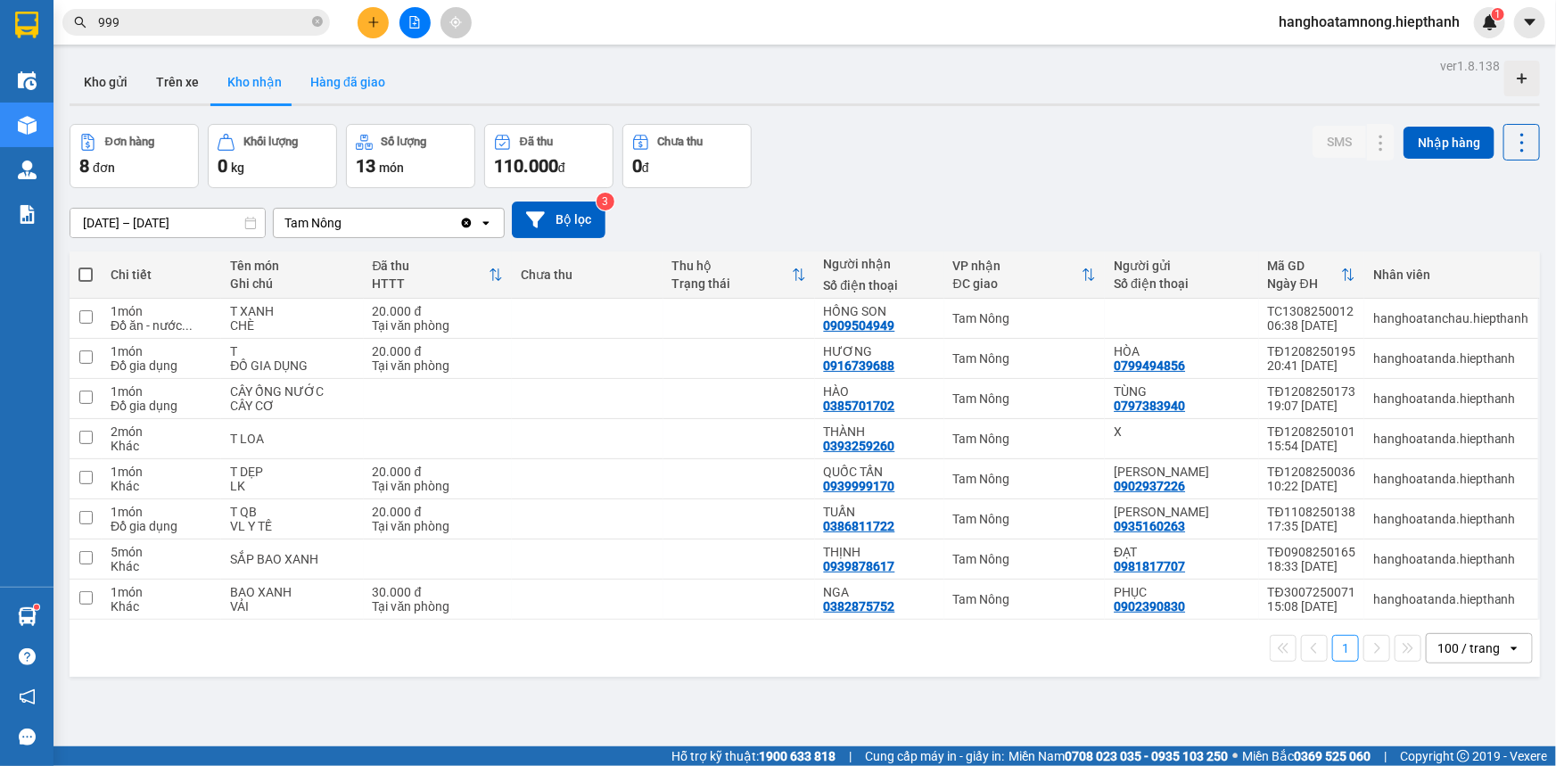
click at [349, 80] on button "Hàng đã giao" at bounding box center [347, 82] width 103 height 43
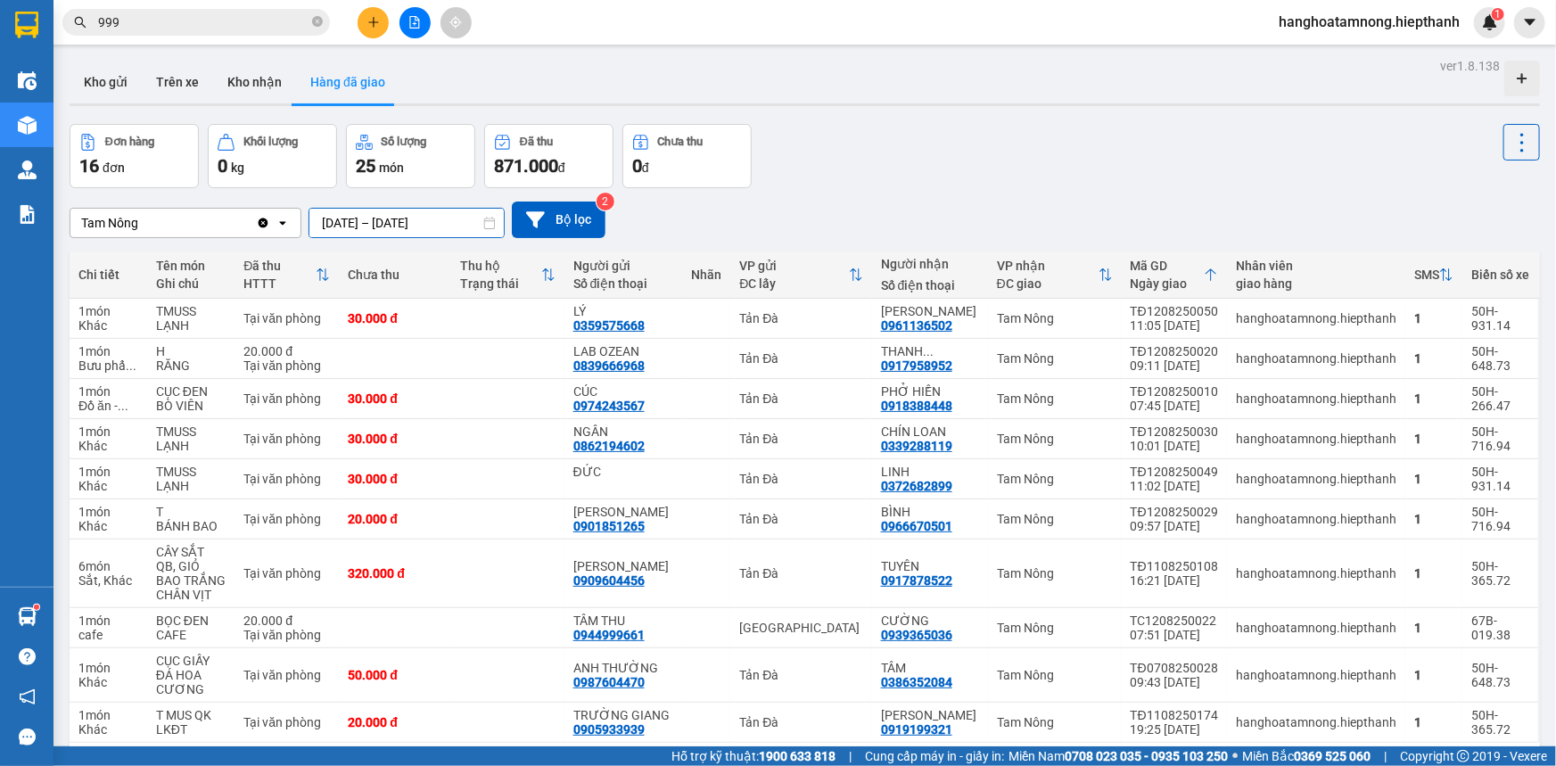
click at [407, 222] on input "[DATE] – [DATE]" at bounding box center [407, 223] width 194 height 29
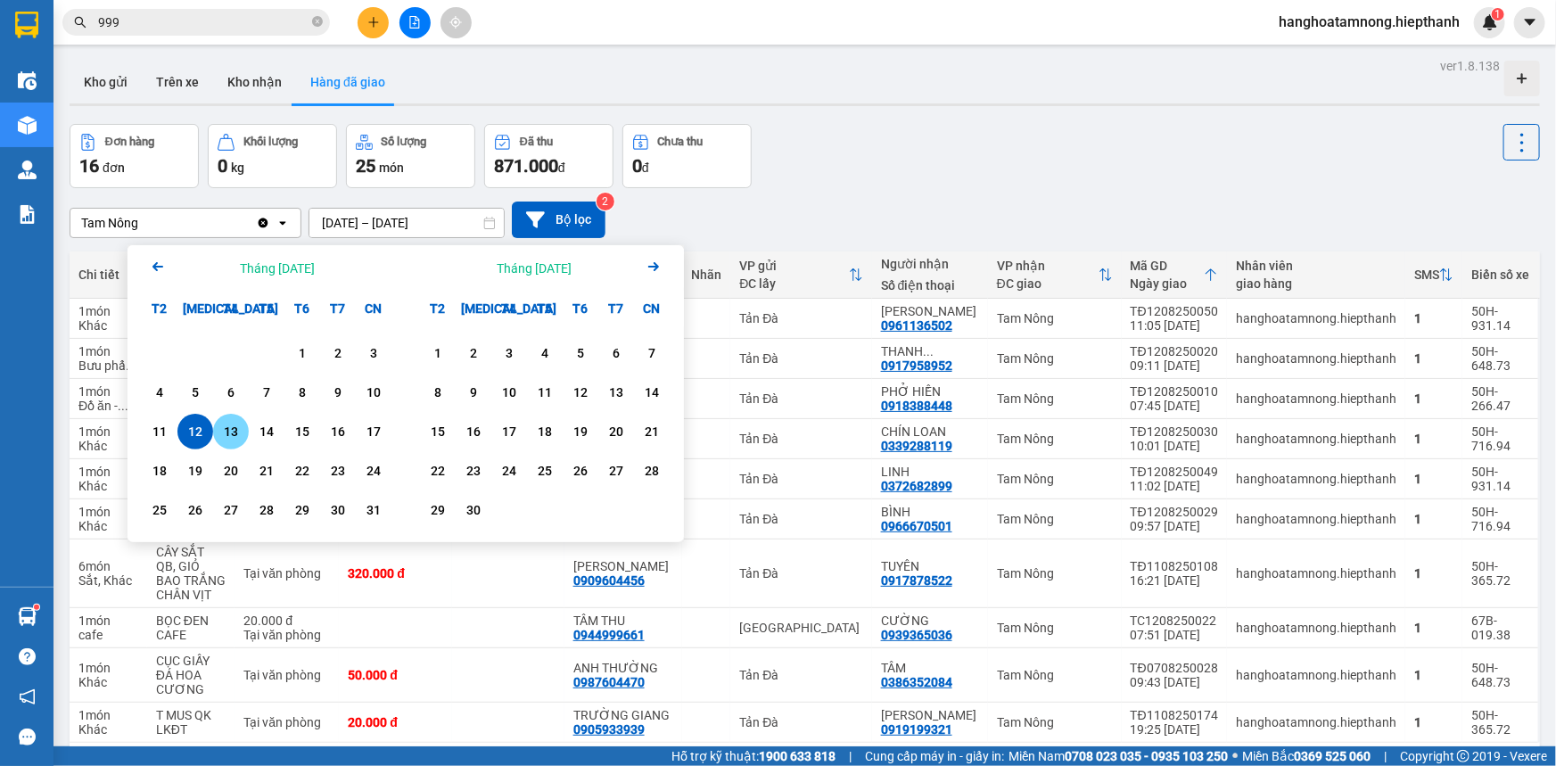
click at [235, 432] on div "13" at bounding box center [231, 431] width 25 height 21
type input "[DATE] – [DATE]"
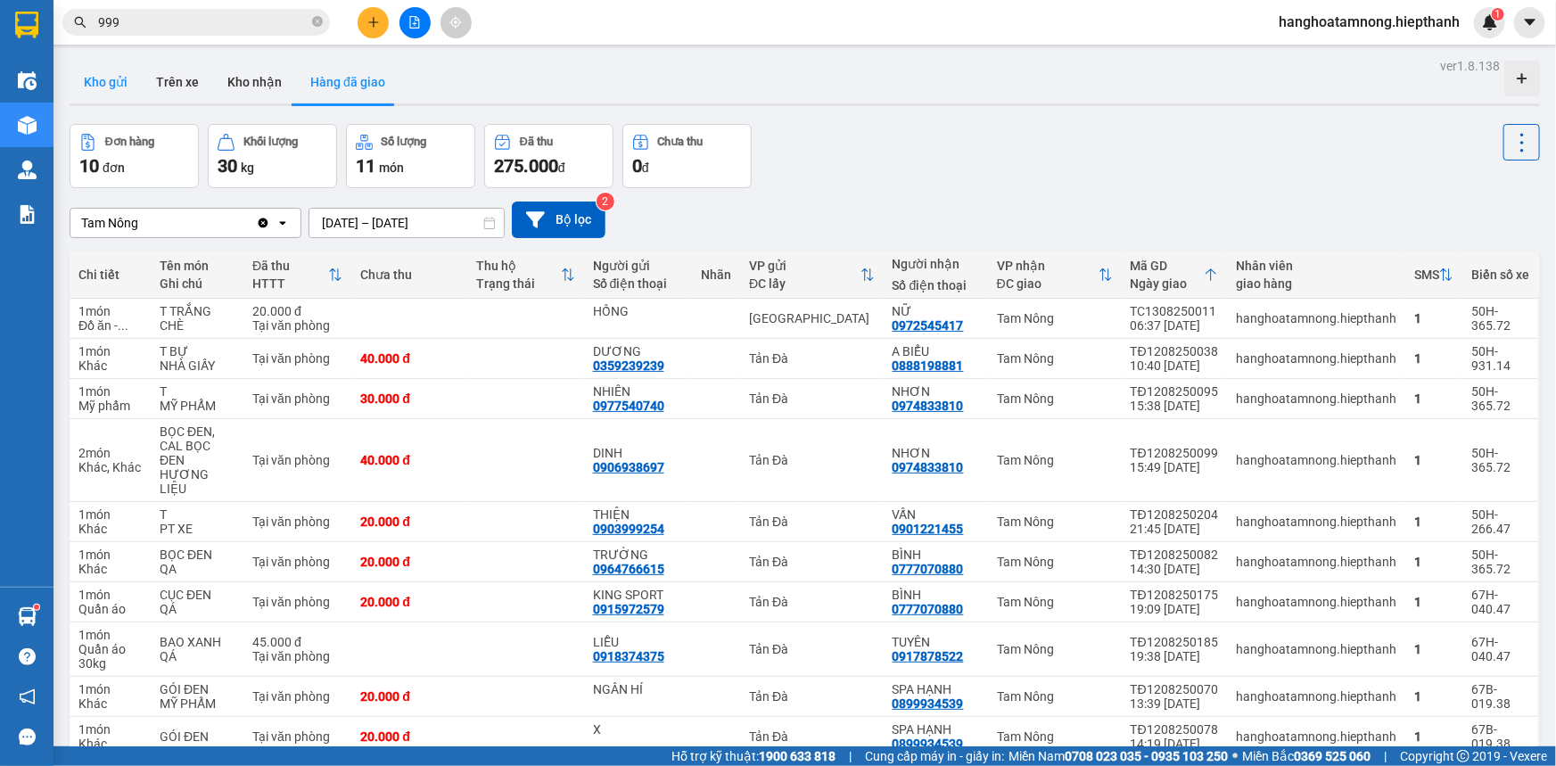
click at [111, 85] on button "Kho gửi" at bounding box center [106, 82] width 72 height 43
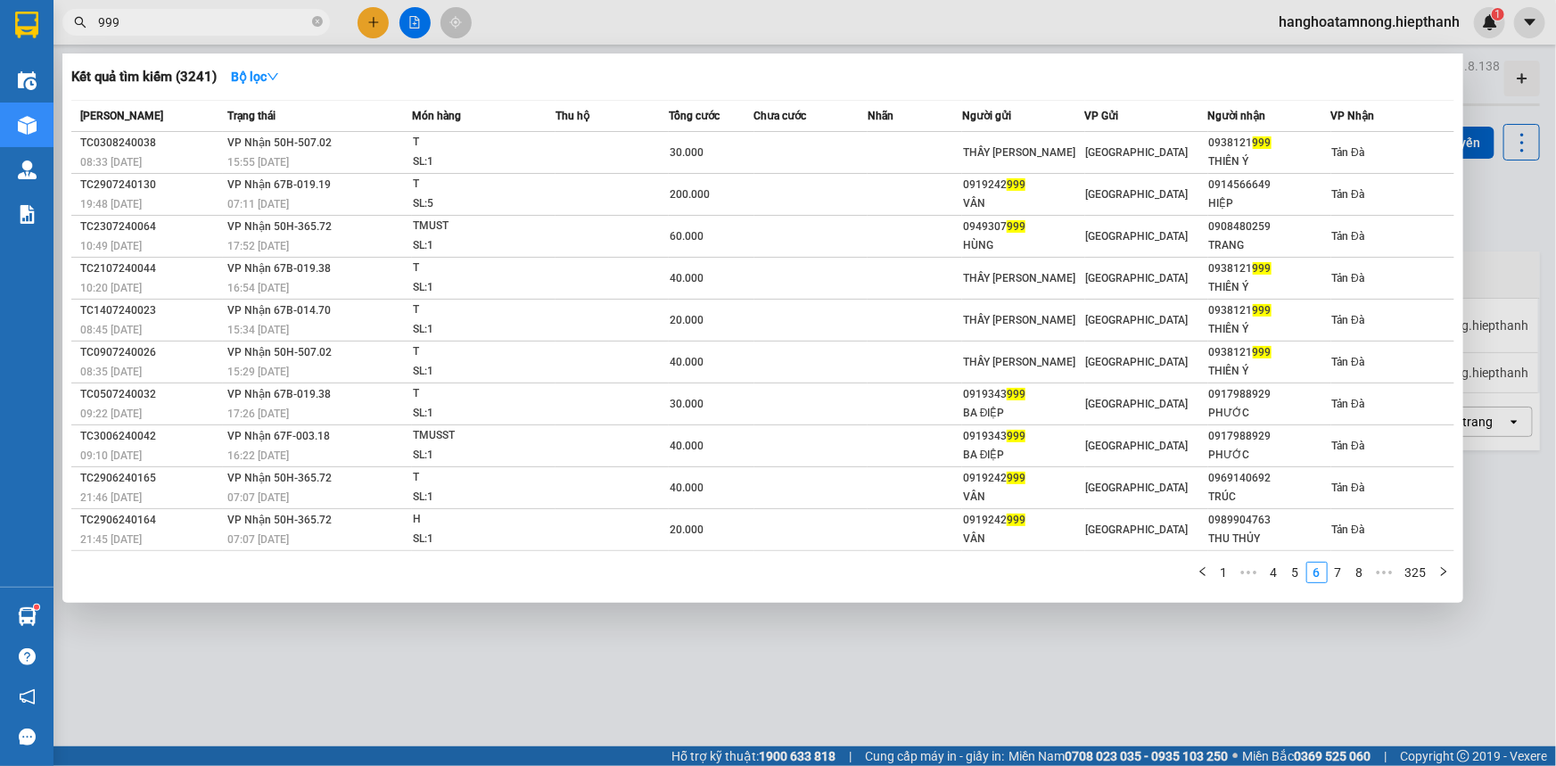
click at [227, 26] on input "999" at bounding box center [203, 22] width 210 height 20
click at [368, 23] on div at bounding box center [778, 383] width 1556 height 766
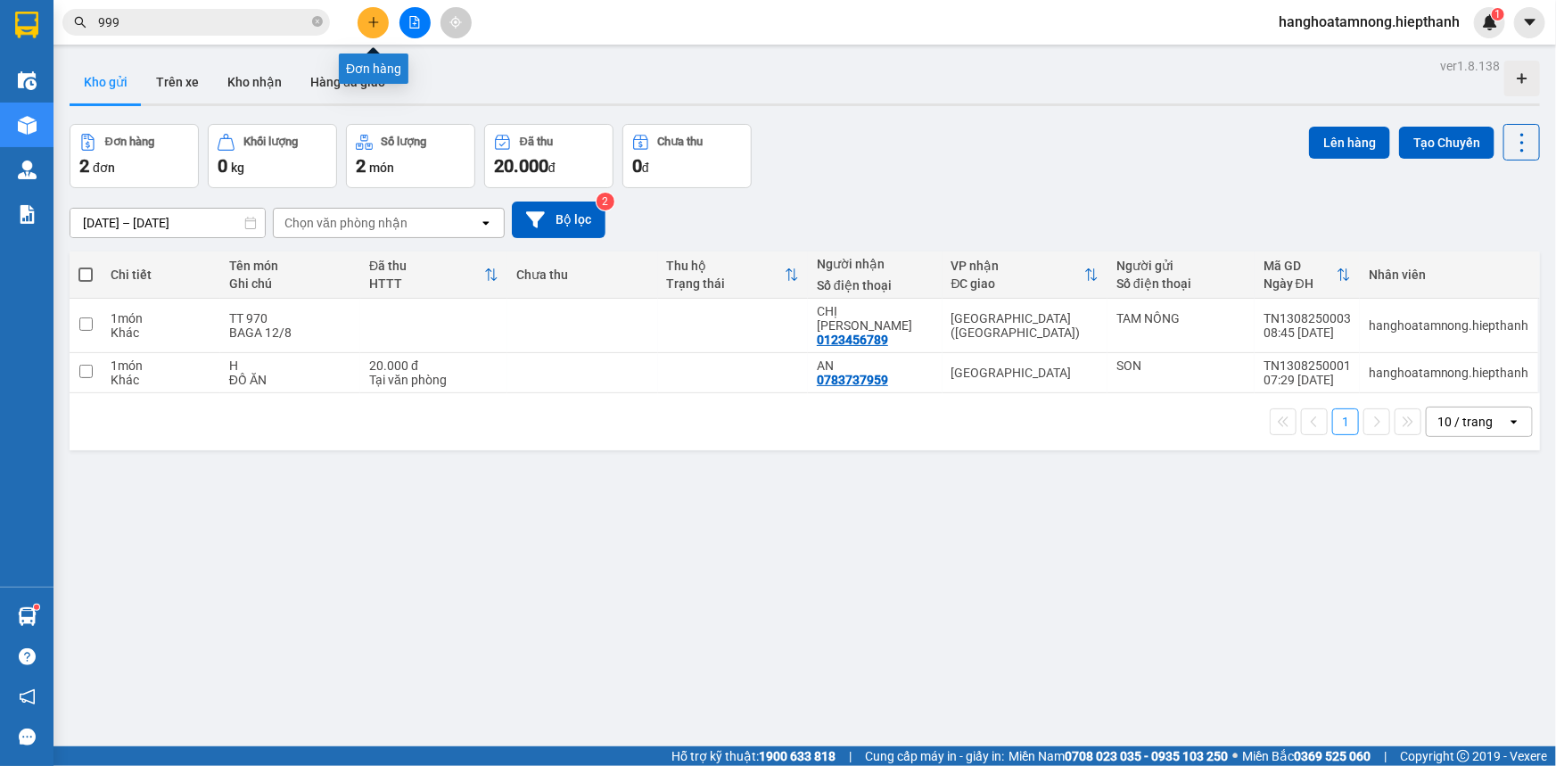
click at [369, 23] on icon "plus" at bounding box center [373, 22] width 12 height 12
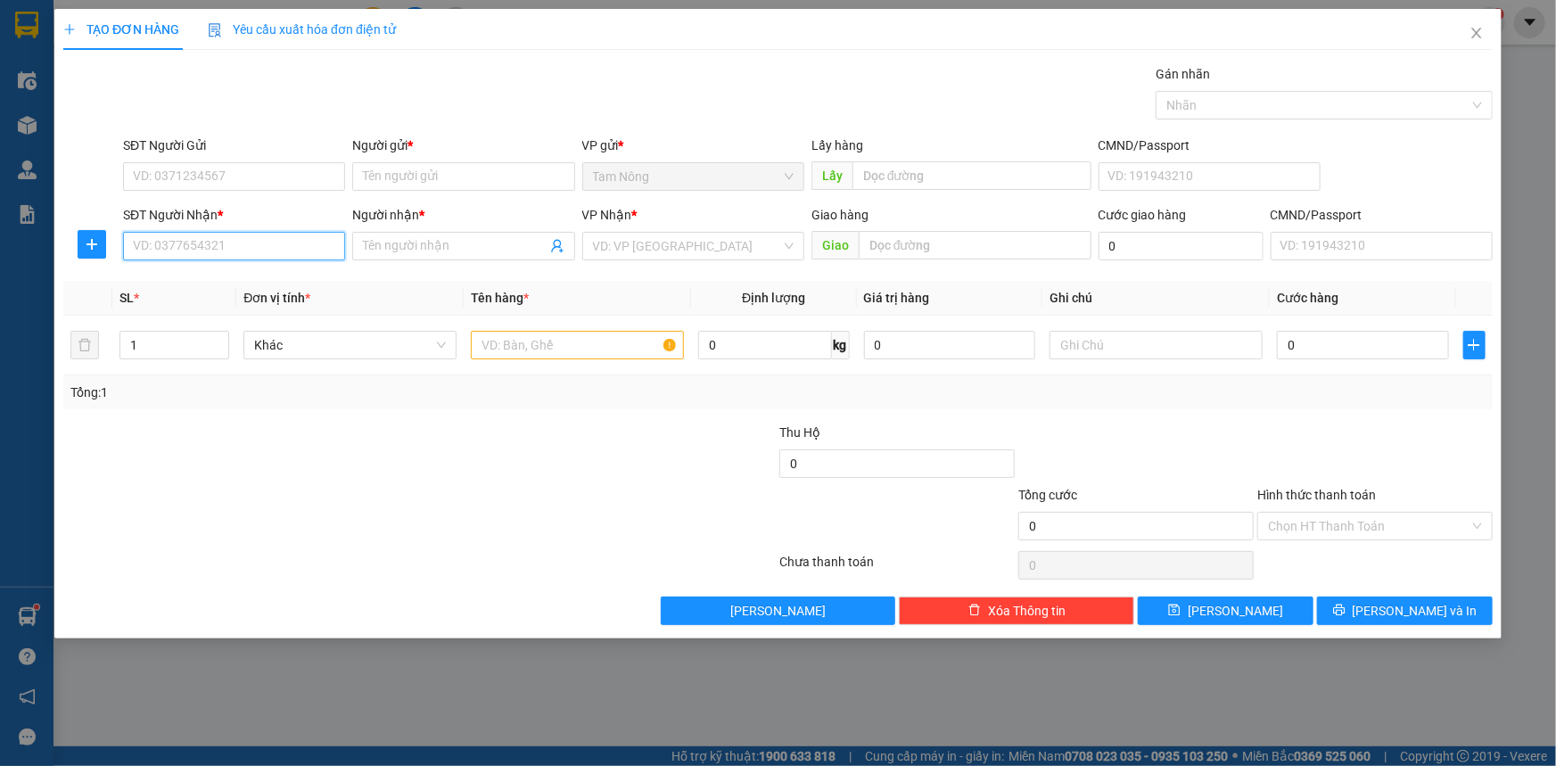
click at [254, 251] on input "SĐT Người Nhận *" at bounding box center [234, 246] width 222 height 29
click at [256, 282] on div "0919242999 - VÂN" at bounding box center [234, 282] width 201 height 20
type input "0919242999"
type input "VÂN"
type input "0919242999"
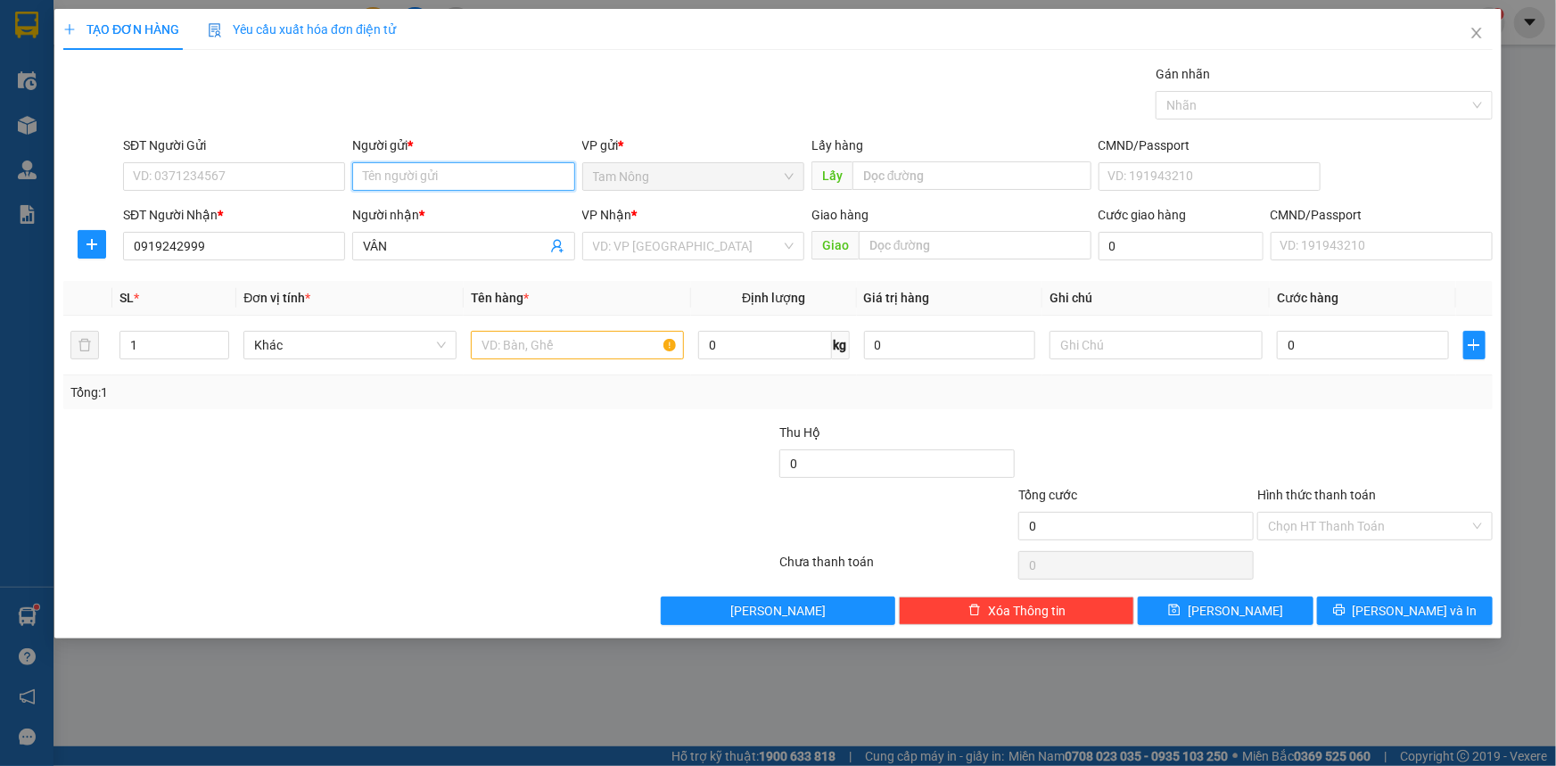
click at [421, 168] on input "Người gửi *" at bounding box center [463, 176] width 222 height 29
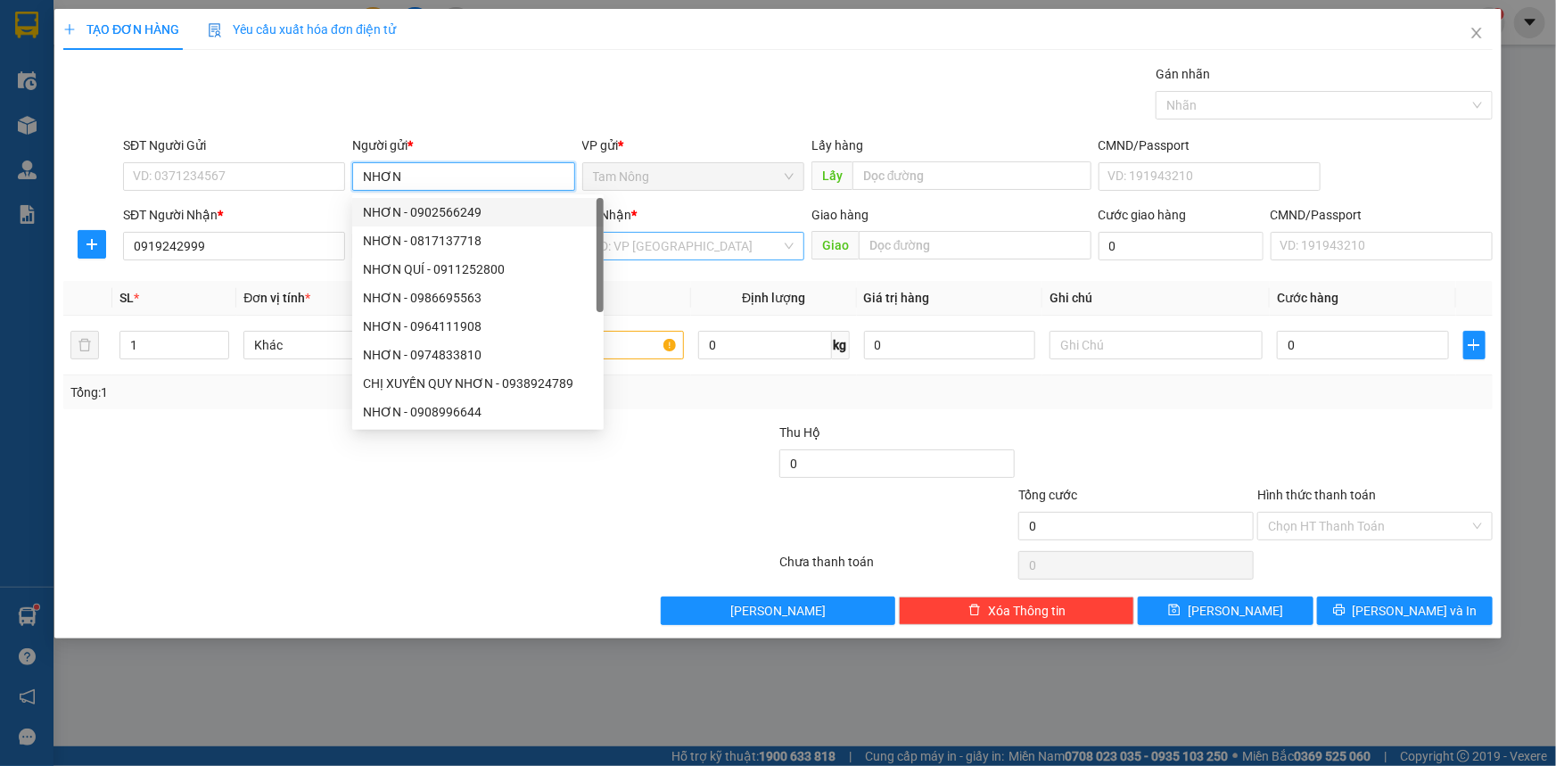
type input "NHƠN"
click at [650, 242] on input "search" at bounding box center [687, 246] width 188 height 27
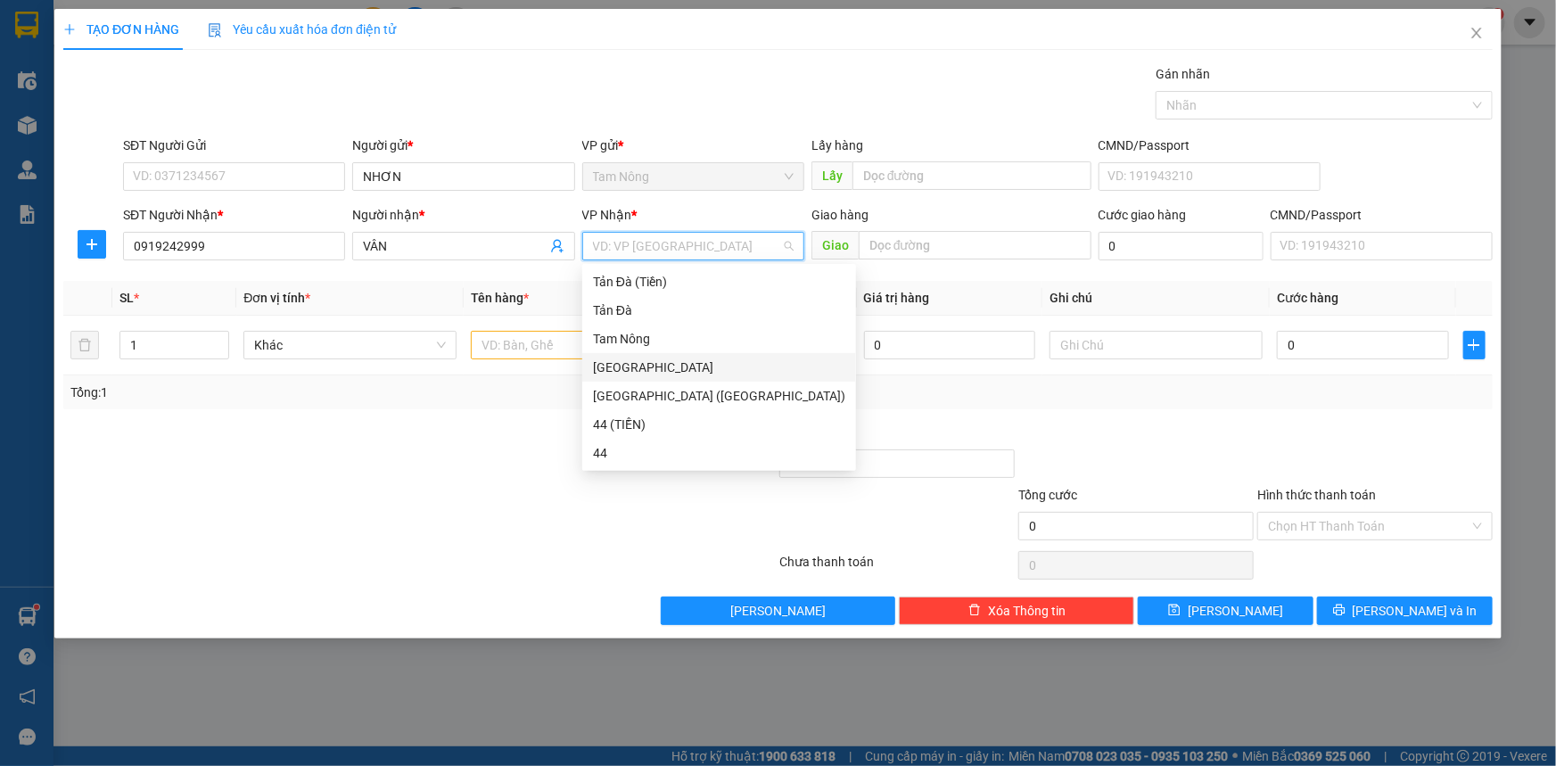
click at [631, 370] on div "[GEOGRAPHIC_DATA]" at bounding box center [719, 368] width 252 height 20
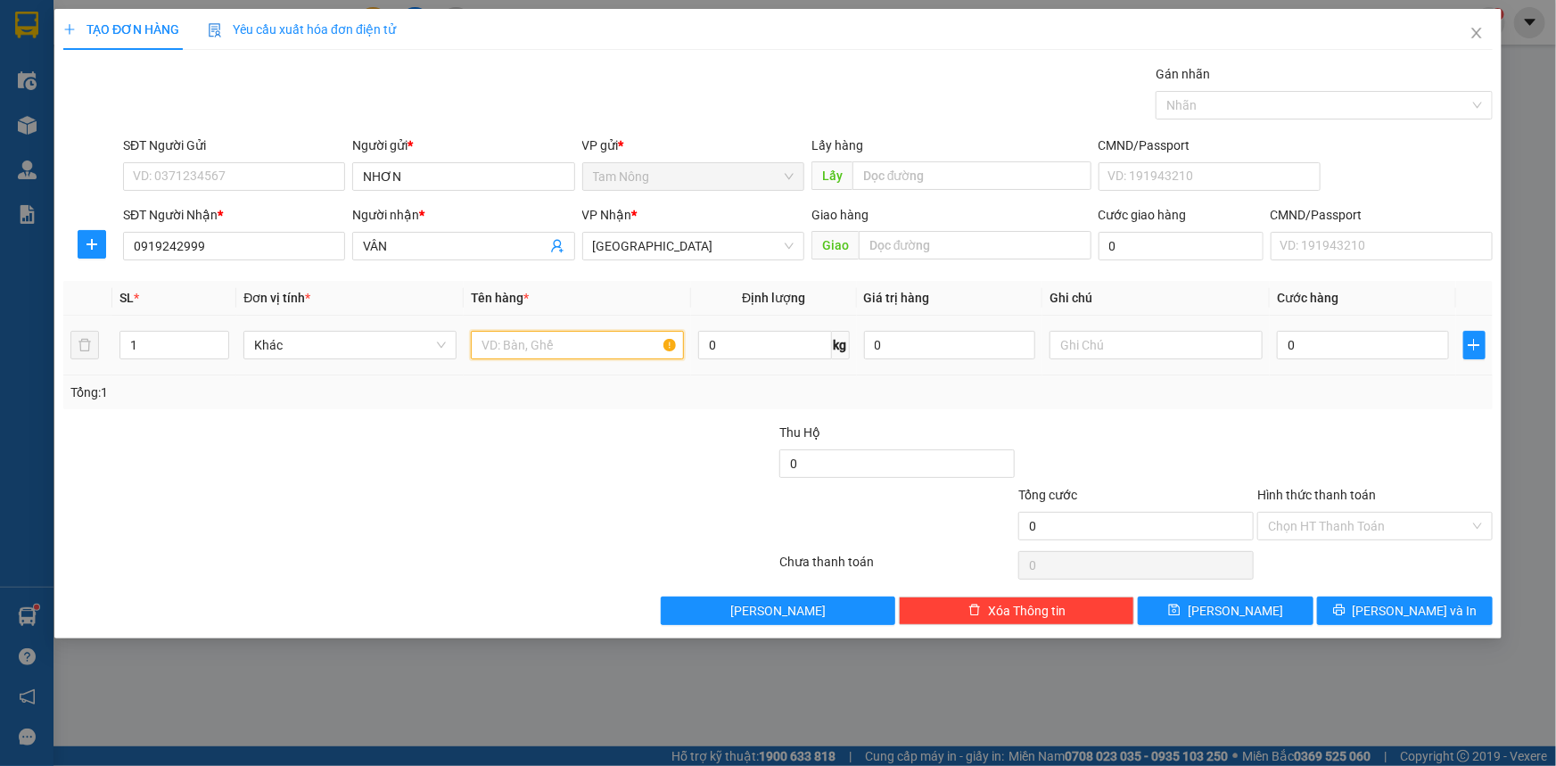
click at [510, 355] on input "text" at bounding box center [577, 345] width 213 height 29
type input "TMUST"
click at [154, 340] on input "1" at bounding box center [174, 345] width 108 height 27
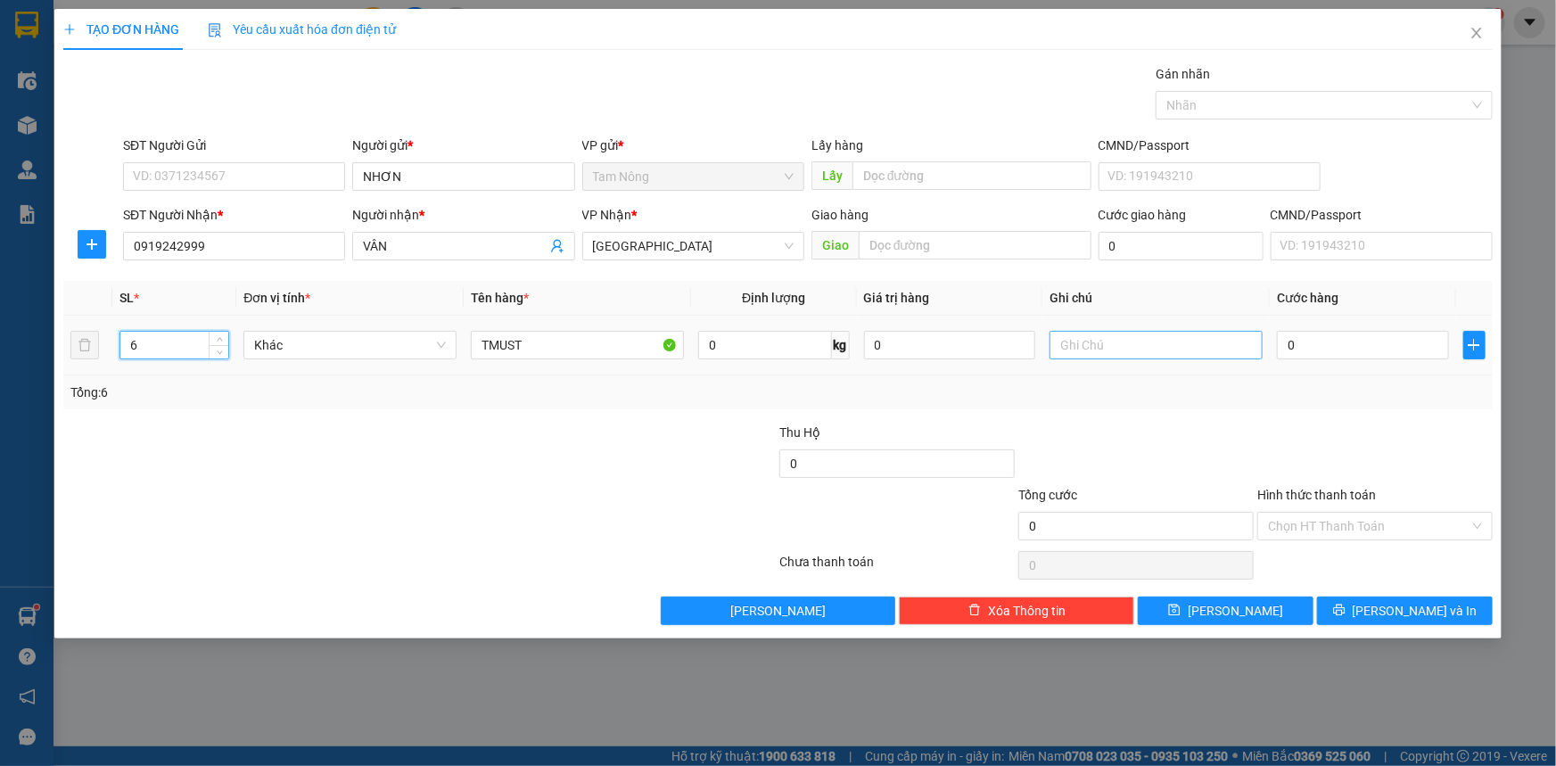
type input "6"
click at [1156, 350] on input "text" at bounding box center [1156, 345] width 213 height 29
click at [1168, 350] on input "NƯỚC HOA TC THUBAGA" at bounding box center [1156, 345] width 213 height 29
type input "NƯỚC HOA TC THU BAGA"
click at [937, 355] on input "0" at bounding box center [950, 345] width 172 height 29
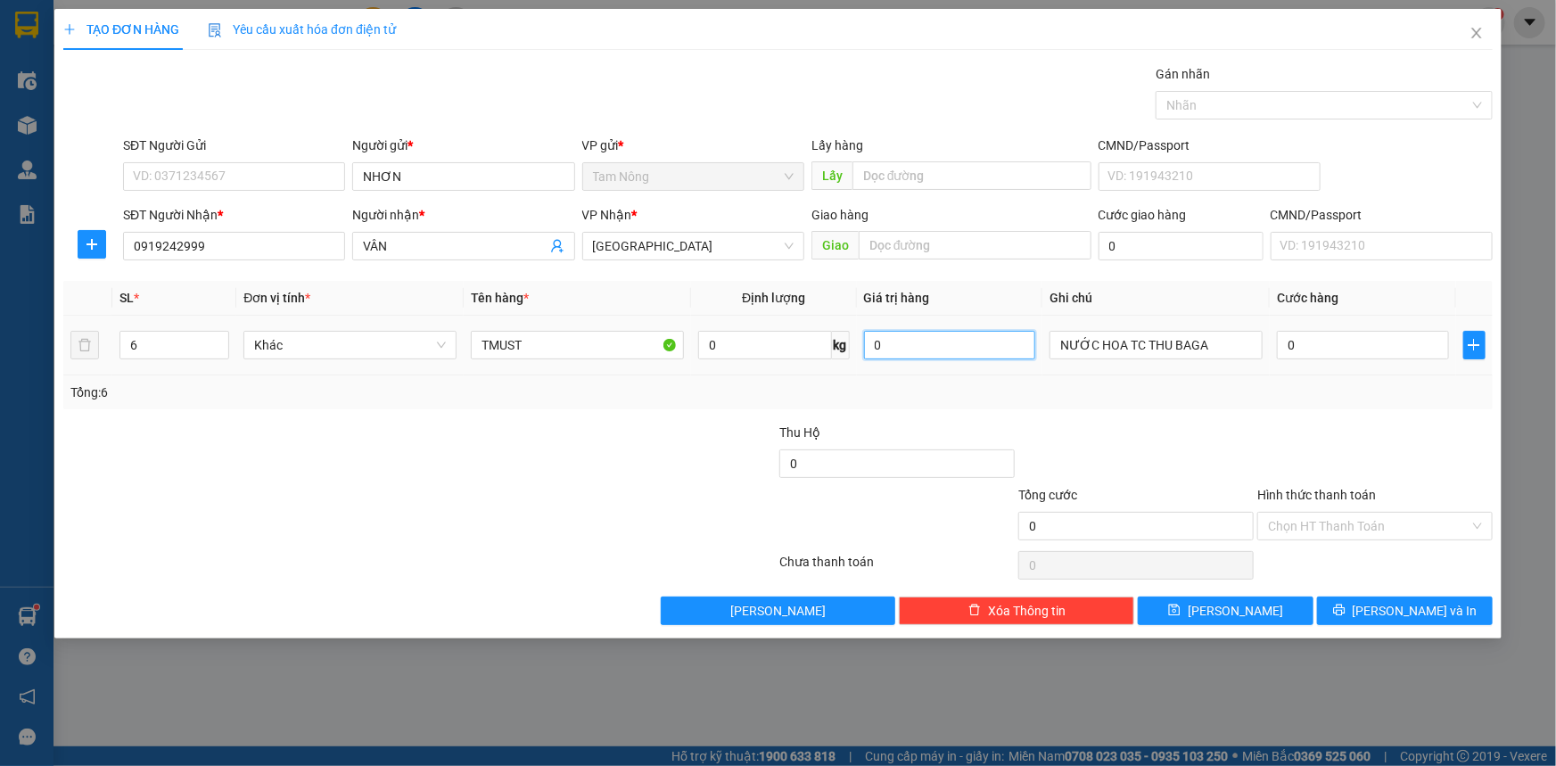
click at [937, 355] on input "0" at bounding box center [950, 345] width 172 height 29
click at [993, 400] on div "Tổng: 6" at bounding box center [778, 393] width 1416 height 20
click at [1181, 609] on icon "save" at bounding box center [1174, 610] width 12 height 12
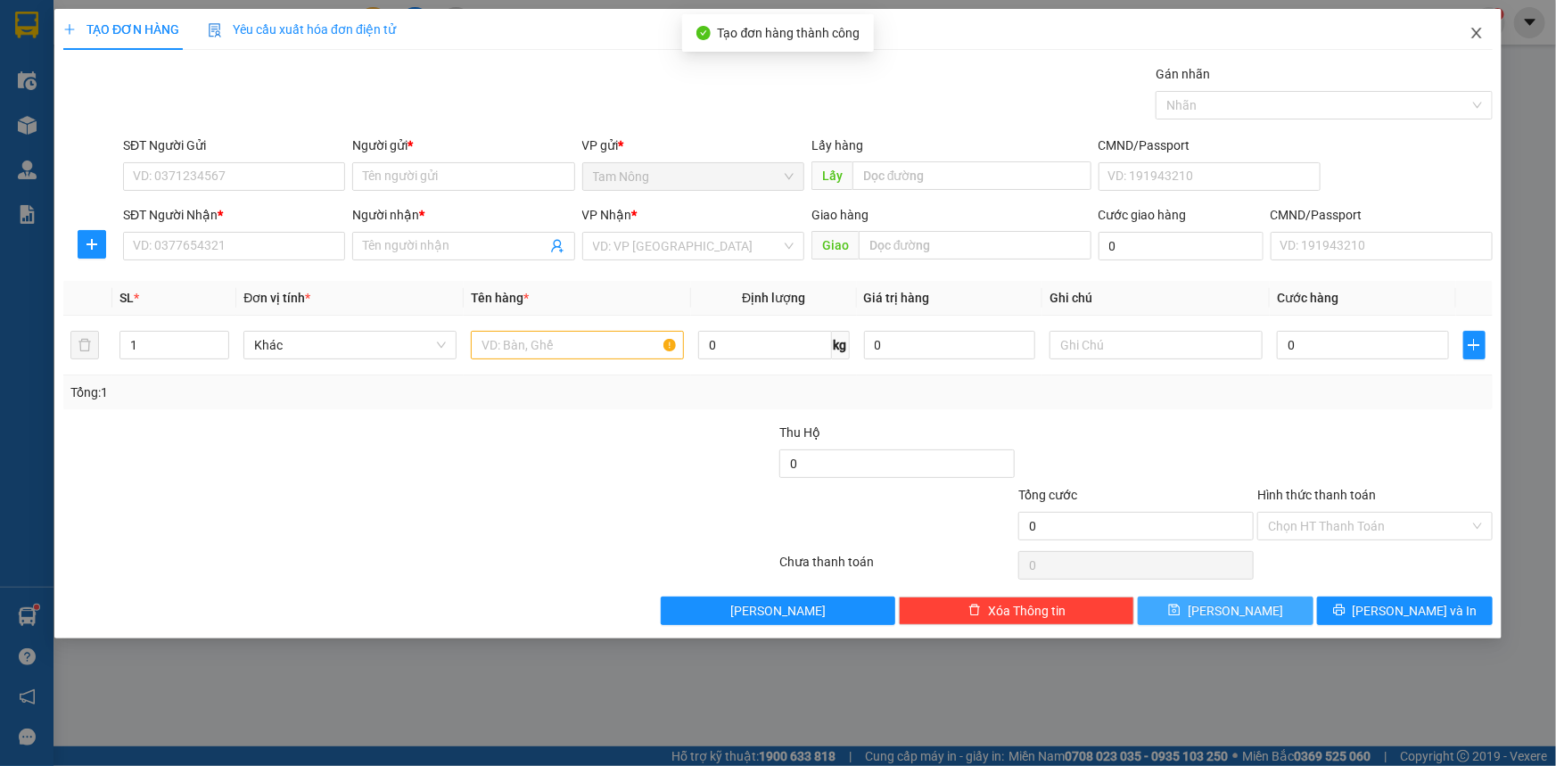
click at [1474, 32] on icon "close" at bounding box center [1477, 33] width 10 height 11
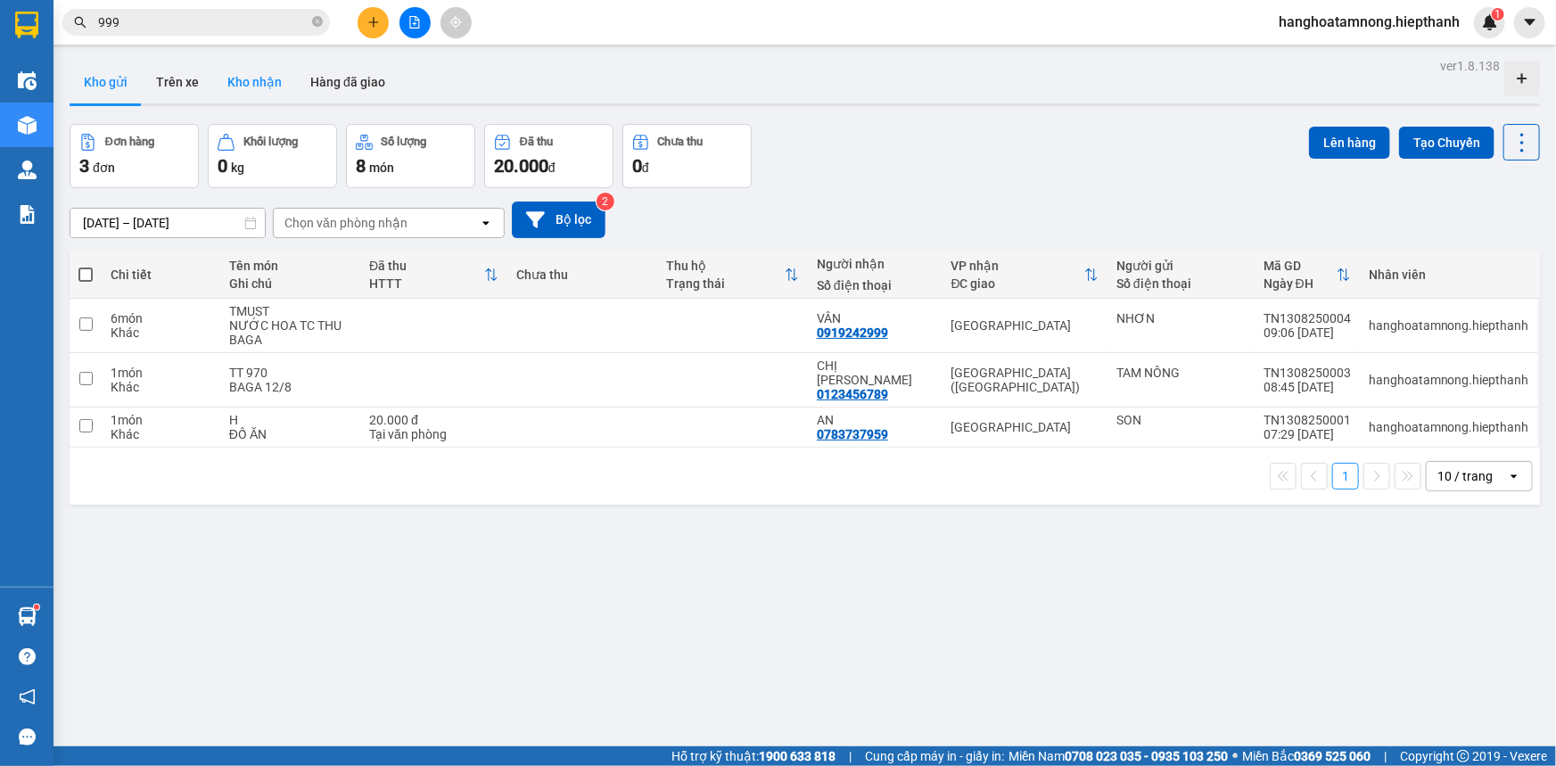
click at [267, 86] on button "Kho nhận" at bounding box center [254, 82] width 83 height 43
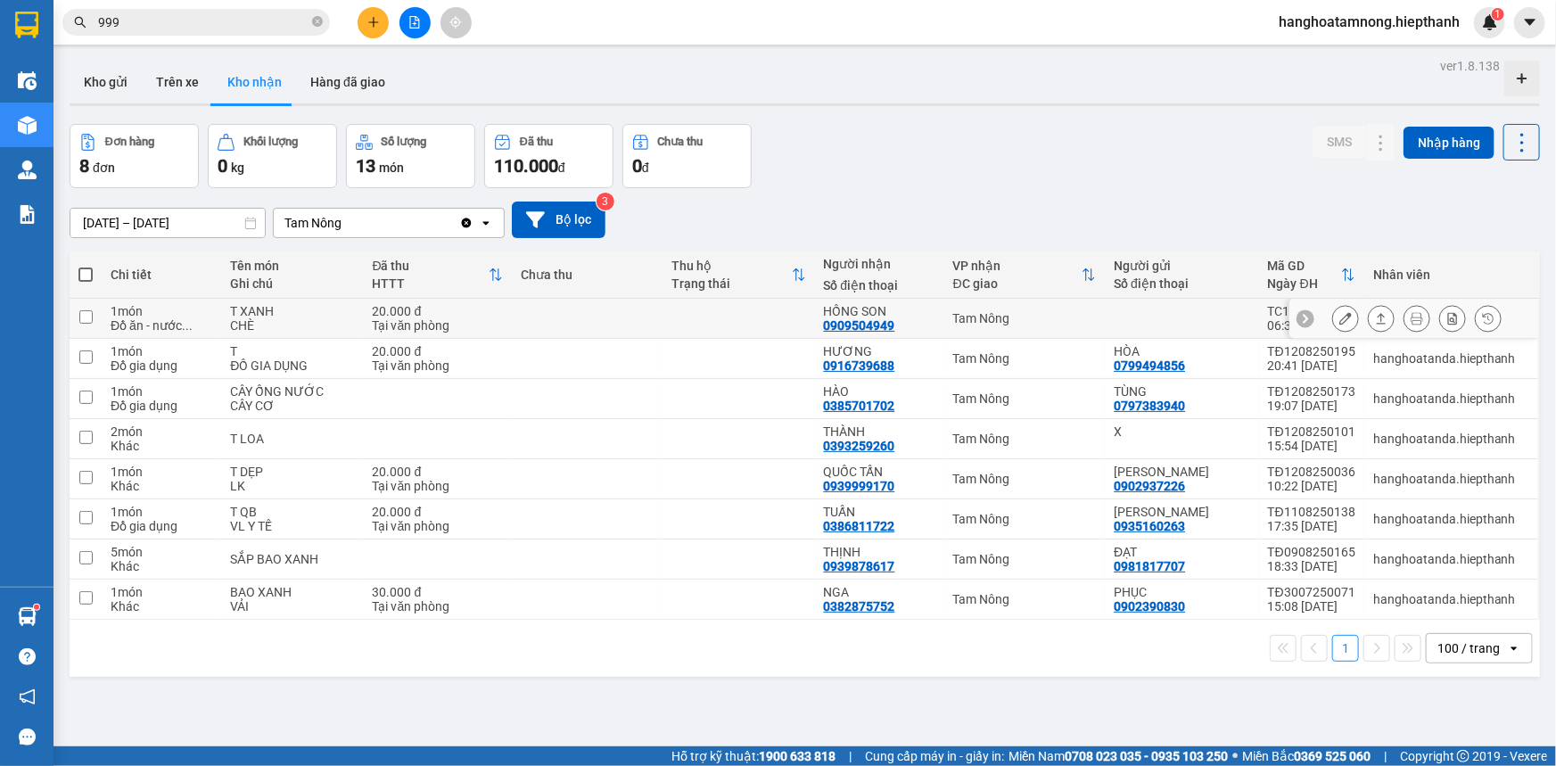
click at [1340, 312] on icon at bounding box center [1346, 318] width 12 height 12
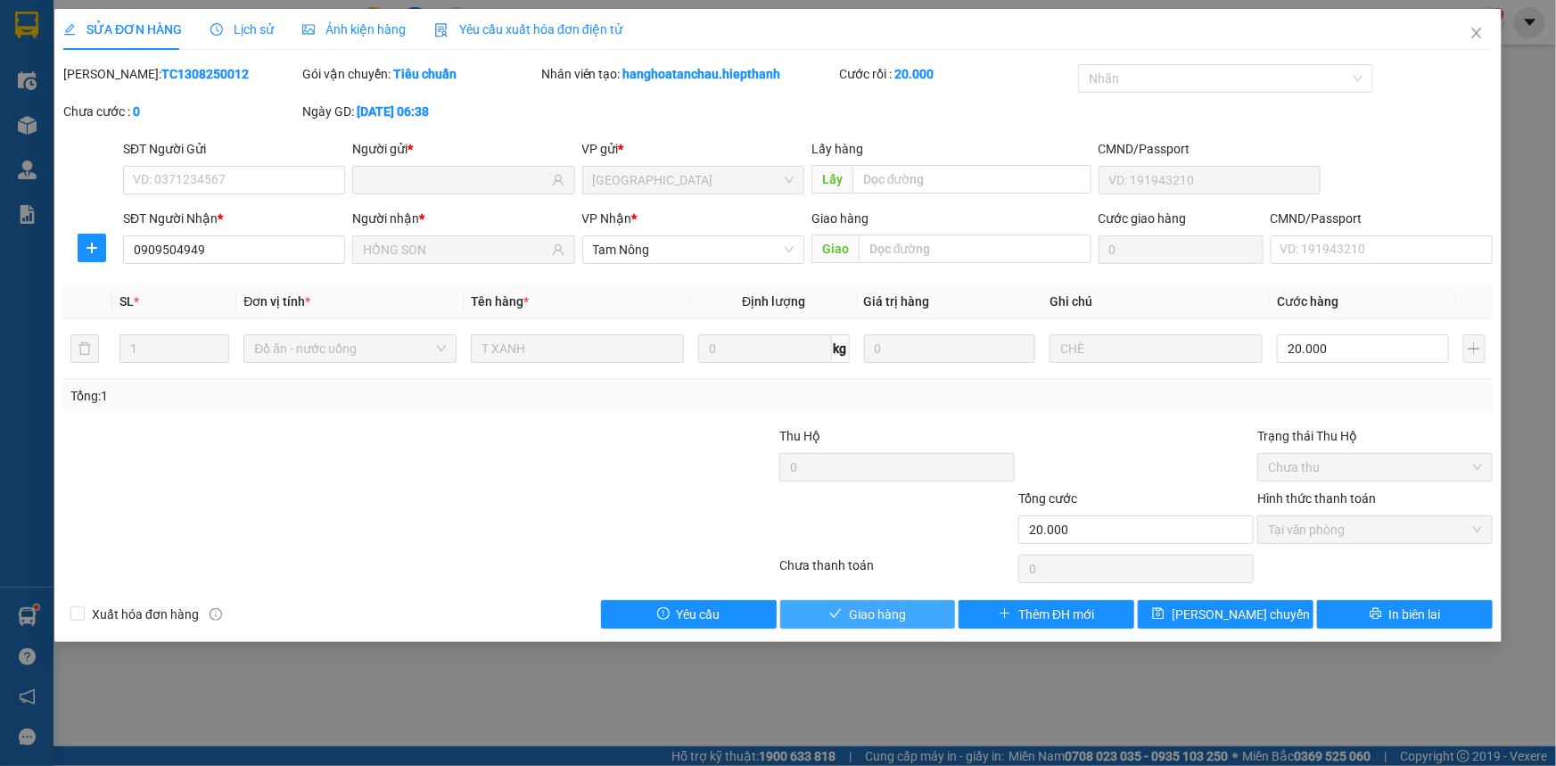
click at [878, 601] on button "Giao hàng" at bounding box center [868, 614] width 176 height 29
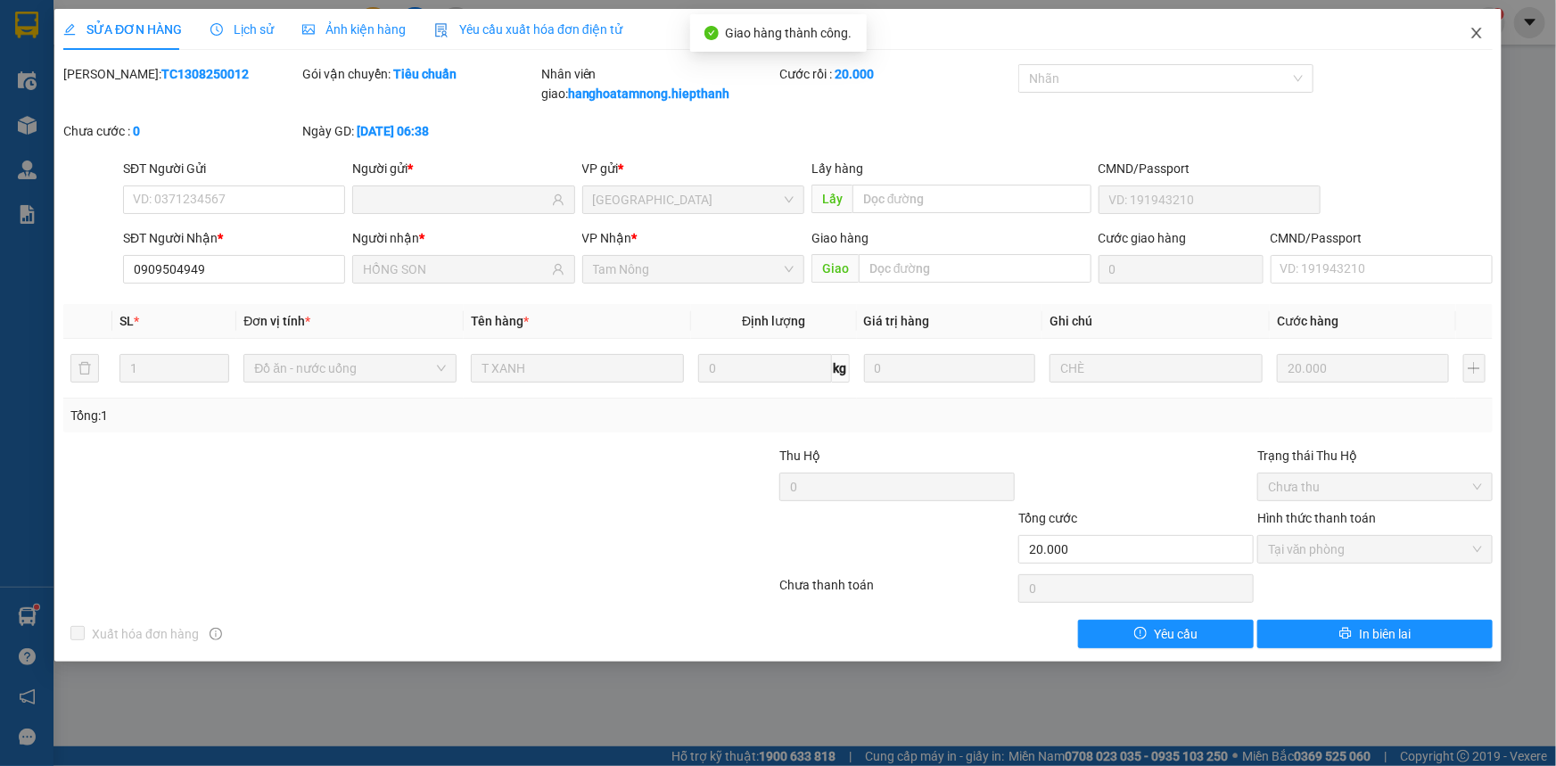
click at [1469, 31] on span "Close" at bounding box center [1477, 34] width 50 height 50
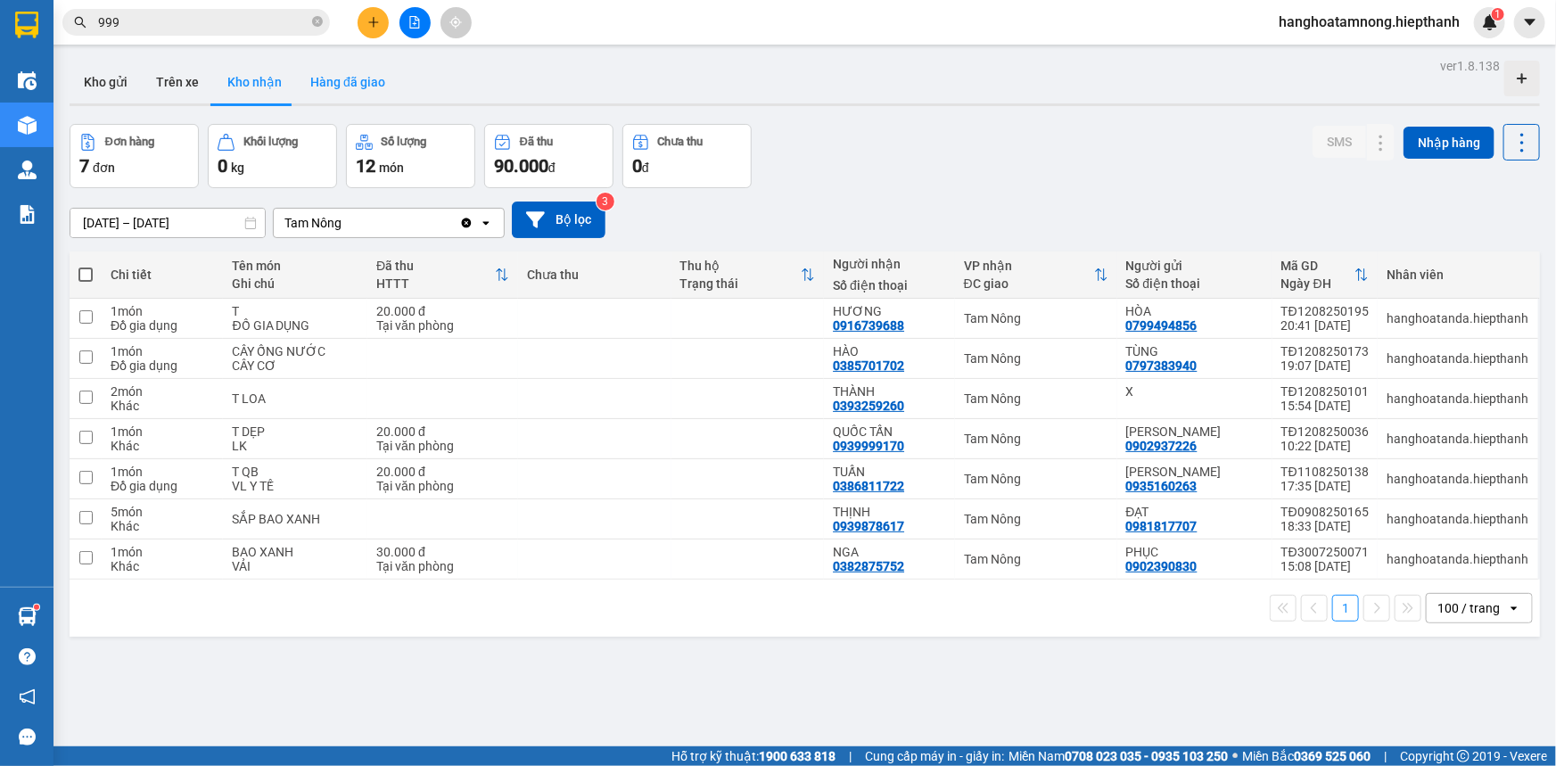
click at [319, 78] on button "Hàng đã giao" at bounding box center [347, 82] width 103 height 43
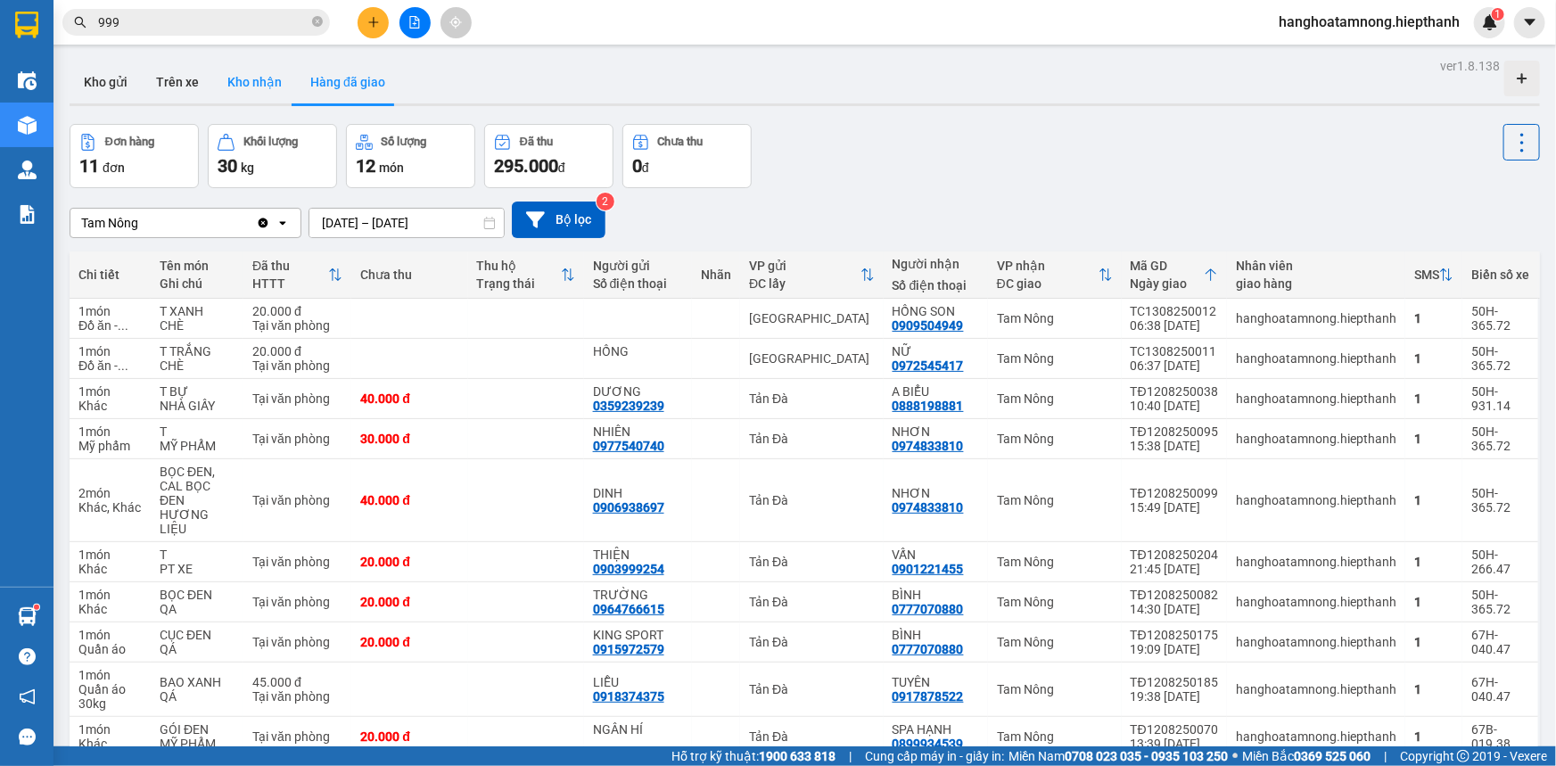
click at [266, 85] on button "Kho nhận" at bounding box center [254, 82] width 83 height 43
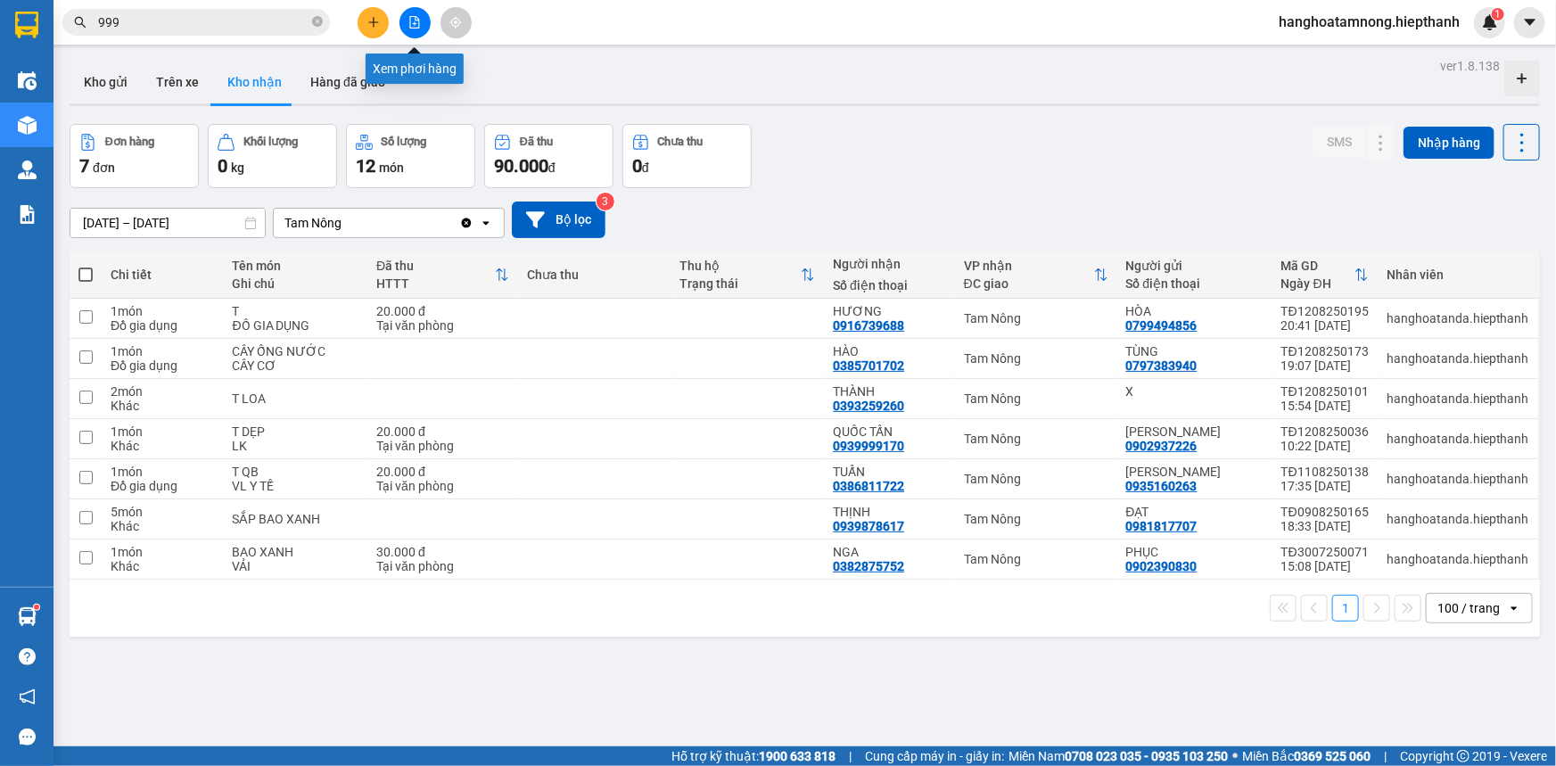
click at [413, 28] on button at bounding box center [415, 22] width 31 height 31
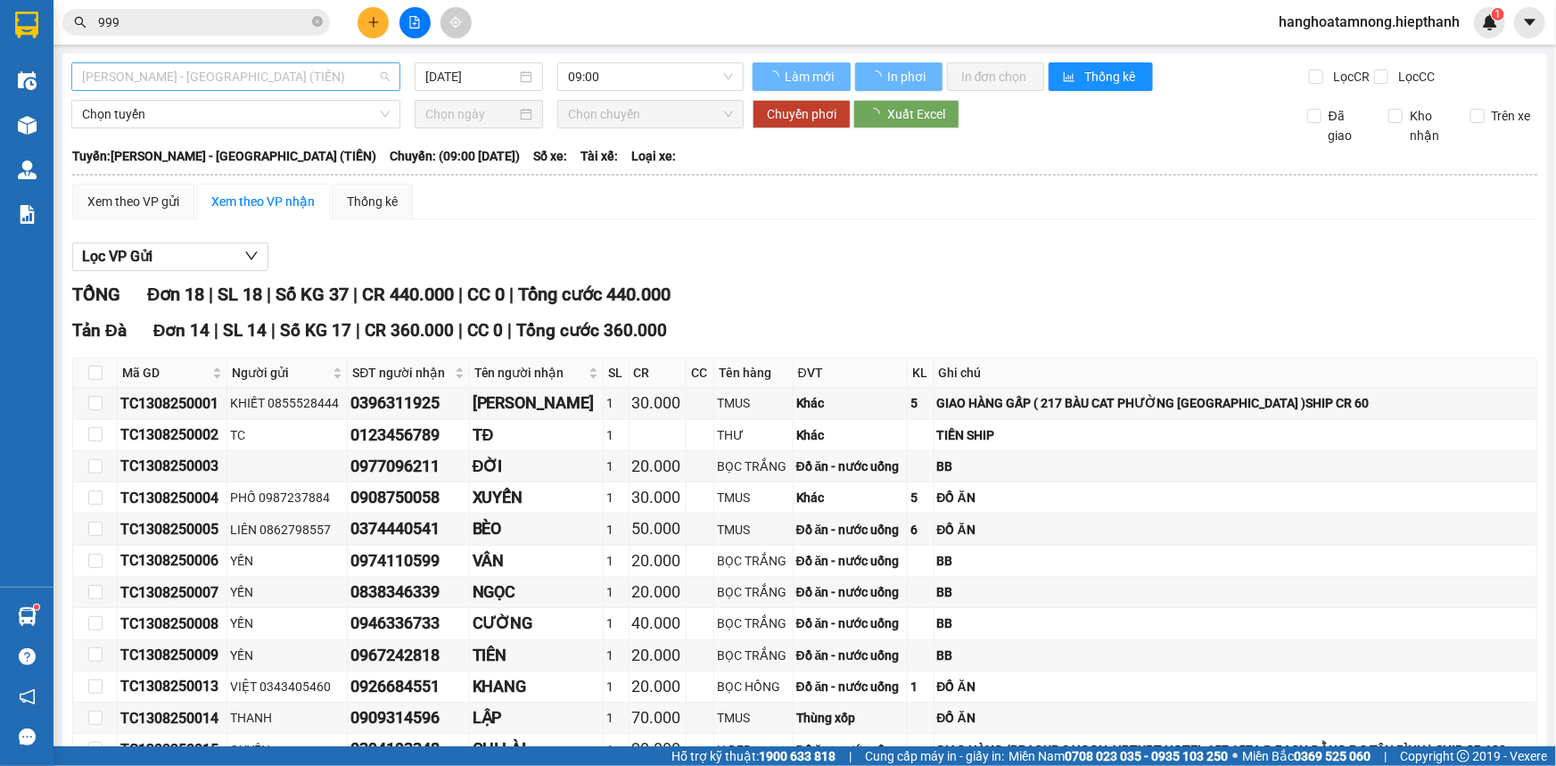
click at [212, 78] on span "[PERSON_NAME] - [GEOGRAPHIC_DATA] (TIỀN)" at bounding box center [236, 76] width 308 height 27
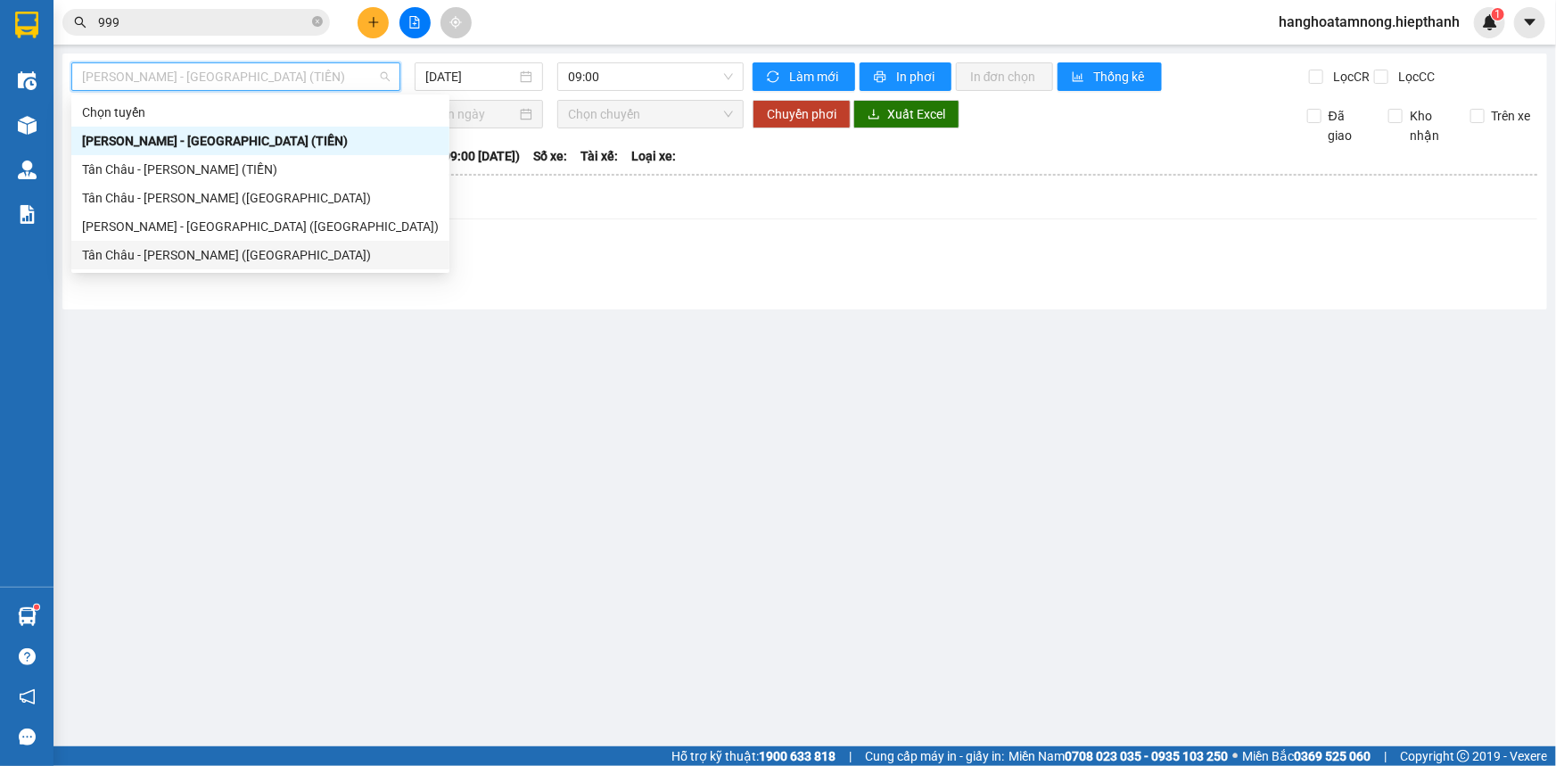
click at [180, 264] on div "Tân Châu - [PERSON_NAME] ([GEOGRAPHIC_DATA])" at bounding box center [260, 255] width 378 height 29
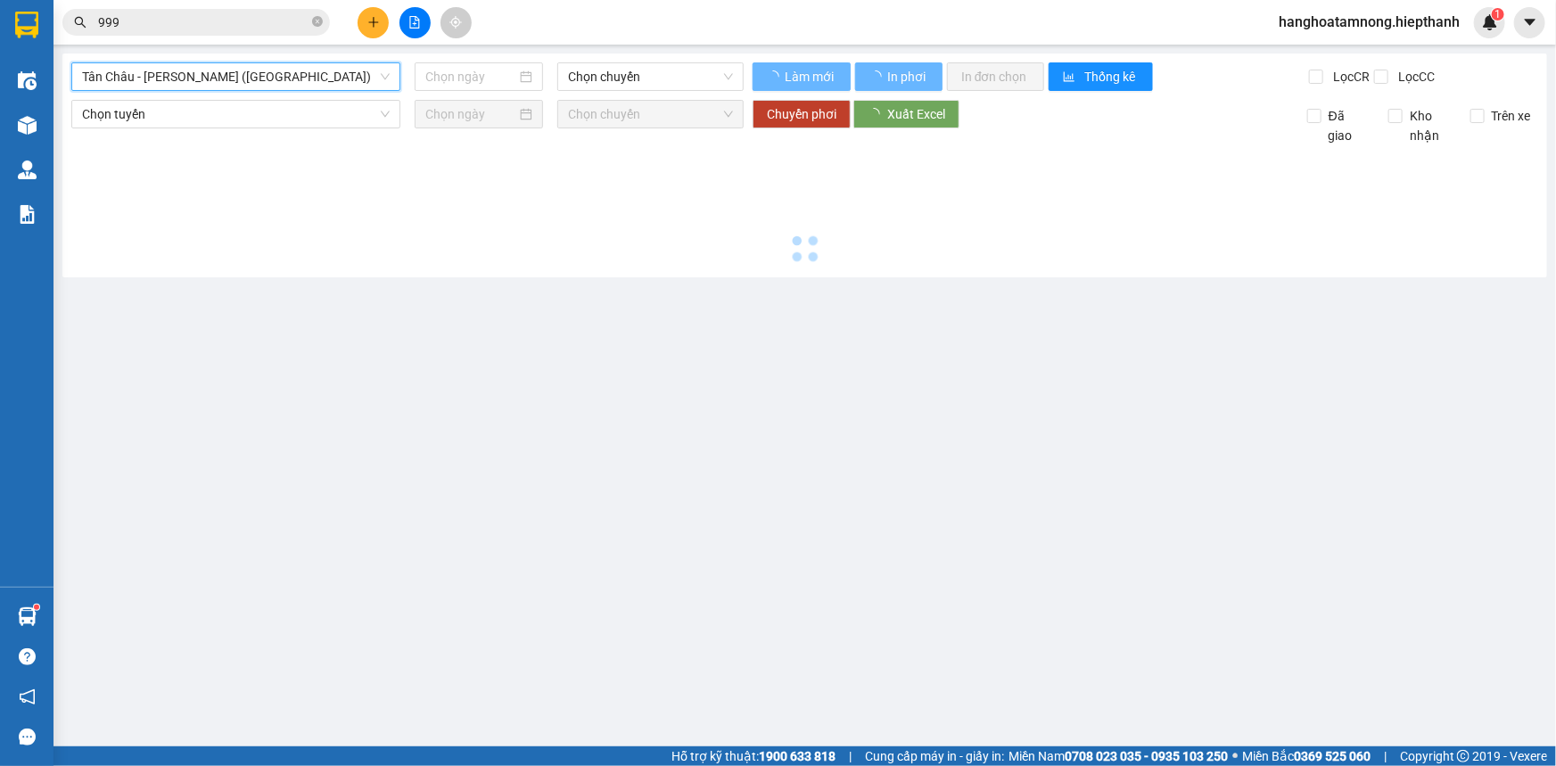
type input "[DATE]"
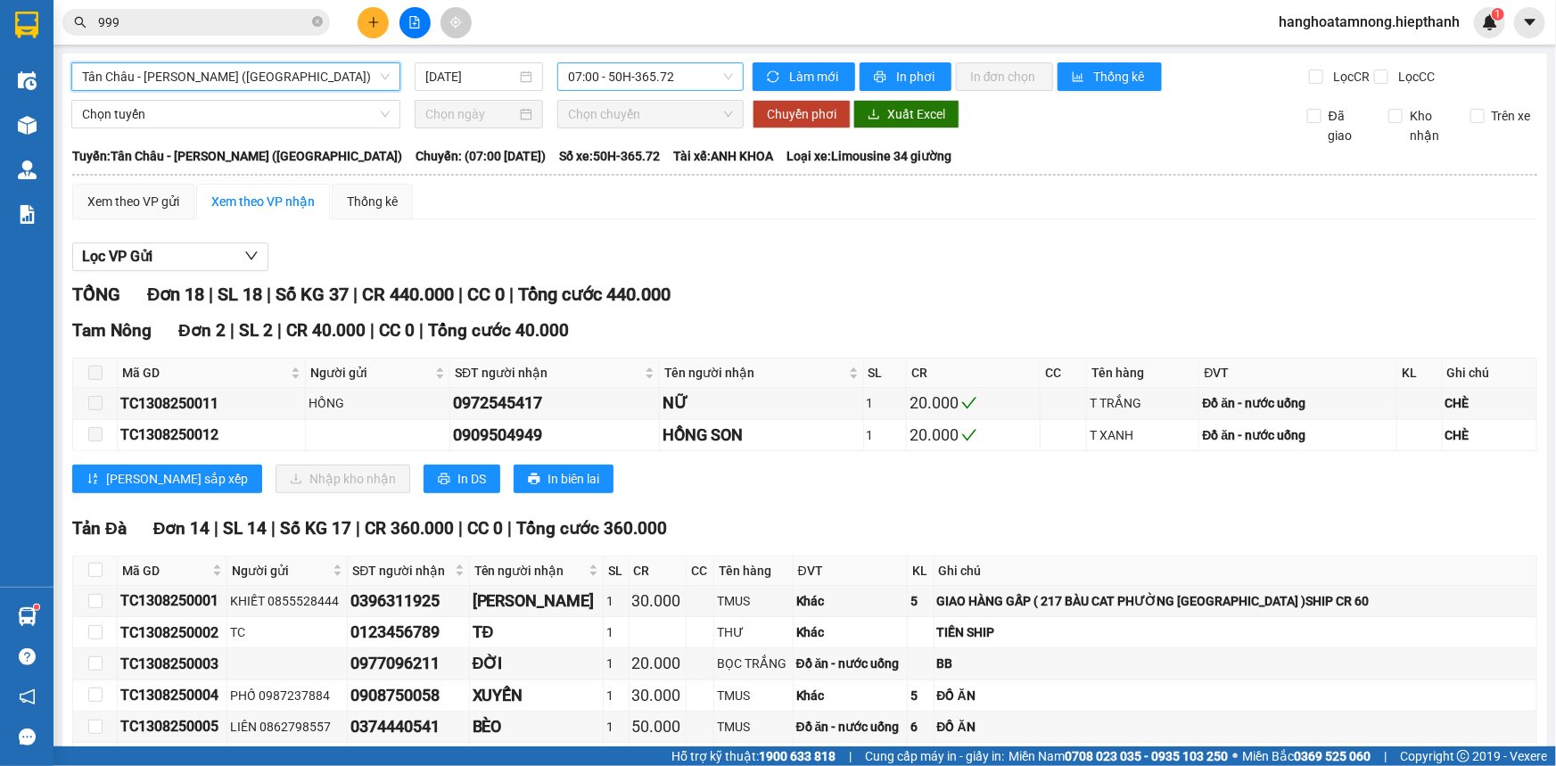
click at [585, 69] on span "07:00 - 50H-365.72" at bounding box center [650, 76] width 165 height 27
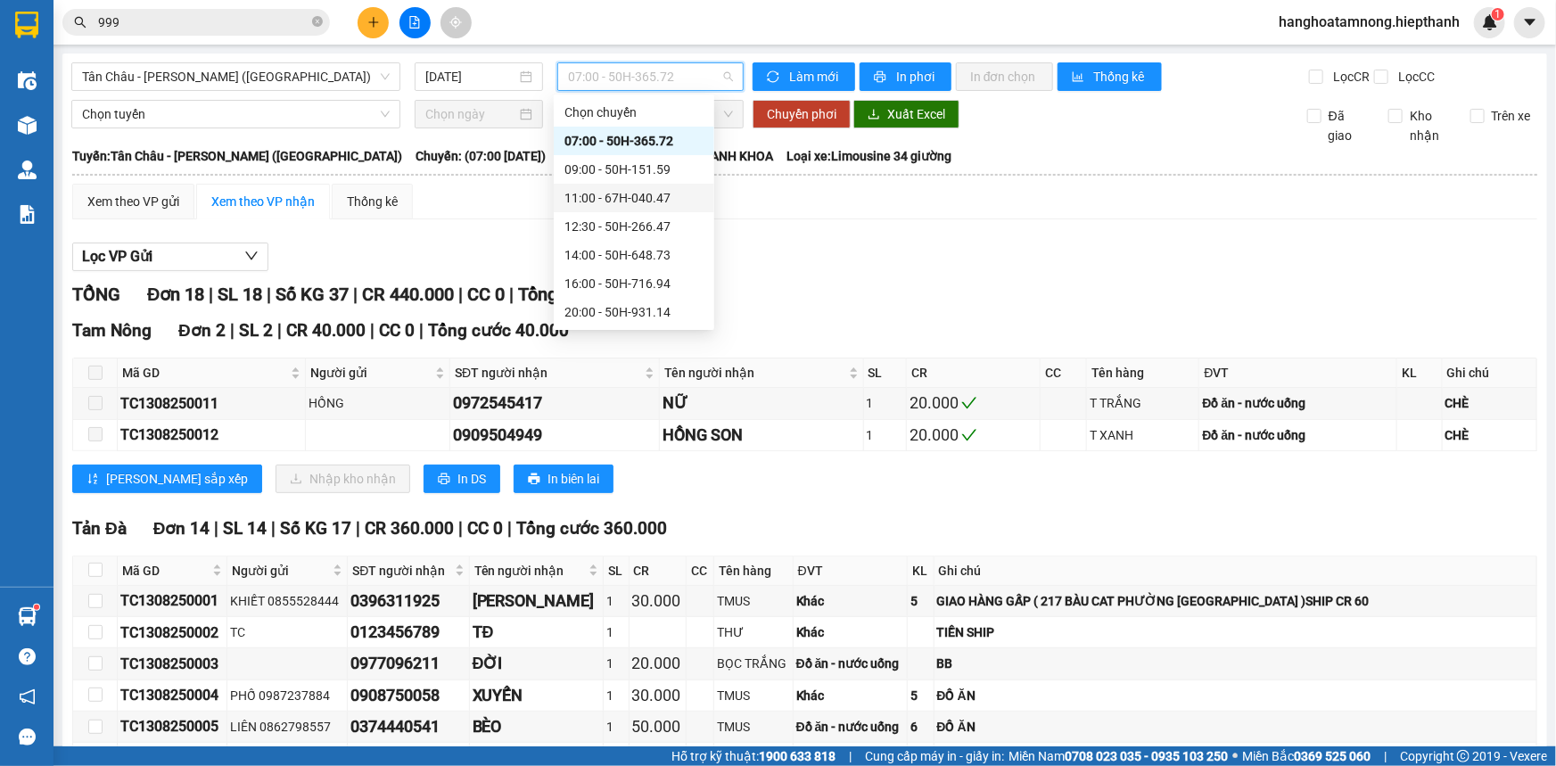
click at [604, 177] on div "09:00 - 50H-151.59" at bounding box center [634, 170] width 139 height 20
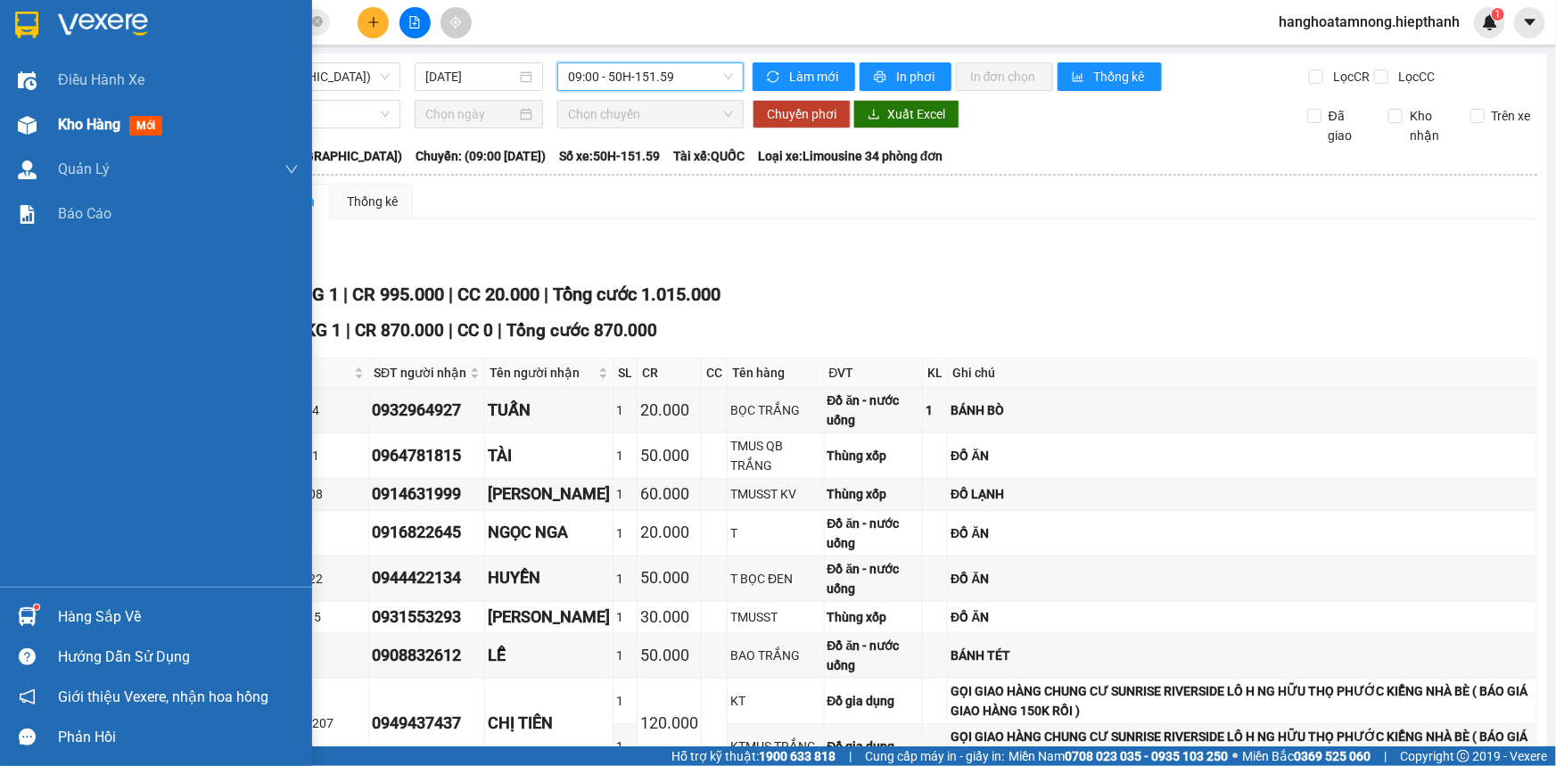
click at [34, 128] on img at bounding box center [27, 125] width 19 height 19
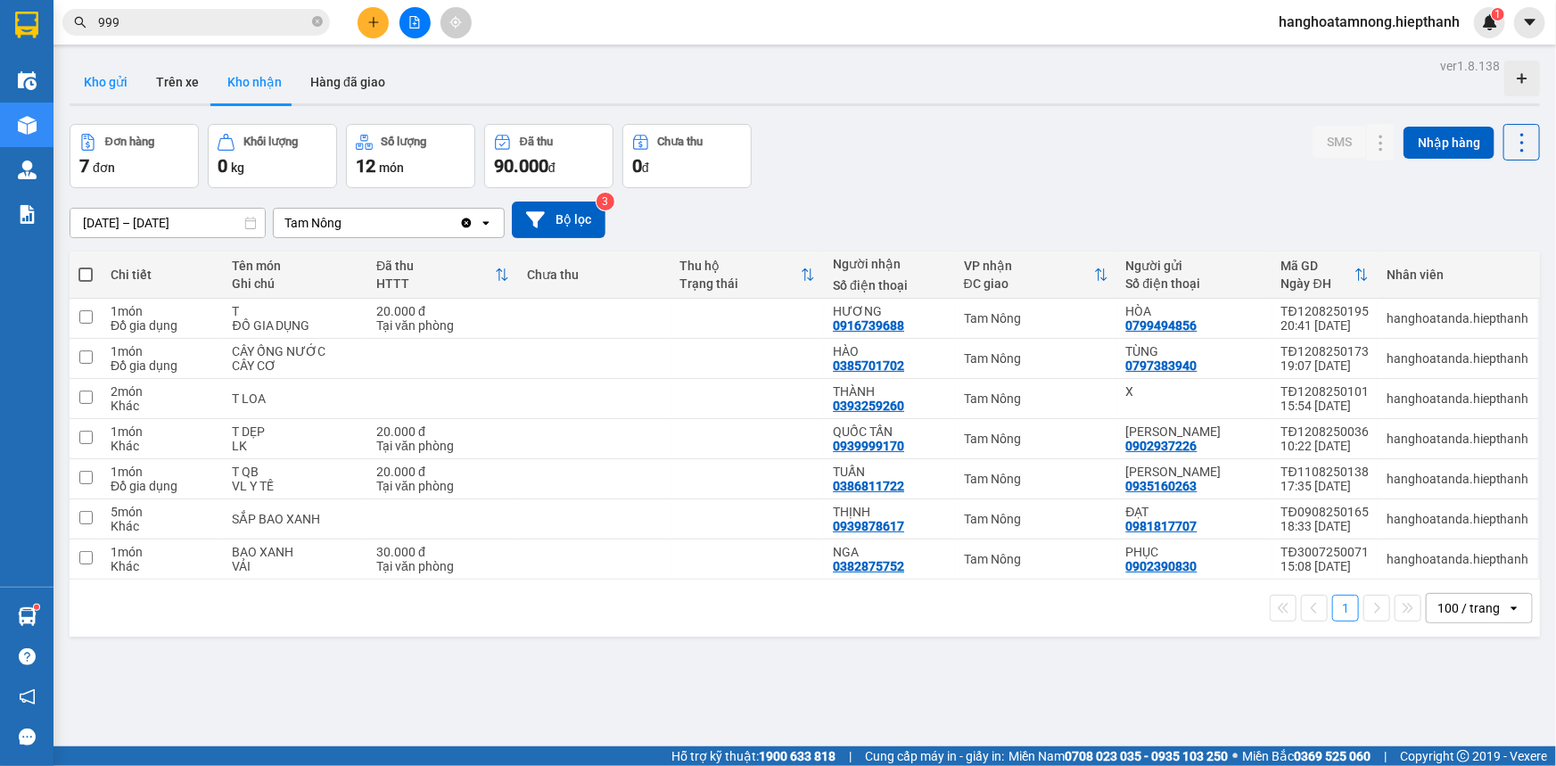
click at [100, 81] on button "Kho gửi" at bounding box center [106, 82] width 72 height 43
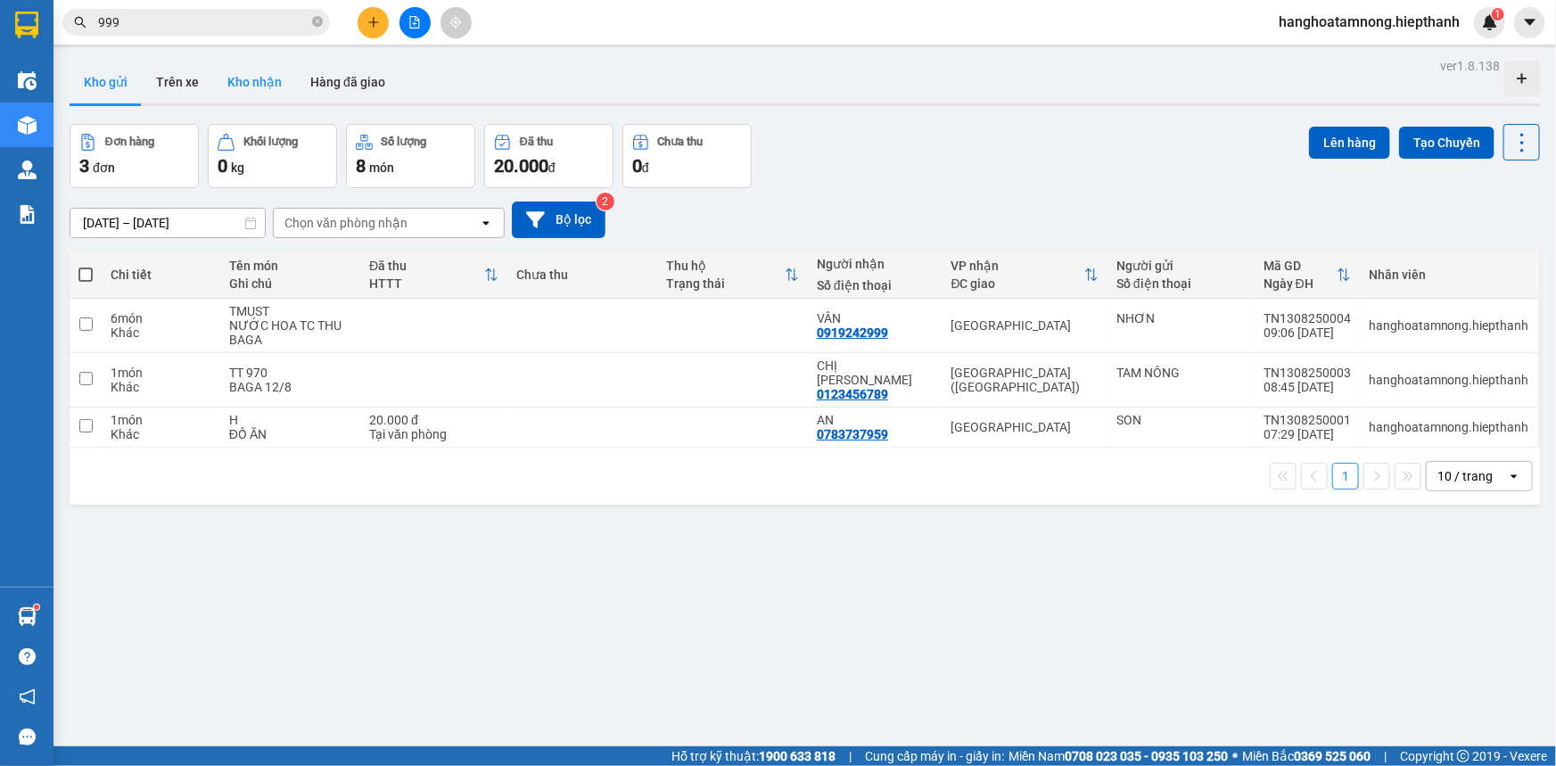
click at [241, 79] on button "Kho nhận" at bounding box center [254, 82] width 83 height 43
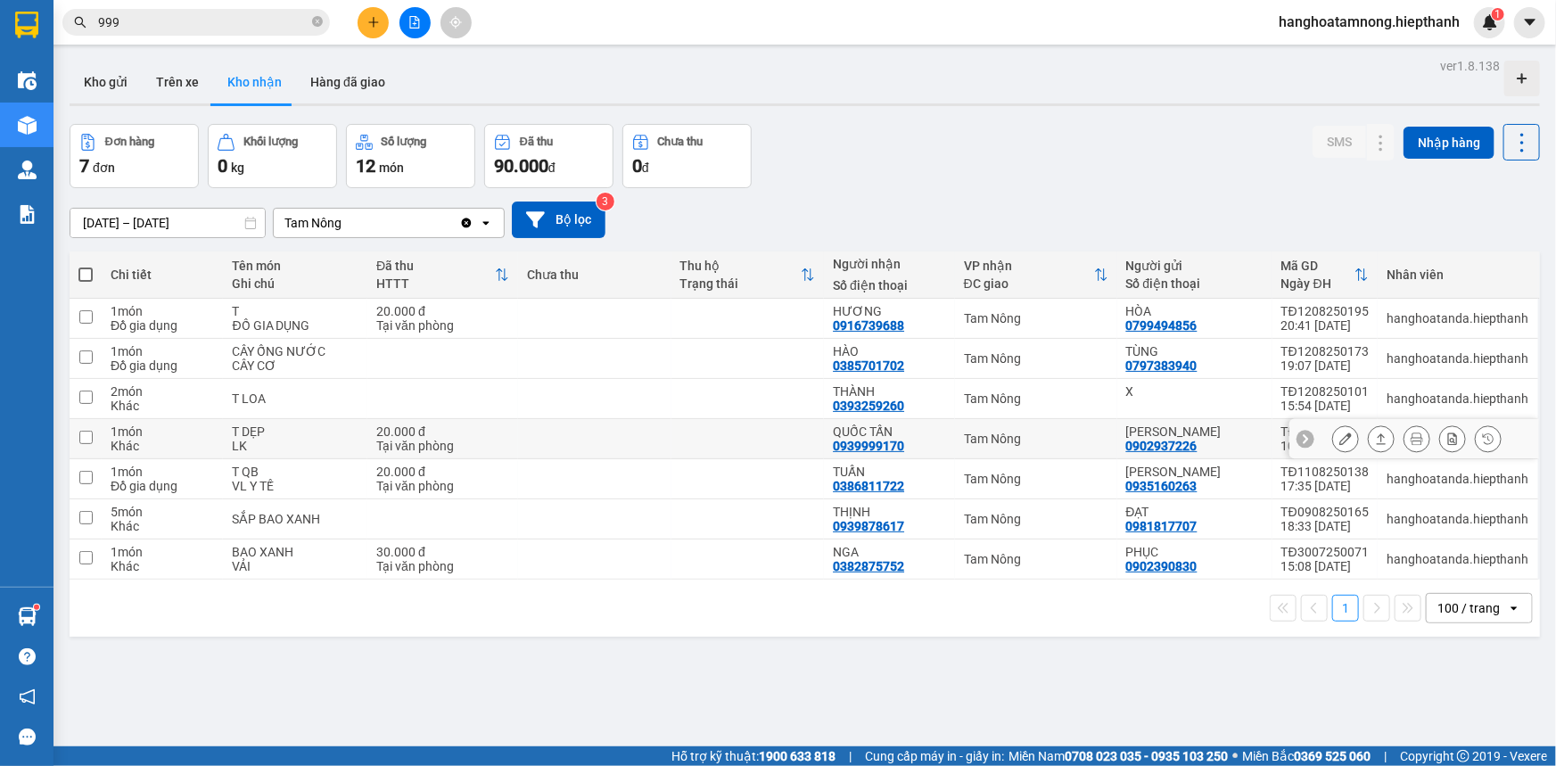
click at [1340, 442] on icon at bounding box center [1346, 439] width 12 height 12
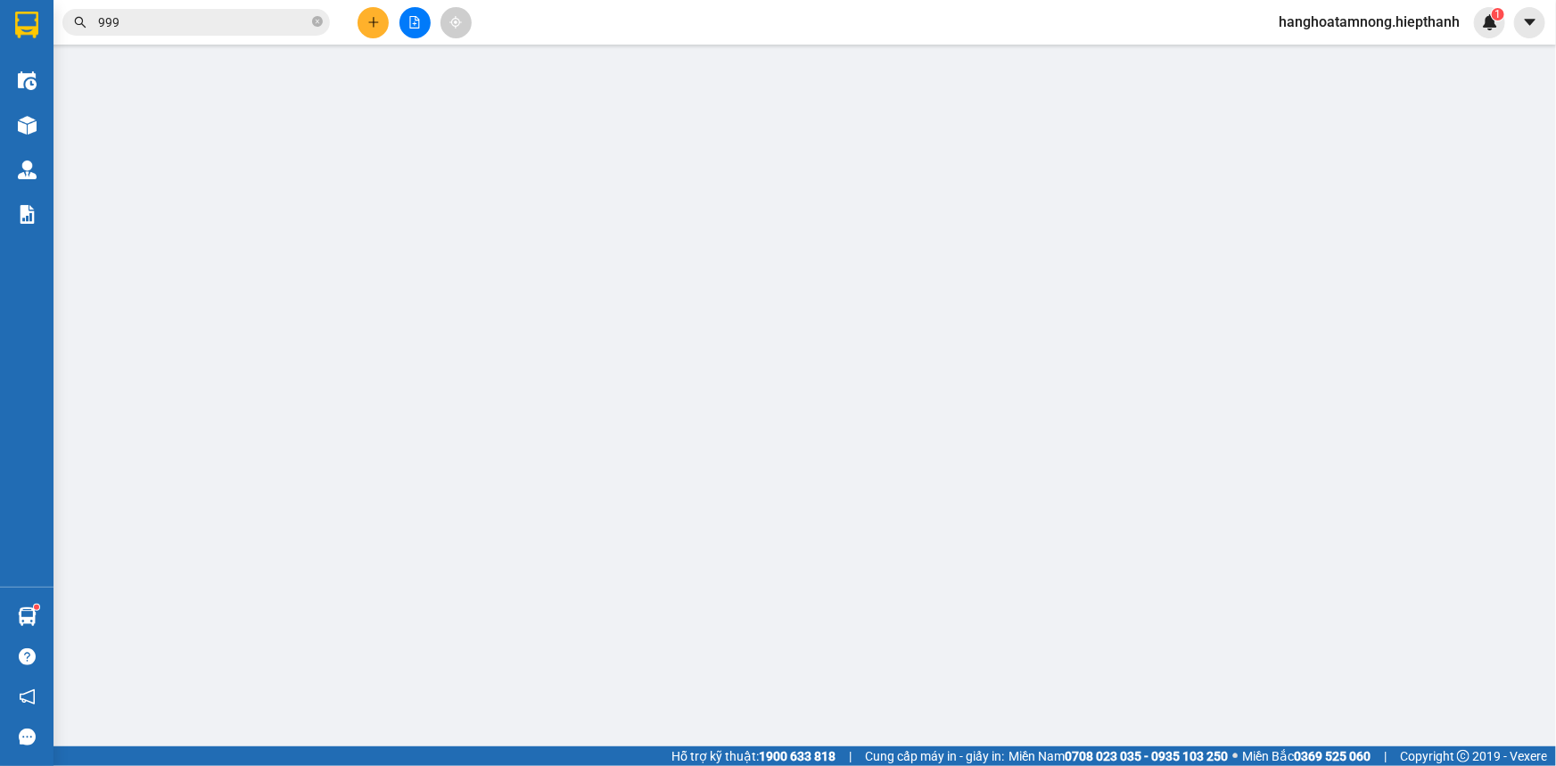
type input "0902937226"
type input "[PERSON_NAME]"
type input "0939999170"
type input "QUỐC TẤN"
type input "20.000"
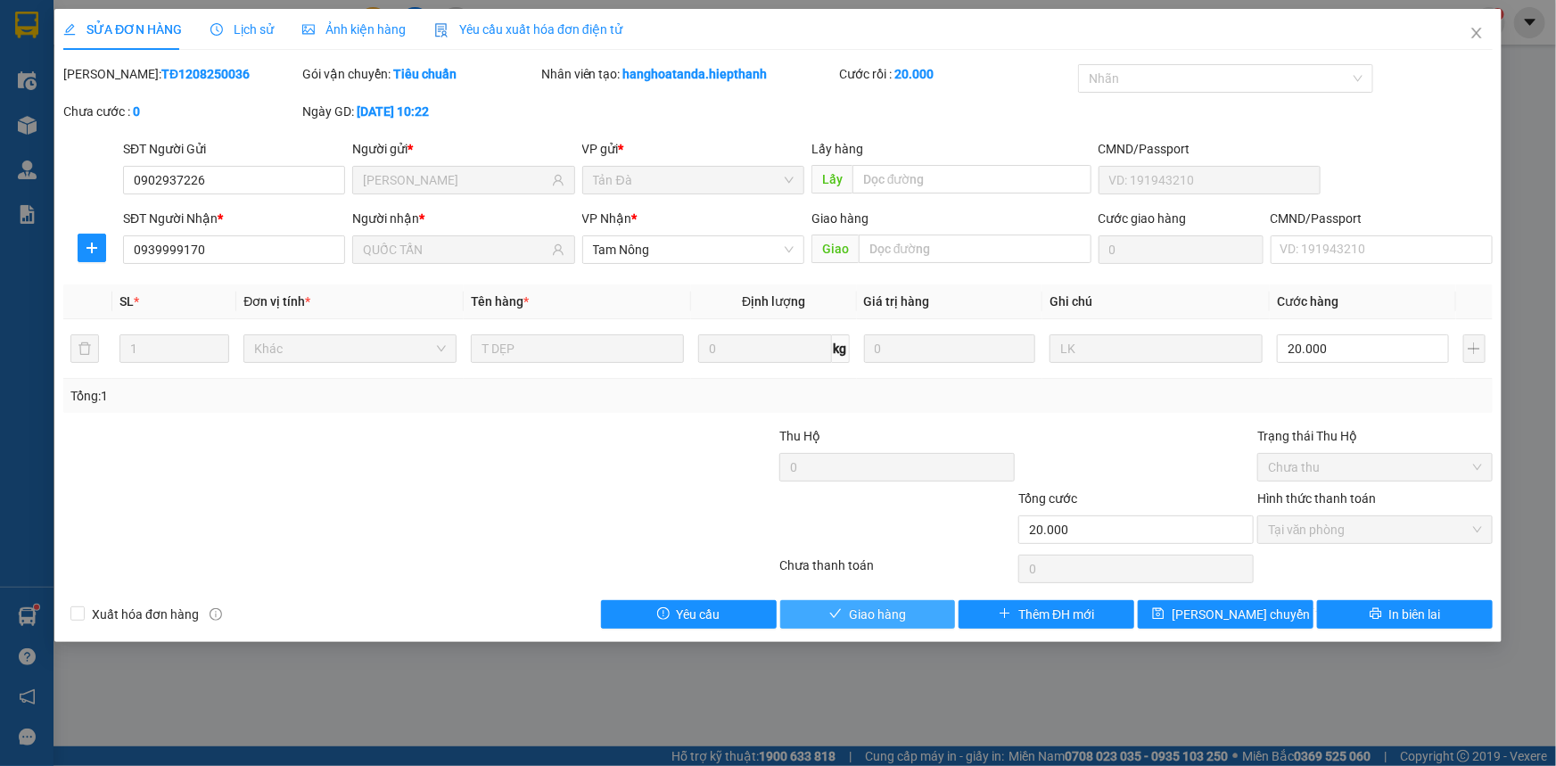
click at [896, 616] on span "Giao hàng" at bounding box center [877, 615] width 57 height 20
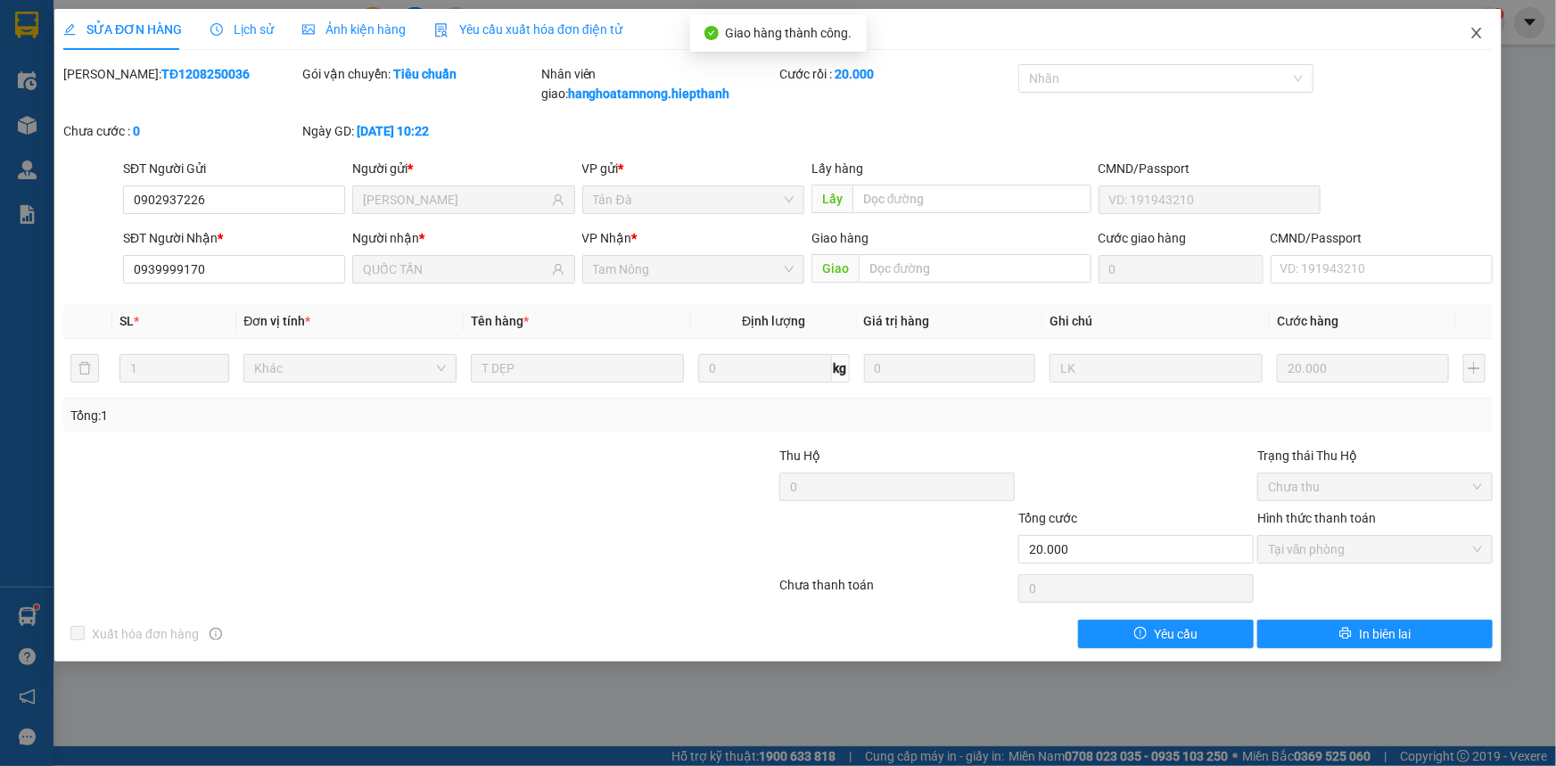
click at [1484, 23] on span "Close" at bounding box center [1477, 34] width 50 height 50
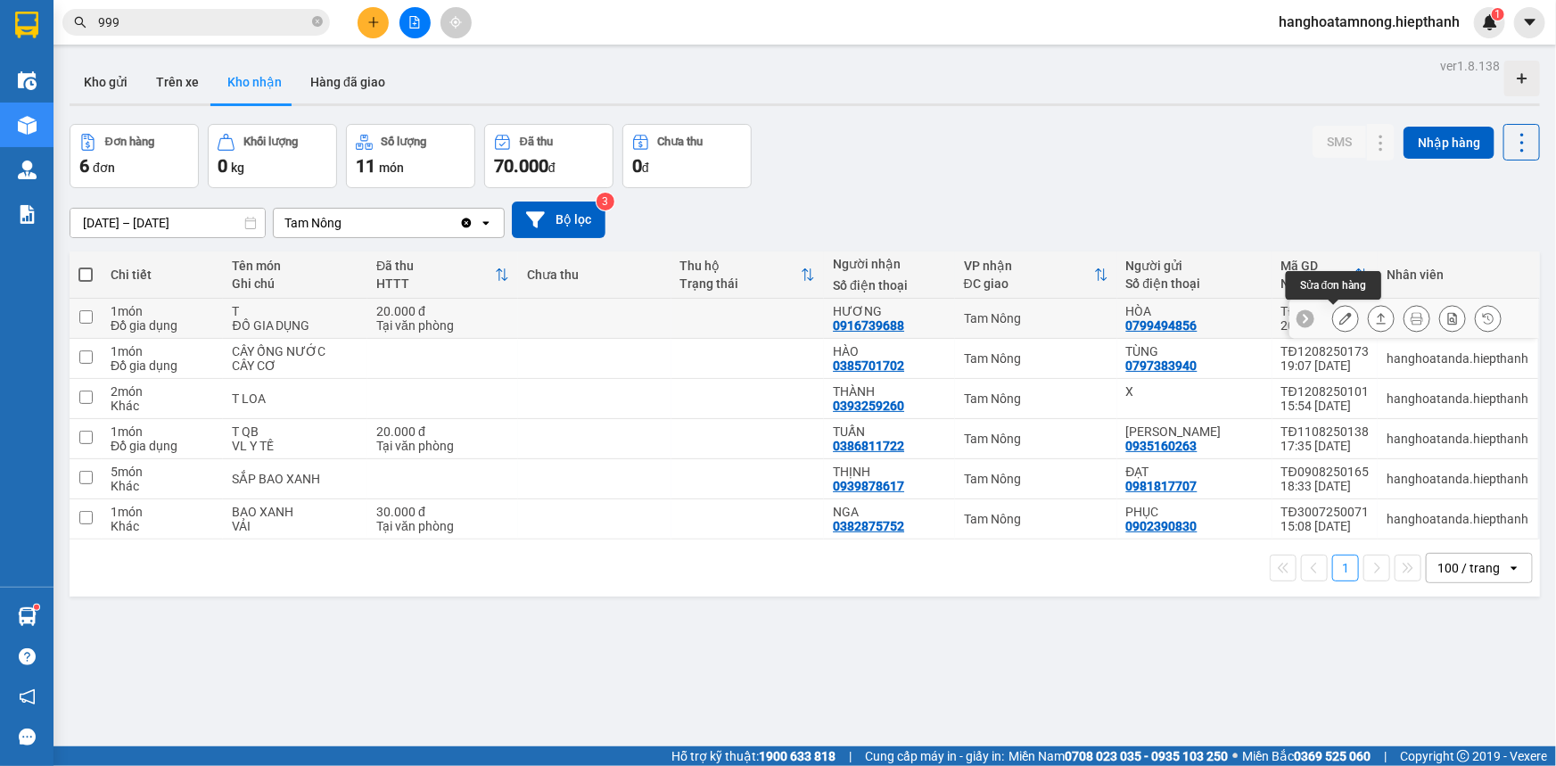
click at [1333, 318] on button at bounding box center [1345, 318] width 25 height 31
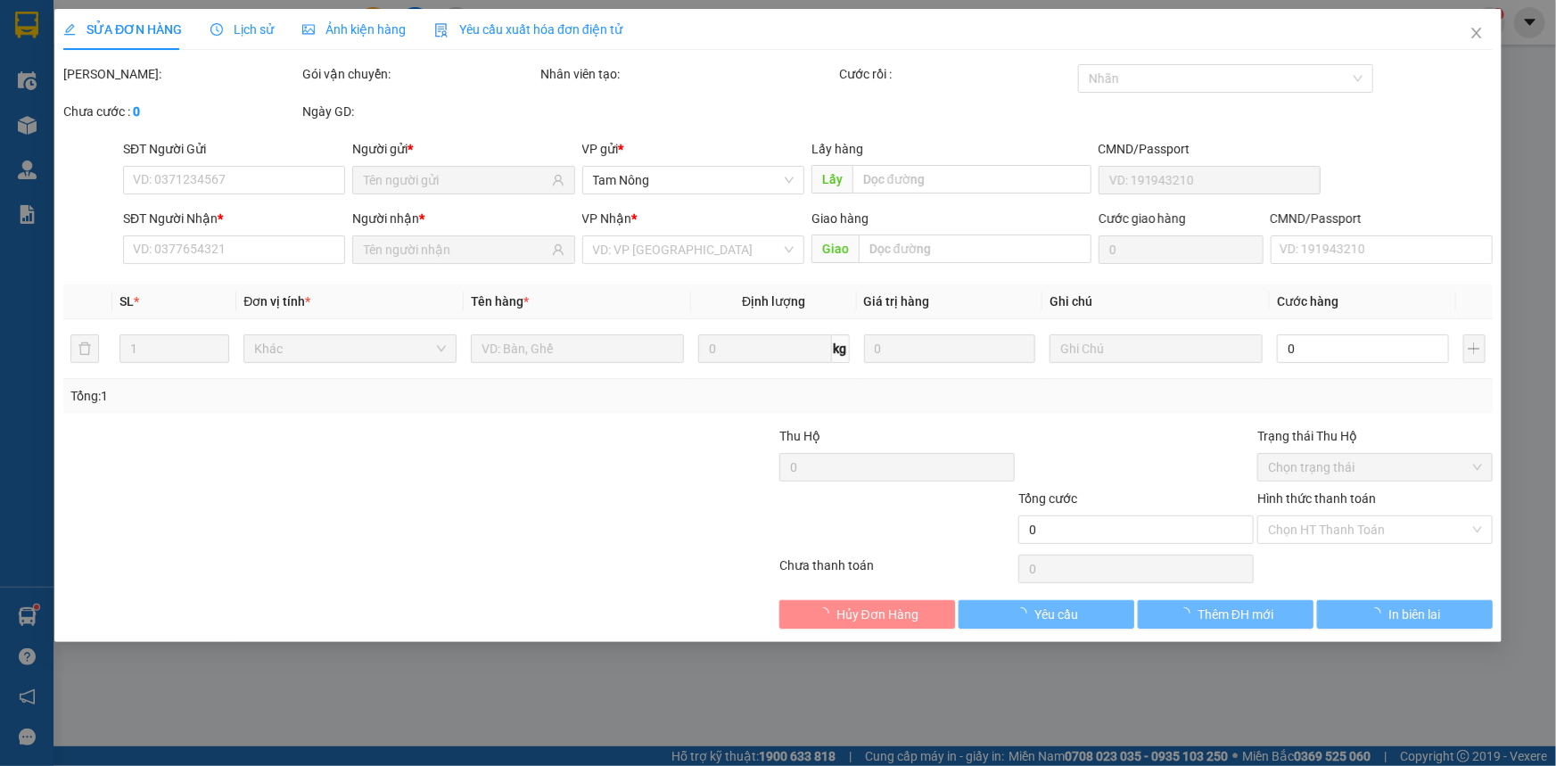
type input "0799494856"
type input "HÒA"
type input "0916739688"
type input "HƯƠNG"
type input "20.000"
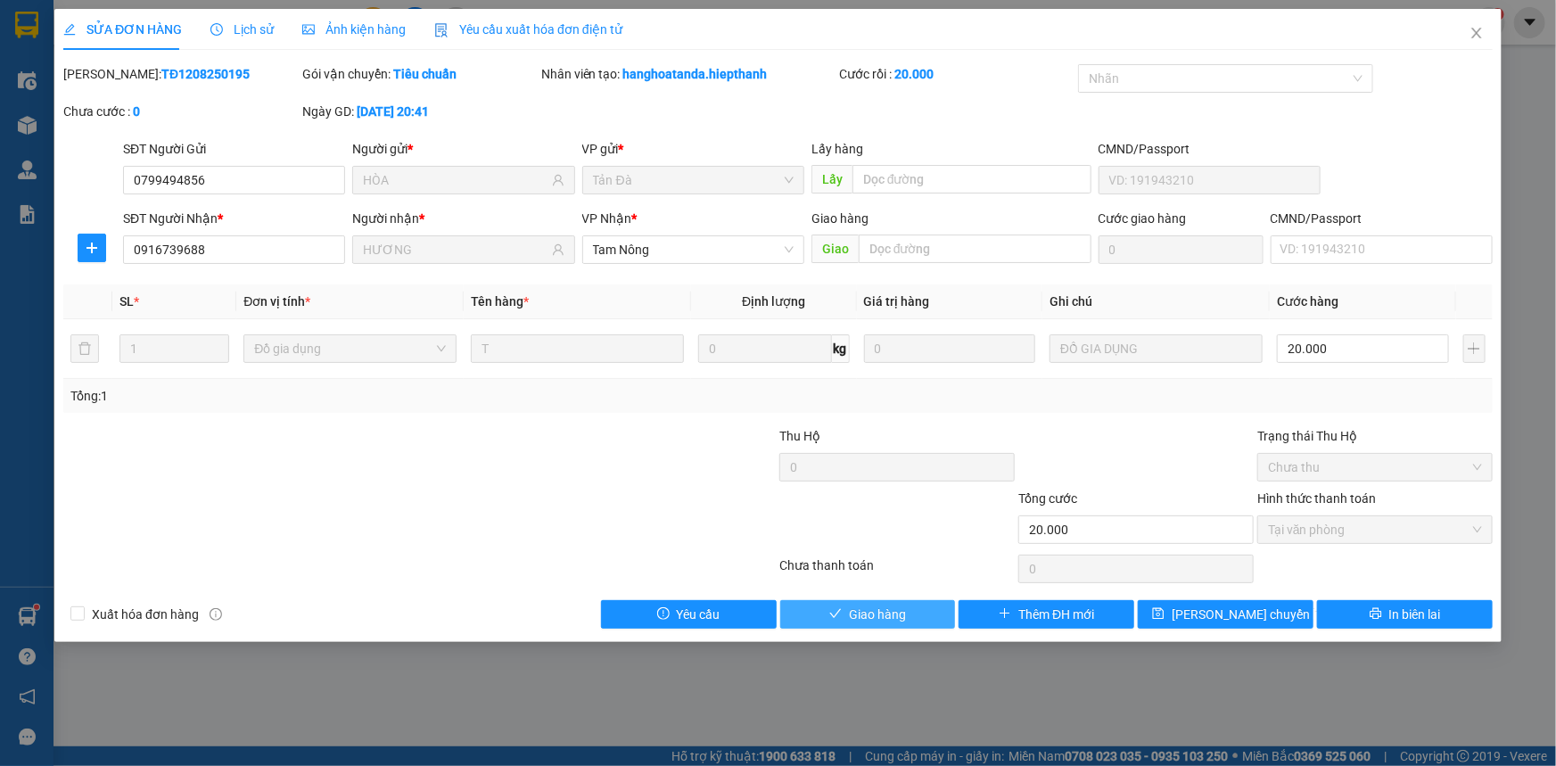
click at [870, 608] on span "Giao hàng" at bounding box center [877, 615] width 57 height 20
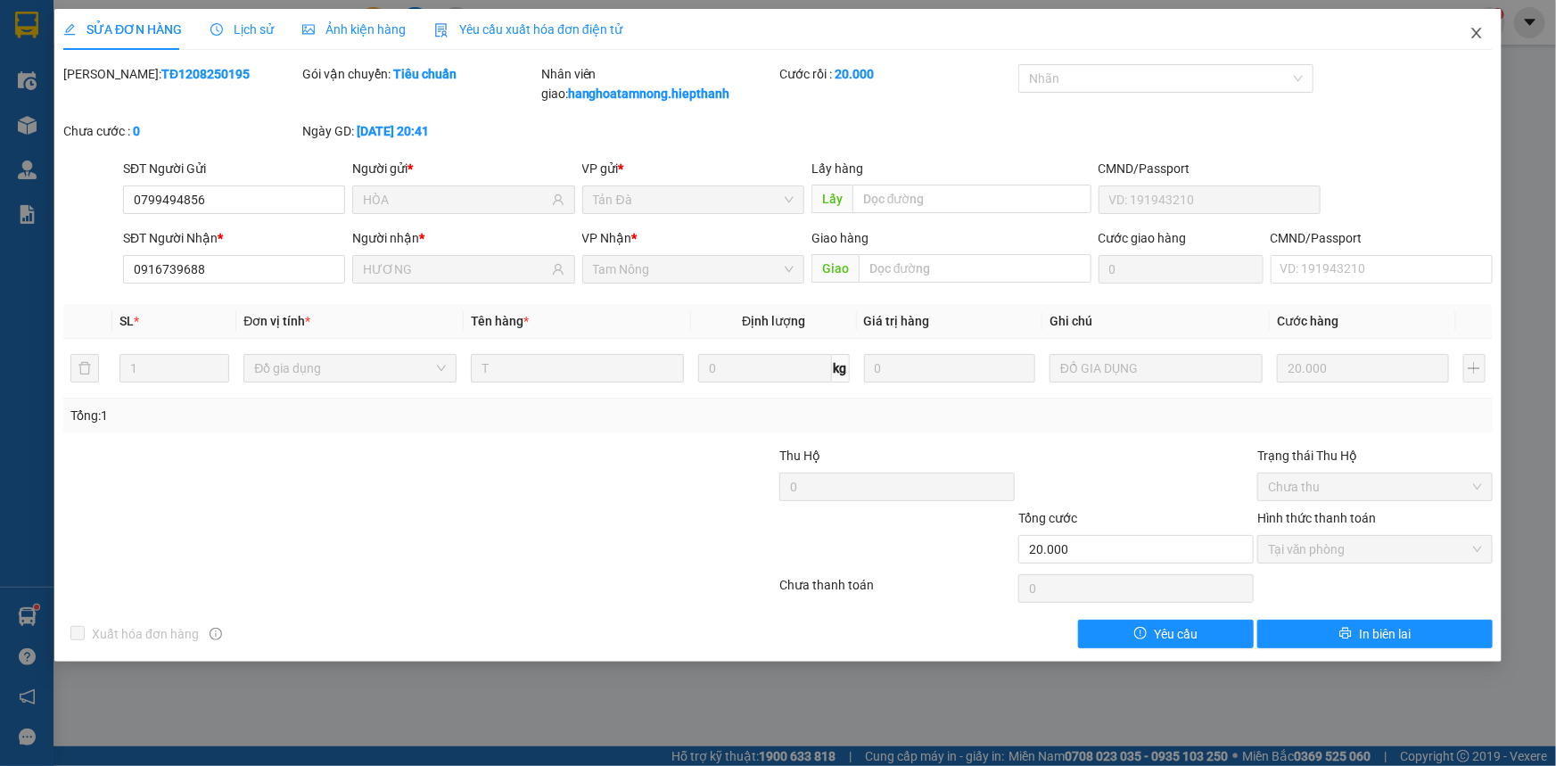
click at [1472, 29] on icon "close" at bounding box center [1477, 33] width 14 height 14
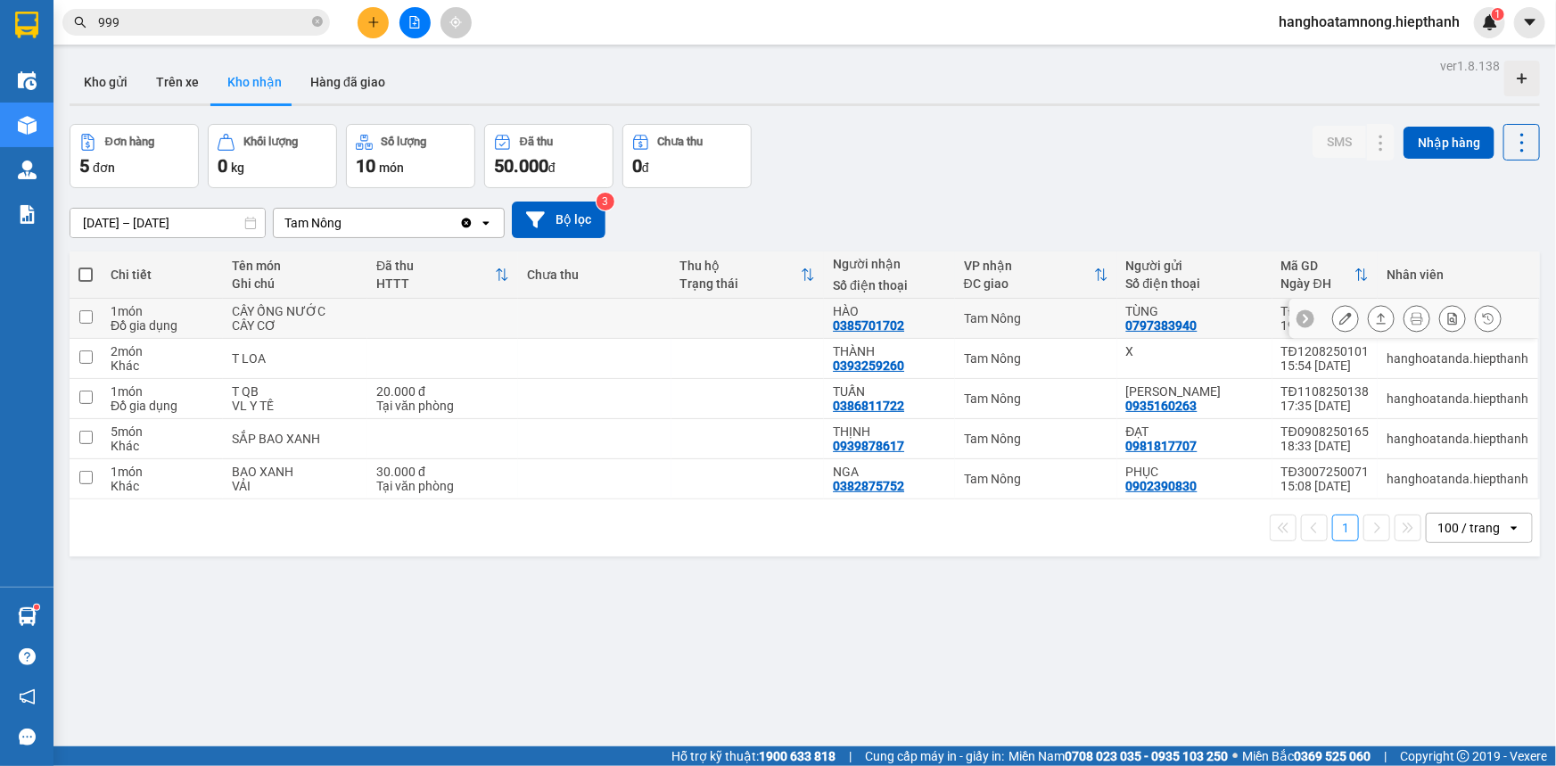
click at [1340, 319] on icon at bounding box center [1346, 318] width 12 height 12
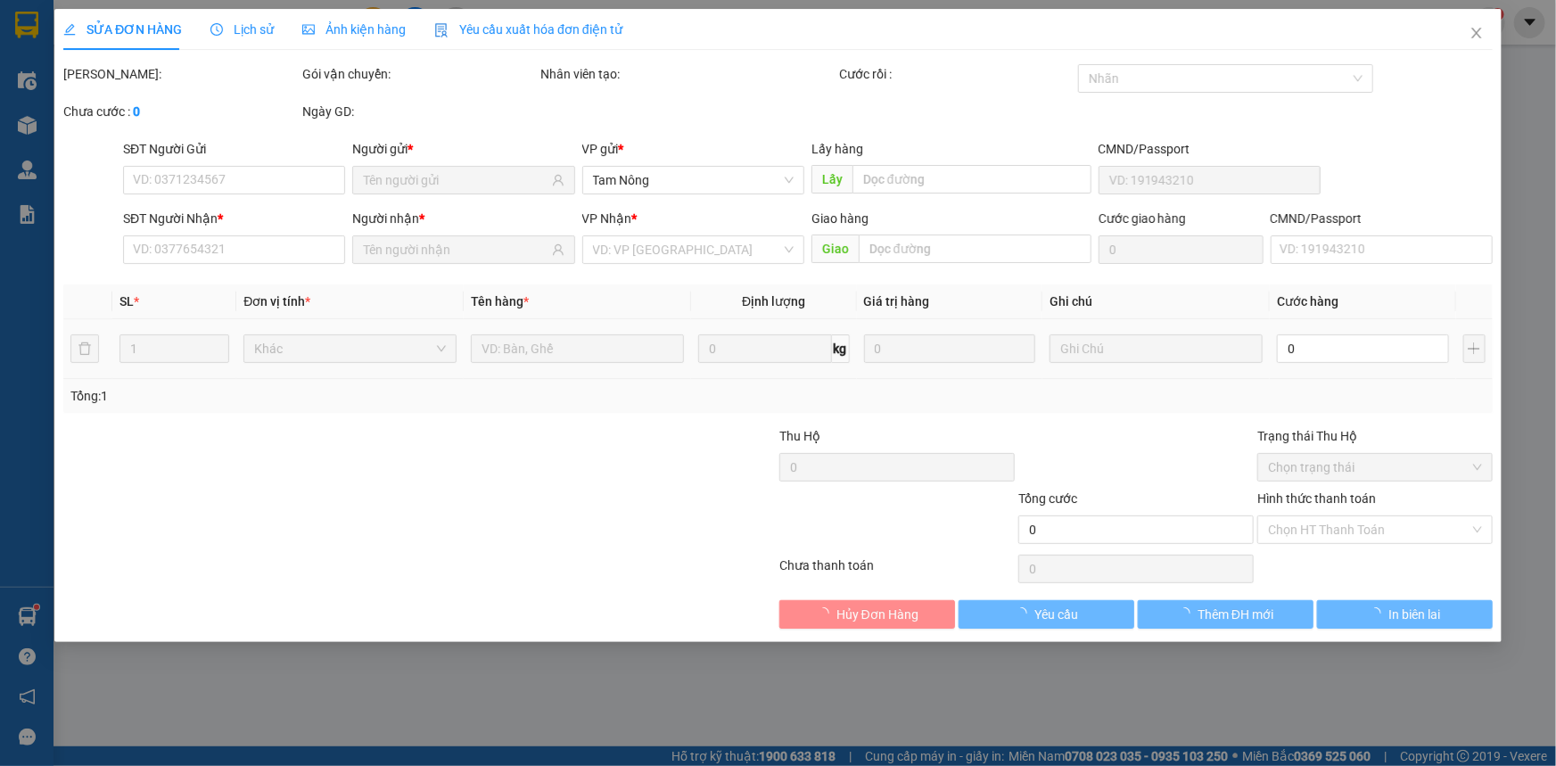
type input "0797383940"
type input "TÙNG"
type input "0385701702"
type input "HÀO"
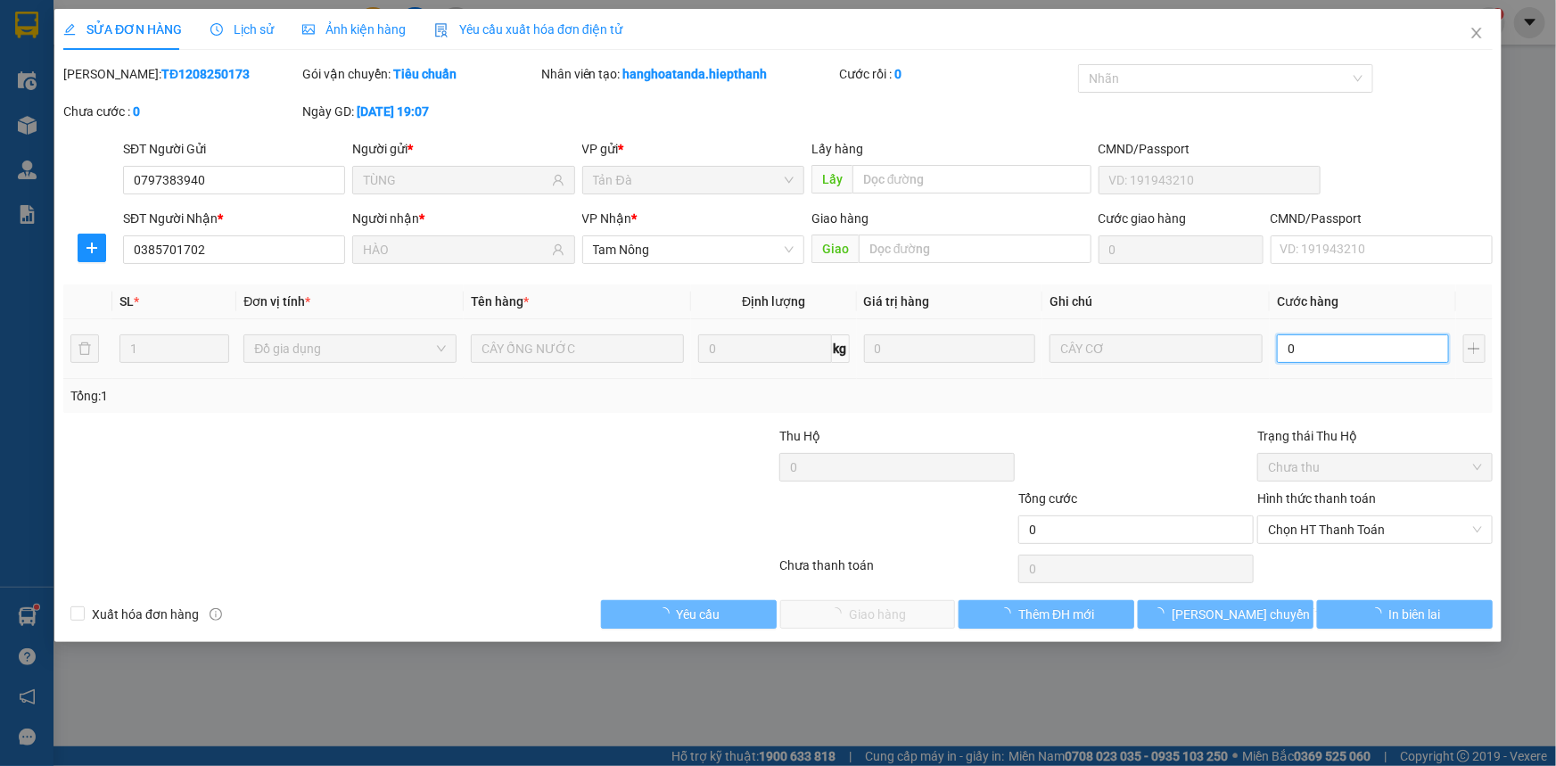
click at [1316, 353] on input "0" at bounding box center [1363, 348] width 172 height 29
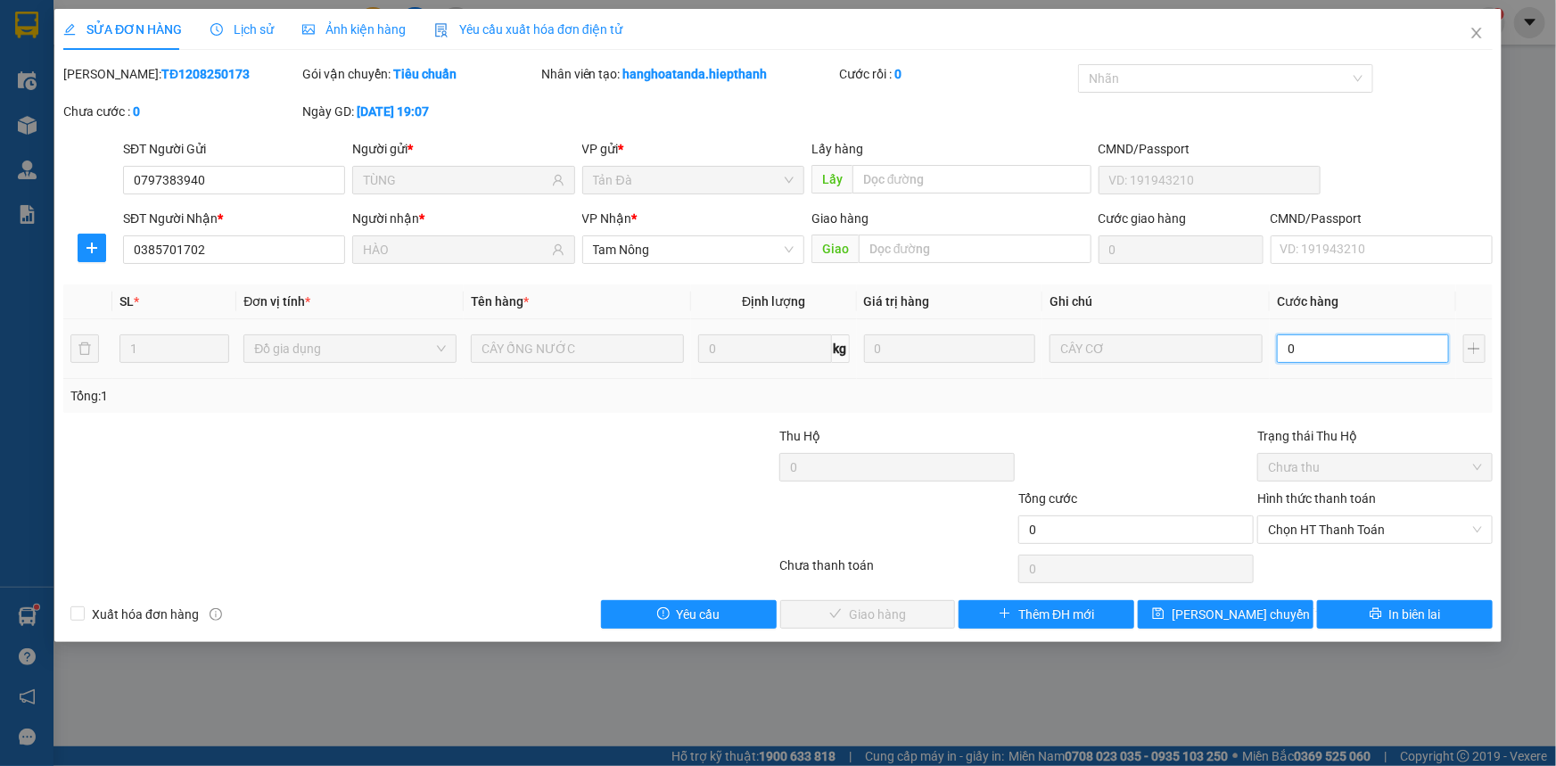
type input "2"
type input "20"
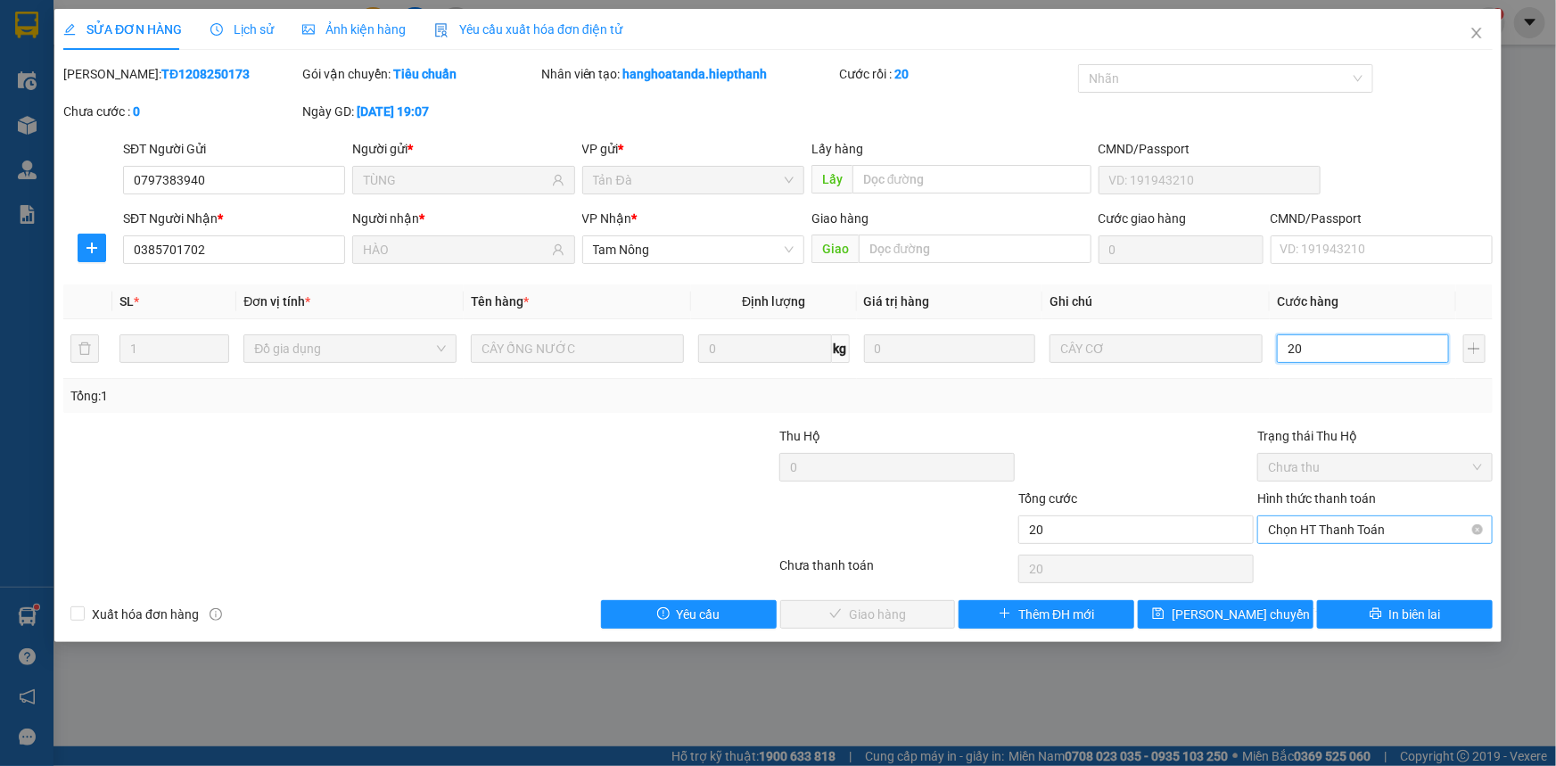
click at [1302, 525] on span "Chọn HT Thanh Toán" at bounding box center [1375, 529] width 214 height 27
type input "20"
type input "20.000"
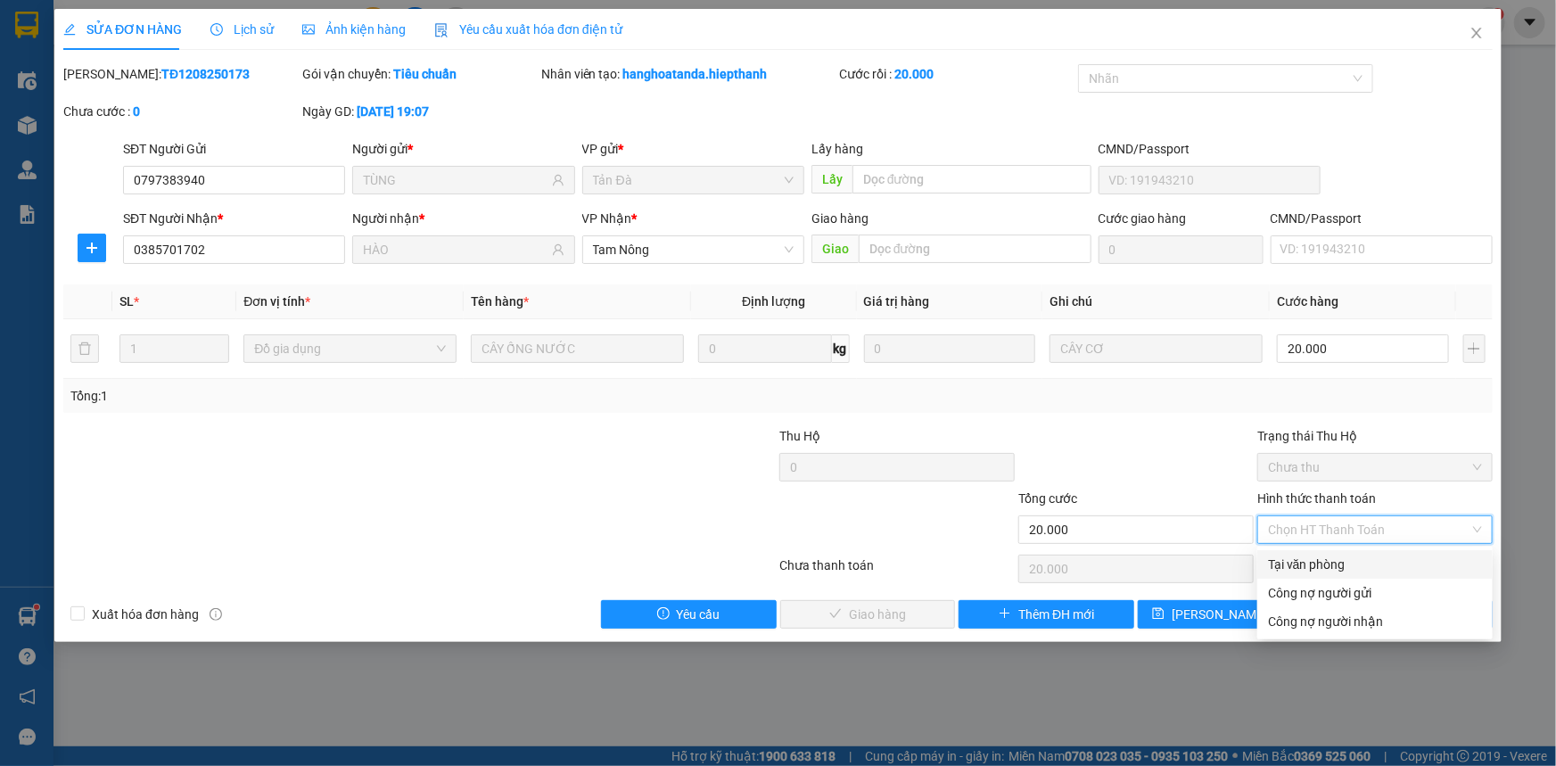
click at [1294, 555] on div "Tại văn phòng" at bounding box center [1375, 565] width 214 height 20
type input "0"
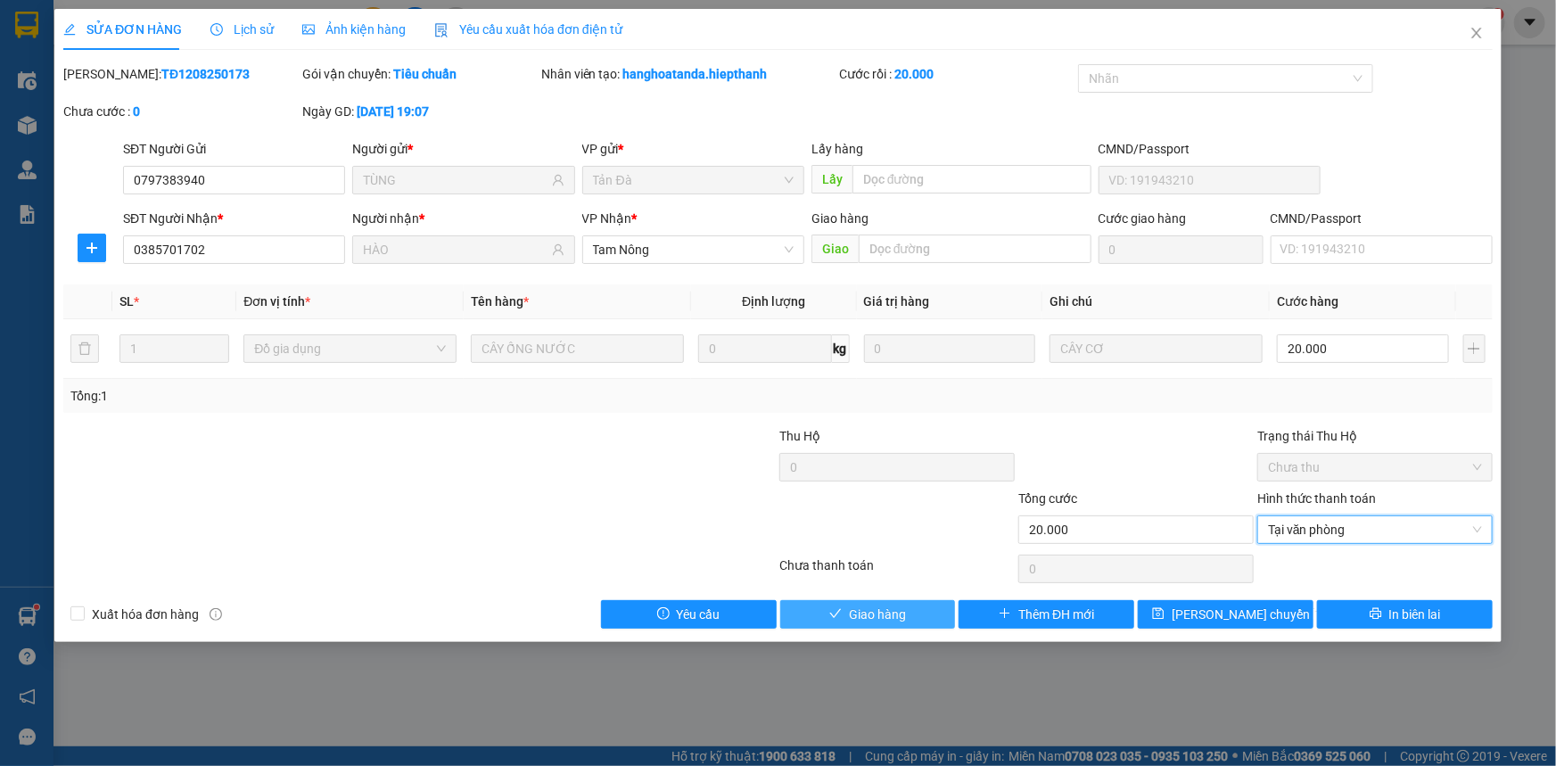
click at [918, 614] on button "Giao hàng" at bounding box center [868, 614] width 176 height 29
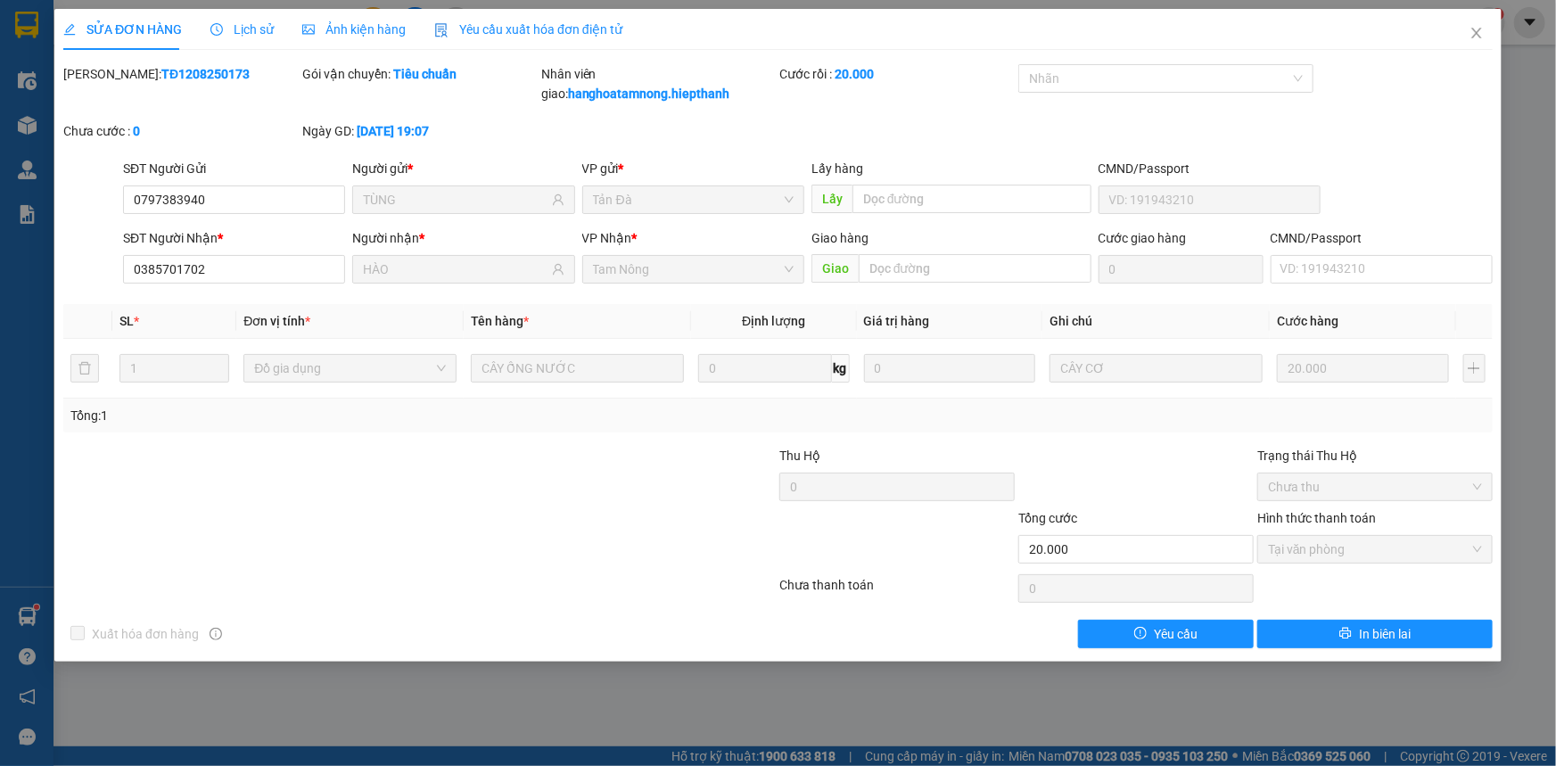
drag, startPoint x: 991, startPoint y: 594, endPoint x: 1028, endPoint y: 648, distance: 64.8
click at [1006, 615] on div "Total Paid Fee 20.000 Total UnPaid Fee 0 Cash Collection Total Fee Mã ĐH: TĐ120…" at bounding box center [778, 356] width 1430 height 584
click at [1477, 32] on icon "close" at bounding box center [1477, 33] width 14 height 14
